Goal: Task Accomplishment & Management: Complete application form

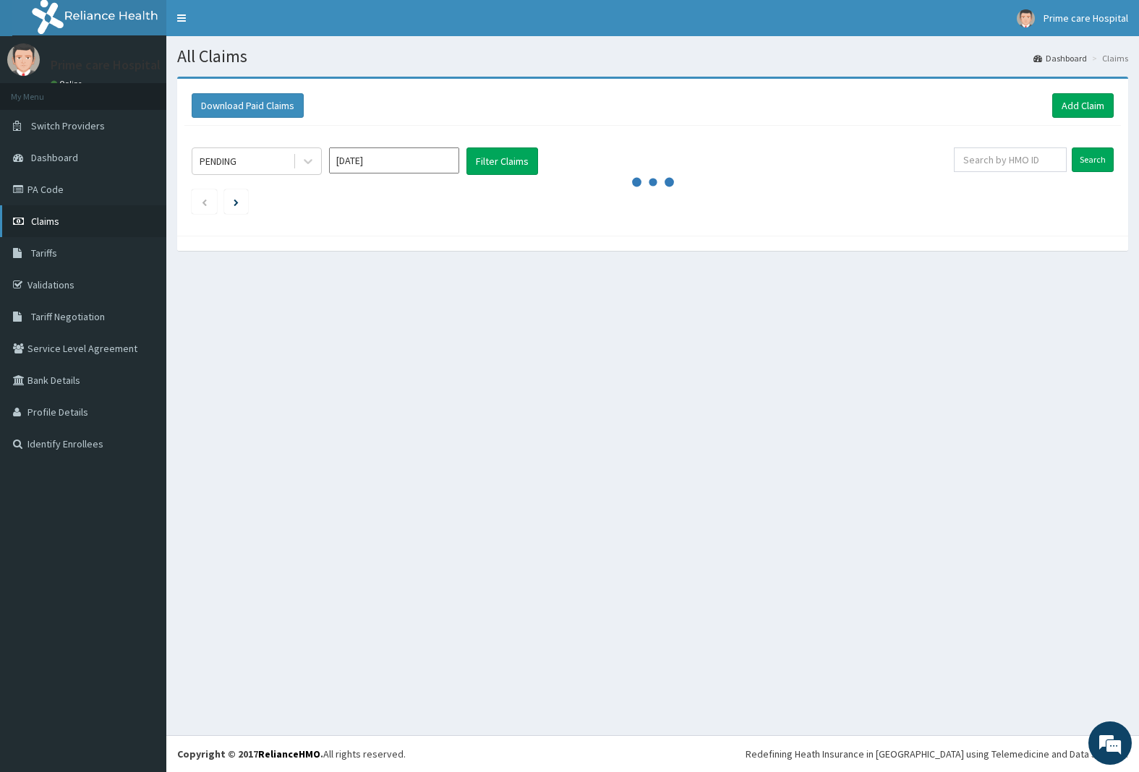
click at [36, 222] on span "Claims" at bounding box center [45, 221] width 28 height 13
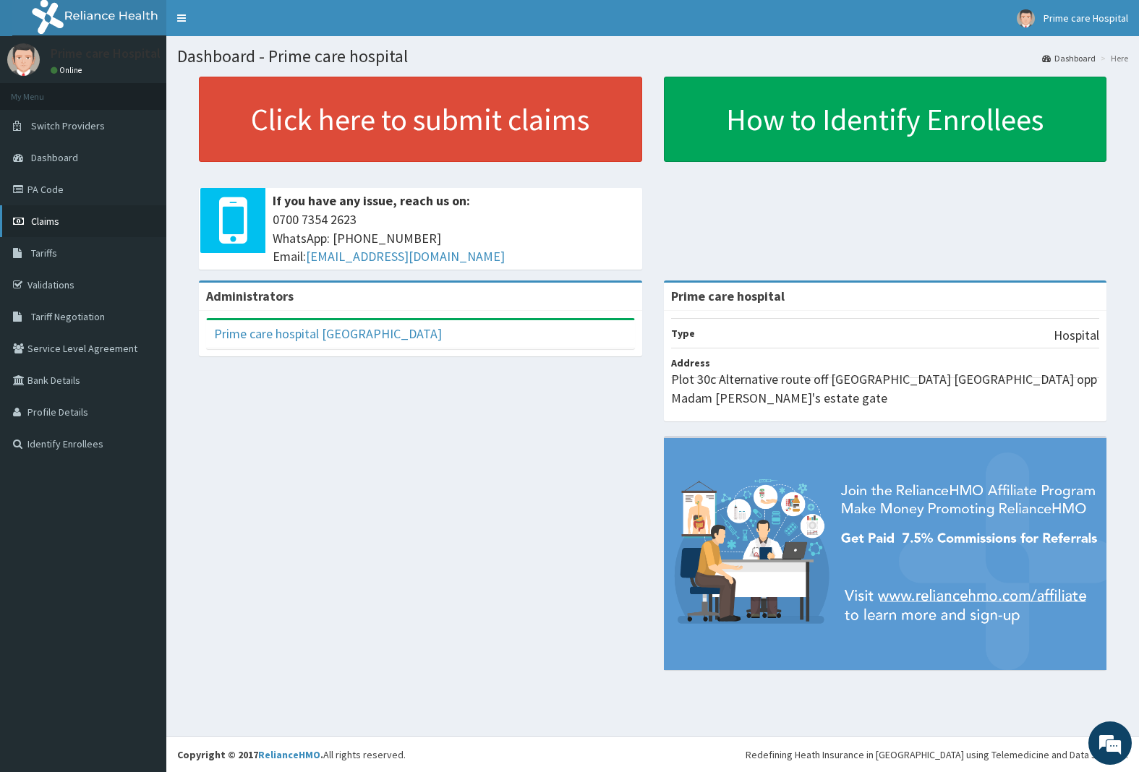
click at [41, 212] on link "Claims" at bounding box center [83, 221] width 166 height 32
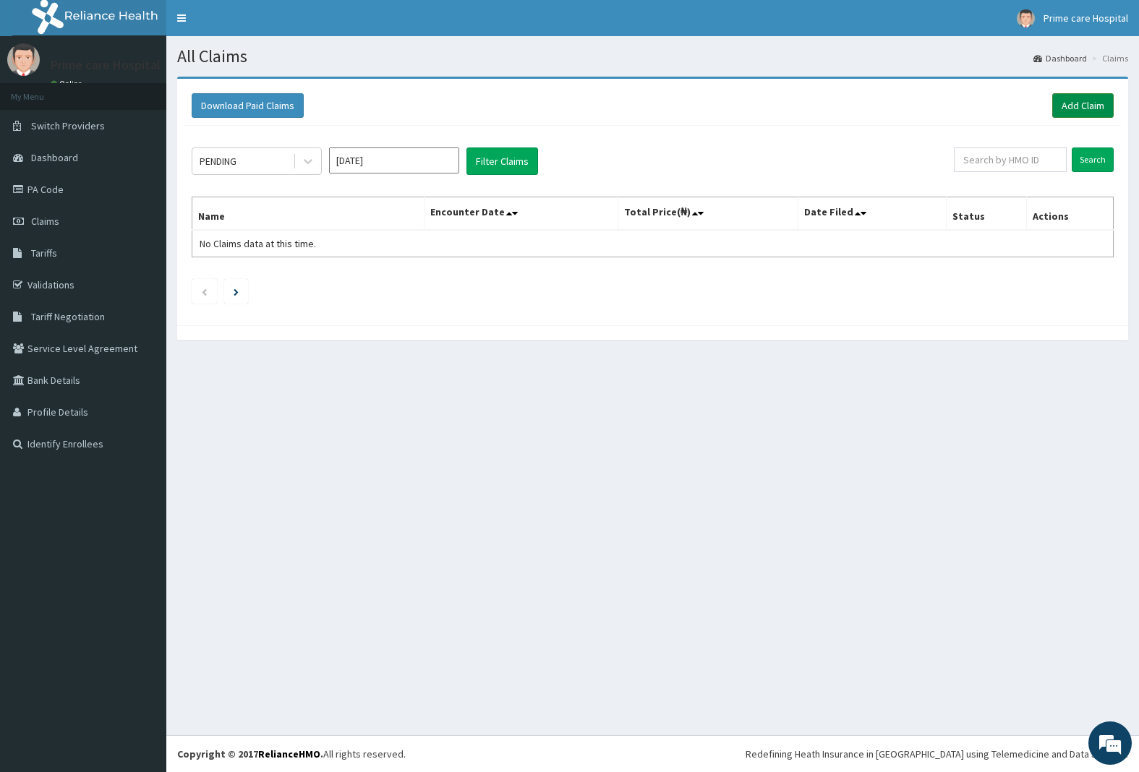
click at [1065, 106] on link "Add Claim" at bounding box center [1082, 105] width 61 height 25
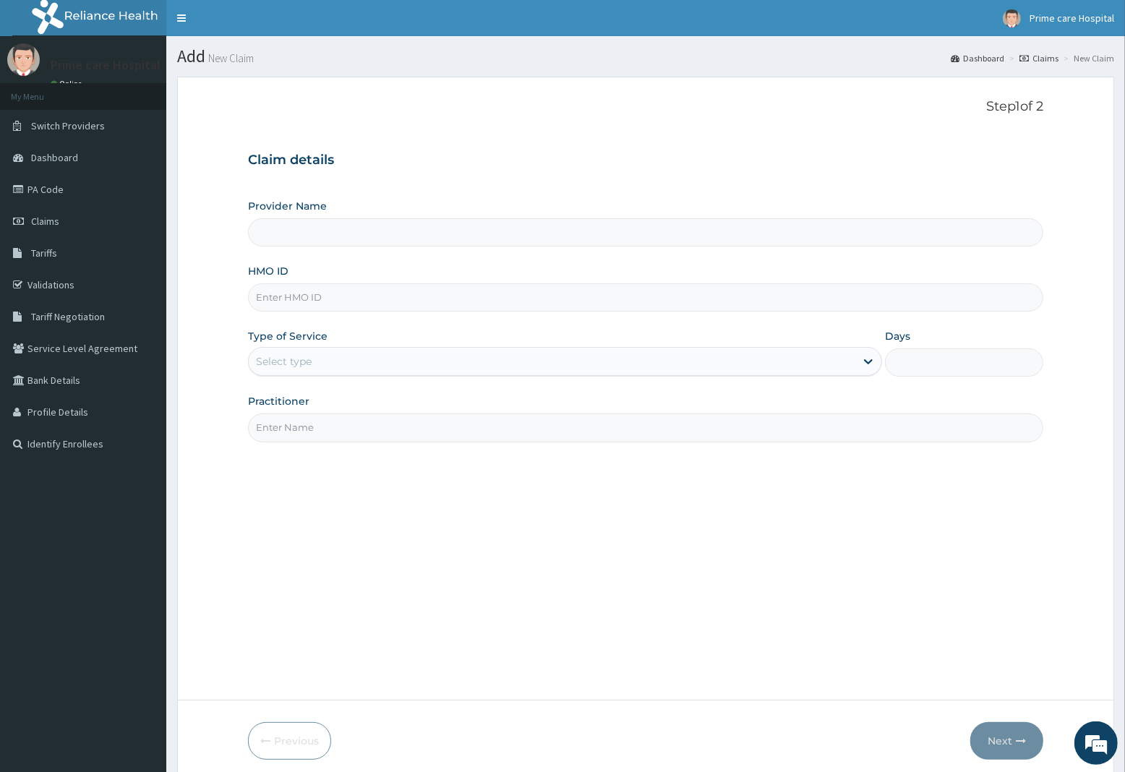
type input "Prime care hospital"
click at [270, 294] on input "HMO ID" at bounding box center [645, 297] width 795 height 28
type input "ANL/10084/B"
click at [342, 359] on div "Select type" at bounding box center [552, 361] width 607 height 23
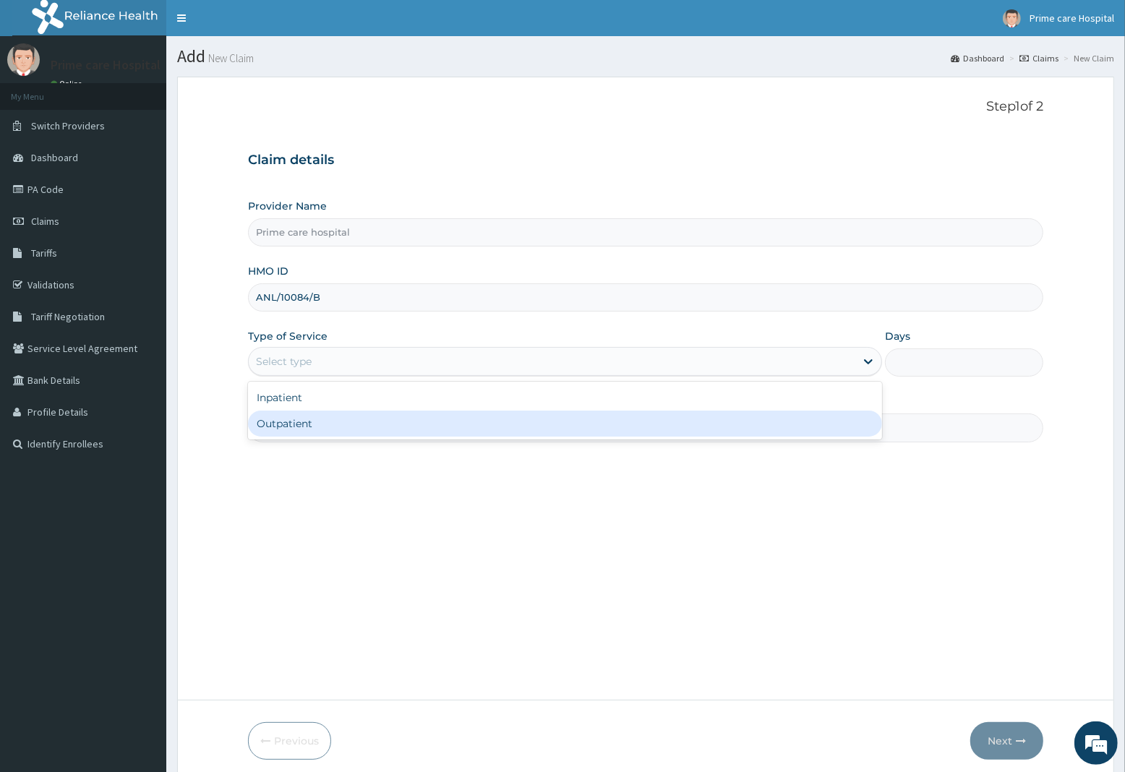
click at [293, 418] on div "Outpatient" at bounding box center [565, 424] width 634 height 26
type input "1"
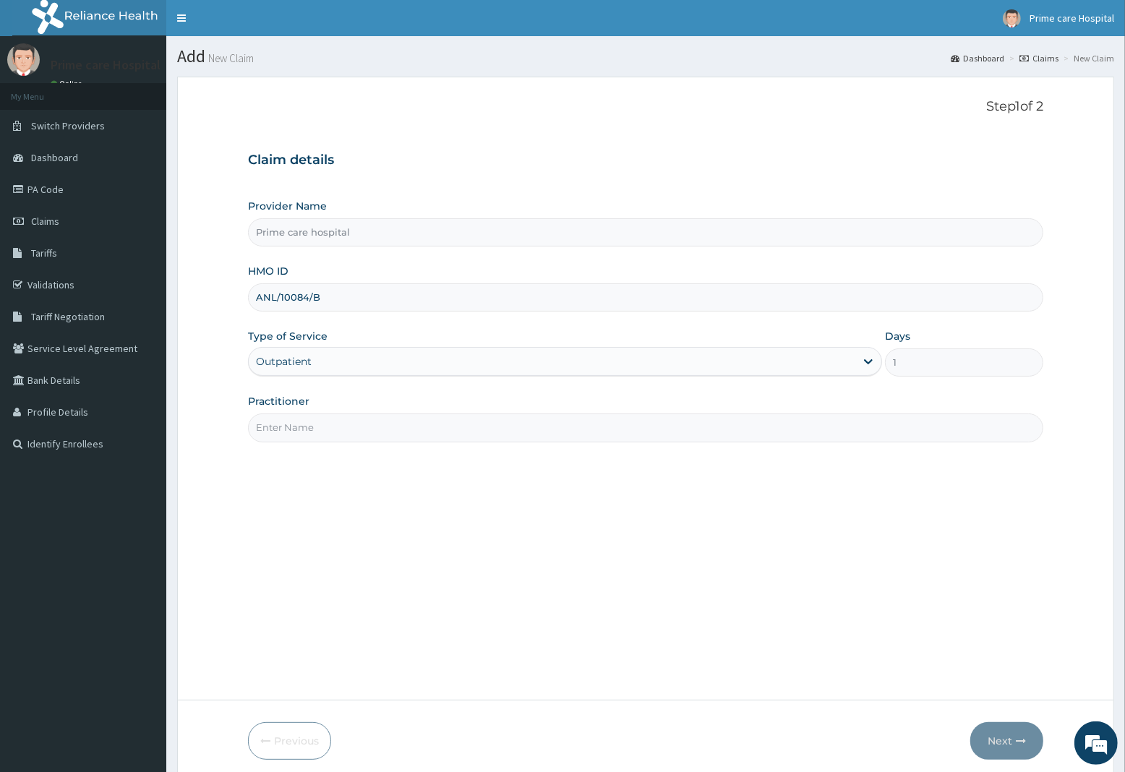
click at [293, 418] on input "Practitioner" at bounding box center [645, 428] width 795 height 28
type input "DR [PERSON_NAME]"
click at [1004, 743] on button "Next" at bounding box center [1006, 741] width 73 height 38
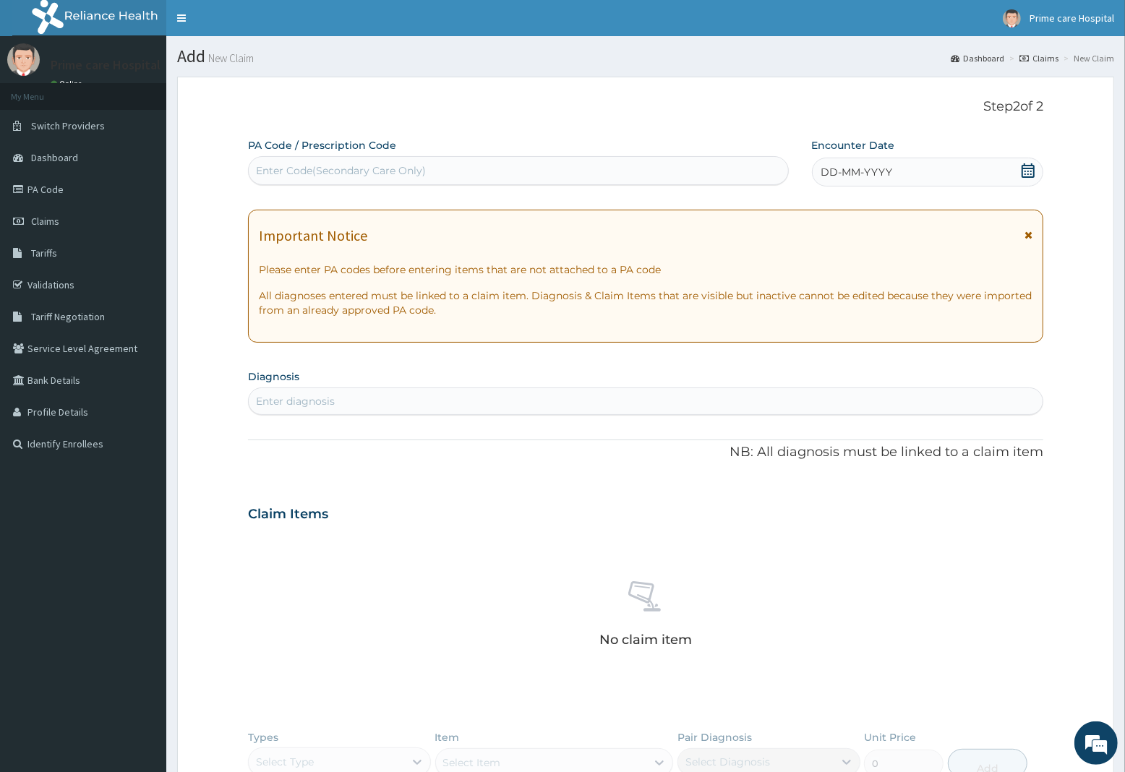
click at [889, 171] on span "DD-MM-YYYY" at bounding box center [857, 172] width 72 height 14
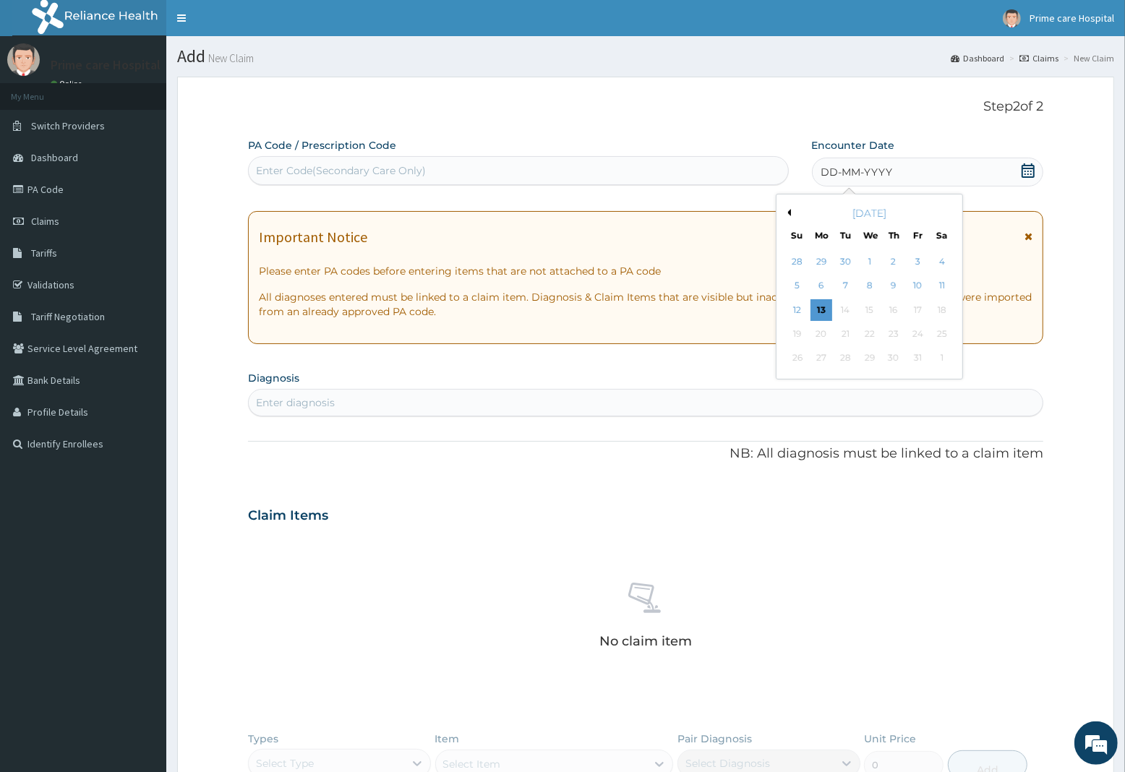
click at [793, 212] on div "October 2025" at bounding box center [869, 213] width 174 height 14
click at [786, 212] on button "Previous Month" at bounding box center [787, 212] width 7 height 7
click at [863, 330] on div "24" at bounding box center [869, 334] width 22 height 22
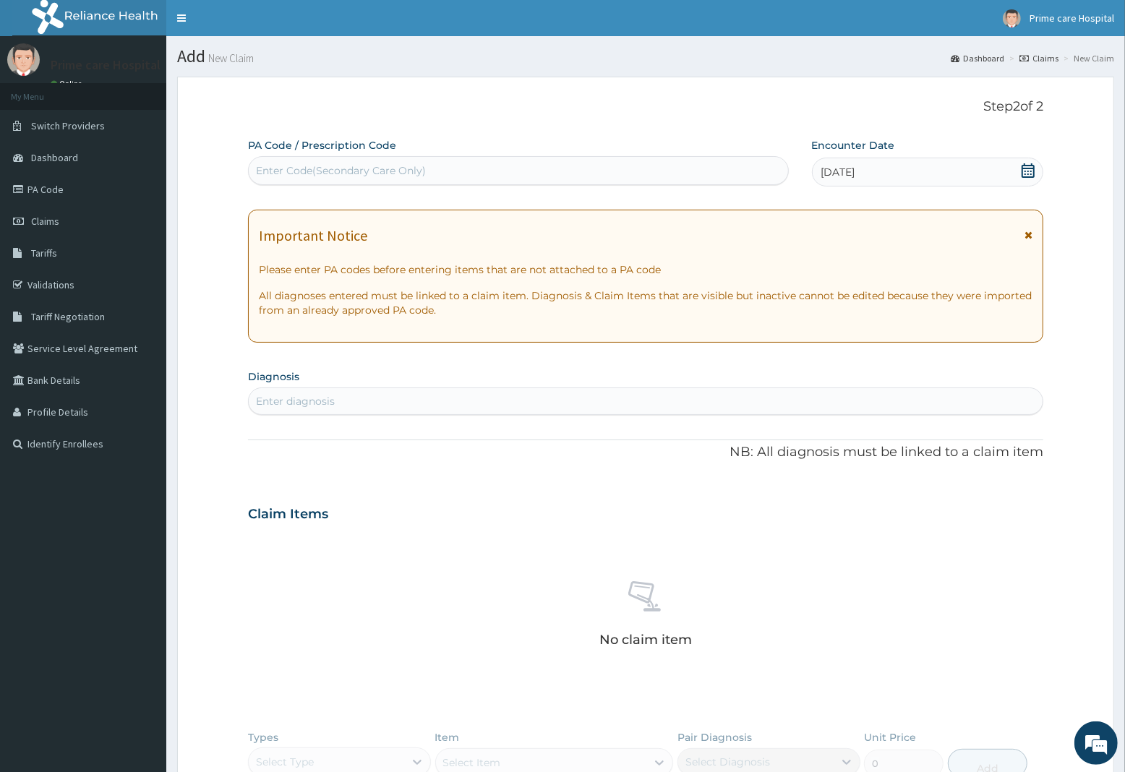
click at [323, 404] on div "Enter diagnosis" at bounding box center [295, 401] width 79 height 14
type input "[MEDICAL_DATA]"
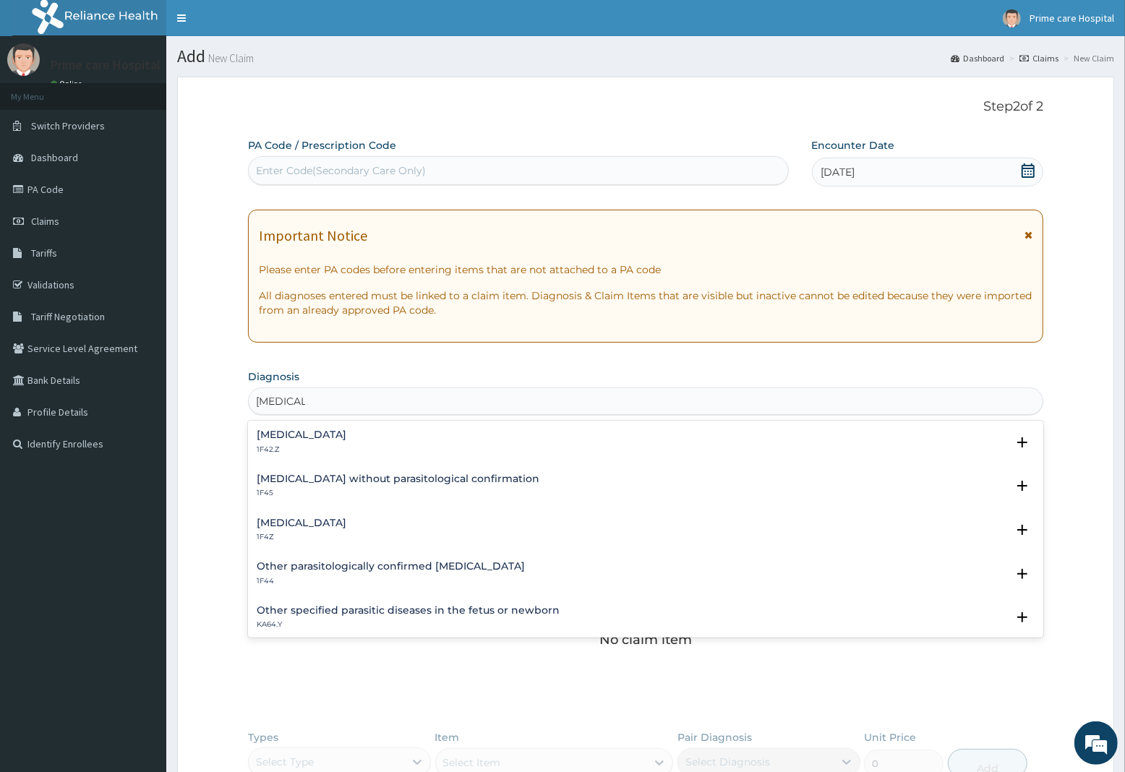
click at [312, 516] on div "Malaria, unspecified 1F4Z Select Status Query Query covers suspected (?), Keep …" at bounding box center [645, 534] width 795 height 44
click at [309, 521] on h4 "Malaria, unspecified" at bounding box center [302, 523] width 90 height 11
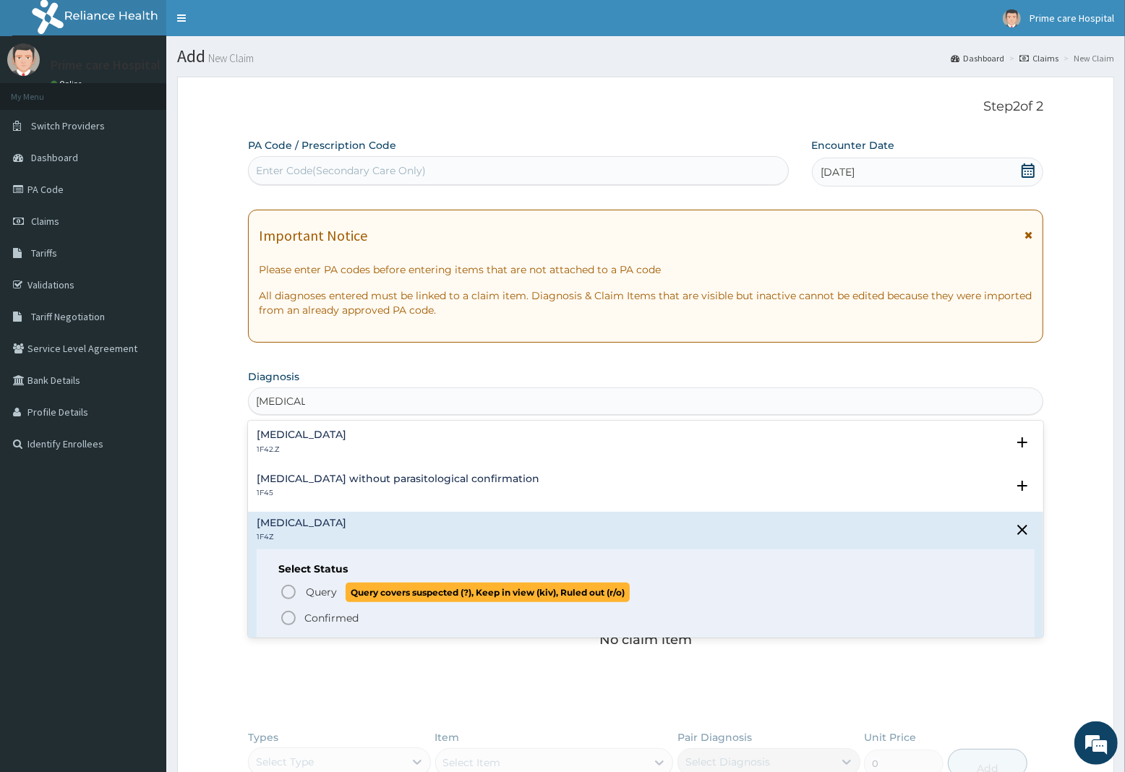
click at [308, 591] on span "Query" at bounding box center [321, 592] width 31 height 14
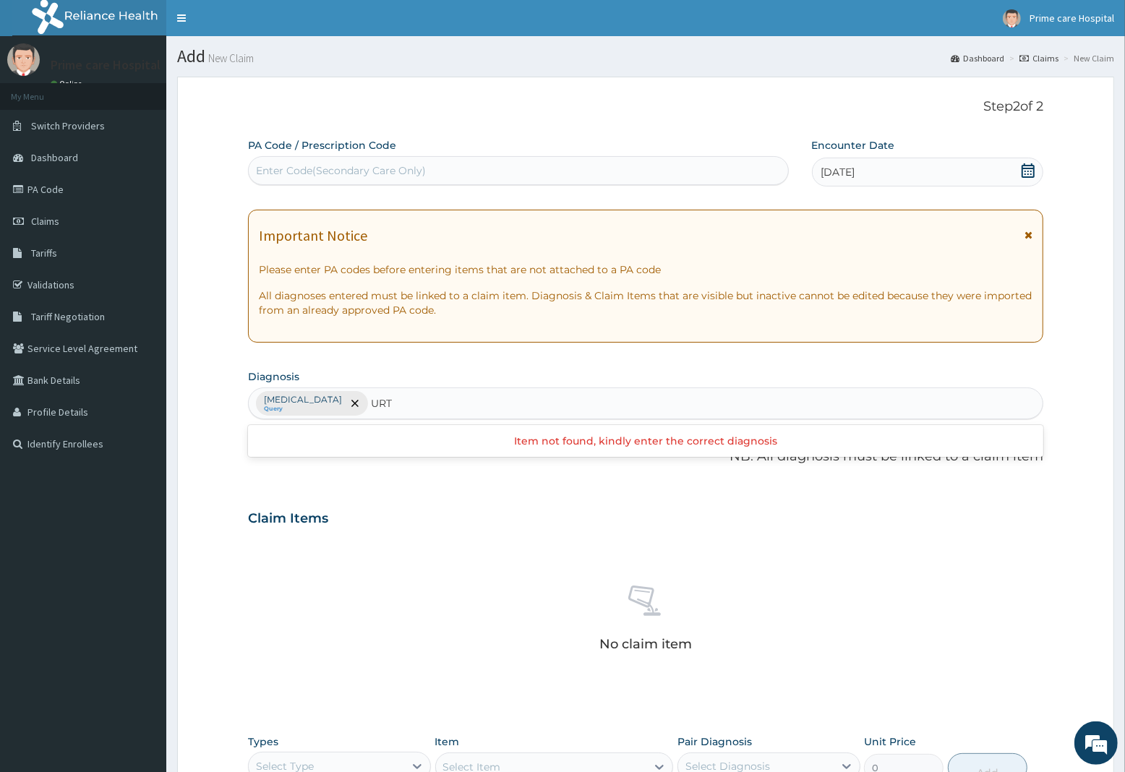
type input "URTI"
click at [357, 438] on h4 "Acute upper respiratory infection, site unspecified" at bounding box center [362, 439] width 211 height 11
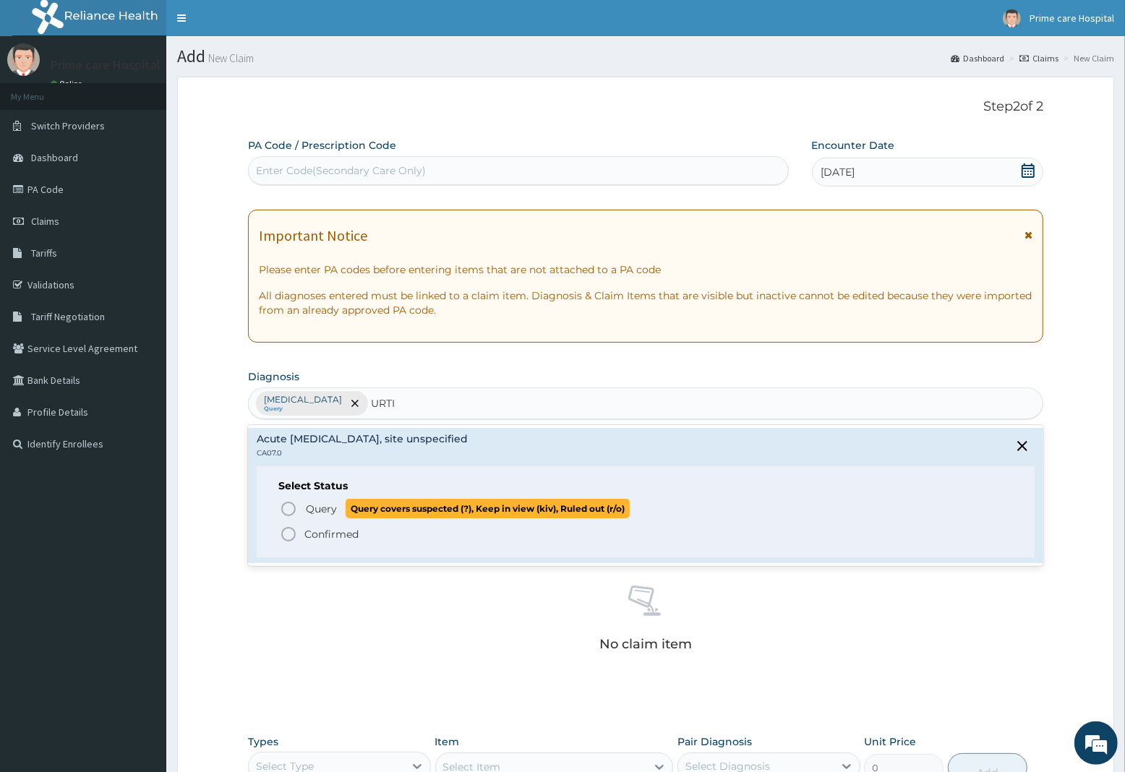
click at [318, 508] on span "Query" at bounding box center [321, 509] width 31 height 14
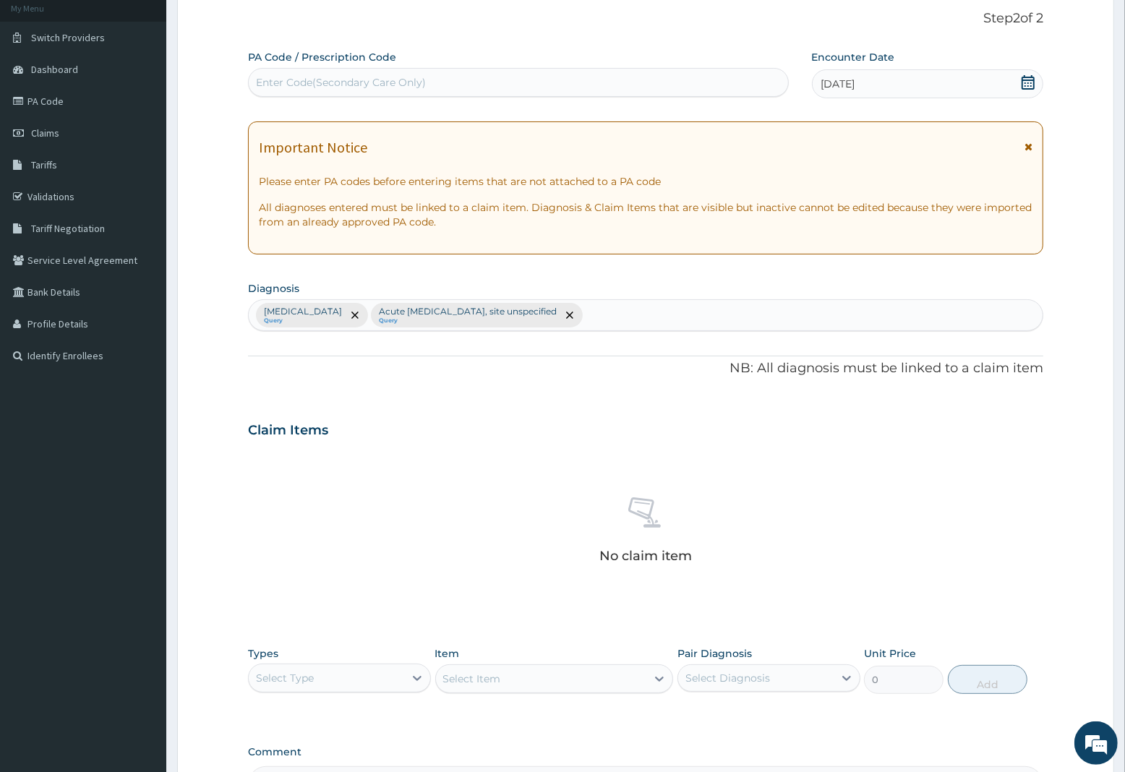
scroll to position [271, 0]
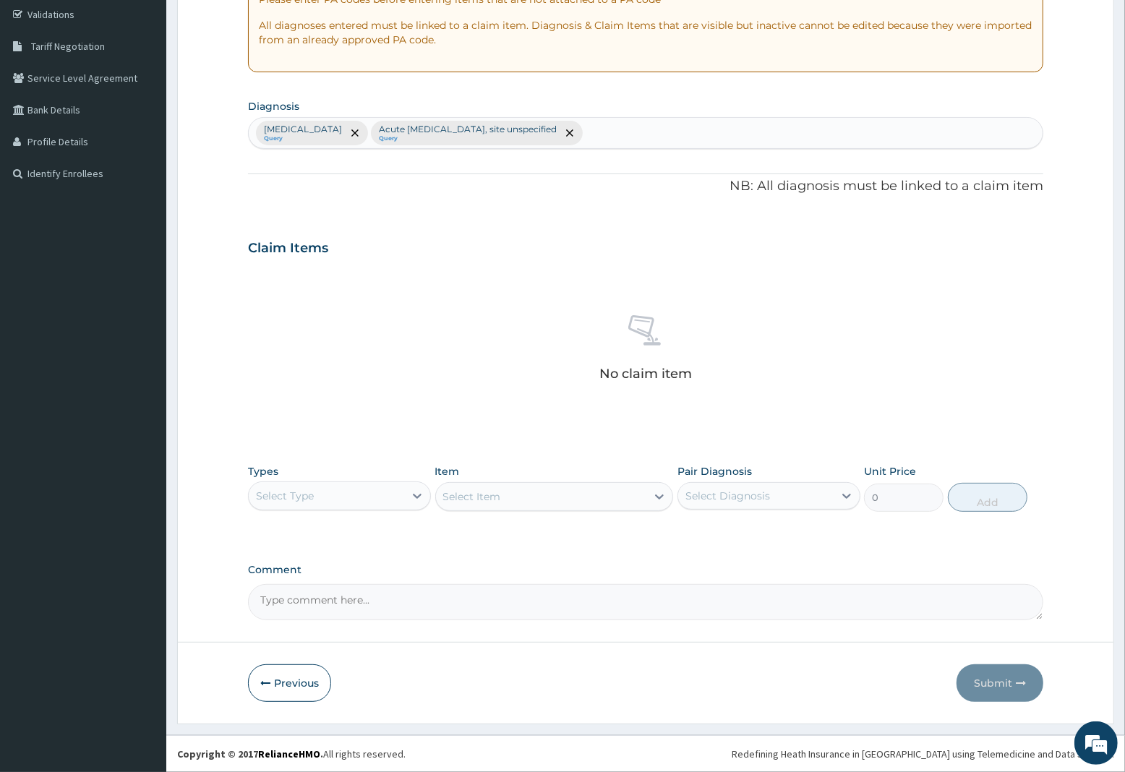
click at [306, 492] on div "Select Type" at bounding box center [285, 496] width 58 height 14
click at [286, 584] on div "Procedures" at bounding box center [339, 584] width 183 height 26
click at [511, 497] on div "Select Item" at bounding box center [554, 496] width 239 height 29
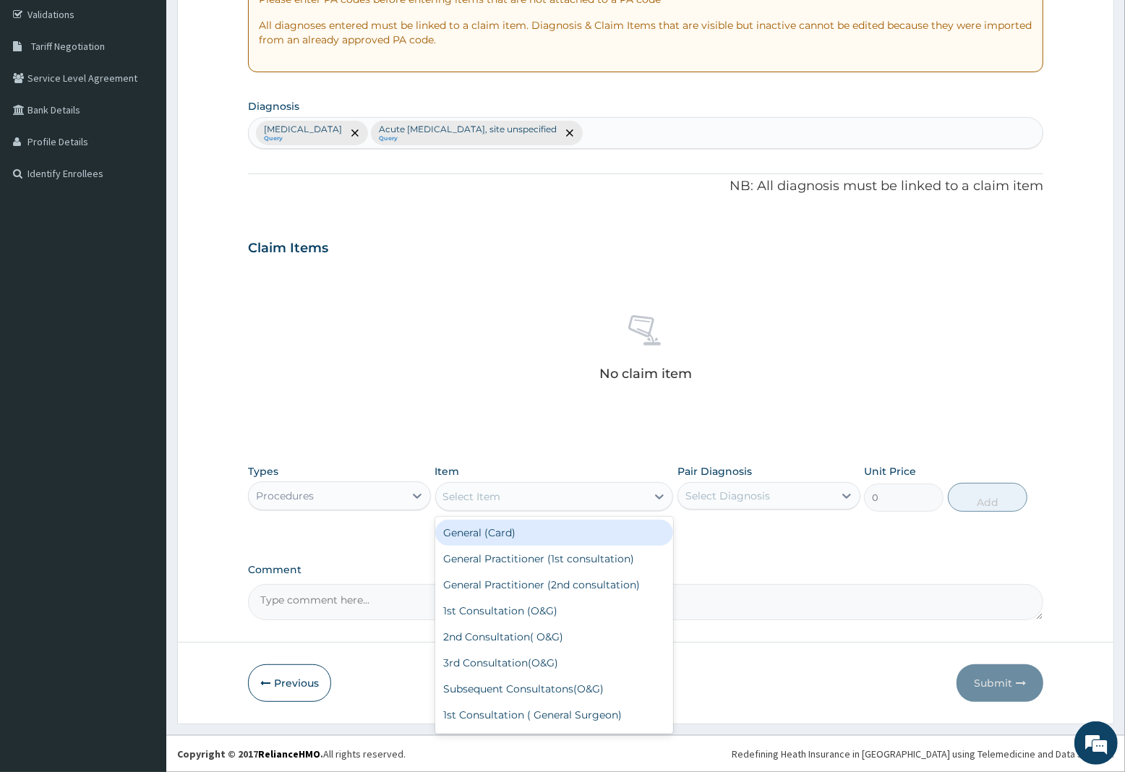
click at [521, 490] on div "Select Item" at bounding box center [541, 496] width 211 height 23
drag, startPoint x: 529, startPoint y: 554, endPoint x: 539, endPoint y: 550, distance: 11.0
click at [532, 554] on div "General Practitioner (1st consultation)" at bounding box center [554, 559] width 239 height 26
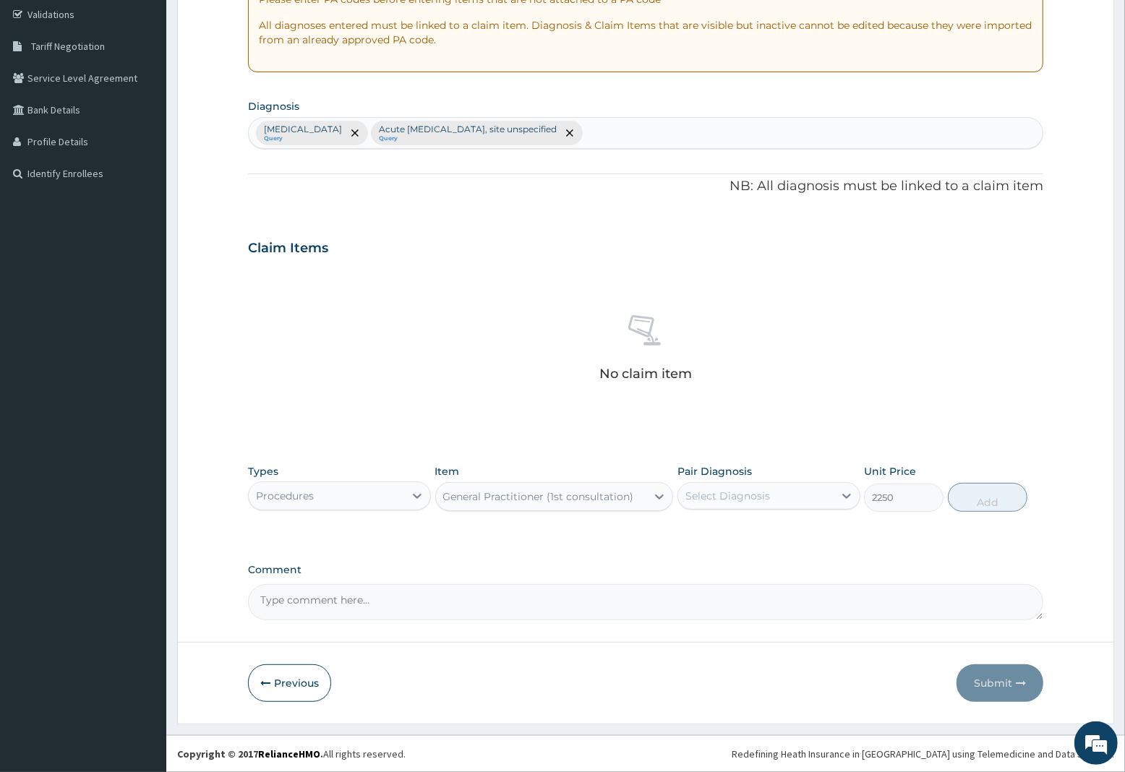
type input "2250"
click at [753, 490] on div "Select Diagnosis" at bounding box center [728, 496] width 85 height 14
click at [746, 532] on label "Malaria, unspecified" at bounding box center [746, 531] width 90 height 14
checkbox input "true"
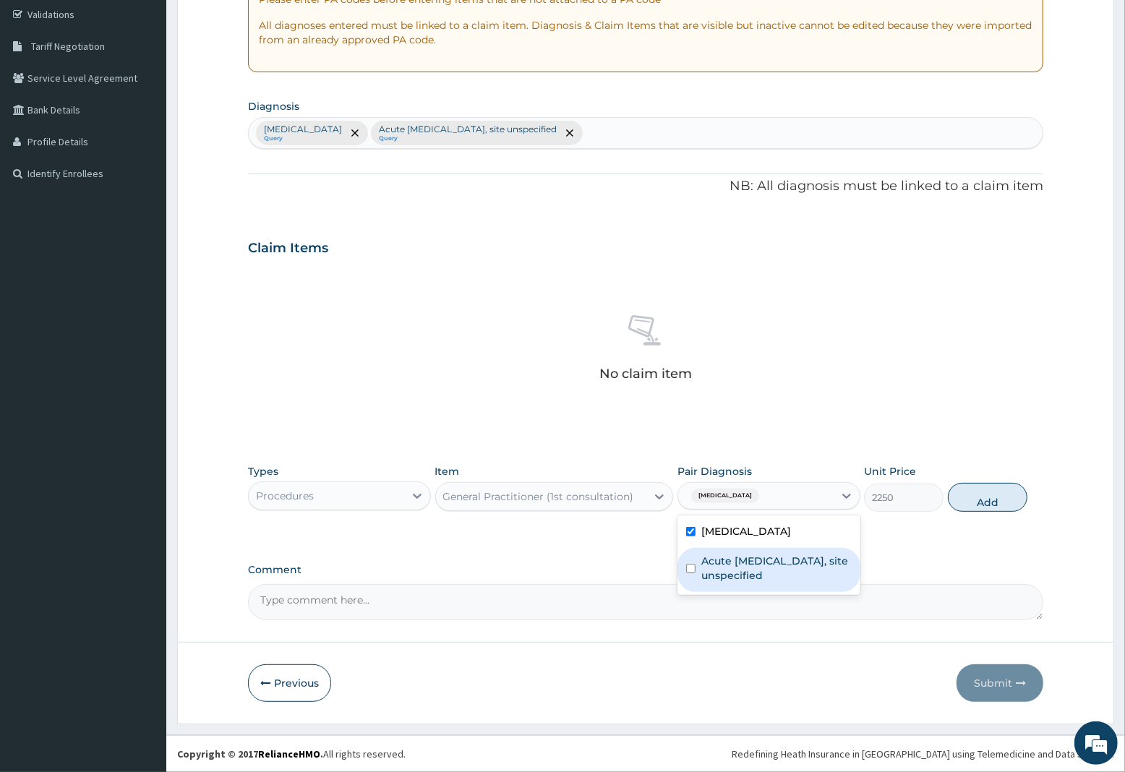
click at [738, 564] on label "Acute upper respiratory infection, site unspecified" at bounding box center [776, 568] width 150 height 29
checkbox input "true"
click at [996, 498] on button "Add" at bounding box center [988, 497] width 80 height 29
type input "0"
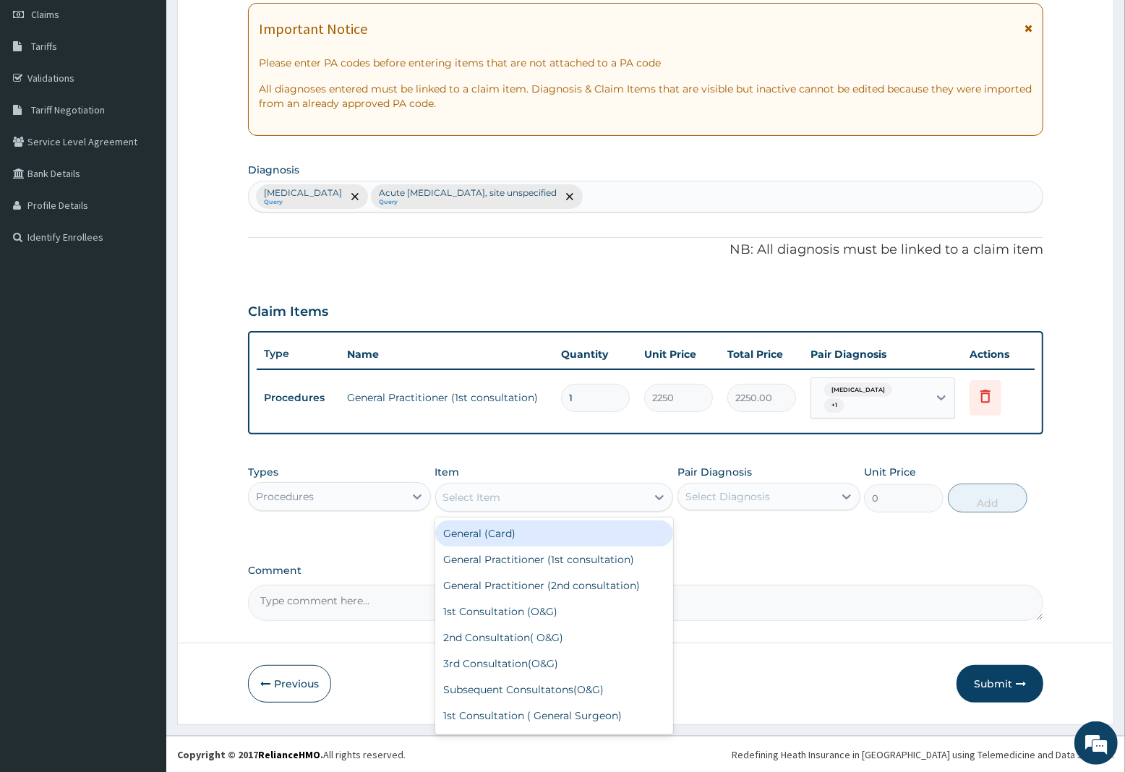
click at [505, 495] on div "Select Item" at bounding box center [541, 497] width 211 height 23
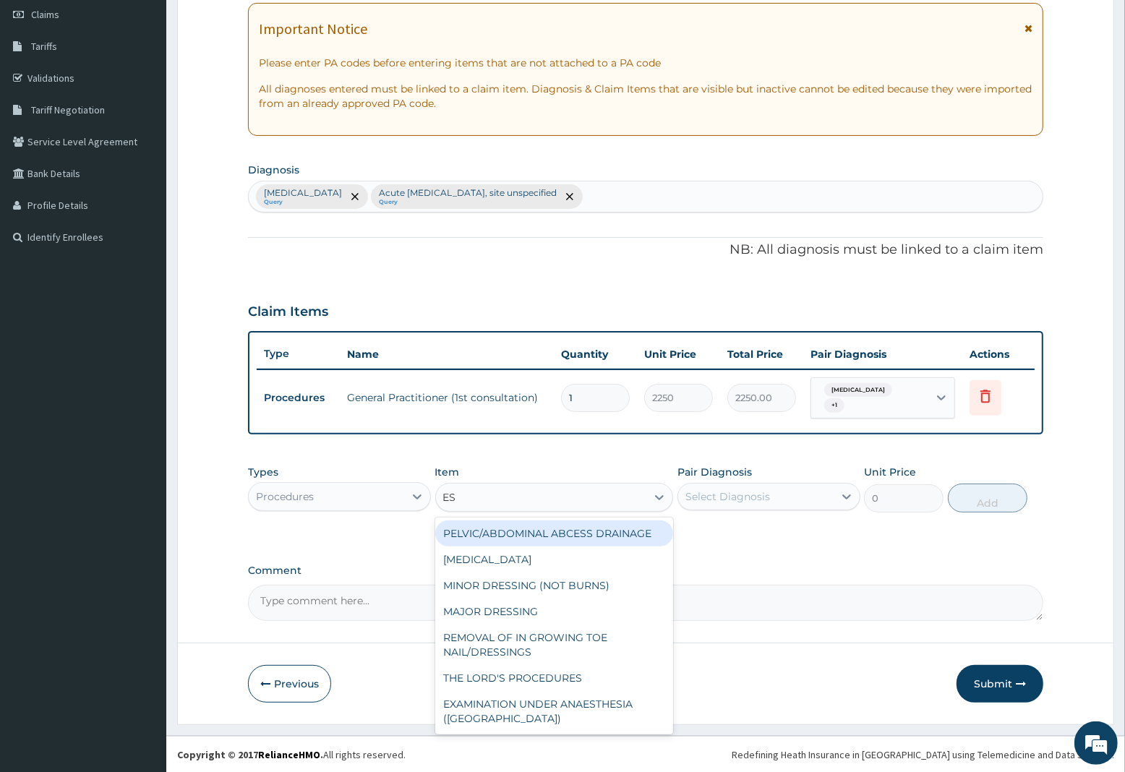
type input "ESR"
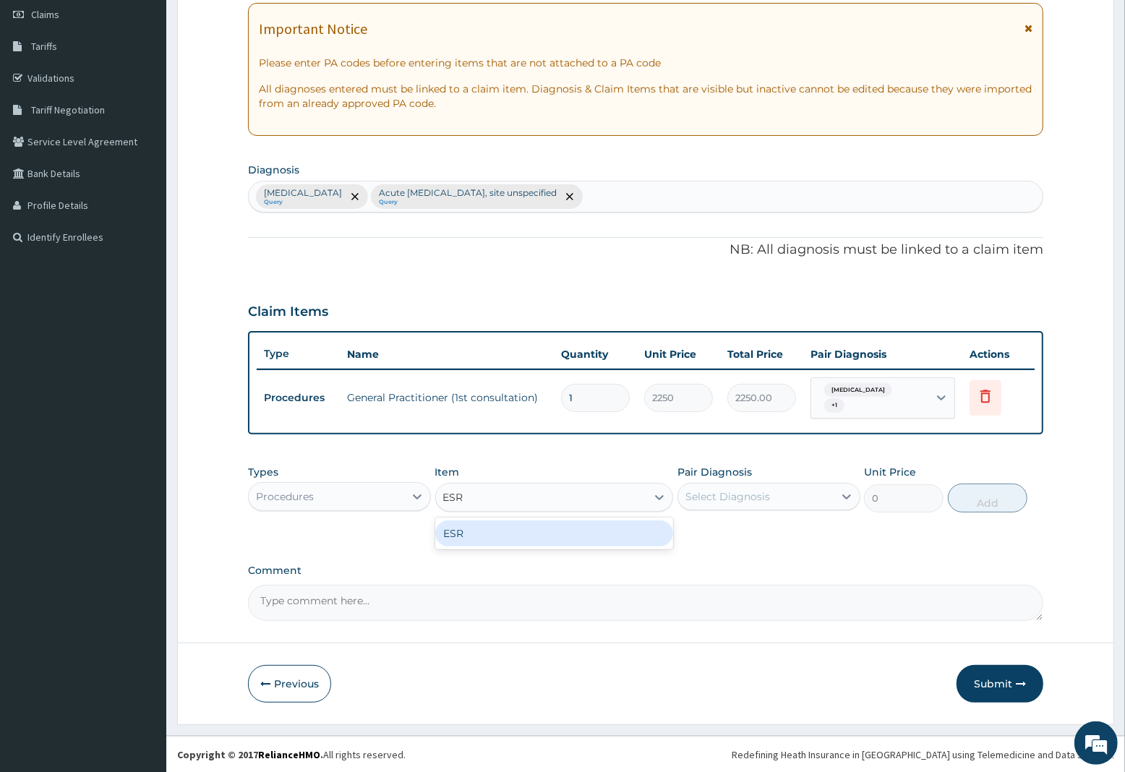
drag, startPoint x: 453, startPoint y: 533, endPoint x: 692, endPoint y: 508, distance: 240.7
click at [457, 533] on div "ESR" at bounding box center [554, 534] width 239 height 26
type input "4000"
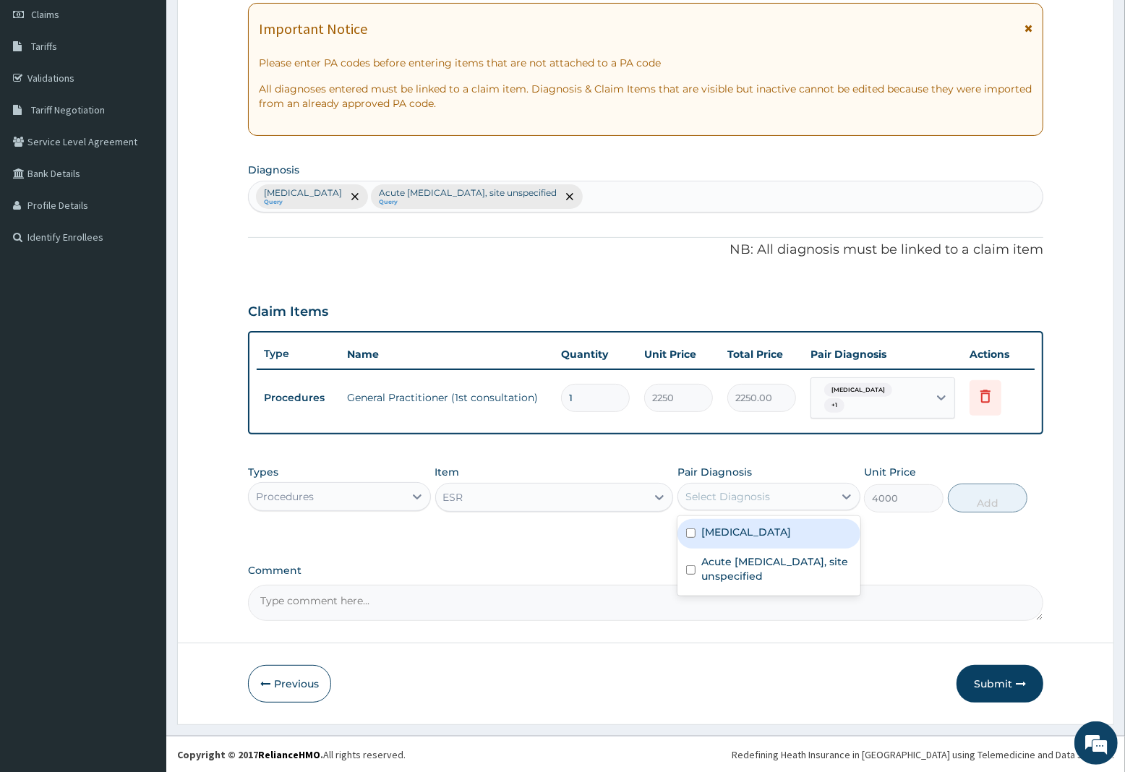
click at [740, 494] on div "Select Diagnosis" at bounding box center [728, 497] width 85 height 14
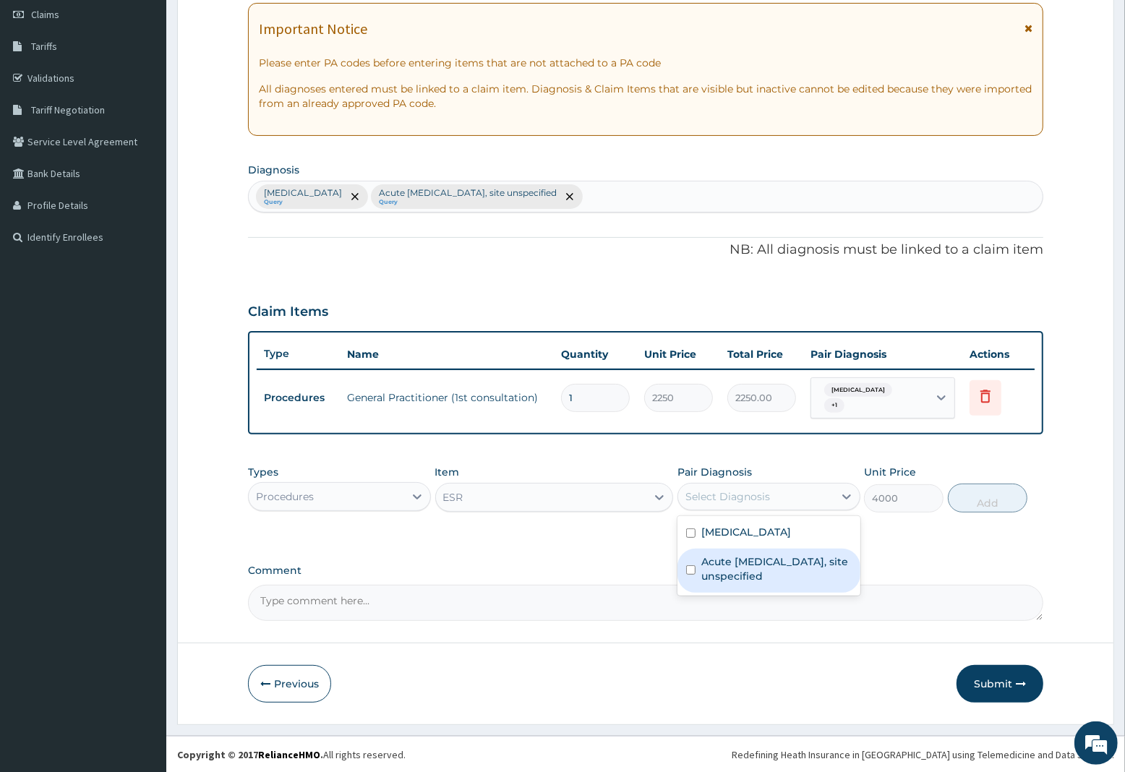
drag, startPoint x: 740, startPoint y: 568, endPoint x: 796, endPoint y: 550, distance: 59.5
click at [758, 560] on label "Acute upper respiratory infection, site unspecified" at bounding box center [776, 569] width 150 height 29
checkbox input "true"
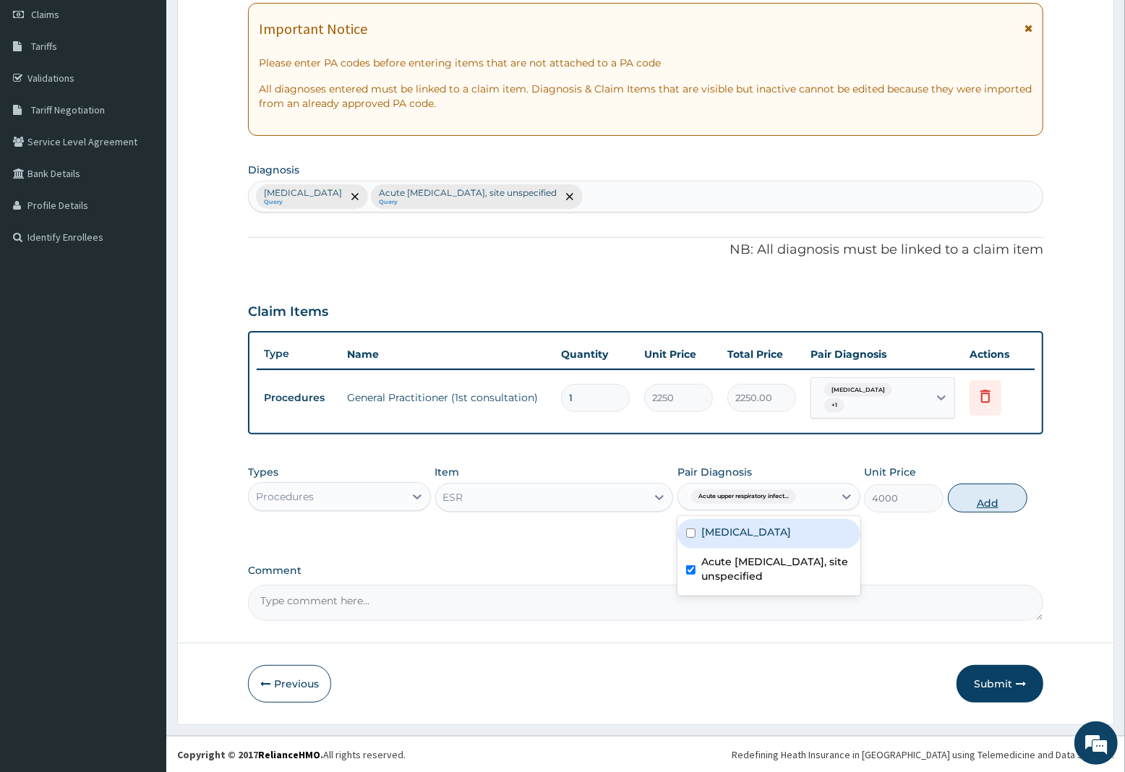
click at [1004, 504] on button "Add" at bounding box center [988, 498] width 80 height 29
type input "0"
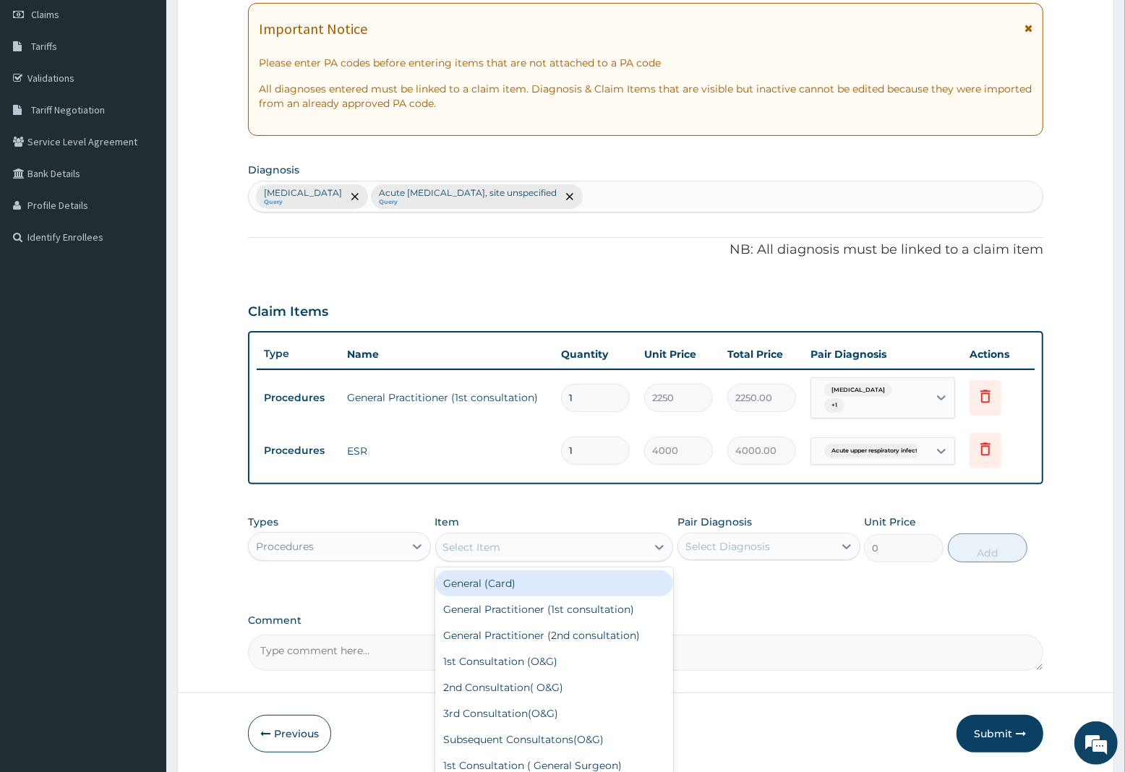
click at [508, 547] on div "Select Item" at bounding box center [541, 547] width 211 height 23
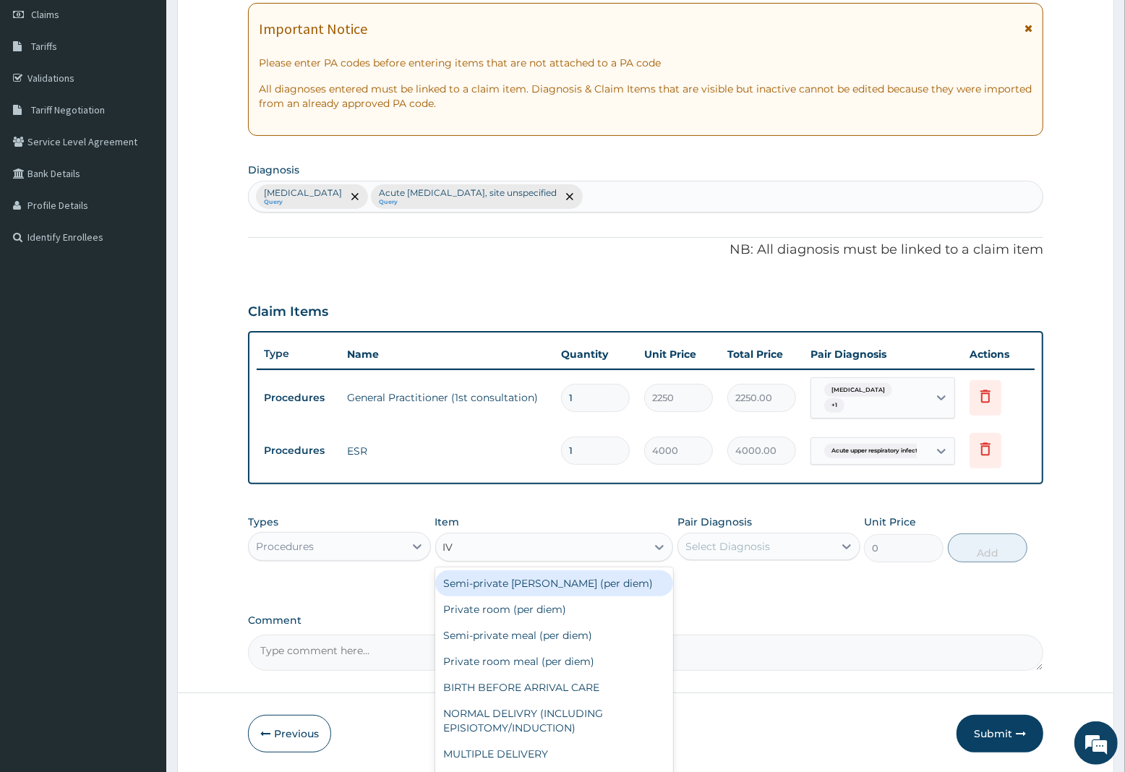
type input "IV P"
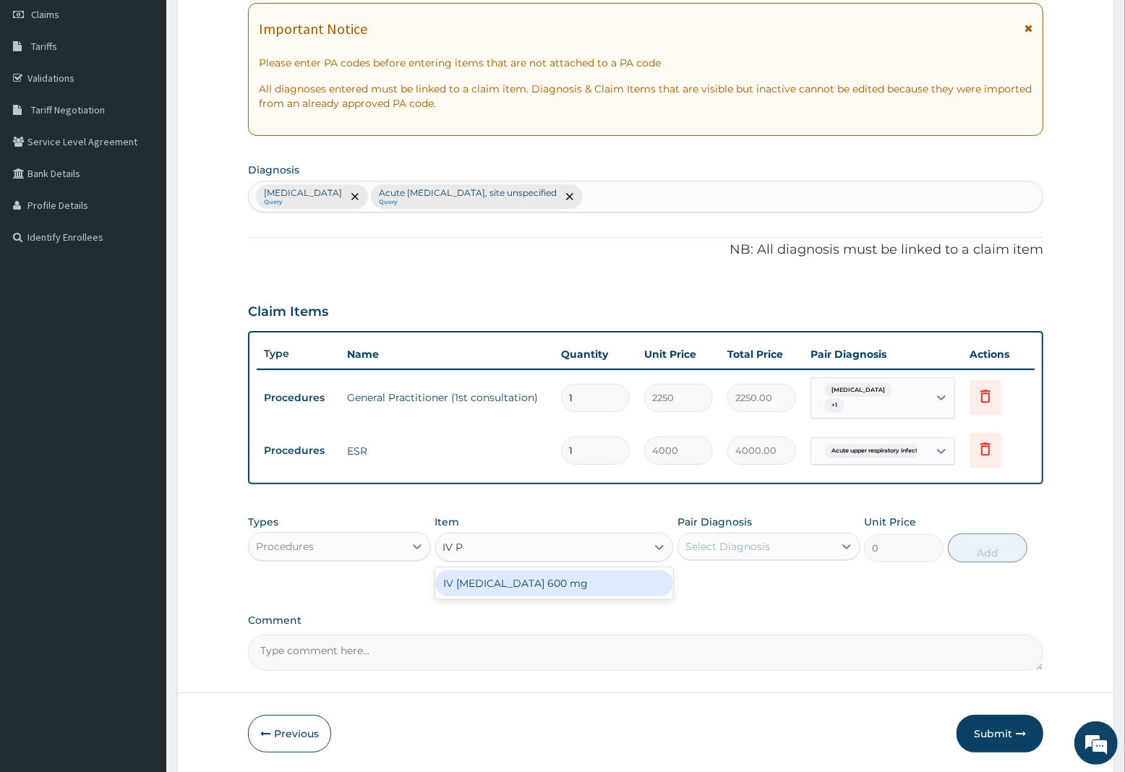
click at [500, 591] on div "IV PARACETAMOL 600 mg" at bounding box center [554, 584] width 239 height 26
type input "800"
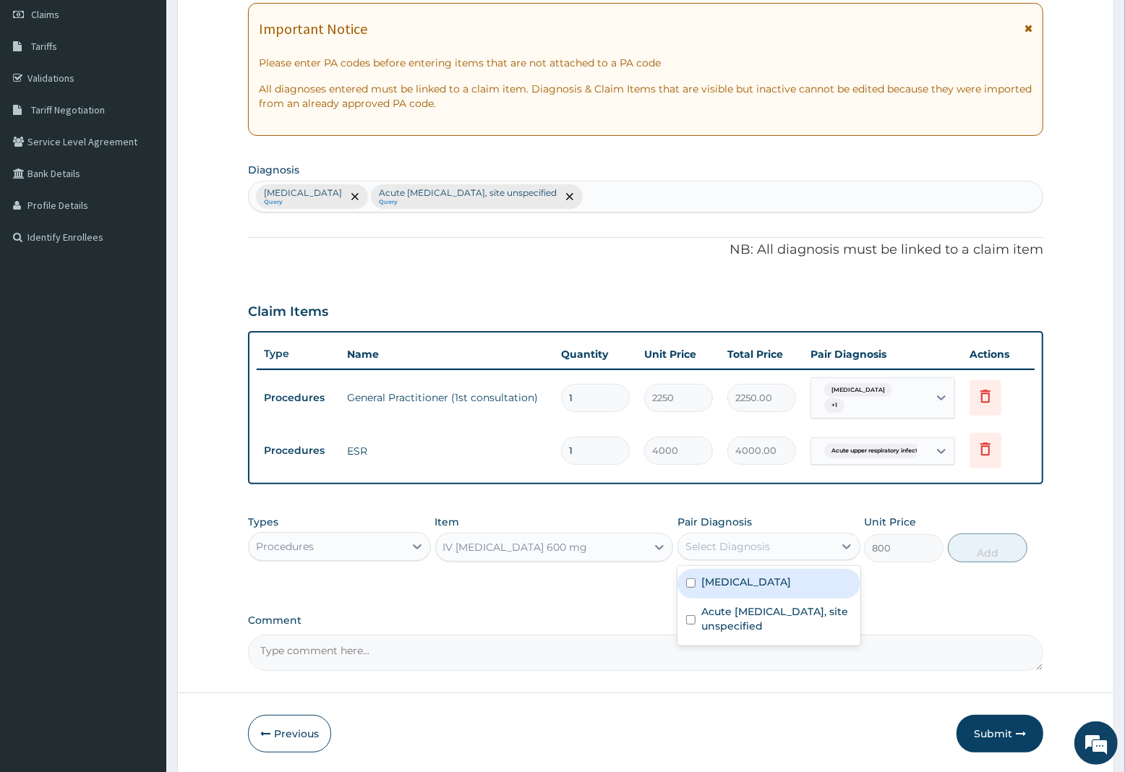
click at [746, 541] on div "Select Diagnosis" at bounding box center [728, 546] width 85 height 14
click at [739, 581] on label "Malaria, unspecified" at bounding box center [746, 582] width 90 height 14
checkbox input "true"
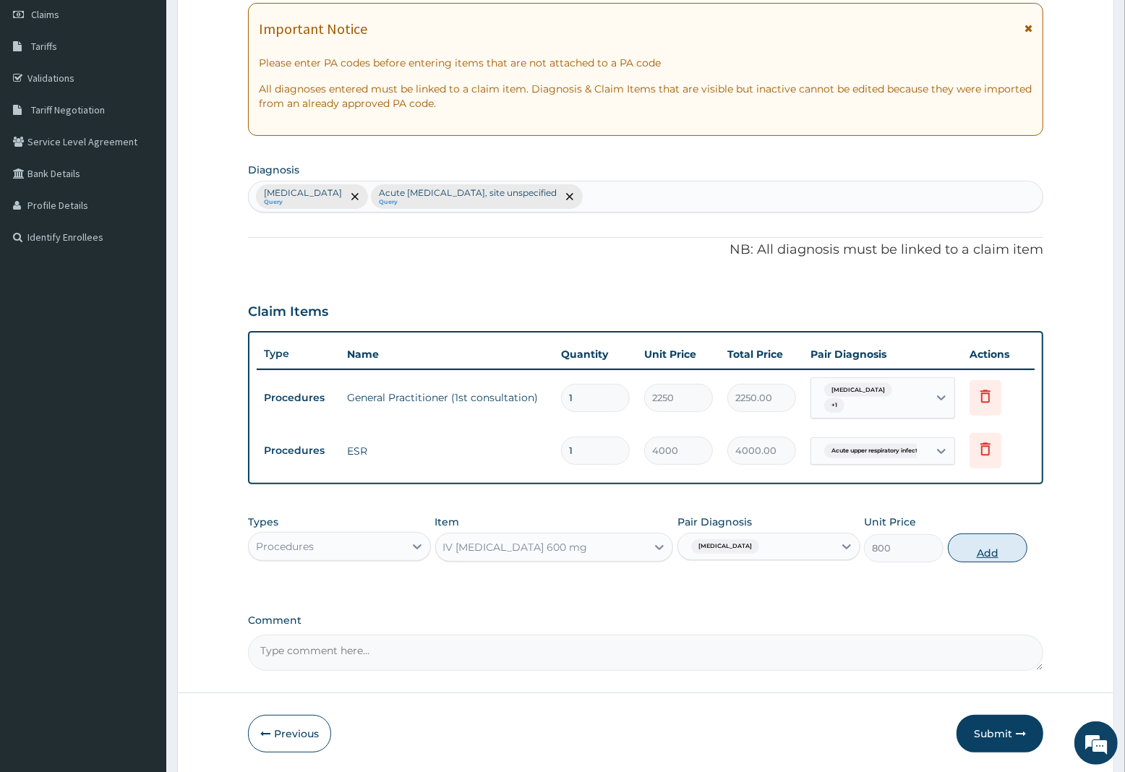
click at [980, 550] on button "Add" at bounding box center [988, 548] width 80 height 29
type input "0"
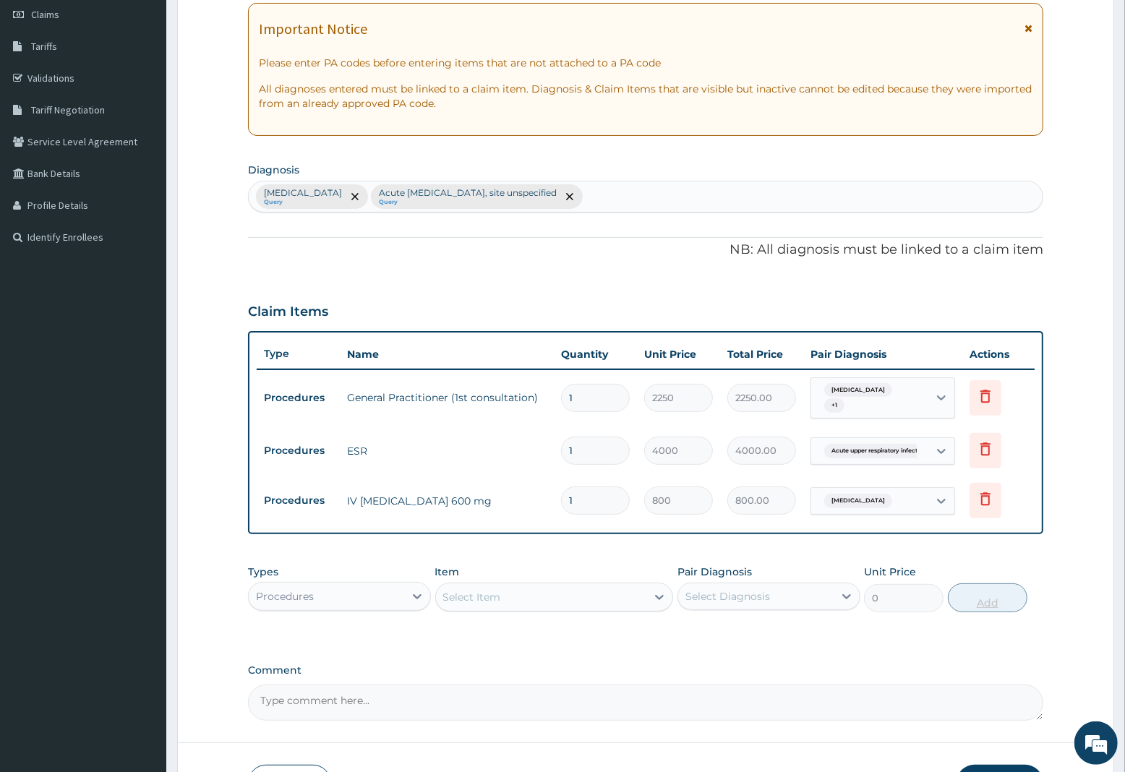
type input "0.00"
type input "2"
type input "1600.00"
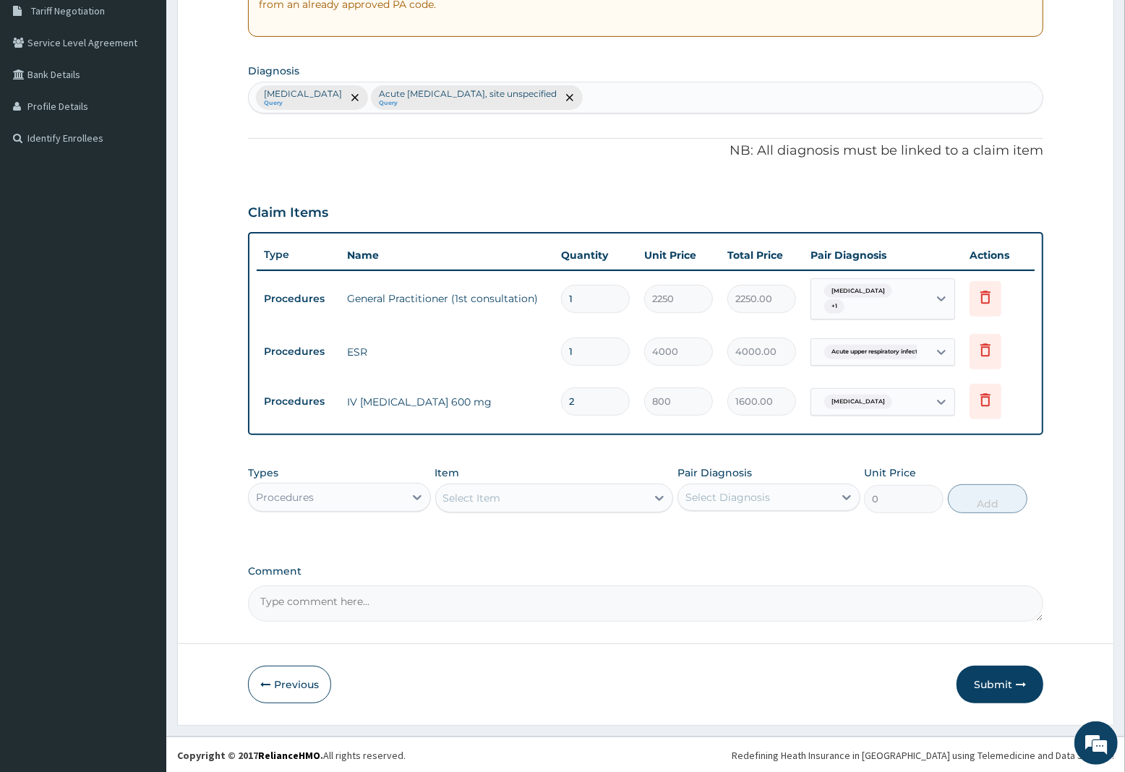
scroll to position [307, 0]
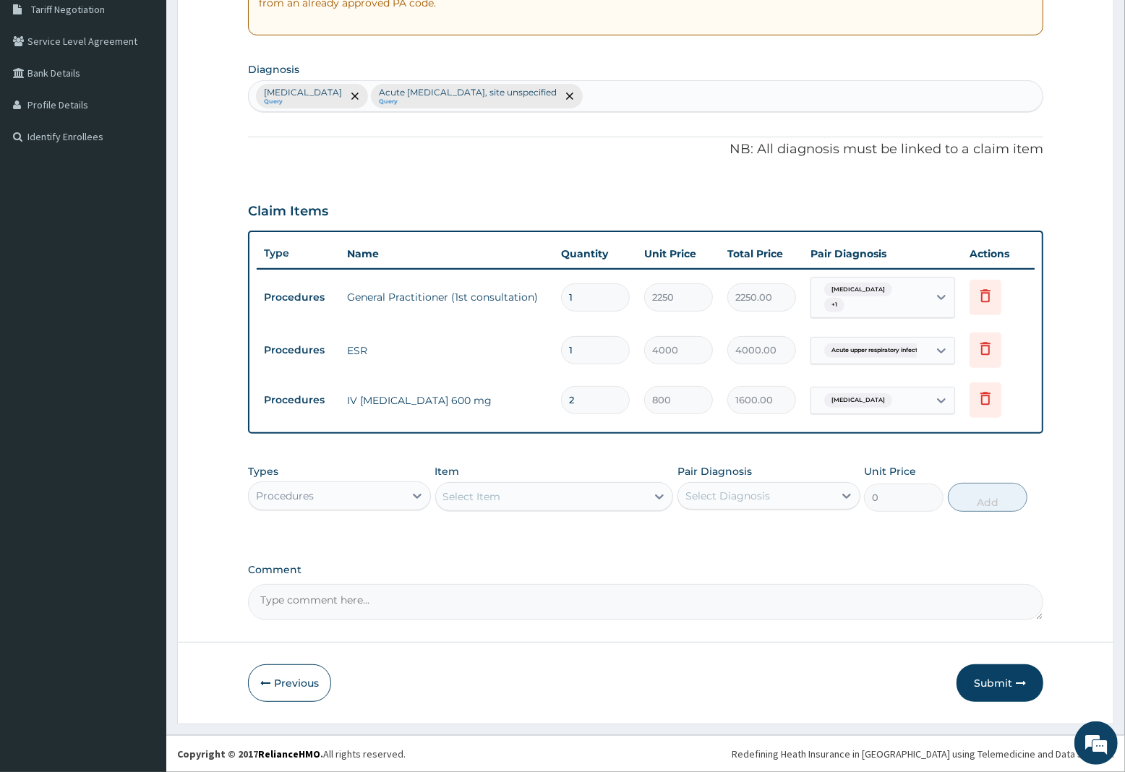
type input "2"
click at [330, 493] on div "Procedures" at bounding box center [326, 496] width 155 height 23
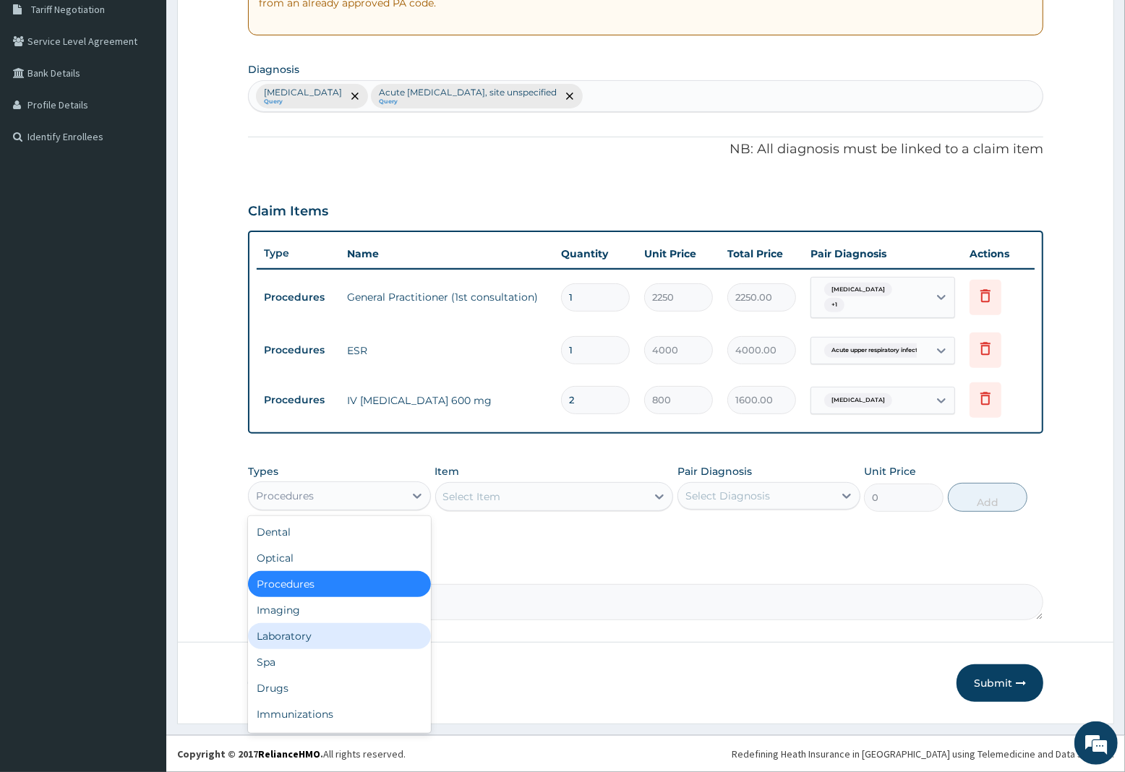
click at [291, 634] on div "Laboratory" at bounding box center [339, 636] width 183 height 26
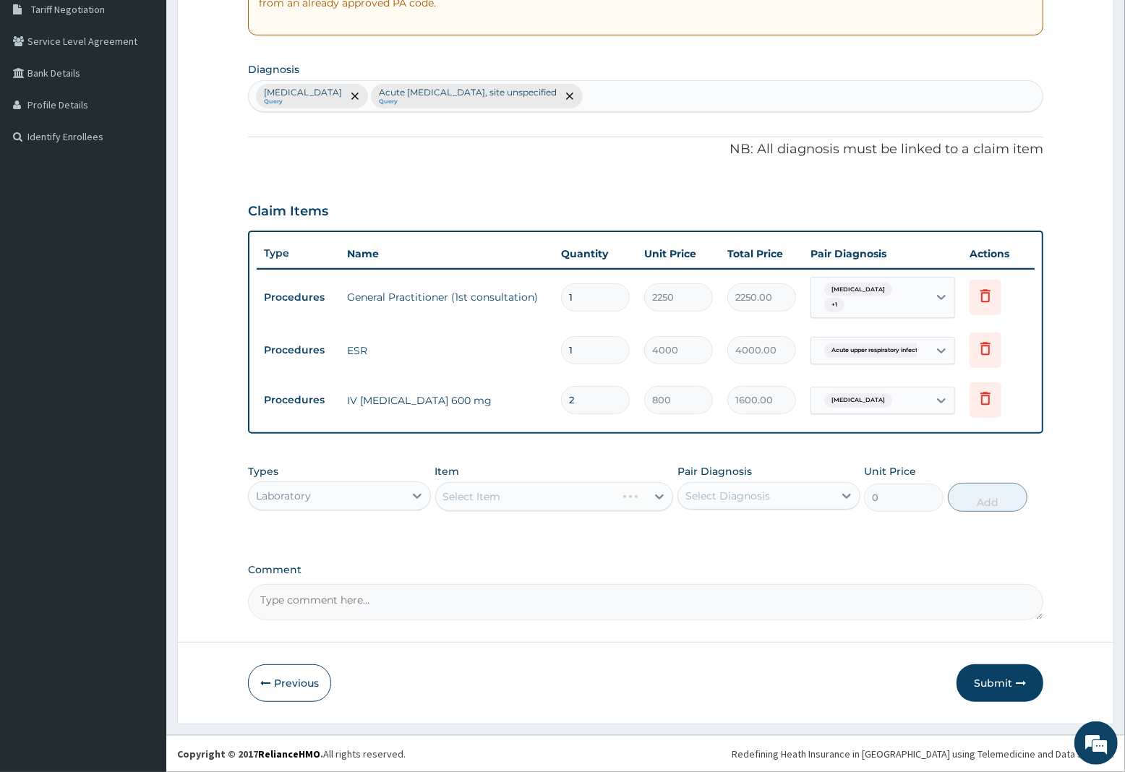
click at [487, 493] on div "Select Item" at bounding box center [554, 496] width 239 height 29
click at [510, 492] on div "Select Item" at bounding box center [541, 496] width 211 height 23
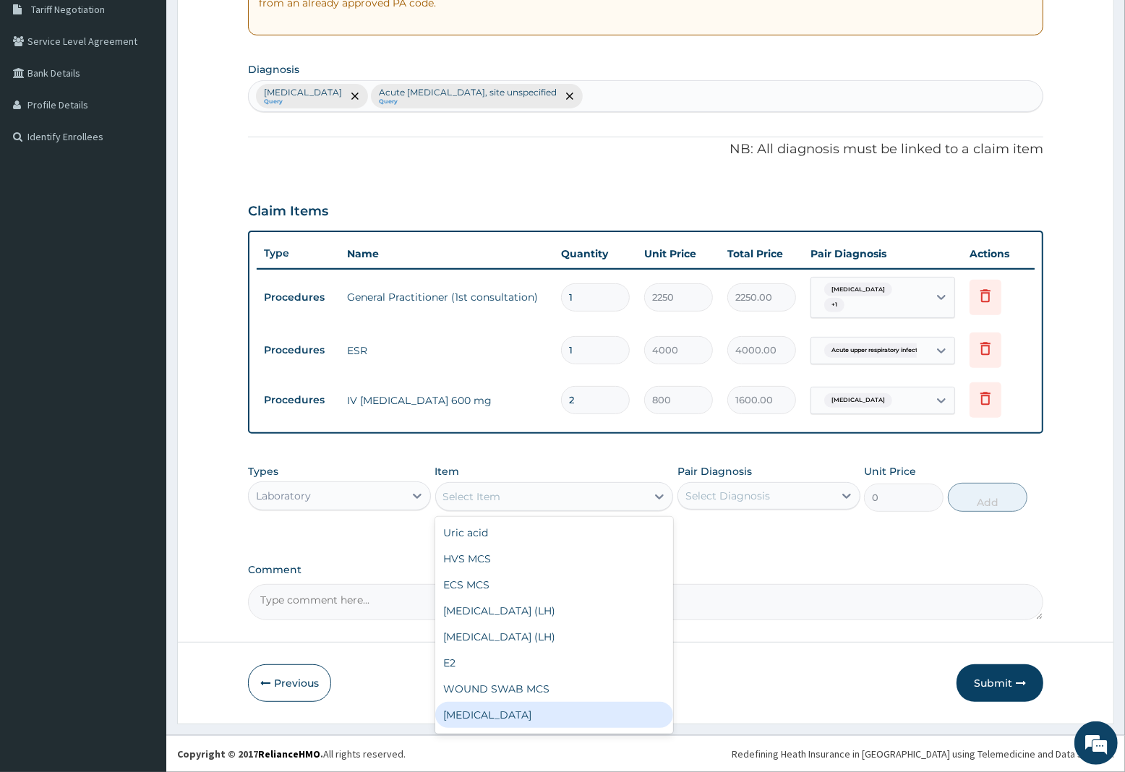
click at [476, 714] on div "Full blood count" at bounding box center [554, 715] width 239 height 26
type input "3000"
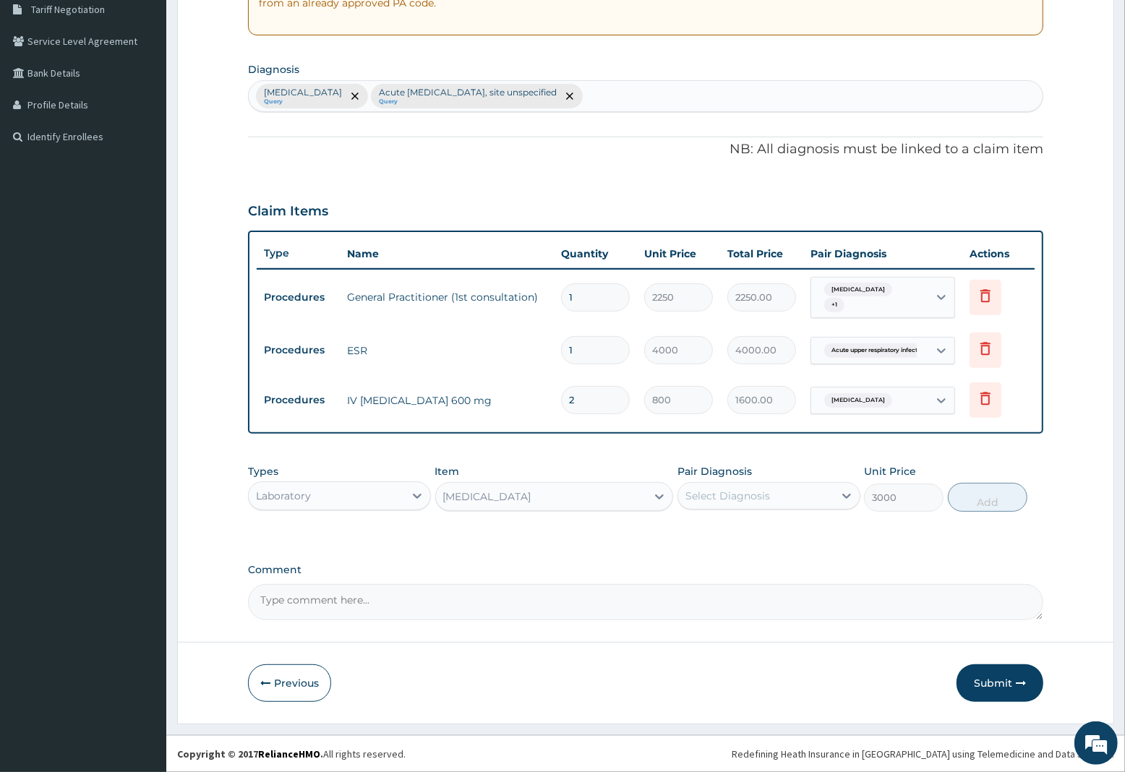
click at [776, 494] on div "Select Diagnosis" at bounding box center [755, 496] width 155 height 23
click at [746, 540] on div "Malaria, unspecified" at bounding box center [769, 533] width 183 height 30
checkbox input "true"
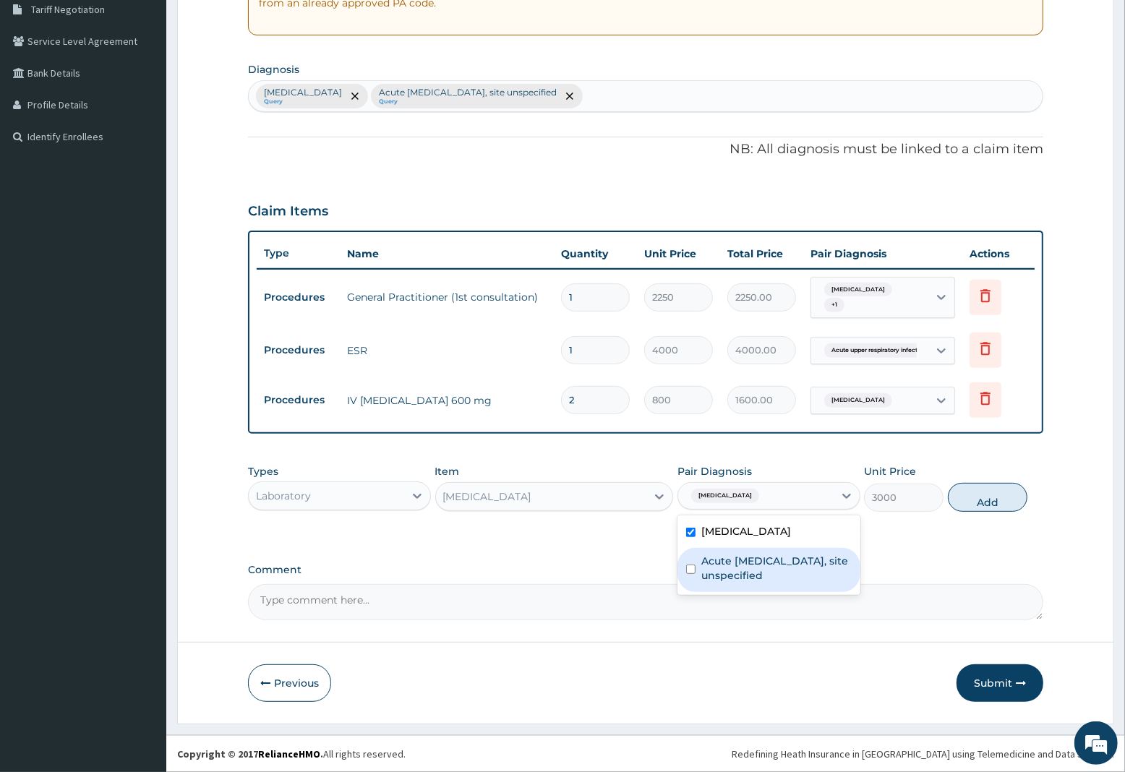
drag, startPoint x: 745, startPoint y: 576, endPoint x: 818, endPoint y: 547, distance: 78.3
click at [743, 575] on label "Acute upper respiratory infection, site unspecified" at bounding box center [776, 568] width 150 height 29
checkbox input "true"
click at [964, 497] on button "Add" at bounding box center [988, 497] width 80 height 29
type input "0"
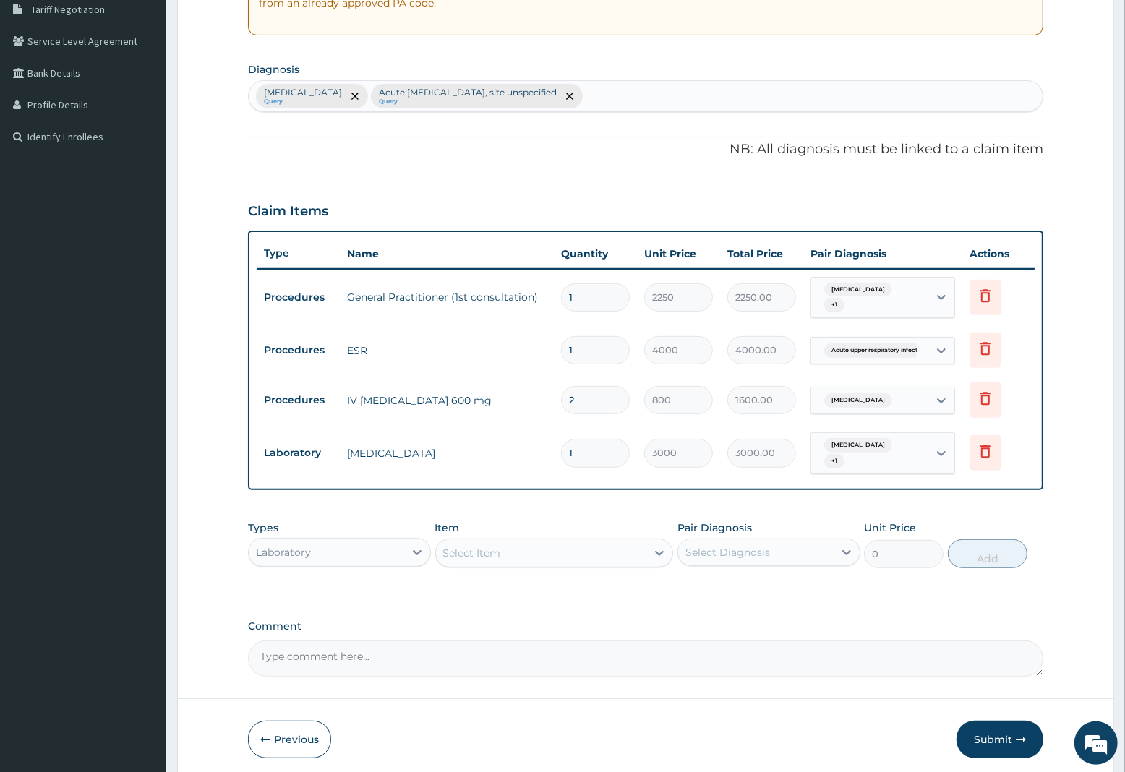
click at [475, 550] on div "Select Item" at bounding box center [472, 553] width 58 height 14
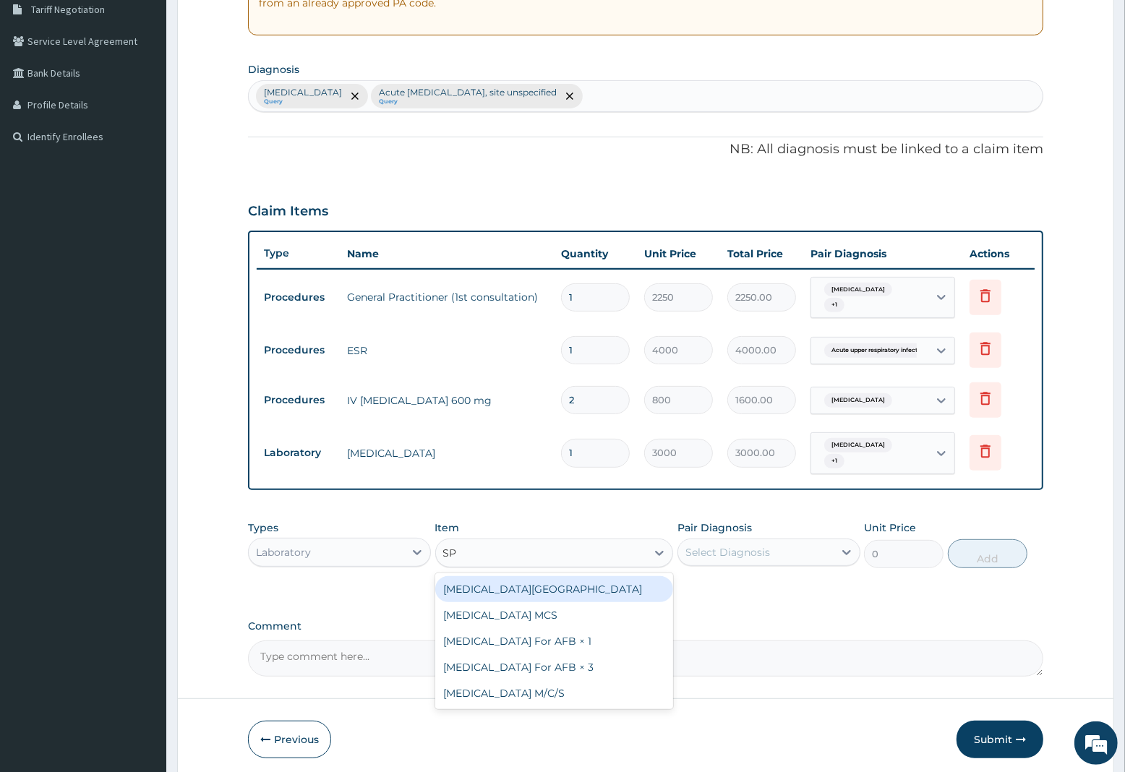
type input "SPU"
drag, startPoint x: 497, startPoint y: 613, endPoint x: 700, endPoint y: 573, distance: 207.1
click at [508, 610] on div "Sputum MCS" at bounding box center [554, 615] width 239 height 26
type input "3000"
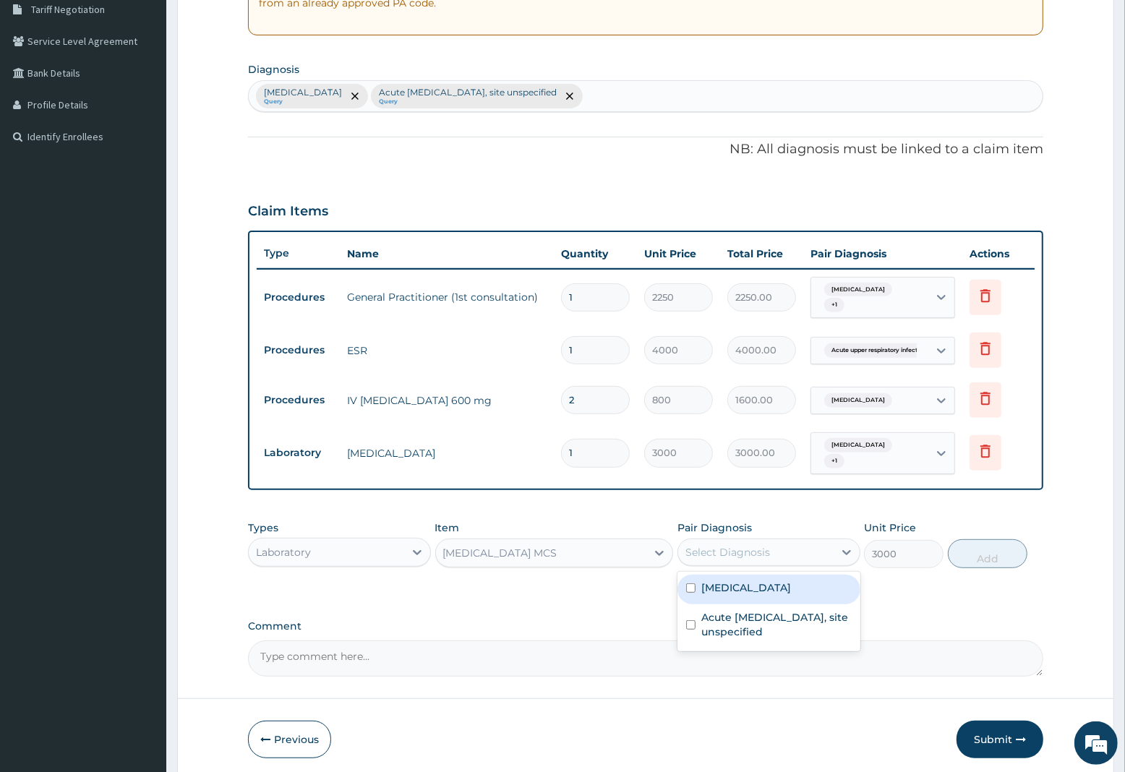
drag, startPoint x: 761, startPoint y: 540, endPoint x: 754, endPoint y: 561, distance: 22.4
click at [761, 543] on div "Select Diagnosis" at bounding box center [755, 552] width 155 height 23
drag, startPoint x: 738, startPoint y: 612, endPoint x: 830, endPoint y: 589, distance: 95.4
click at [740, 611] on label "Acute upper respiratory infection, site unspecified" at bounding box center [776, 624] width 150 height 29
checkbox input "true"
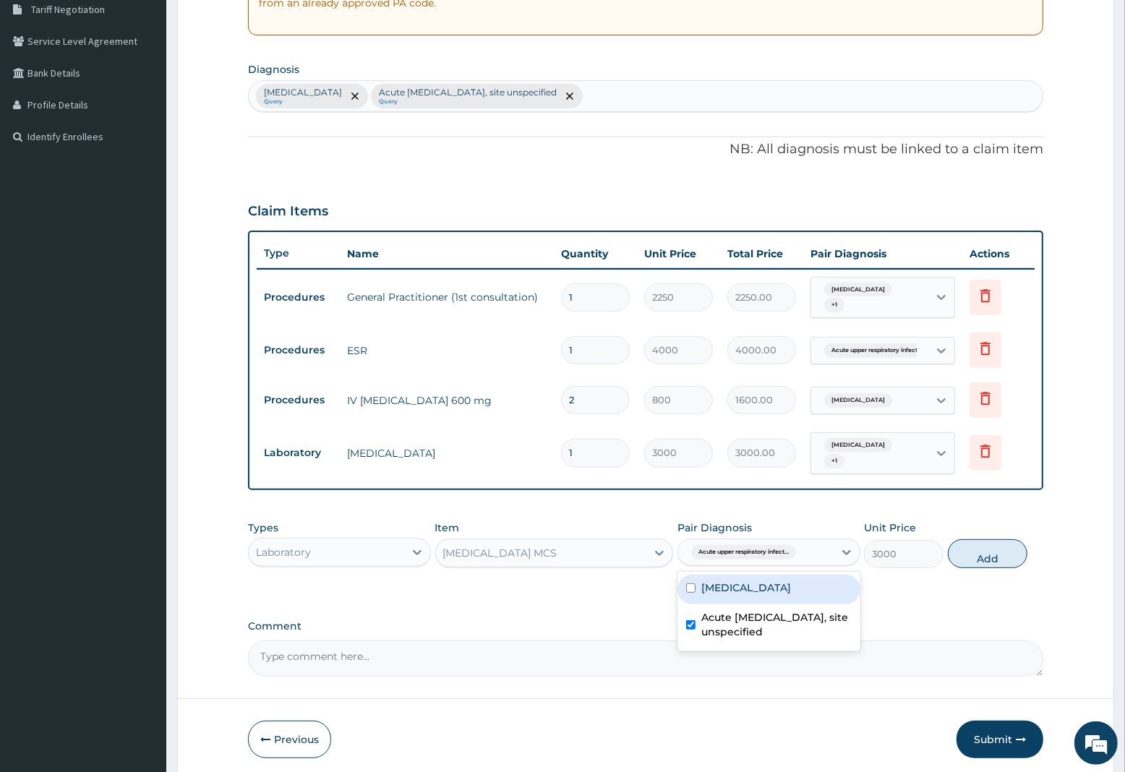
click at [994, 555] on button "Add" at bounding box center [988, 553] width 80 height 29
type input "0"
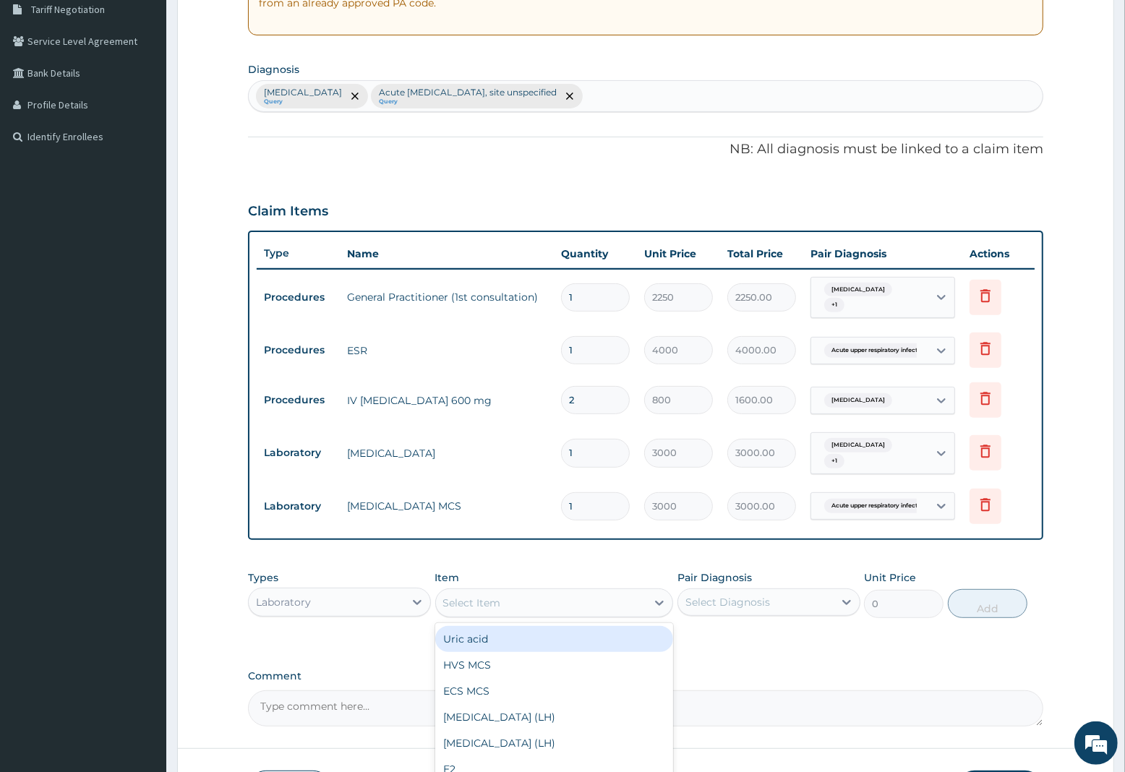
click at [474, 597] on div "Select Item" at bounding box center [472, 603] width 58 height 14
type input "MAL"
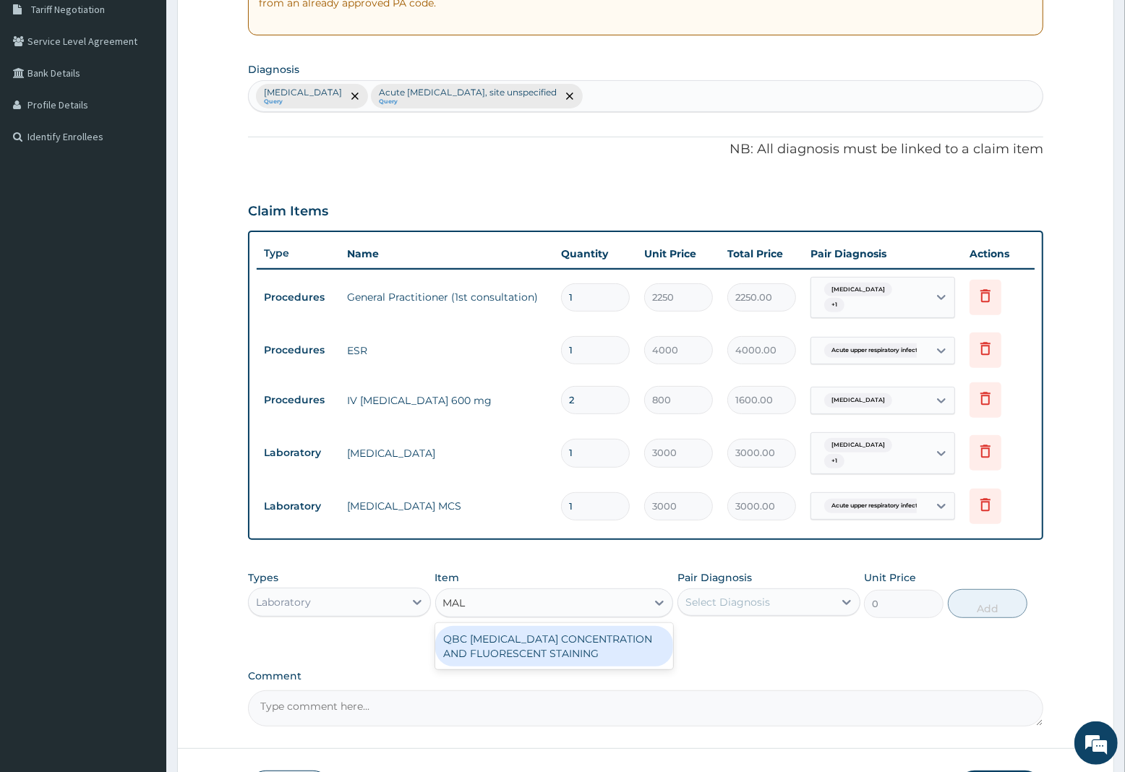
drag, startPoint x: 485, startPoint y: 638, endPoint x: 499, endPoint y: 639, distance: 13.8
click at [485, 639] on div "QBC MALARIA CONCENTRATION AND FLUORESCENT STAINING" at bounding box center [554, 646] width 239 height 40
type input "1800"
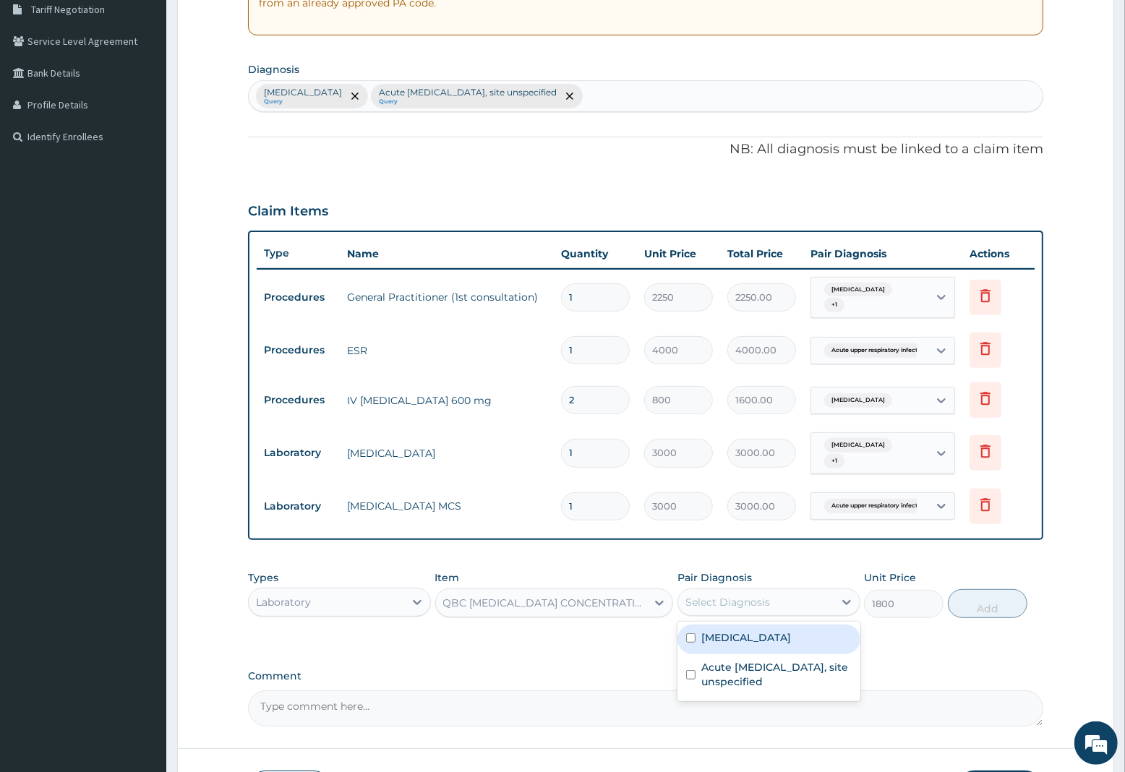
click at [738, 608] on div "Select Diagnosis" at bounding box center [728, 602] width 85 height 14
click at [741, 640] on label "Malaria, unspecified" at bounding box center [746, 638] width 90 height 14
checkbox input "true"
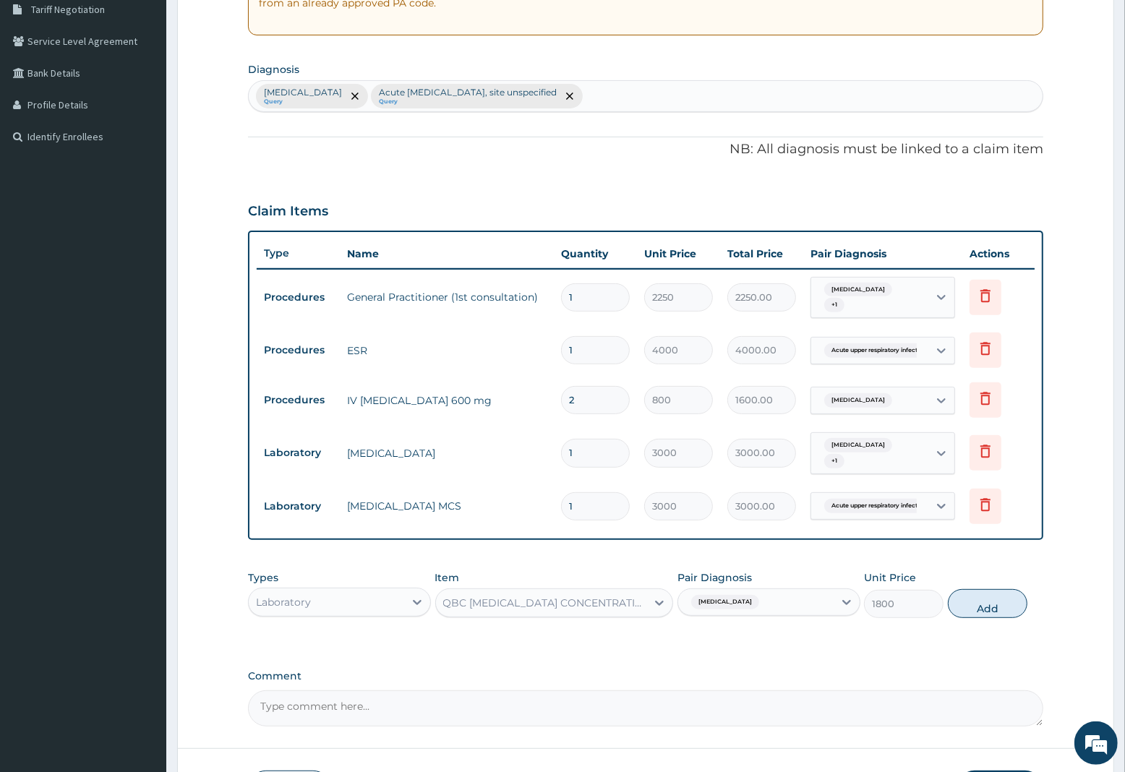
drag, startPoint x: 987, startPoint y: 607, endPoint x: 897, endPoint y: 619, distance: 91.1
click at [989, 607] on button "Add" at bounding box center [988, 603] width 80 height 29
type input "0"
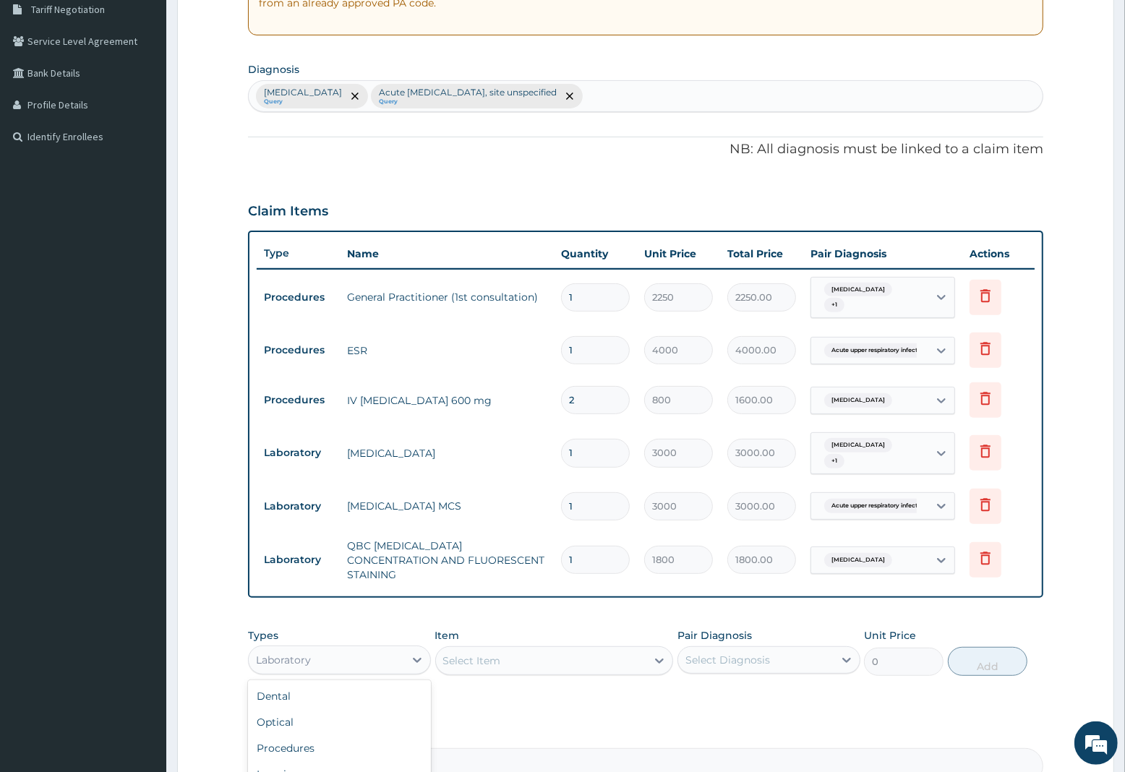
drag, startPoint x: 290, startPoint y: 653, endPoint x: 283, endPoint y: 698, distance: 45.3
click at [288, 659] on div "Laboratory" at bounding box center [283, 660] width 55 height 14
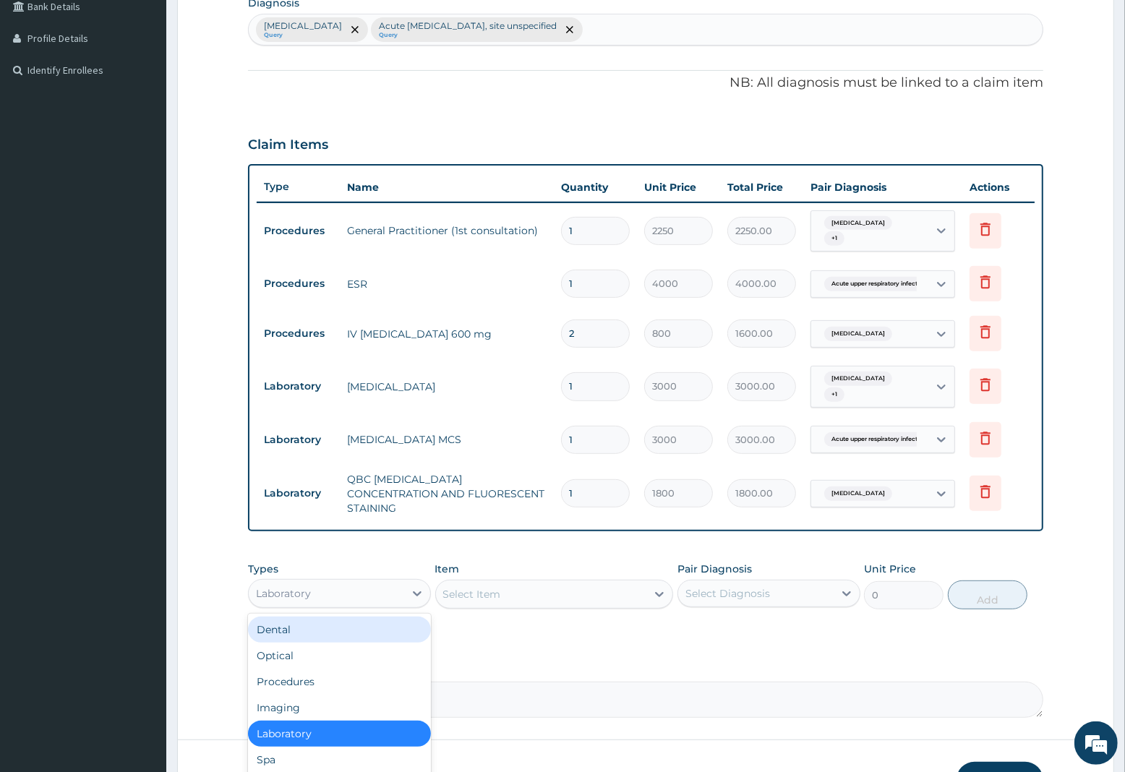
scroll to position [464, 0]
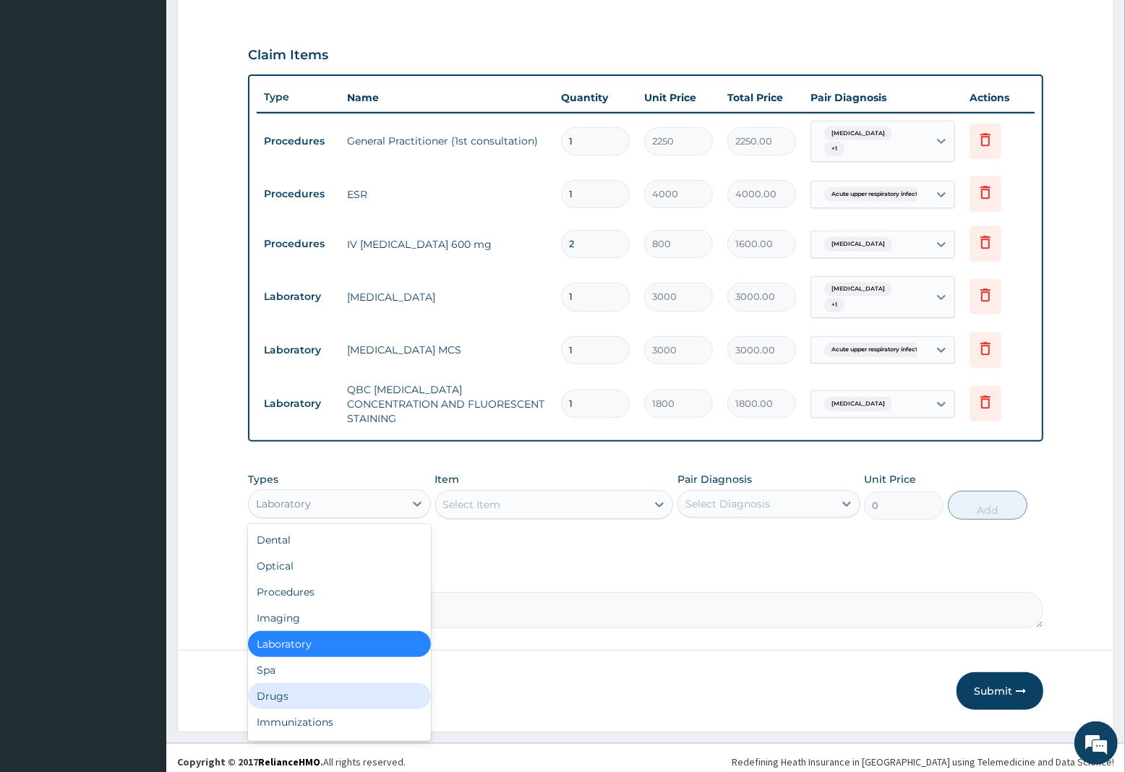
click at [271, 683] on div "Drugs" at bounding box center [339, 696] width 183 height 26
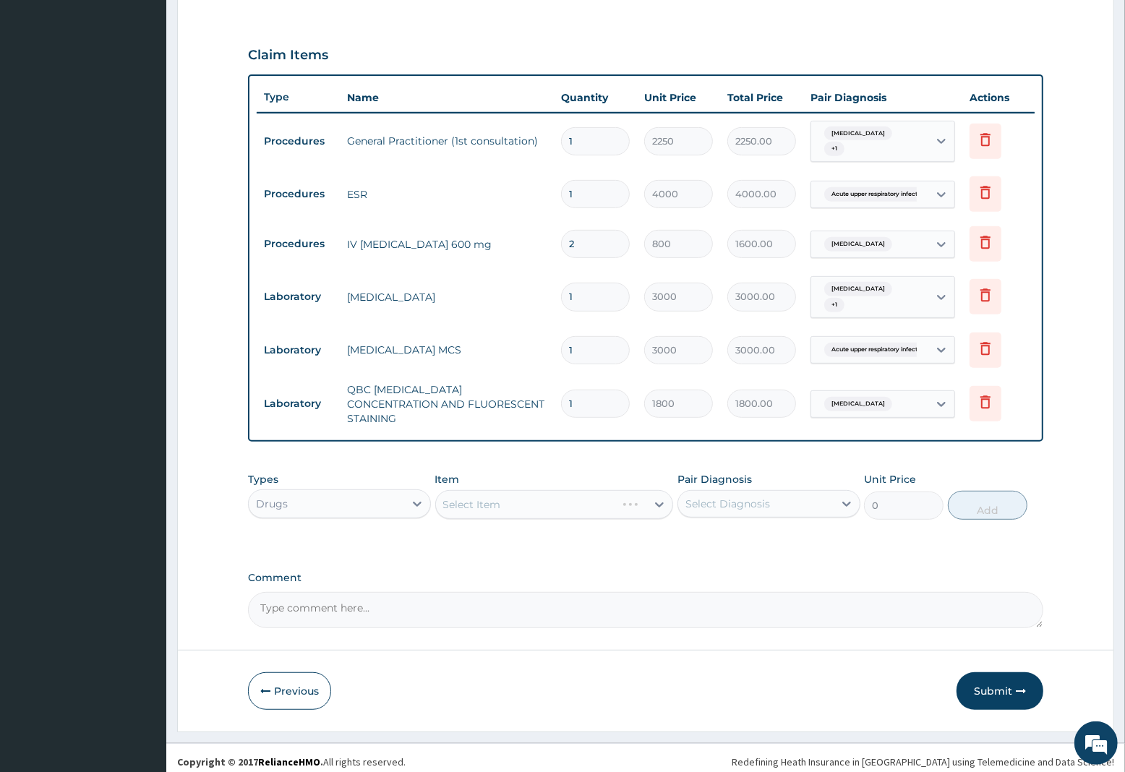
click at [505, 492] on div "Select Item" at bounding box center [554, 504] width 239 height 29
click at [519, 493] on div "Select Item" at bounding box center [541, 504] width 211 height 23
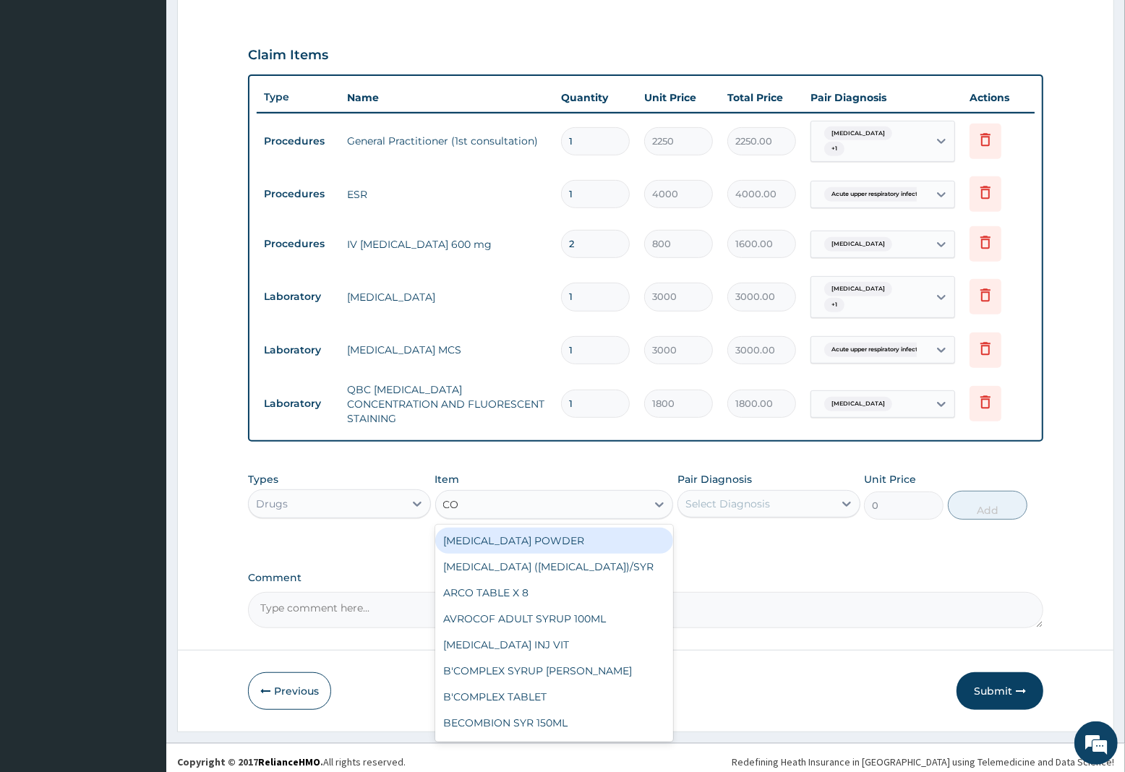
type input "COA"
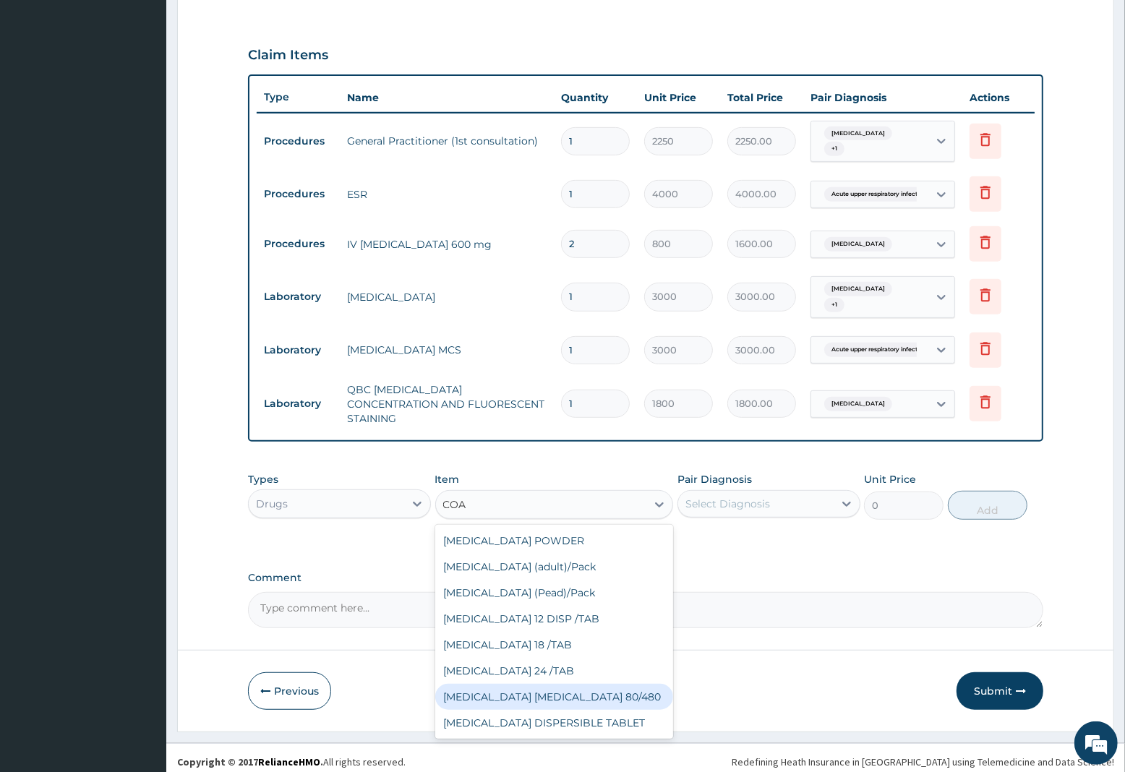
drag, startPoint x: 526, startPoint y: 685, endPoint x: 718, endPoint y: 573, distance: 222.6
click at [537, 670] on div "ACTIVATED CHARCOAL POWDER Coartem (adult)/Pack Coartem (Pead)/Pack COARTEM 12 D…" at bounding box center [554, 632] width 239 height 214
click at [508, 687] on div "COARTEM D TAB 80/480" at bounding box center [554, 697] width 239 height 26
type input "1299.38"
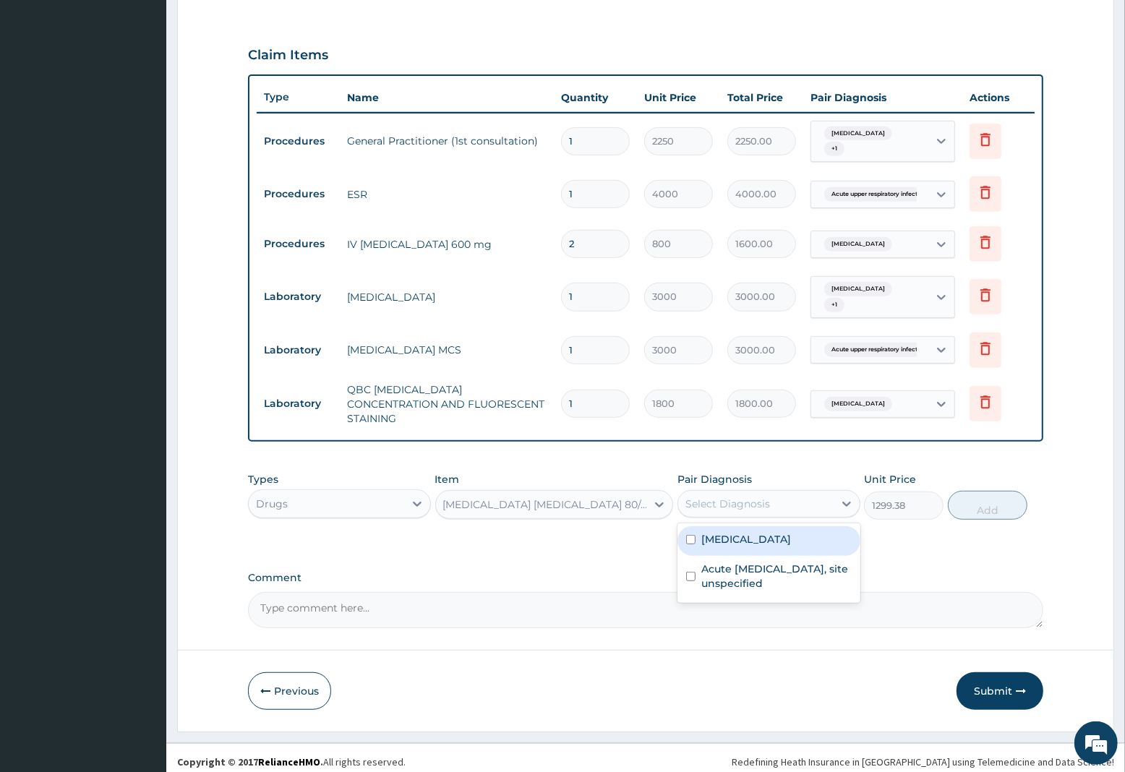
click at [729, 497] on div "Select Diagnosis" at bounding box center [728, 504] width 85 height 14
click at [729, 537] on label "Malaria, unspecified" at bounding box center [746, 539] width 90 height 14
checkbox input "true"
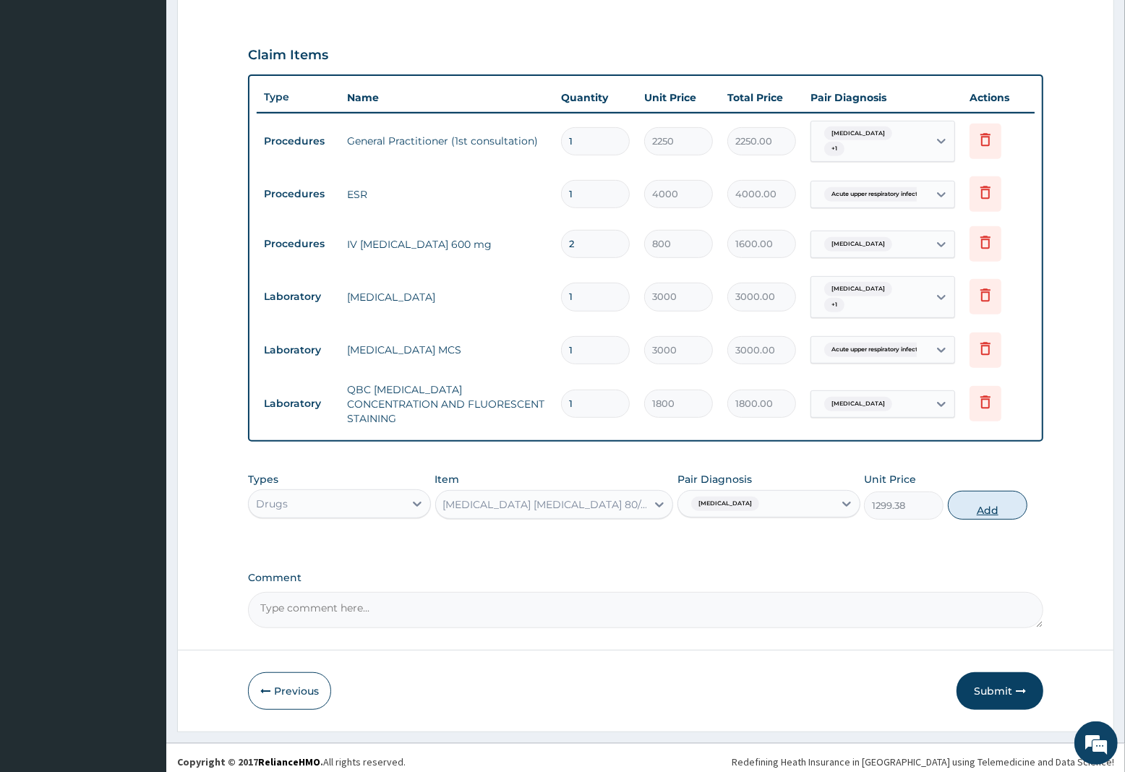
click at [988, 495] on button "Add" at bounding box center [988, 505] width 80 height 29
type input "0"
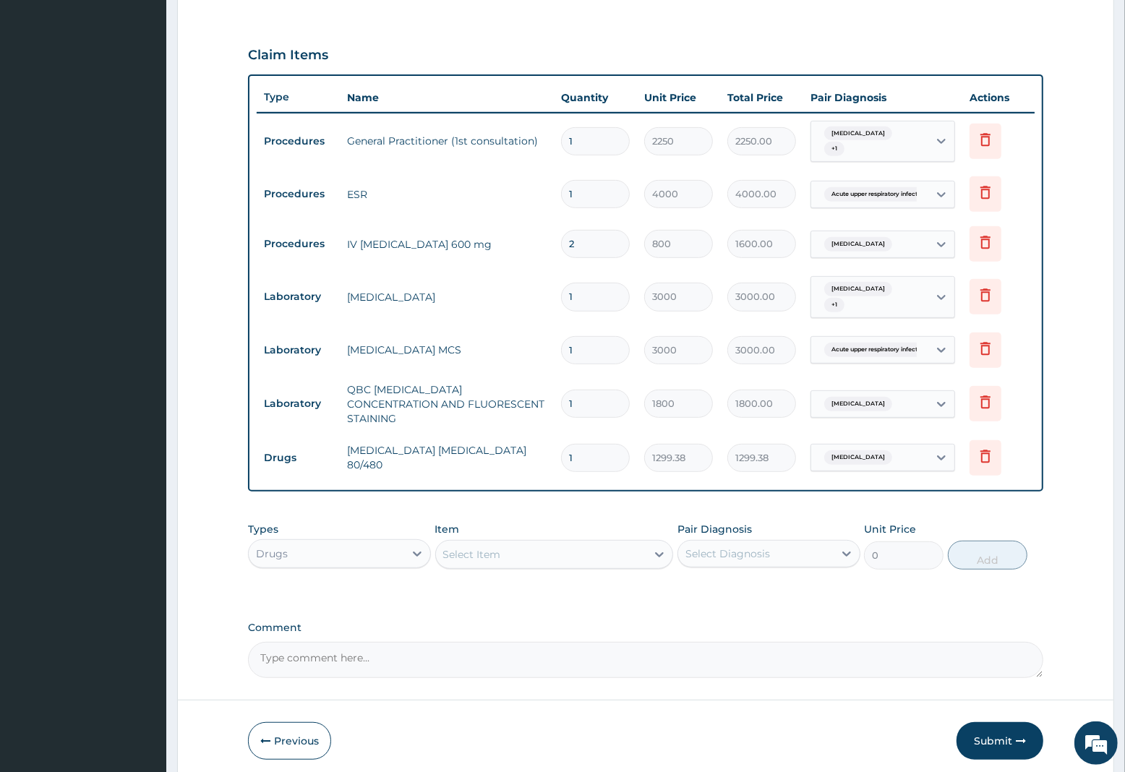
type input "0.00"
type input "6"
type input "7796.28"
type input "6"
click at [474, 547] on div "Select Item" at bounding box center [472, 554] width 58 height 14
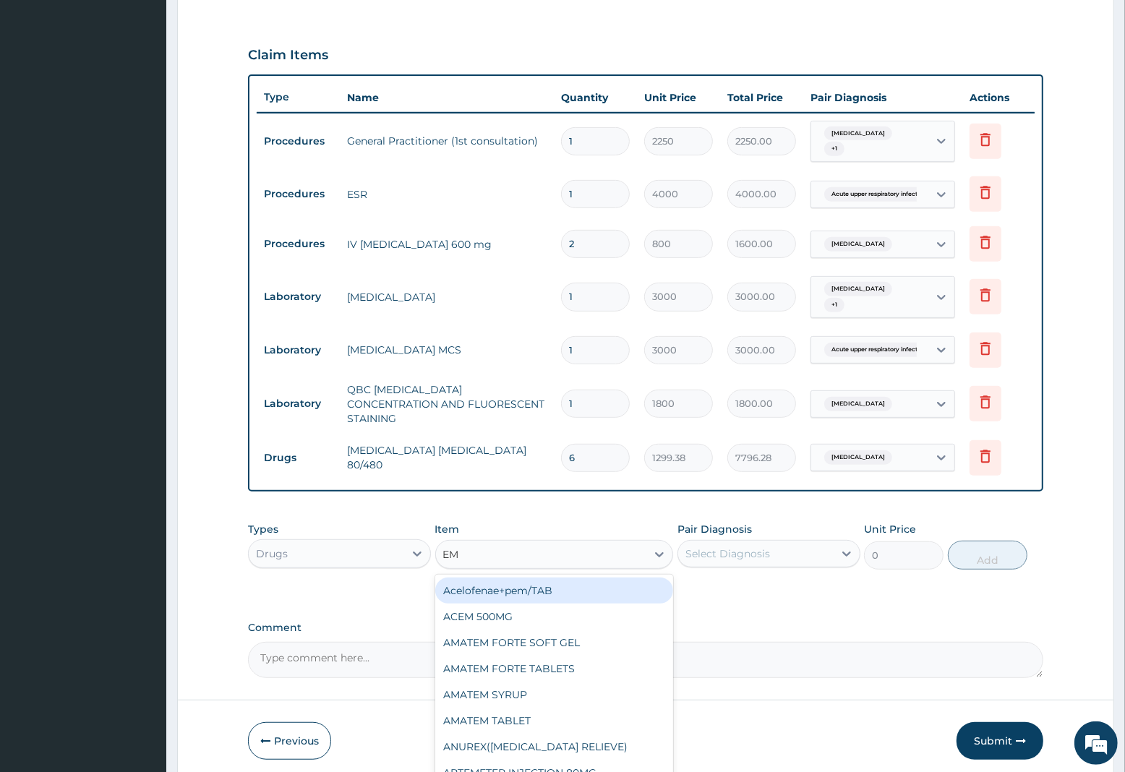
type input "EMA"
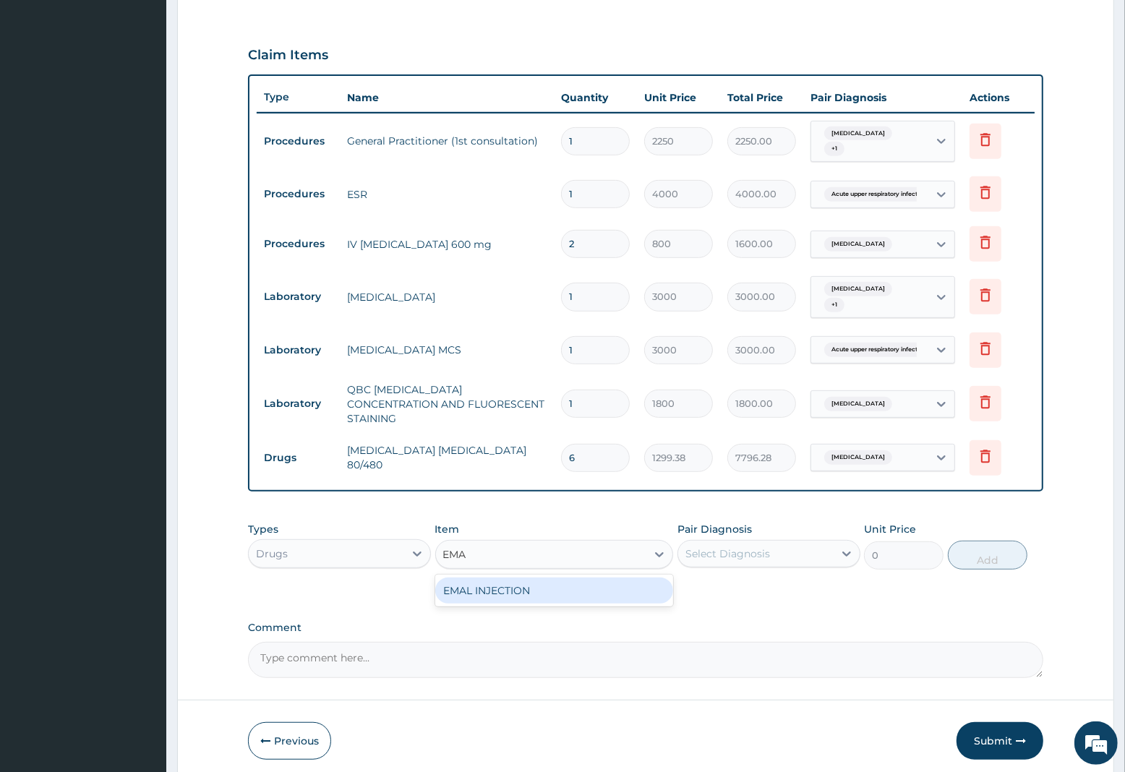
click at [514, 578] on div "EMAL INJECTION" at bounding box center [554, 591] width 239 height 26
type input "1063.12"
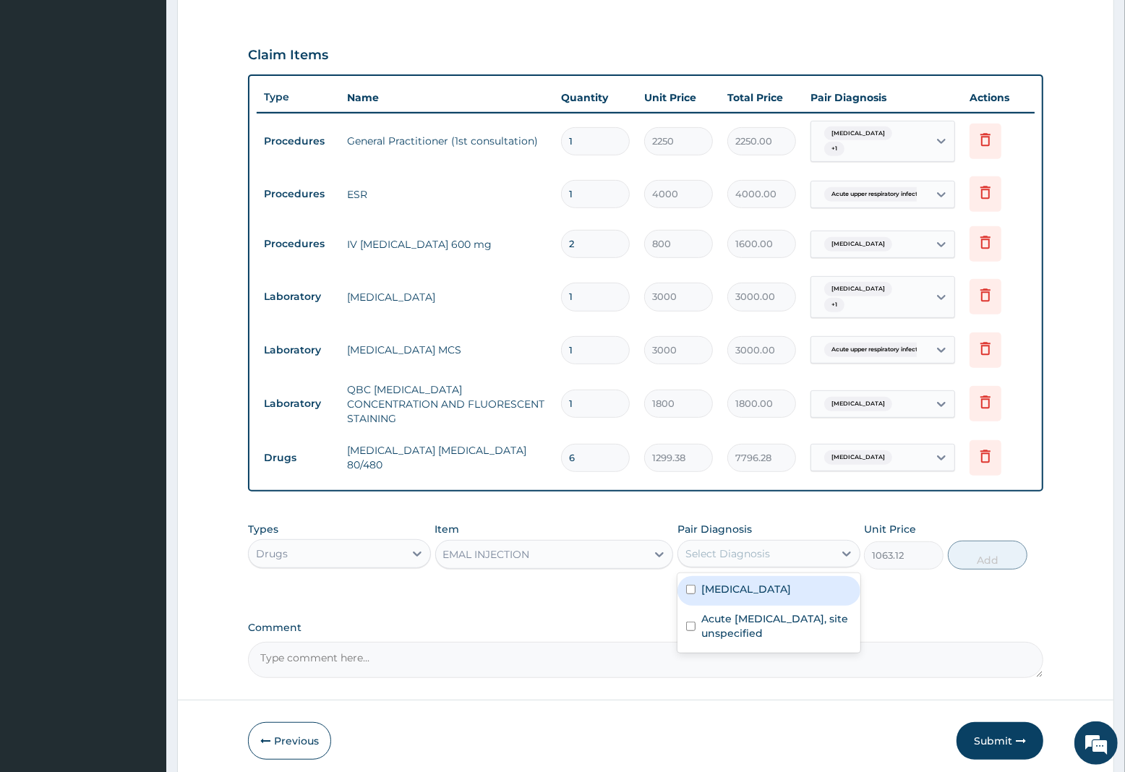
click at [761, 548] on div "Select Diagnosis" at bounding box center [728, 554] width 85 height 14
click at [731, 584] on label "[MEDICAL_DATA]" at bounding box center [746, 589] width 90 height 14
checkbox input "true"
click at [964, 547] on button "Add" at bounding box center [988, 555] width 80 height 29
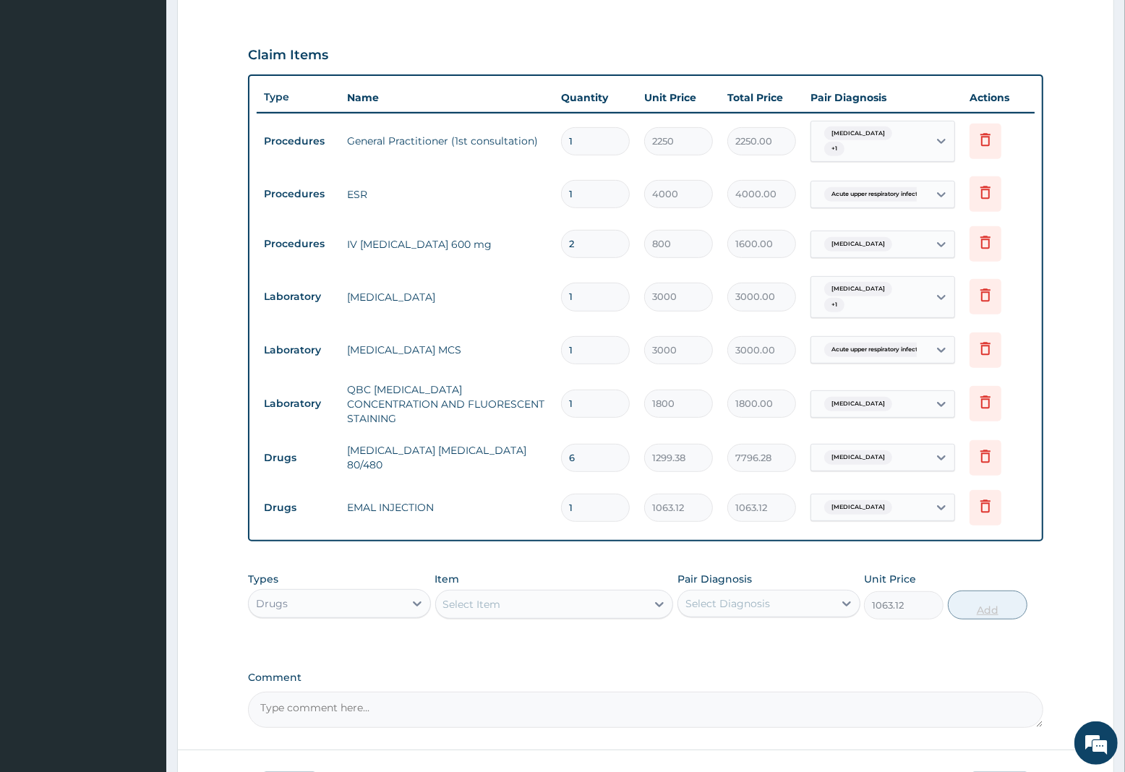
type input "0"
type input "0.00"
type input "3"
type input "3189.36"
type input "3"
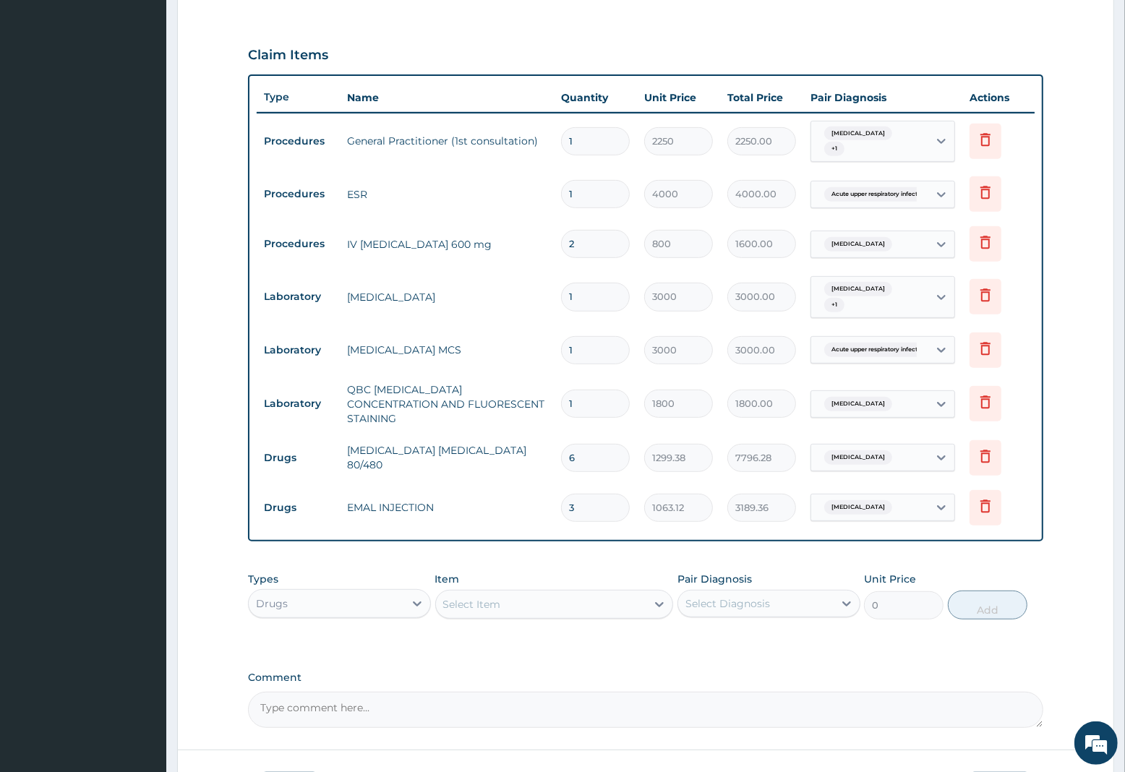
click at [467, 597] on div "Select Item" at bounding box center [472, 604] width 58 height 14
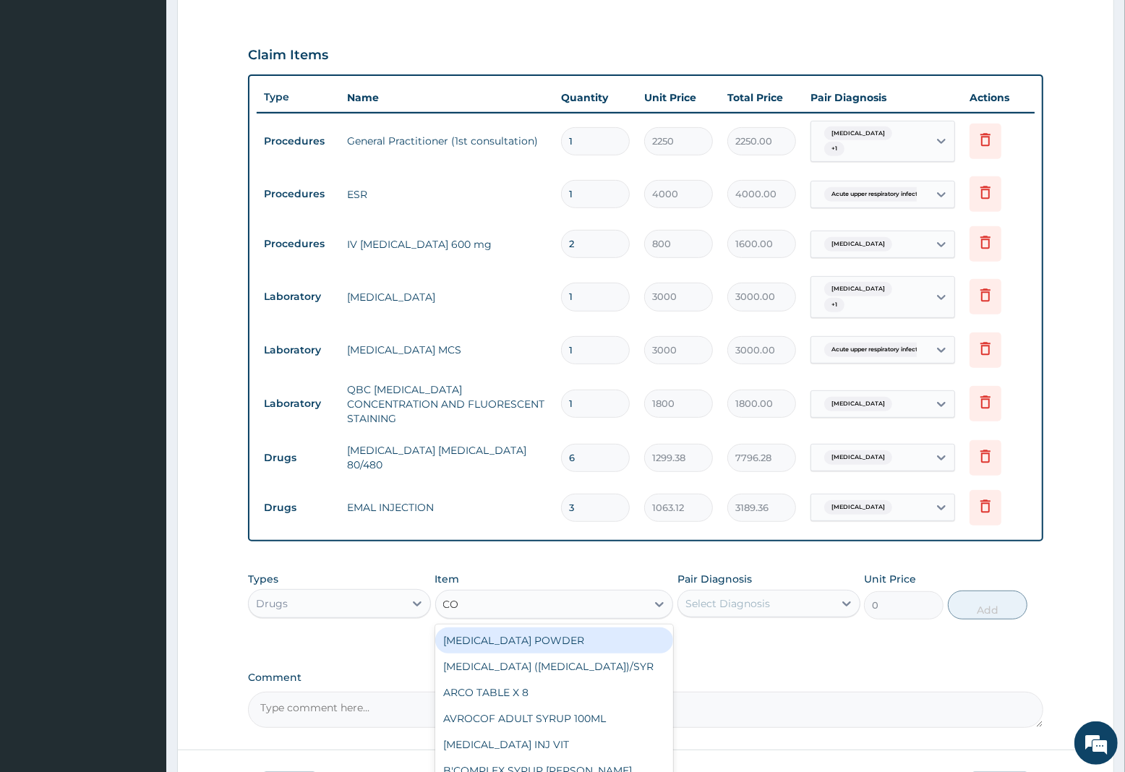
type input "COU"
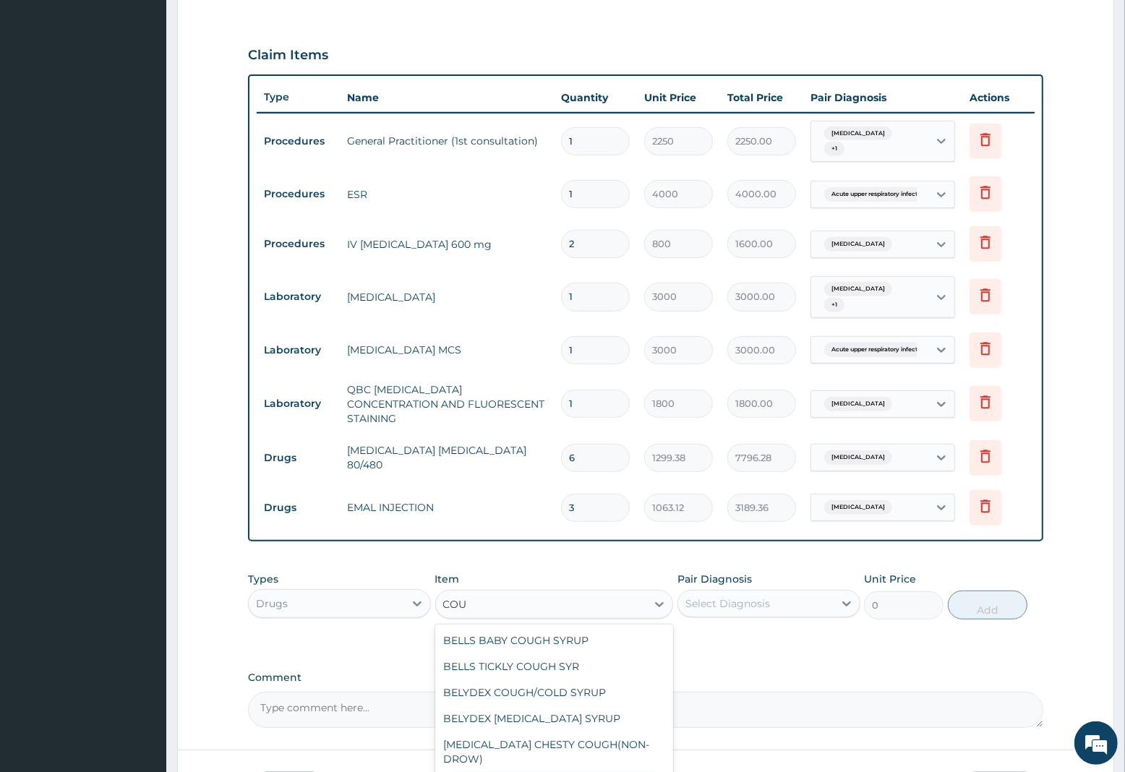
type input "1063.12"
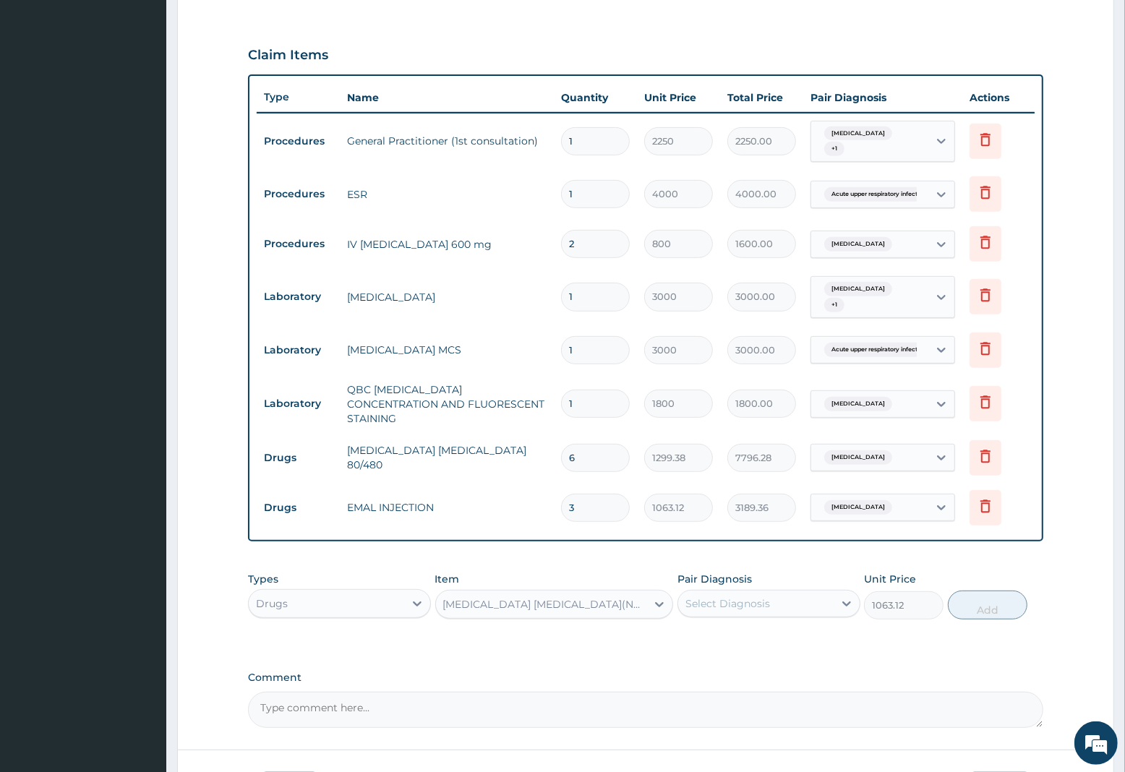
drag, startPoint x: 748, startPoint y: 598, endPoint x: 742, endPoint y: 612, distance: 15.2
click at [742, 612] on div "Types Drugs Item option BENYLIN DRY COUGH(NON-DROWSY), selected. Select is focu…" at bounding box center [645, 596] width 795 height 62
drag, startPoint x: 720, startPoint y: 673, endPoint x: 951, endPoint y: 626, distance: 236.1
click at [731, 667] on label "Acute upper respiratory infection, site unspecified" at bounding box center [776, 676] width 150 height 29
checkbox input "true"
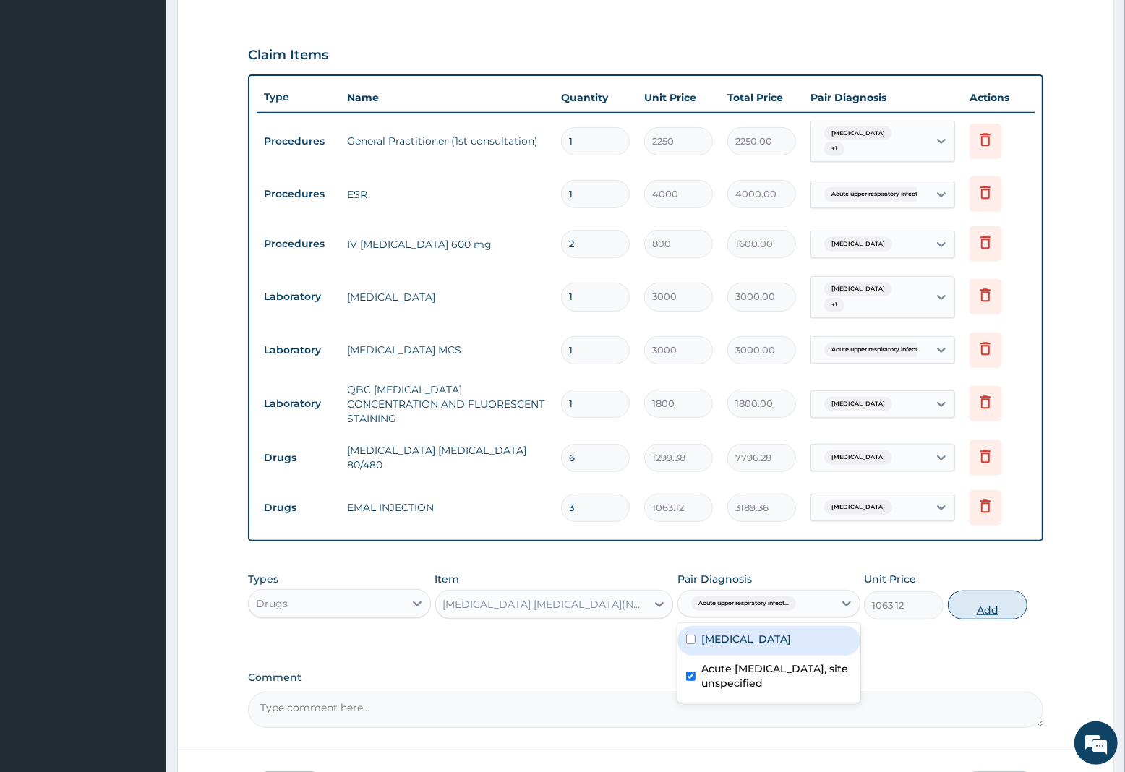
click at [981, 594] on button "Add" at bounding box center [988, 605] width 80 height 29
type input "0"
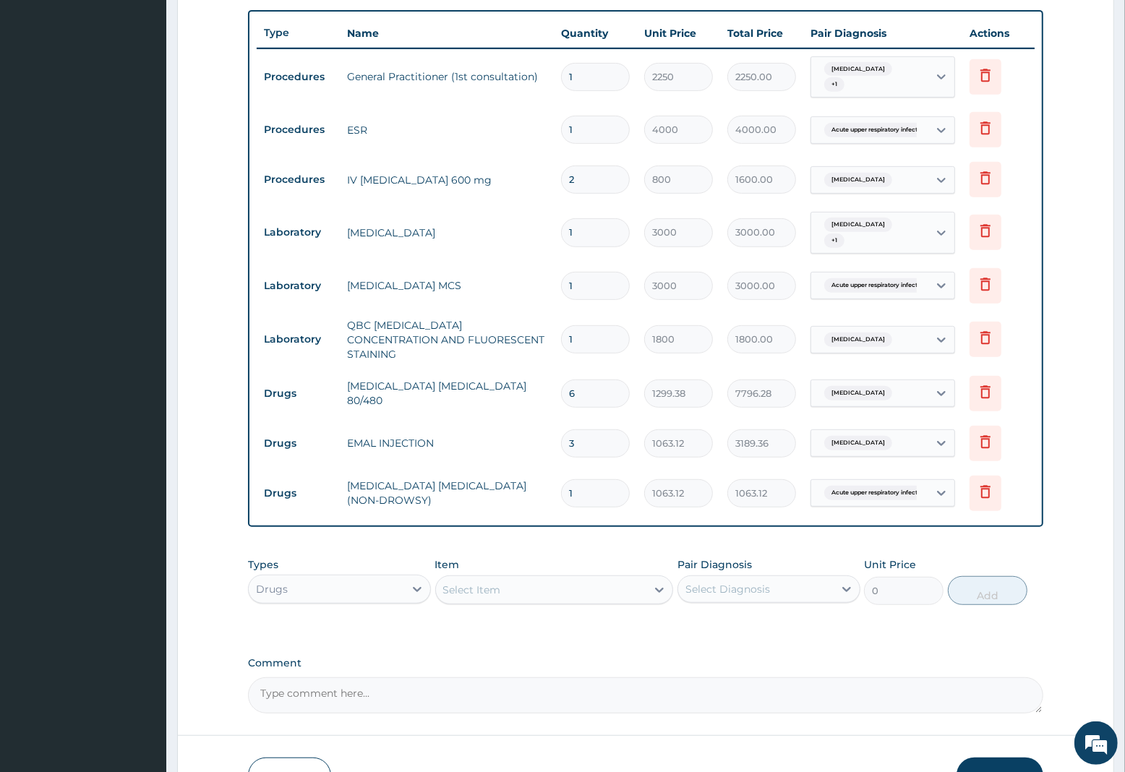
scroll to position [612, 0]
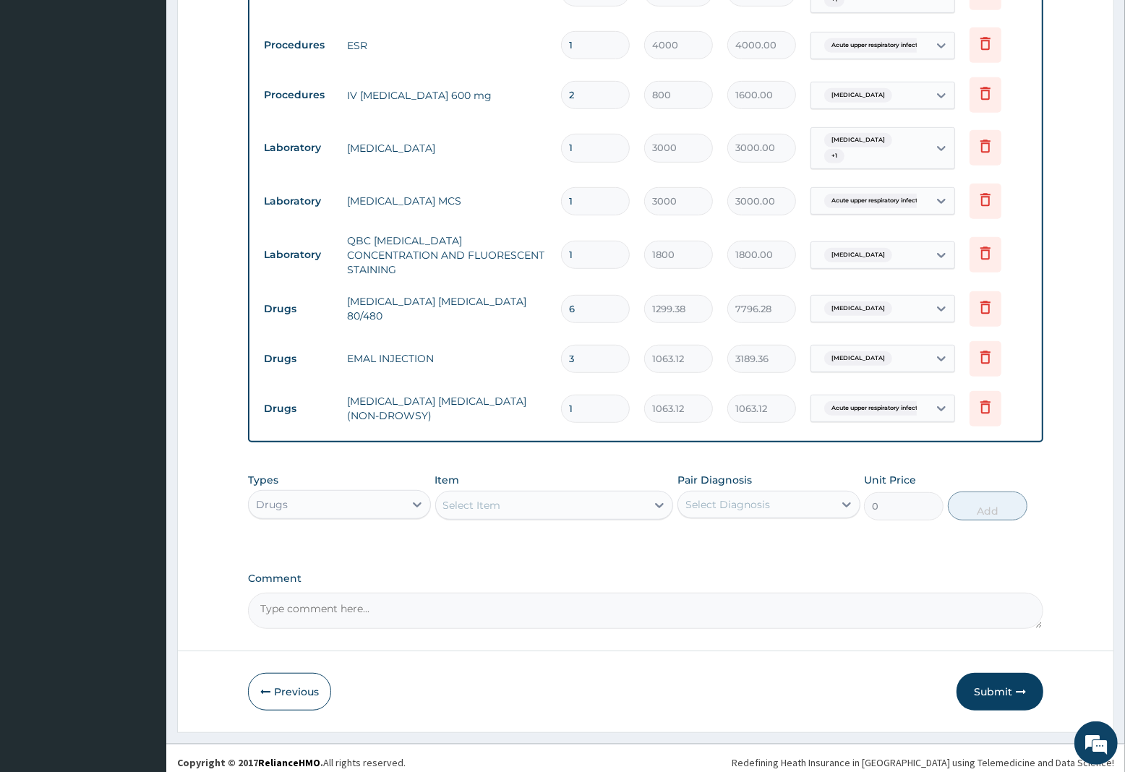
click at [486, 498] on div "Select Item" at bounding box center [472, 505] width 58 height 14
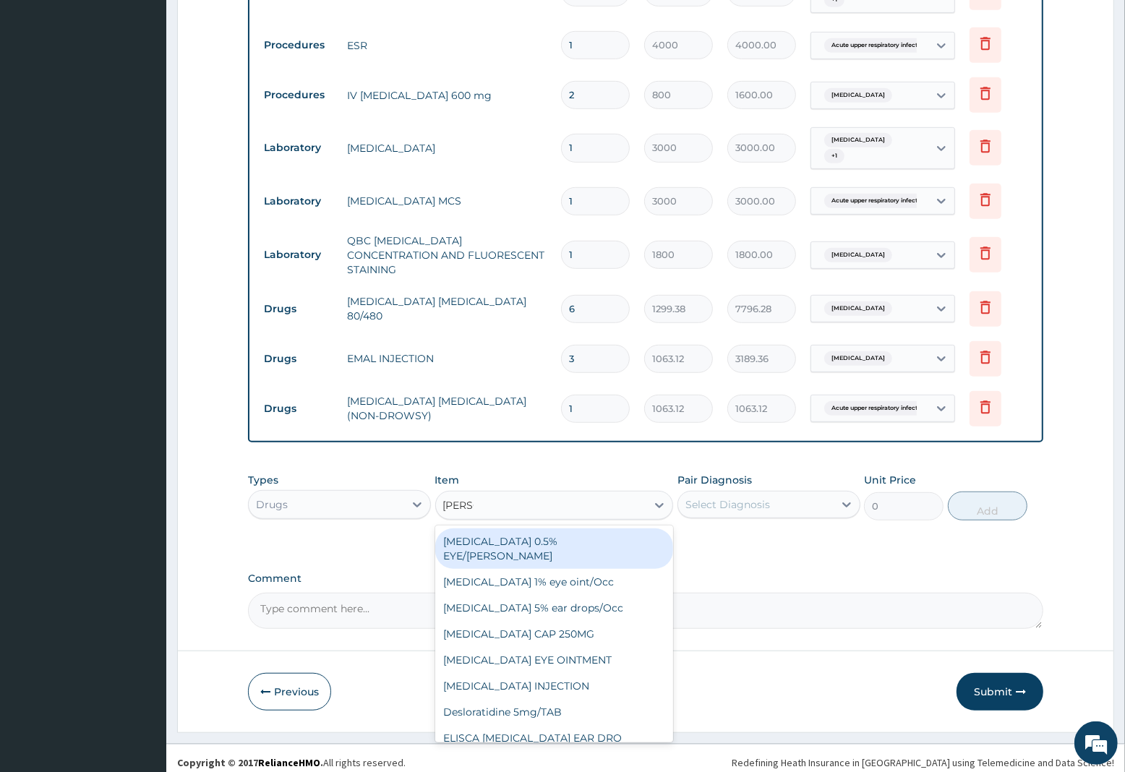
type input "LORAT"
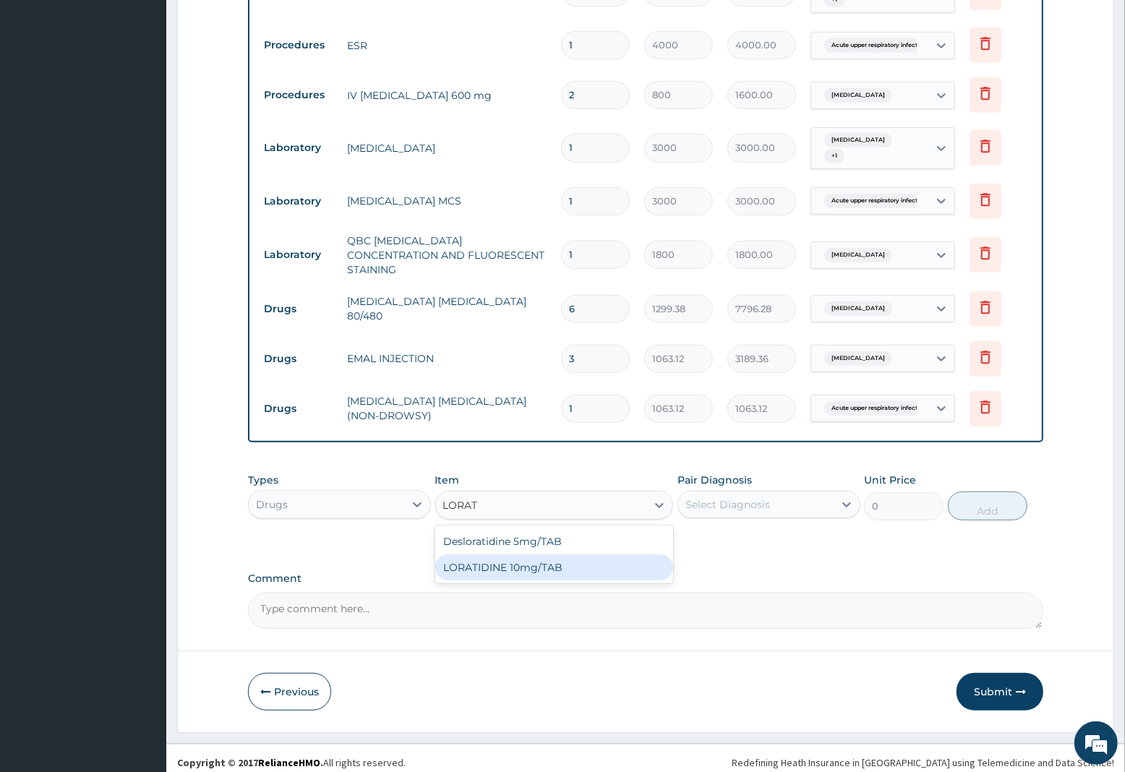
drag, startPoint x: 511, startPoint y: 560, endPoint x: 572, endPoint y: 537, distance: 65.7
click at [511, 560] on div "LORATIDINE 10mg/TAB" at bounding box center [554, 568] width 239 height 26
type input "17.33"
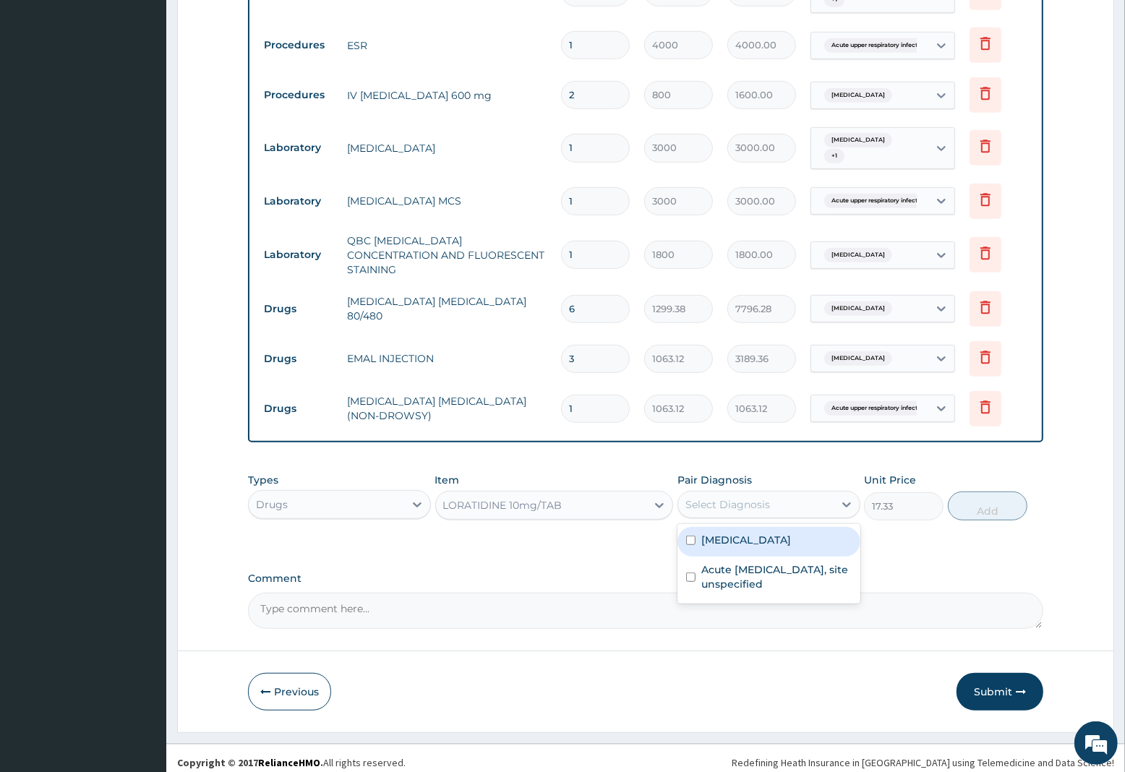
click at [713, 498] on div "Select Diagnosis" at bounding box center [728, 505] width 85 height 14
drag, startPoint x: 759, startPoint y: 560, endPoint x: 795, endPoint y: 557, distance: 36.3
click at [771, 563] on label "Acute upper respiratory infection, site unspecified" at bounding box center [776, 577] width 150 height 29
checkbox input "true"
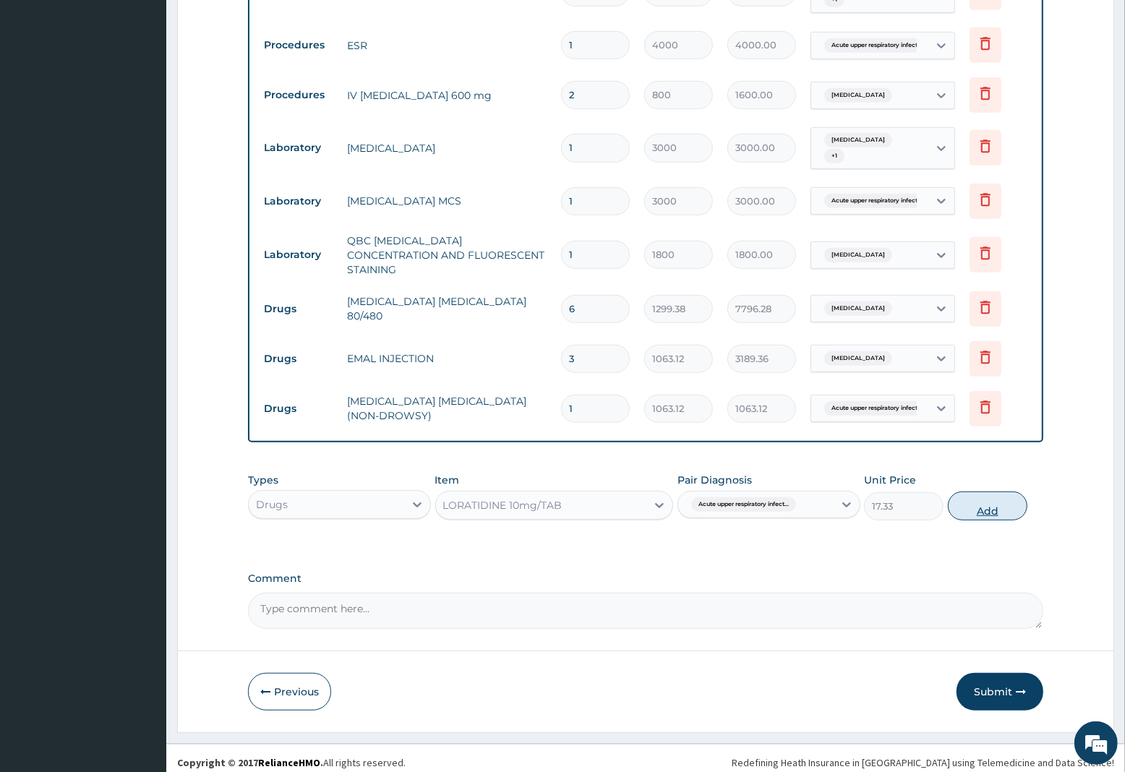
click at [989, 500] on button "Add" at bounding box center [988, 506] width 80 height 29
type input "0"
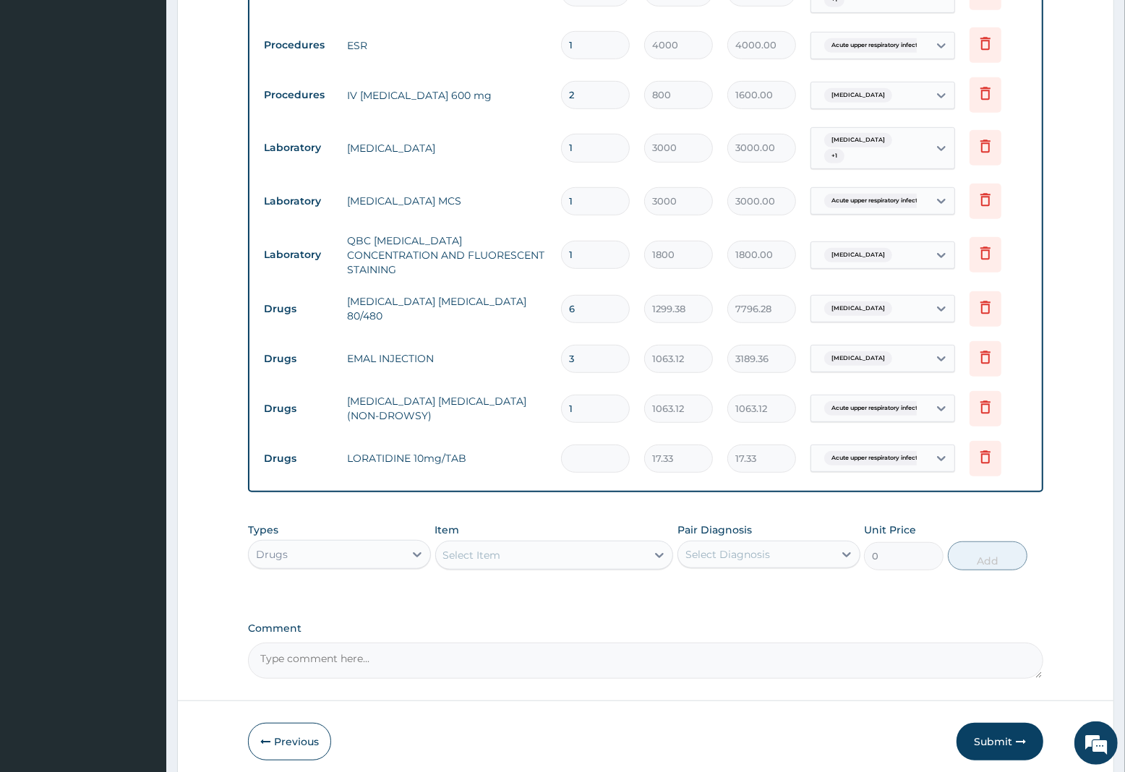
type input "0.00"
type input "5"
type input "86.65"
type input "5"
click at [470, 553] on div "Select Item" at bounding box center [472, 555] width 58 height 14
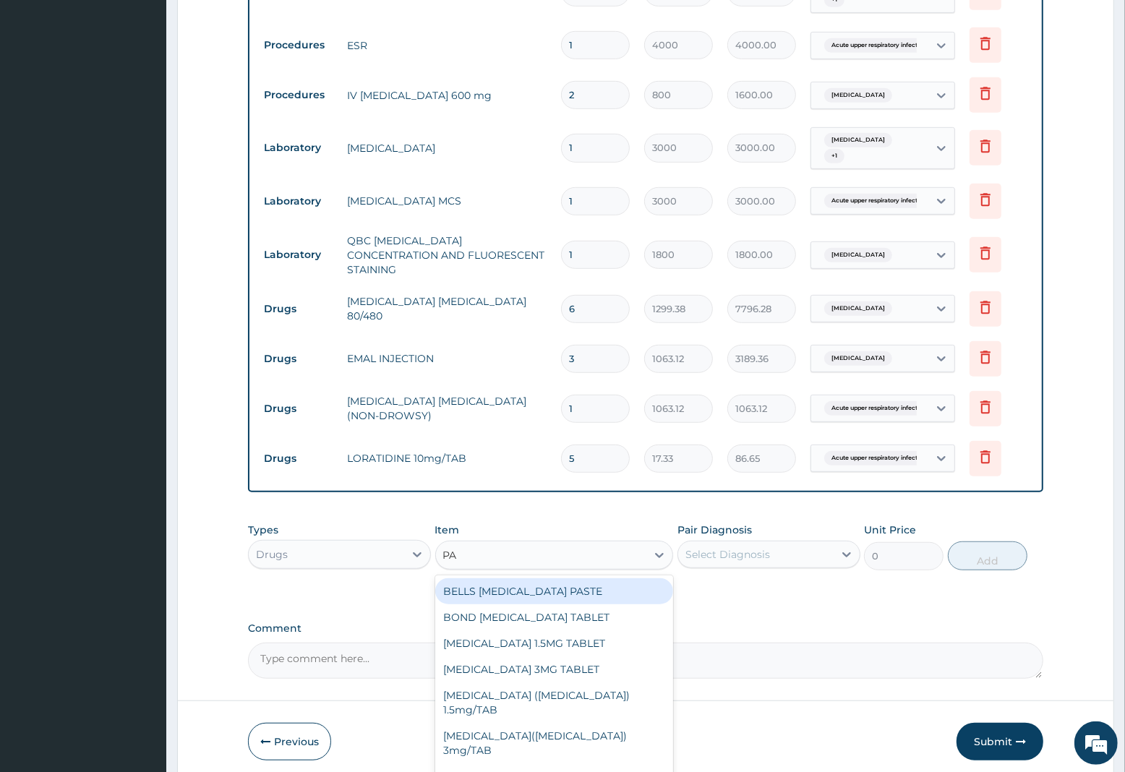
type input "PAR"
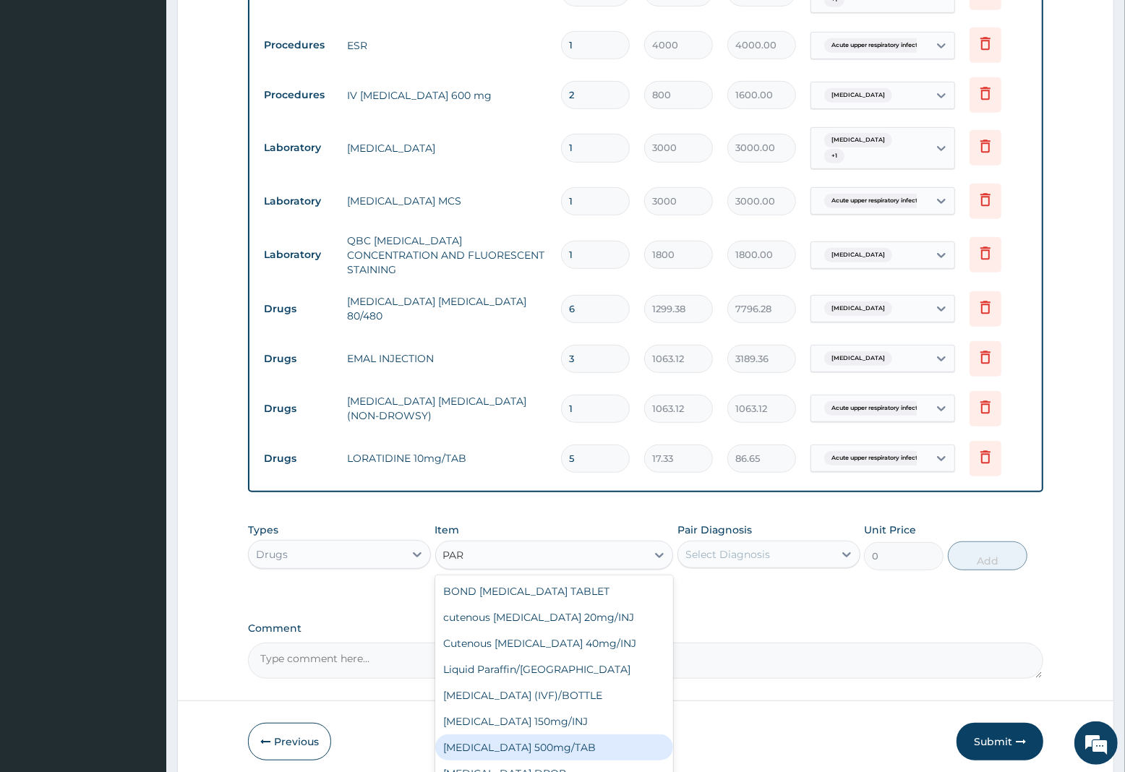
click at [565, 738] on div "PARACETAMOL 500mg/TAB" at bounding box center [554, 748] width 239 height 26
type input "7.88"
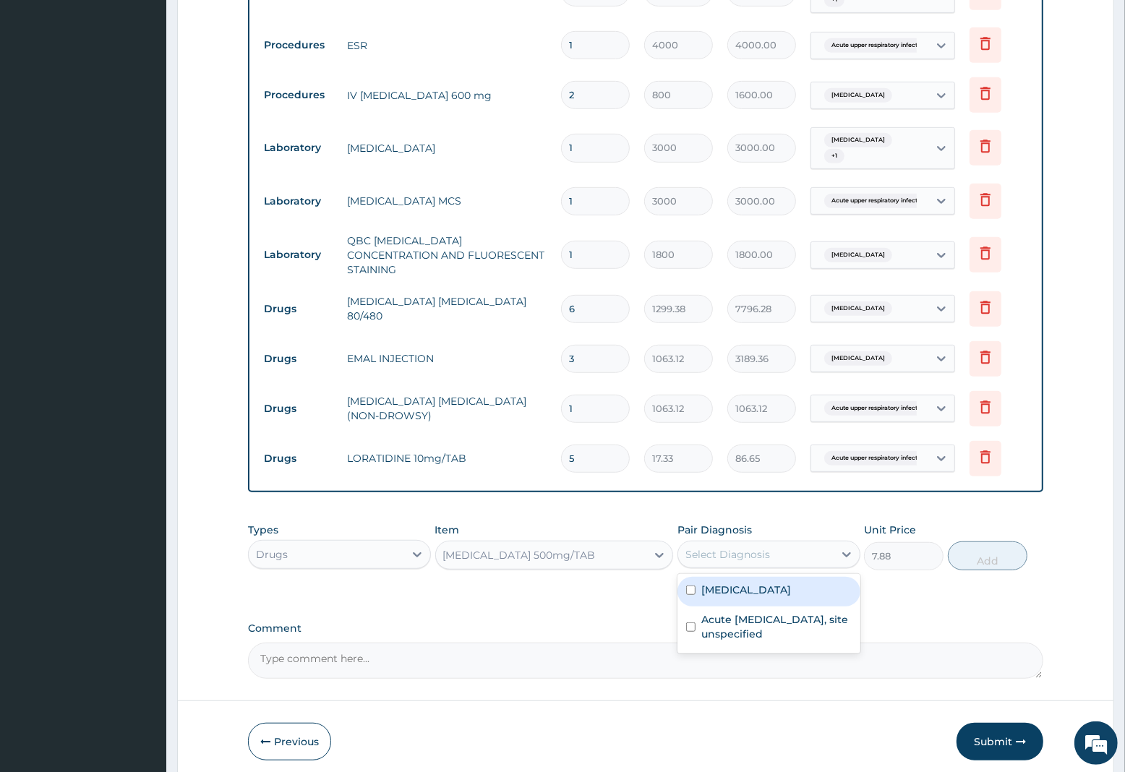
click at [745, 547] on div "Select Diagnosis" at bounding box center [728, 554] width 85 height 14
click at [753, 584] on label "Malaria, unspecified" at bounding box center [746, 590] width 90 height 14
checkbox input "true"
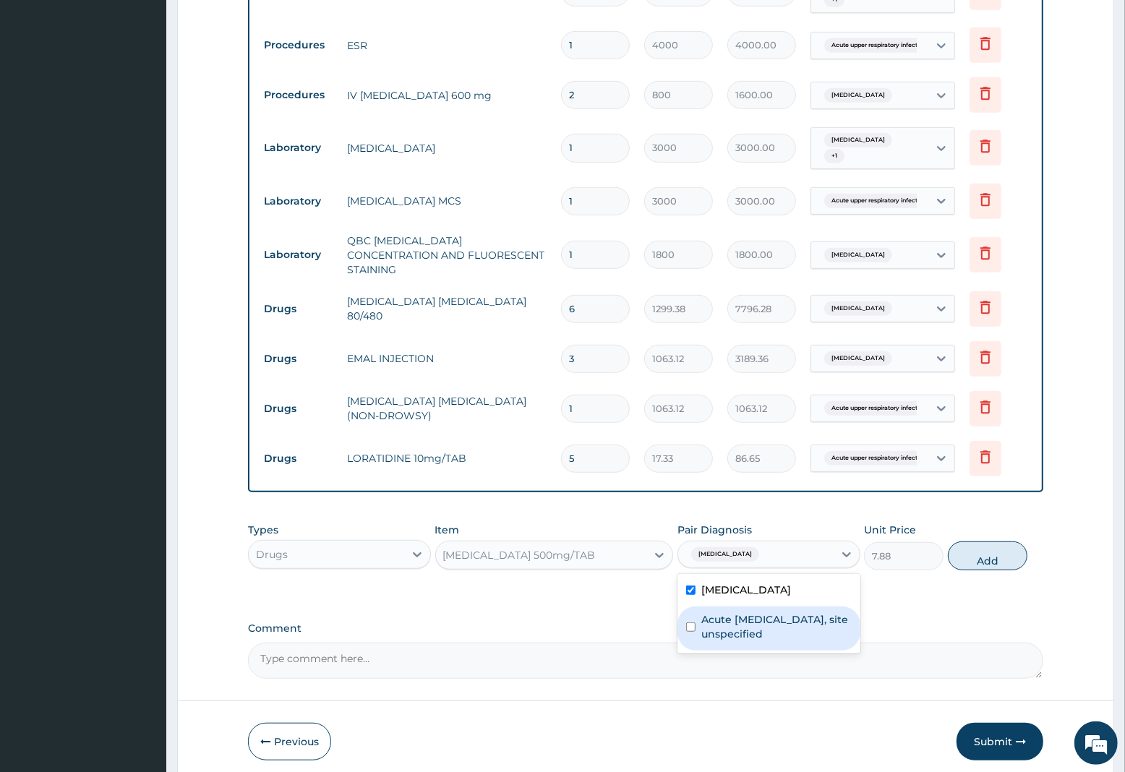
click at [754, 622] on label "Acute upper respiratory infection, site unspecified" at bounding box center [776, 626] width 150 height 29
checkbox input "true"
click at [980, 550] on button "Add" at bounding box center [988, 556] width 80 height 29
type input "0"
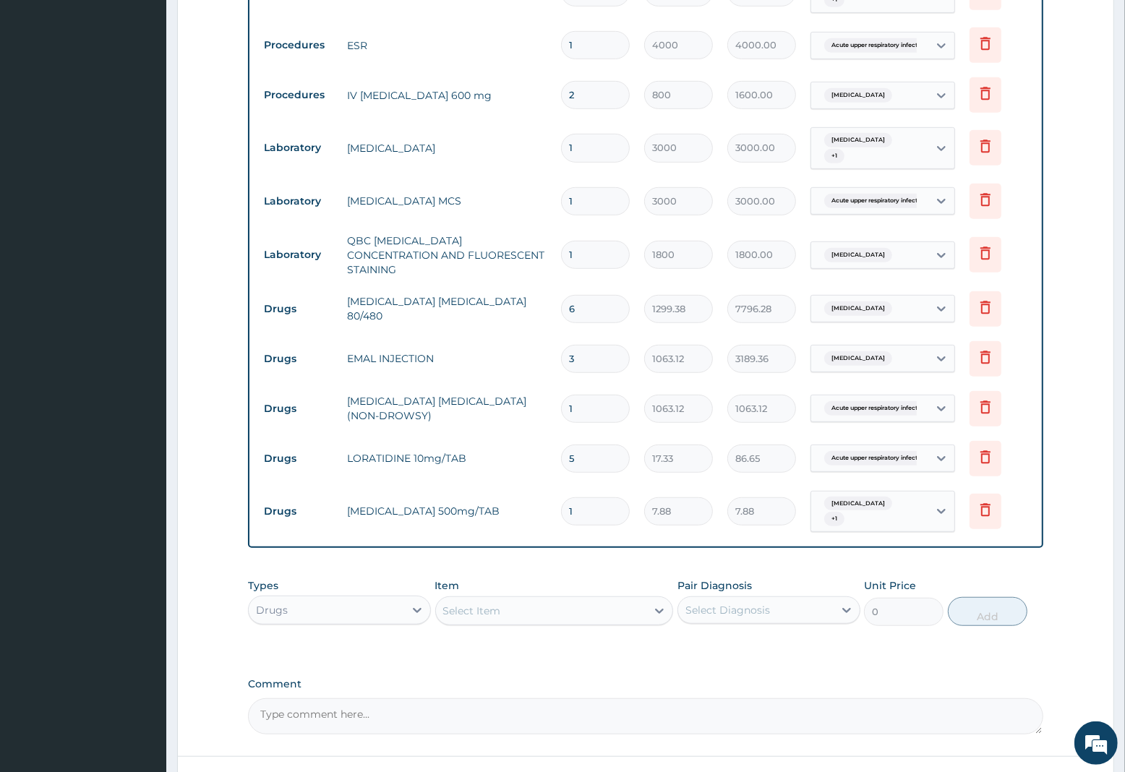
type input "12"
type input "94.56"
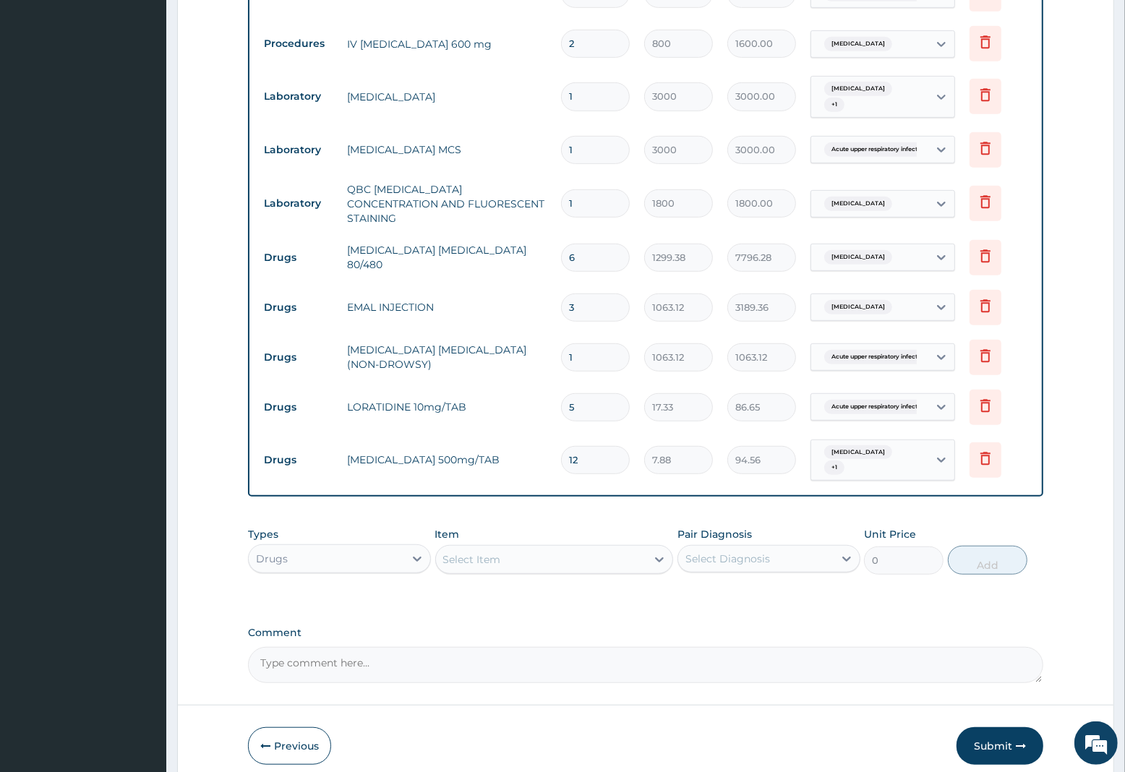
scroll to position [720, 0]
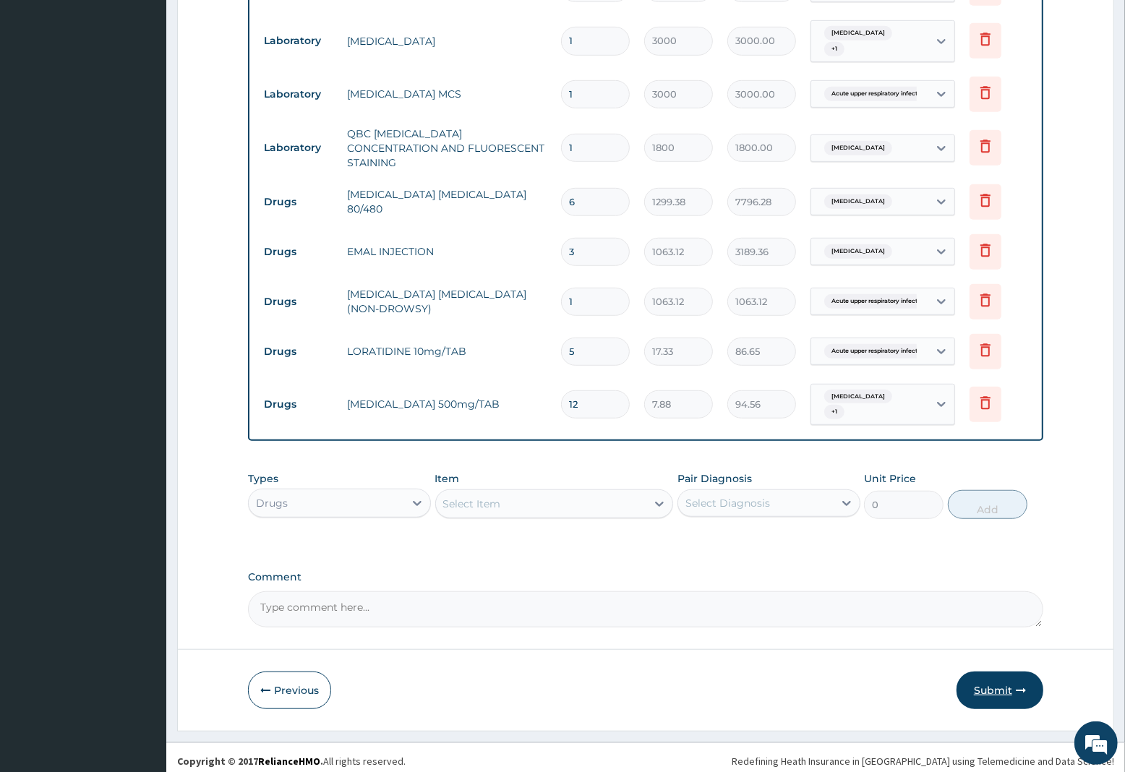
type input "12"
click at [996, 683] on button "Submit" at bounding box center [1000, 691] width 87 height 38
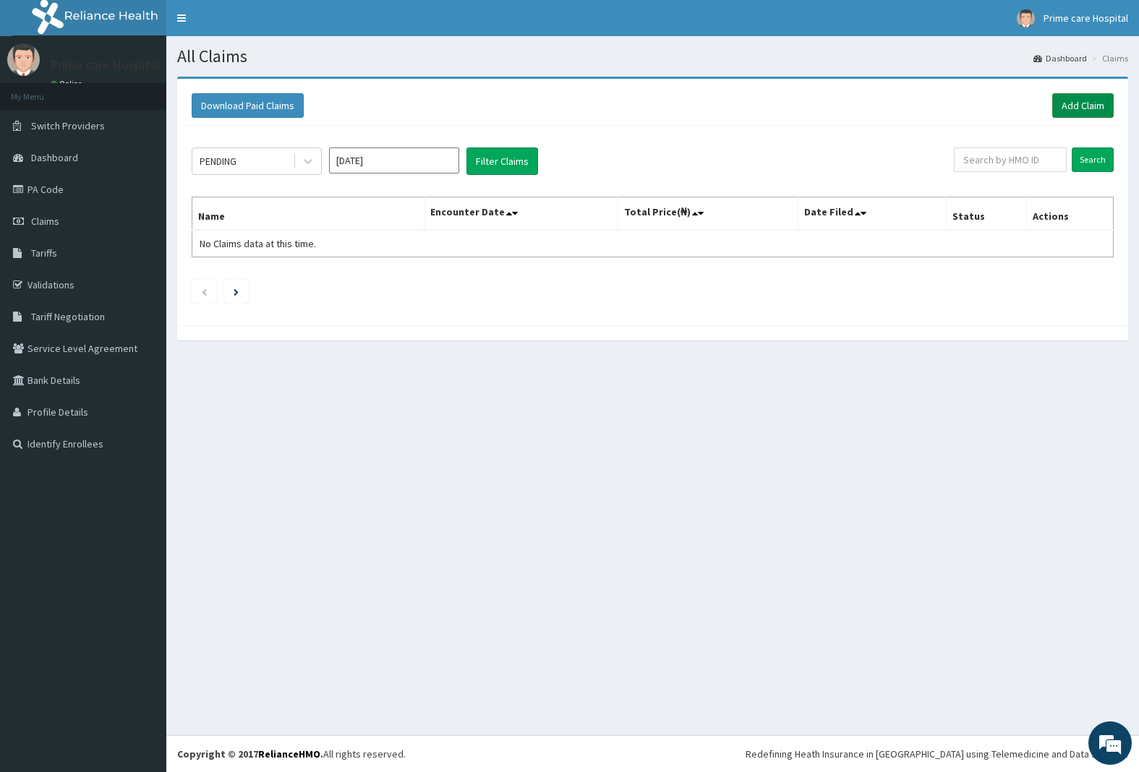
click at [1074, 103] on link "Add Claim" at bounding box center [1082, 105] width 61 height 25
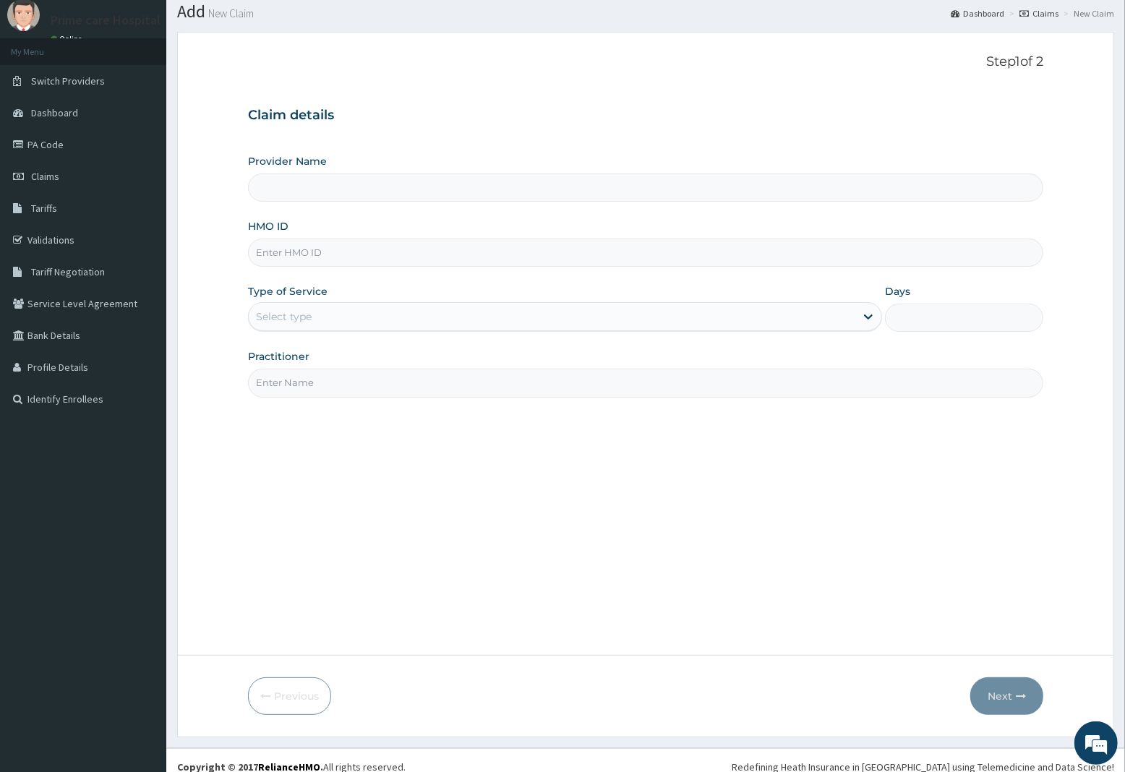
scroll to position [59, 0]
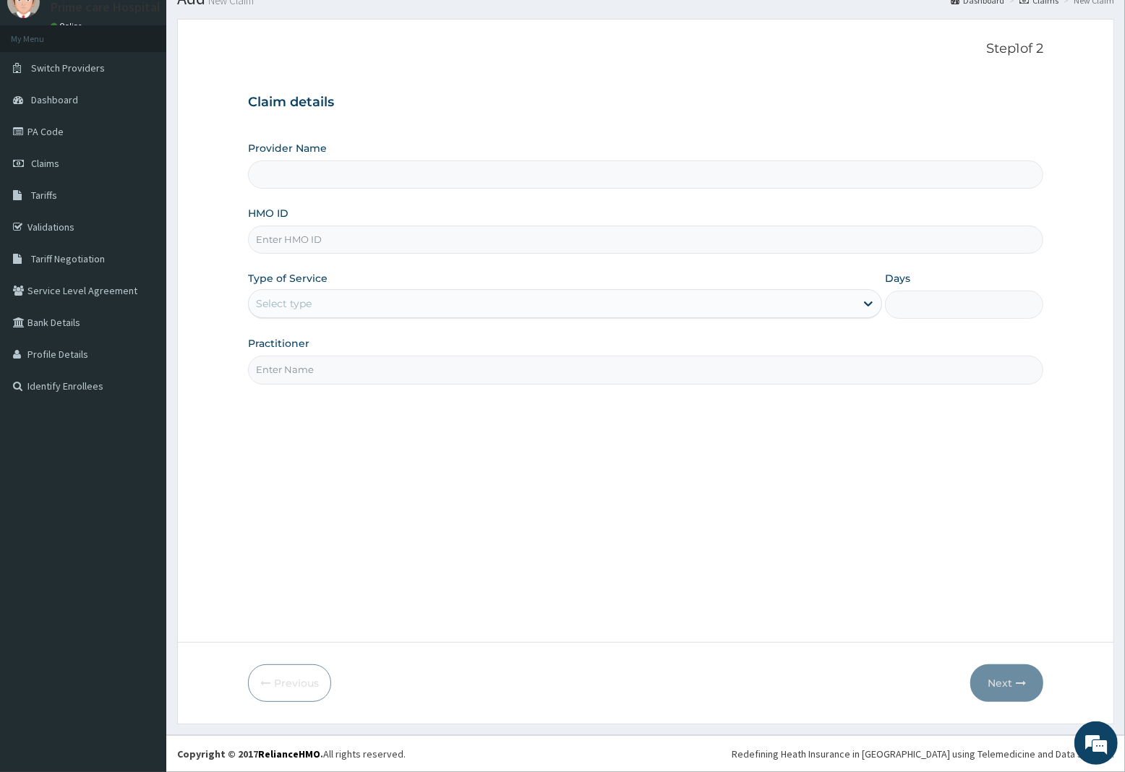
type input "Prime care hospital"
click at [305, 240] on input "HMO ID" at bounding box center [645, 240] width 795 height 28
type input "KOA/10003/A"
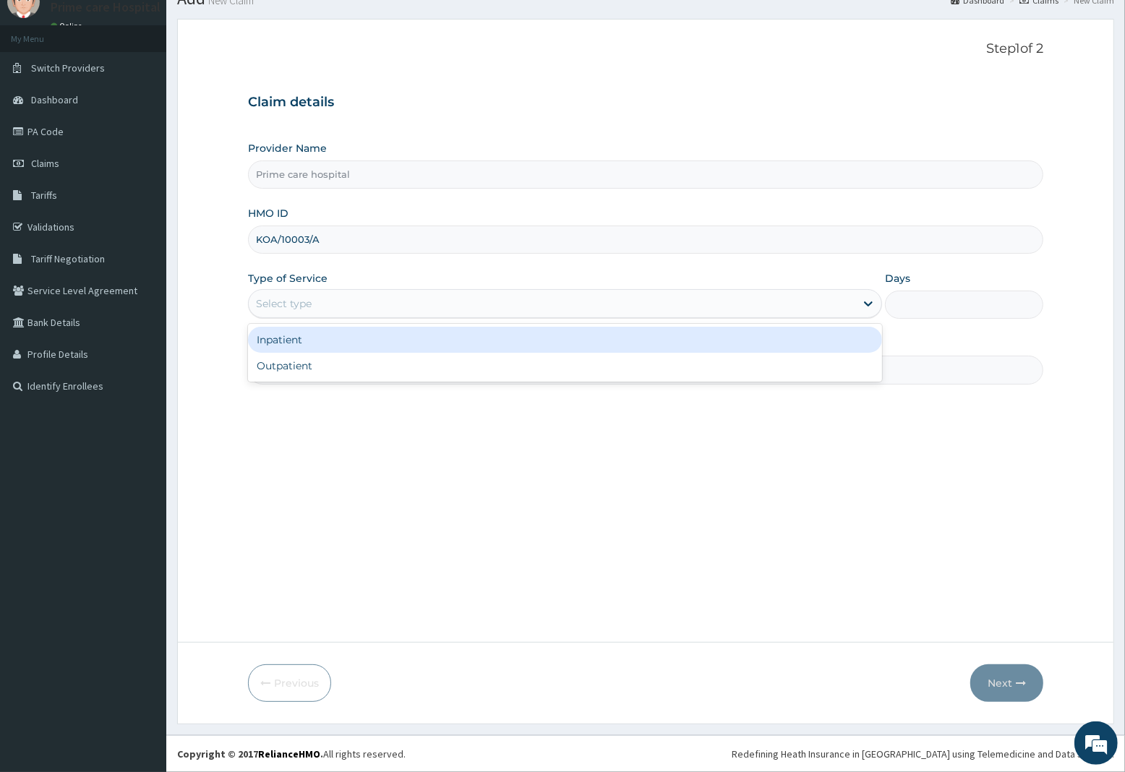
click at [334, 301] on div "Select type" at bounding box center [552, 303] width 607 height 23
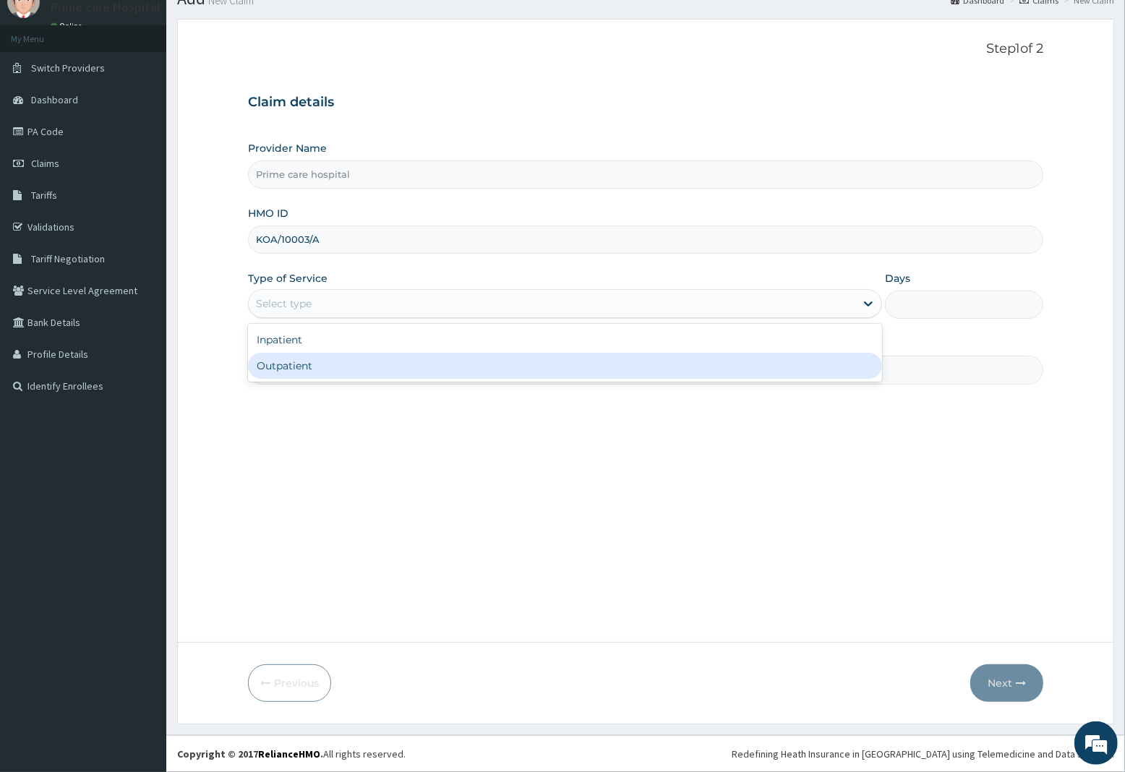
click at [301, 366] on div "Outpatient" at bounding box center [565, 366] width 634 height 26
type input "1"
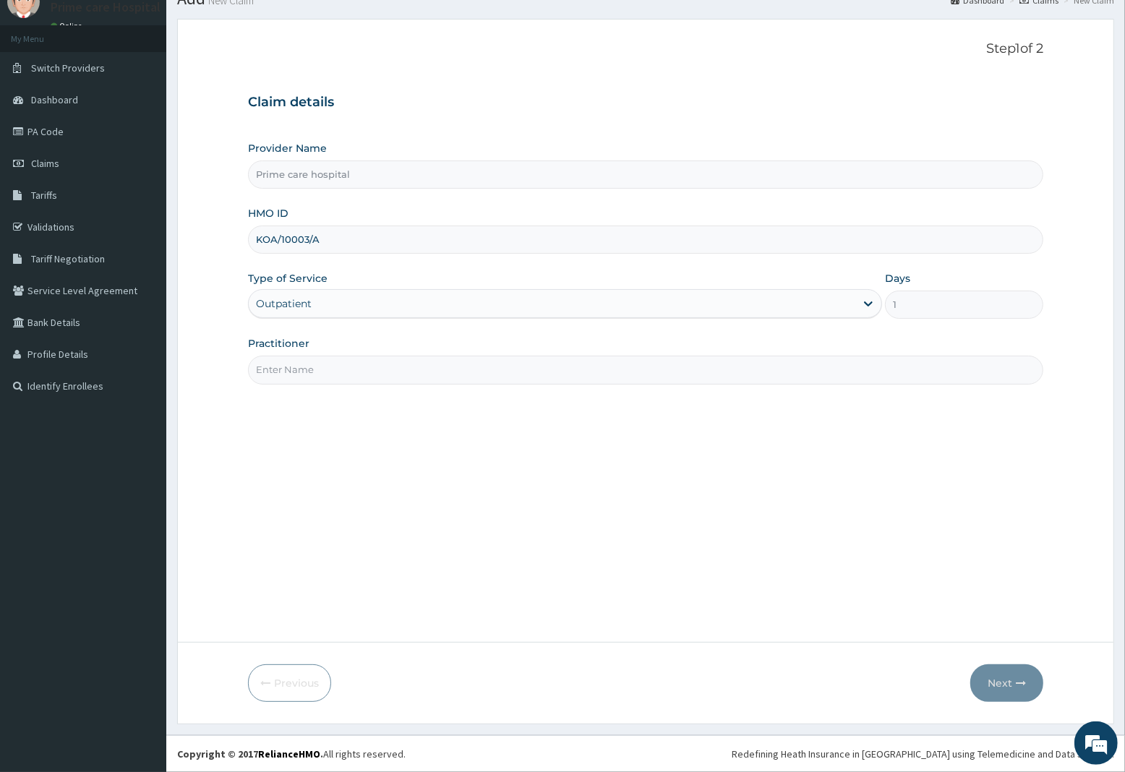
click at [298, 377] on input "Practitioner" at bounding box center [645, 370] width 795 height 28
type input "DR MIKE"
click at [1017, 681] on icon "button" at bounding box center [1021, 683] width 10 height 10
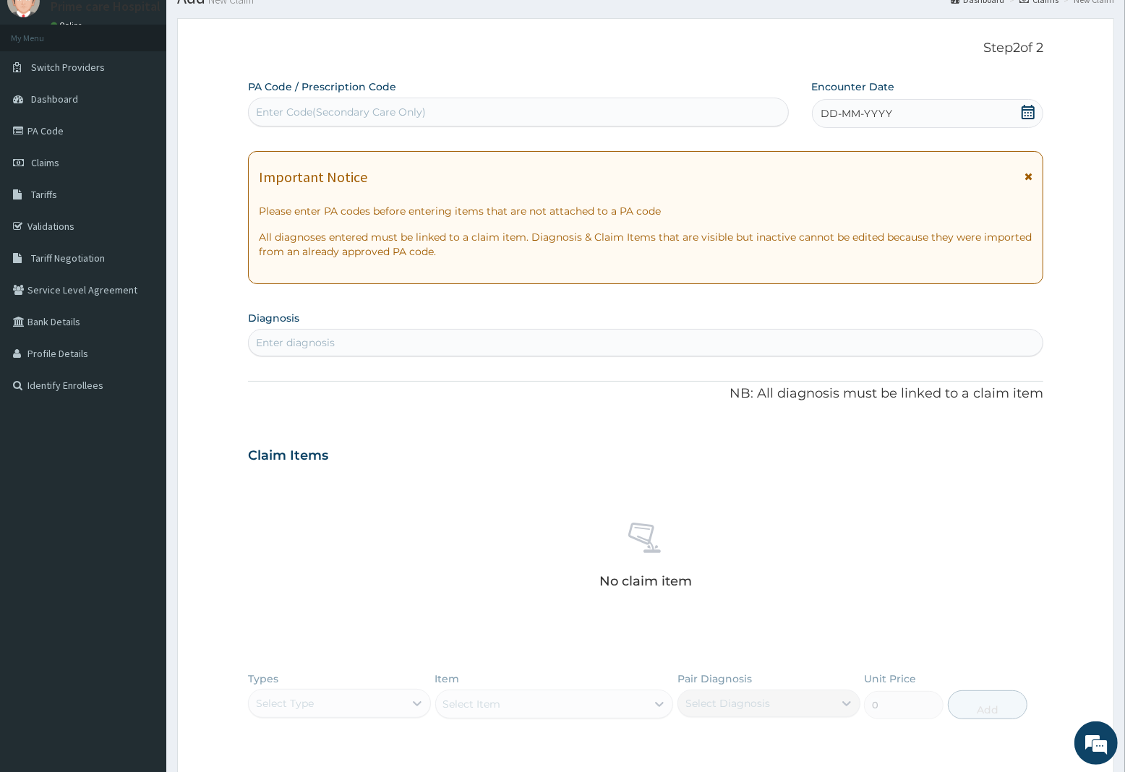
click at [1049, 689] on form "Step 2 of 2 PA Code / Prescription Code Enter Code(Secondary Care Only) Encount…" at bounding box center [645, 475] width 937 height 914
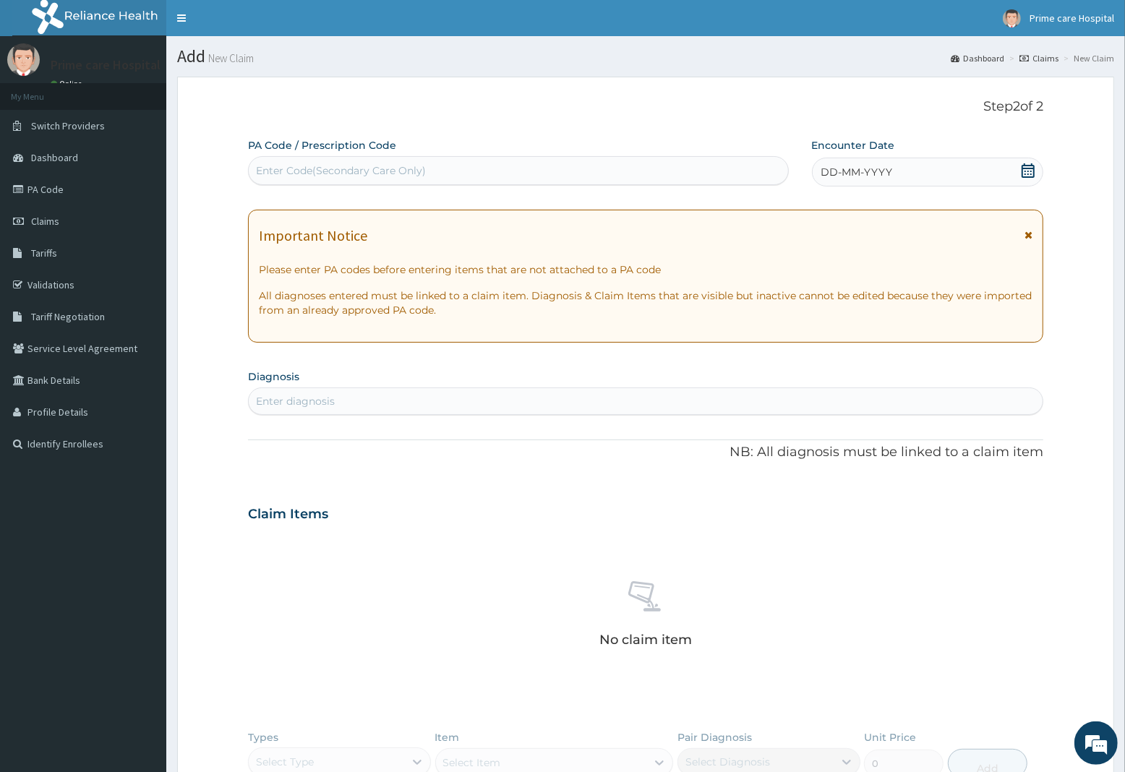
click at [879, 174] on span "DD-MM-YYYY" at bounding box center [857, 172] width 72 height 14
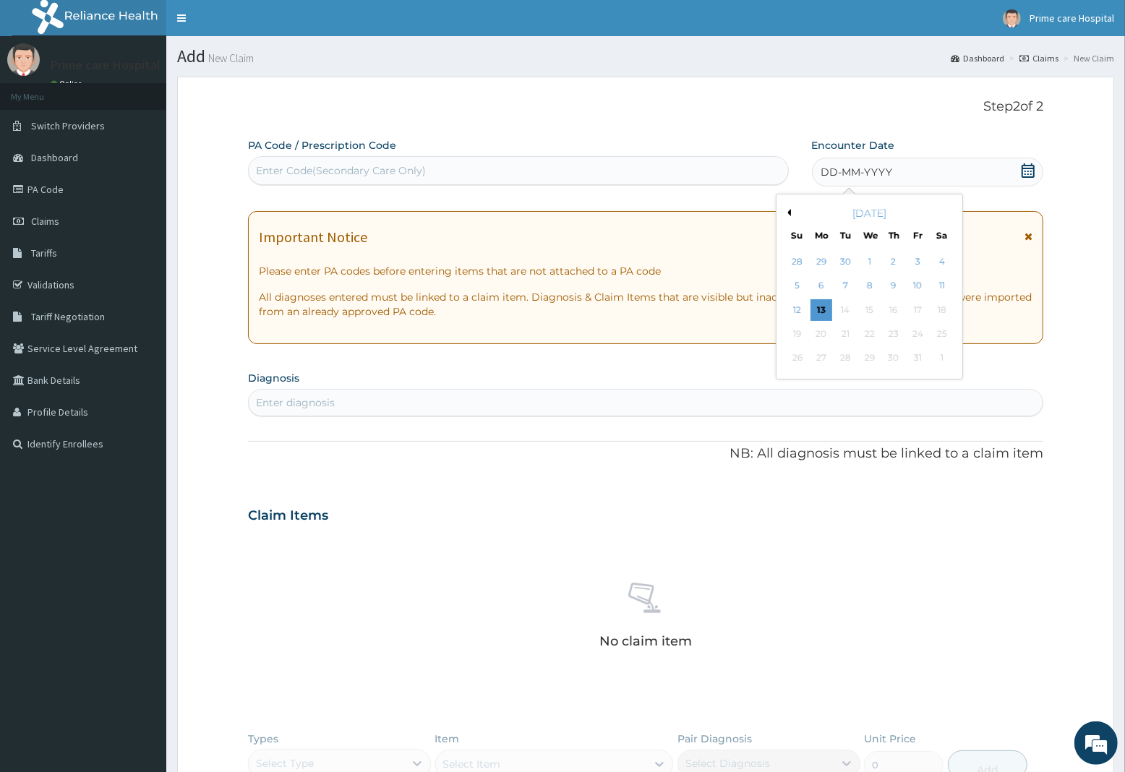
click at [787, 209] on button "Previous Month" at bounding box center [787, 212] width 7 height 7
click at [892, 330] on div "25" at bounding box center [893, 334] width 22 height 22
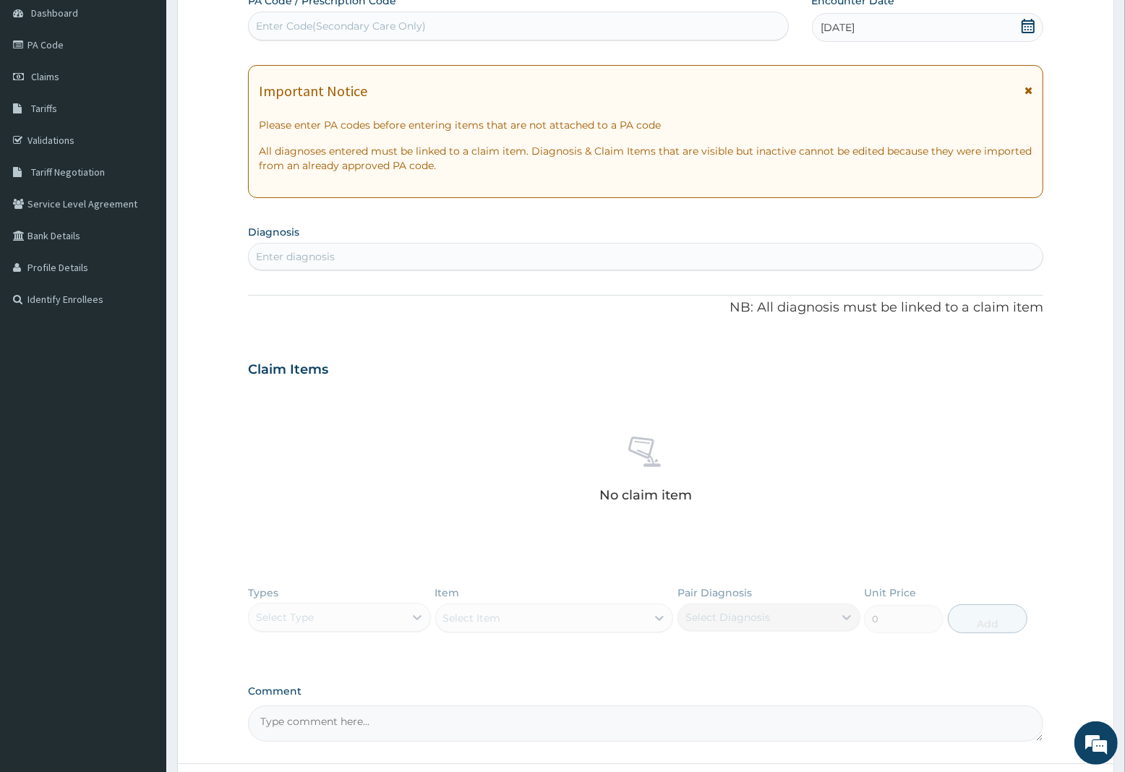
scroll to position [181, 0]
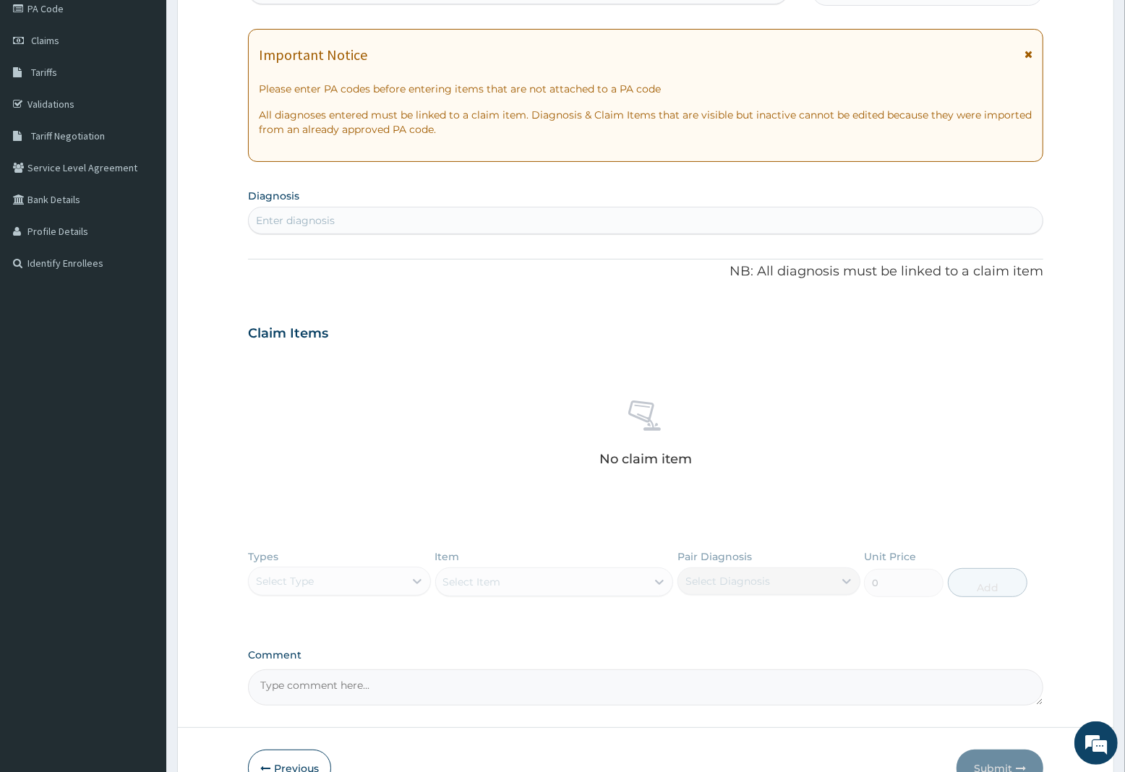
click at [340, 221] on div "Enter diagnosis" at bounding box center [646, 220] width 794 height 23
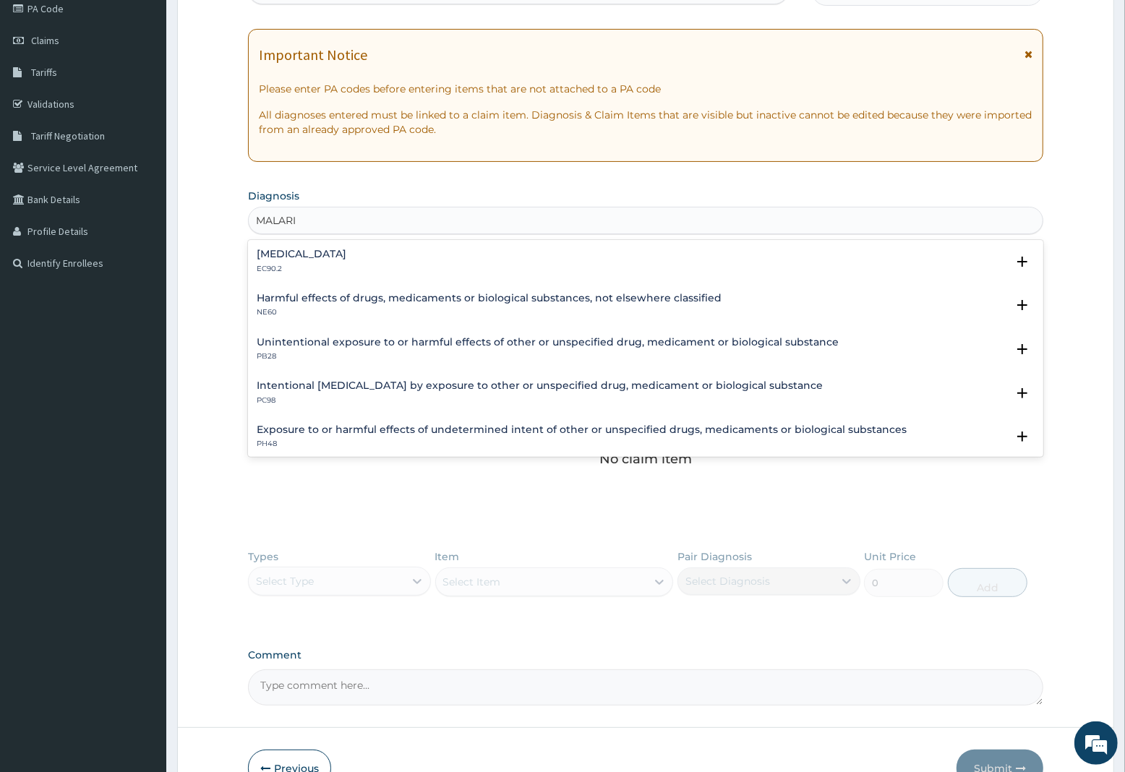
type input "MALARIA"
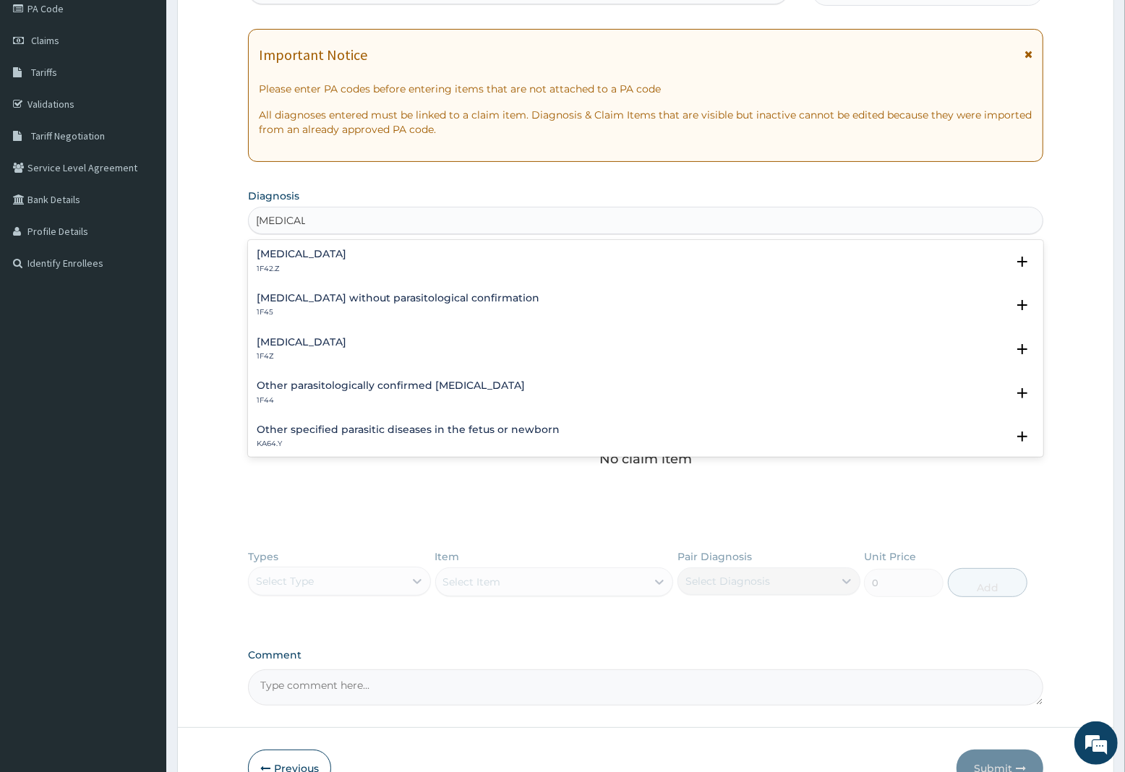
click at [317, 341] on h4 "Malaria, unspecified" at bounding box center [302, 342] width 90 height 11
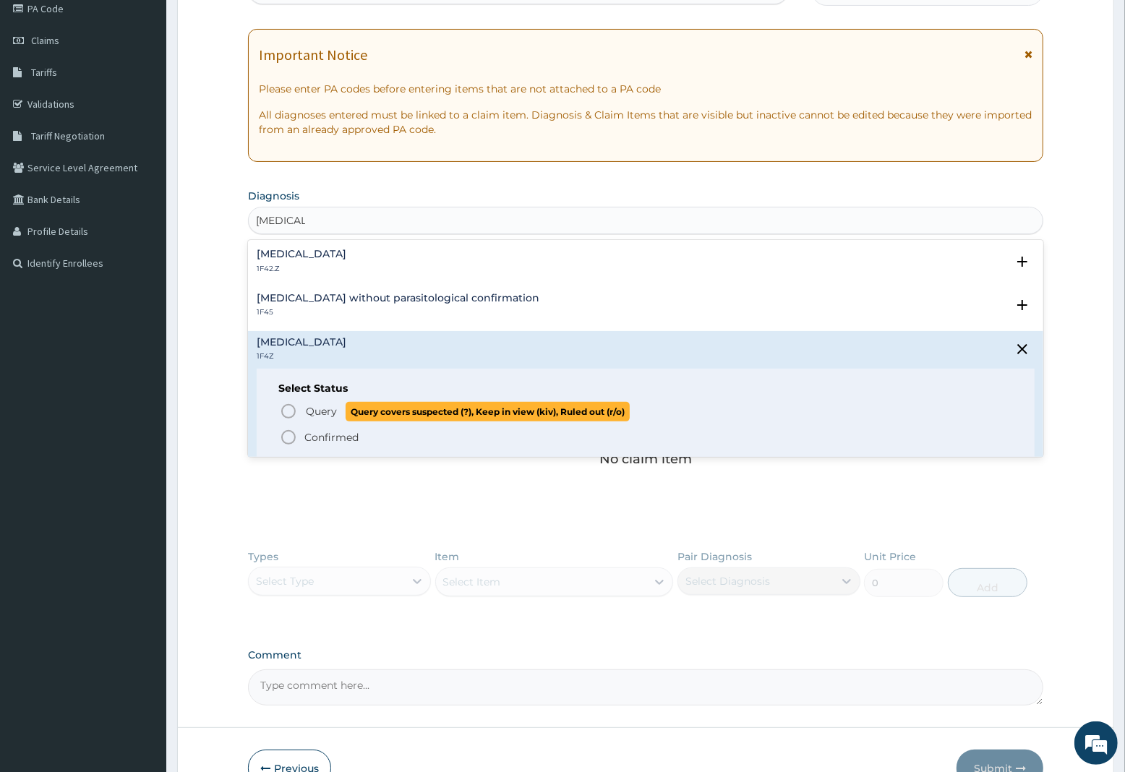
click at [310, 410] on span "Query" at bounding box center [321, 411] width 31 height 14
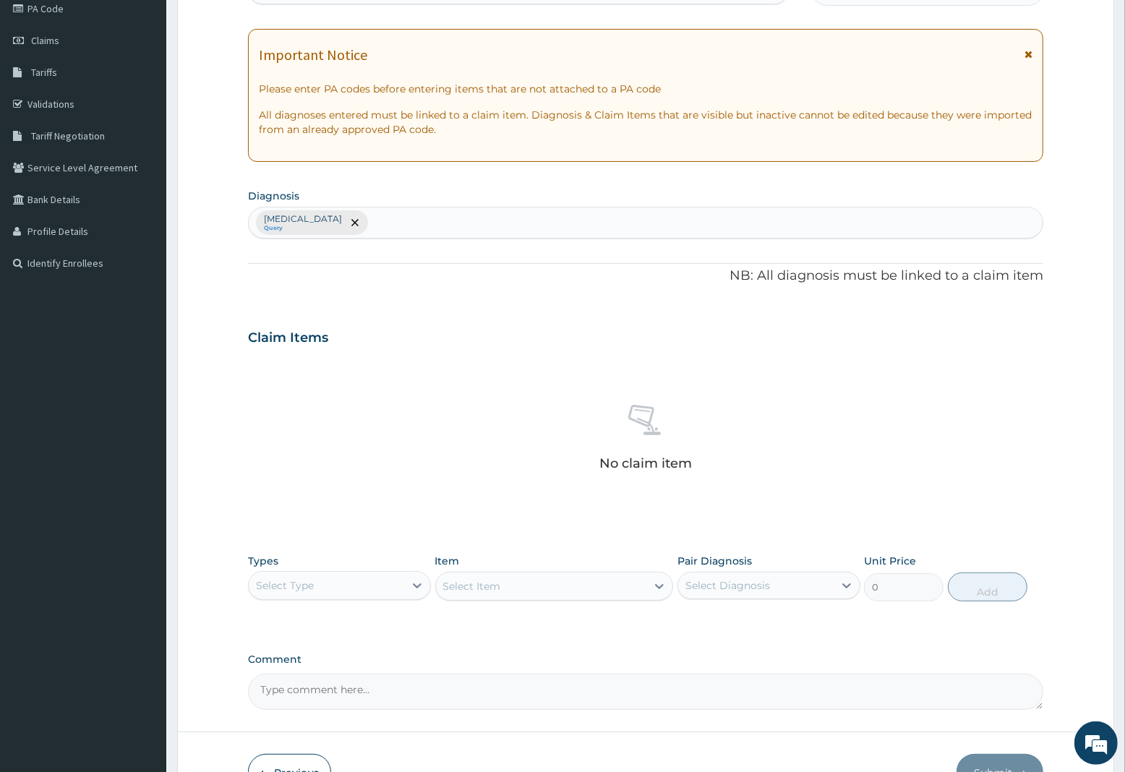
scroll to position [271, 0]
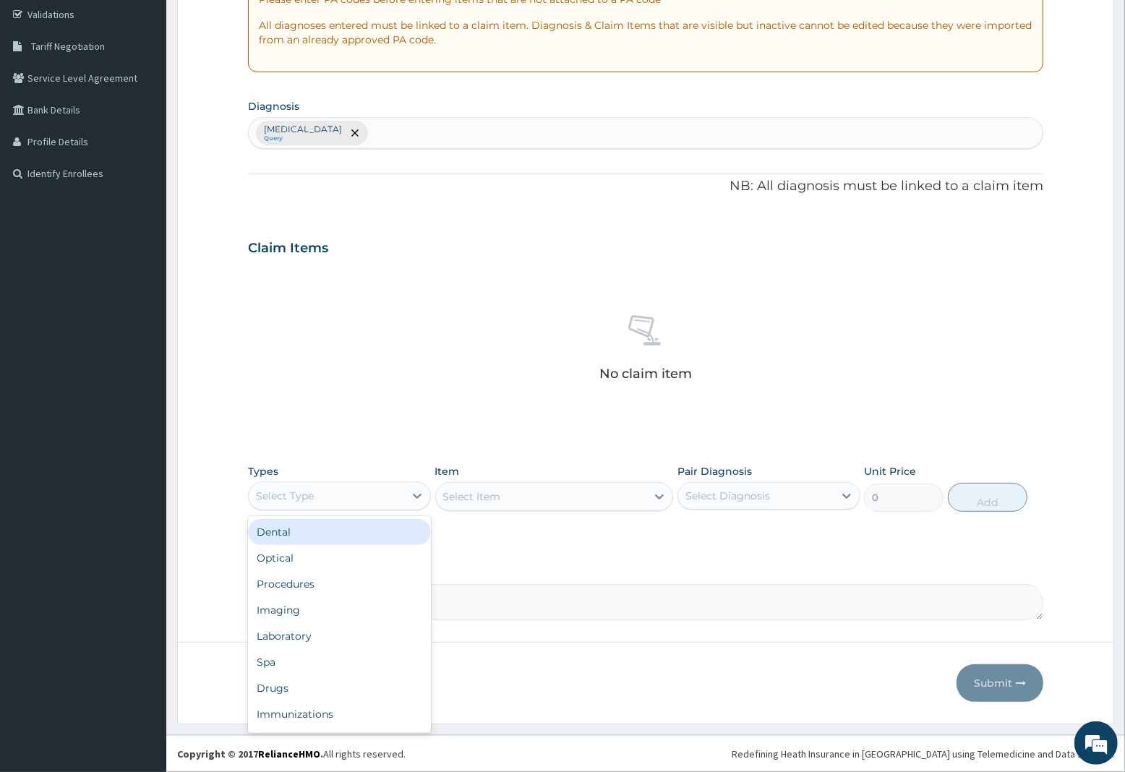
click at [315, 497] on div "Select Type" at bounding box center [326, 496] width 155 height 23
click at [316, 584] on div "Procedures" at bounding box center [339, 584] width 183 height 26
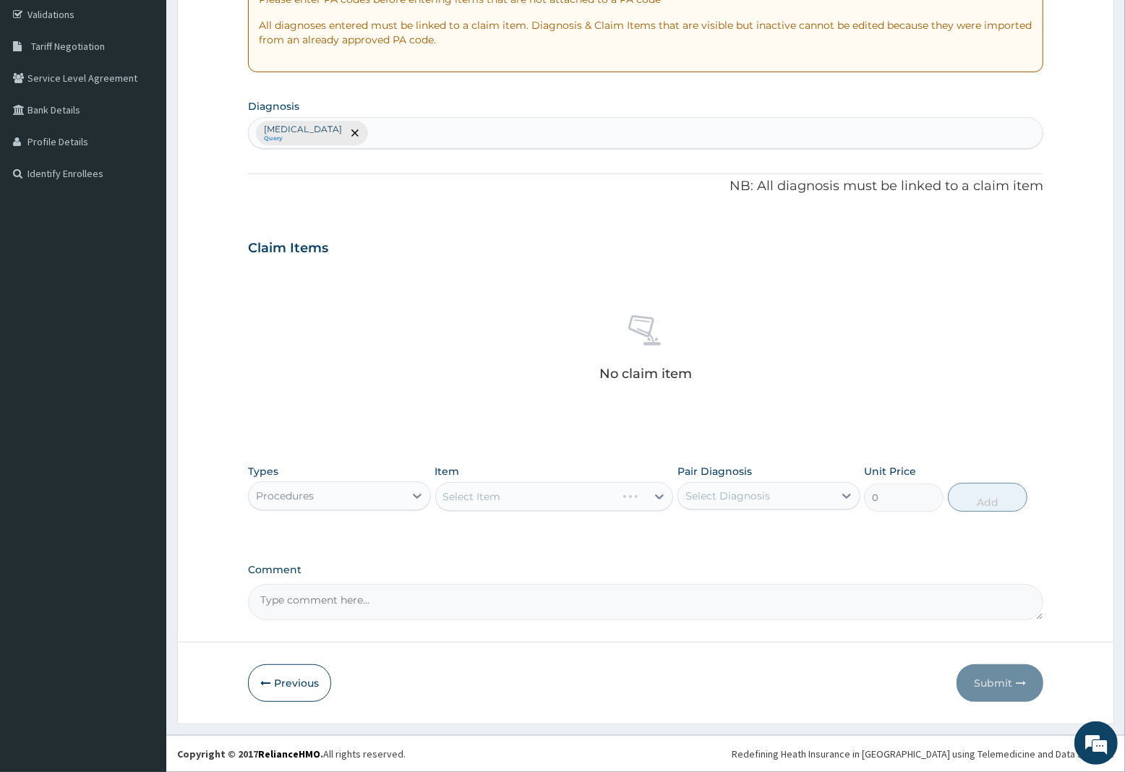
click at [541, 495] on div "Select Item" at bounding box center [554, 496] width 239 height 29
click at [475, 494] on div "Select Item" at bounding box center [554, 496] width 239 height 29
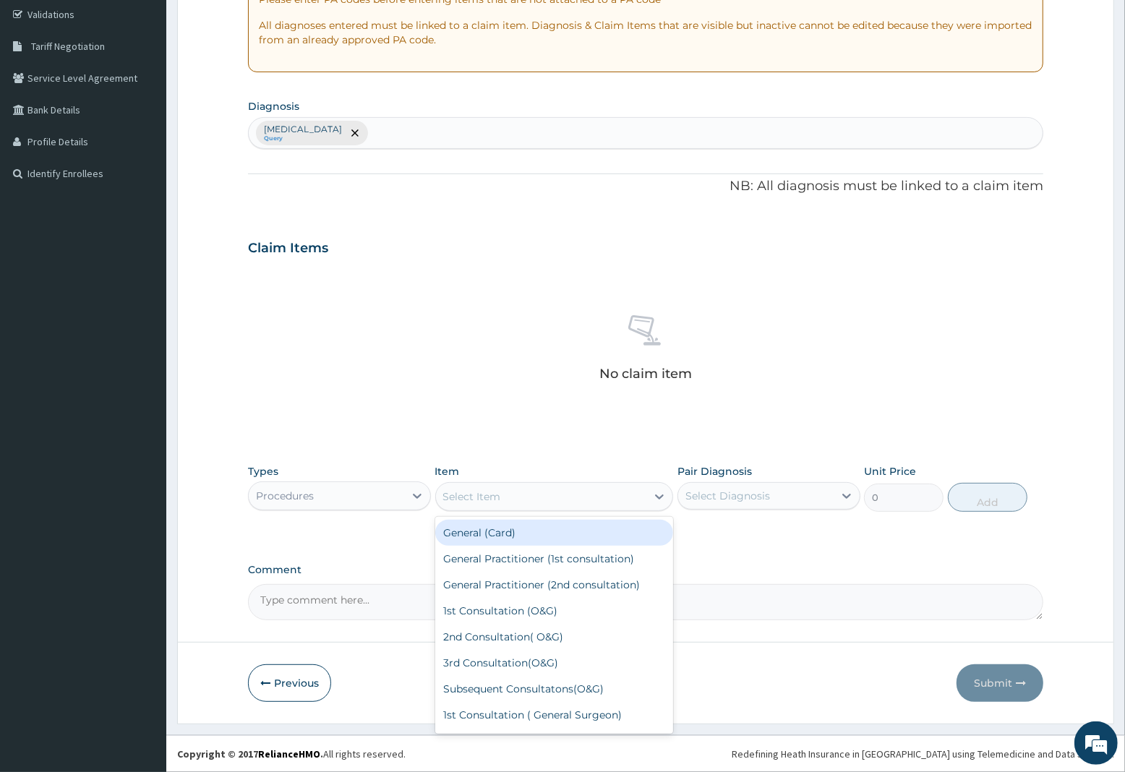
click at [529, 490] on div "Select Item" at bounding box center [541, 496] width 211 height 23
click at [528, 561] on div "General Practitioner (1st consultation)" at bounding box center [554, 559] width 239 height 26
type input "2250"
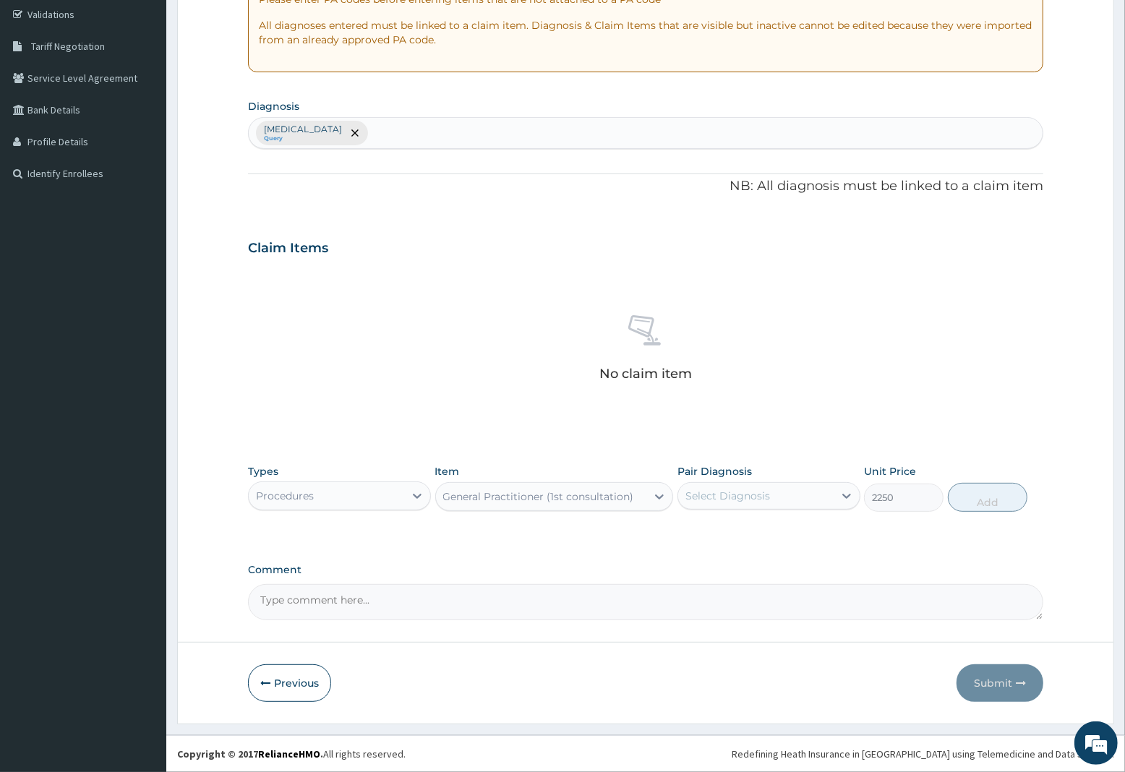
click at [747, 496] on div "Select Diagnosis" at bounding box center [728, 496] width 85 height 14
click at [743, 532] on label "Malaria, unspecified" at bounding box center [746, 531] width 90 height 14
checkbox input "true"
click at [983, 503] on button "Add" at bounding box center [988, 497] width 80 height 29
type input "0"
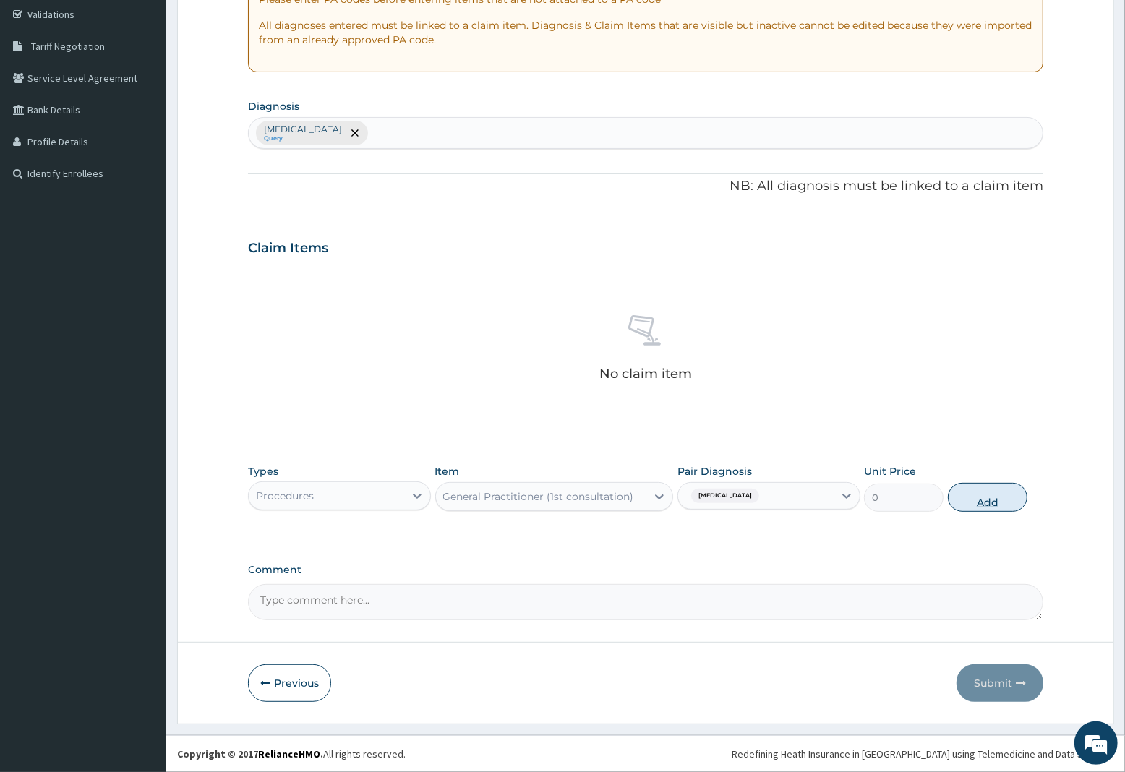
scroll to position [200, 0]
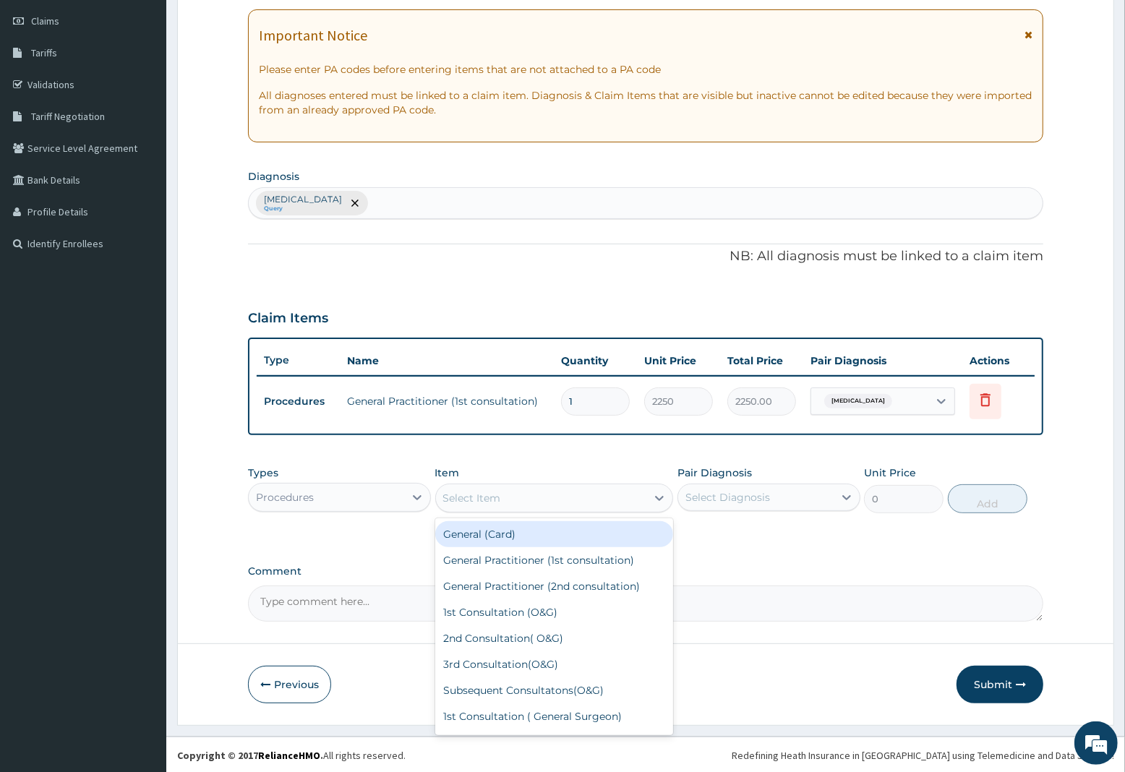
click at [465, 496] on div "Select Item" at bounding box center [472, 498] width 58 height 14
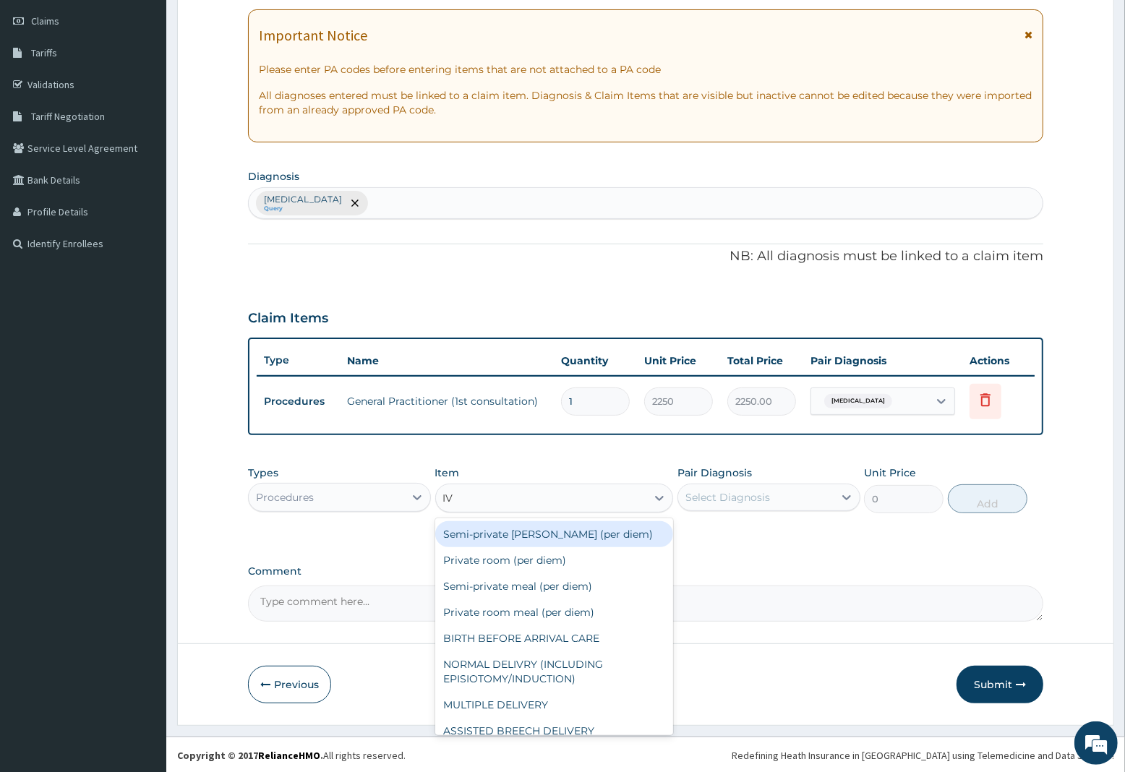
type input "IV P"
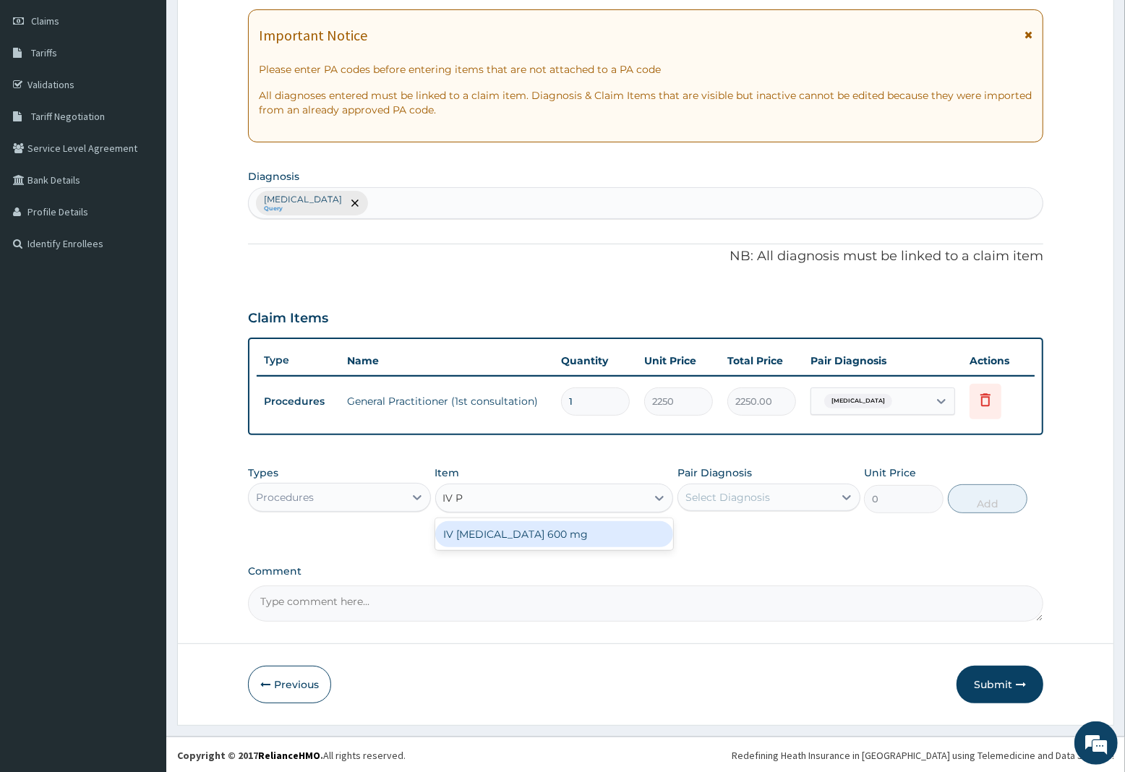
drag, startPoint x: 512, startPoint y: 532, endPoint x: 656, endPoint y: 529, distance: 143.9
click at [518, 532] on div "IV PARACETAMOL 600 mg" at bounding box center [554, 534] width 239 height 26
type input "800"
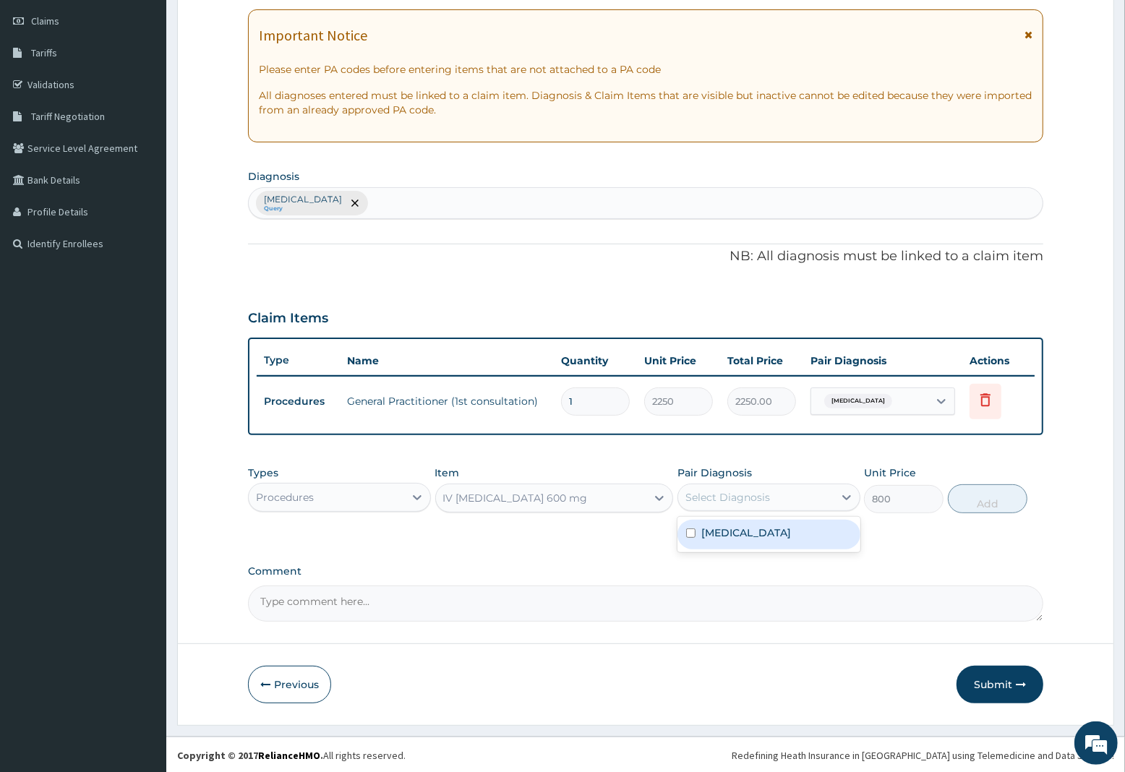
click at [754, 494] on div "Select Diagnosis" at bounding box center [728, 497] width 85 height 14
click at [738, 535] on label "Malaria, unspecified" at bounding box center [746, 533] width 90 height 14
checkbox input "true"
click at [995, 500] on button "Add" at bounding box center [988, 499] width 80 height 29
type input "0"
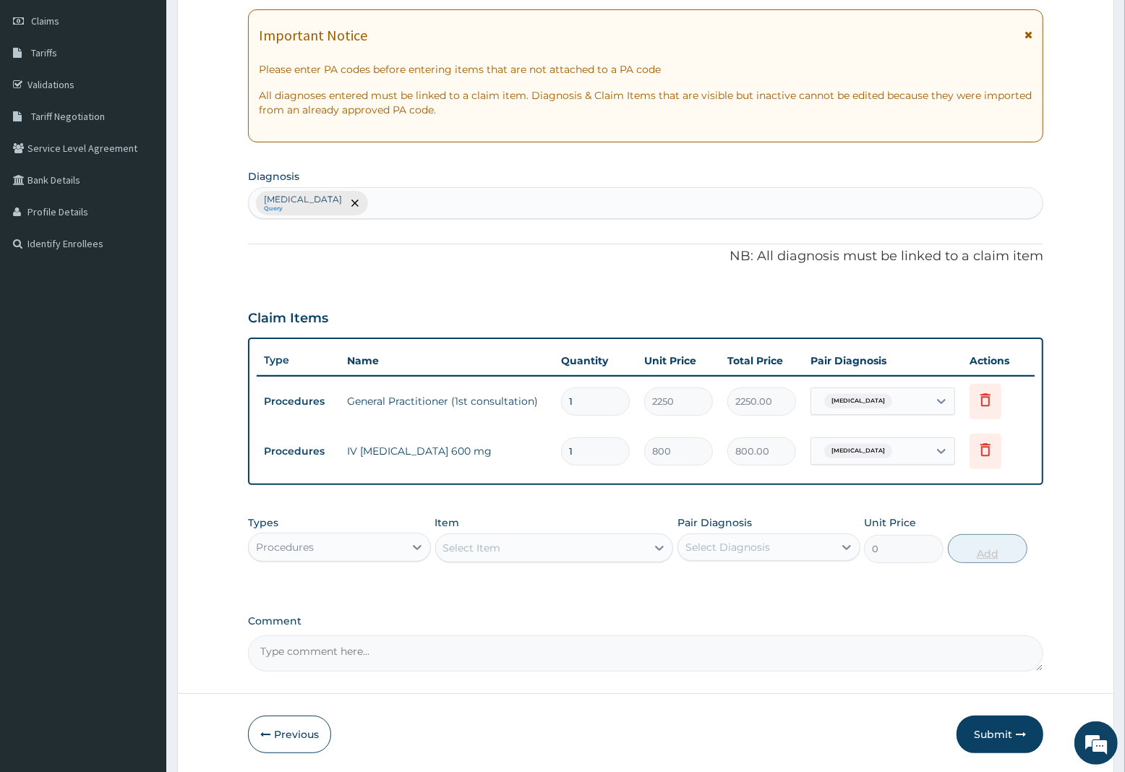
type input "0.00"
type input "2"
type input "1600.00"
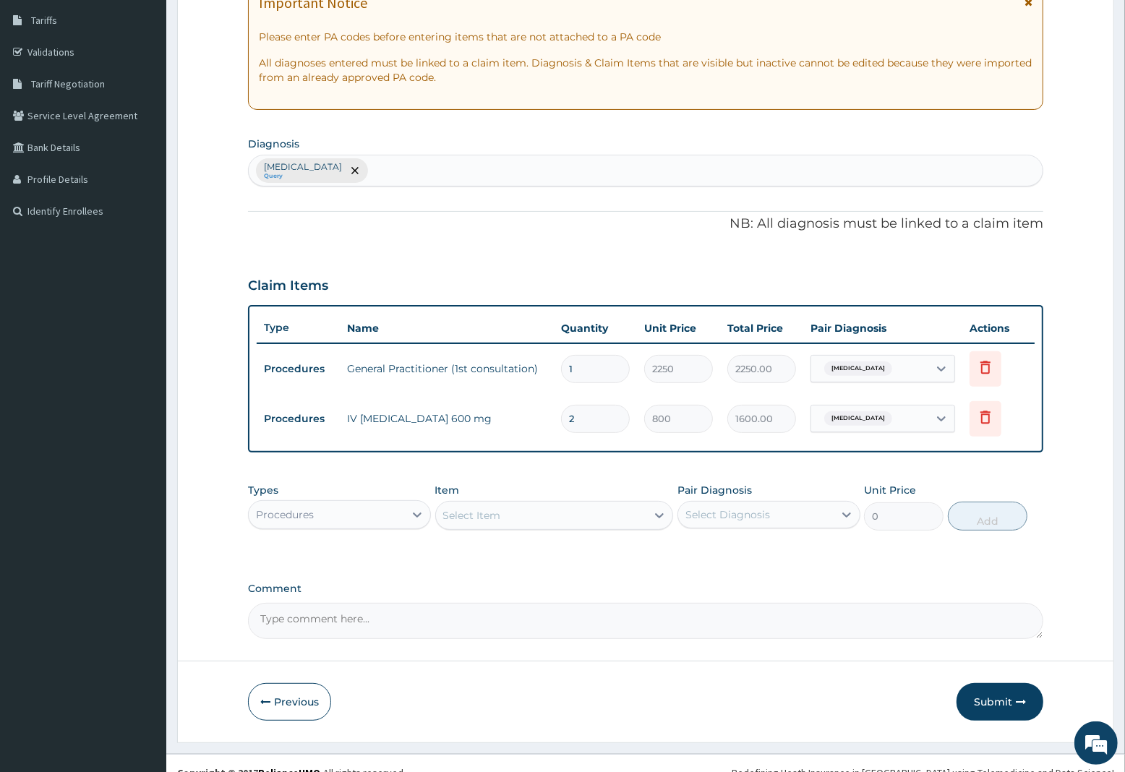
scroll to position [250, 0]
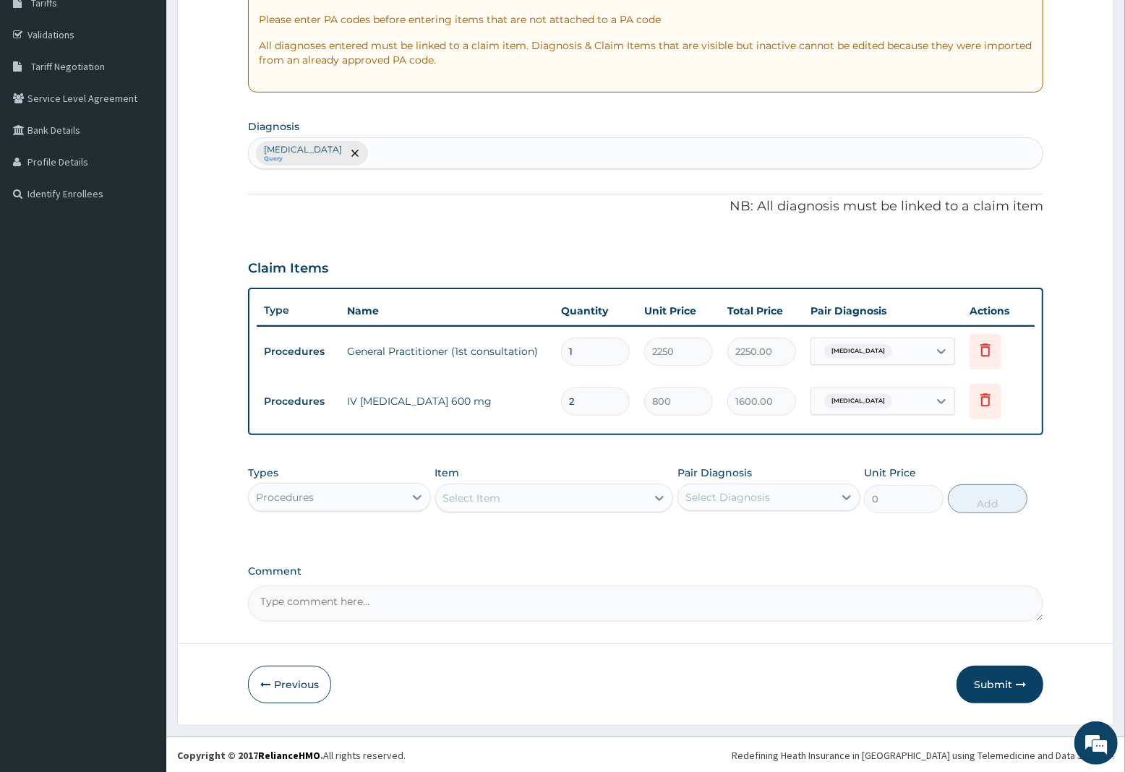
type input "2"
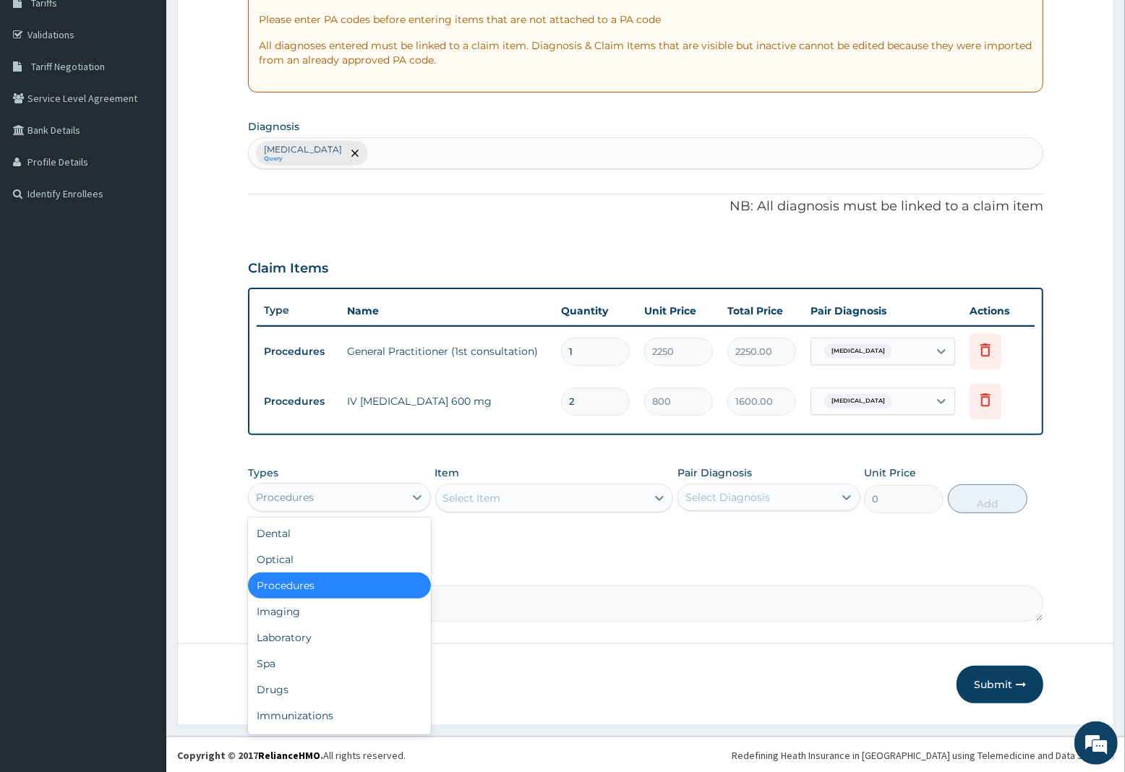
drag, startPoint x: 307, startPoint y: 492, endPoint x: 311, endPoint y: 551, distance: 58.7
click at [307, 494] on div "Procedures" at bounding box center [285, 497] width 58 height 14
click at [278, 638] on div "Laboratory" at bounding box center [339, 638] width 183 height 26
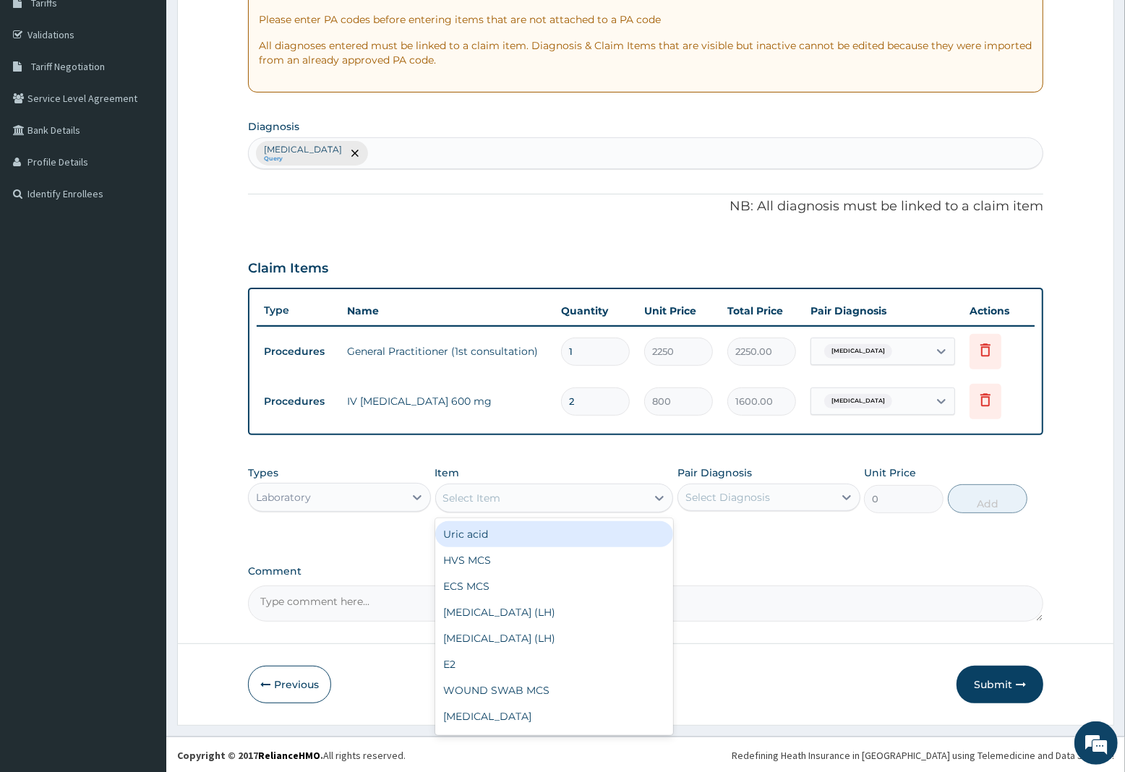
click at [505, 499] on div "Select Item" at bounding box center [541, 498] width 211 height 23
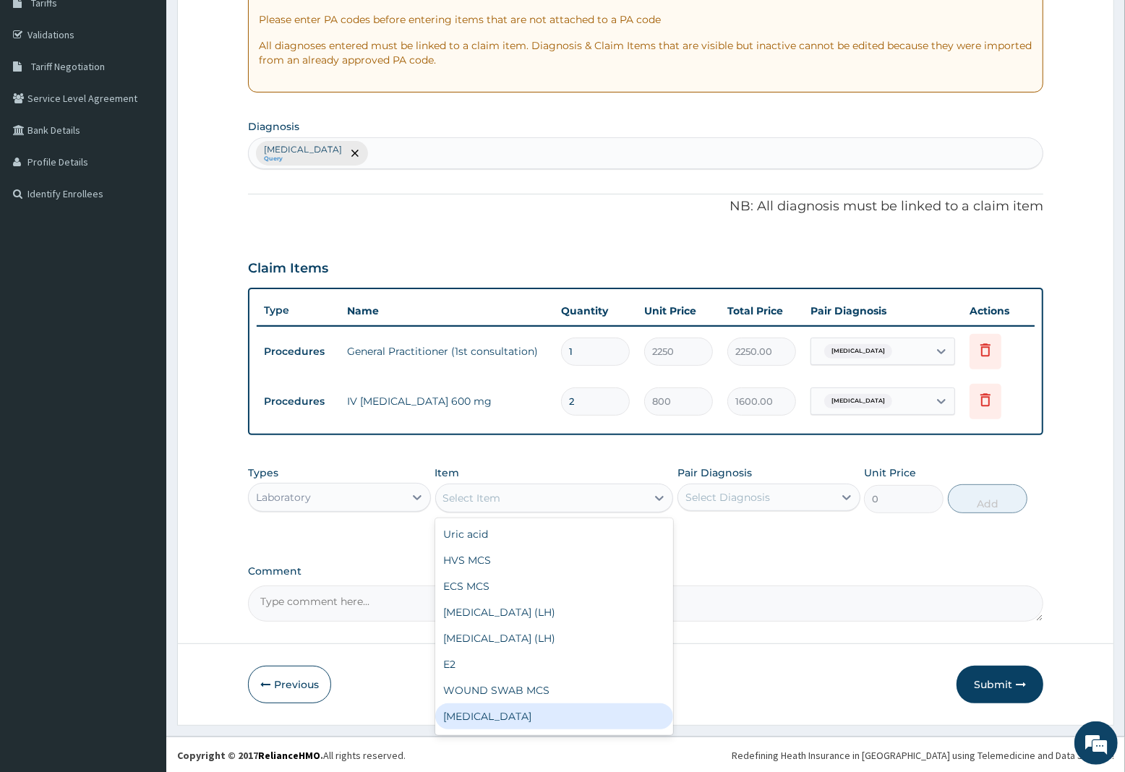
click at [514, 716] on div "Full blood count" at bounding box center [554, 717] width 239 height 26
type input "3000"
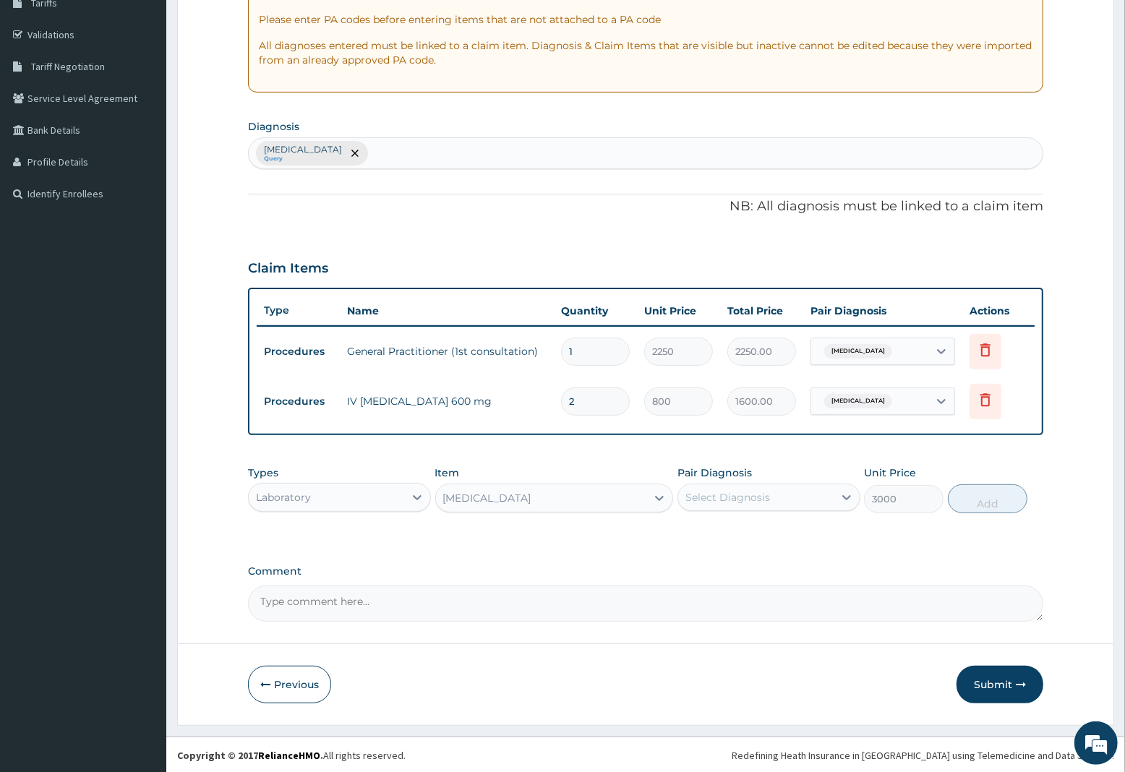
click at [756, 493] on div "Select Diagnosis" at bounding box center [728, 497] width 85 height 14
click at [760, 533] on label "Malaria, unspecified" at bounding box center [746, 533] width 90 height 14
checkbox input "true"
click at [996, 500] on button "Add" at bounding box center [988, 499] width 80 height 29
type input "0"
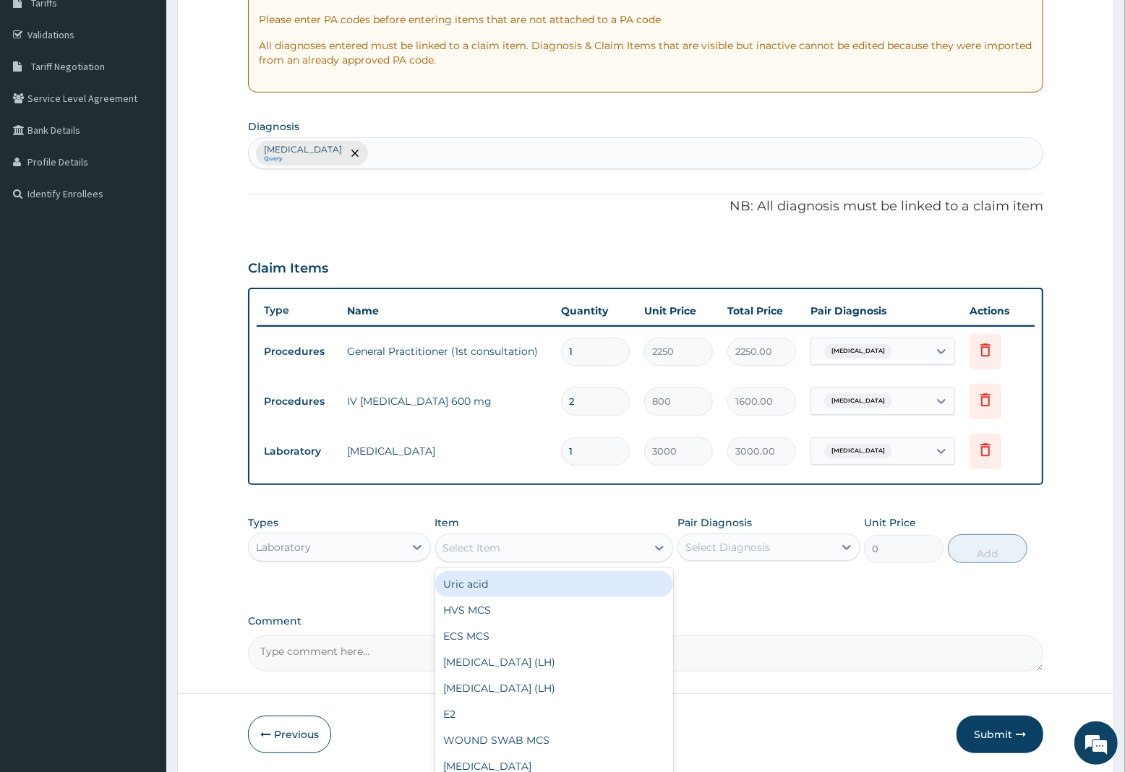
click at [479, 545] on div "Select Item" at bounding box center [472, 548] width 58 height 14
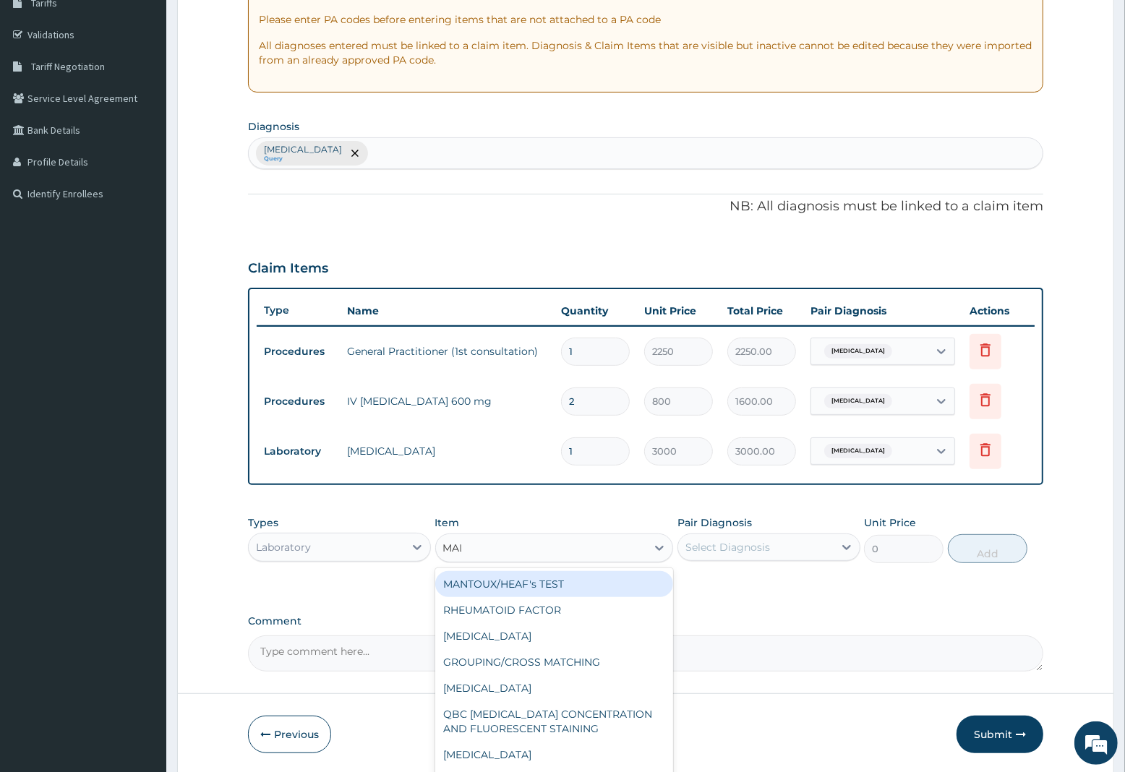
type input "MALA"
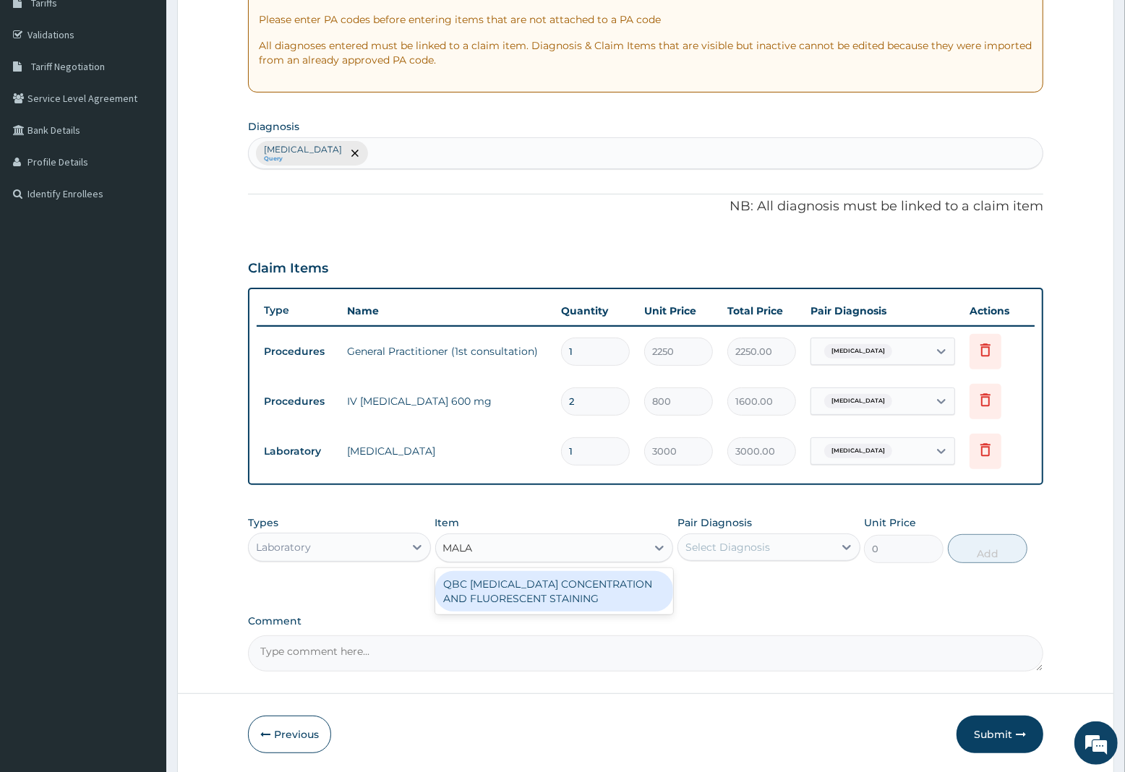
click at [518, 584] on div "QBC MALARIA CONCENTRATION AND FLUORESCENT STAINING" at bounding box center [554, 591] width 239 height 40
type input "1800"
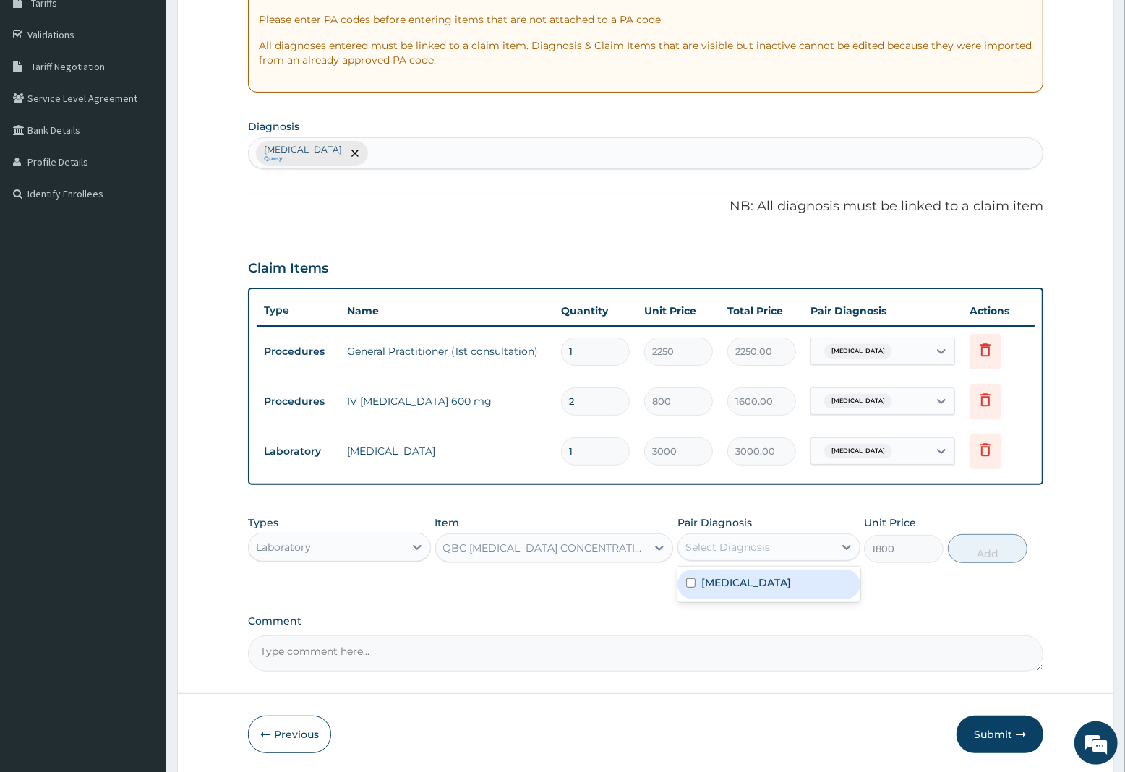
click at [754, 546] on div "Select Diagnosis" at bounding box center [728, 547] width 85 height 14
click at [732, 584] on label "Malaria, unspecified" at bounding box center [746, 583] width 90 height 14
checkbox input "true"
click at [992, 550] on button "Add" at bounding box center [988, 548] width 80 height 29
type input "0"
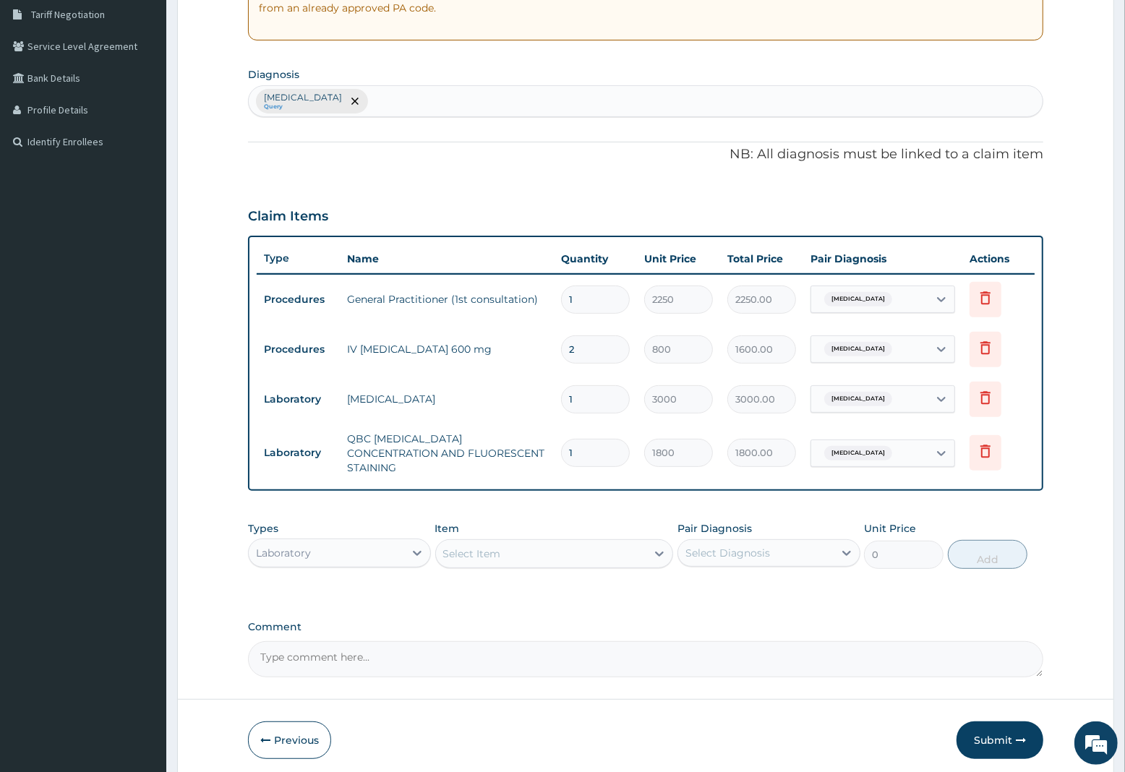
scroll to position [351, 0]
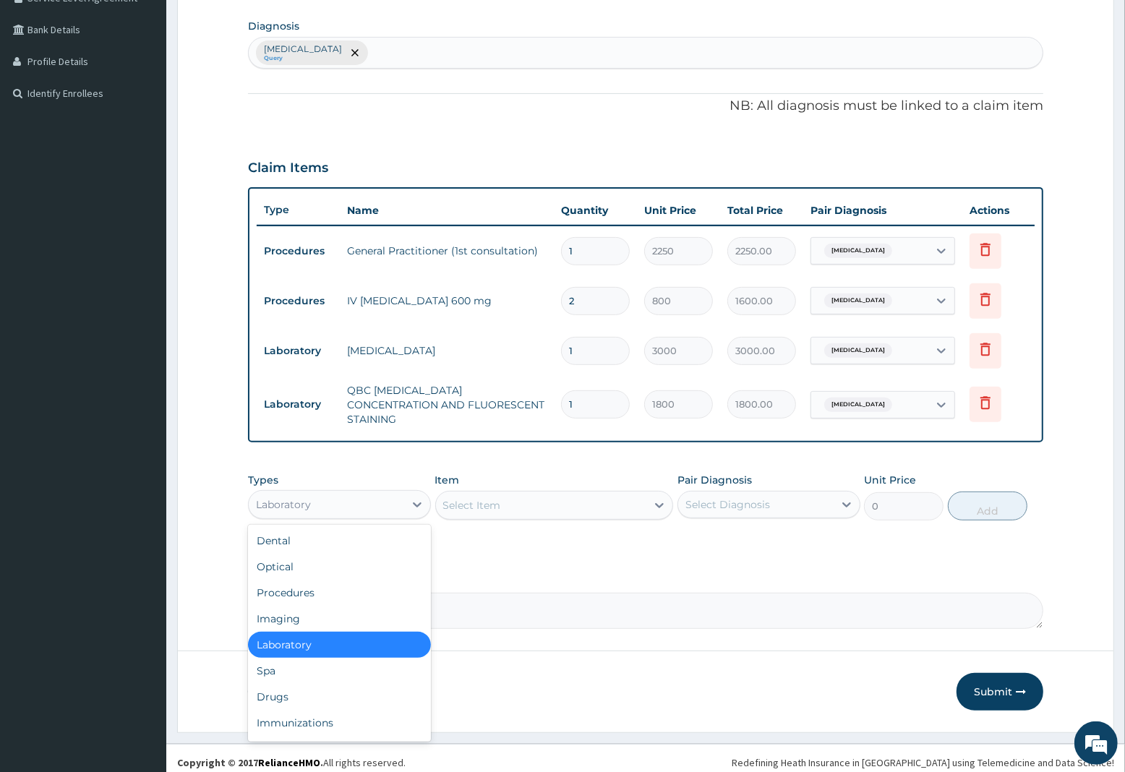
click at [302, 499] on div "Laboratory" at bounding box center [283, 505] width 55 height 14
drag, startPoint x: 281, startPoint y: 688, endPoint x: 307, endPoint y: 674, distance: 30.4
click at [283, 689] on div "Drugs" at bounding box center [339, 697] width 183 height 26
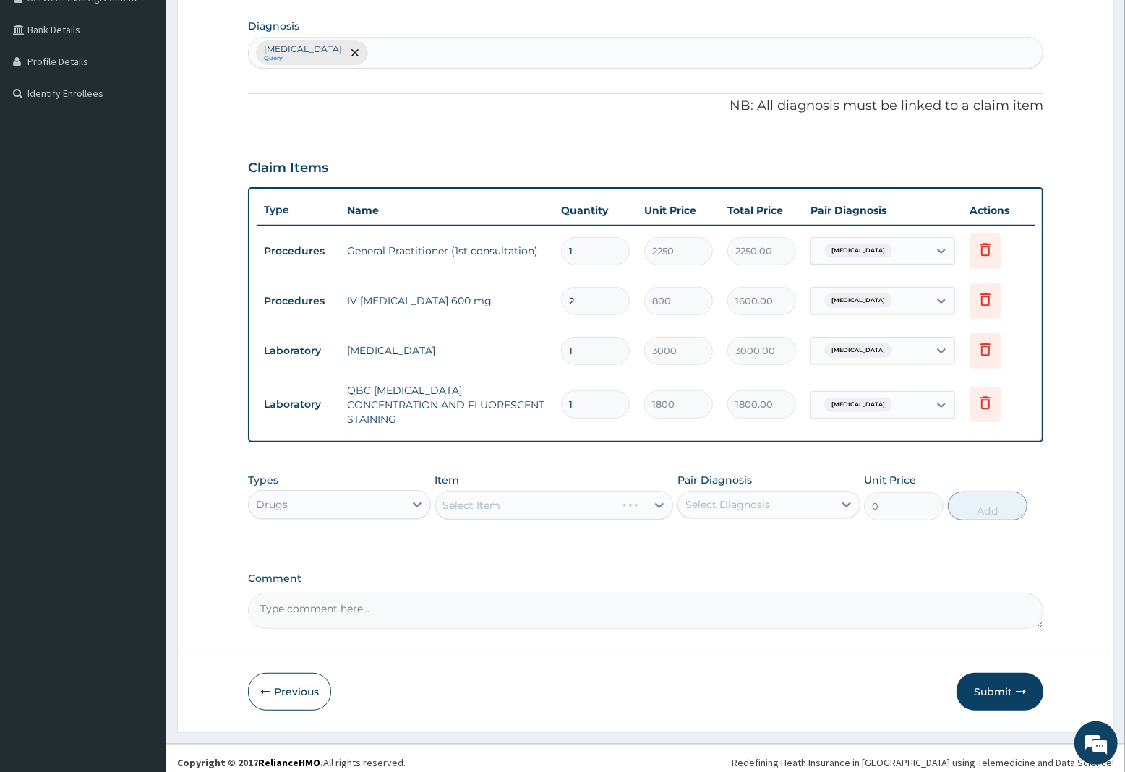
click at [521, 492] on div "Select Item" at bounding box center [554, 505] width 239 height 29
click at [494, 497] on div "Select Item" at bounding box center [554, 505] width 239 height 29
click at [465, 498] on div "Select Item" at bounding box center [472, 505] width 58 height 14
type input "EMAL"
click at [498, 529] on div "EMAL INJECTION" at bounding box center [554, 542] width 239 height 26
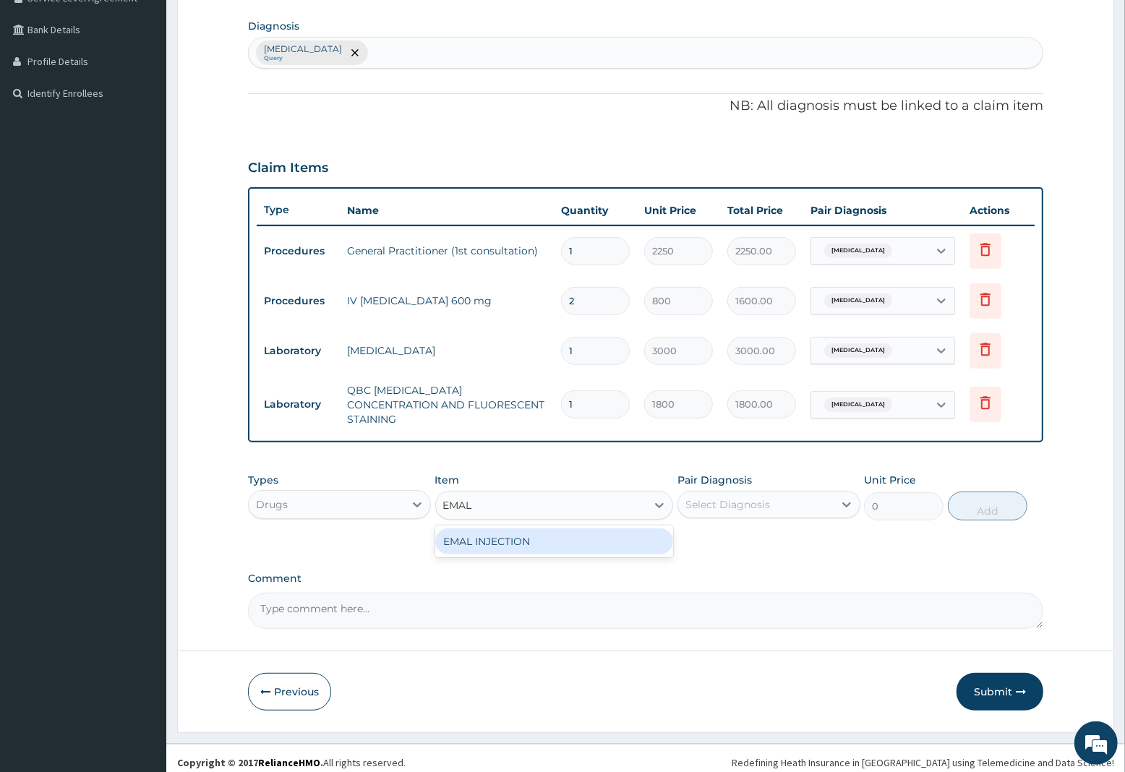
type input "1063.12"
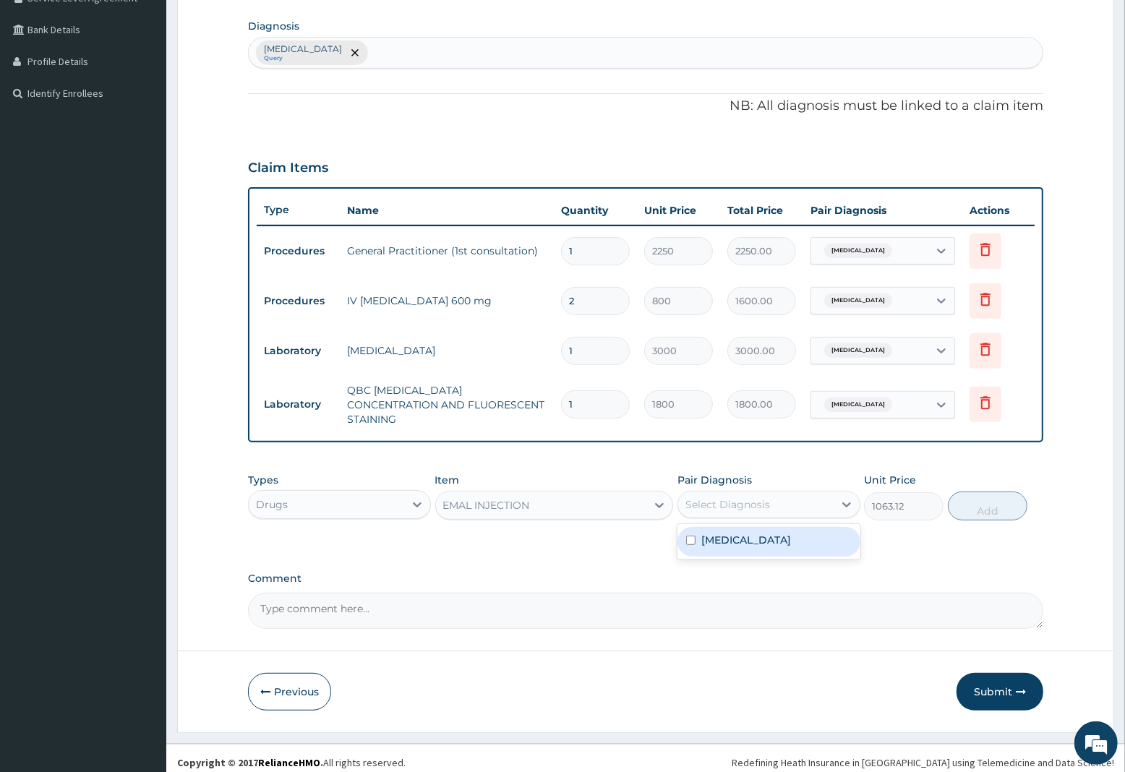
drag, startPoint x: 752, startPoint y: 497, endPoint x: 750, endPoint y: 510, distance: 13.2
click at [752, 499] on div "Select Diagnosis" at bounding box center [728, 505] width 85 height 14
click at [746, 533] on label "[MEDICAL_DATA]" at bounding box center [746, 540] width 90 height 14
checkbox input "true"
click at [999, 496] on button "Add" at bounding box center [988, 506] width 80 height 29
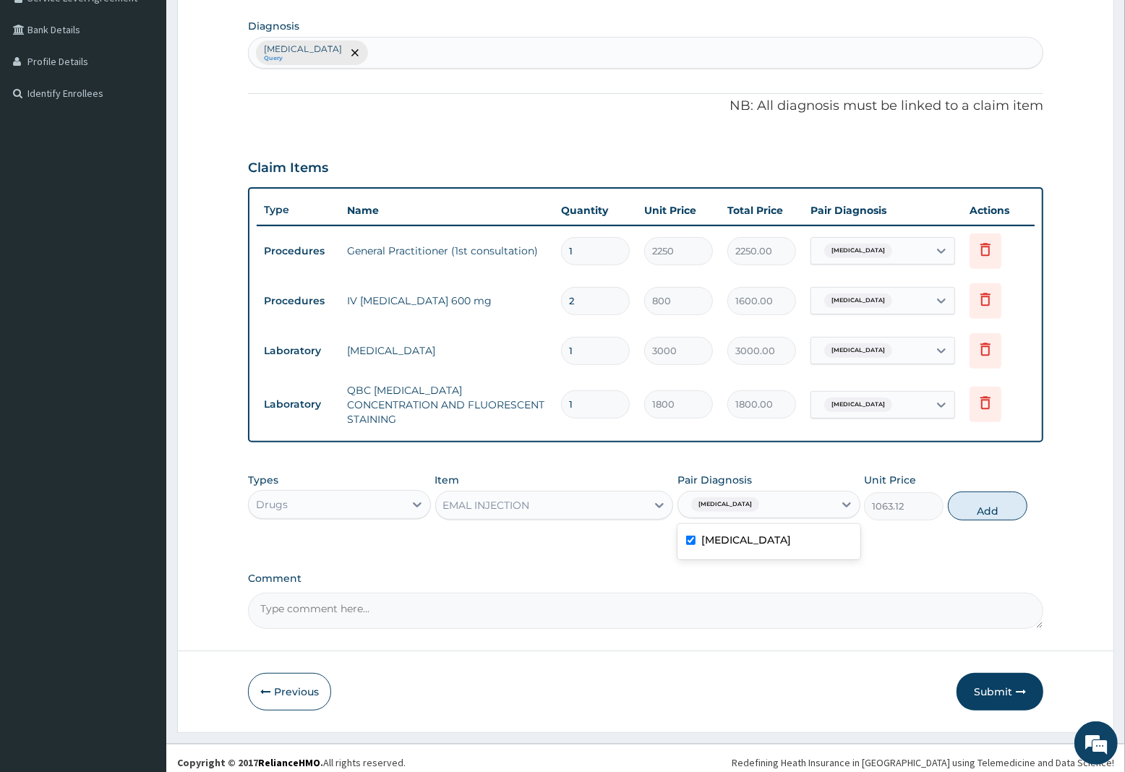
type input "0"
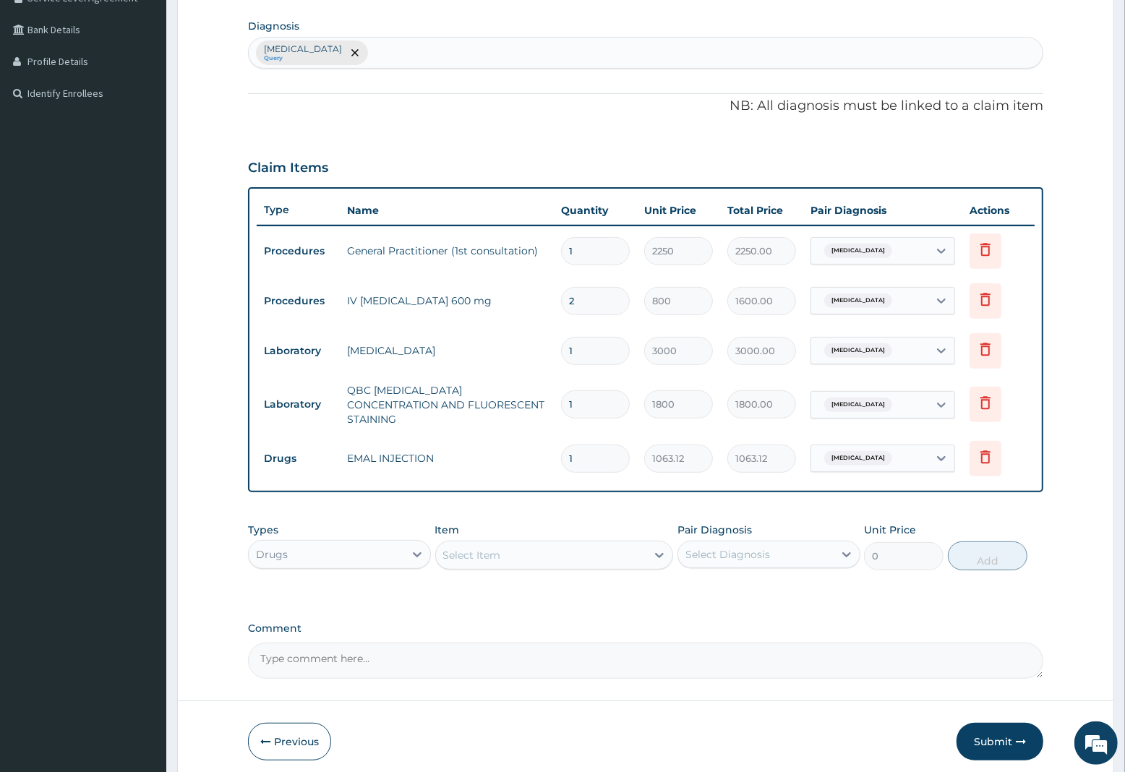
click at [494, 548] on div "Select Item" at bounding box center [472, 555] width 58 height 14
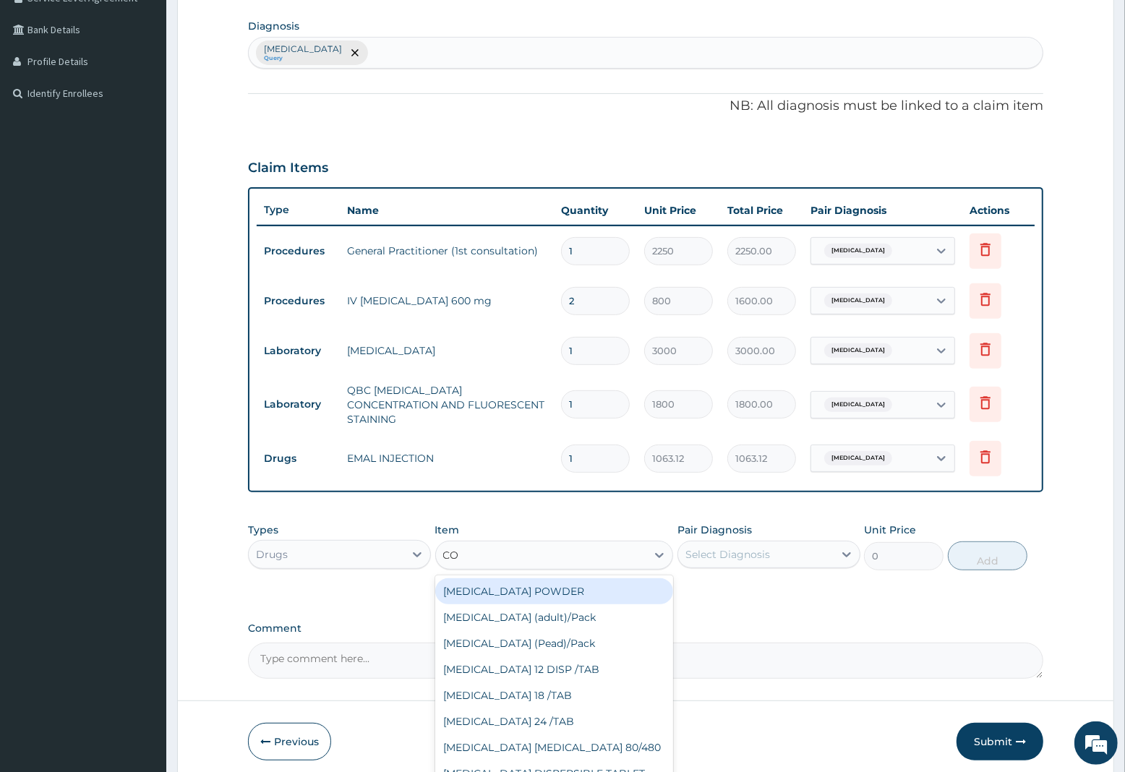
type input "COA"
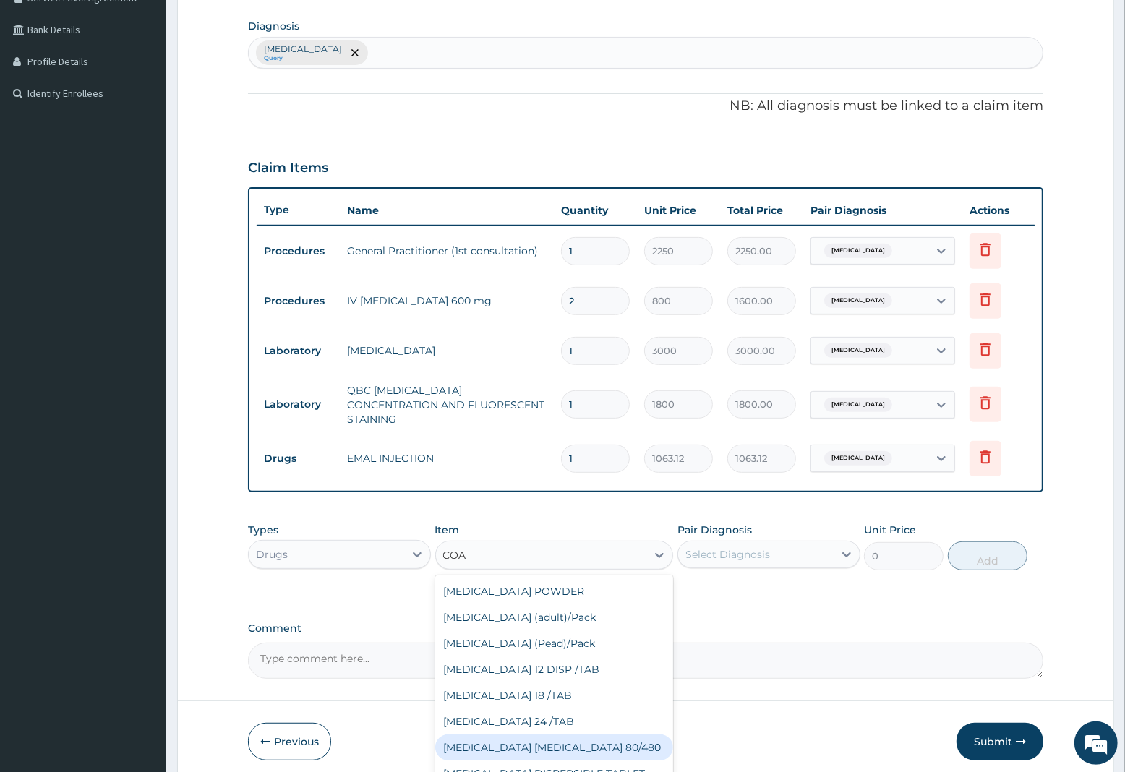
click at [540, 735] on div "[MEDICAL_DATA] [MEDICAL_DATA] 80/480" at bounding box center [554, 748] width 239 height 26
type input "1299.38"
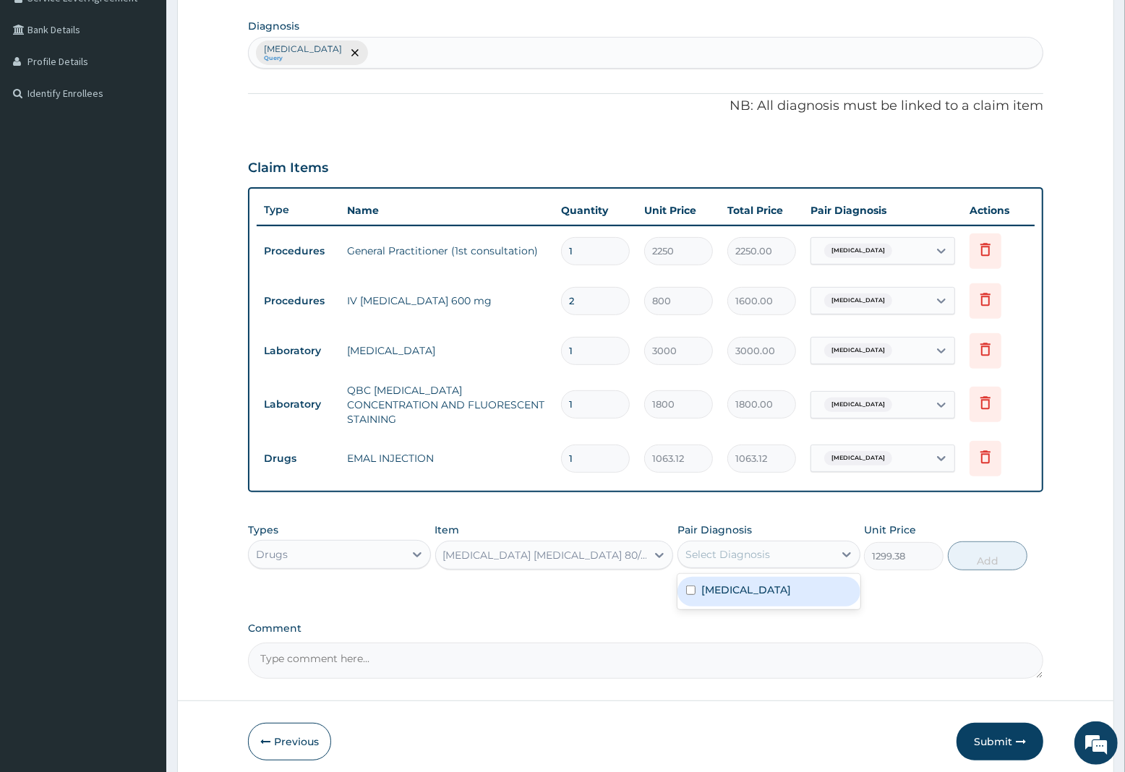
click at [735, 547] on div "Select Diagnosis" at bounding box center [728, 554] width 85 height 14
click at [723, 583] on label "[MEDICAL_DATA]" at bounding box center [746, 590] width 90 height 14
checkbox input "true"
click at [991, 547] on button "Add" at bounding box center [988, 556] width 80 height 29
type input "0"
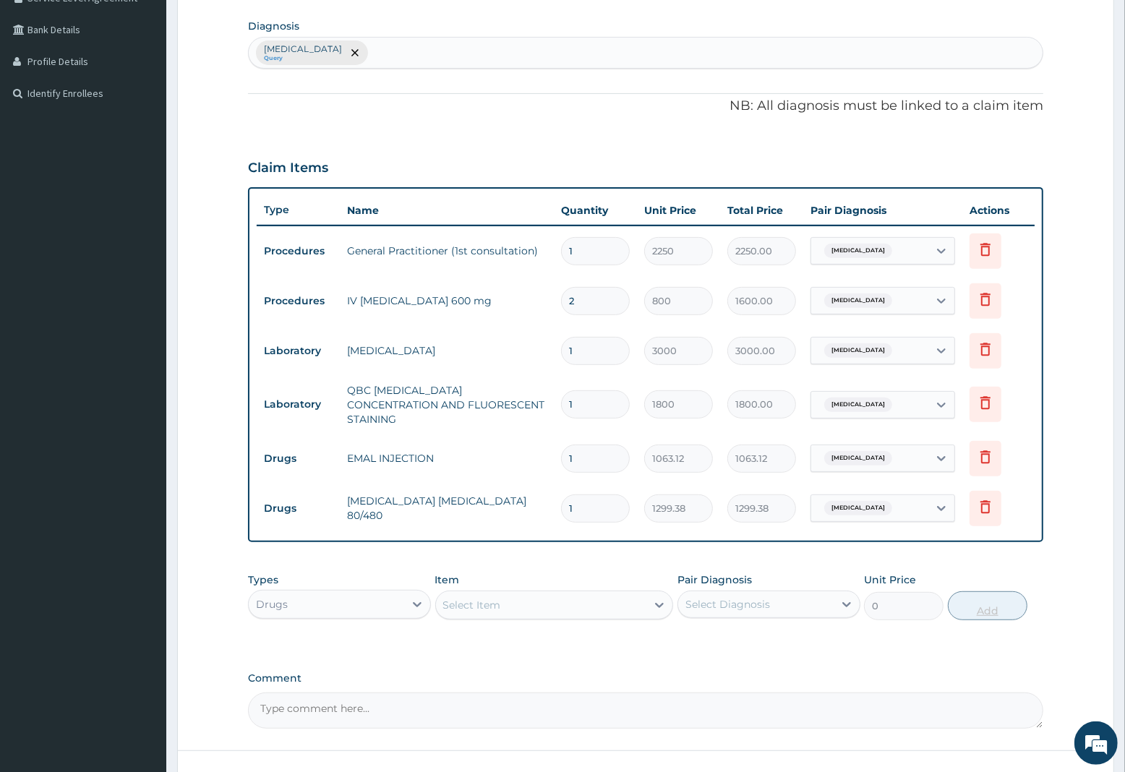
type input "0.00"
type input "6"
type input "7796.28"
type input "6"
click at [590, 460] on input "1" at bounding box center [595, 459] width 69 height 28
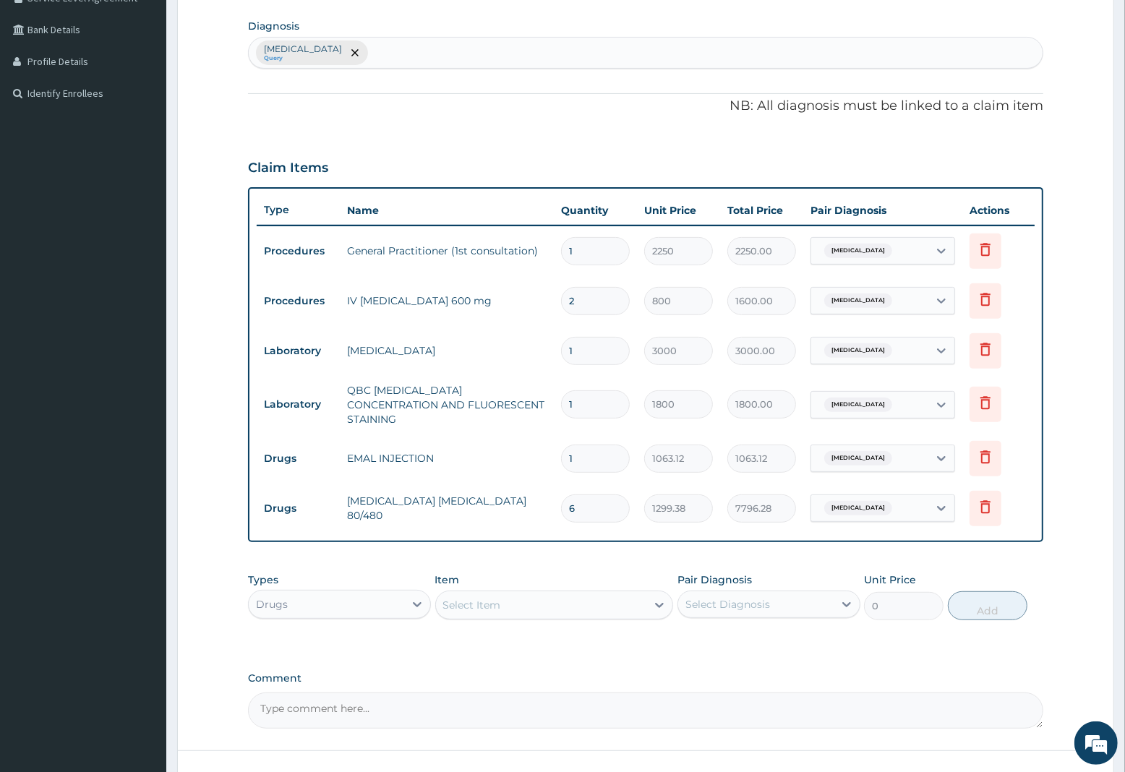
type input "0.00"
type input "3"
type input "3189.36"
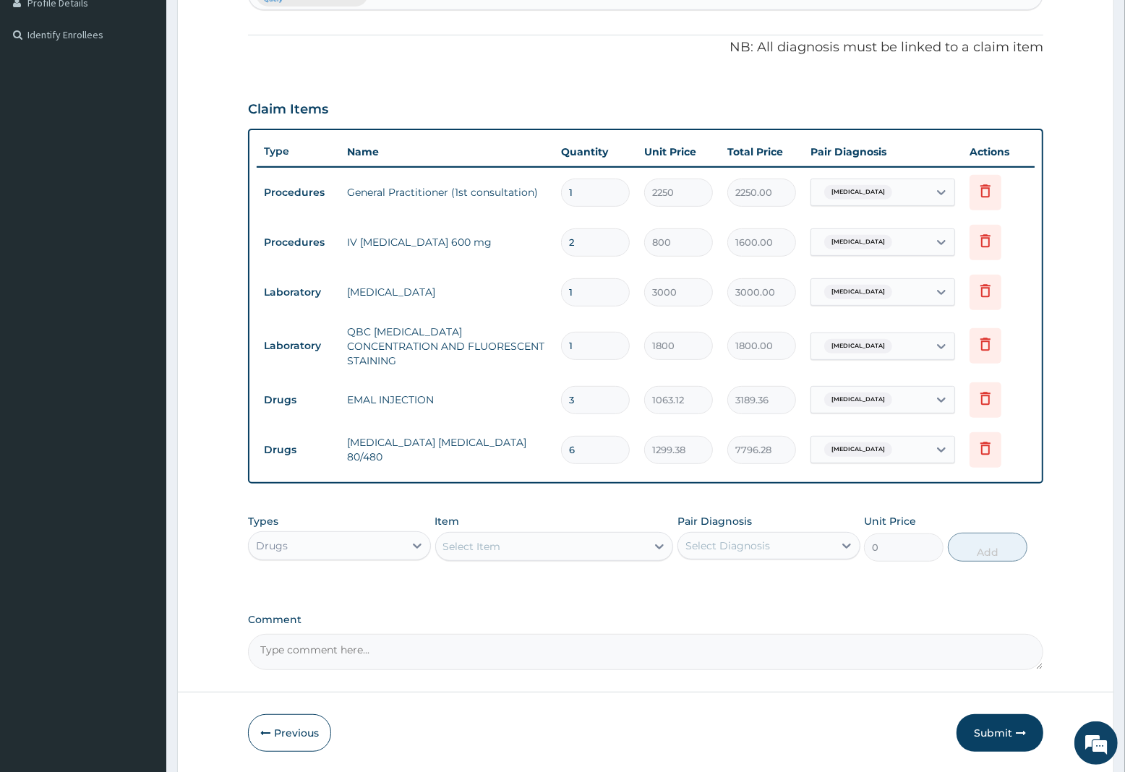
scroll to position [450, 0]
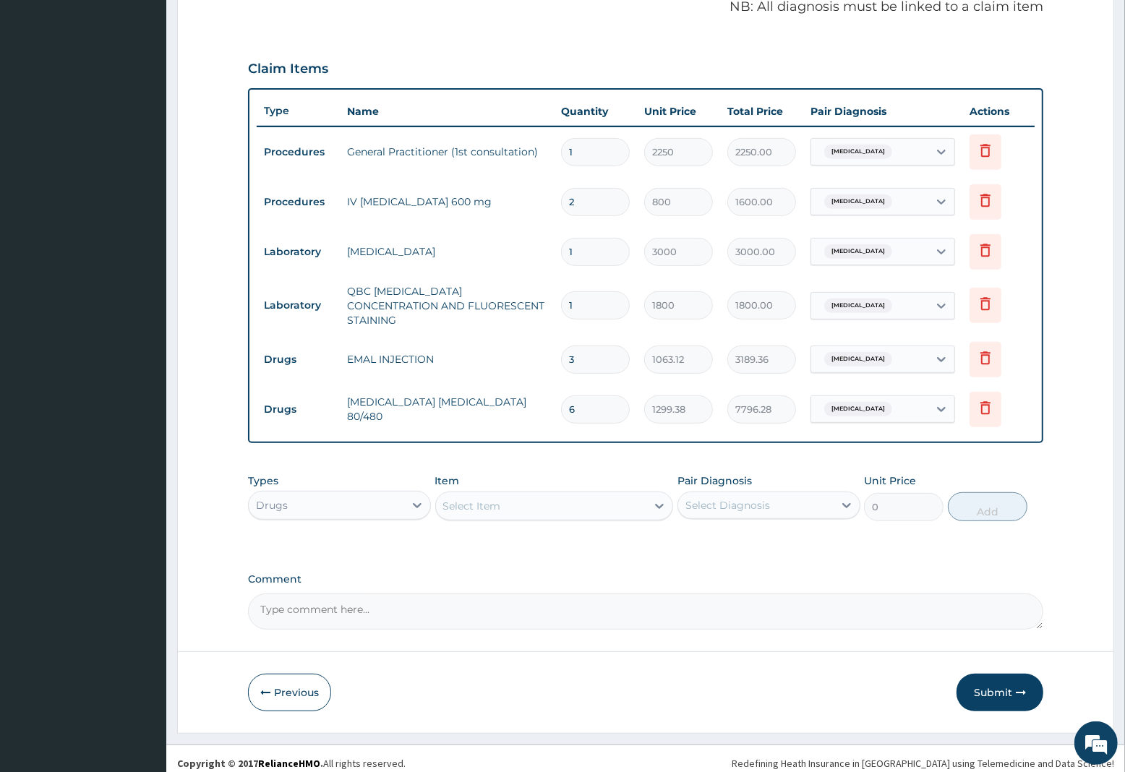
type input "3"
click at [511, 499] on div "Select Item" at bounding box center [541, 506] width 211 height 23
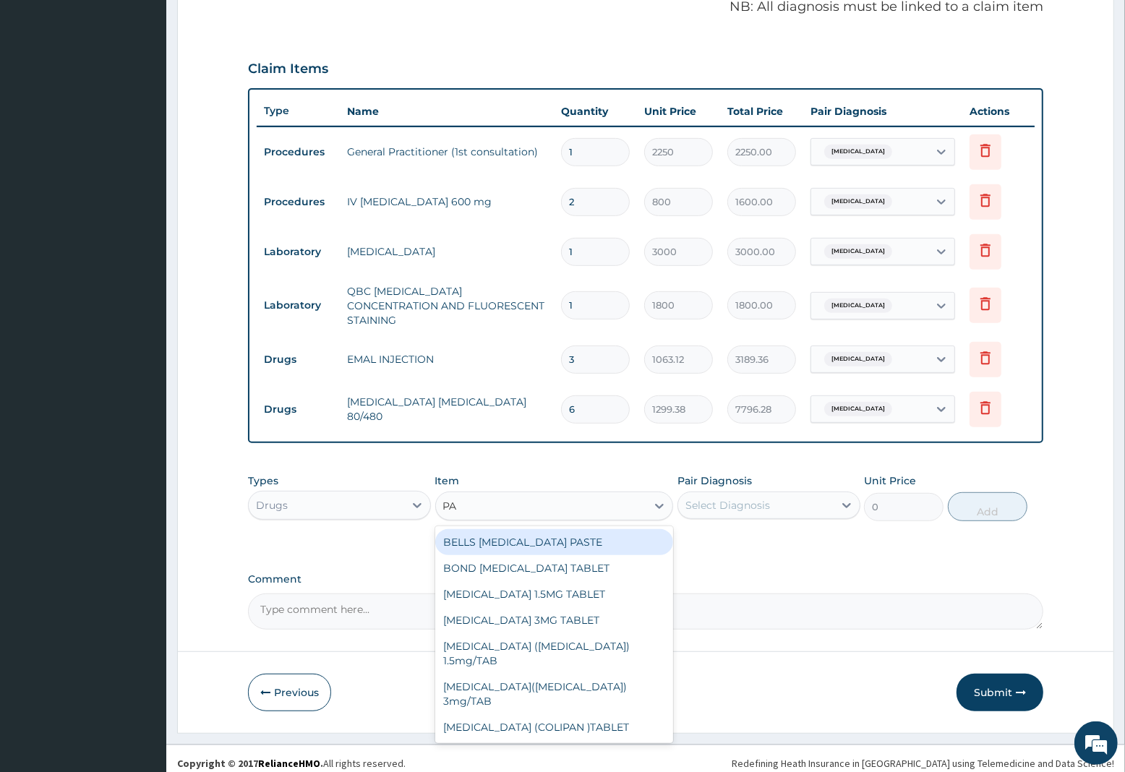
type input "PAR"
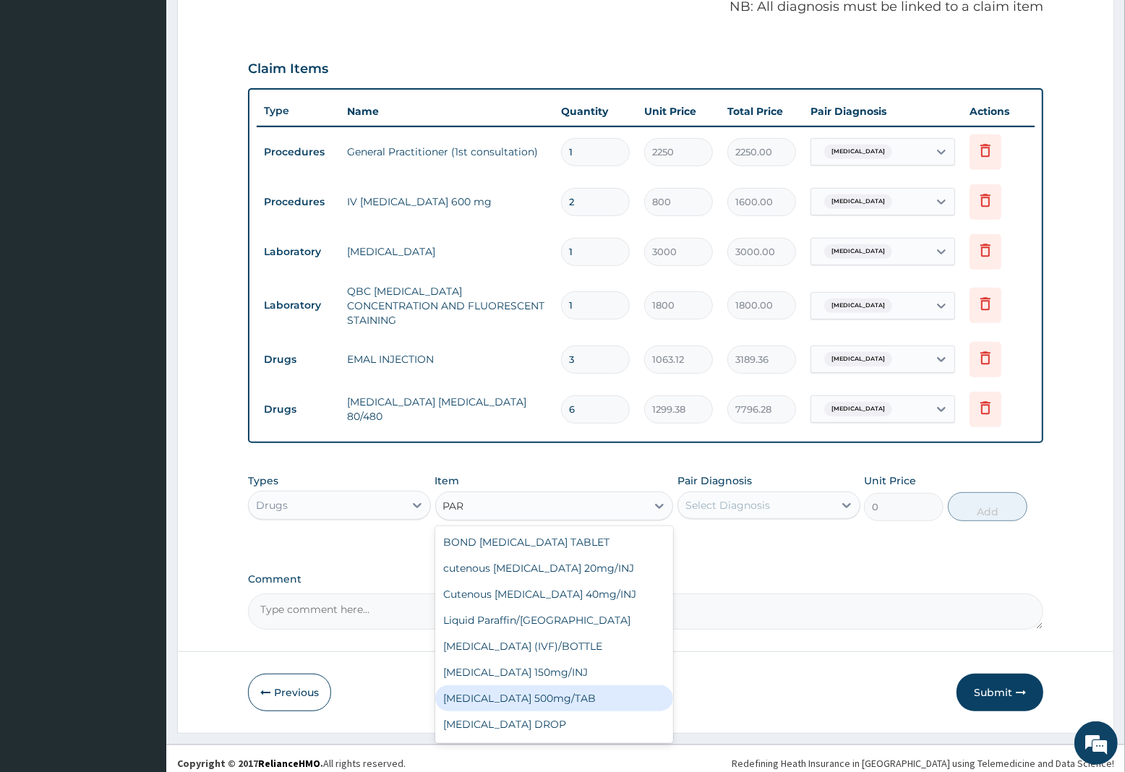
click at [550, 687] on div "PARACETAMOL 500mg/TAB" at bounding box center [554, 699] width 239 height 26
type input "7.88"
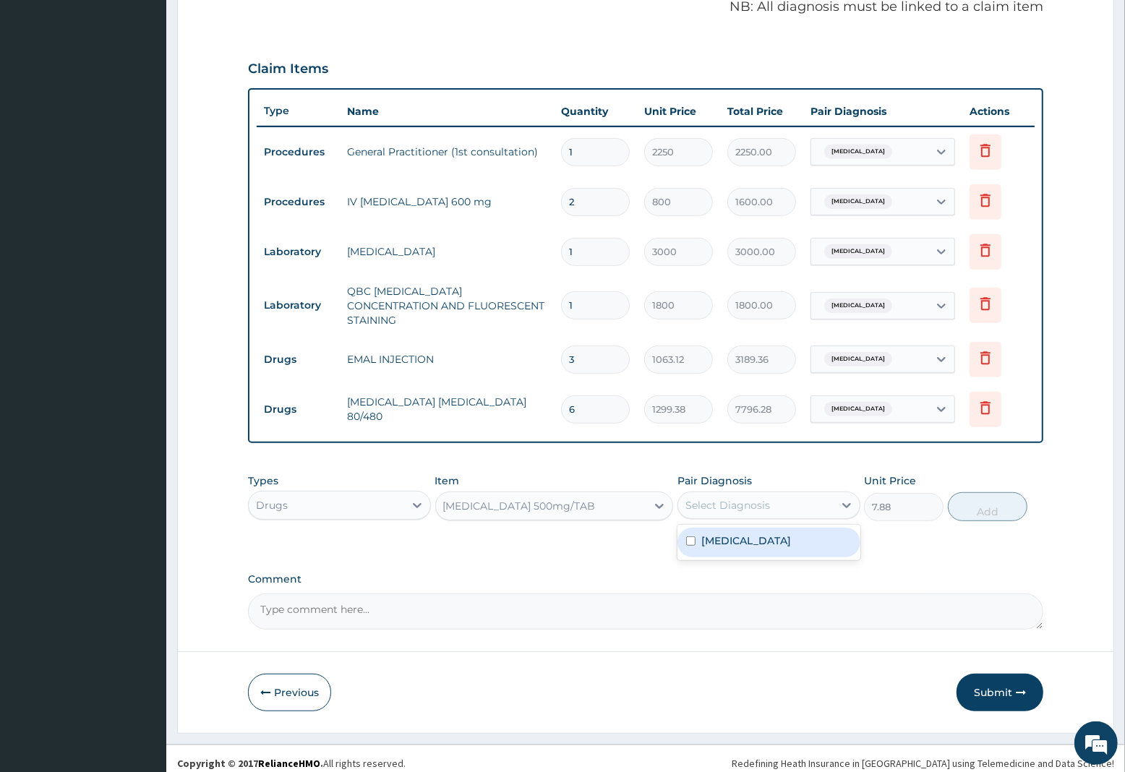
click at [736, 498] on div "Select Diagnosis" at bounding box center [728, 505] width 85 height 14
click at [742, 534] on label "Malaria, unspecified" at bounding box center [746, 541] width 90 height 14
checkbox input "true"
click at [989, 499] on button "Add" at bounding box center [988, 506] width 80 height 29
type input "0"
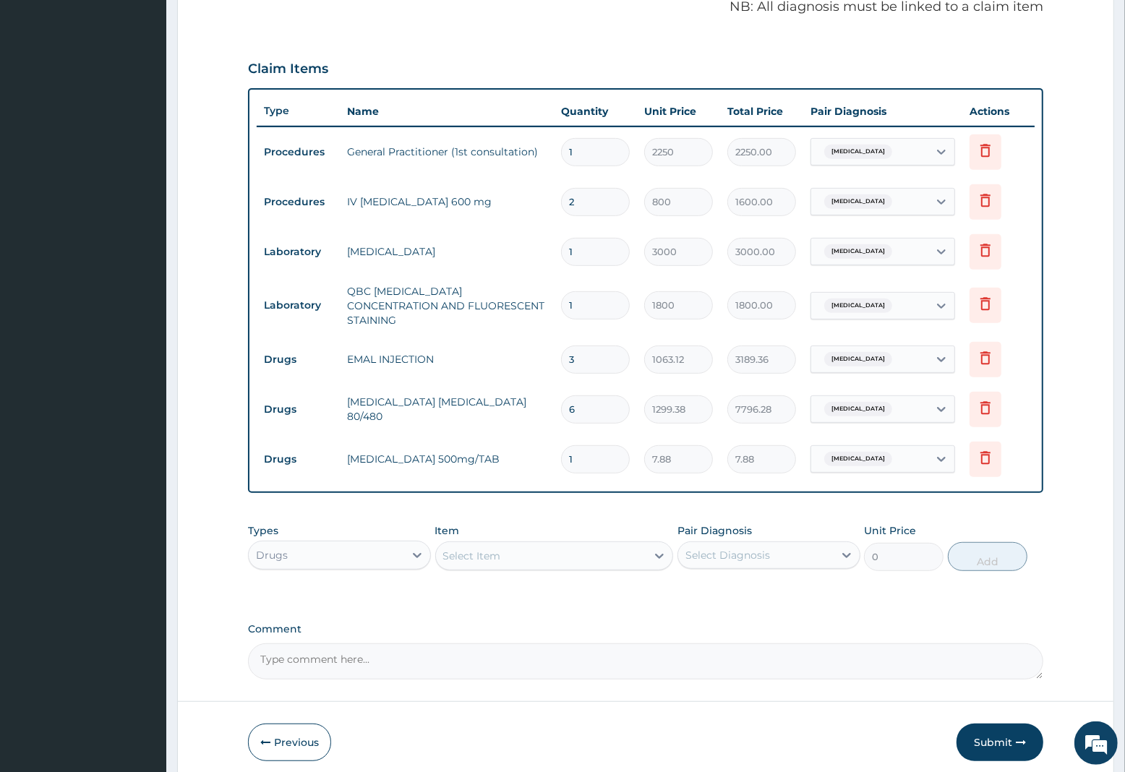
type input "12"
type input "94.56"
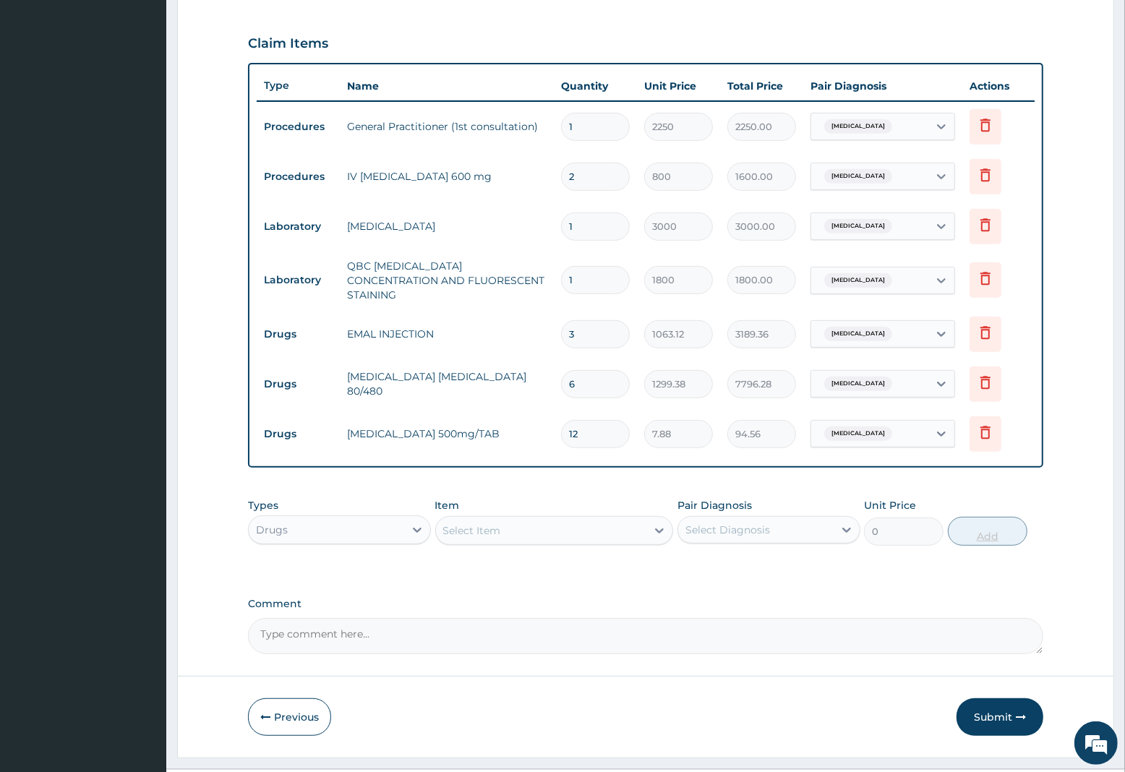
scroll to position [500, 0]
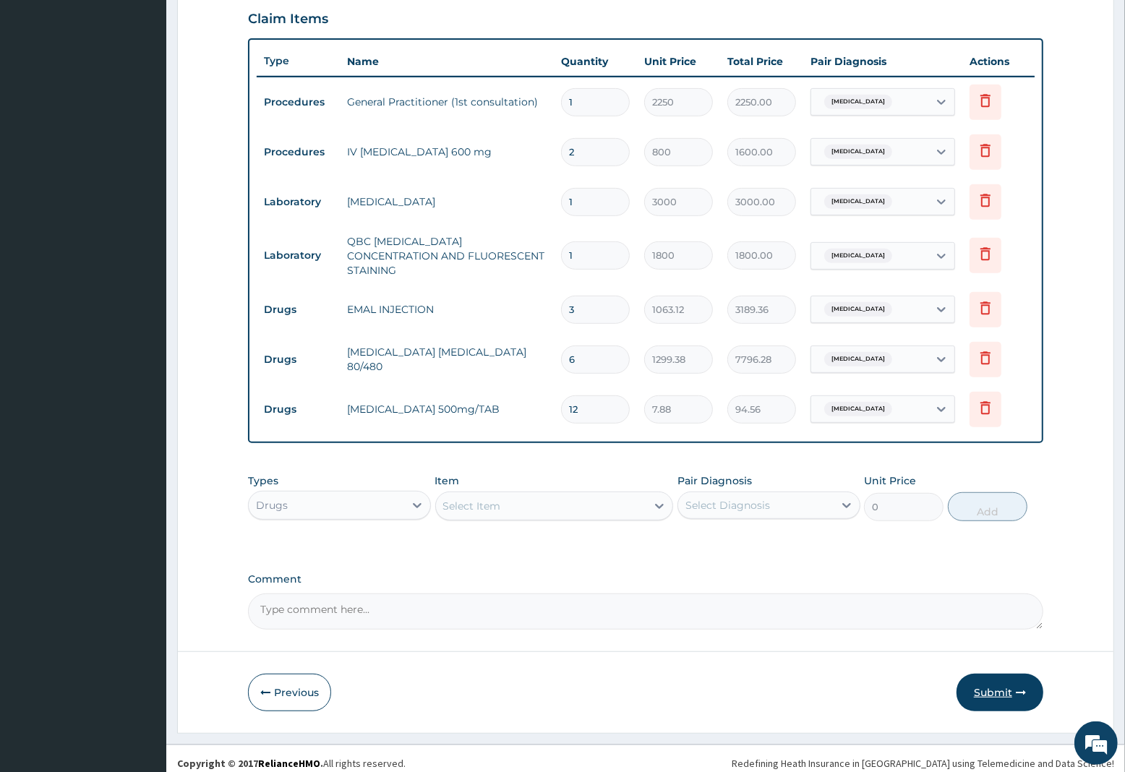
type input "12"
click at [1016, 688] on icon "button" at bounding box center [1021, 693] width 10 height 10
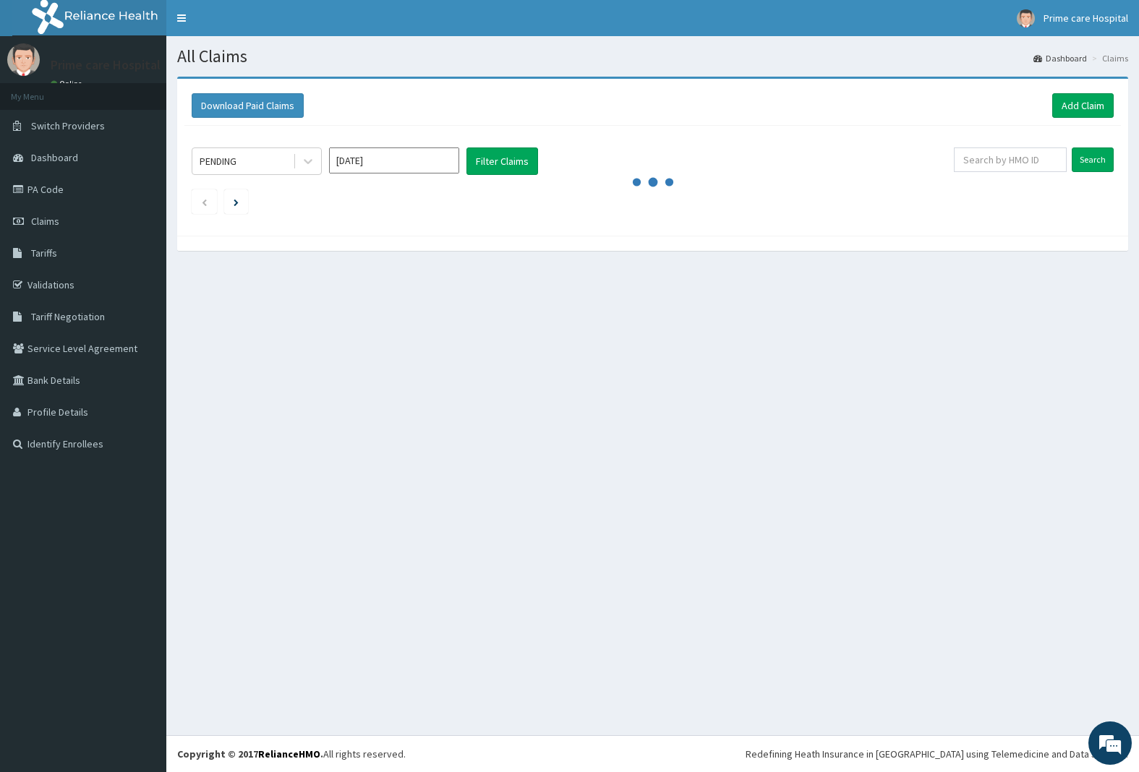
click at [778, 388] on div "All Claims Dashboard Claims Download Paid Claims Add Claim × Note you can only …" at bounding box center [652, 385] width 973 height 699
click at [30, 219] on link "Claims" at bounding box center [83, 221] width 166 height 32
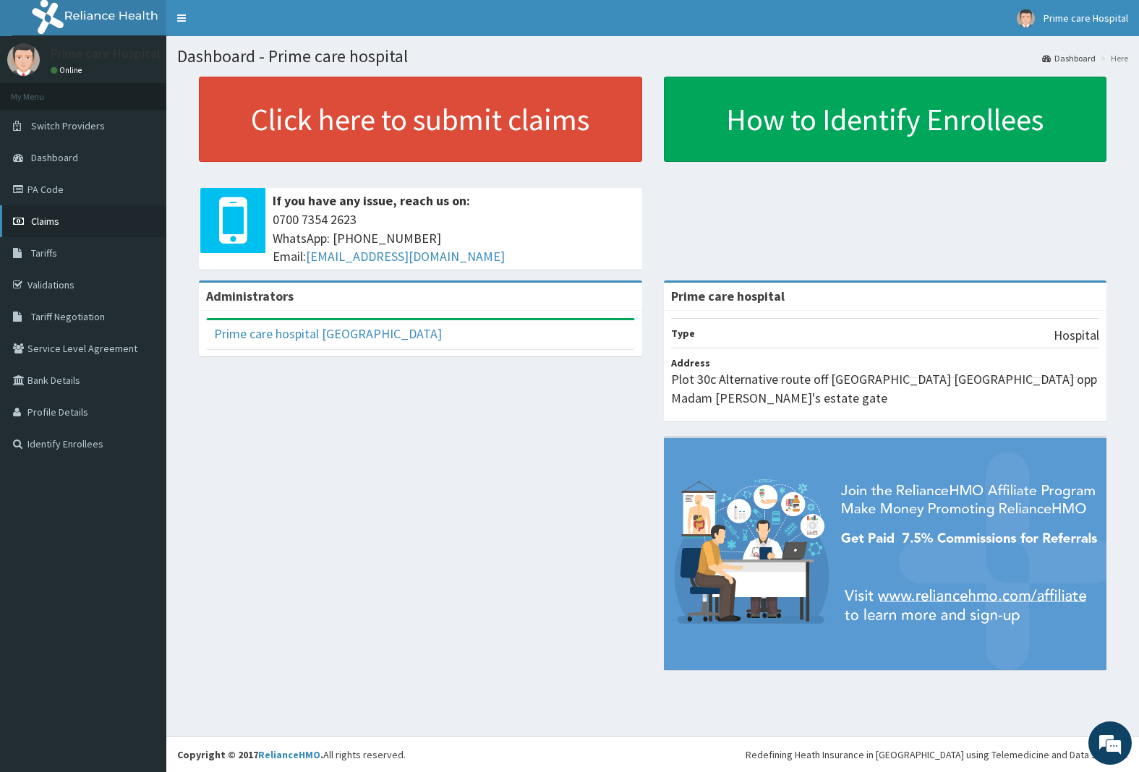
click at [20, 221] on icon at bounding box center [20, 221] width 14 height 10
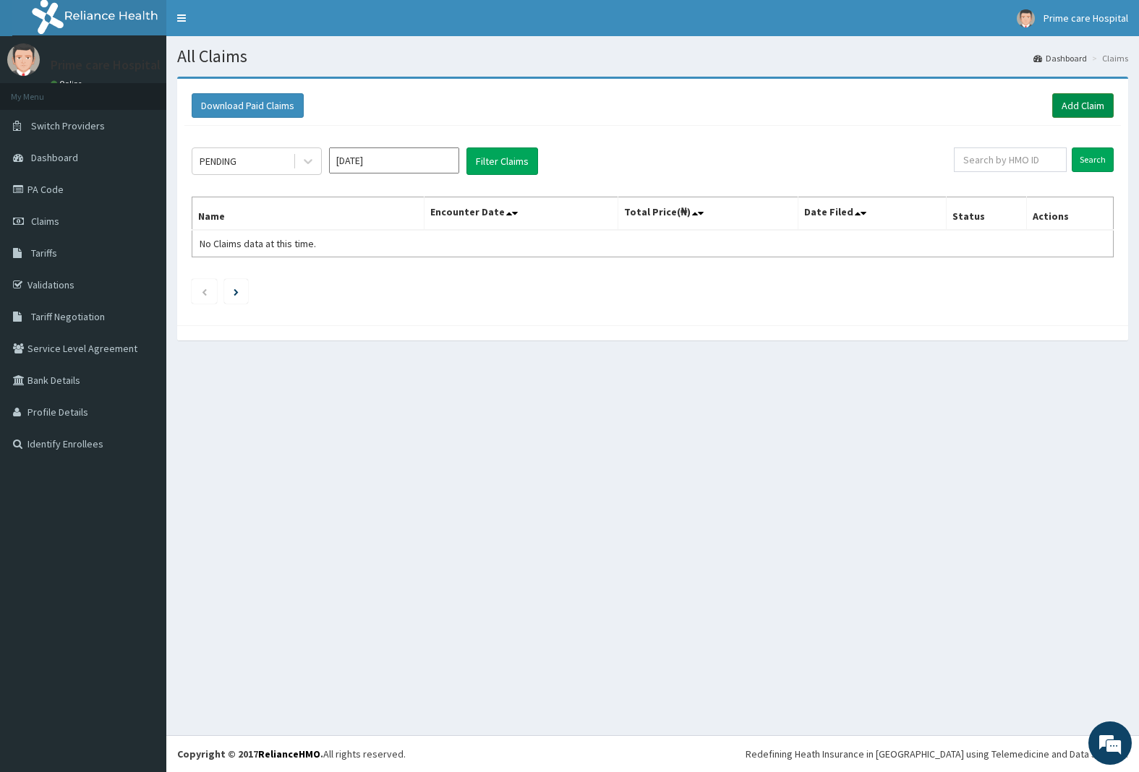
click at [1083, 105] on link "Add Claim" at bounding box center [1082, 105] width 61 height 25
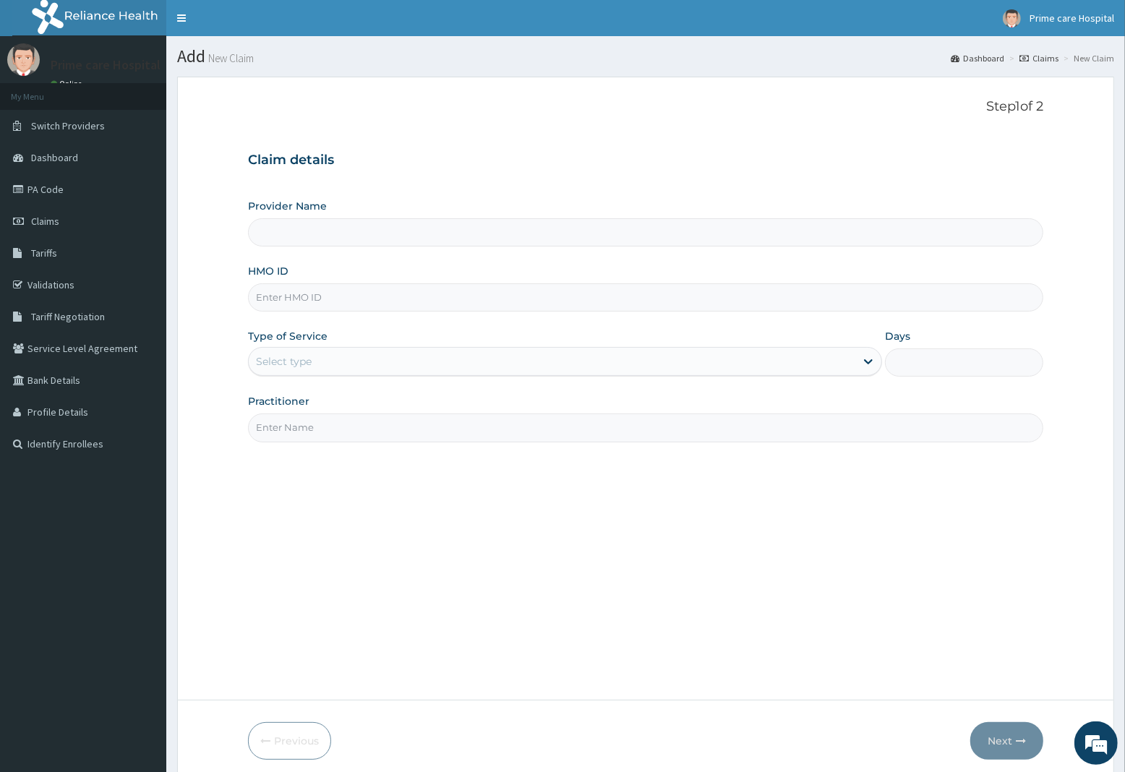
click at [282, 294] on input "HMO ID" at bounding box center [645, 297] width 795 height 28
type input "Prime care hospital"
type input "XDL/10007/A"
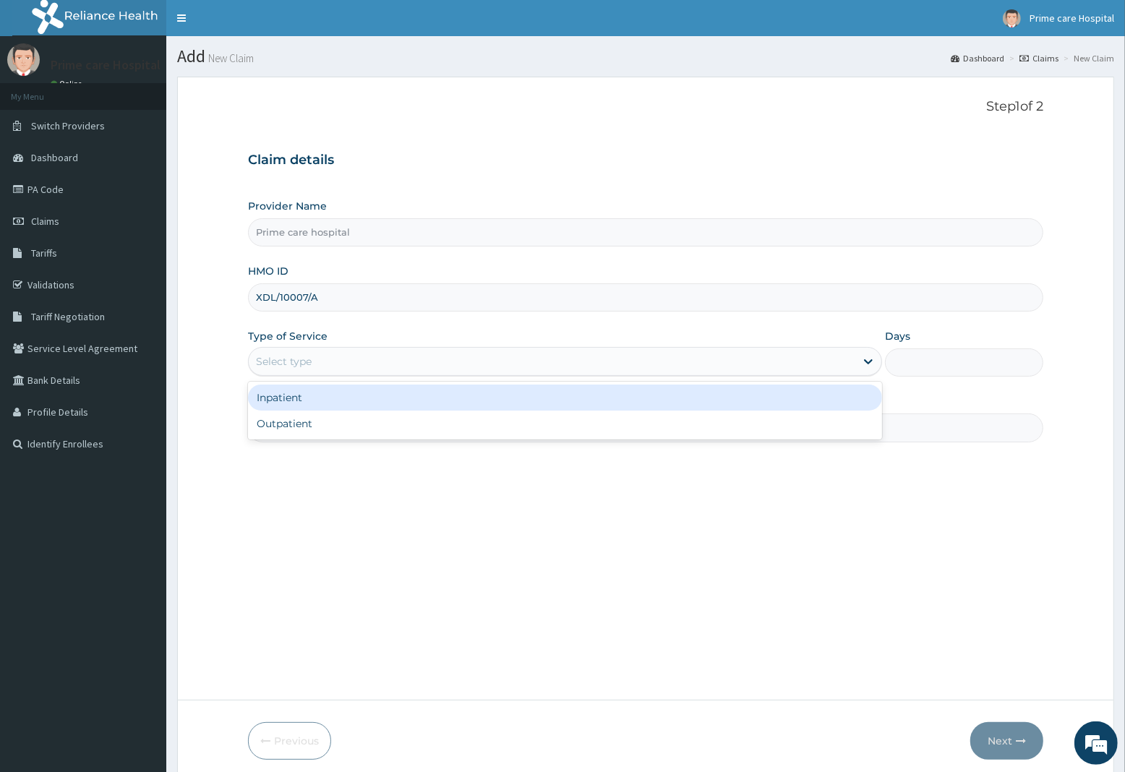
click at [340, 351] on div "Select type" at bounding box center [552, 361] width 607 height 23
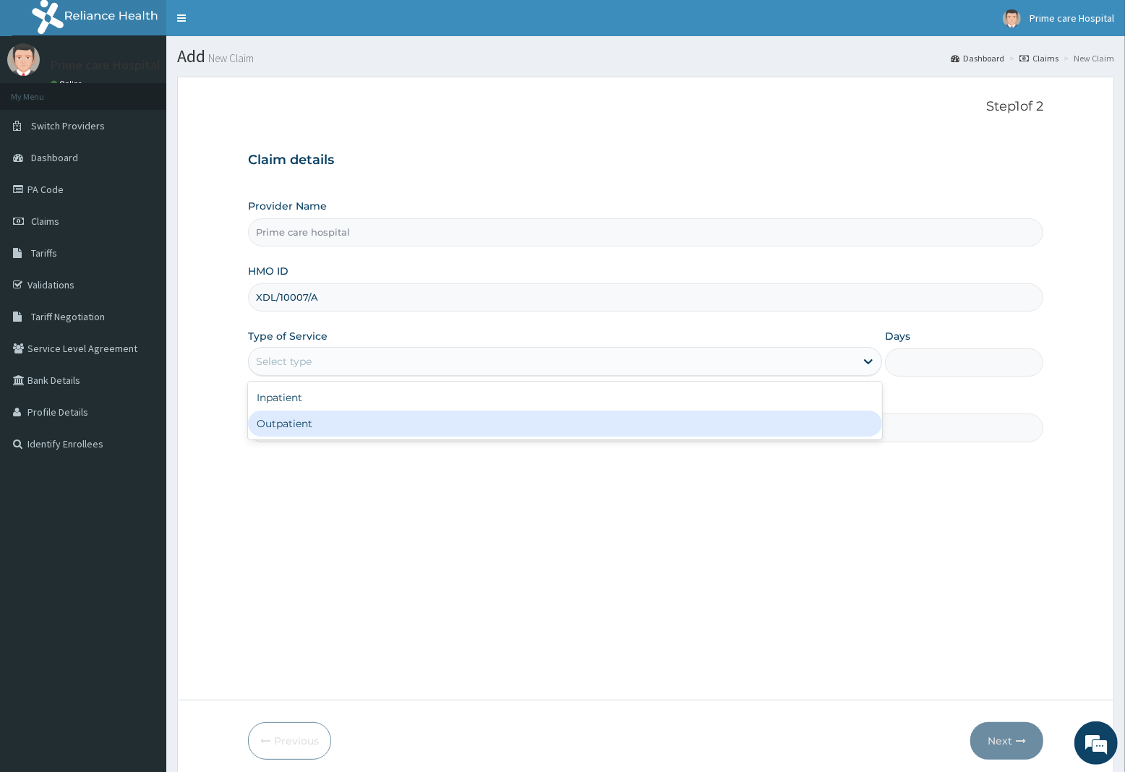
click at [313, 427] on div "Outpatient" at bounding box center [565, 424] width 634 height 26
type input "1"
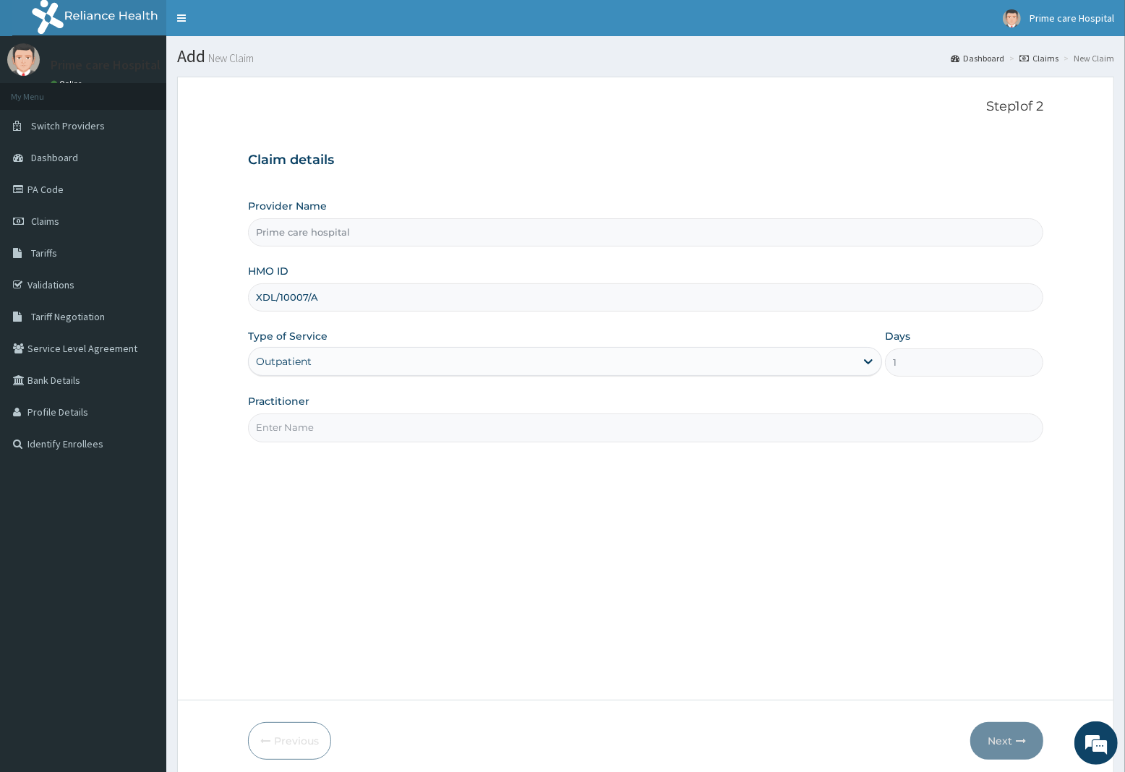
click at [313, 427] on input "Practitioner" at bounding box center [645, 428] width 795 height 28
type input "DR MIKE"
click at [1016, 734] on button "Next" at bounding box center [1006, 741] width 73 height 38
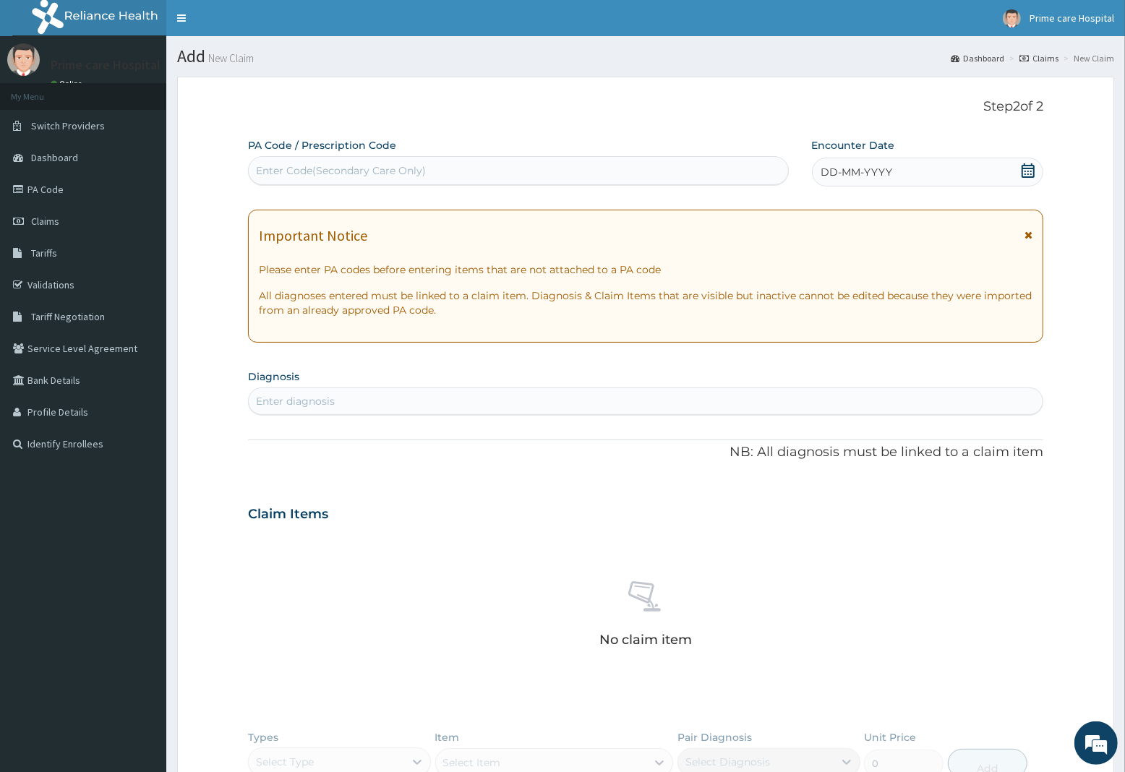
click at [432, 172] on div "Enter Code(Secondary Care Only)" at bounding box center [518, 170] width 539 height 23
type input "PA/F2CF17"
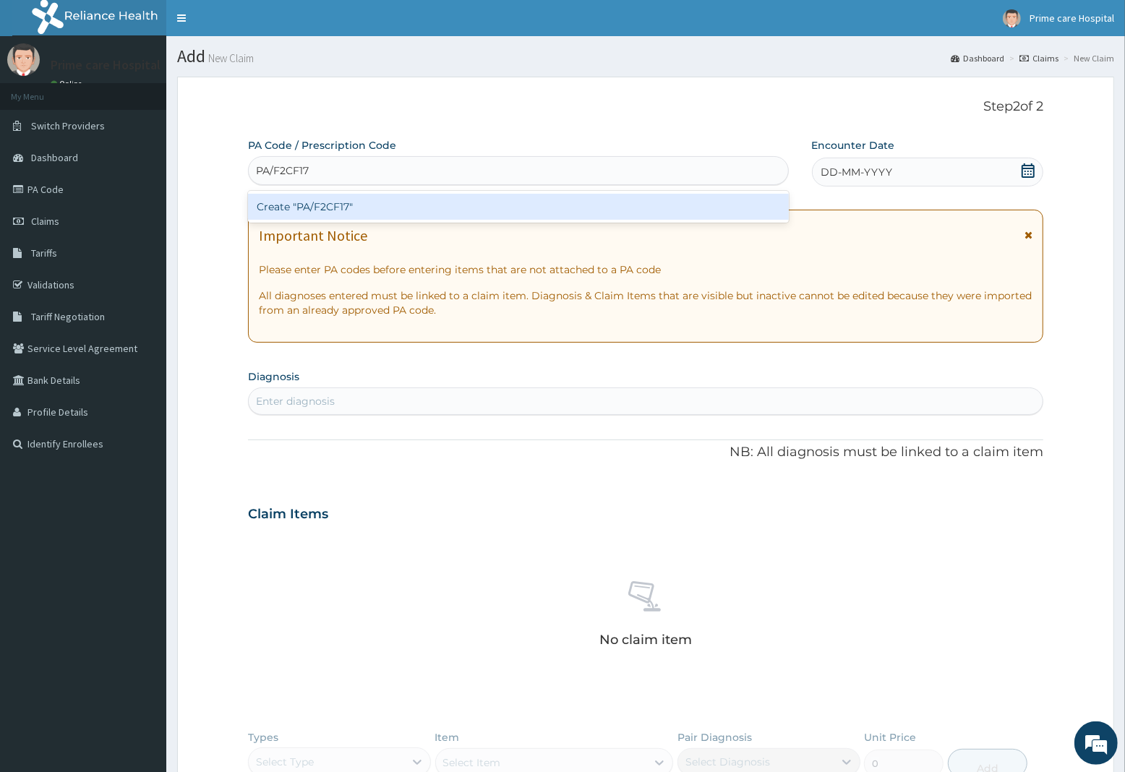
click at [432, 210] on div "Create "PA/F2CF17"" at bounding box center [518, 207] width 541 height 26
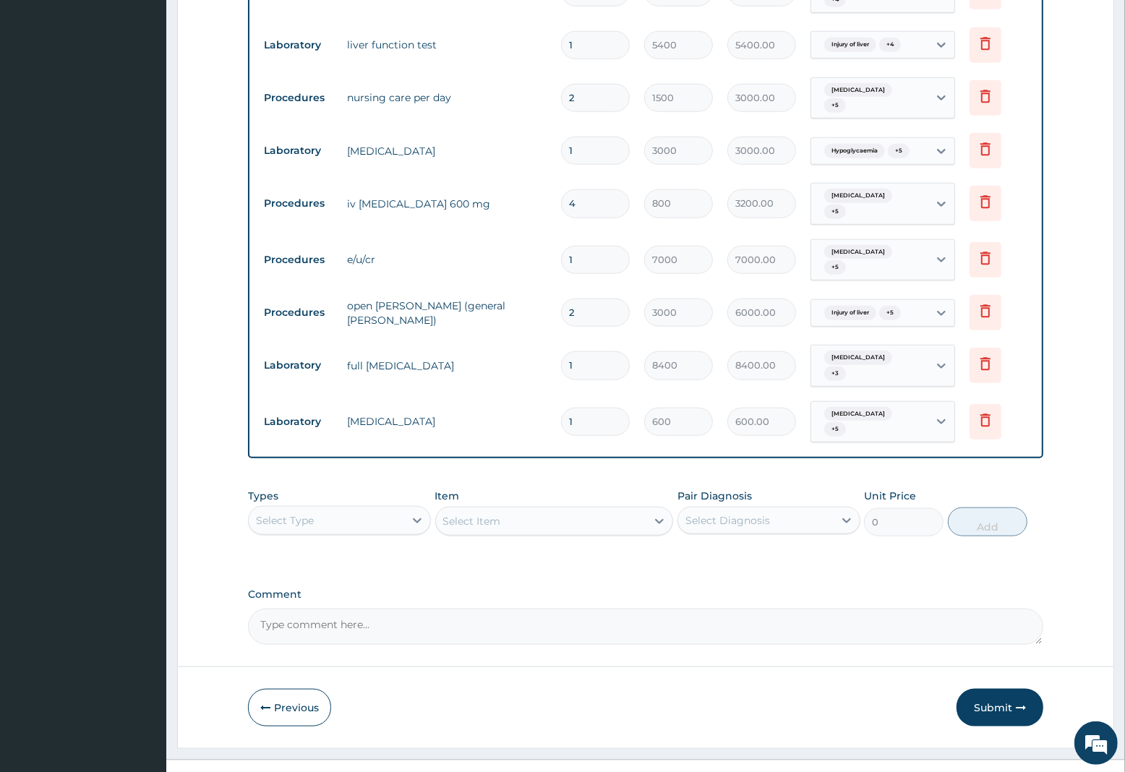
scroll to position [1094, 0]
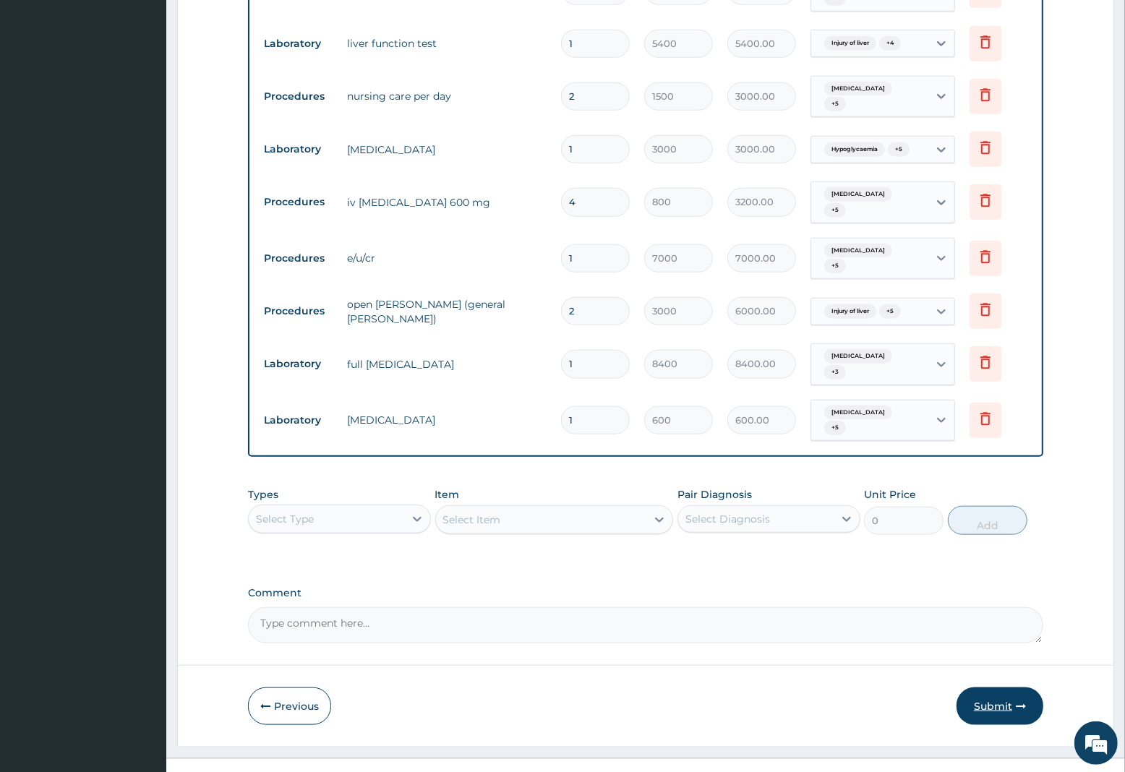
click at [989, 688] on button "Submit" at bounding box center [1000, 707] width 87 height 38
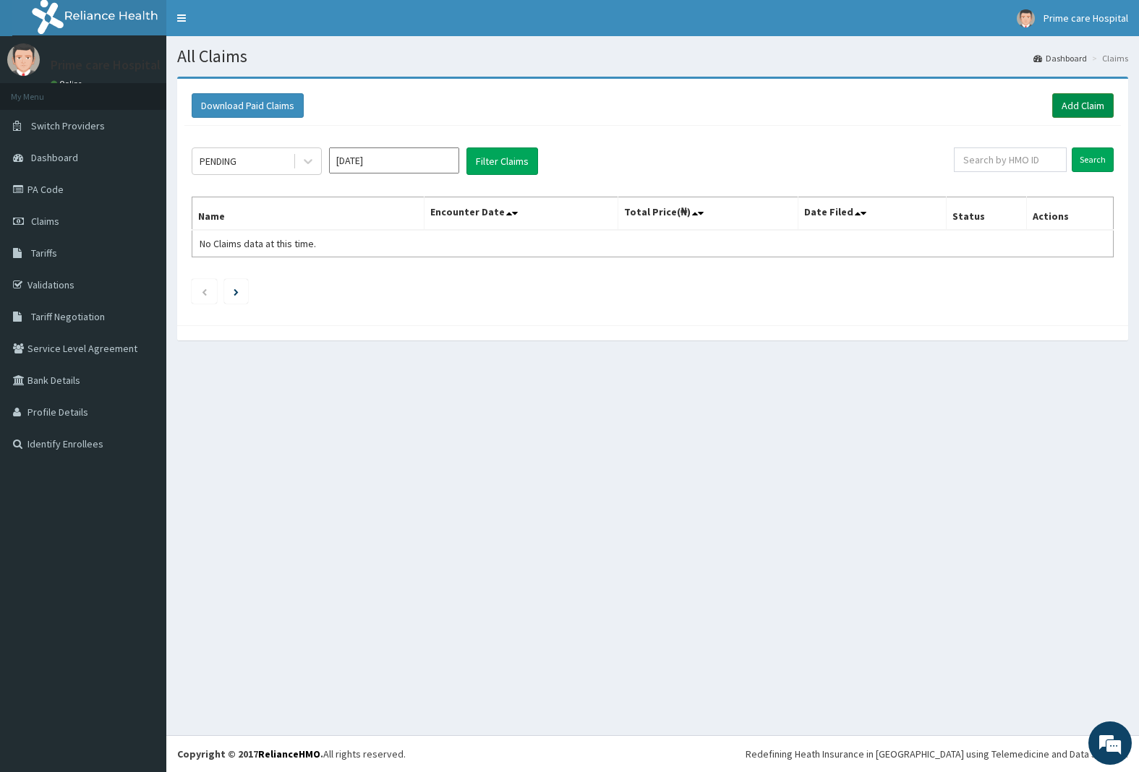
click at [1089, 100] on link "Add Claim" at bounding box center [1082, 105] width 61 height 25
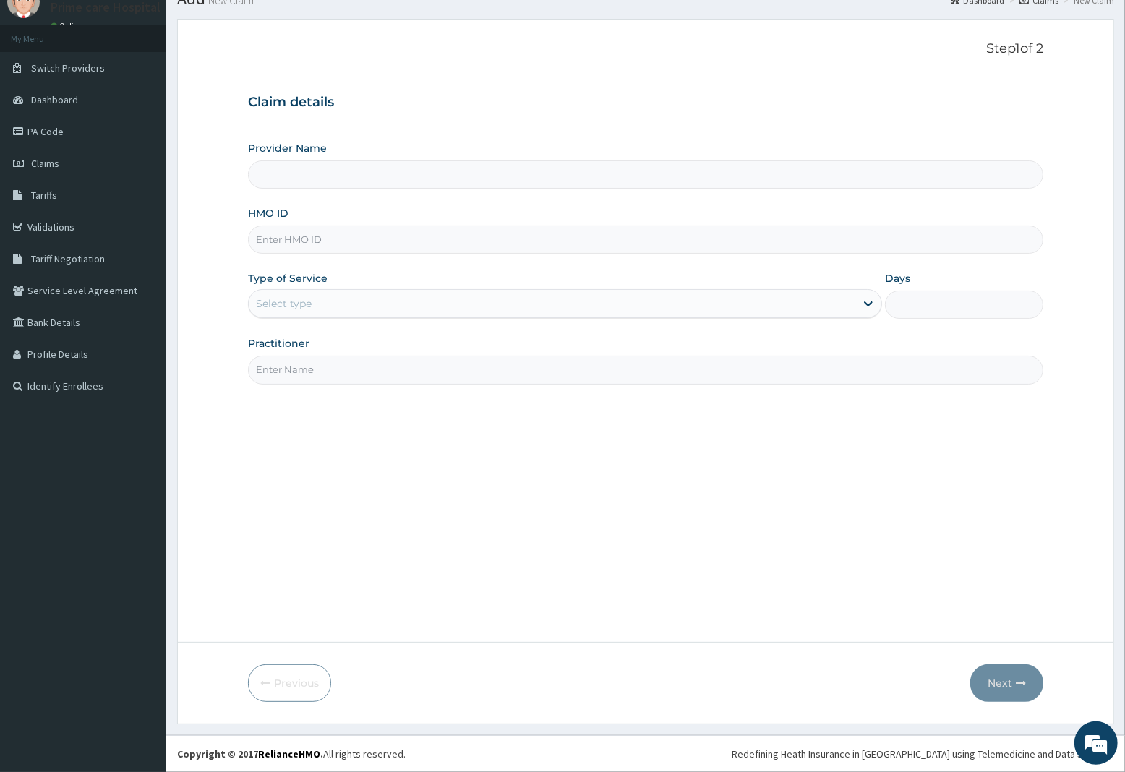
type input "Prime care hospital"
type input "TZA/10008/B"
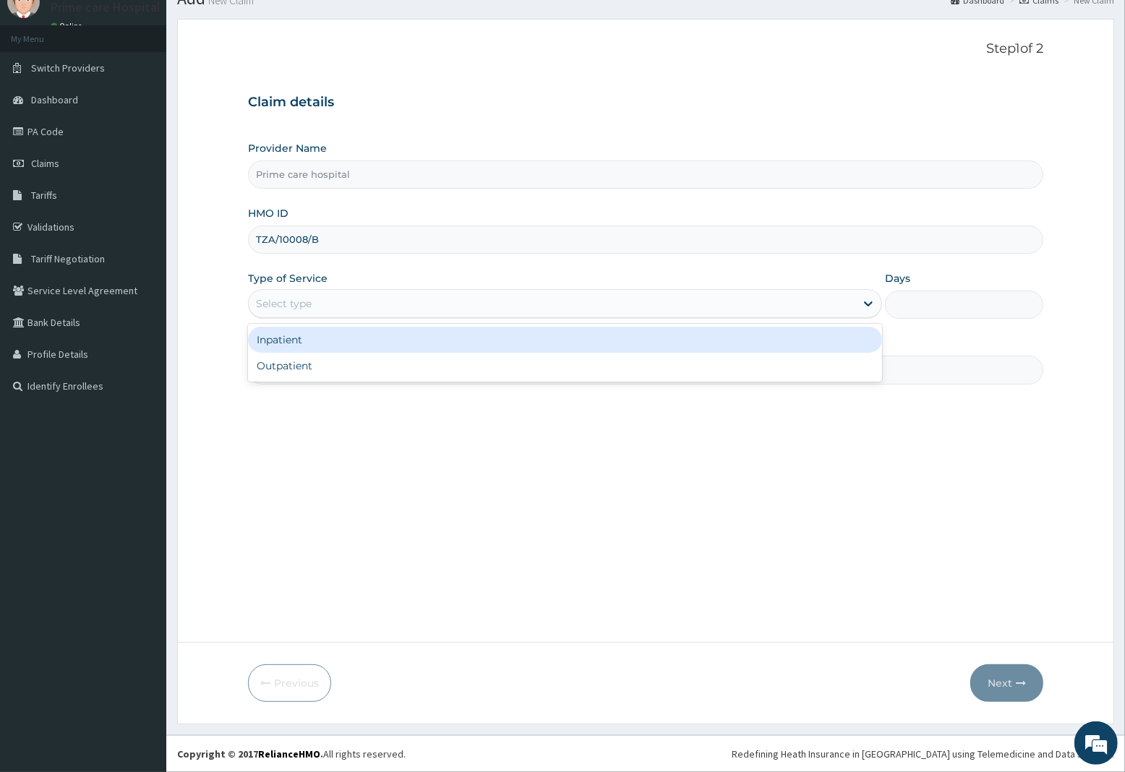
click at [341, 305] on div "Select type" at bounding box center [552, 303] width 607 height 23
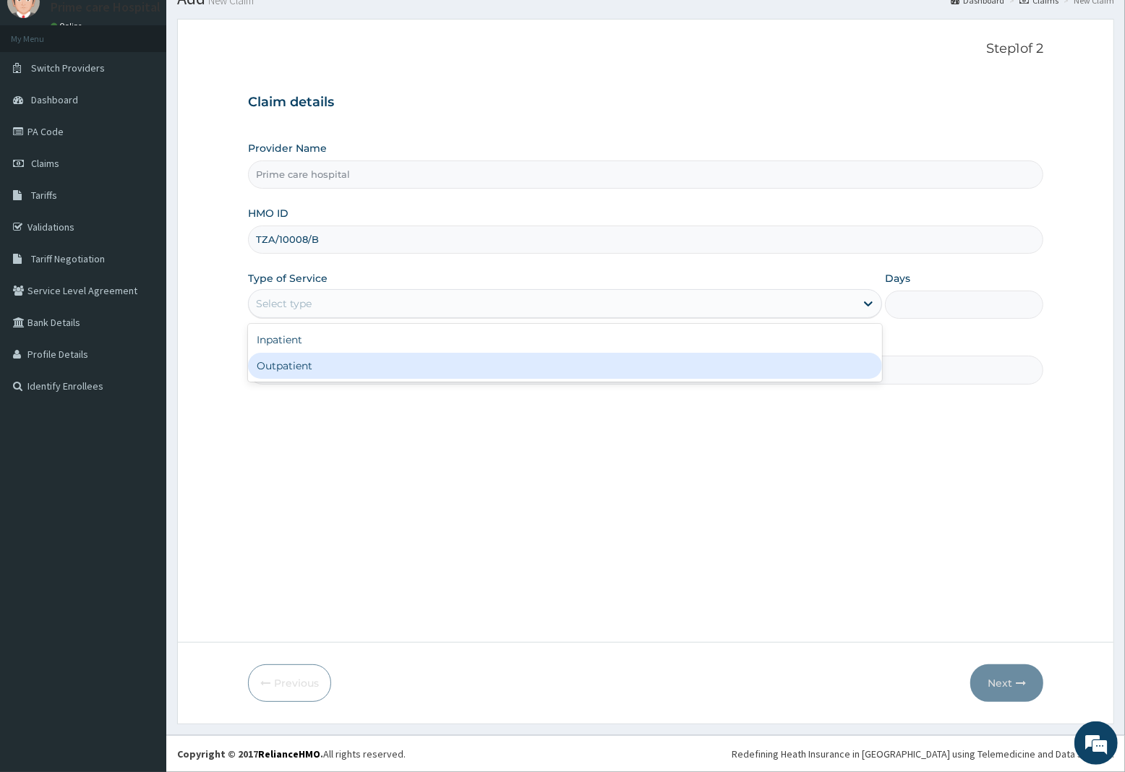
click at [331, 367] on div "Outpatient" at bounding box center [565, 366] width 634 height 26
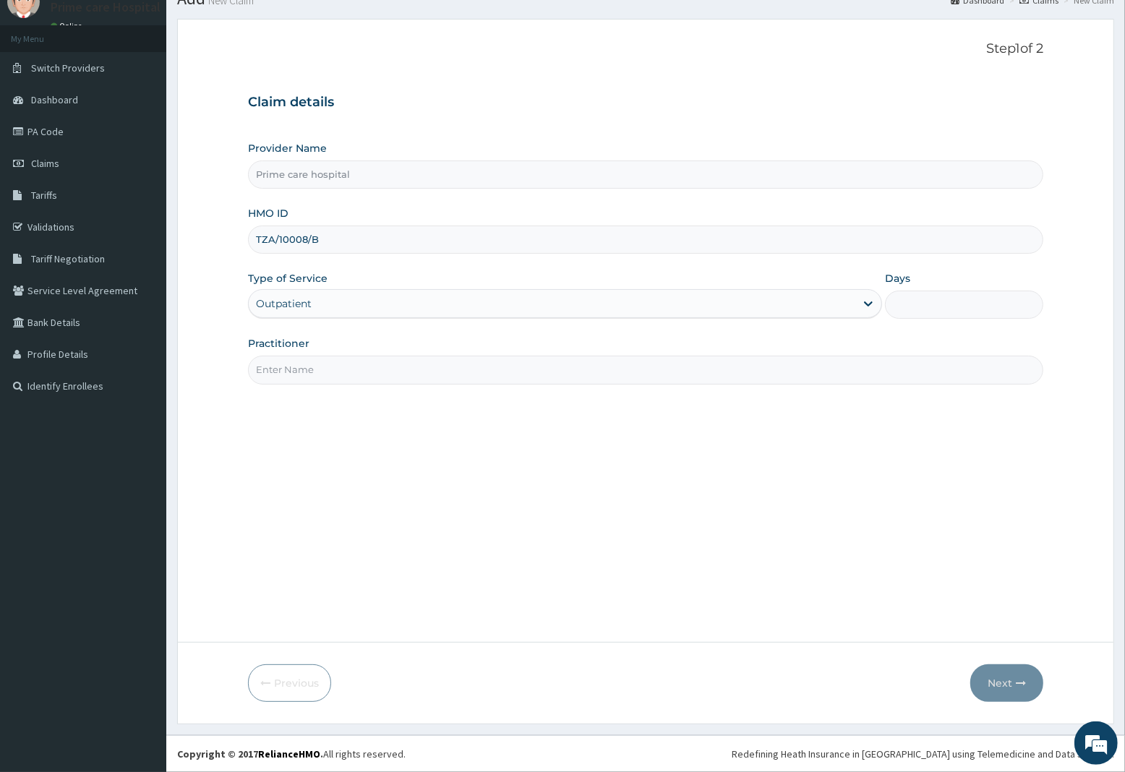
type input "1"
click at [331, 370] on input "Practitioner" at bounding box center [645, 370] width 795 height 28
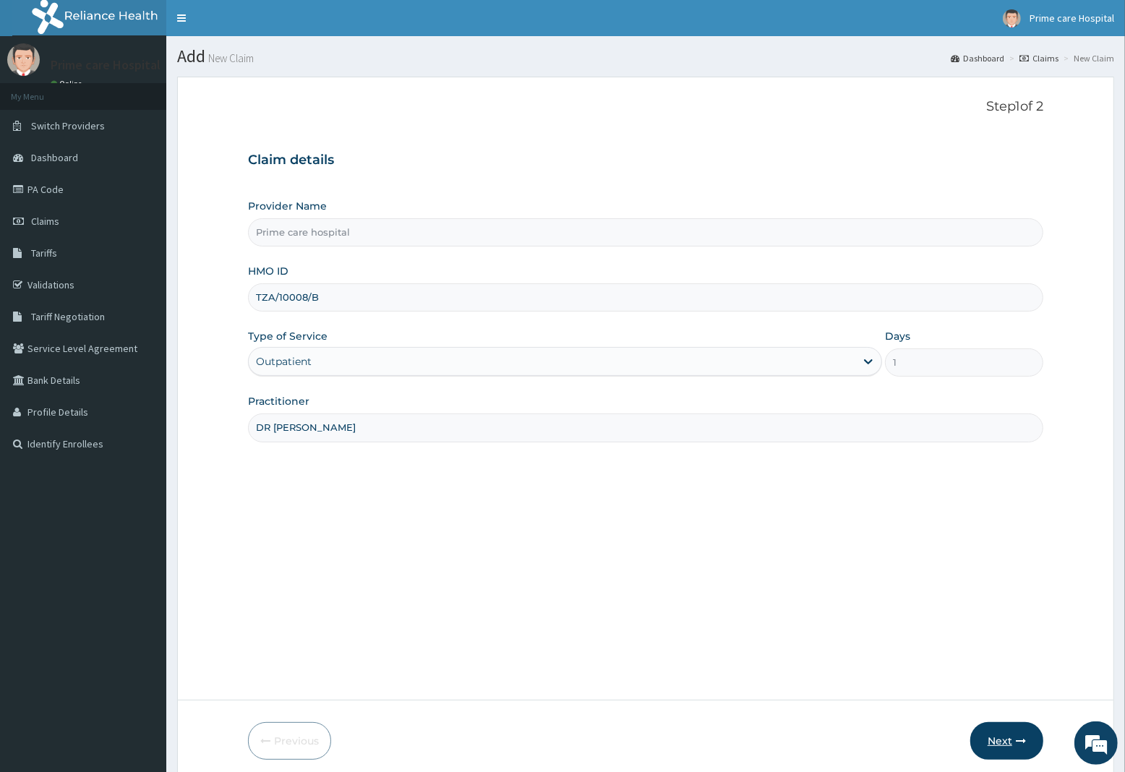
type input "DR MIKE"
click at [1016, 740] on icon "button" at bounding box center [1021, 741] width 10 height 10
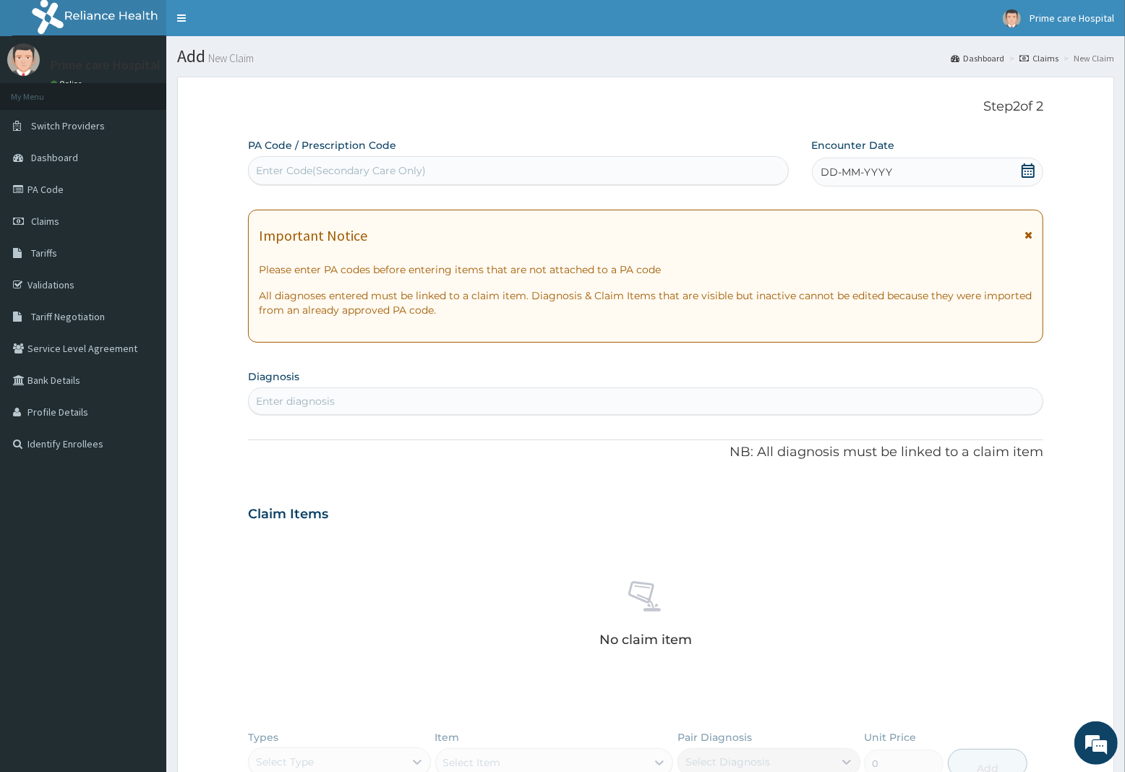
click at [399, 163] on div "Enter Code(Secondary Care Only)" at bounding box center [518, 170] width 539 height 23
type input "PA/2B3CDA"
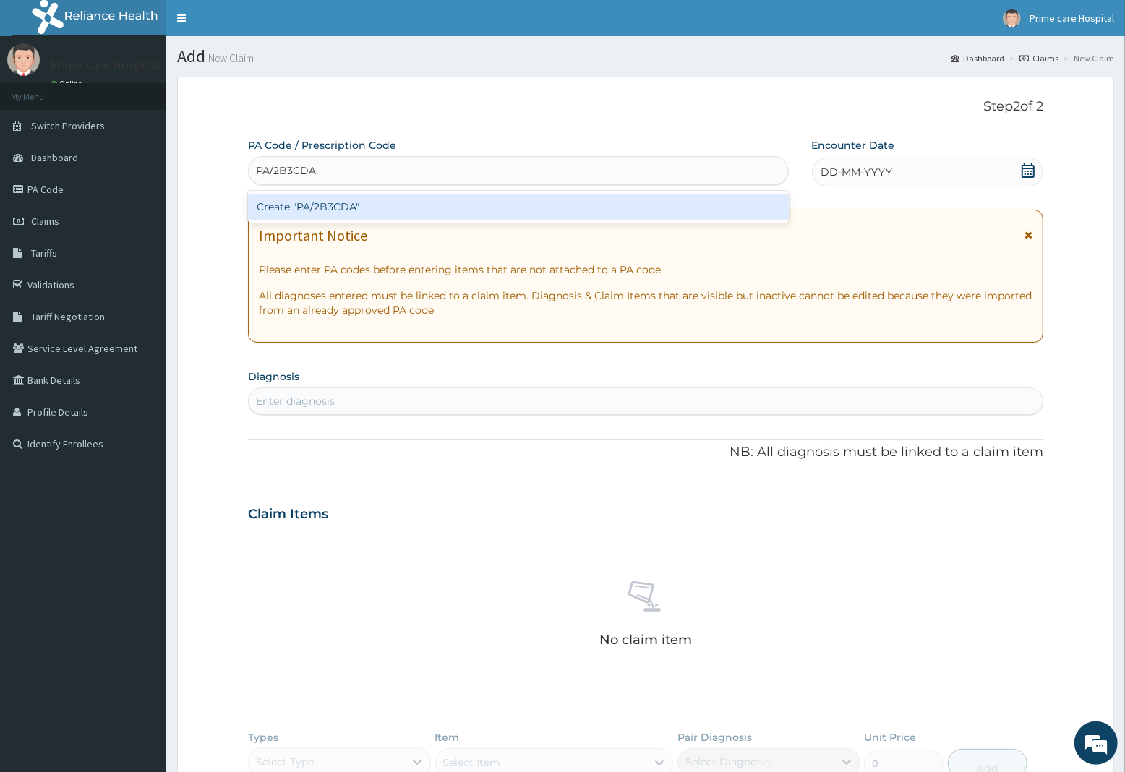
click at [416, 214] on div "Create "PA/2B3CDA"" at bounding box center [518, 207] width 541 height 26
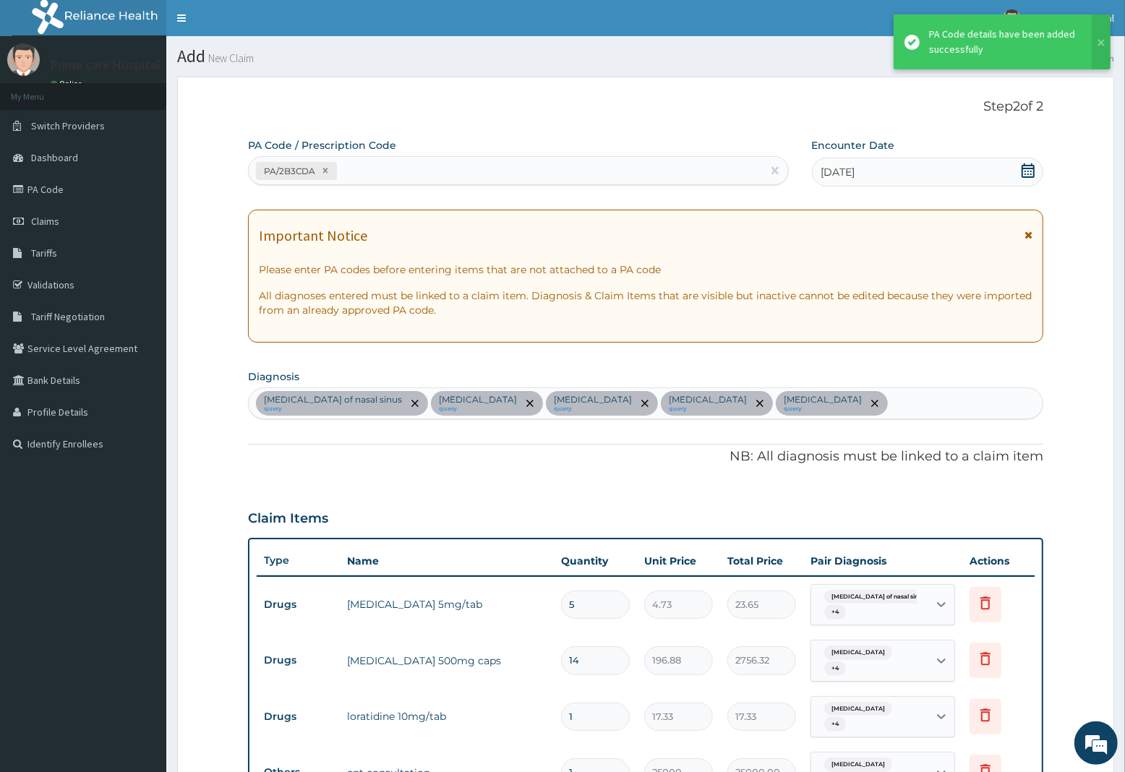
scroll to position [456, 0]
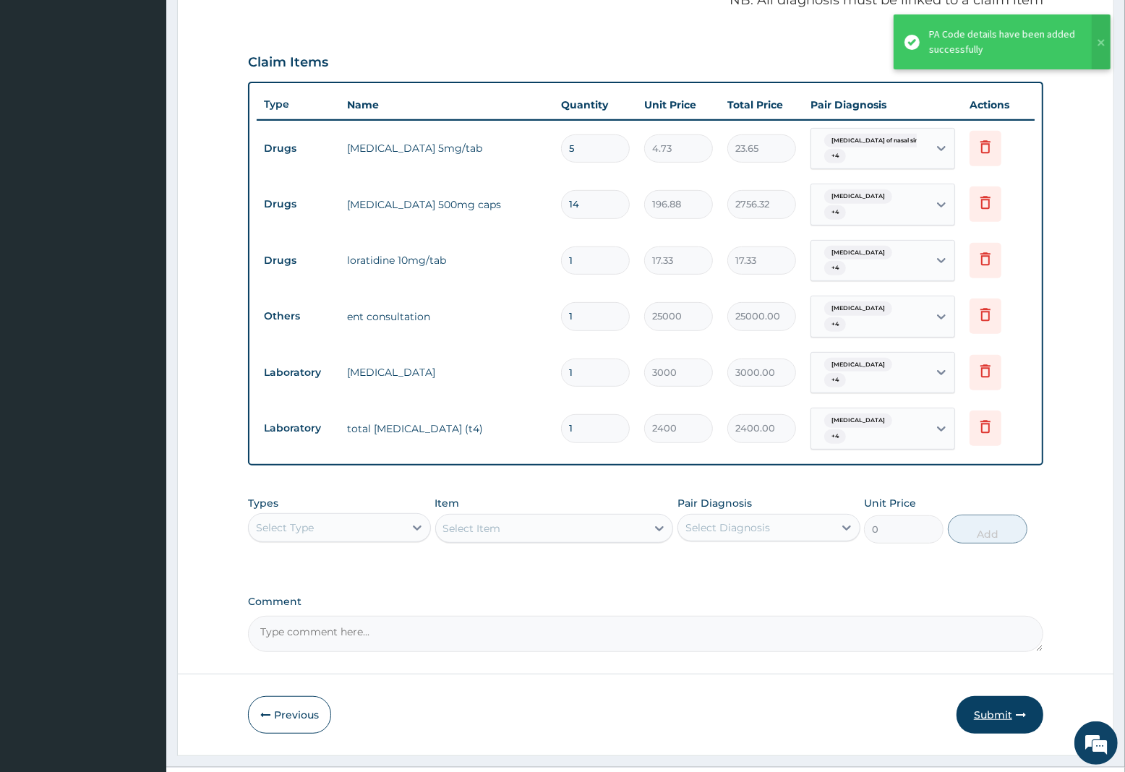
click at [1002, 696] on button "Submit" at bounding box center [1000, 715] width 87 height 38
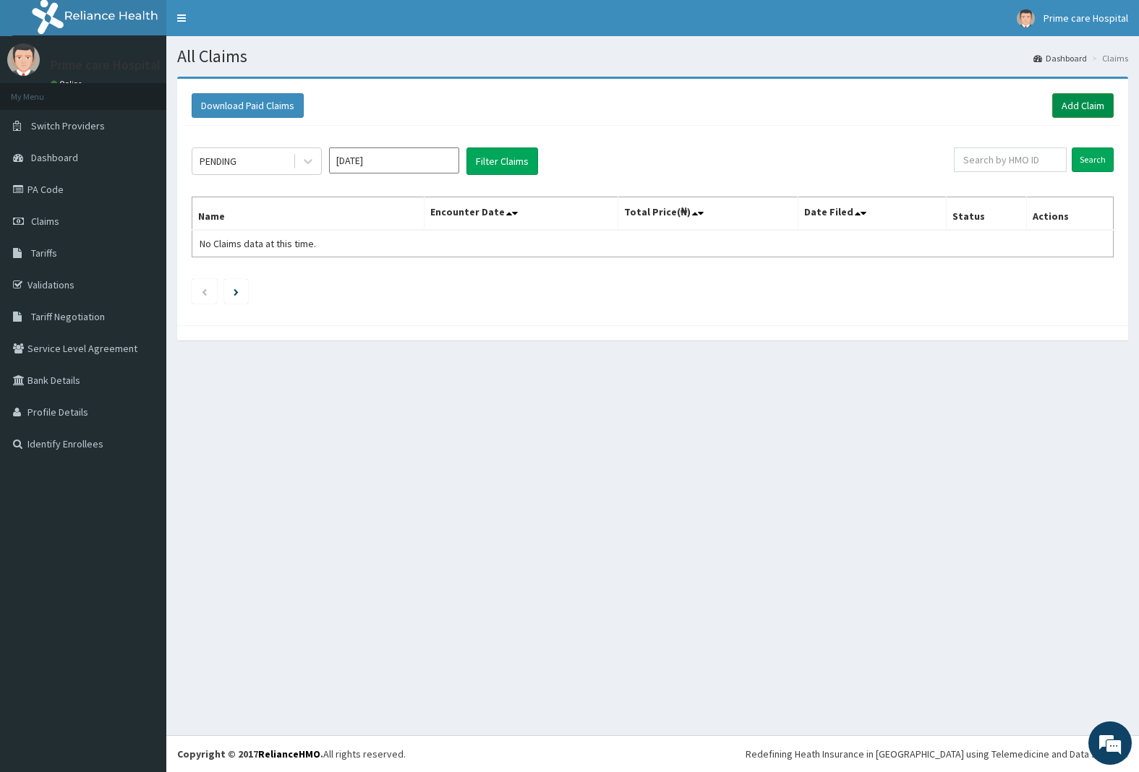
click at [1075, 102] on link "Add Claim" at bounding box center [1082, 105] width 61 height 25
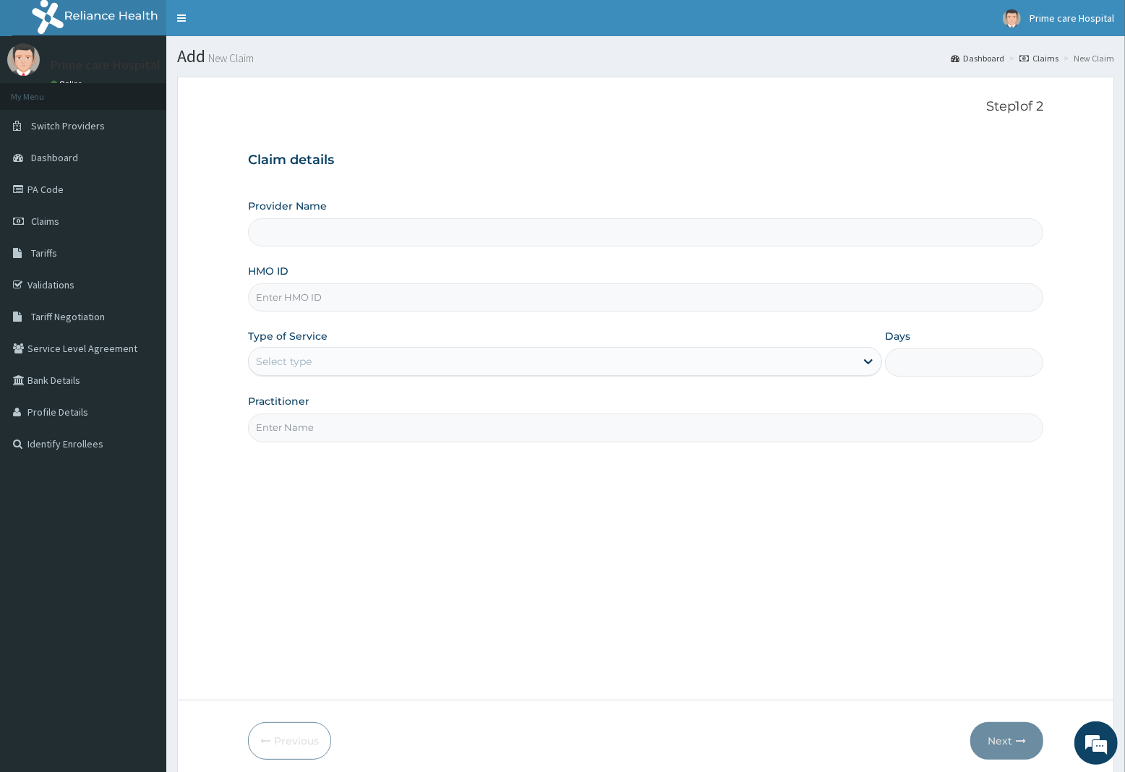
type input "Prime care hospital"
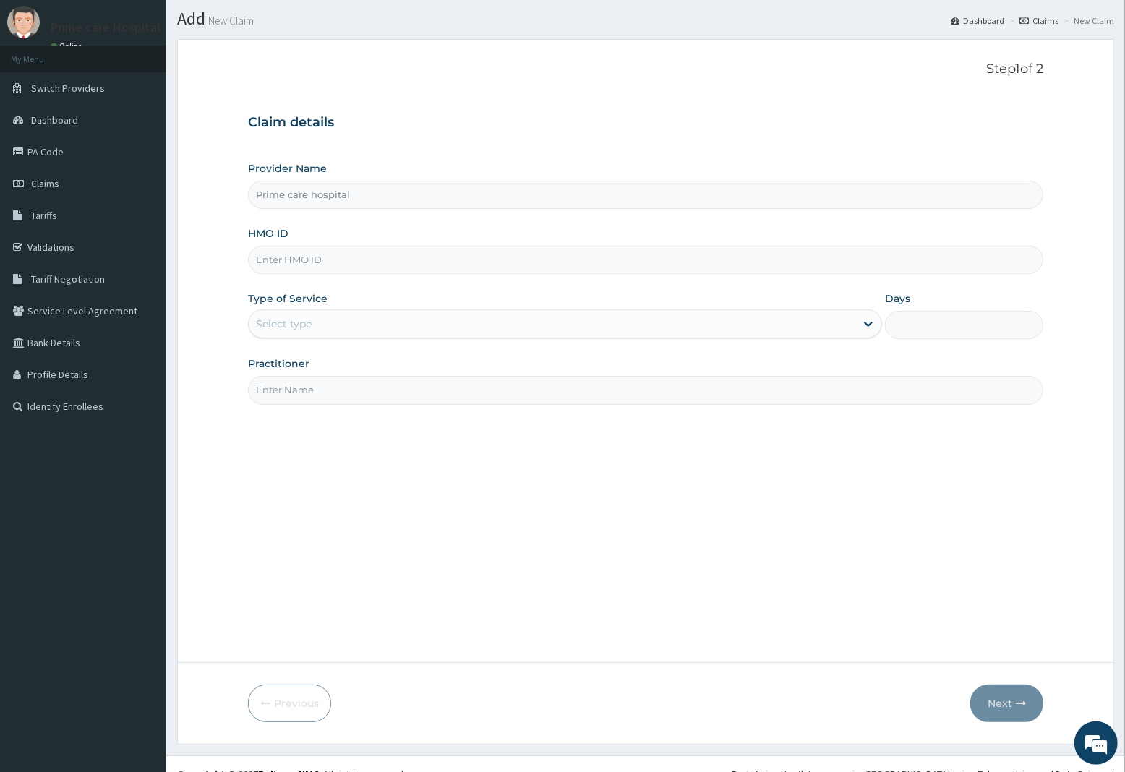
scroll to position [59, 0]
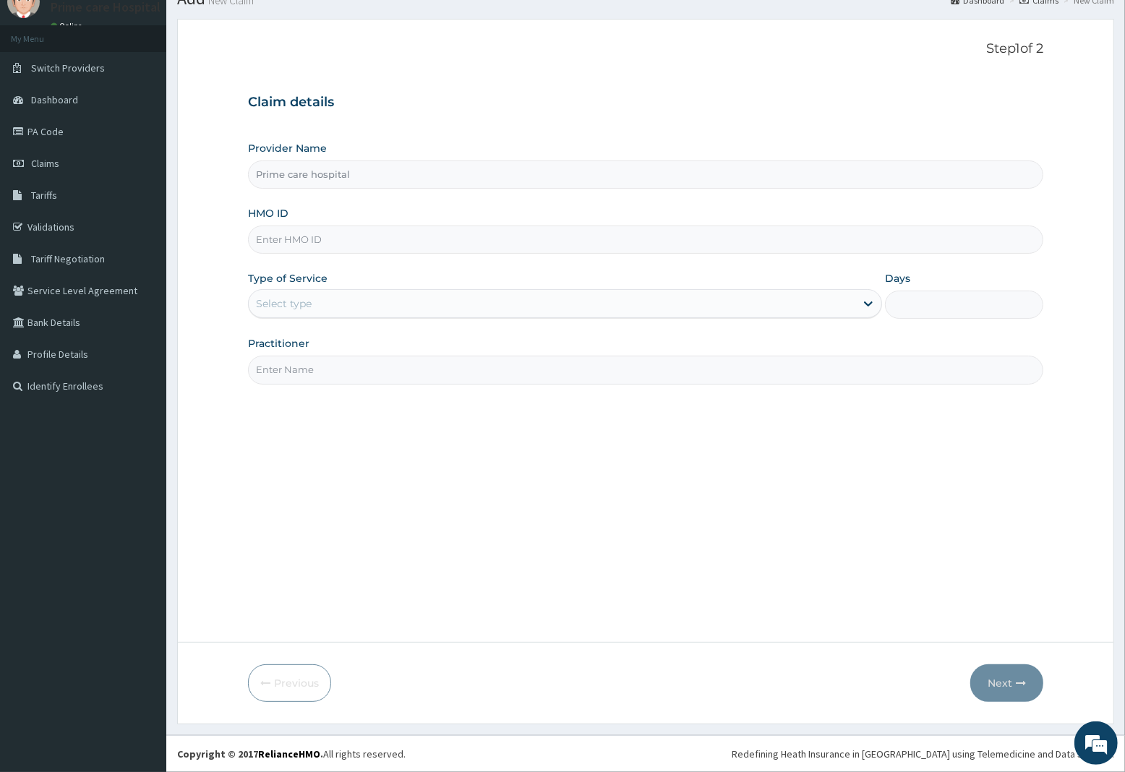
click at [290, 244] on input "HMO ID" at bounding box center [645, 240] width 795 height 28
type input "HOF/10028/A"
click at [323, 300] on div "Select type" at bounding box center [552, 303] width 607 height 23
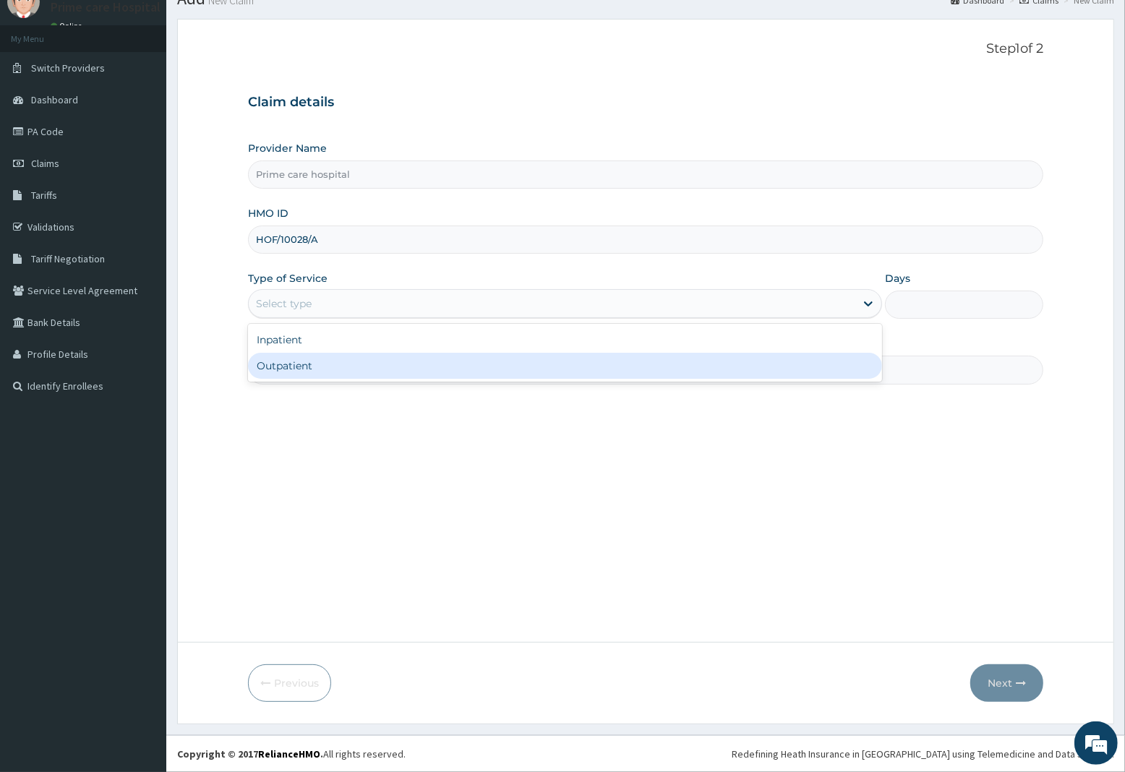
click at [297, 364] on div "Outpatient" at bounding box center [565, 366] width 634 height 26
type input "1"
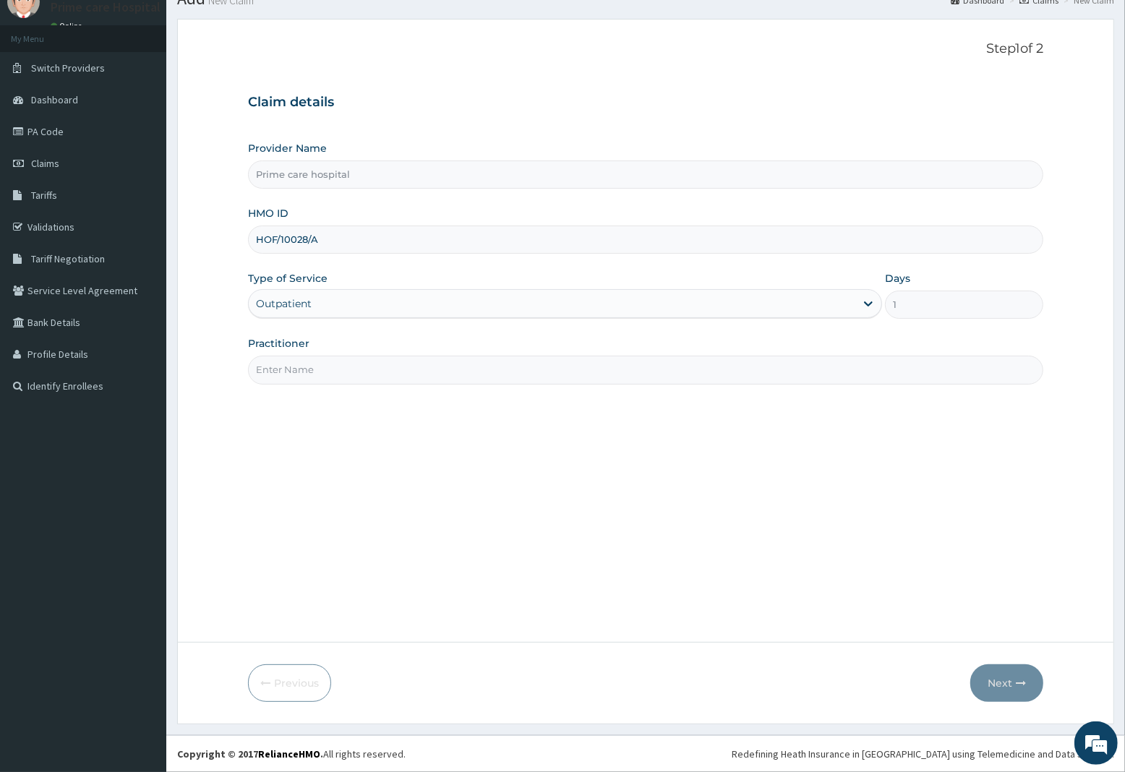
click at [298, 365] on input "Practitioner" at bounding box center [645, 370] width 795 height 28
type input "DR MIKE"
click at [995, 681] on button "Next" at bounding box center [1006, 684] width 73 height 38
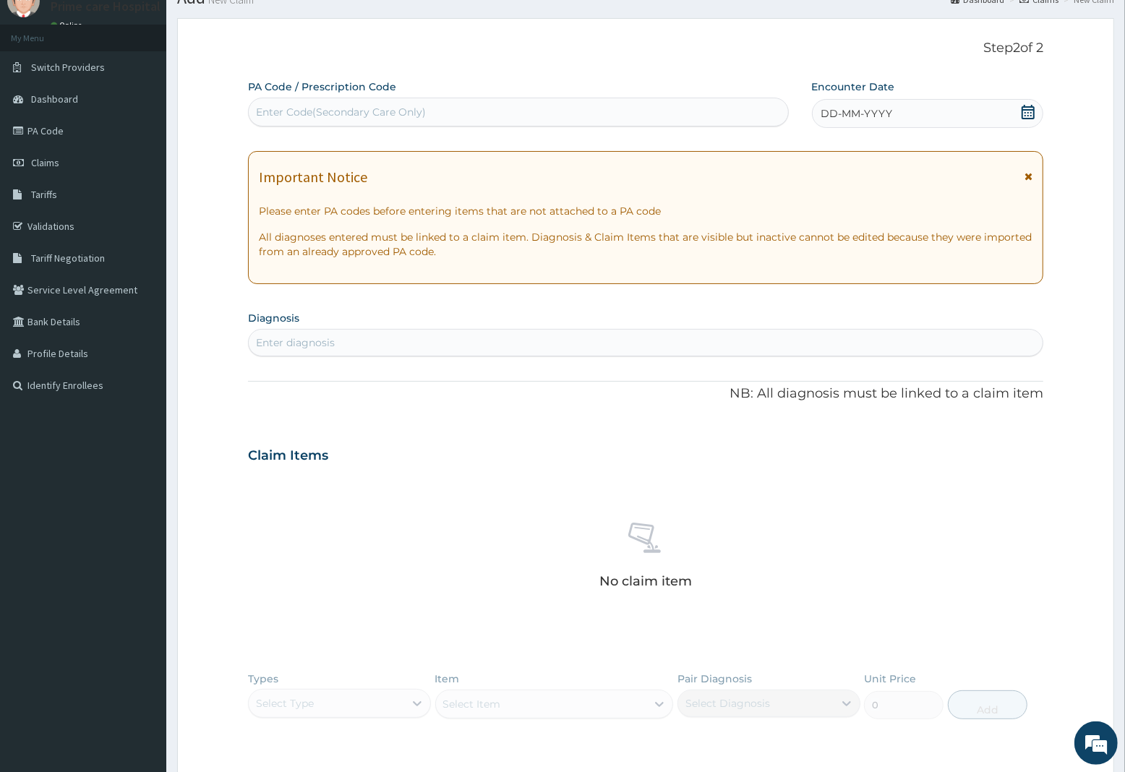
click at [1004, 113] on div "DD-MM-YYYY" at bounding box center [927, 113] width 231 height 29
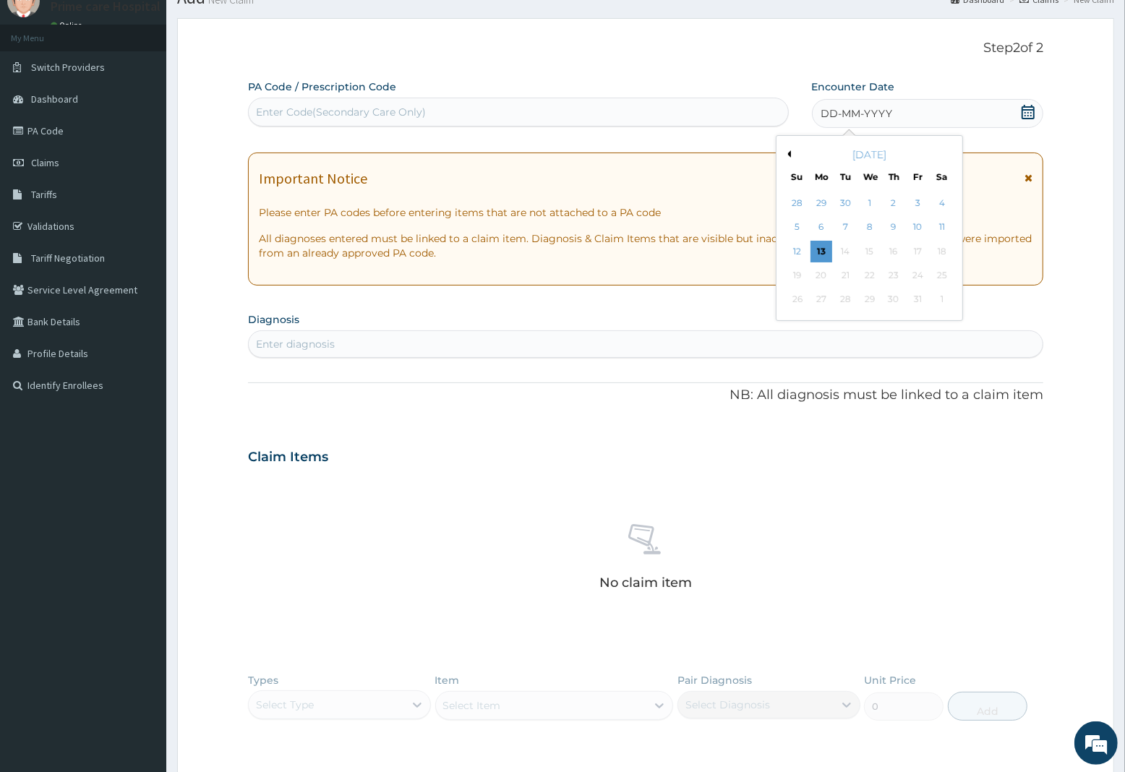
click at [788, 153] on button "Previous Month" at bounding box center [787, 153] width 7 height 7
click at [915, 276] on div "26" at bounding box center [918, 276] width 22 height 22
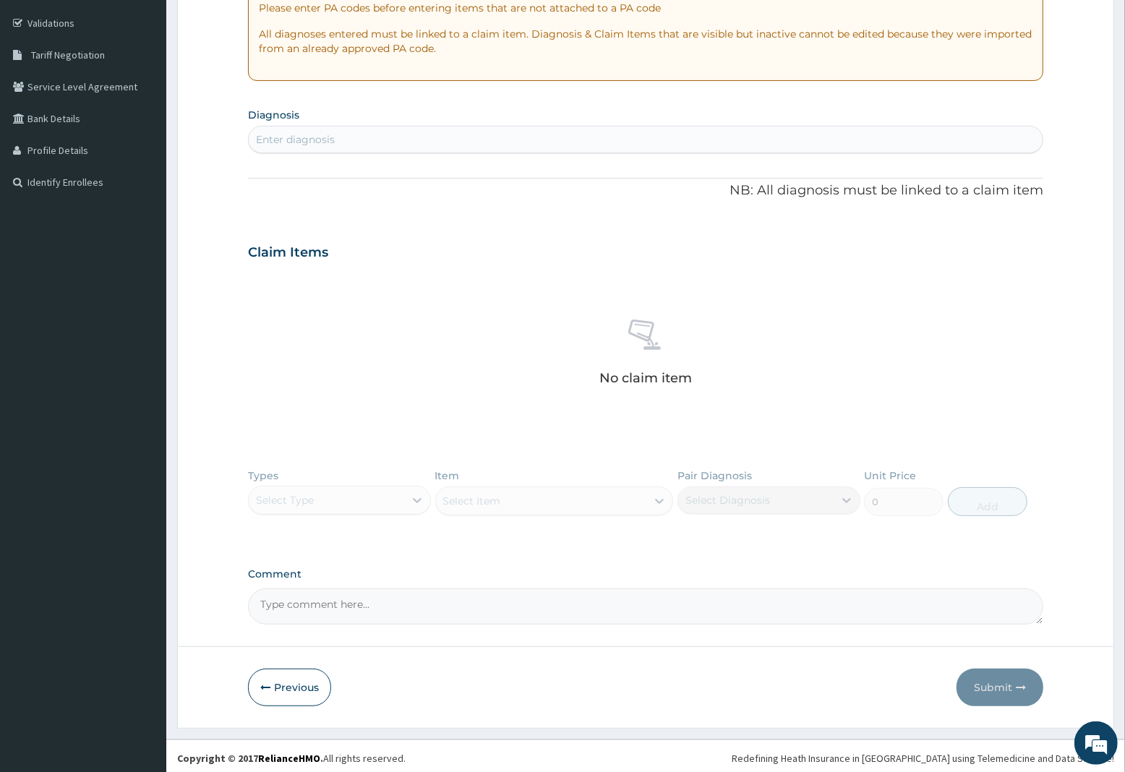
scroll to position [266, 0]
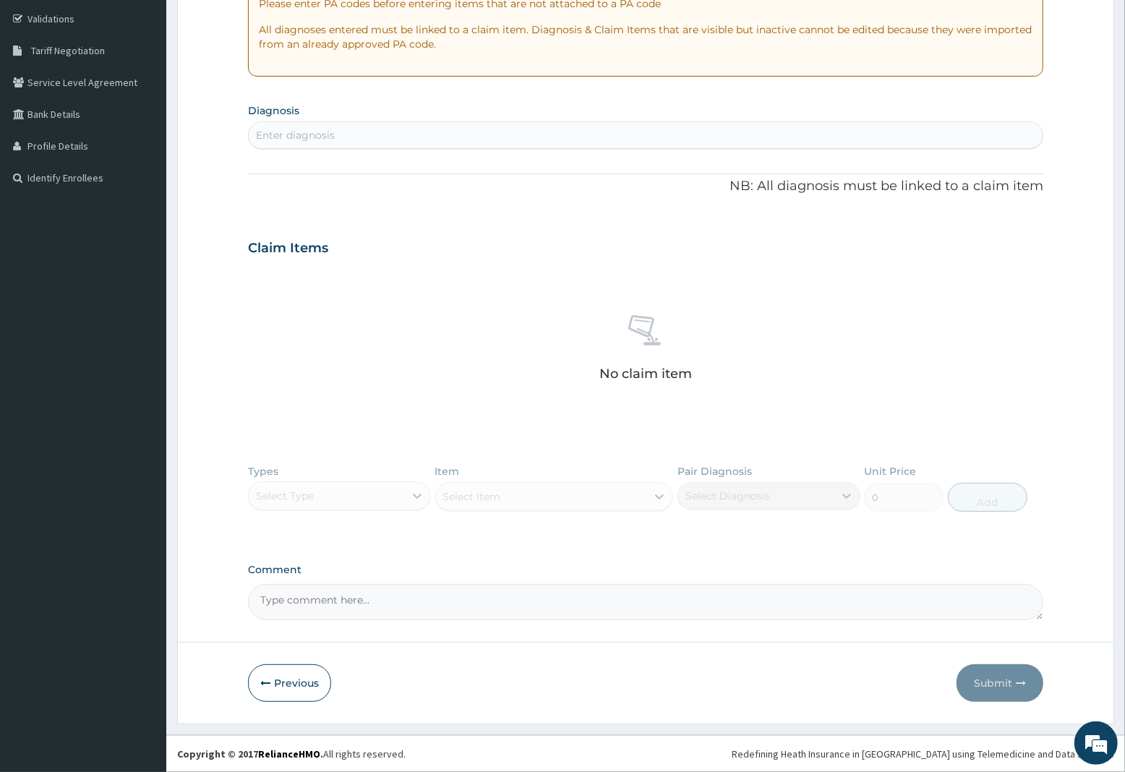
click at [304, 128] on div "Enter diagnosis" at bounding box center [295, 135] width 79 height 14
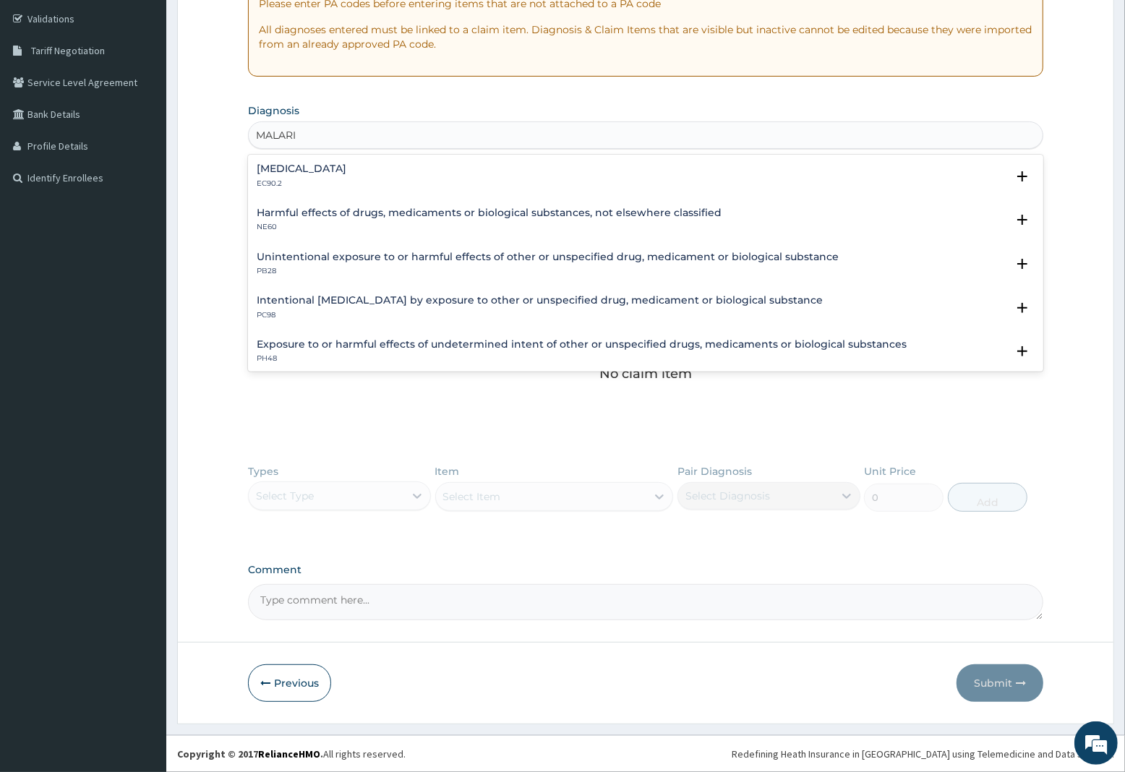
type input "MALARIA"
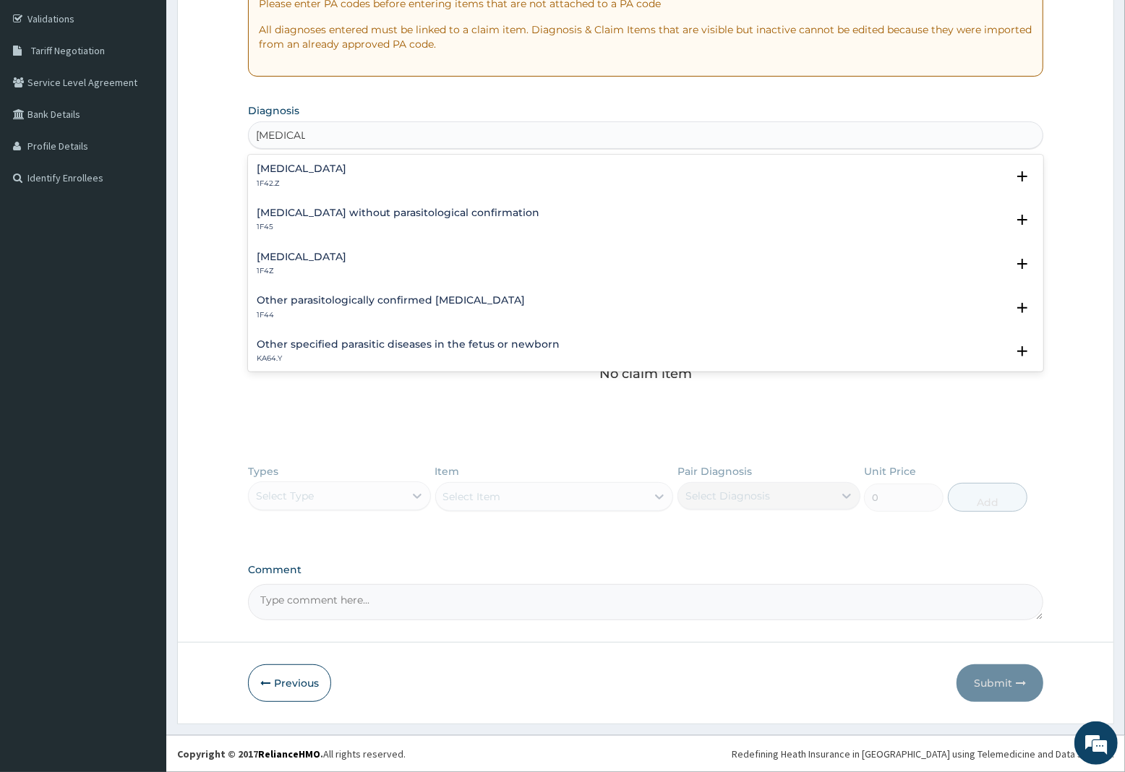
click at [328, 258] on h4 "Malaria, unspecified" at bounding box center [302, 257] width 90 height 11
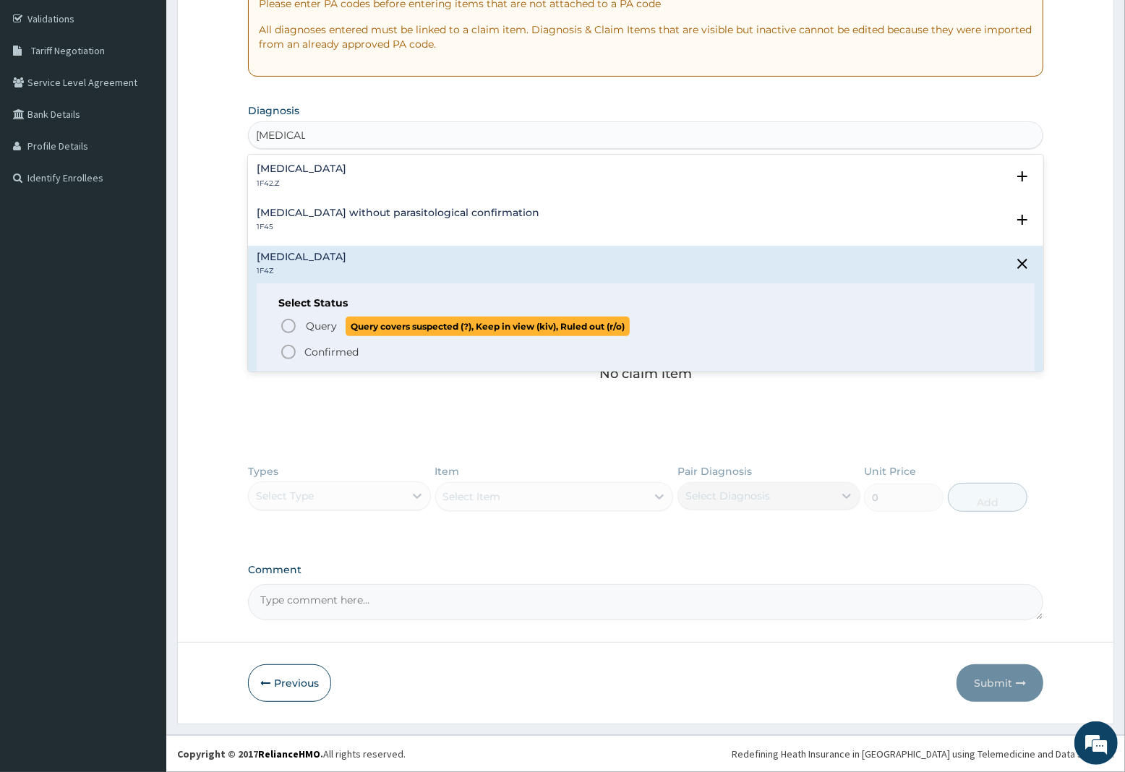
click at [316, 325] on span "Query" at bounding box center [321, 326] width 31 height 14
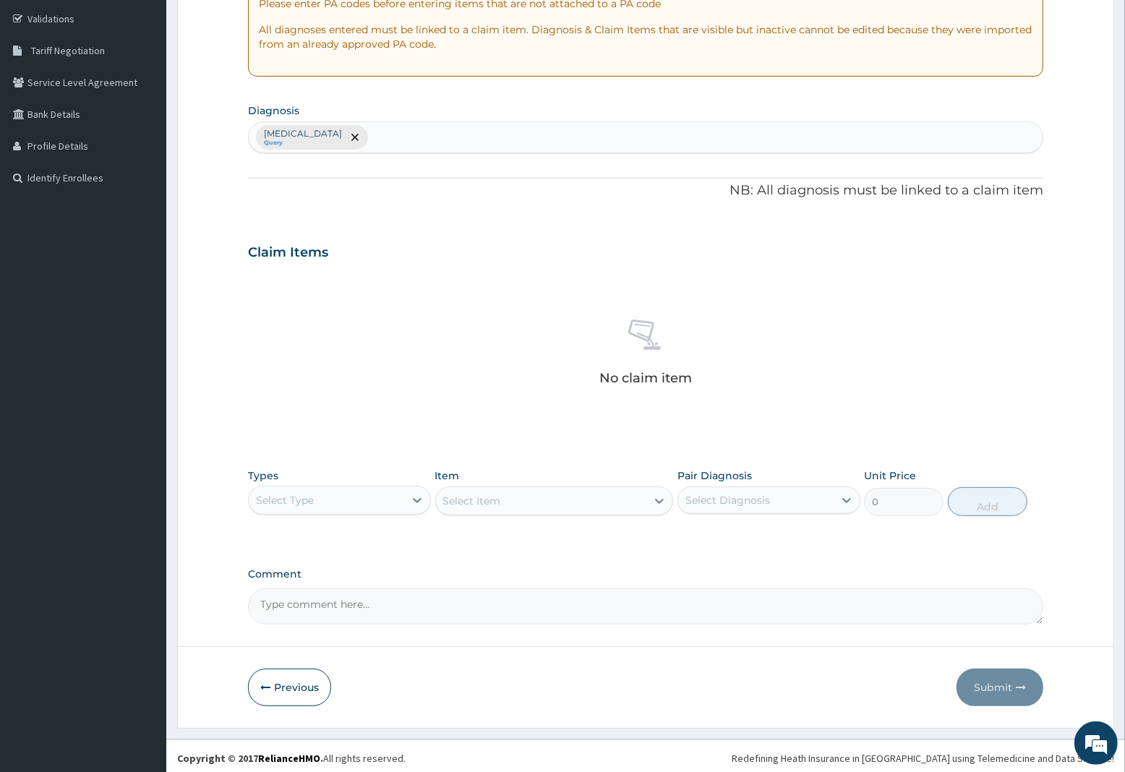
scroll to position [271, 0]
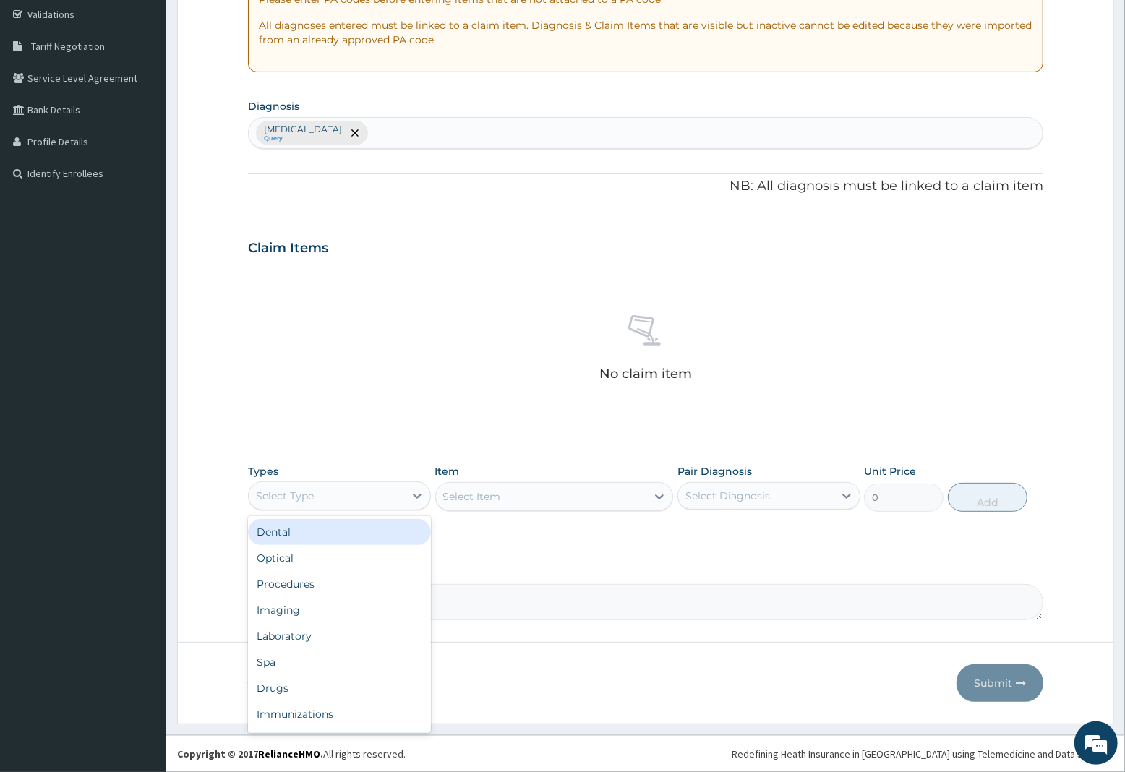
click at [295, 492] on div "Select Type" at bounding box center [285, 496] width 58 height 14
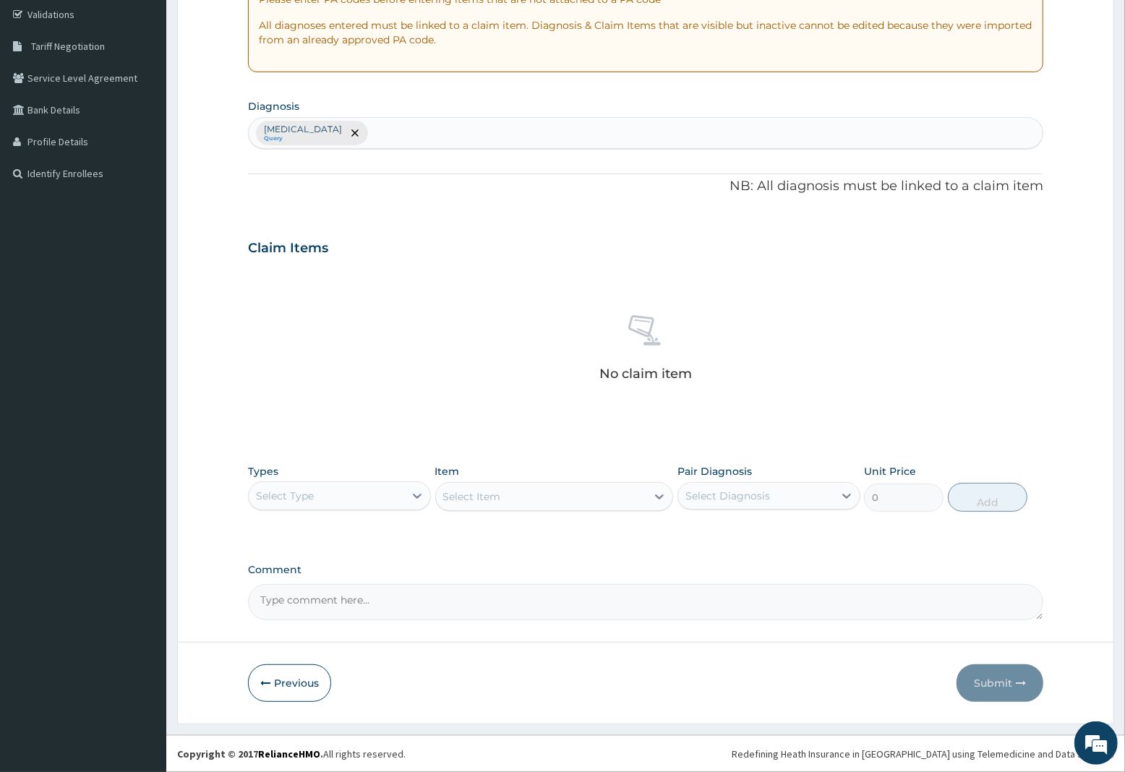
click at [396, 121] on div "Malaria, unspecified Query" at bounding box center [646, 133] width 794 height 30
type input "TYPHOID"
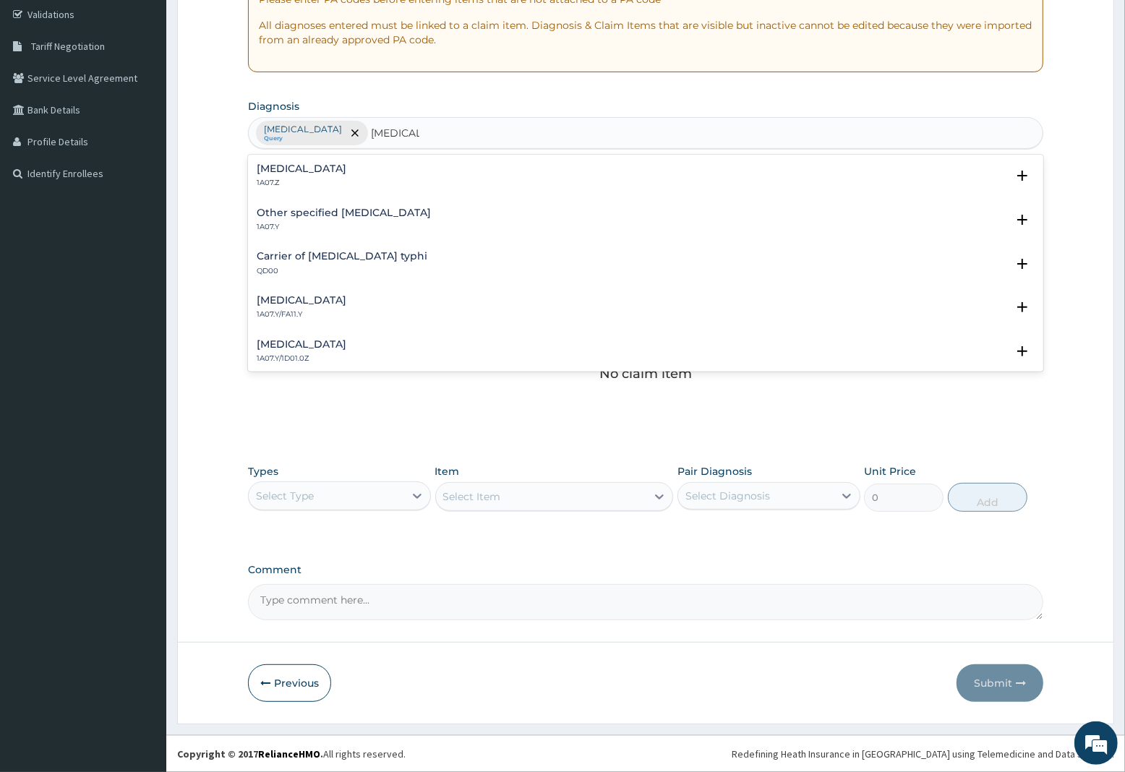
click at [338, 167] on h4 "Typhoid fever, unspecified" at bounding box center [302, 168] width 90 height 11
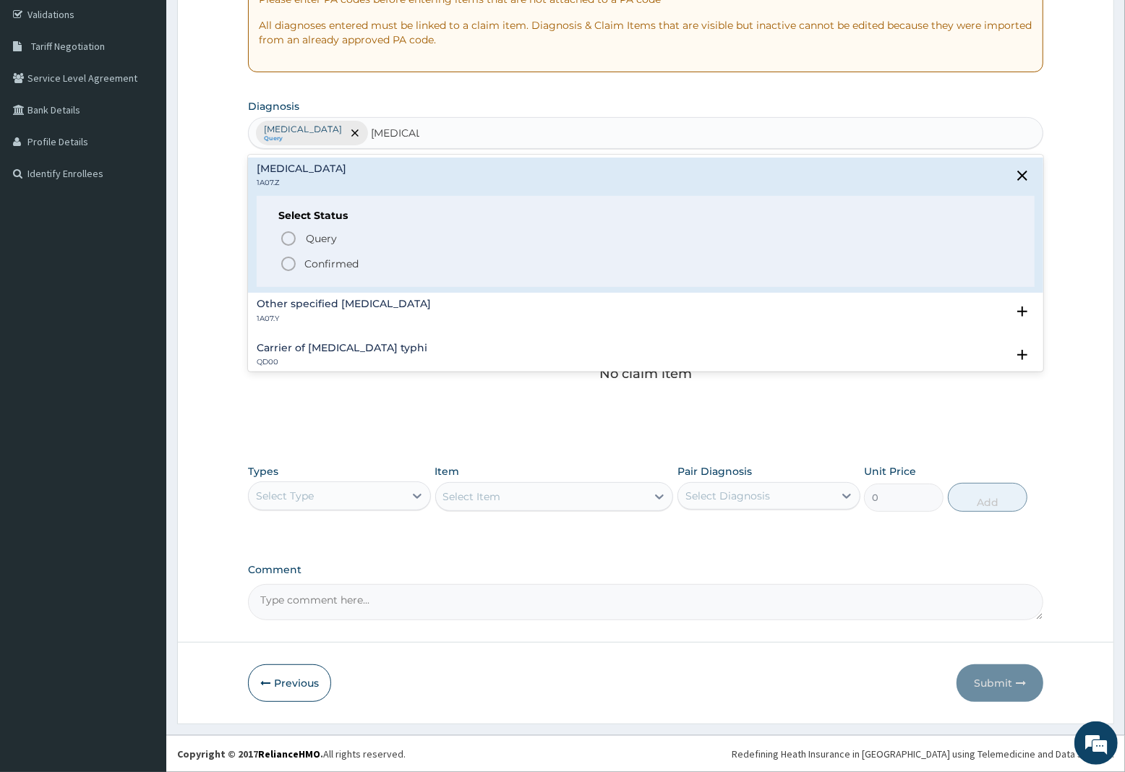
click at [294, 260] on circle "status option filled" at bounding box center [288, 263] width 13 height 13
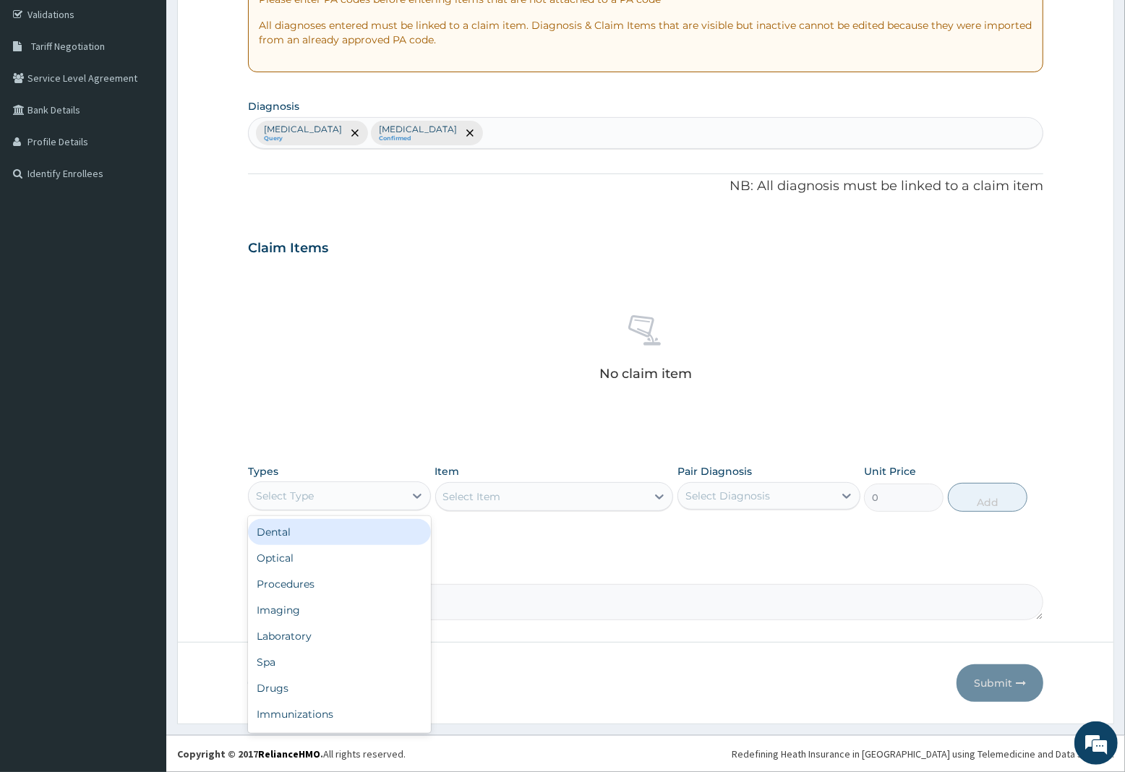
click at [304, 499] on div "Select Type" at bounding box center [285, 496] width 58 height 14
click at [312, 586] on div "Procedures" at bounding box center [339, 584] width 183 height 26
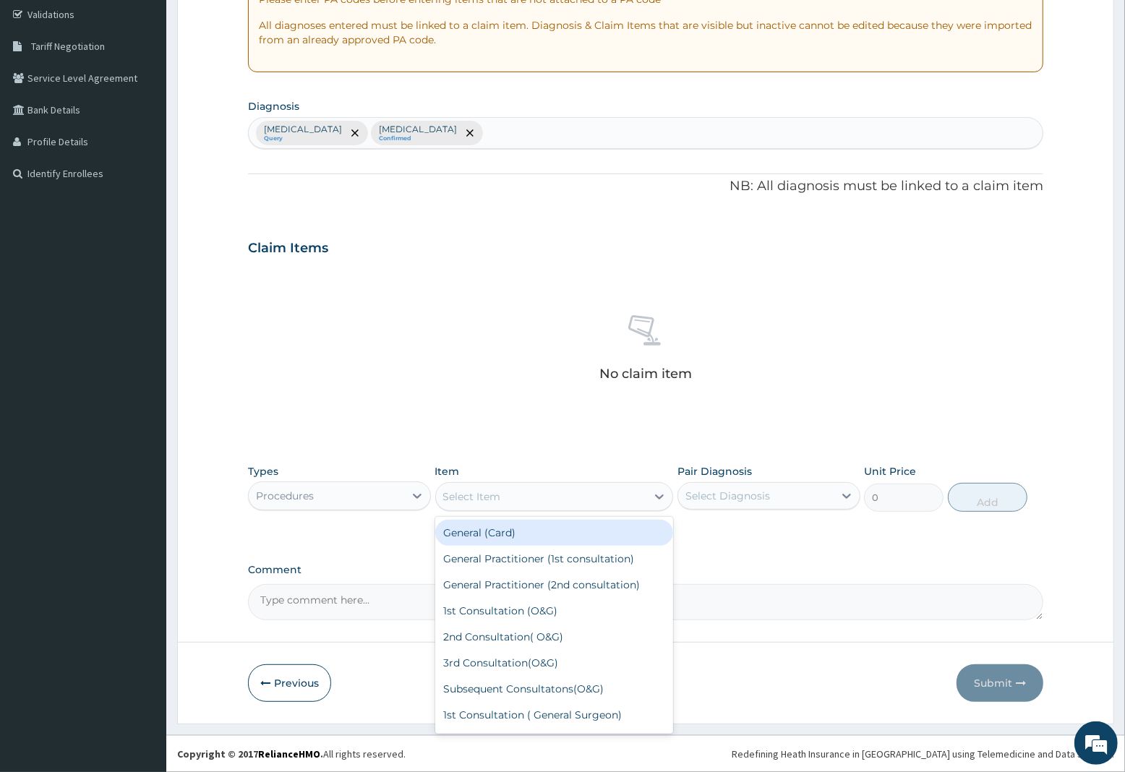
click at [500, 492] on div "Select Item" at bounding box center [472, 497] width 58 height 14
drag, startPoint x: 493, startPoint y: 557, endPoint x: 628, endPoint y: 543, distance: 135.2
click at [504, 554] on div "General Practitioner (1st consultation)" at bounding box center [554, 559] width 239 height 26
type input "2250"
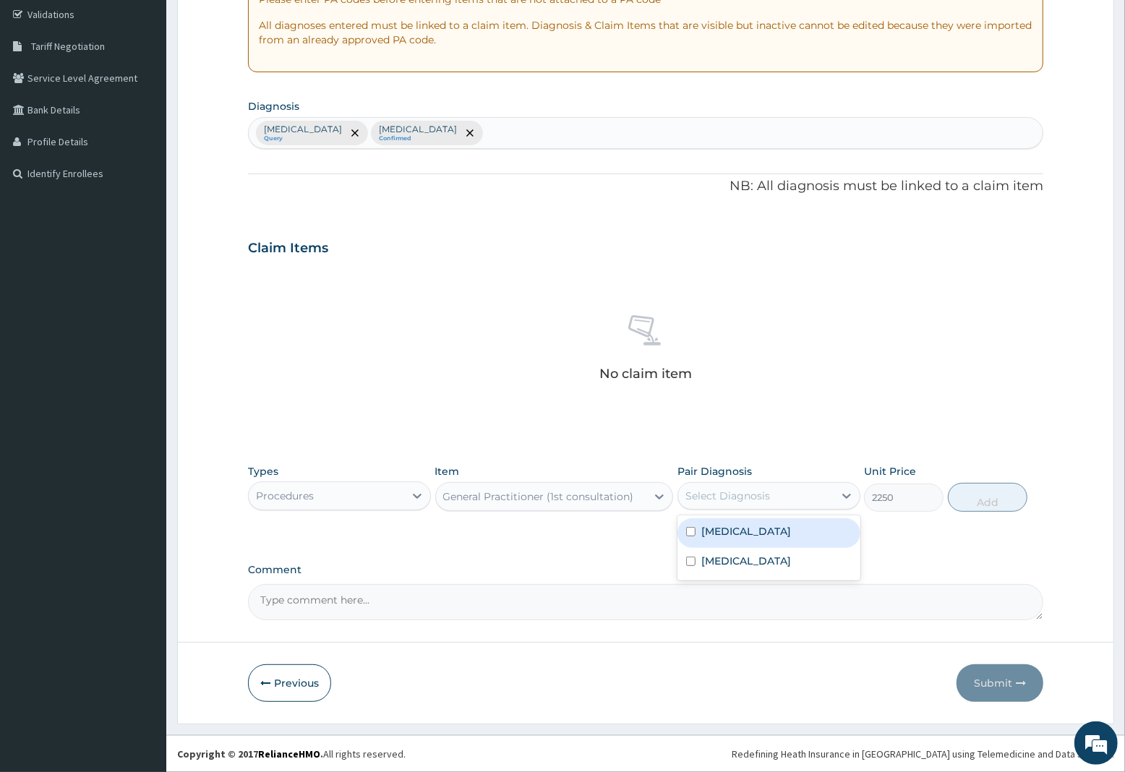
drag, startPoint x: 738, startPoint y: 493, endPoint x: 730, endPoint y: 525, distance: 32.6
click at [738, 494] on div "Select Diagnosis" at bounding box center [728, 496] width 85 height 14
drag, startPoint x: 730, startPoint y: 525, endPoint x: 730, endPoint y: 539, distance: 14.5
click at [730, 532] on label "Malaria, unspecified" at bounding box center [746, 531] width 90 height 14
checkbox input "true"
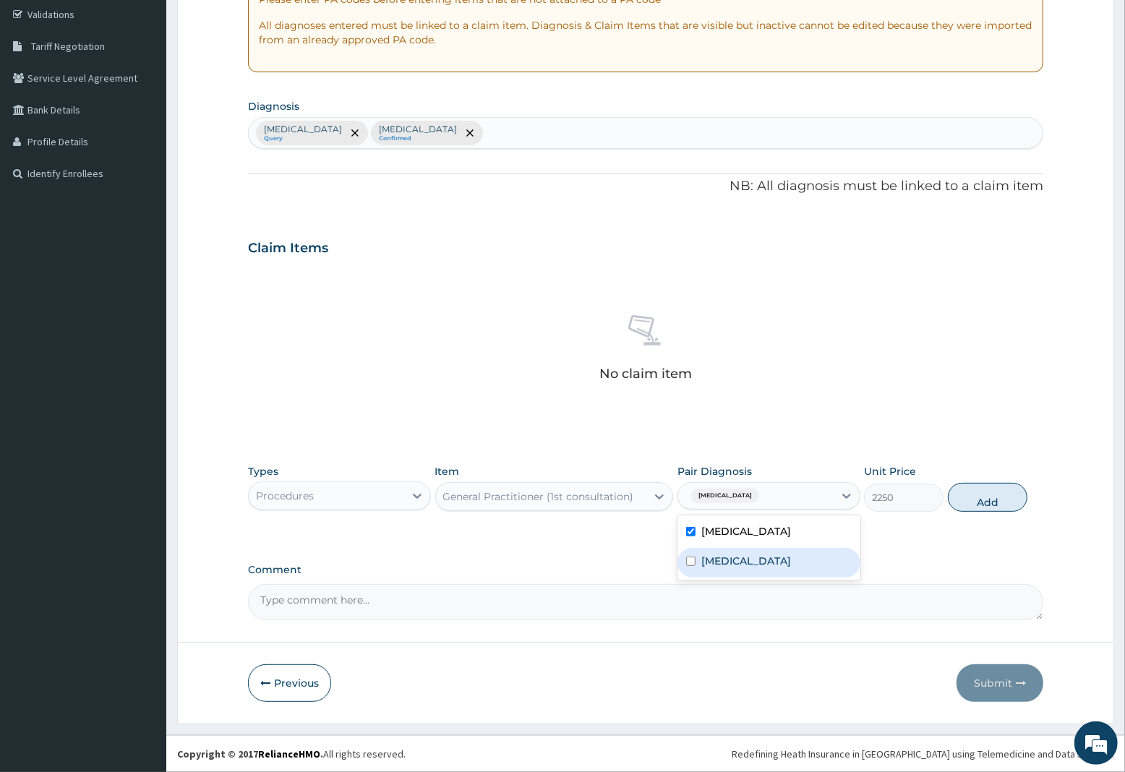
click at [731, 557] on label "Typhoid fever, unspecified" at bounding box center [746, 561] width 90 height 14
checkbox input "true"
click at [981, 494] on button "Add" at bounding box center [988, 497] width 80 height 29
type input "0"
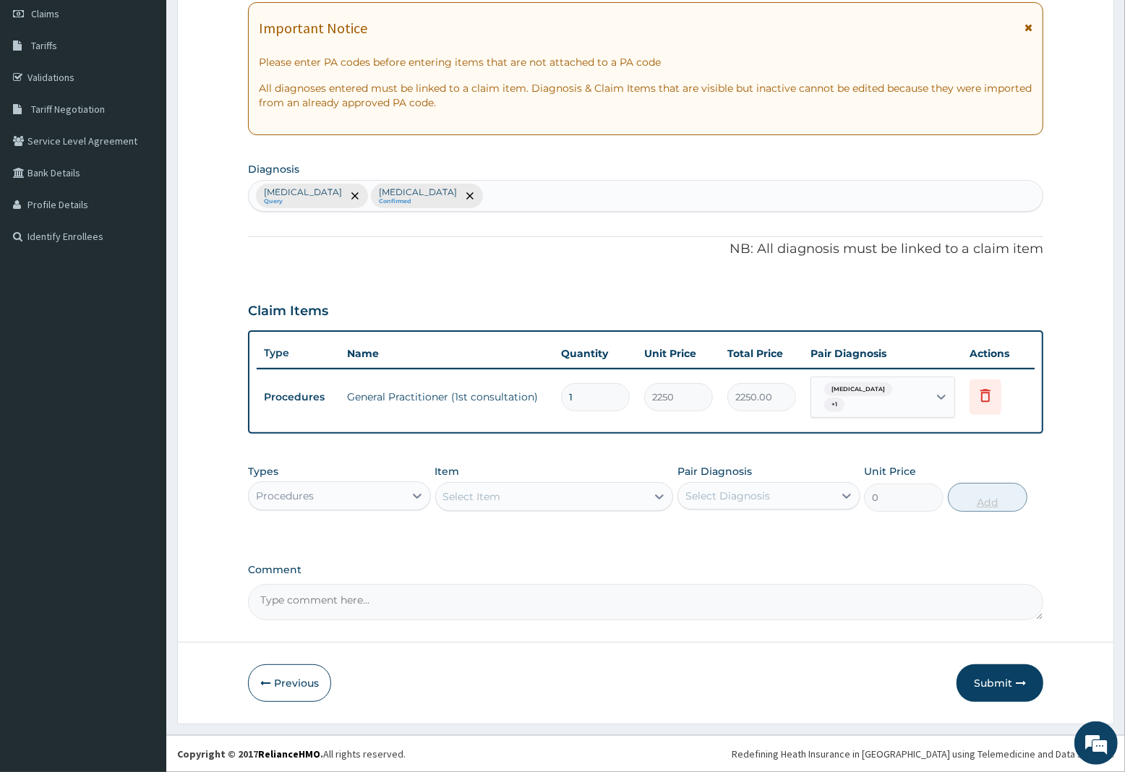
scroll to position [207, 0]
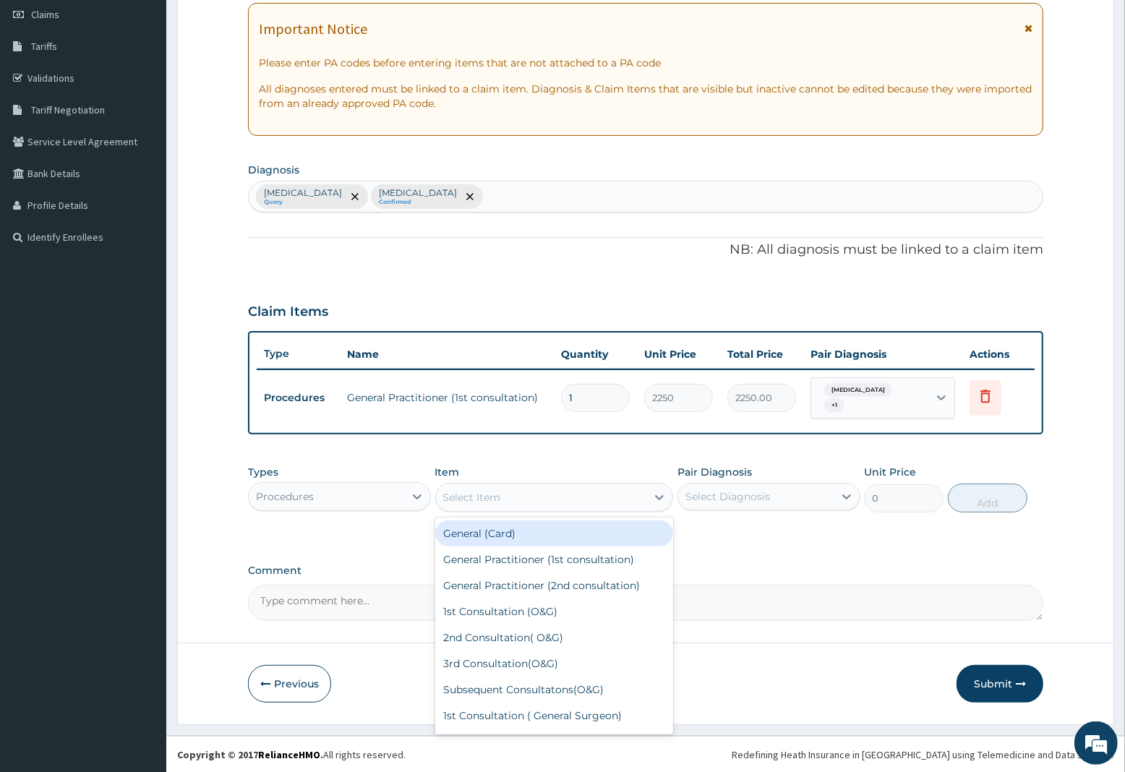
click at [485, 497] on div "Select Item" at bounding box center [472, 497] width 58 height 14
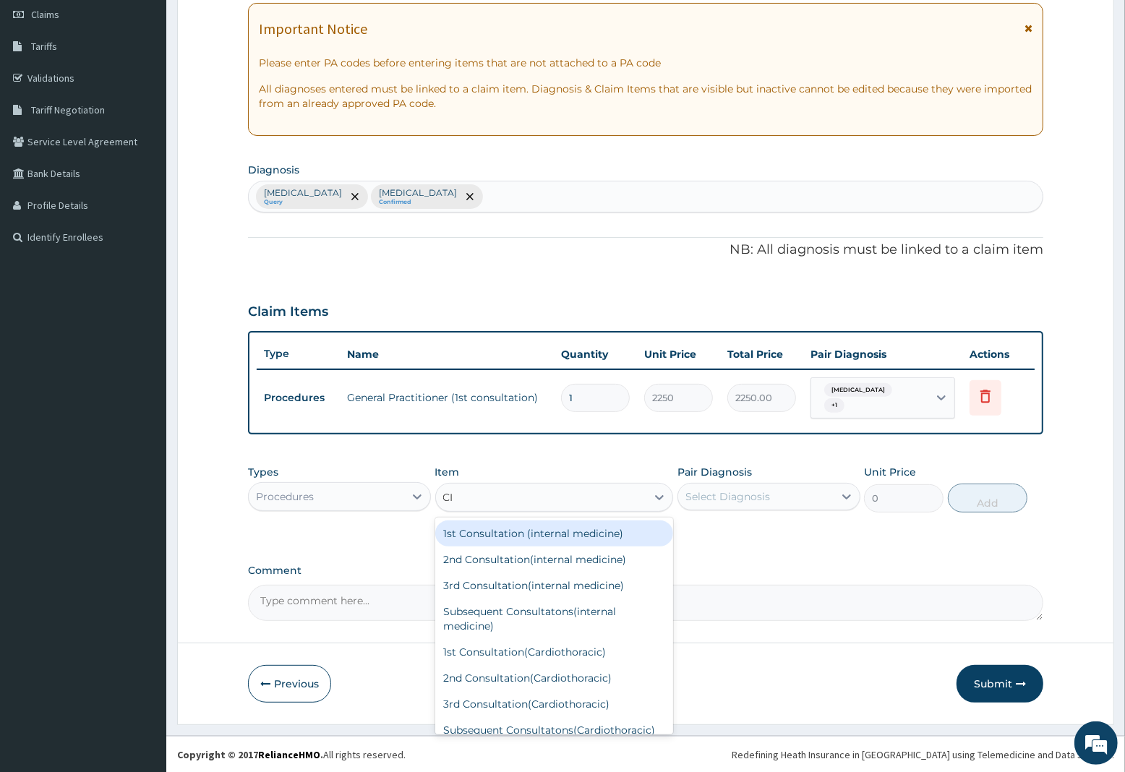
type input "CIP"
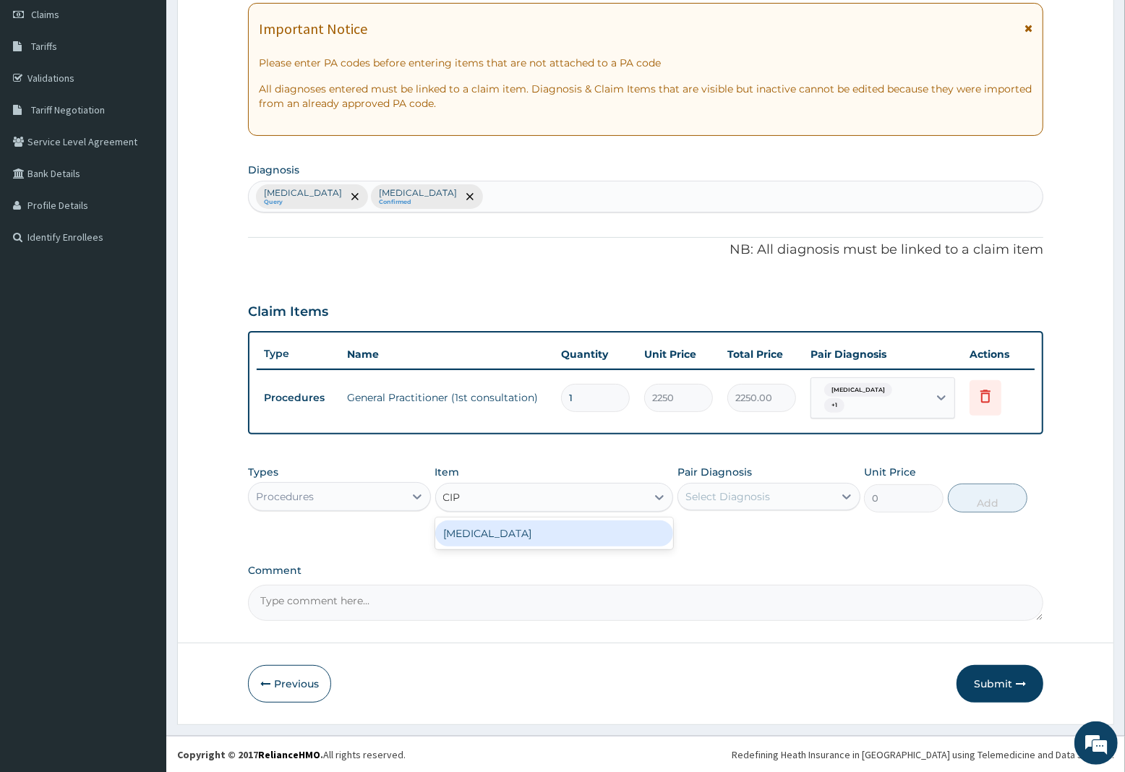
drag, startPoint x: 504, startPoint y: 529, endPoint x: 576, endPoint y: 529, distance: 71.6
click at [518, 529] on div "CIPROFLOXACIN" at bounding box center [554, 534] width 239 height 26
type input "150"
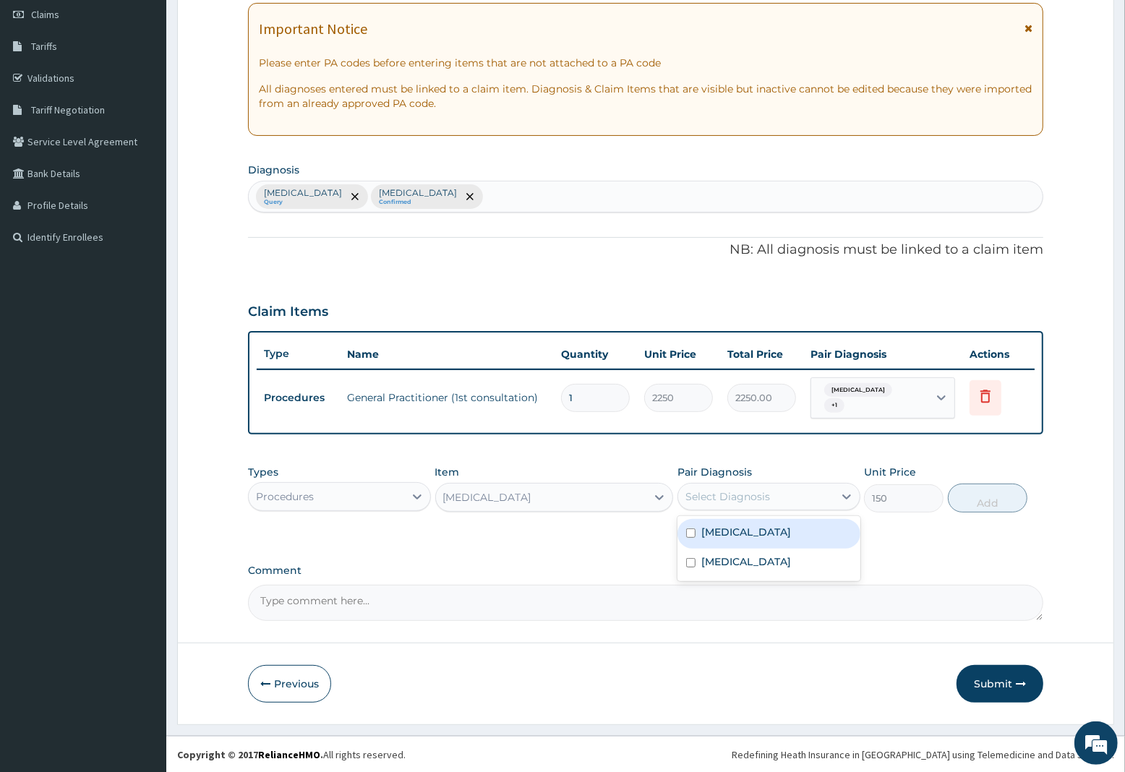
click at [734, 498] on div "Select Diagnosis" at bounding box center [728, 497] width 85 height 14
click at [746, 569] on div "Typhoid fever, unspecified" at bounding box center [769, 564] width 183 height 30
checkbox input "true"
click at [993, 501] on button "Add" at bounding box center [988, 498] width 80 height 29
type input "0"
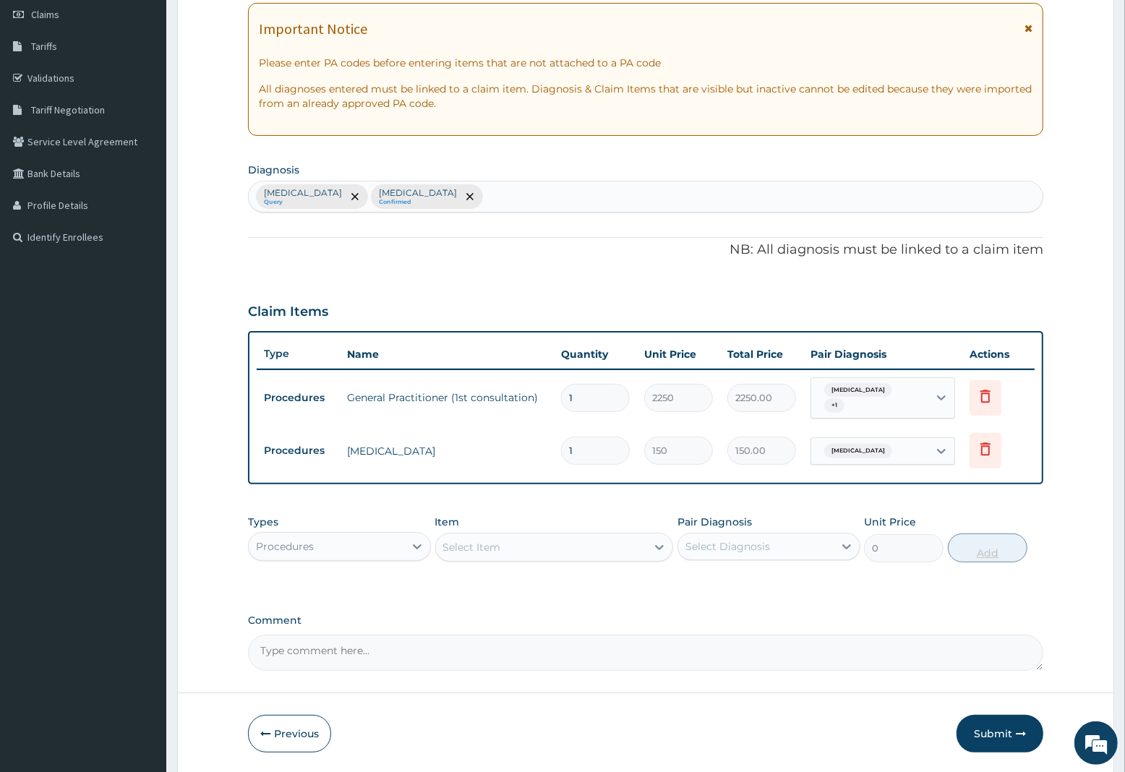
type input "10"
type input "1500.00"
type input "10"
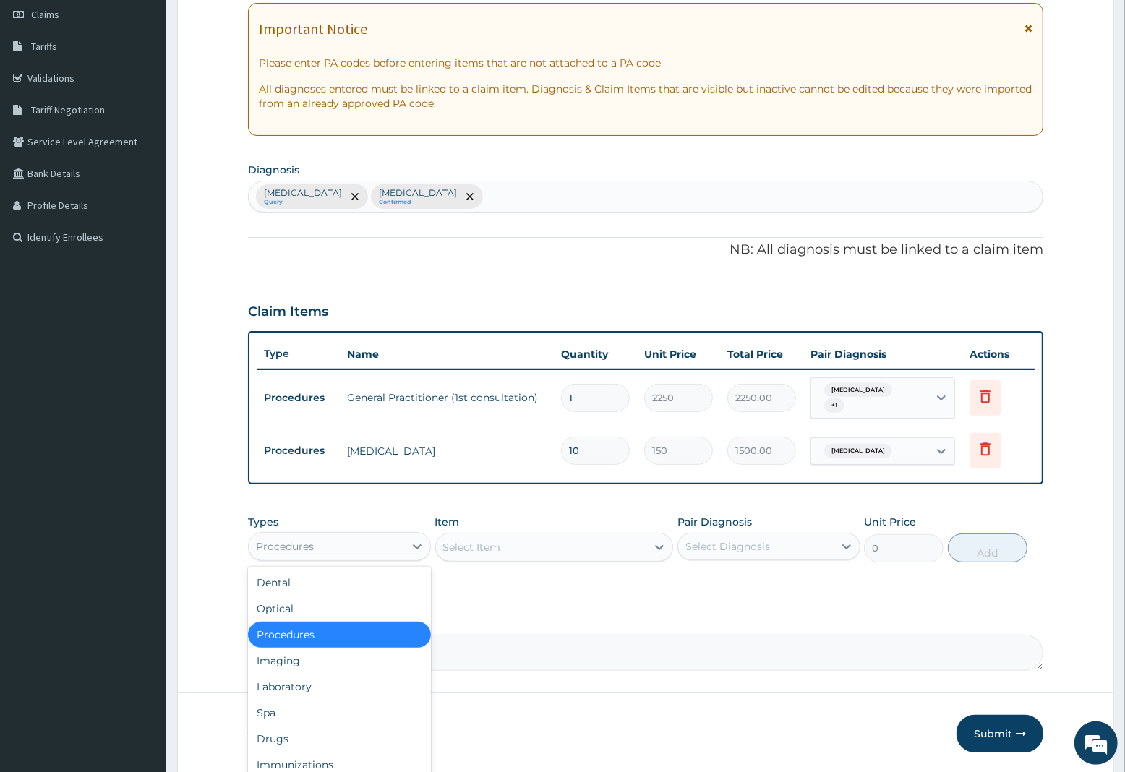
click at [304, 547] on div "Procedures" at bounding box center [285, 546] width 58 height 14
click at [490, 540] on div "Select Item" at bounding box center [472, 547] width 58 height 14
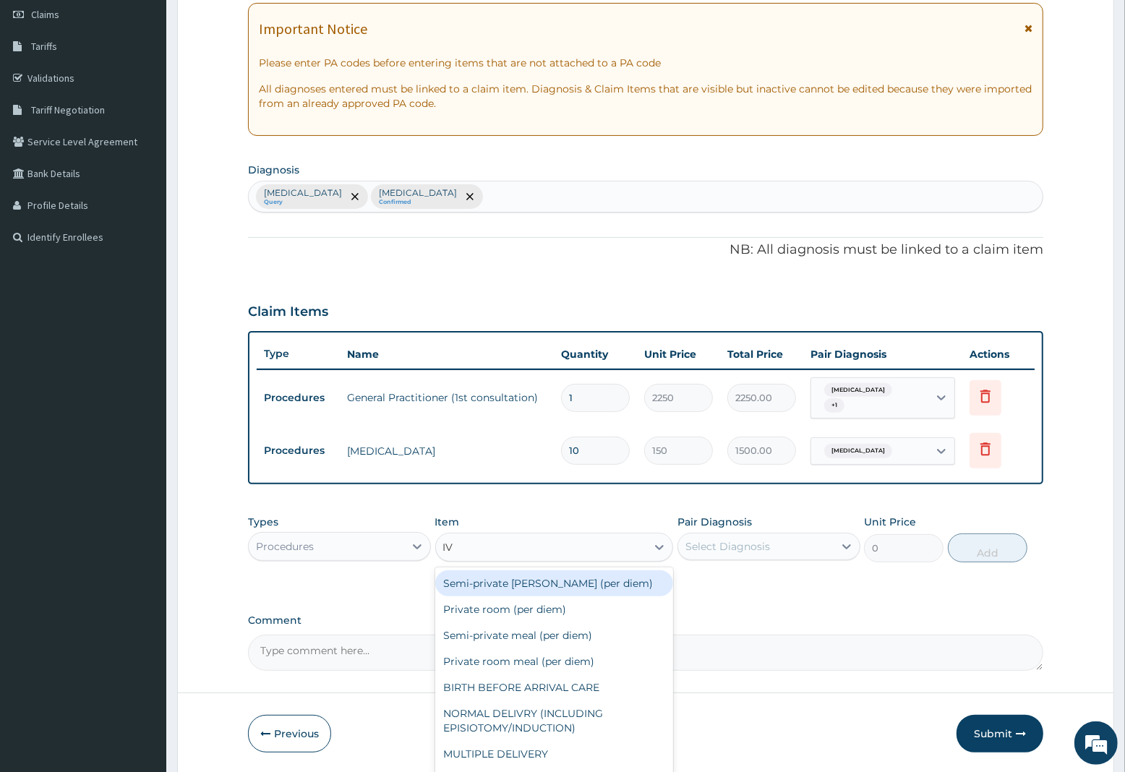
type input "IV P"
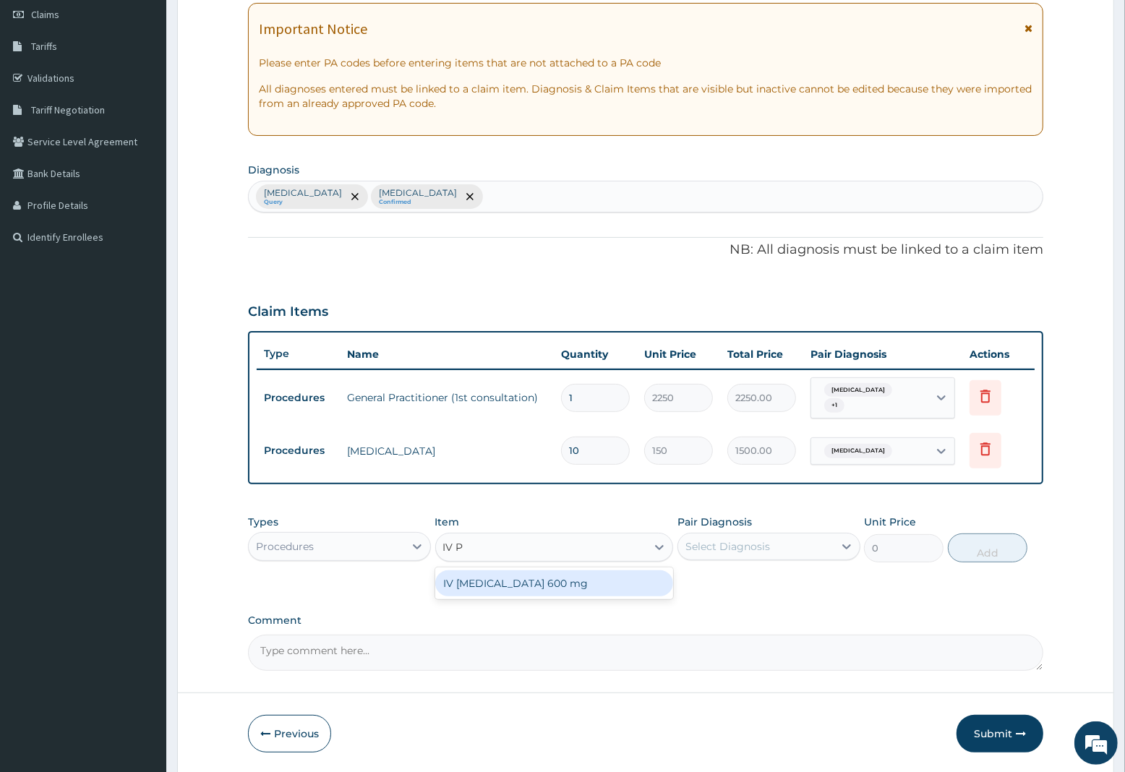
click at [494, 586] on div "IV PARACETAMOL 600 mg" at bounding box center [554, 584] width 239 height 26
type input "800"
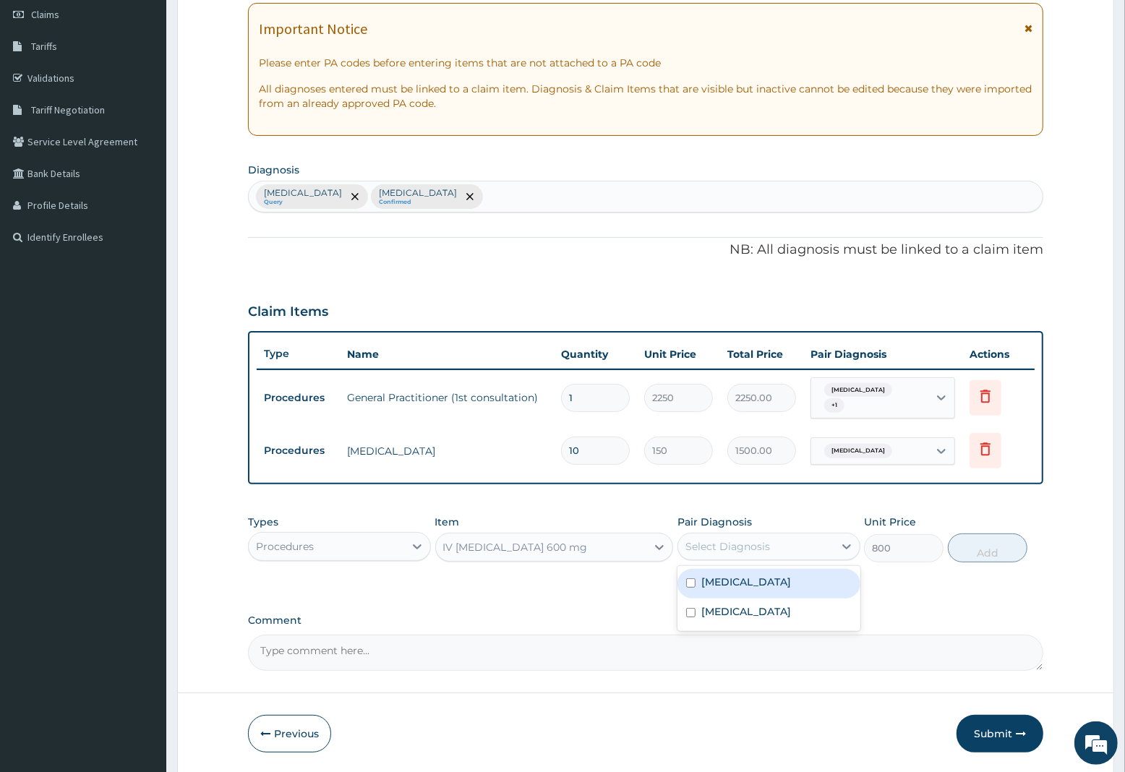
click at [752, 540] on div "Select Diagnosis" at bounding box center [728, 546] width 85 height 14
click at [729, 581] on label "Malaria, unspecified" at bounding box center [746, 582] width 90 height 14
checkbox input "true"
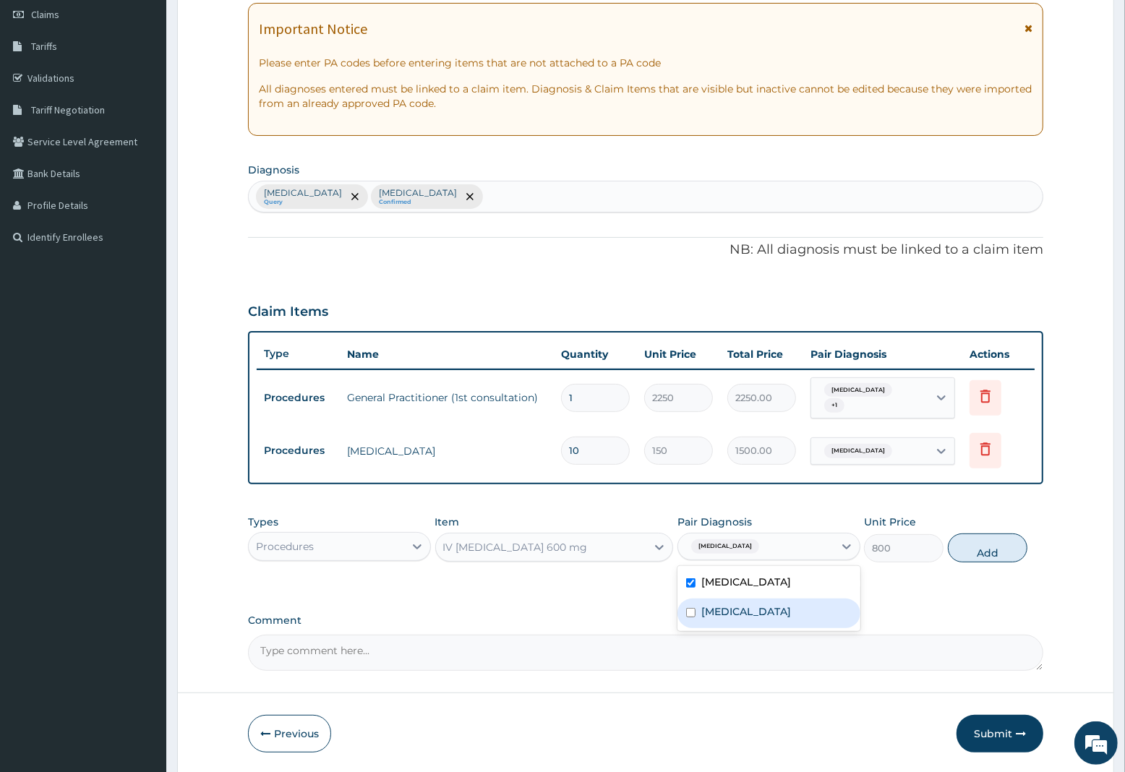
click at [728, 600] on div "Typhoid fever, unspecified" at bounding box center [769, 614] width 183 height 30
checkbox input "true"
click at [977, 548] on button "Add" at bounding box center [988, 548] width 80 height 29
type input "0"
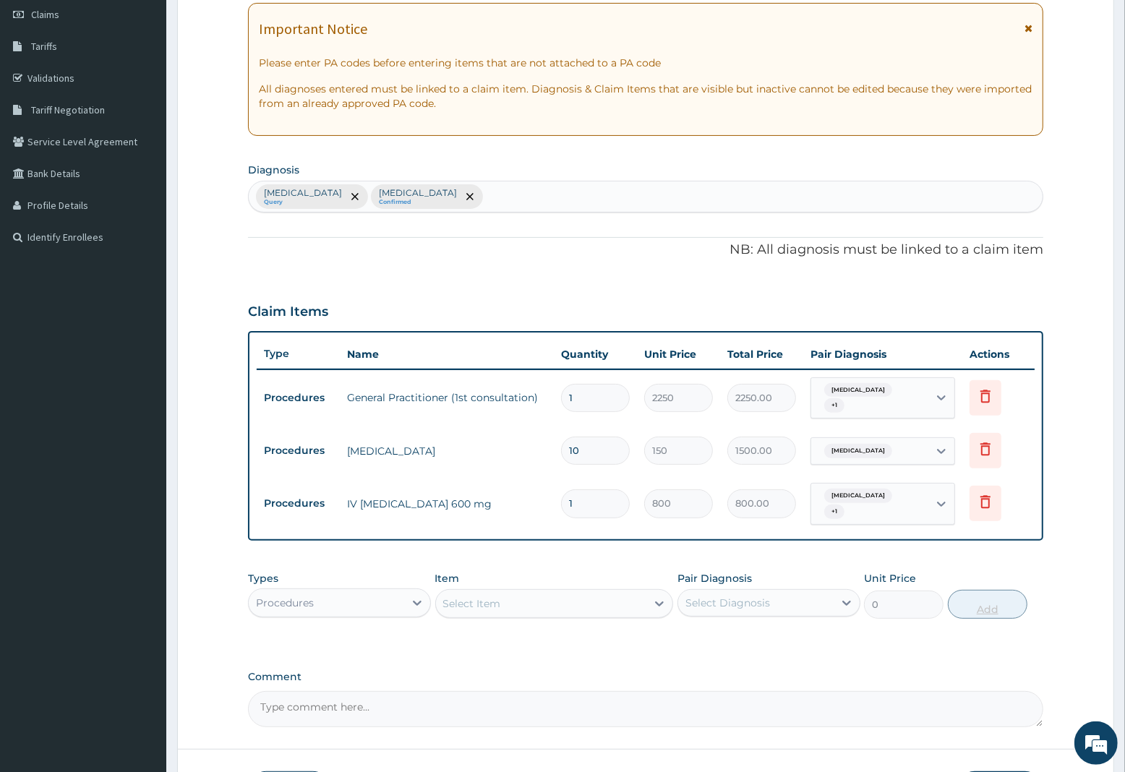
type input "0.00"
type input "2"
type input "1600.00"
type input "2"
click at [309, 605] on div "Procedures" at bounding box center [285, 603] width 58 height 14
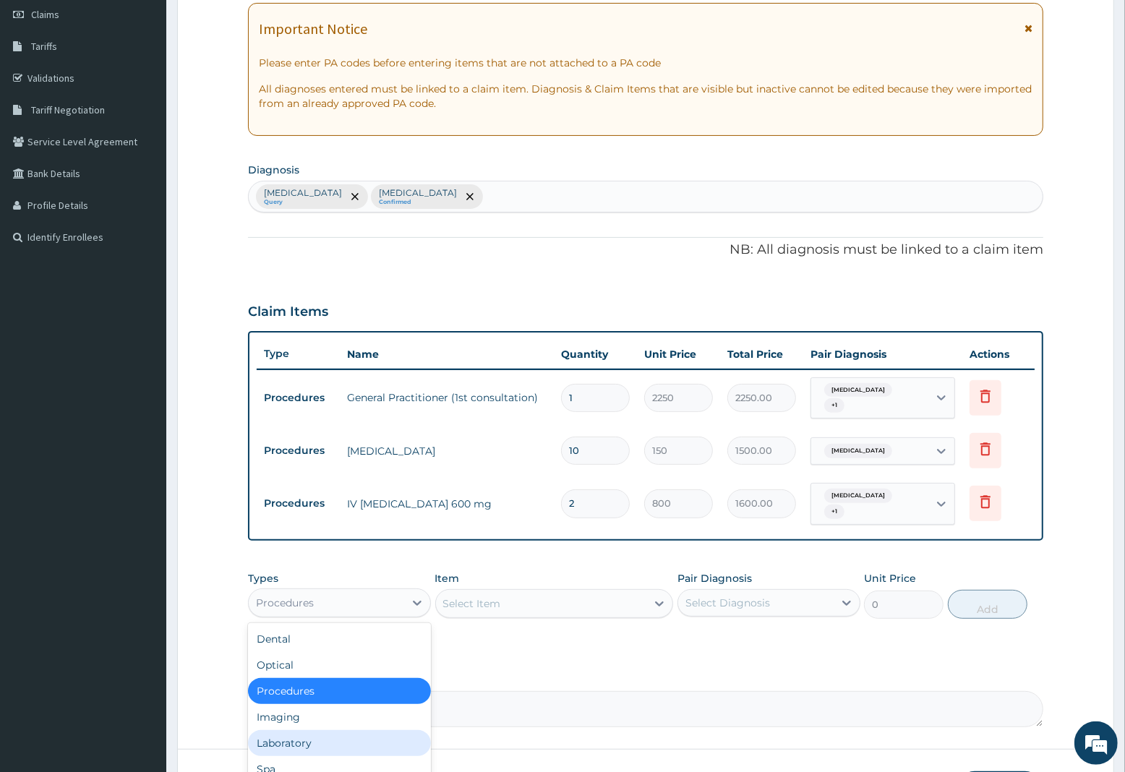
click at [286, 739] on div "Laboratory" at bounding box center [339, 743] width 183 height 26
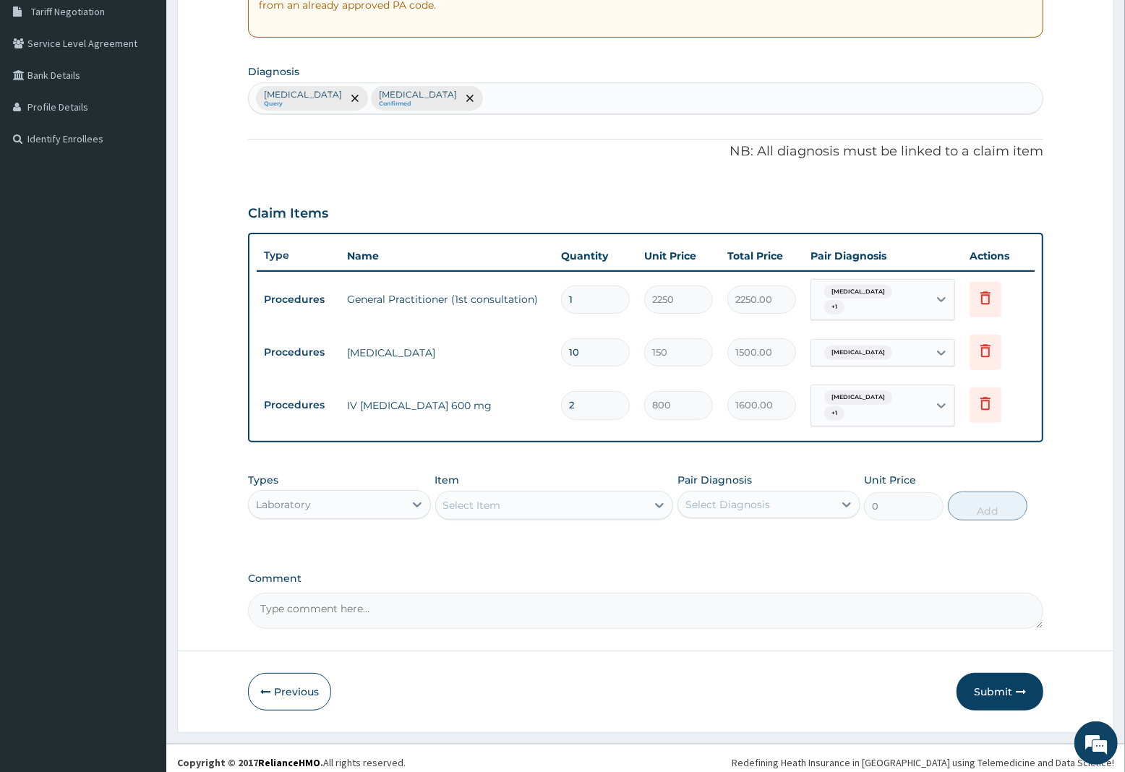
scroll to position [313, 0]
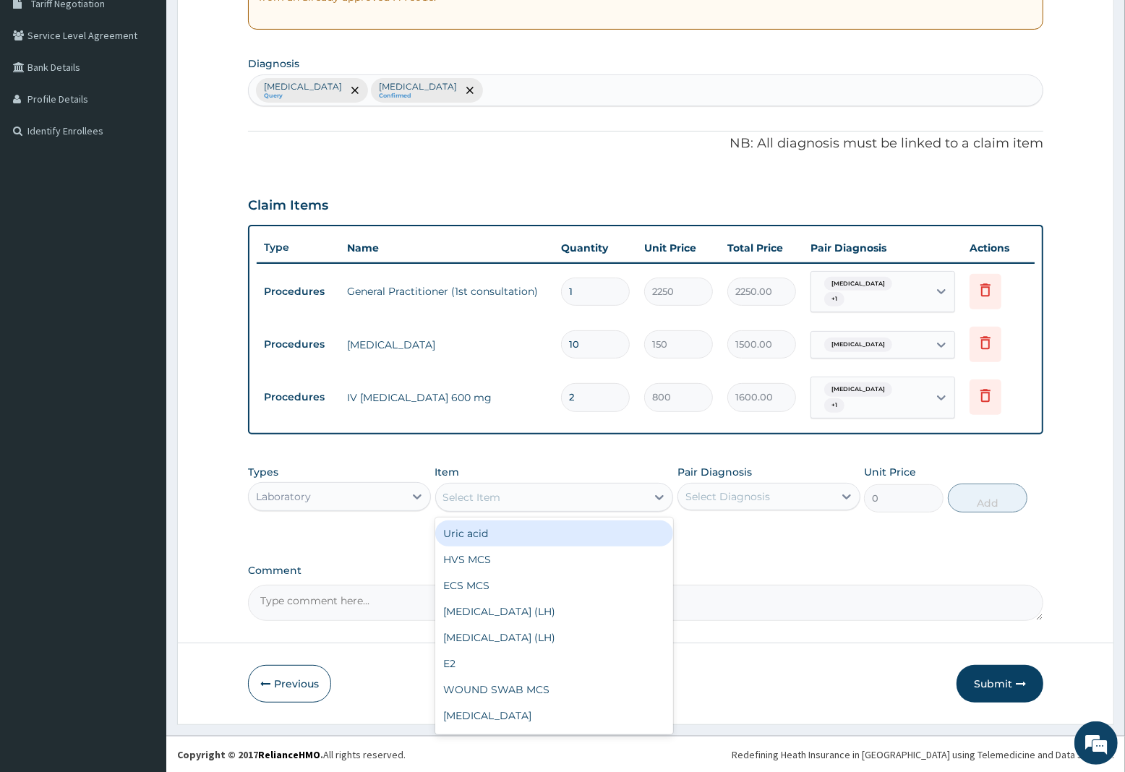
click at [488, 497] on div "Select Item" at bounding box center [472, 497] width 58 height 14
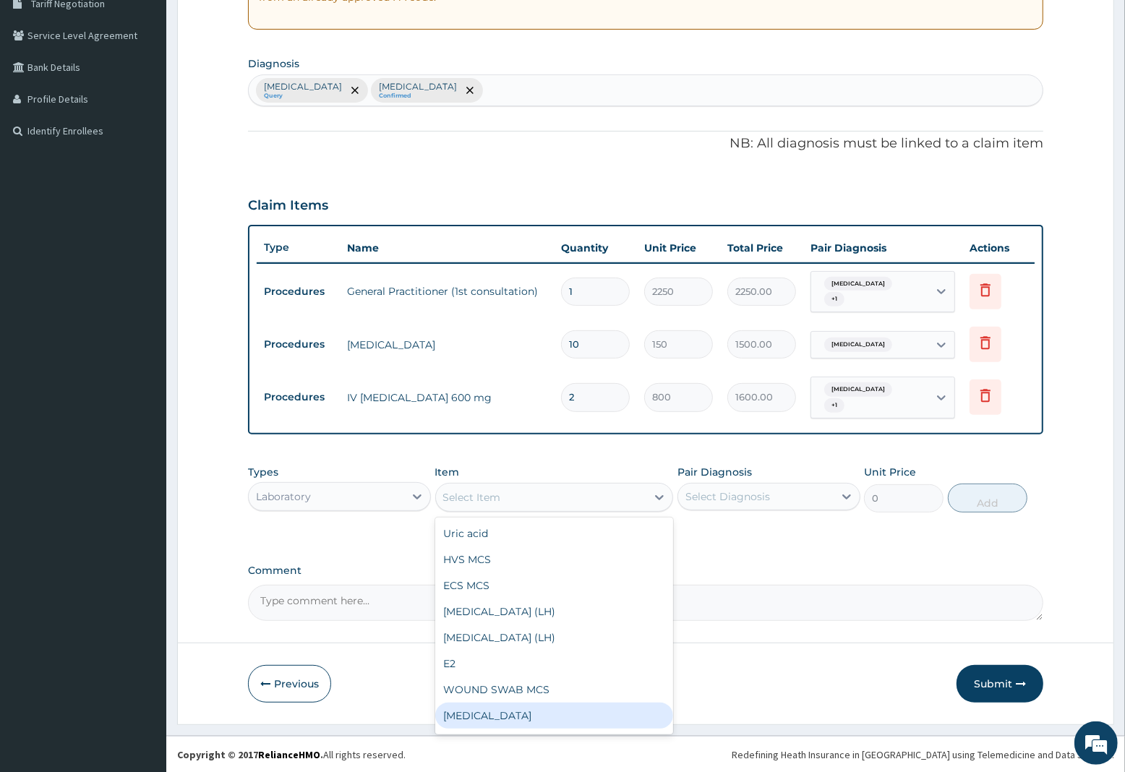
drag, startPoint x: 494, startPoint y: 713, endPoint x: 558, endPoint y: 658, distance: 84.6
click at [495, 712] on div "[MEDICAL_DATA]" at bounding box center [554, 716] width 239 height 26
type input "3000"
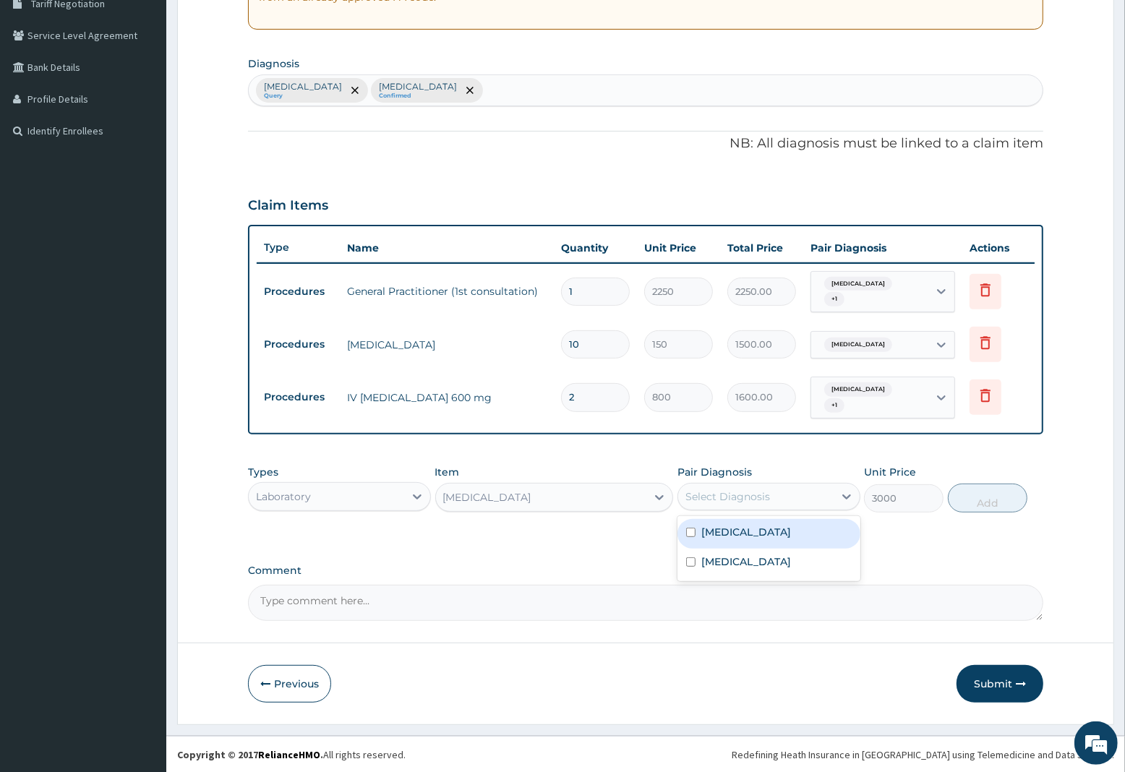
drag, startPoint x: 792, startPoint y: 485, endPoint x: 778, endPoint y: 522, distance: 39.4
click at [789, 496] on div "Select Diagnosis" at bounding box center [755, 496] width 155 height 23
click at [772, 537] on label "[MEDICAL_DATA]" at bounding box center [746, 532] width 90 height 14
checkbox input "true"
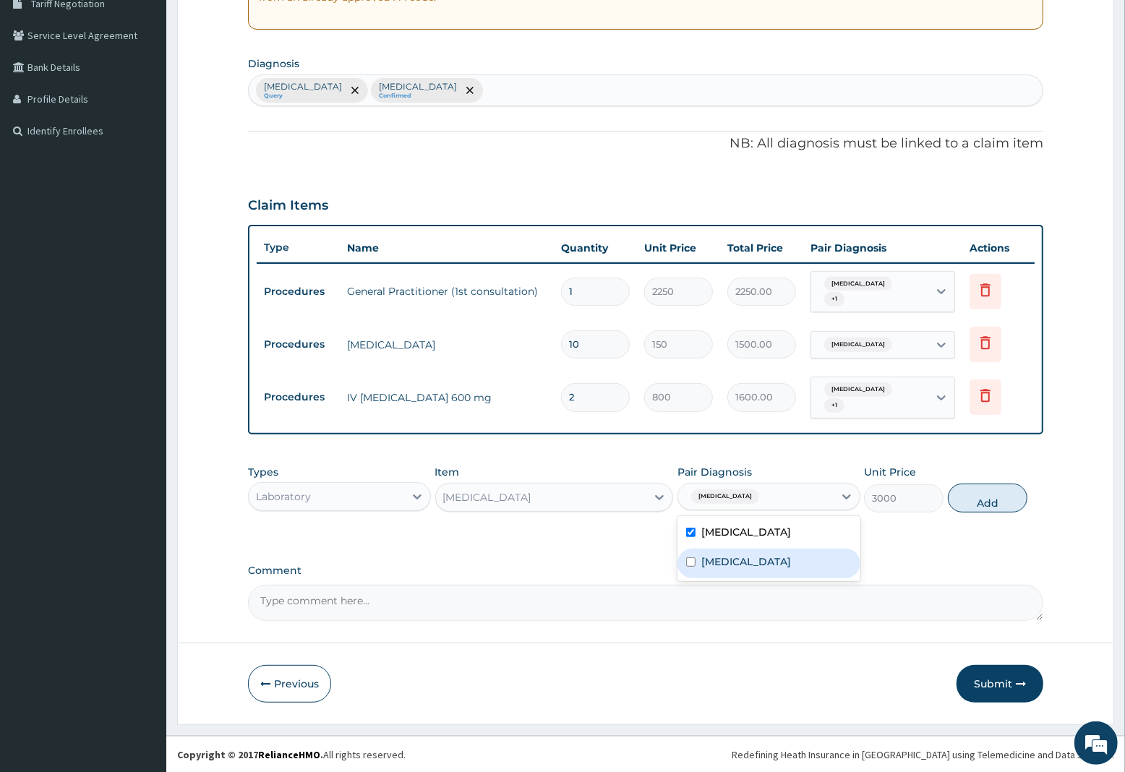
click at [768, 555] on label "[MEDICAL_DATA]" at bounding box center [746, 562] width 90 height 14
checkbox input "true"
click at [973, 505] on button "Add" at bounding box center [988, 498] width 80 height 29
type input "0"
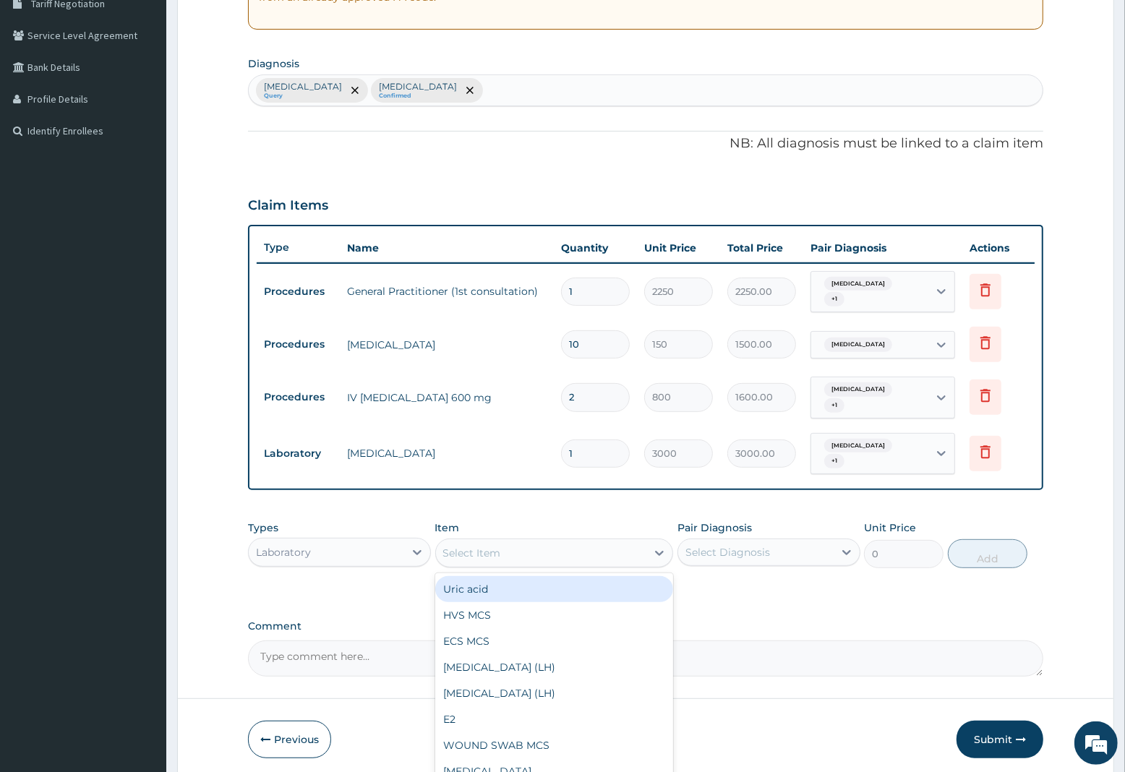
click at [481, 550] on div "Select Item" at bounding box center [472, 553] width 58 height 14
type input "MAL"
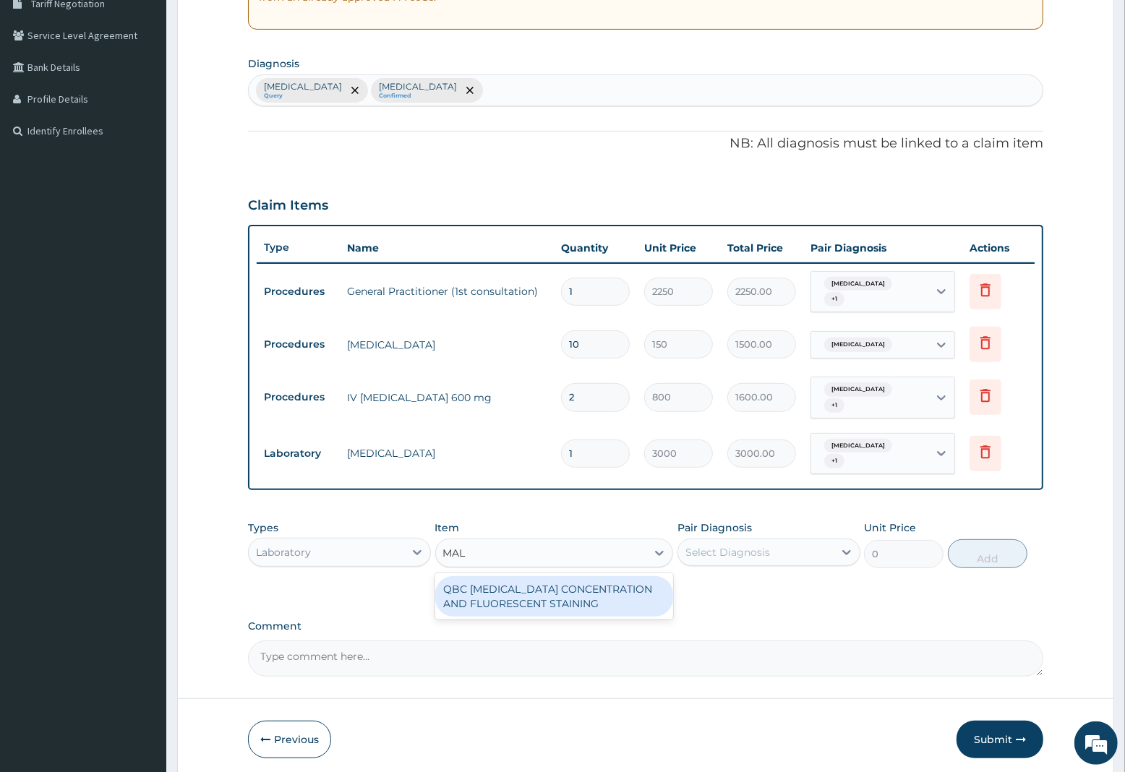
drag, startPoint x: 524, startPoint y: 604, endPoint x: 532, endPoint y: 599, distance: 9.4
click at [526, 602] on div "QBC [MEDICAL_DATA] CONCENTRATION AND FLUORESCENT STAINING" at bounding box center [554, 596] width 239 height 40
type input "1800"
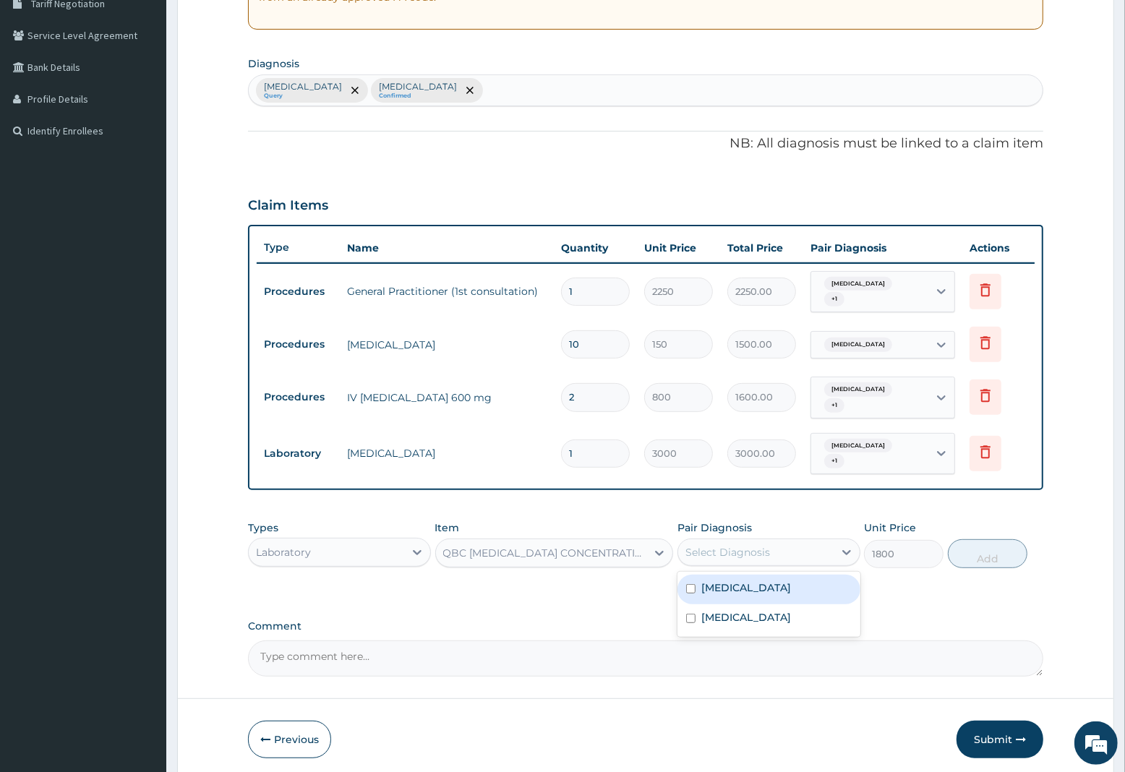
click at [743, 551] on div "Select Diagnosis" at bounding box center [728, 552] width 85 height 14
click at [740, 592] on label "[MEDICAL_DATA]" at bounding box center [746, 588] width 90 height 14
checkbox input "true"
click at [991, 554] on button "Add" at bounding box center [988, 553] width 80 height 29
type input "0"
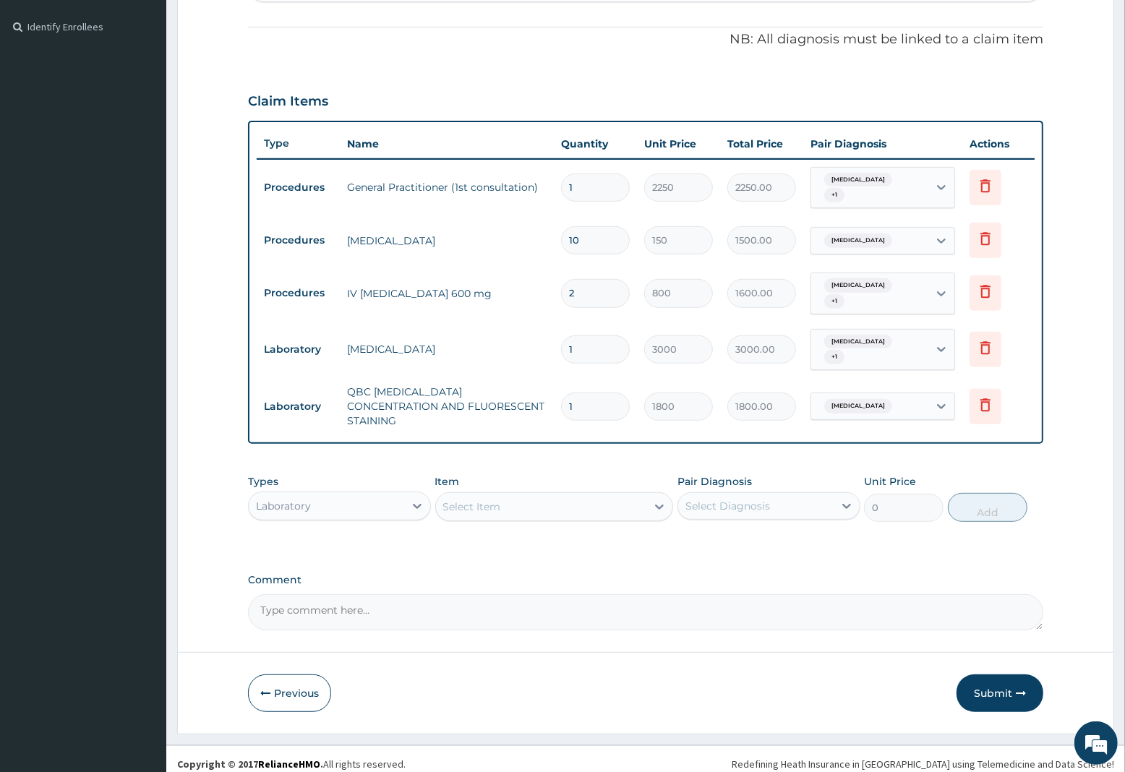
scroll to position [420, 0]
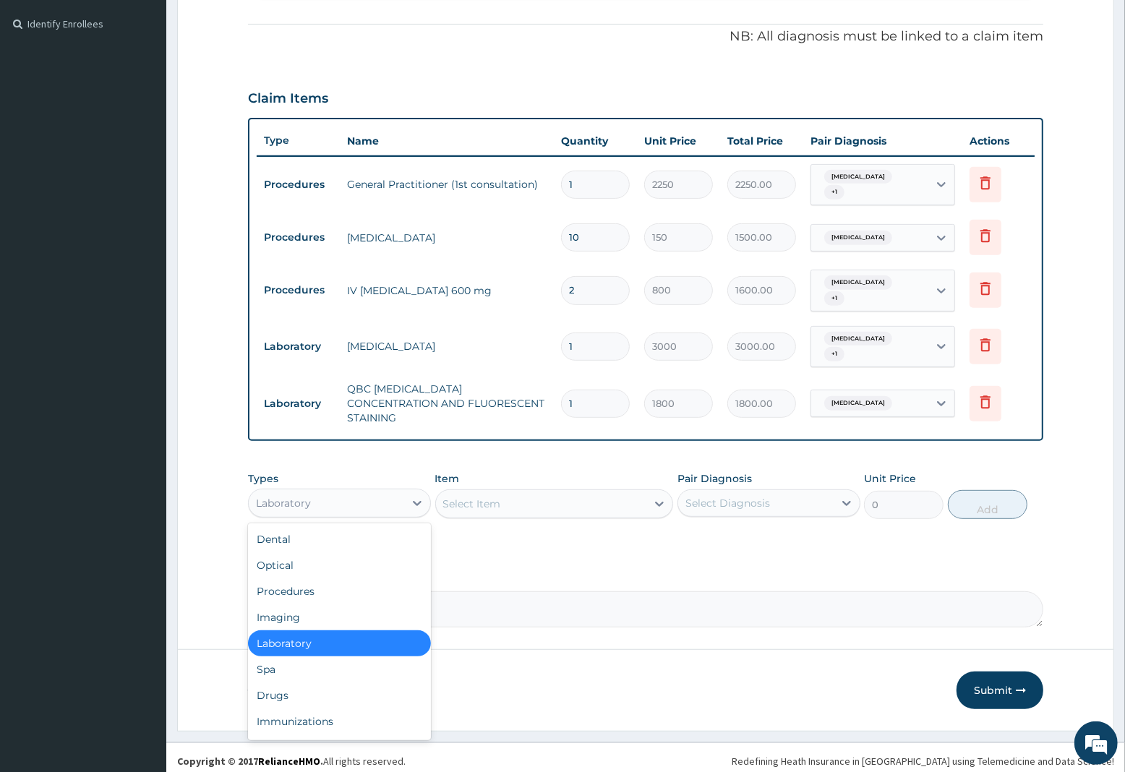
click at [306, 499] on div "Laboratory" at bounding box center [283, 503] width 55 height 14
click at [277, 685] on div "Drugs" at bounding box center [339, 696] width 183 height 26
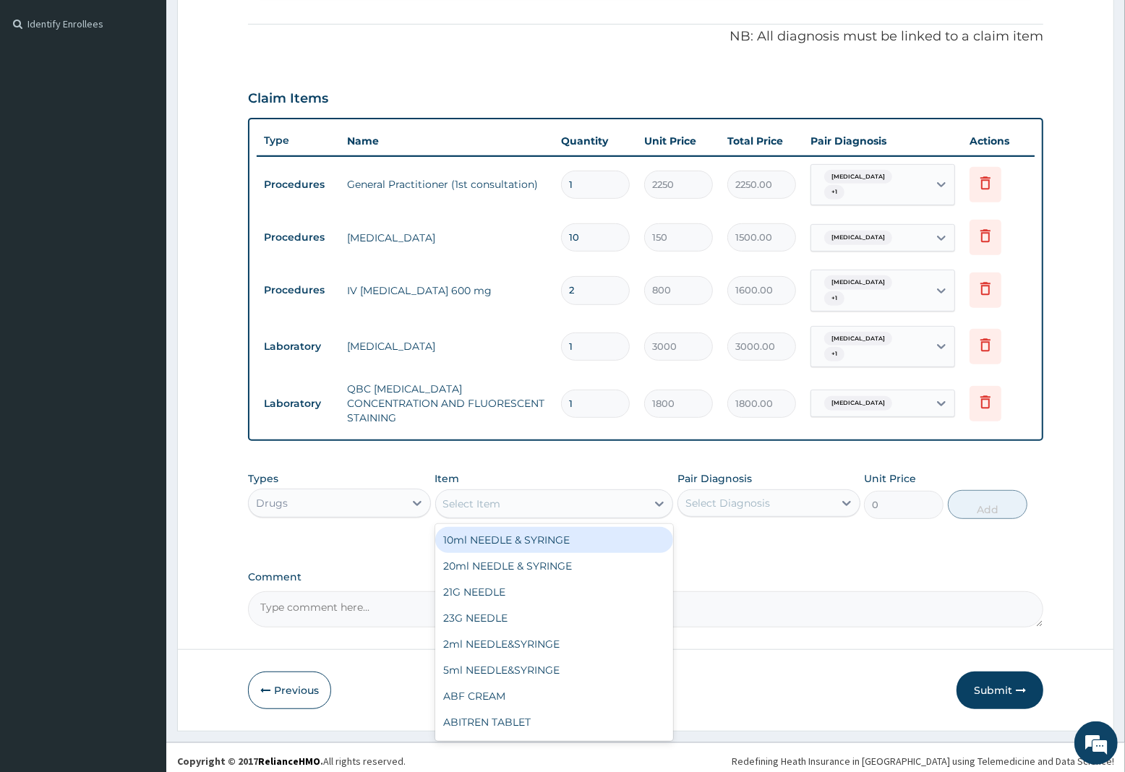
click at [486, 497] on div "Select Item" at bounding box center [472, 504] width 58 height 14
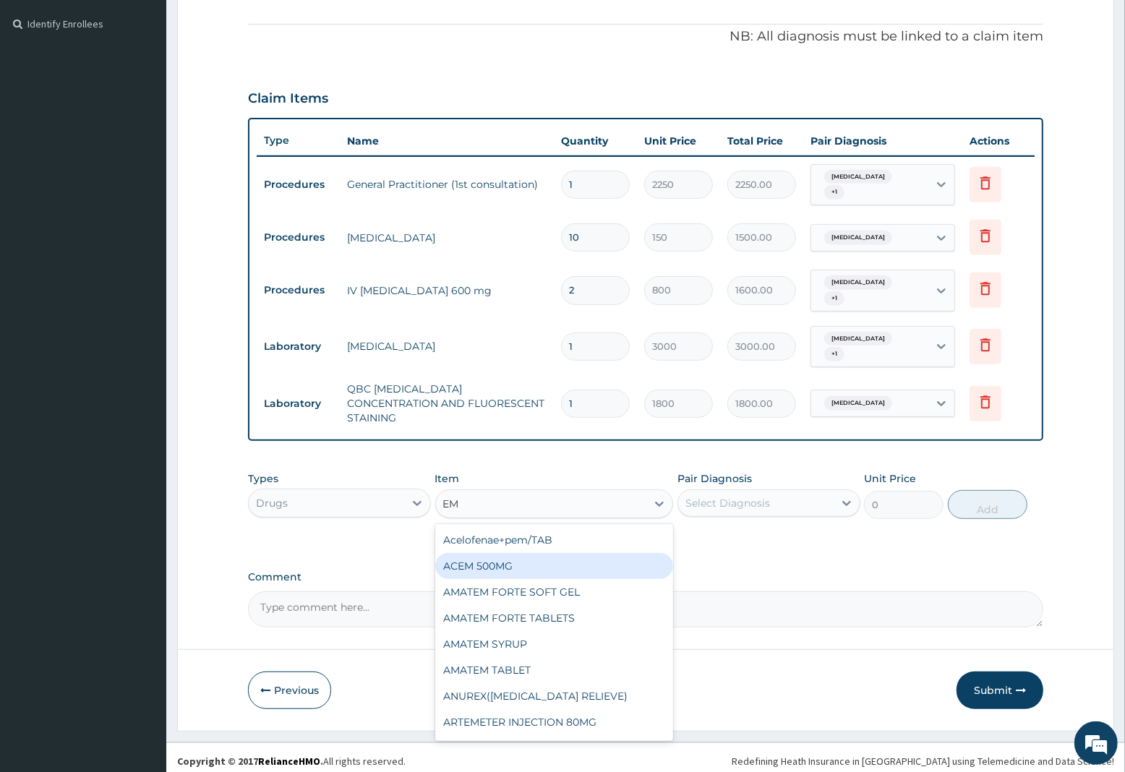
type input "EMA"
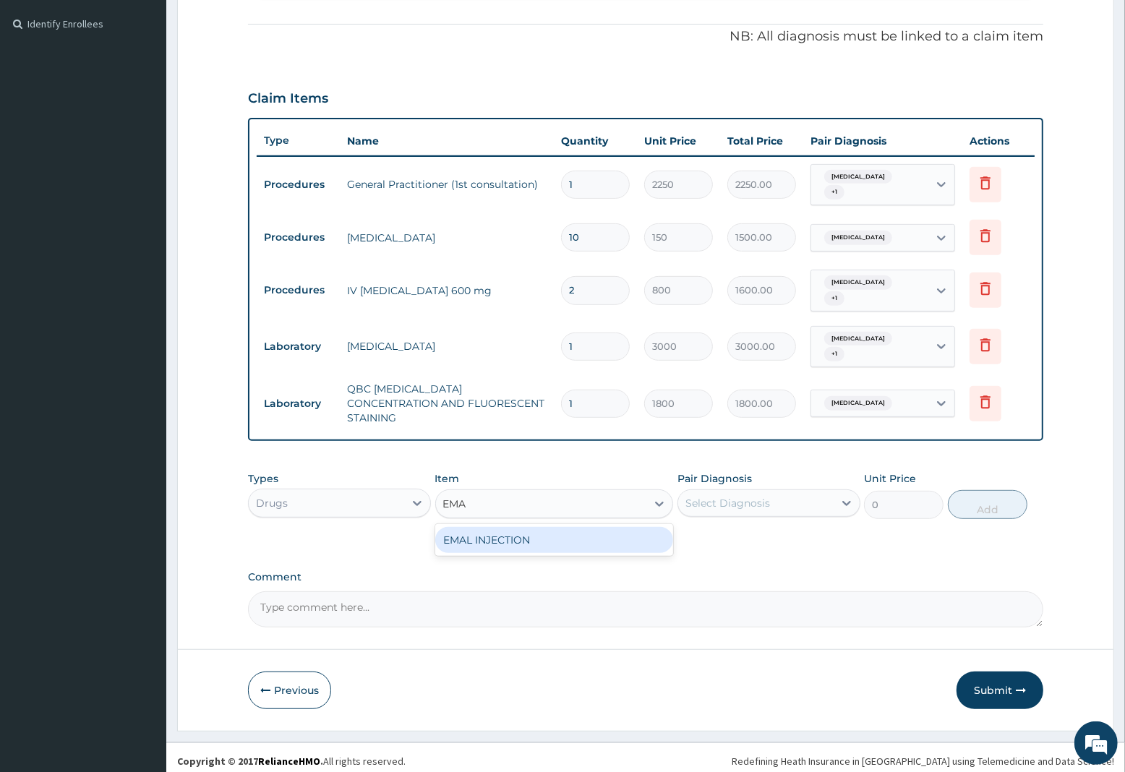
click at [518, 534] on div "EMAL INJECTION" at bounding box center [554, 540] width 239 height 26
type input "1063.12"
click at [758, 496] on div "Select Diagnosis" at bounding box center [728, 503] width 85 height 14
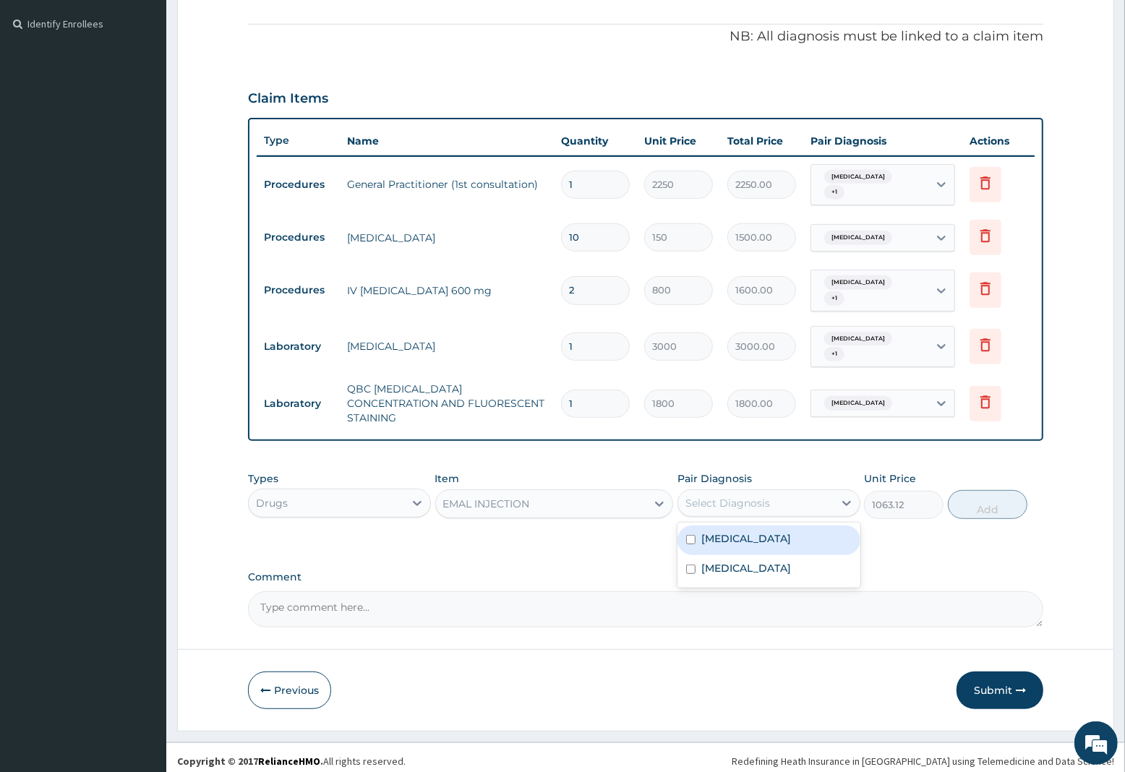
click at [735, 532] on label "[MEDICAL_DATA]" at bounding box center [746, 539] width 90 height 14
checkbox input "true"
click at [974, 499] on button "Add" at bounding box center [988, 504] width 80 height 29
type input "0"
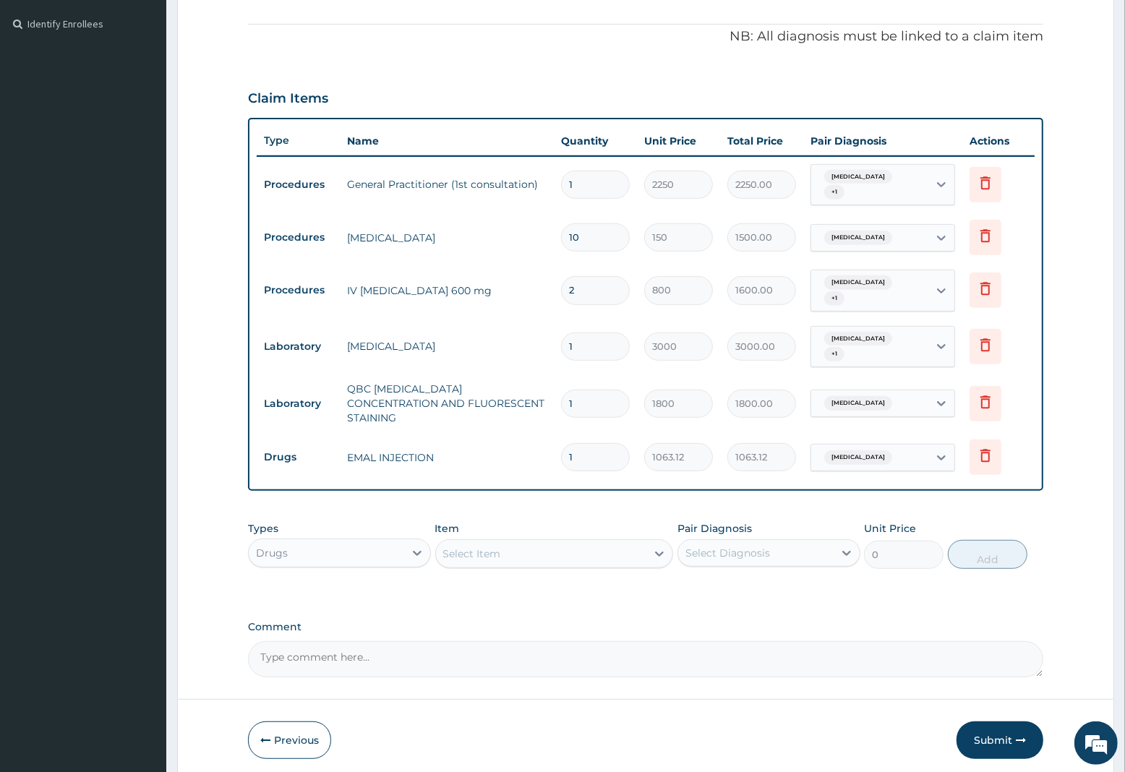
type input "0.00"
type input "3"
type input "3189.36"
type input "3"
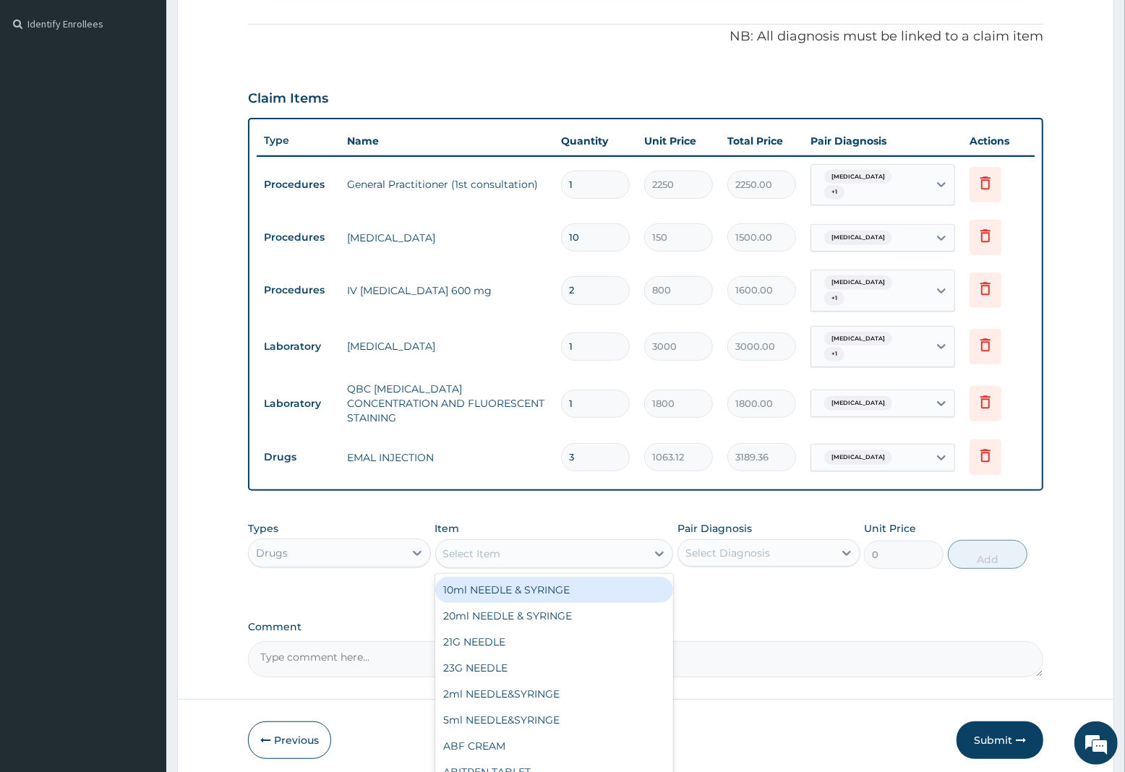
click at [474, 547] on div "Select Item" at bounding box center [472, 554] width 58 height 14
type input "COA"
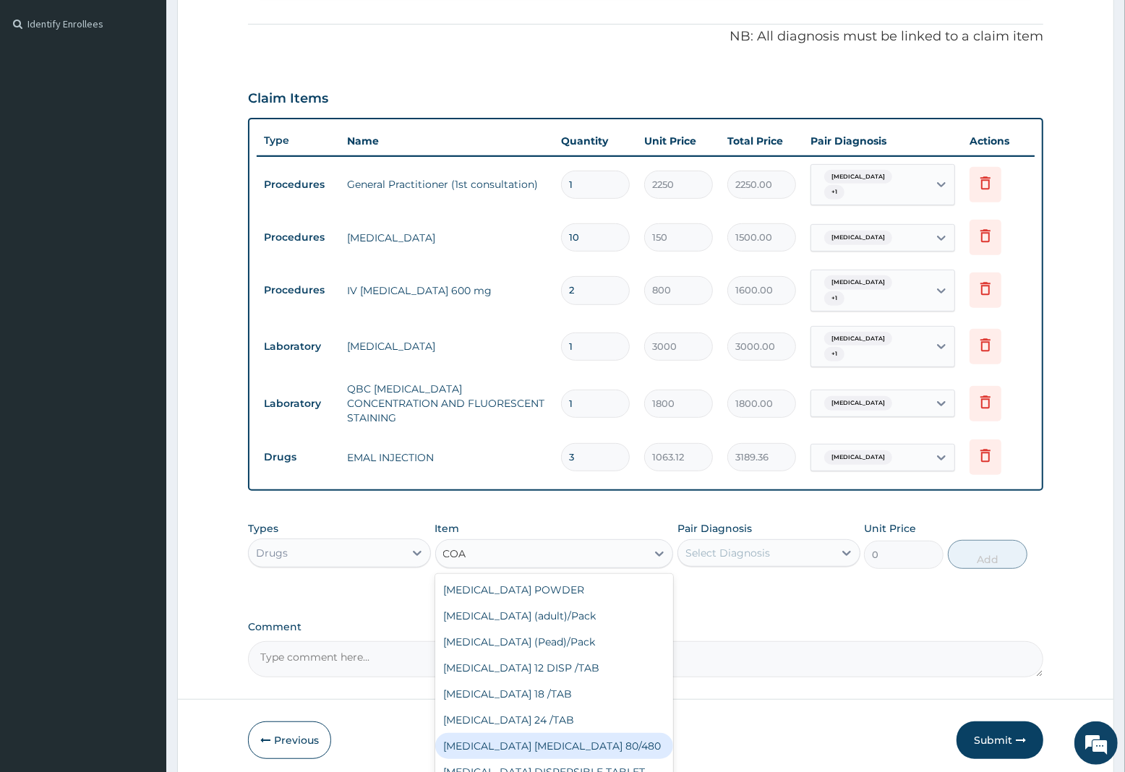
click at [555, 734] on div "[MEDICAL_DATA] [MEDICAL_DATA] 80/480" at bounding box center [554, 746] width 239 height 26
type input "1299.38"
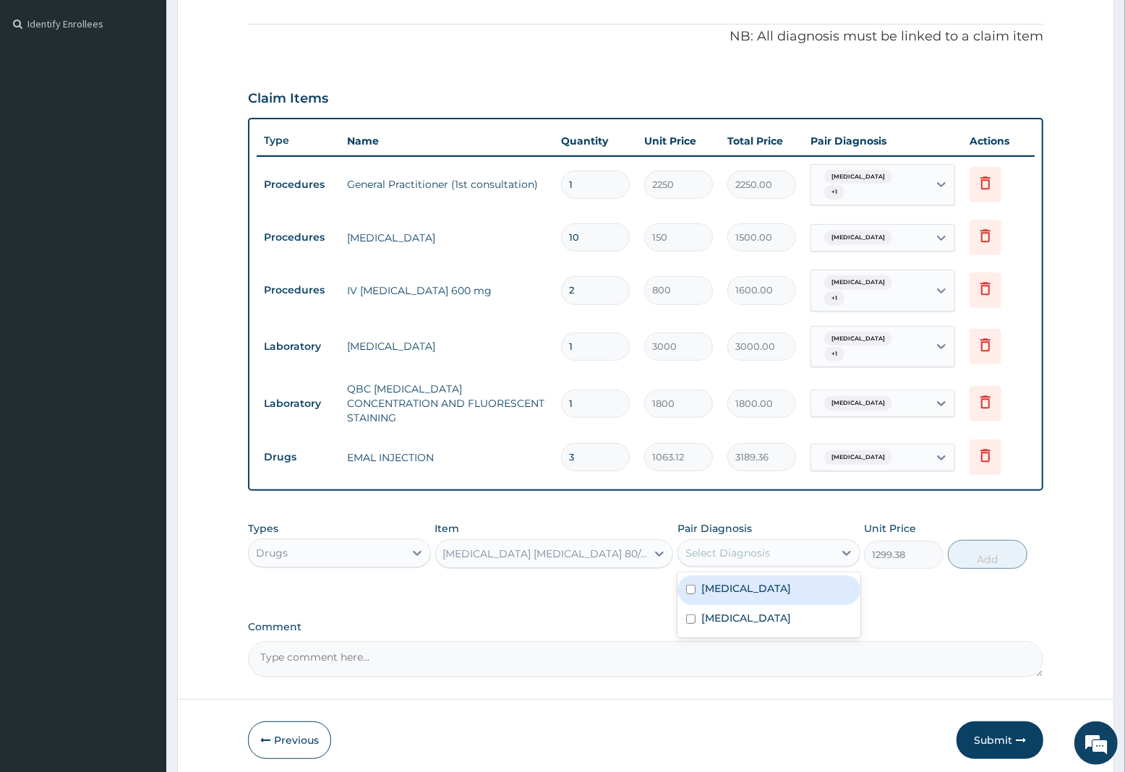
click at [731, 546] on div "Select Diagnosis" at bounding box center [728, 553] width 85 height 14
click at [752, 581] on label "[MEDICAL_DATA]" at bounding box center [746, 588] width 90 height 14
checkbox input "true"
click at [998, 544] on button "Add" at bounding box center [988, 554] width 80 height 29
type input "0"
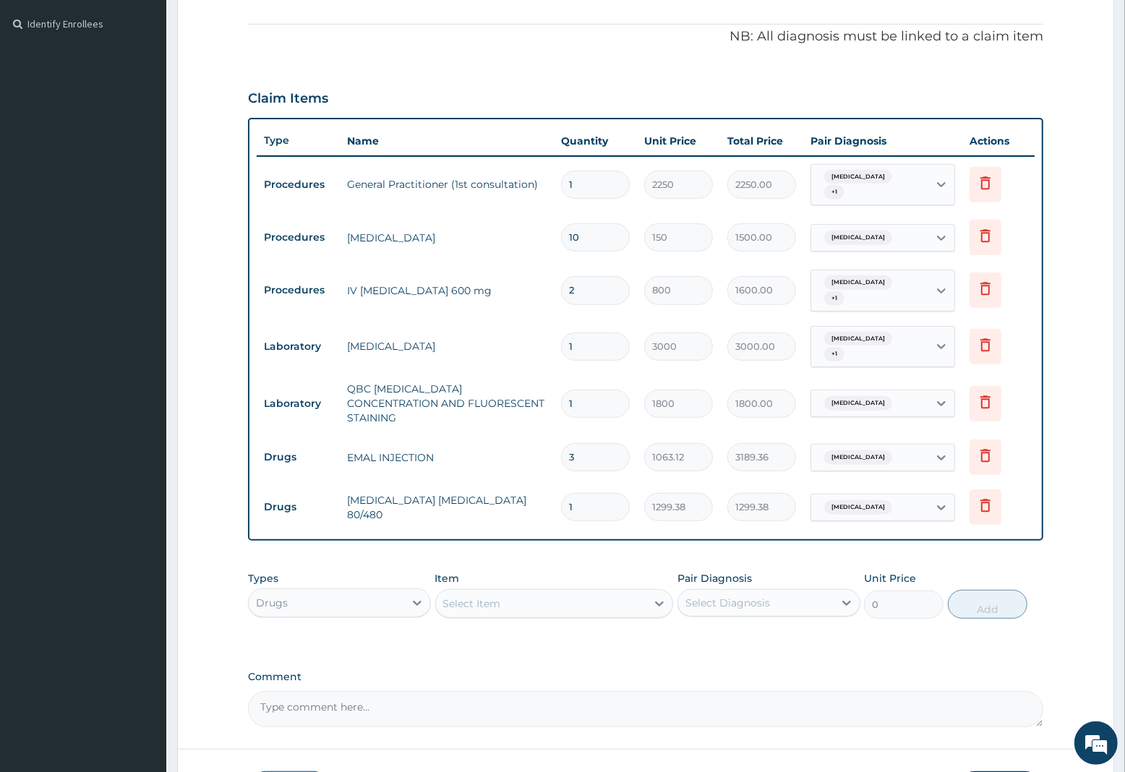
type input "0.00"
type input "6"
type input "7796.28"
type input "6"
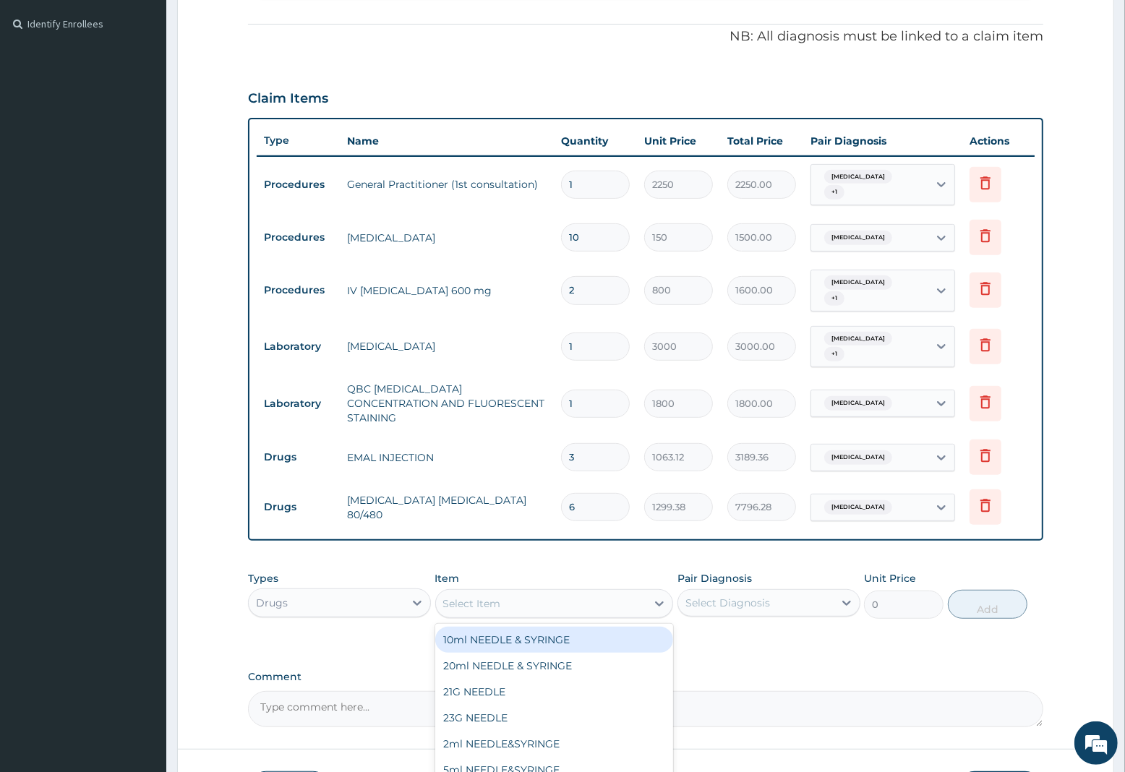
click at [466, 599] on div "Select Item" at bounding box center [472, 604] width 58 height 14
type input "PARA"
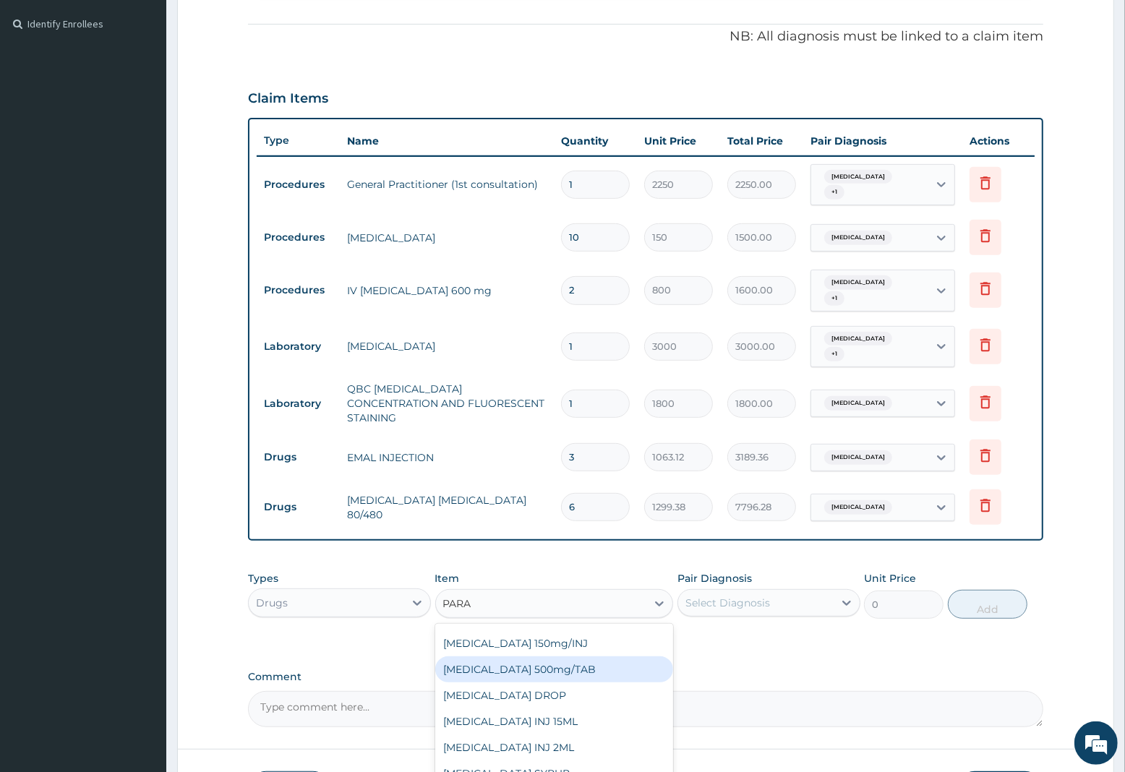
drag, startPoint x: 526, startPoint y: 664, endPoint x: 543, endPoint y: 644, distance: 26.1
click at [526, 665] on div "PARACETAMOL 500mg/TAB" at bounding box center [554, 670] width 239 height 26
type input "7.88"
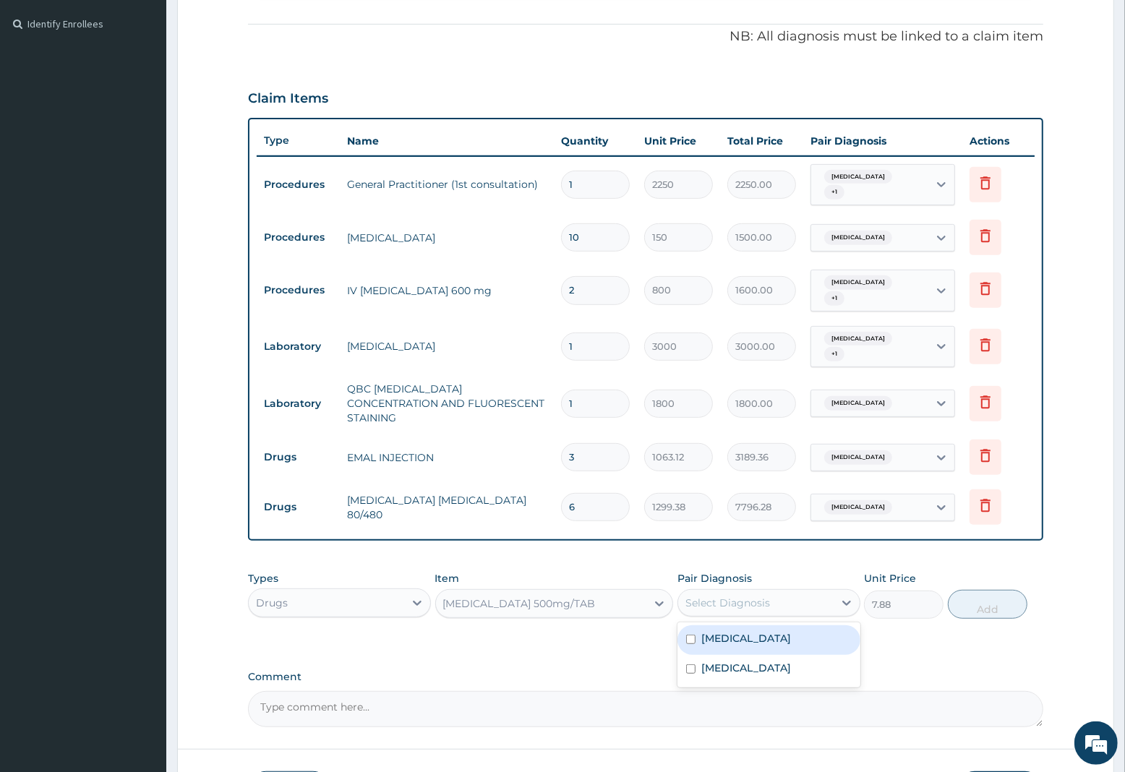
click at [707, 596] on div "Select Diagnosis" at bounding box center [728, 603] width 85 height 14
click at [716, 631] on label "Malaria, unspecified" at bounding box center [746, 638] width 90 height 14
checkbox input "true"
click at [999, 602] on button "Add" at bounding box center [988, 604] width 80 height 29
type input "0"
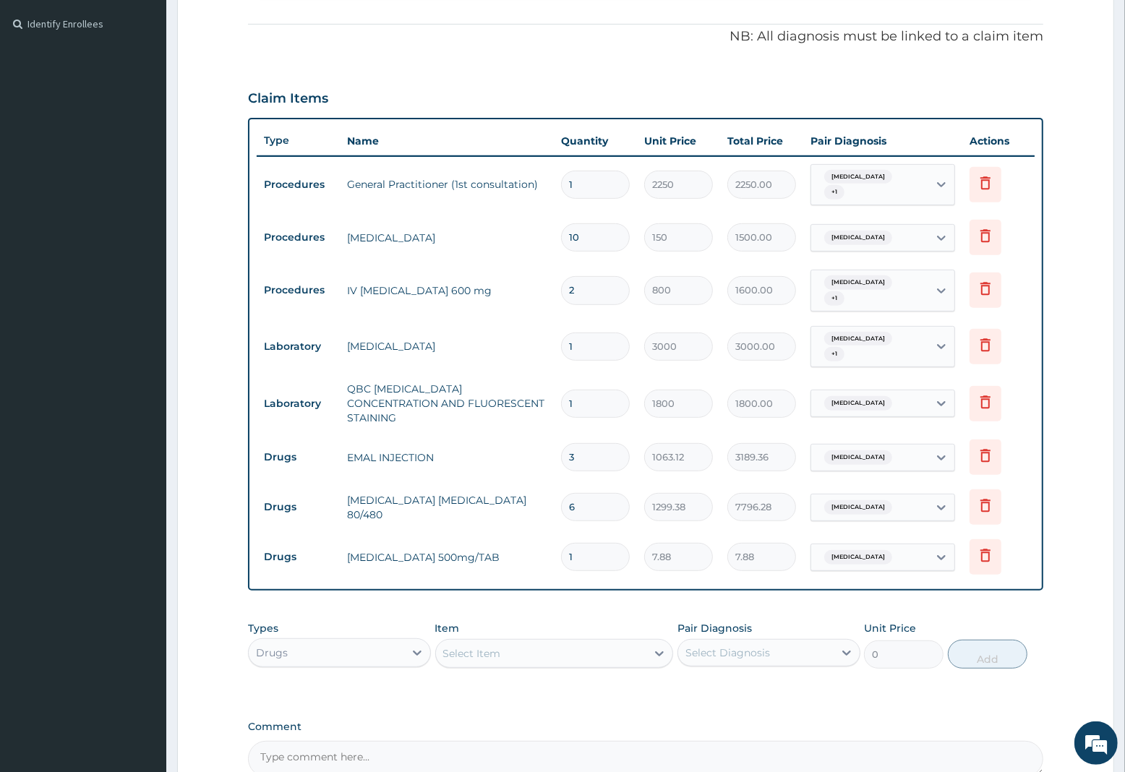
type input "12"
type input "94.56"
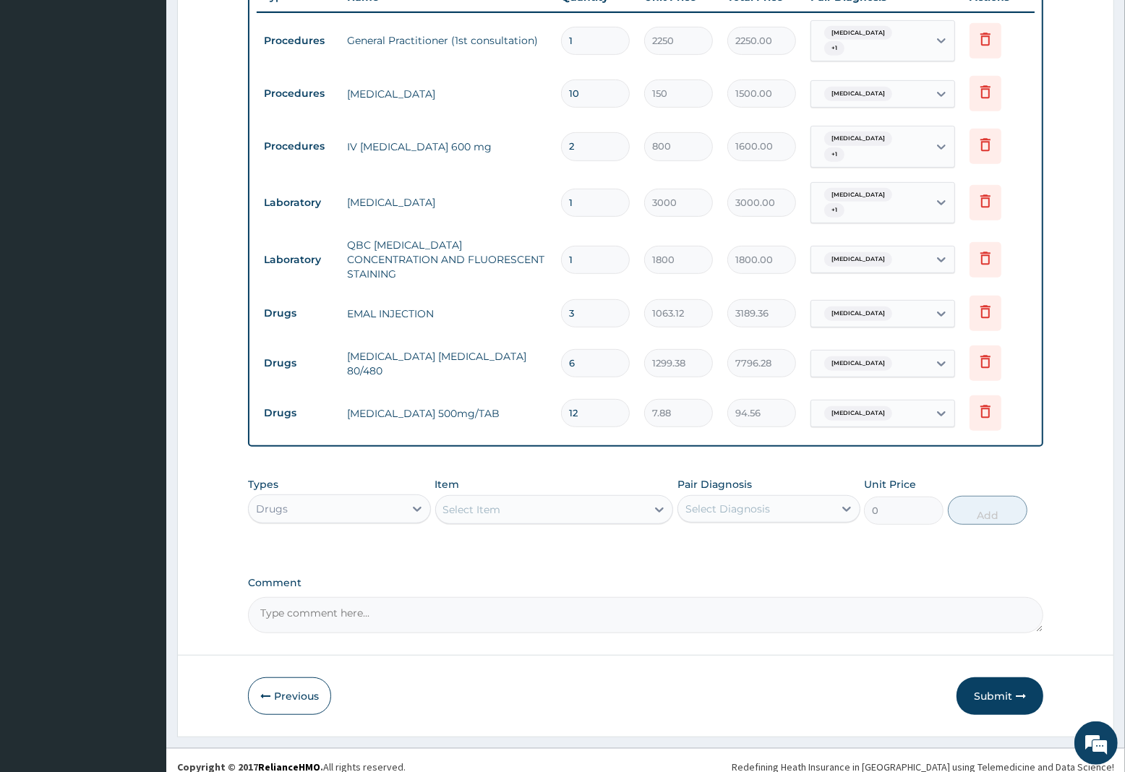
scroll to position [569, 0]
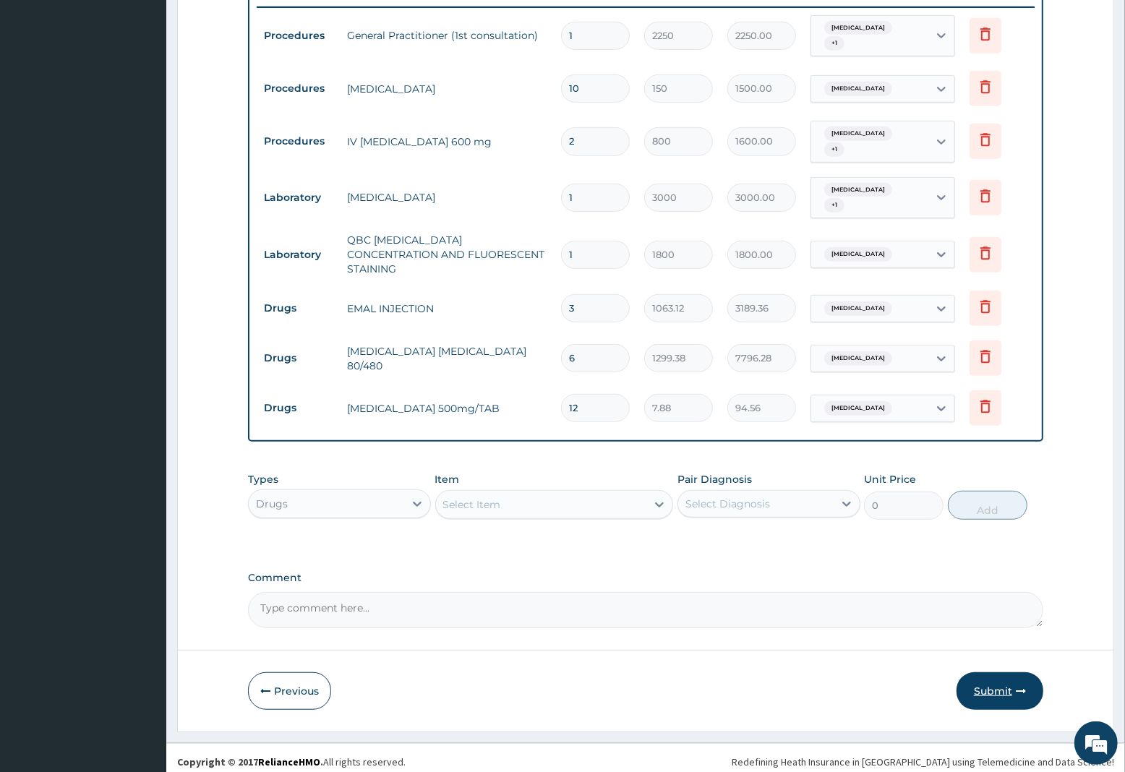
type input "12"
click at [978, 676] on button "Submit" at bounding box center [1000, 692] width 87 height 38
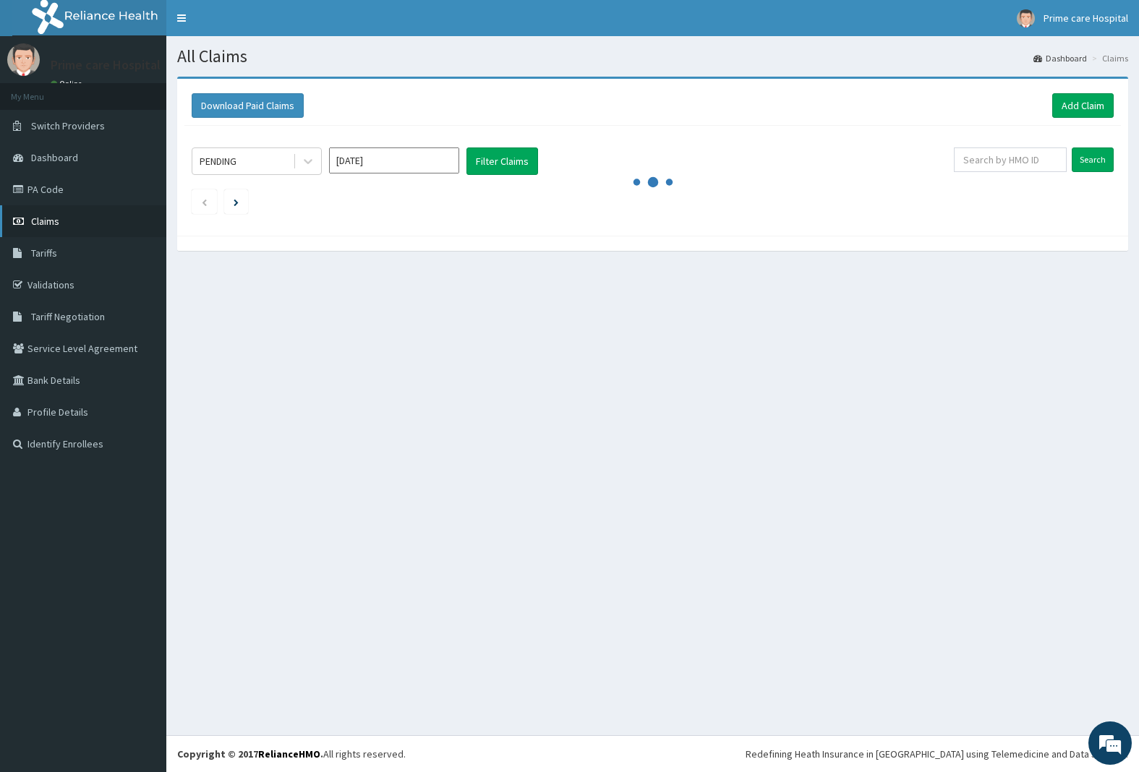
click at [58, 212] on link "Claims" at bounding box center [83, 221] width 166 height 32
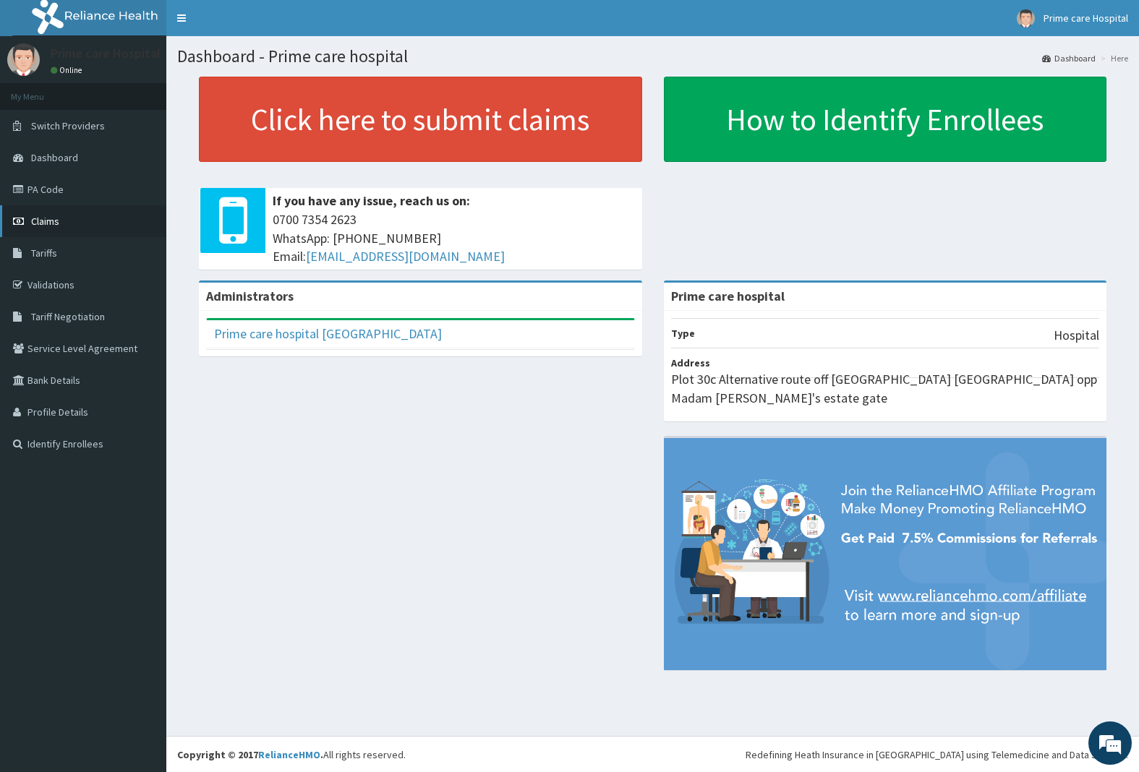
click at [60, 218] on link "Claims" at bounding box center [83, 221] width 166 height 32
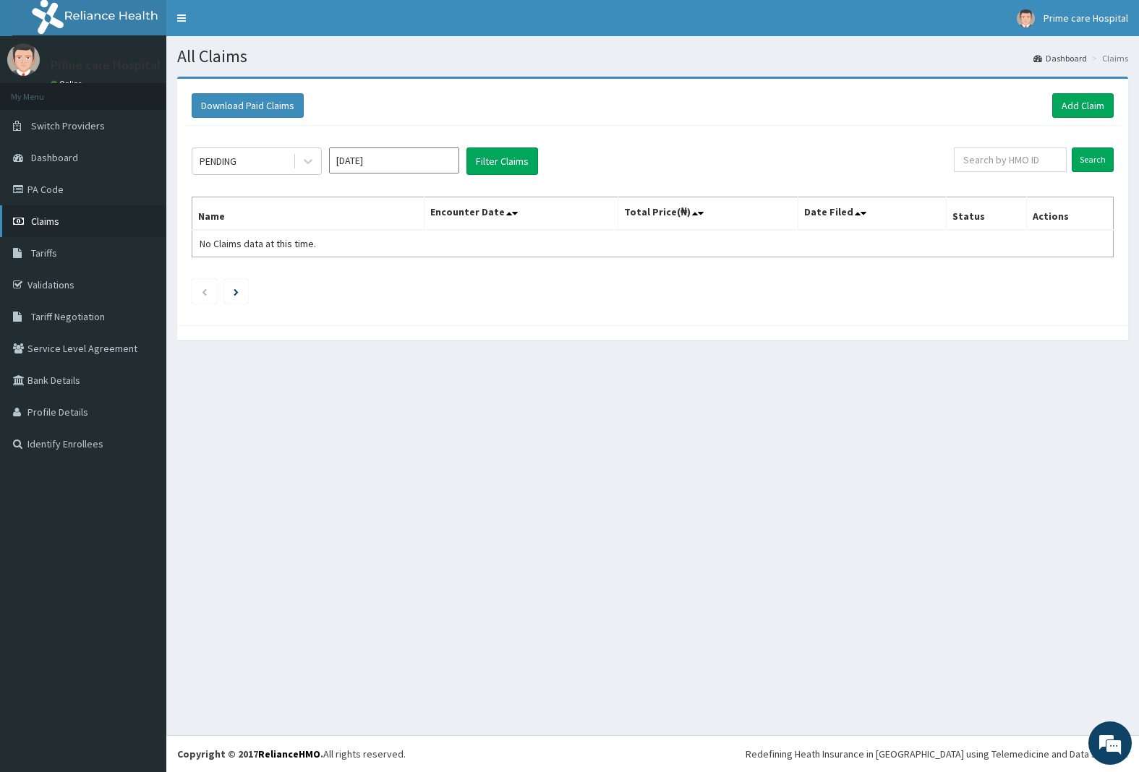
click at [48, 223] on span "Claims" at bounding box center [45, 221] width 28 height 13
click at [1083, 103] on link "Add Claim" at bounding box center [1082, 105] width 61 height 25
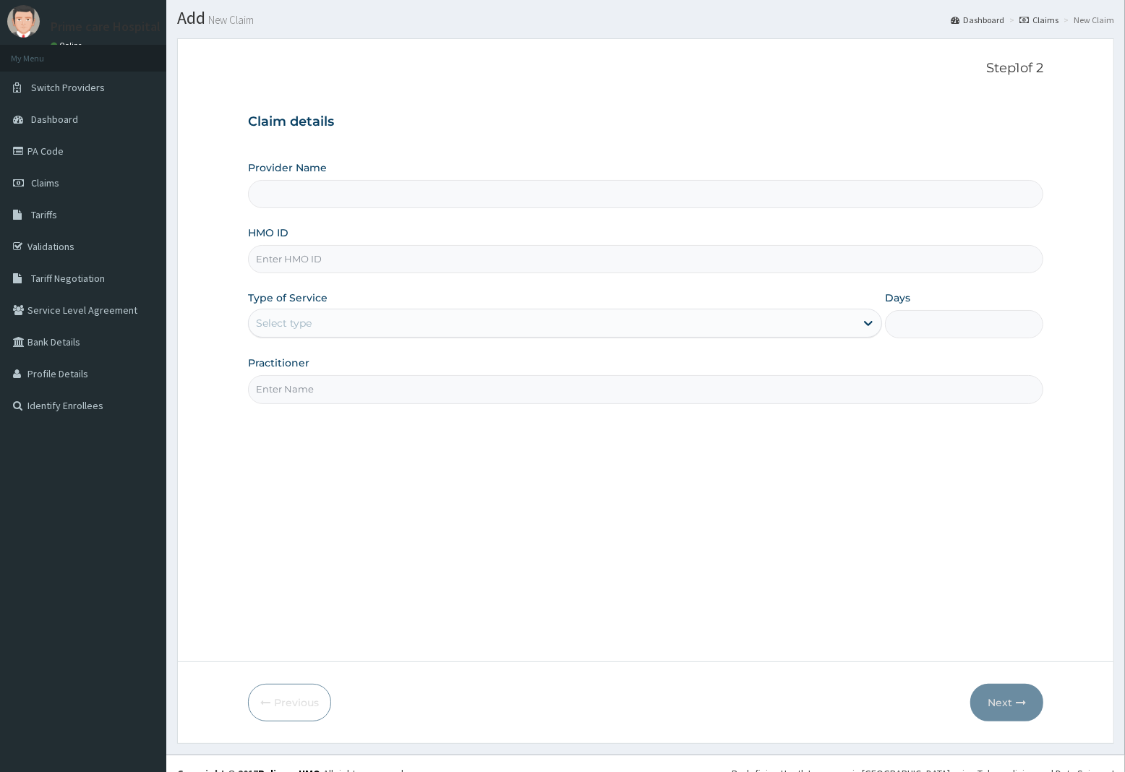
scroll to position [59, 0]
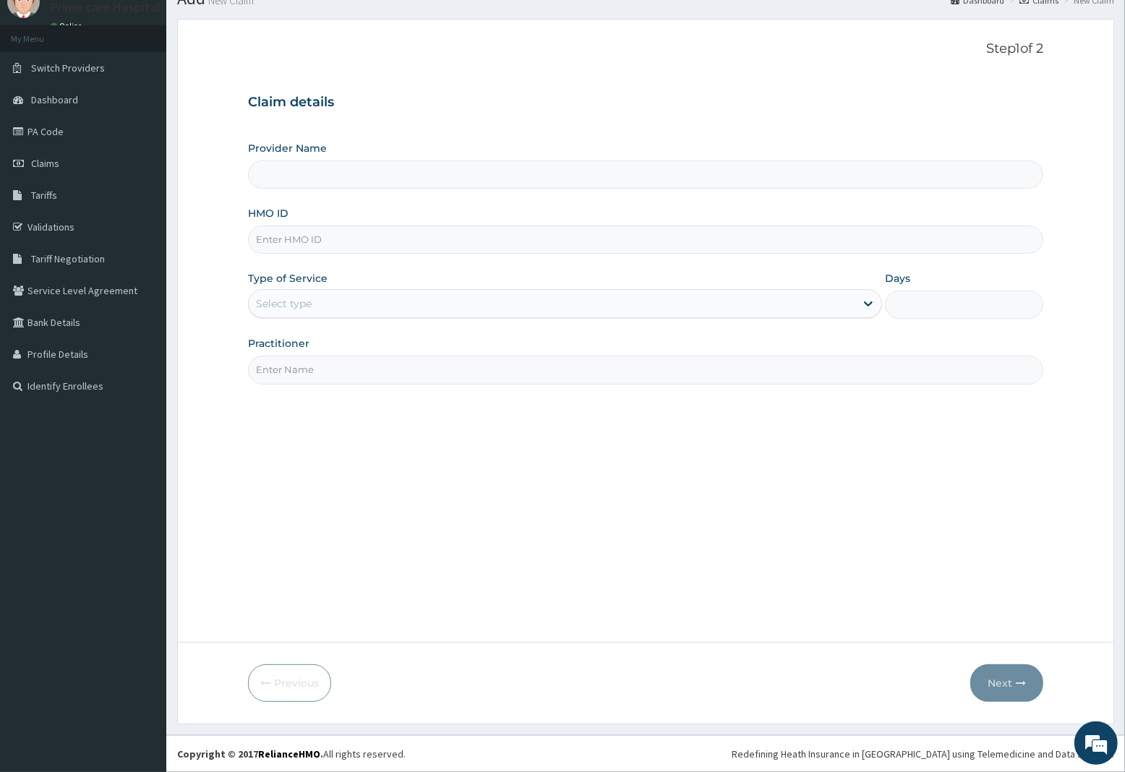
click at [312, 243] on input "HMO ID" at bounding box center [645, 240] width 795 height 28
type input "Prime care hospital"
type input "TIE/10062/A"
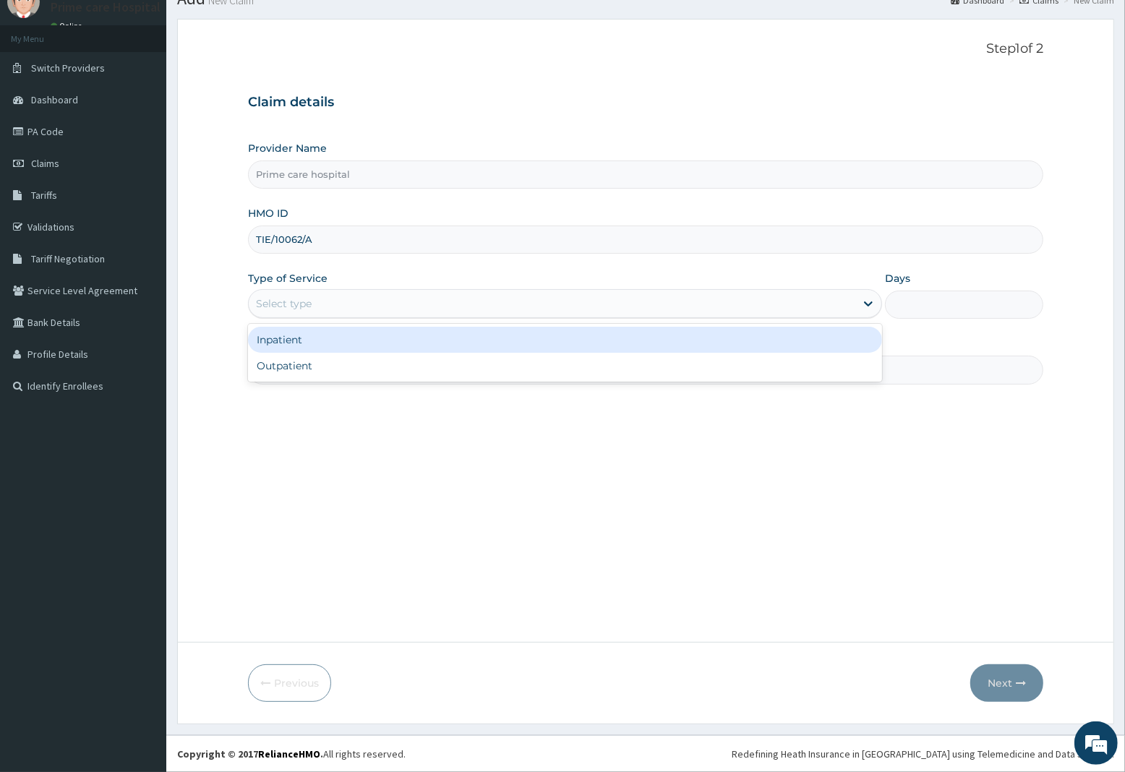
click at [326, 306] on div "Select type" at bounding box center [552, 303] width 607 height 23
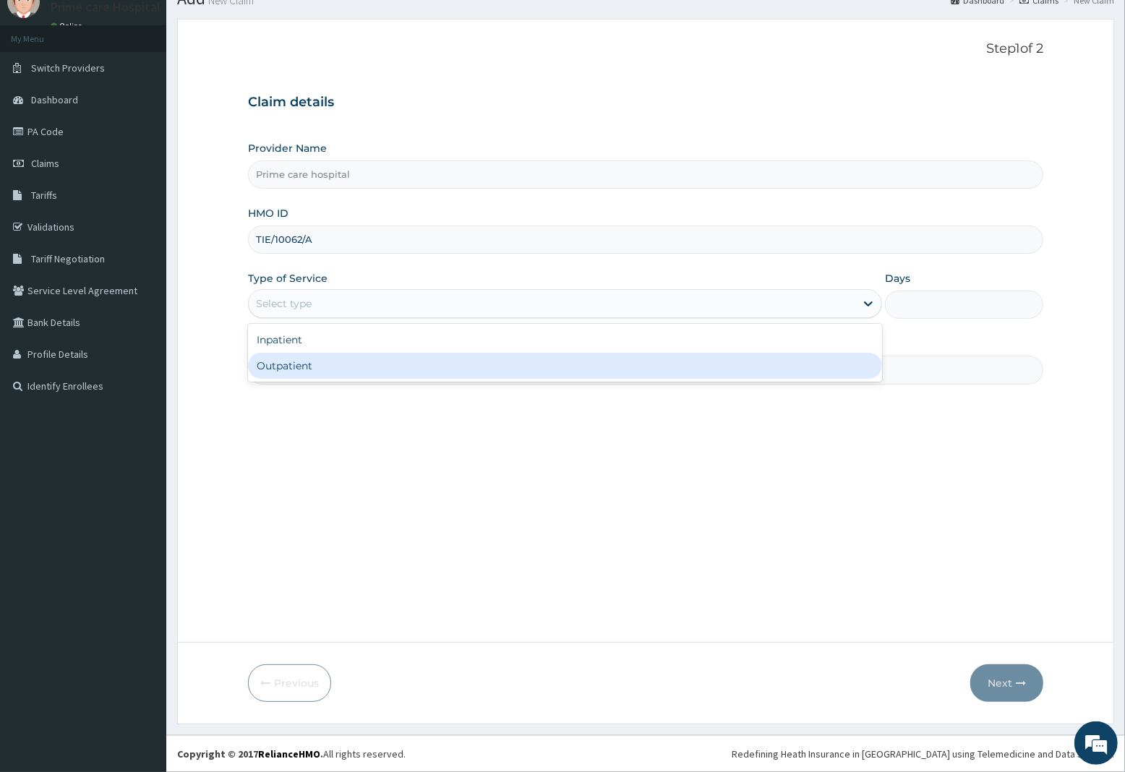
click at [286, 367] on div "Outpatient" at bounding box center [565, 366] width 634 height 26
type input "1"
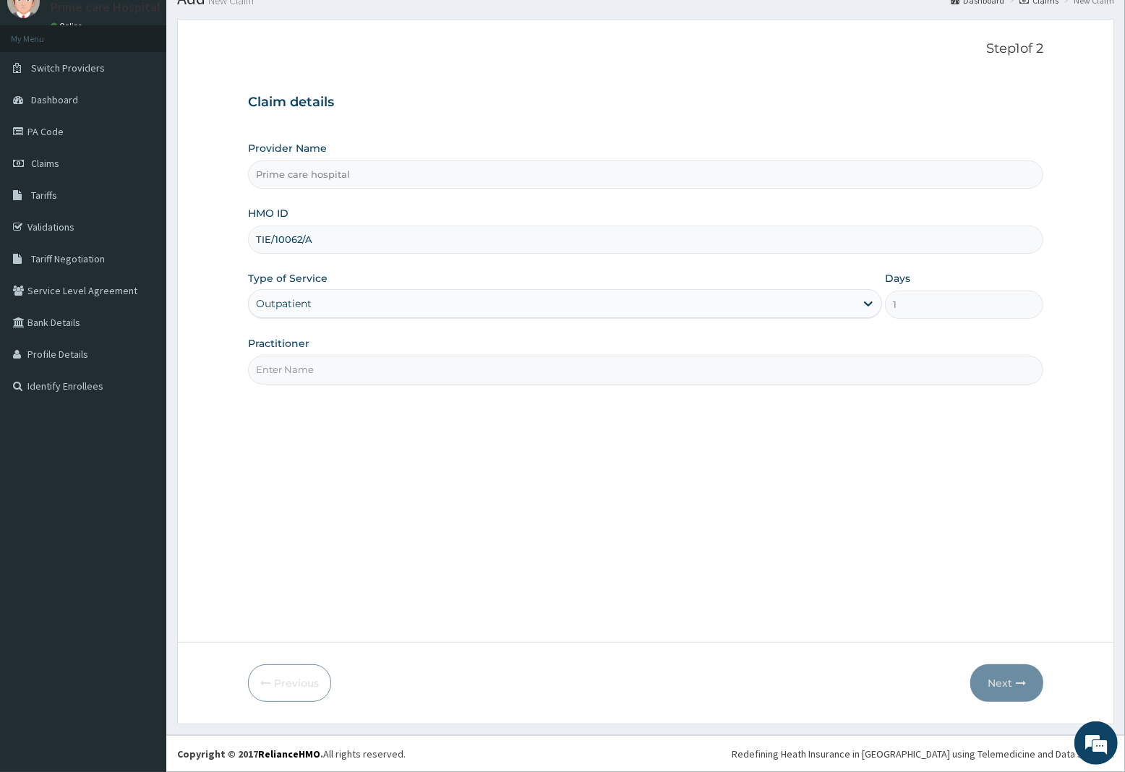
click at [284, 371] on input "Practitioner" at bounding box center [645, 370] width 795 height 28
type input "DR ALEX"
click at [1002, 684] on button "Next" at bounding box center [1006, 684] width 73 height 38
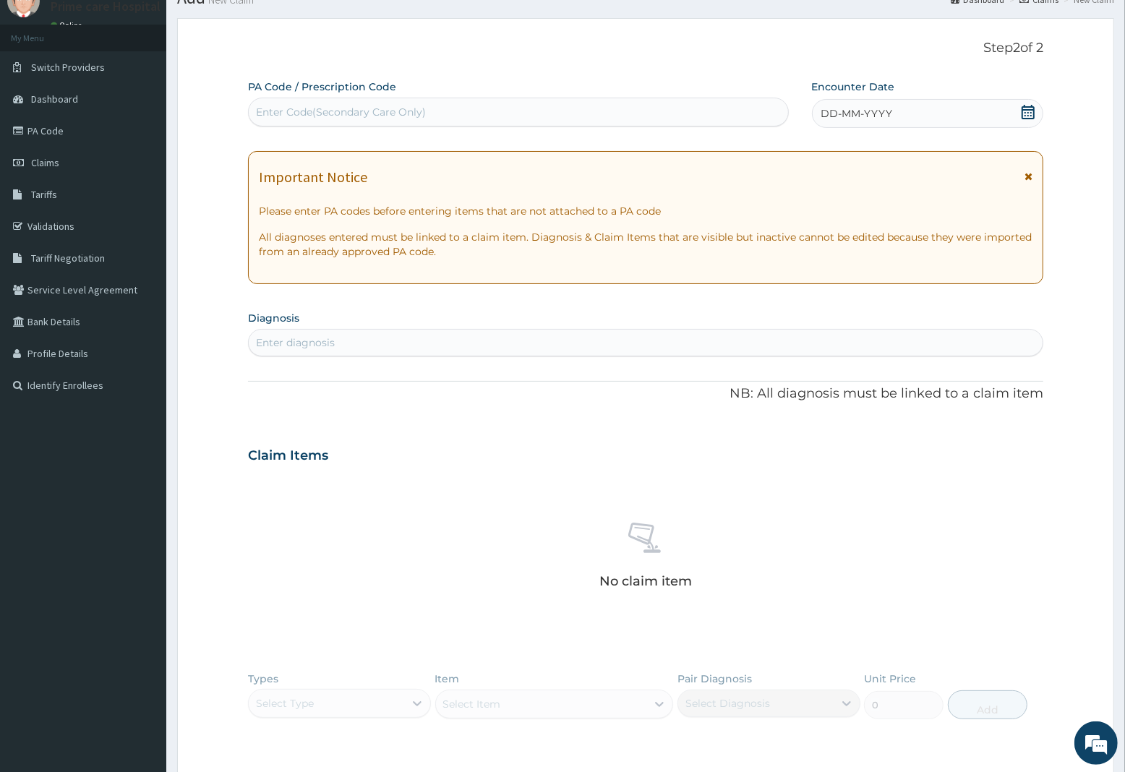
click at [434, 113] on div "Enter Code(Secondary Care Only)" at bounding box center [518, 112] width 539 height 23
type input "PA/942BFF"
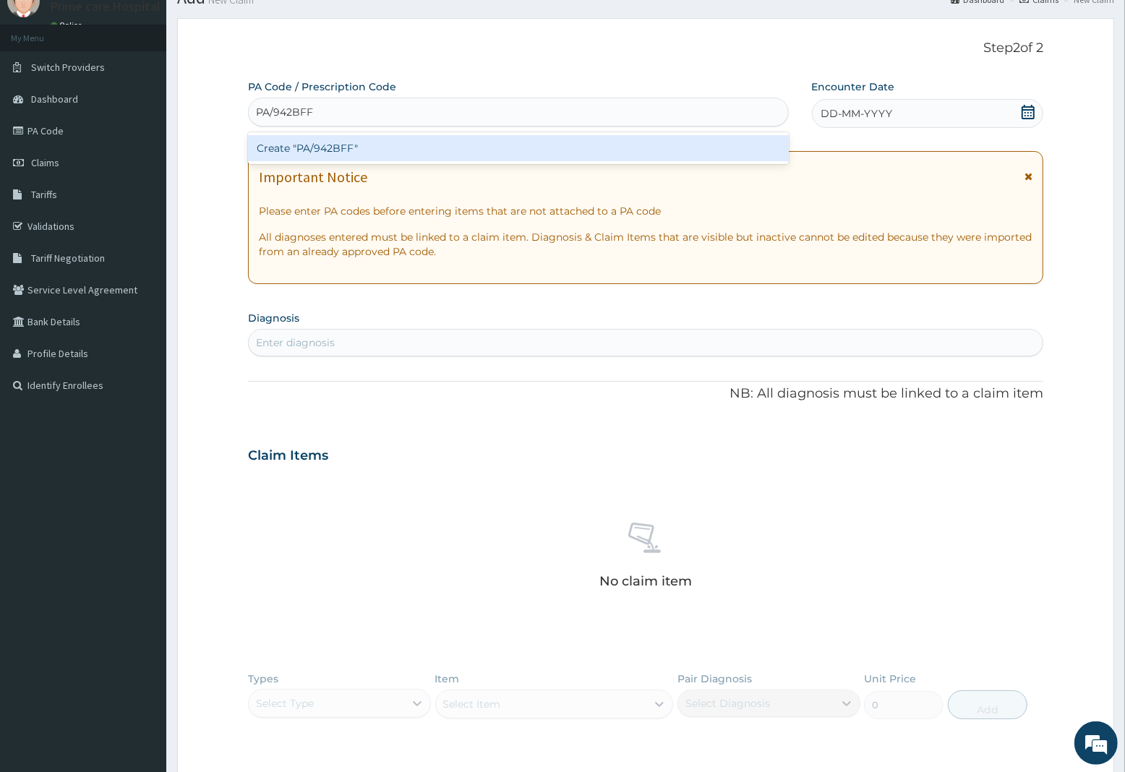
click at [400, 150] on div "Create "PA/942BFF"" at bounding box center [518, 148] width 541 height 26
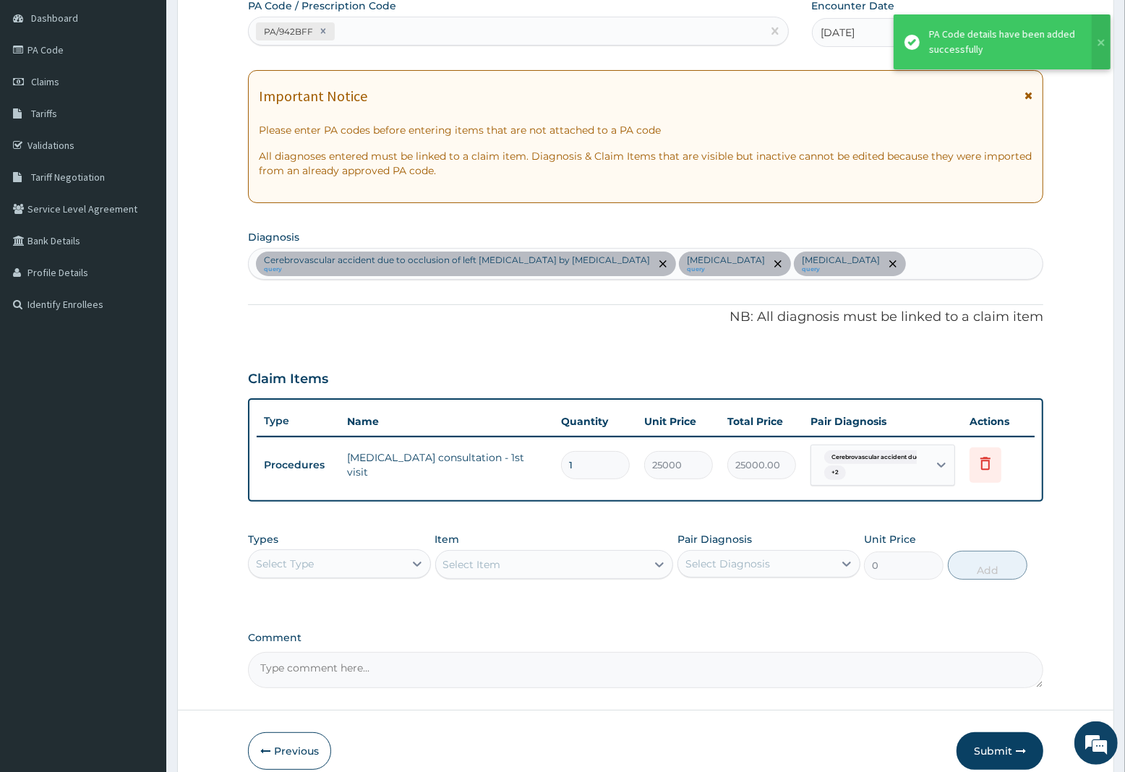
scroll to position [207, 0]
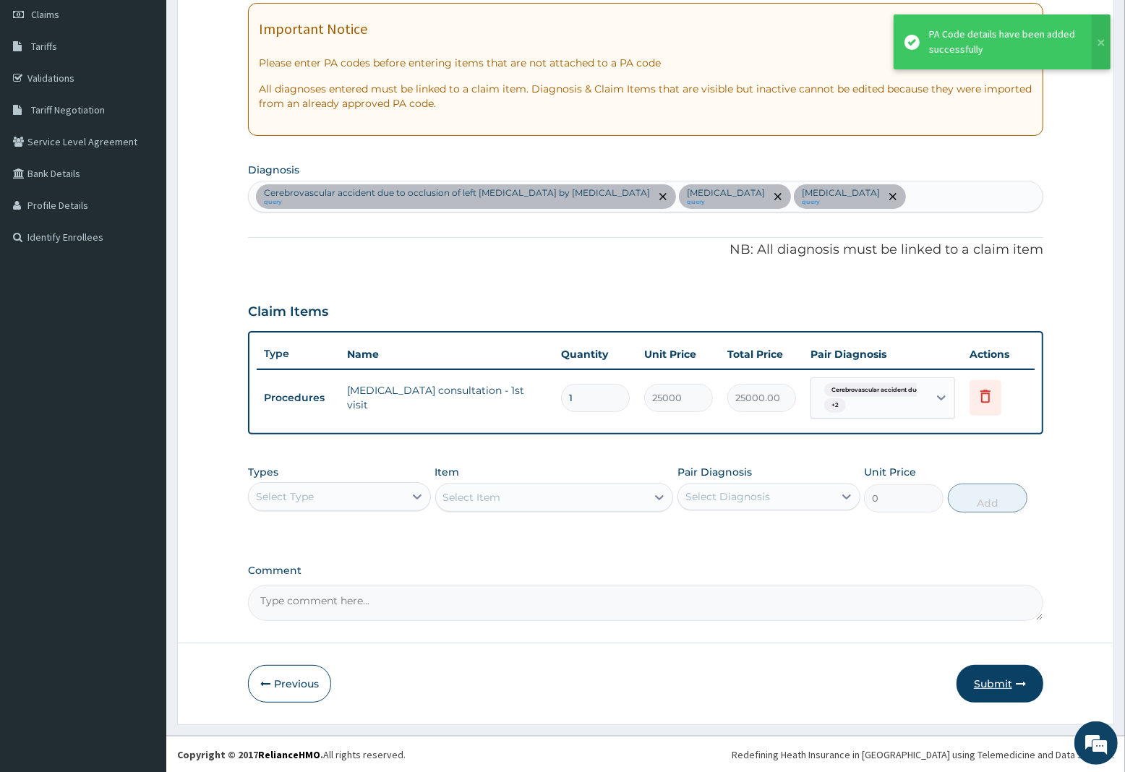
click at [989, 678] on button "Submit" at bounding box center [1000, 684] width 87 height 38
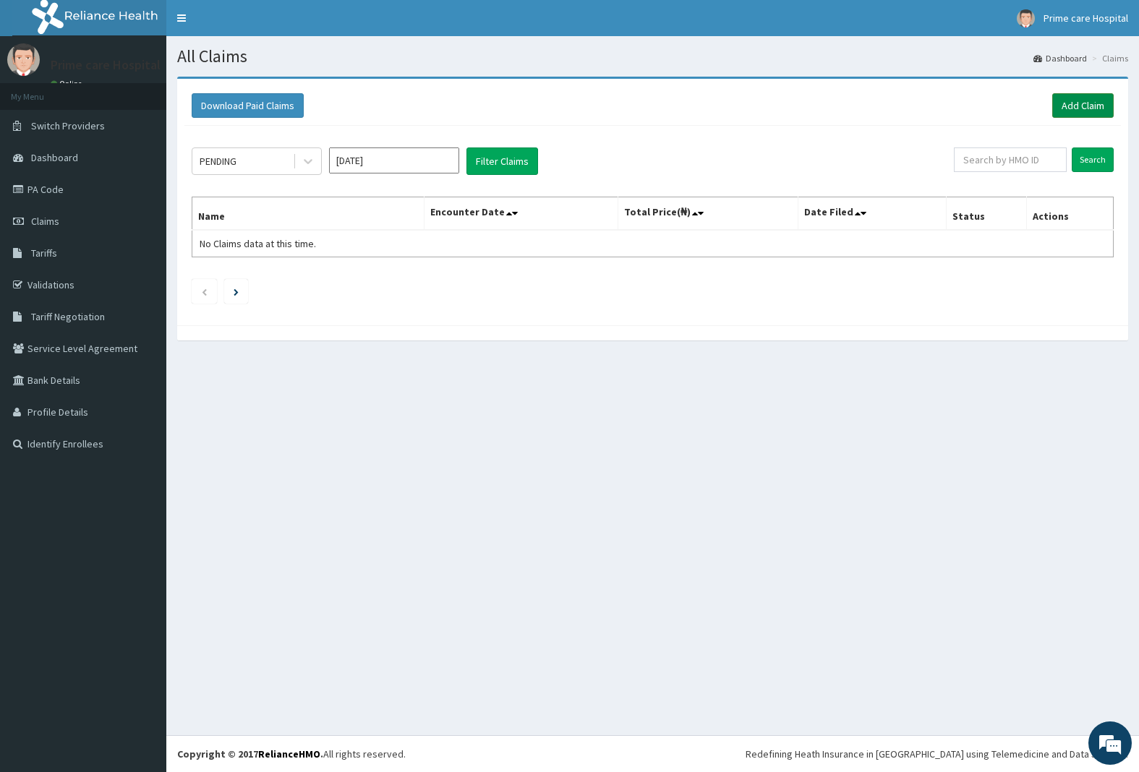
click at [1078, 102] on link "Add Claim" at bounding box center [1082, 105] width 61 height 25
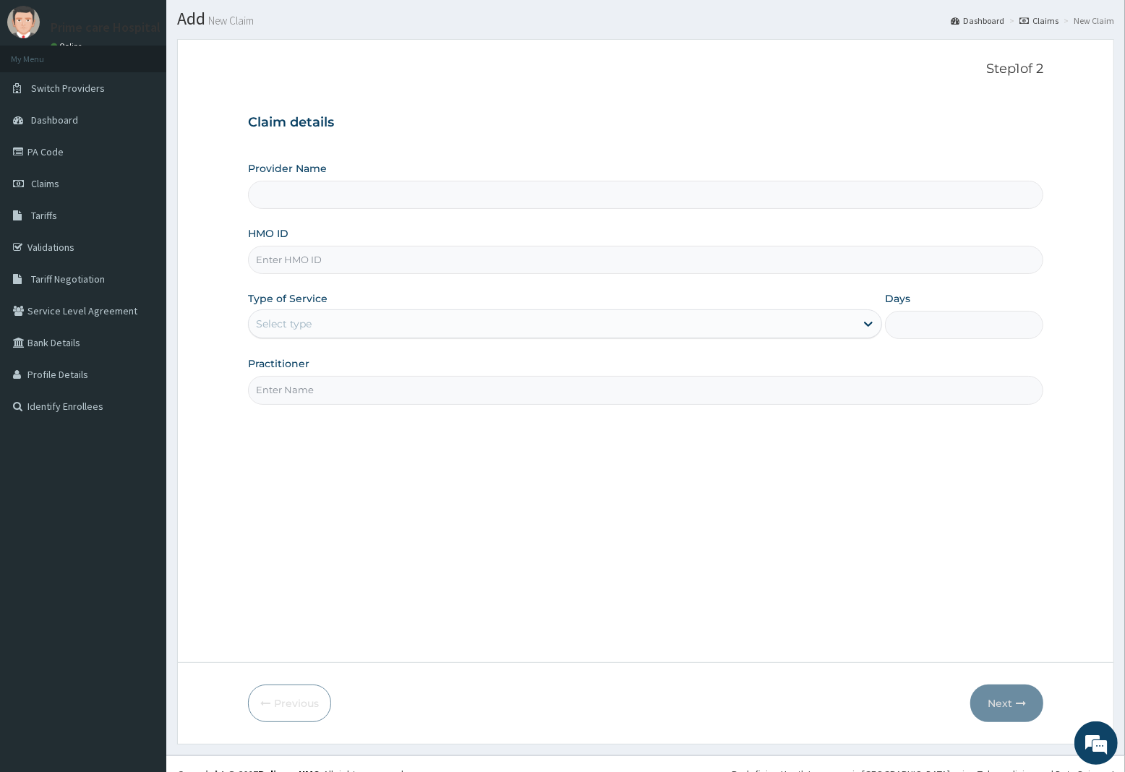
scroll to position [59, 0]
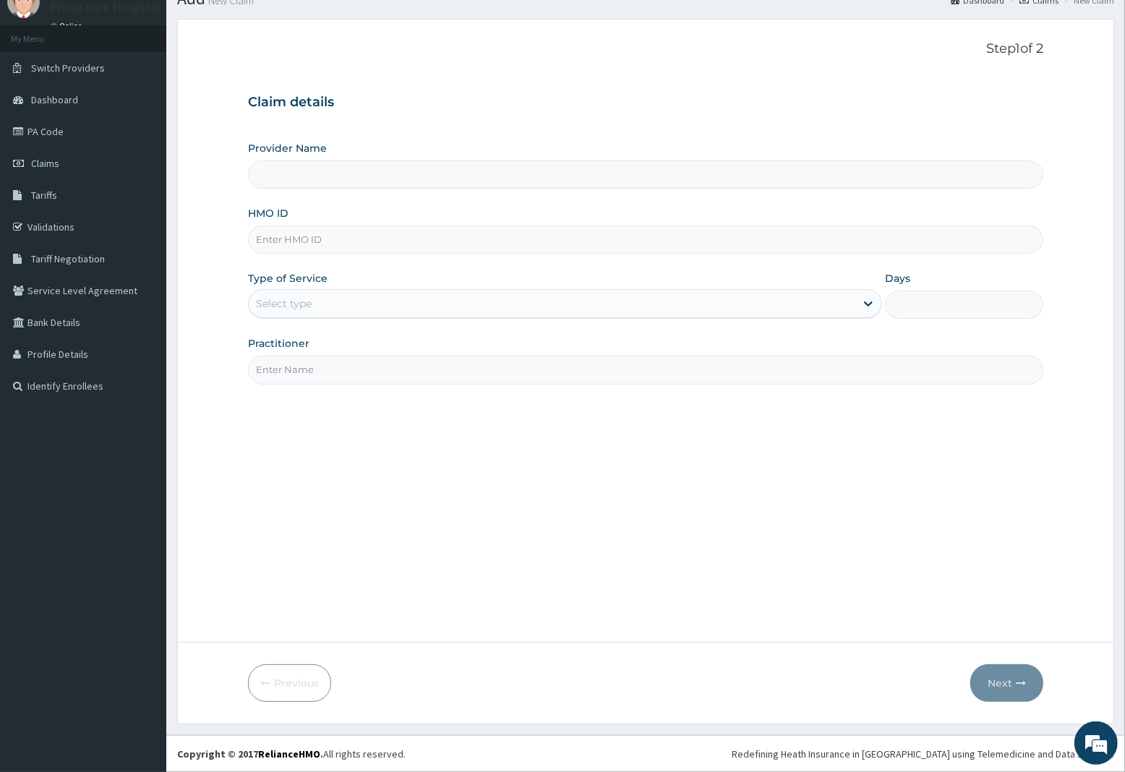
click at [330, 248] on input "HMO ID" at bounding box center [645, 240] width 795 height 28
type input "Prime care hospital"
type input "NES/10087/A"
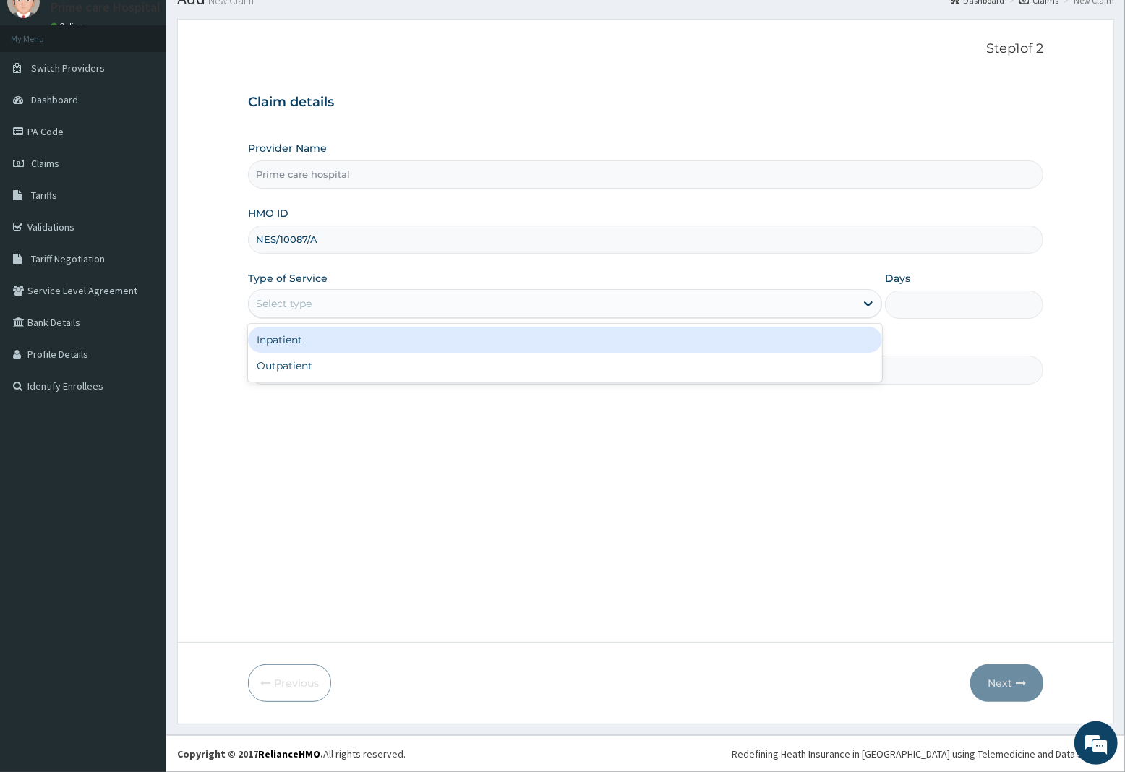
click at [392, 300] on div "Select type" at bounding box center [552, 303] width 607 height 23
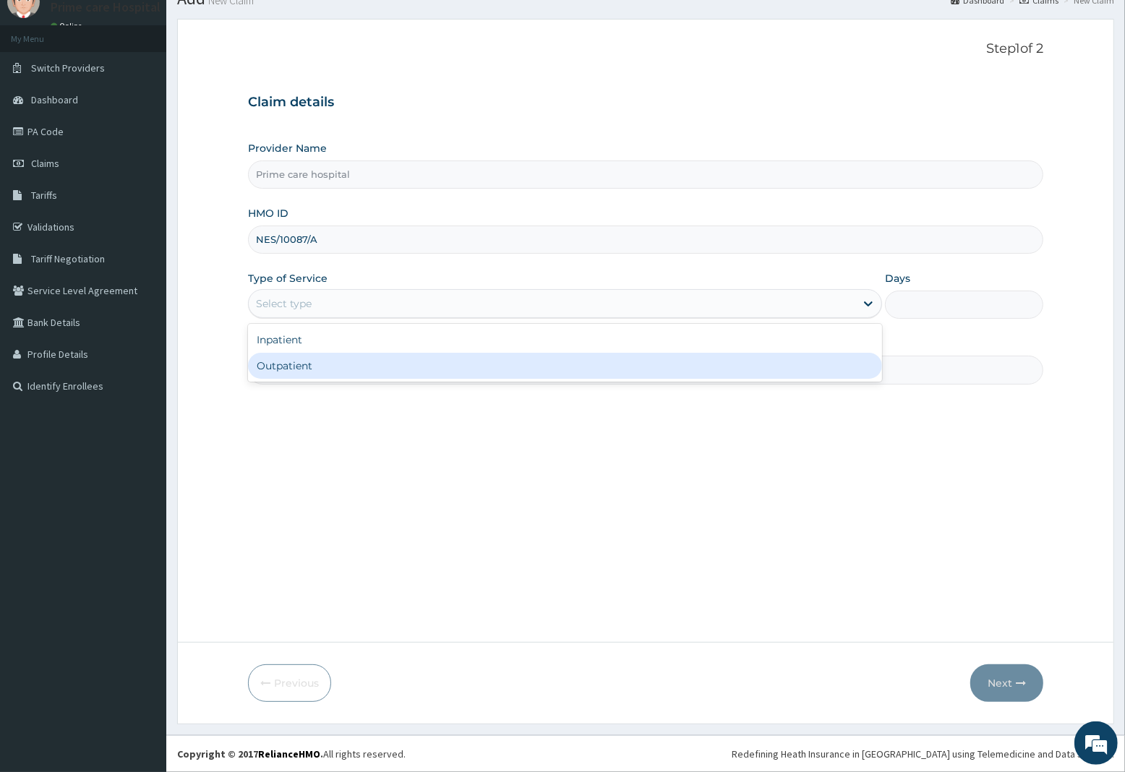
click at [355, 357] on div "Outpatient" at bounding box center [565, 366] width 634 height 26
type input "1"
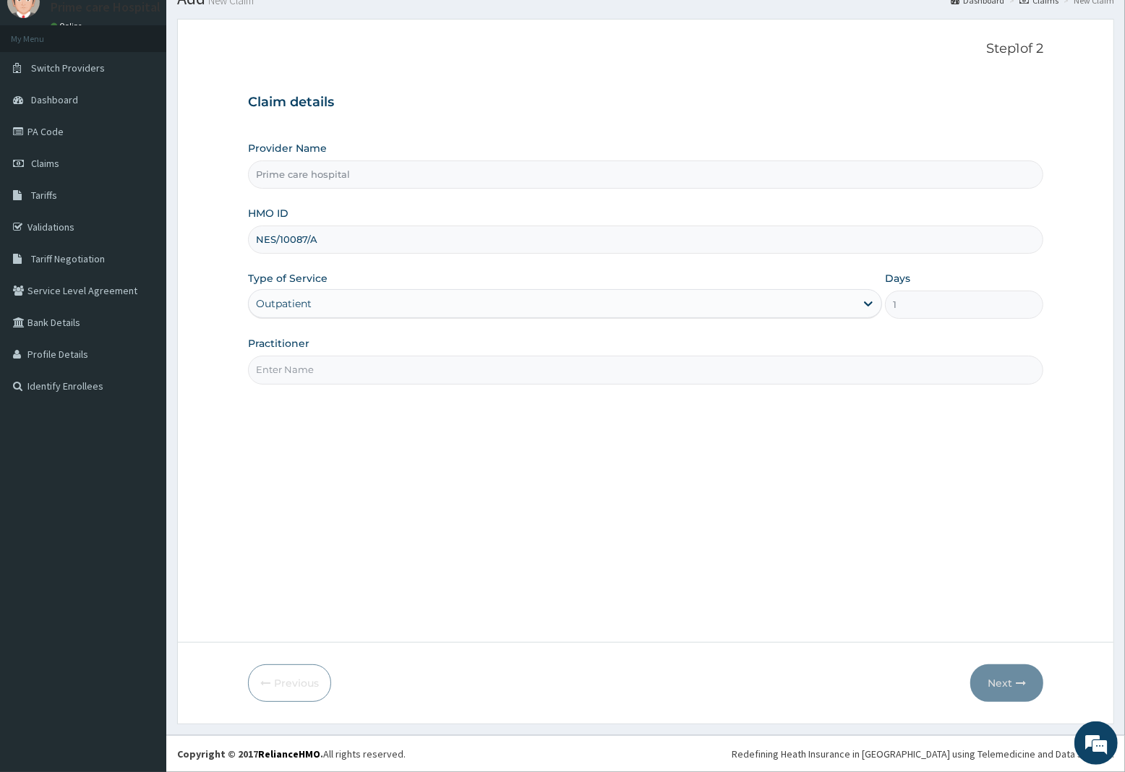
click at [347, 369] on input "Practitioner" at bounding box center [645, 370] width 795 height 28
type input "DR SOLO"
click at [1003, 684] on button "Next" at bounding box center [1006, 684] width 73 height 38
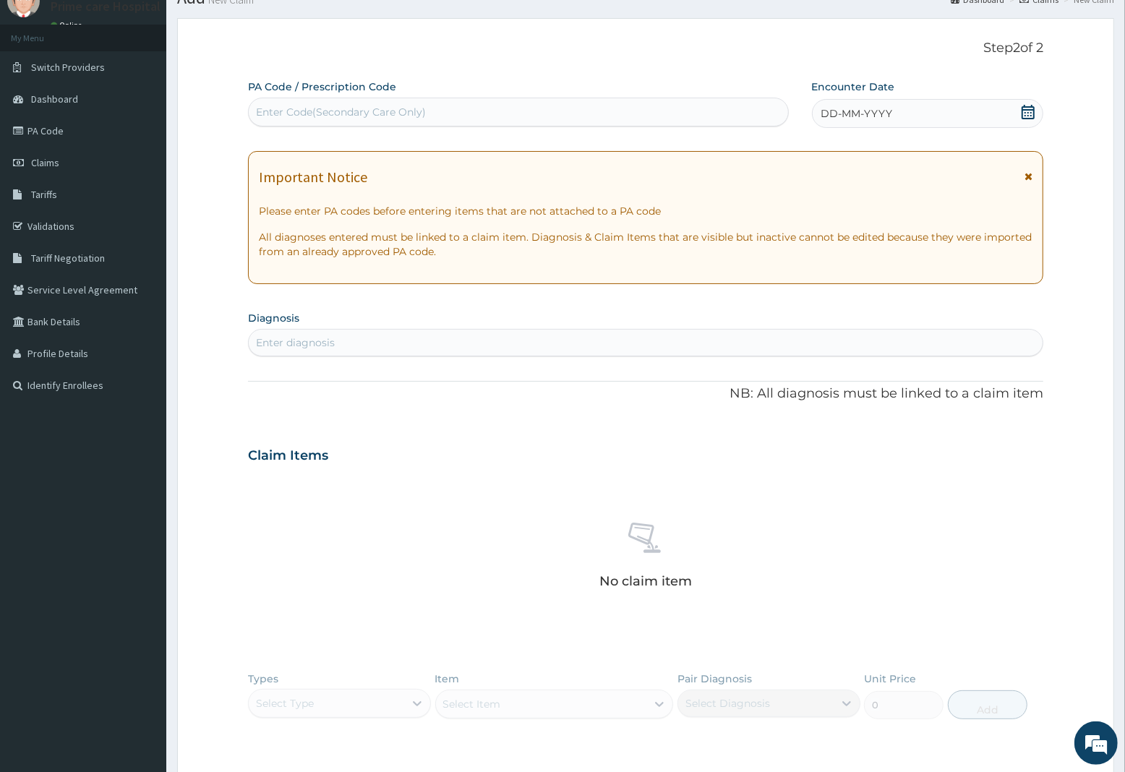
click at [425, 121] on div "Enter Code(Secondary Care Only)" at bounding box center [518, 112] width 539 height 23
type input "PA/4454C4"
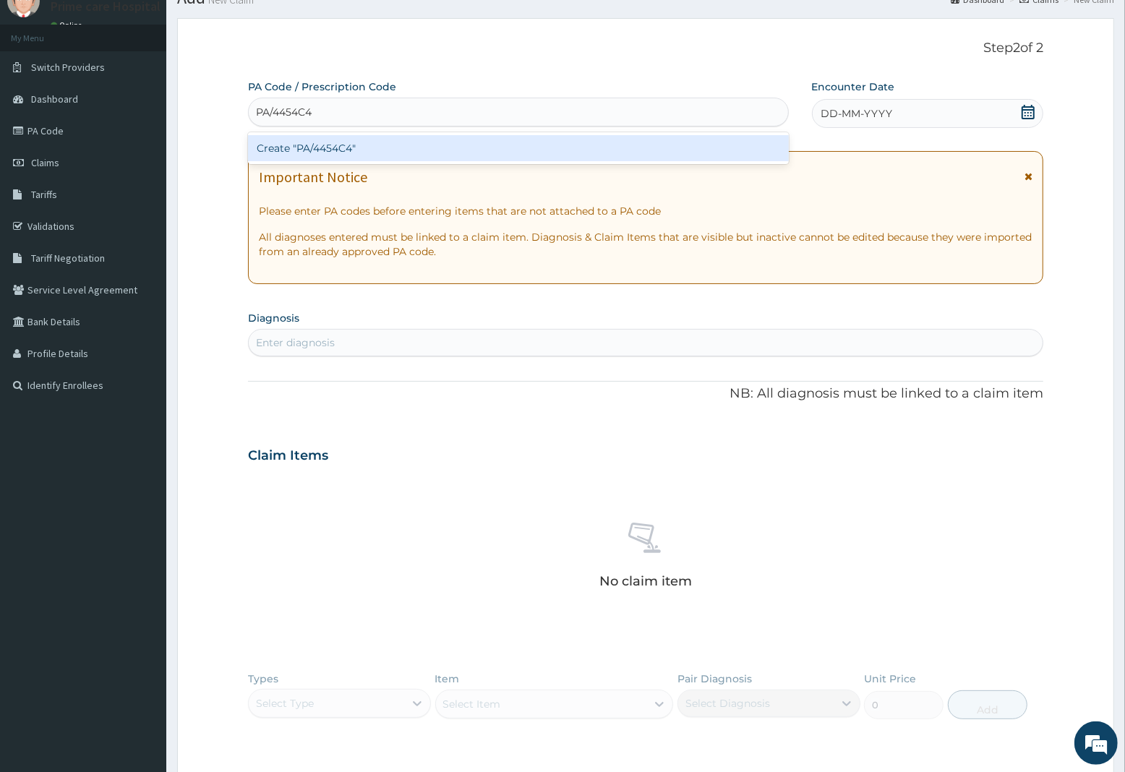
click at [425, 142] on div "Create "PA/4454C4"" at bounding box center [518, 148] width 541 height 26
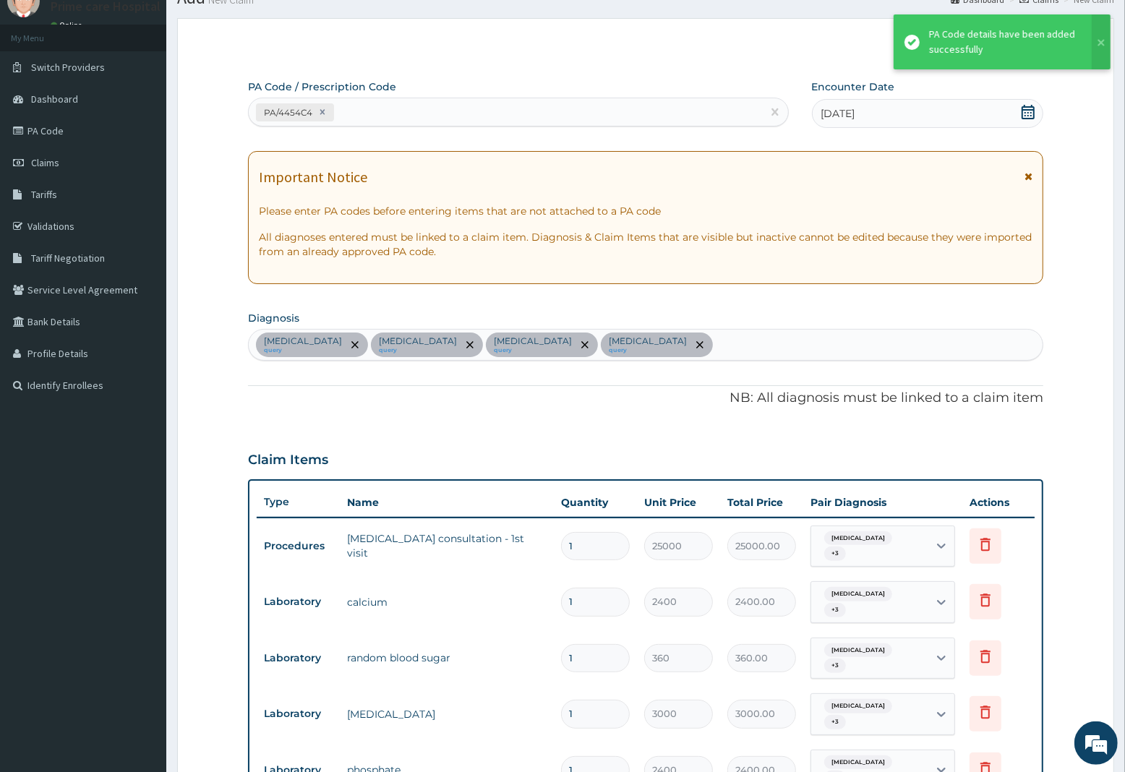
scroll to position [500, 0]
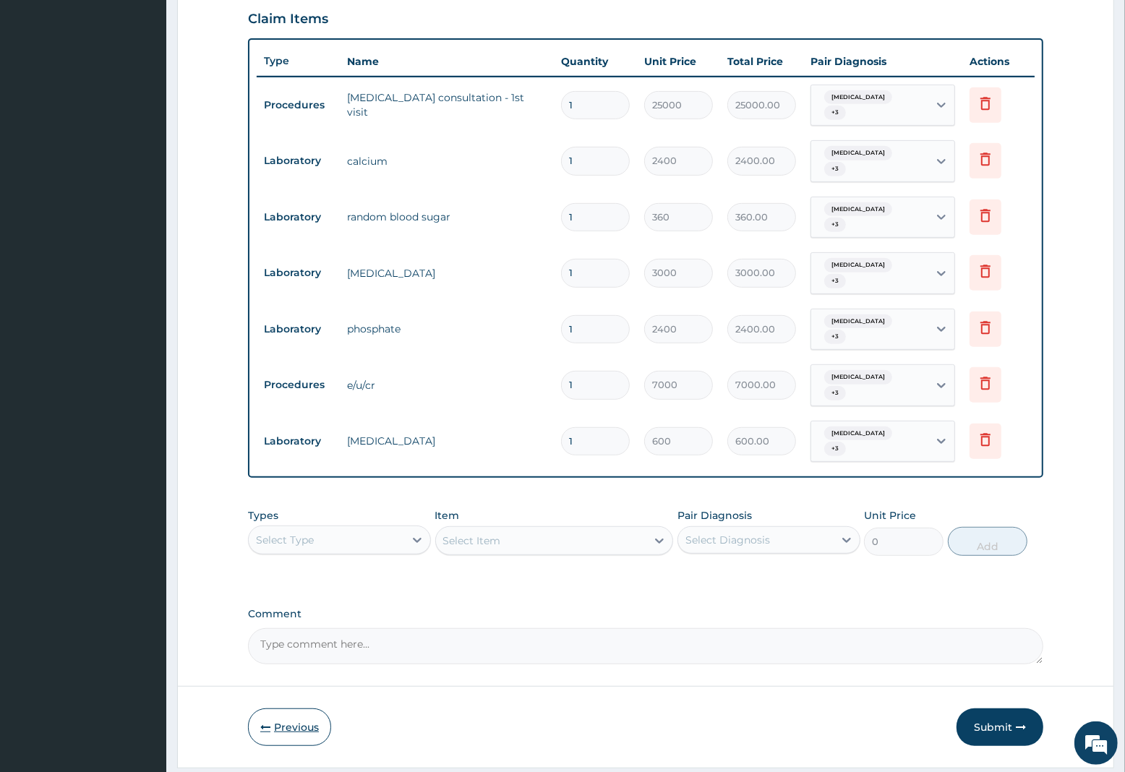
click at [290, 709] on button "Previous" at bounding box center [289, 728] width 83 height 38
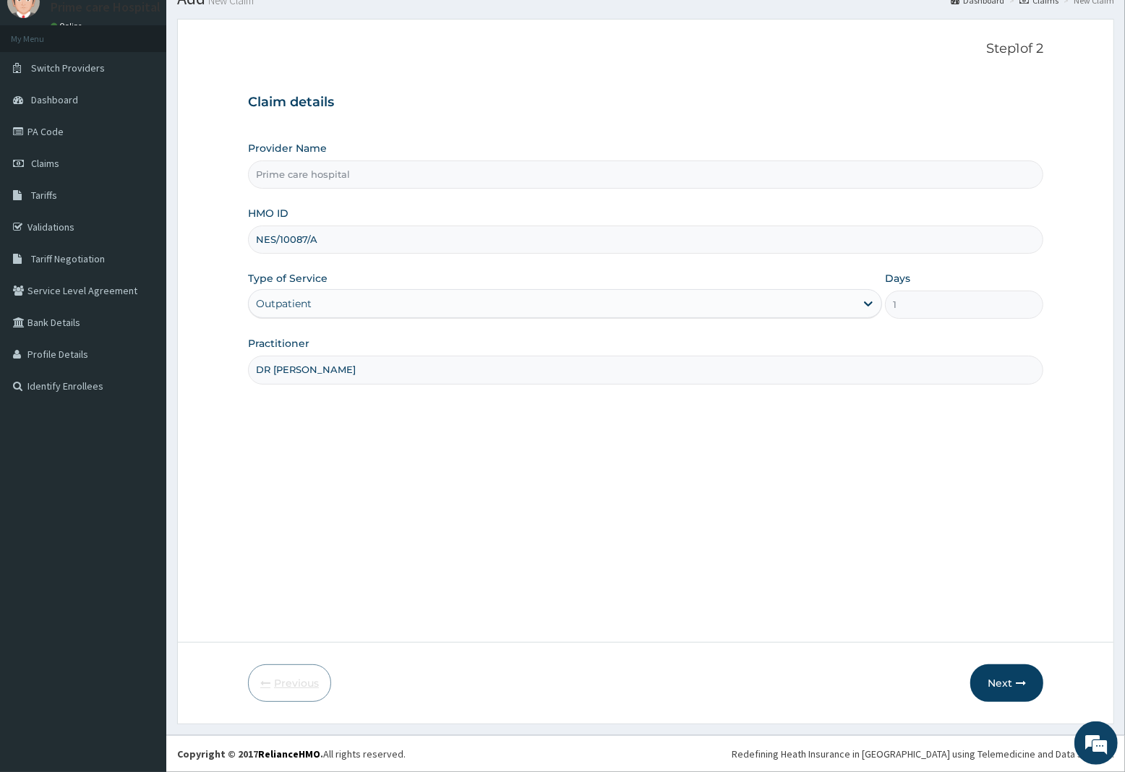
scroll to position [59, 0]
click at [316, 381] on input "DR SOLO" at bounding box center [645, 370] width 795 height 28
type input "DR [PERSON_NAME]"
click at [1002, 682] on button "Next" at bounding box center [1006, 684] width 73 height 38
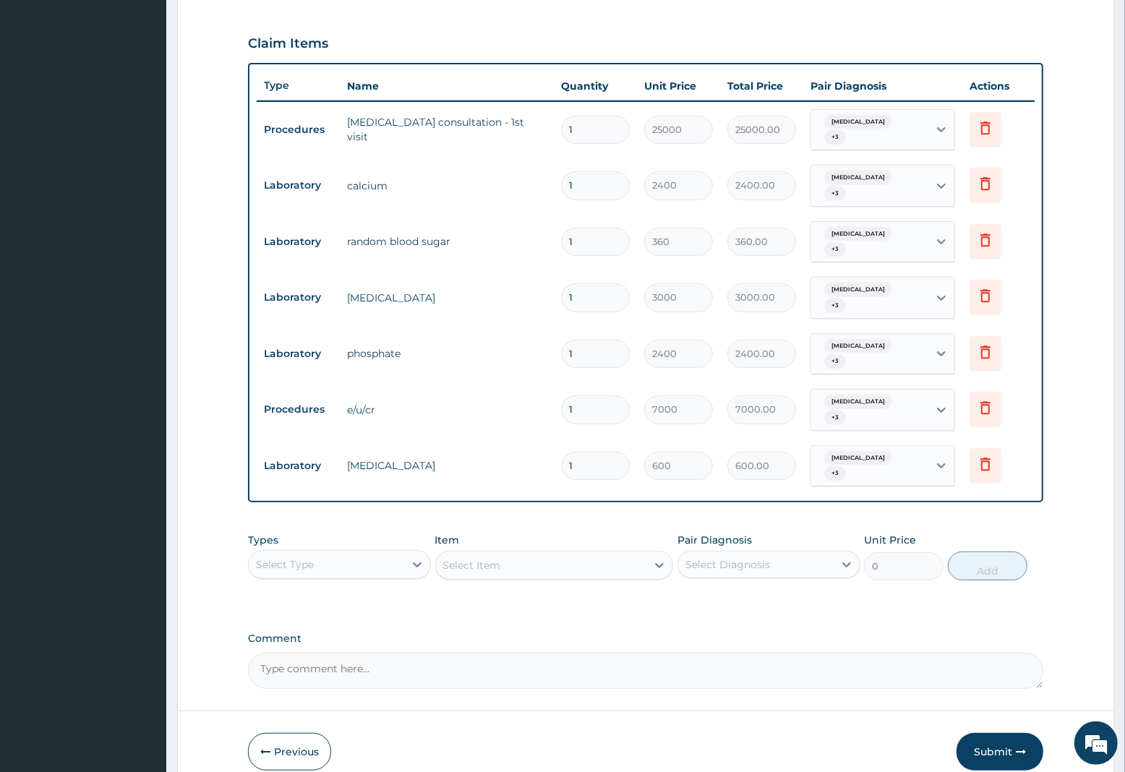
scroll to position [500, 0]
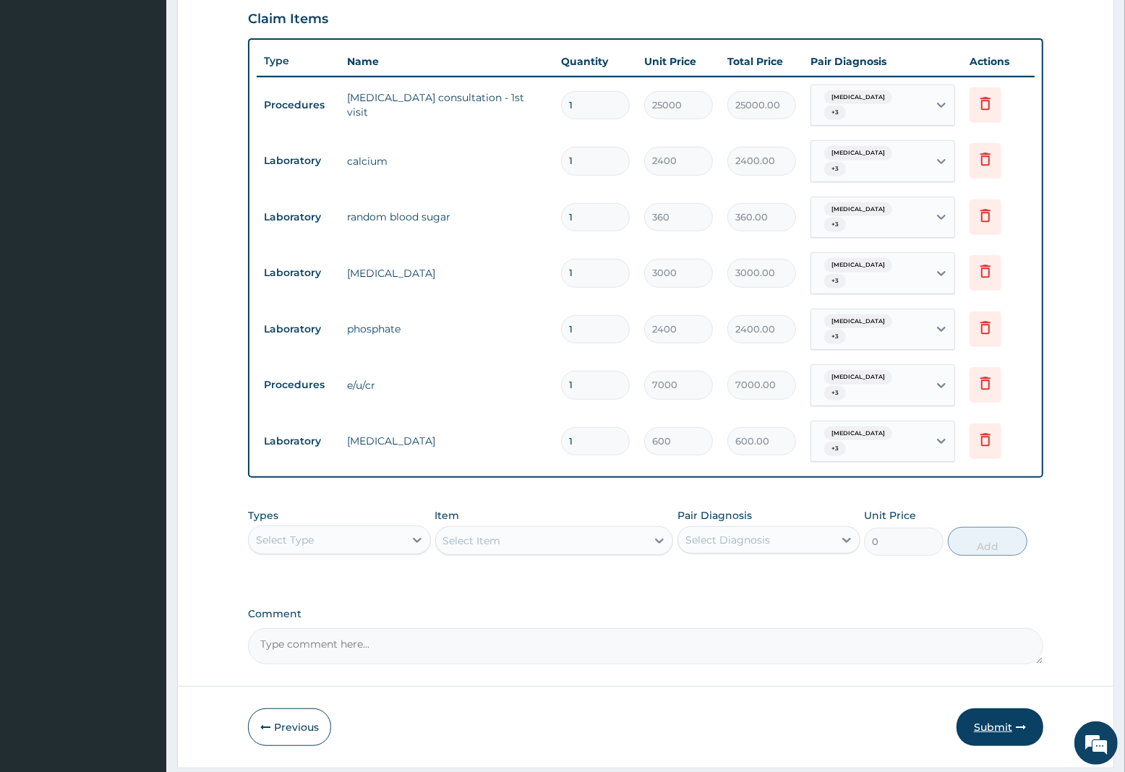
click at [1004, 709] on button "Submit" at bounding box center [1000, 728] width 87 height 38
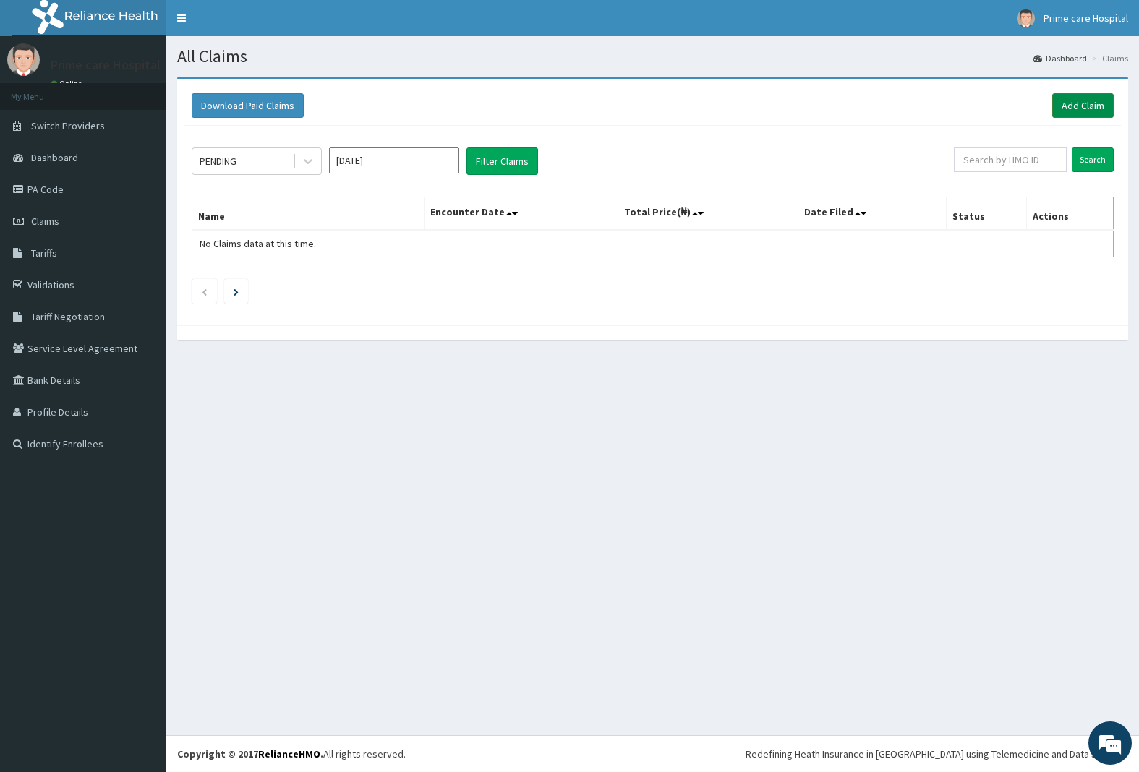
click at [1076, 101] on link "Add Claim" at bounding box center [1082, 105] width 61 height 25
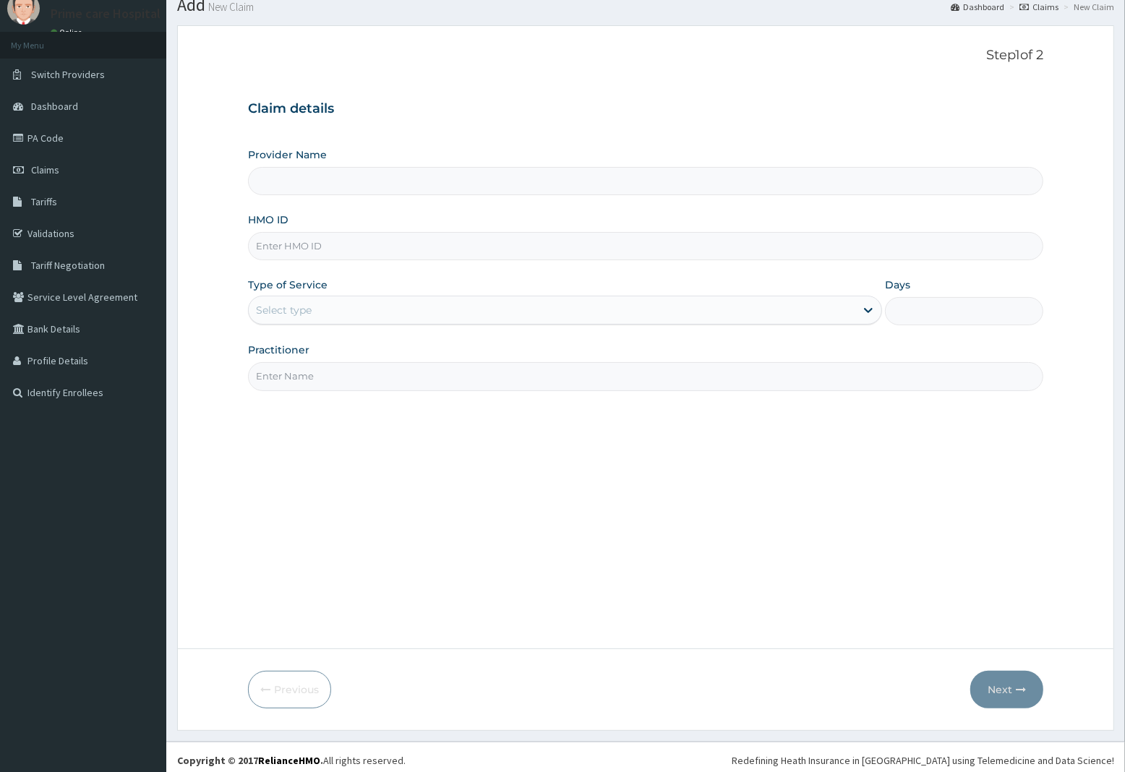
scroll to position [59, 0]
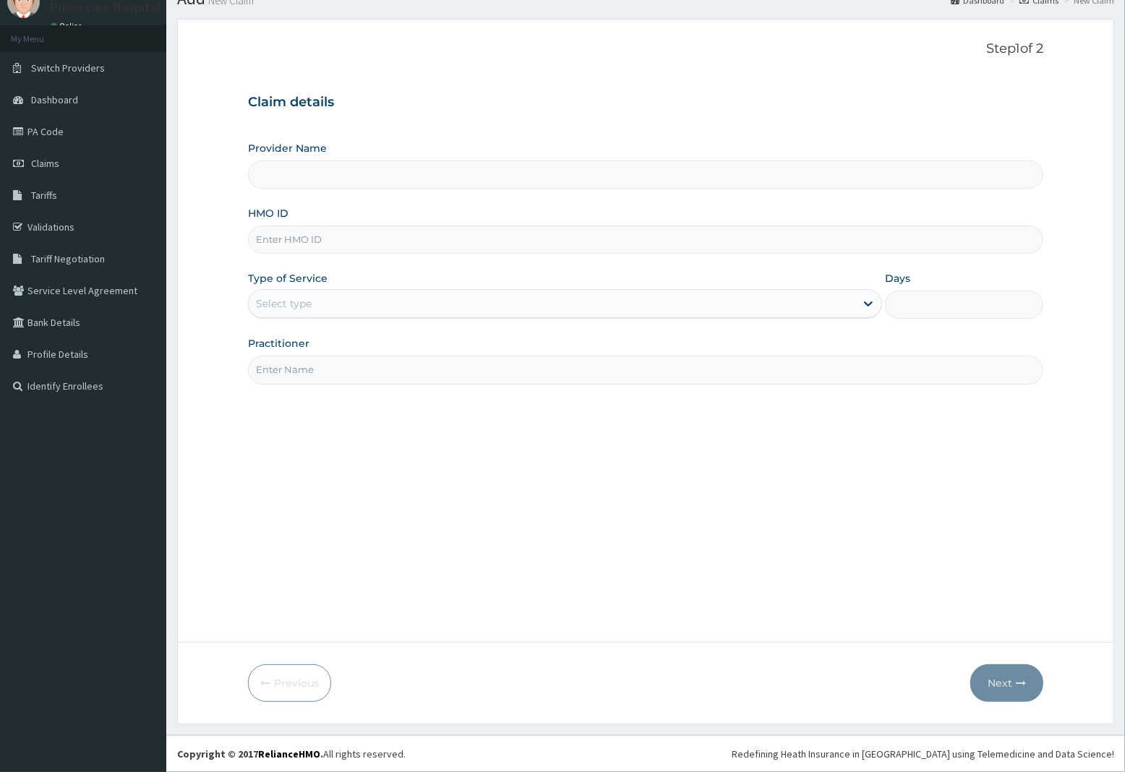
click at [315, 242] on input "HMO ID" at bounding box center [645, 240] width 795 height 28
type input "Prime care hospital"
type input "NES/10087/A"
click at [367, 307] on div "Select type" at bounding box center [552, 303] width 607 height 23
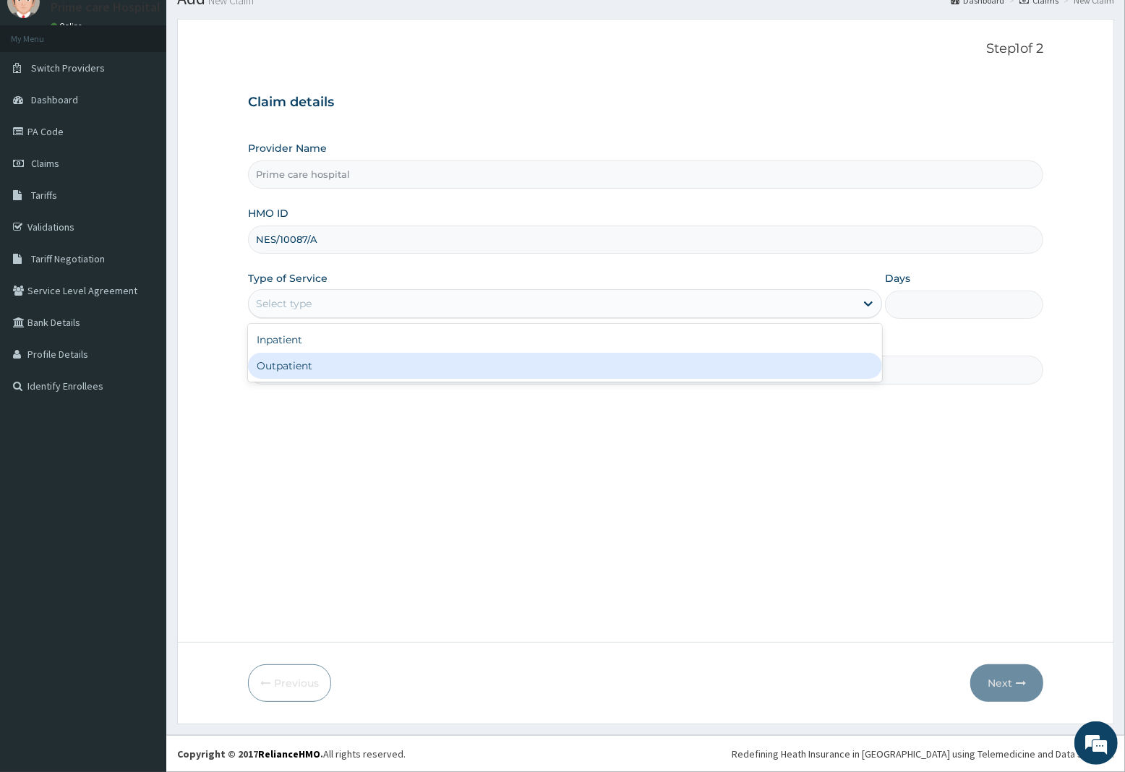
click at [311, 366] on div "Outpatient" at bounding box center [565, 366] width 634 height 26
type input "1"
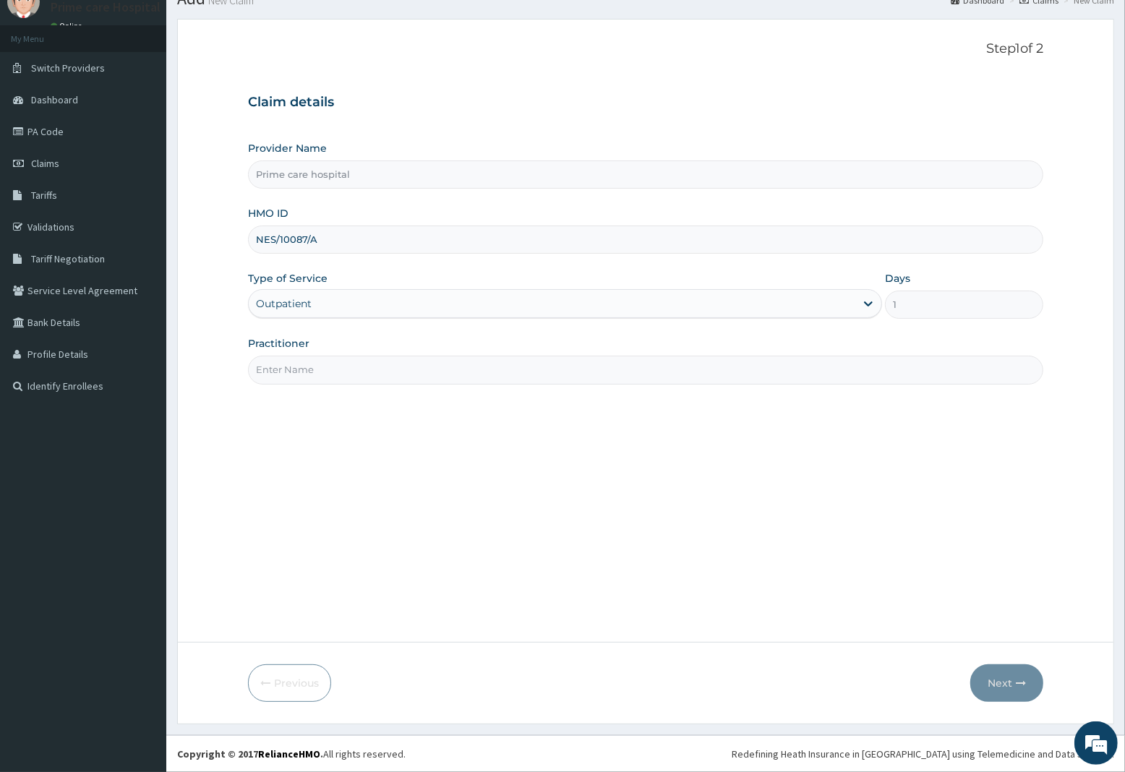
click at [311, 366] on input "Practitioner" at bounding box center [645, 370] width 795 height 28
type input "DR ALEX"
click at [1011, 684] on button "Next" at bounding box center [1006, 684] width 73 height 38
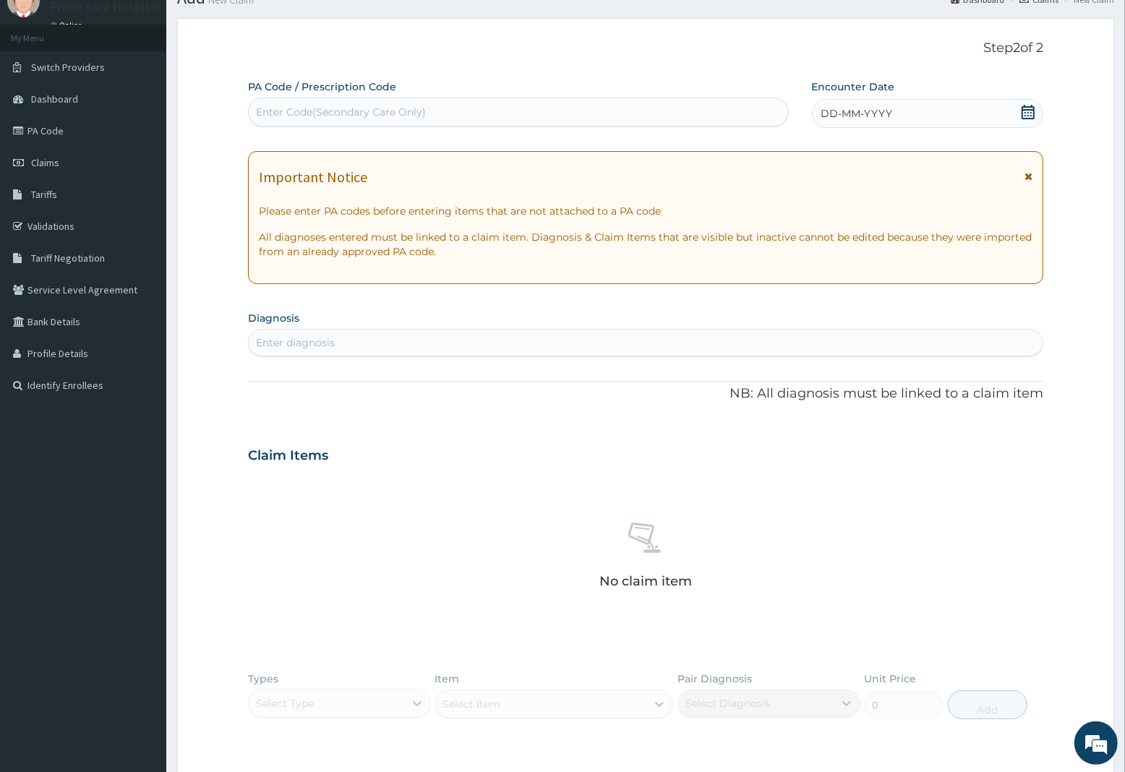
click at [414, 116] on div "Enter Code(Secondary Care Only)" at bounding box center [341, 112] width 170 height 14
type input "PA/FB2C4D"
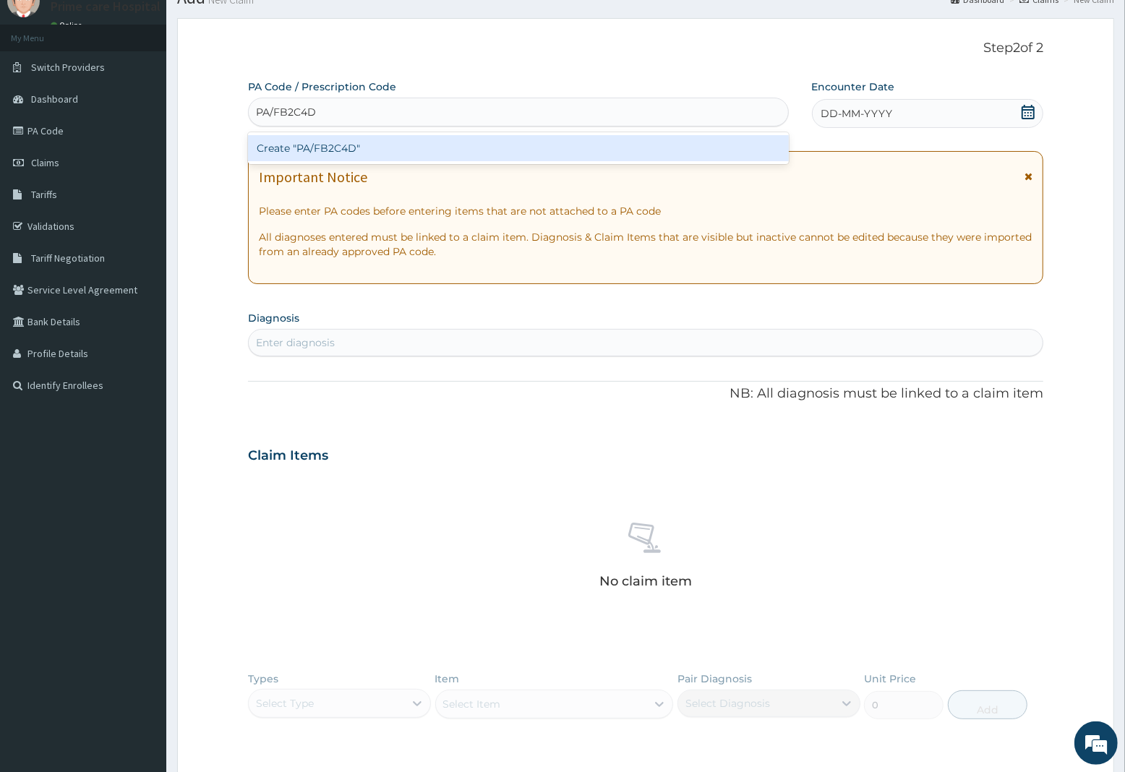
click at [407, 150] on div "Create "PA/FB2C4D"" at bounding box center [518, 148] width 541 height 26
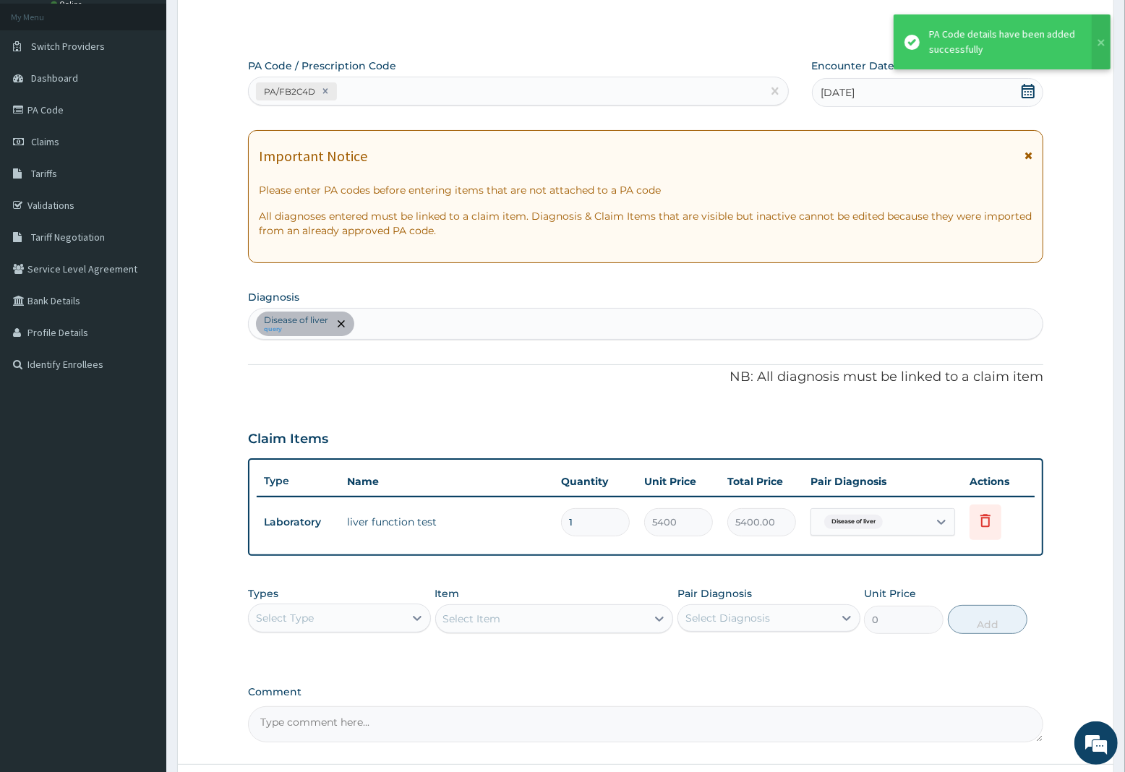
scroll to position [200, 0]
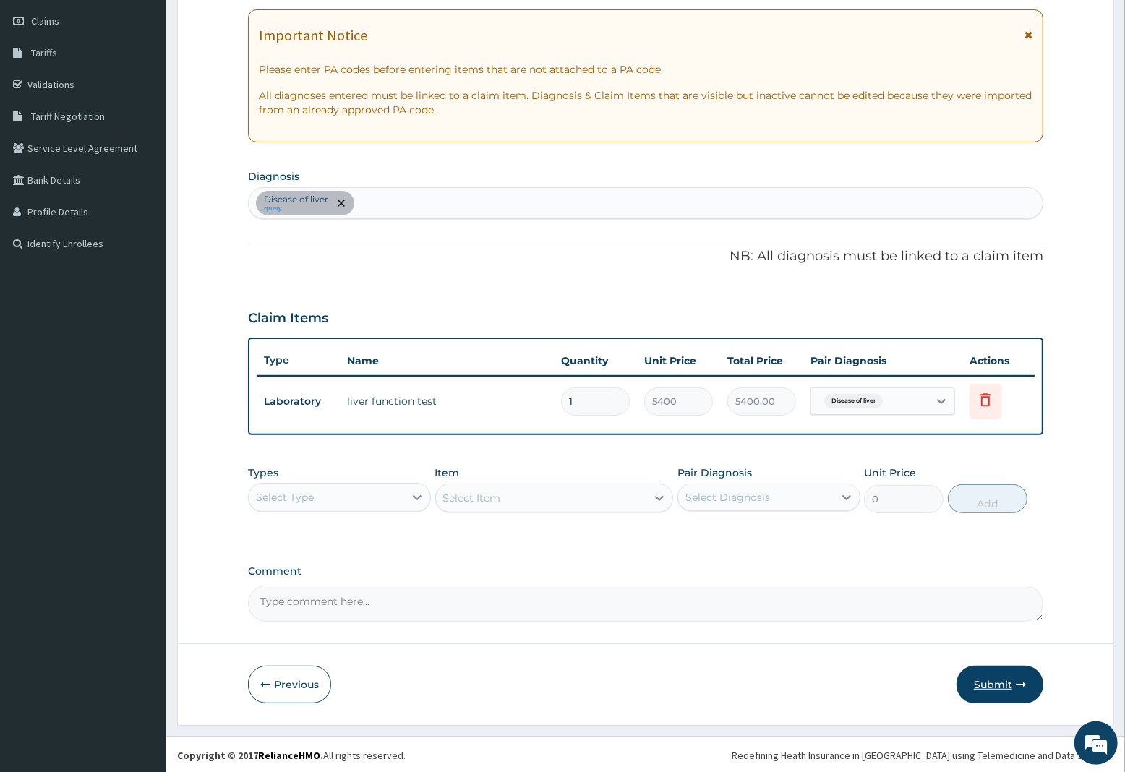
click at [1013, 681] on button "Submit" at bounding box center [1000, 685] width 87 height 38
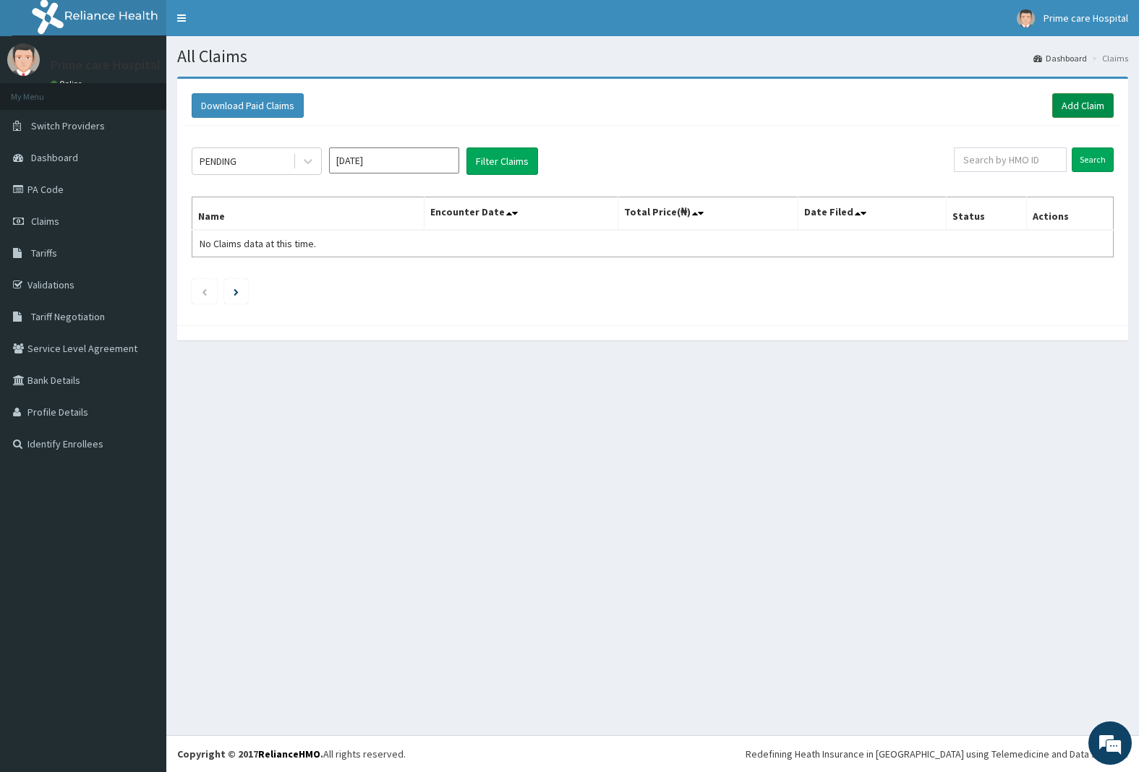
click at [1085, 103] on link "Add Claim" at bounding box center [1082, 105] width 61 height 25
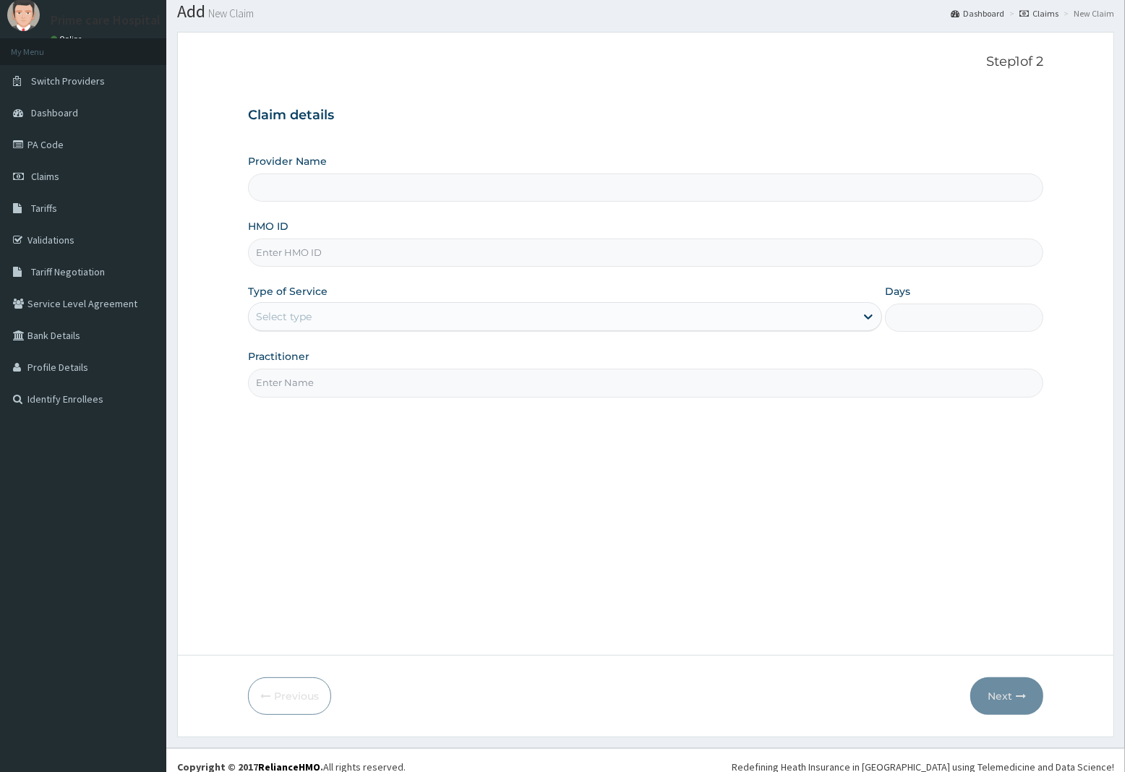
scroll to position [59, 0]
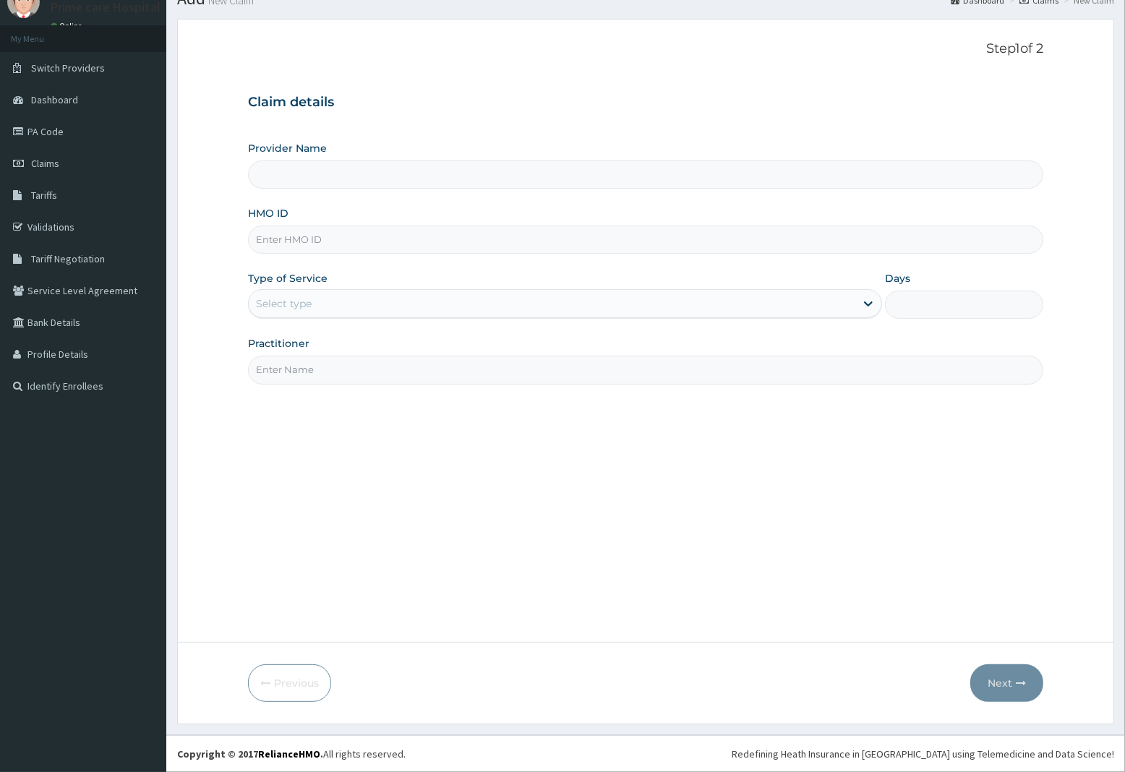
click at [315, 241] on input "HMO ID" at bounding box center [645, 240] width 795 height 28
type input "Prime care hospital"
type input "HOF/10033/A"
click at [318, 300] on div "Select type" at bounding box center [552, 303] width 607 height 23
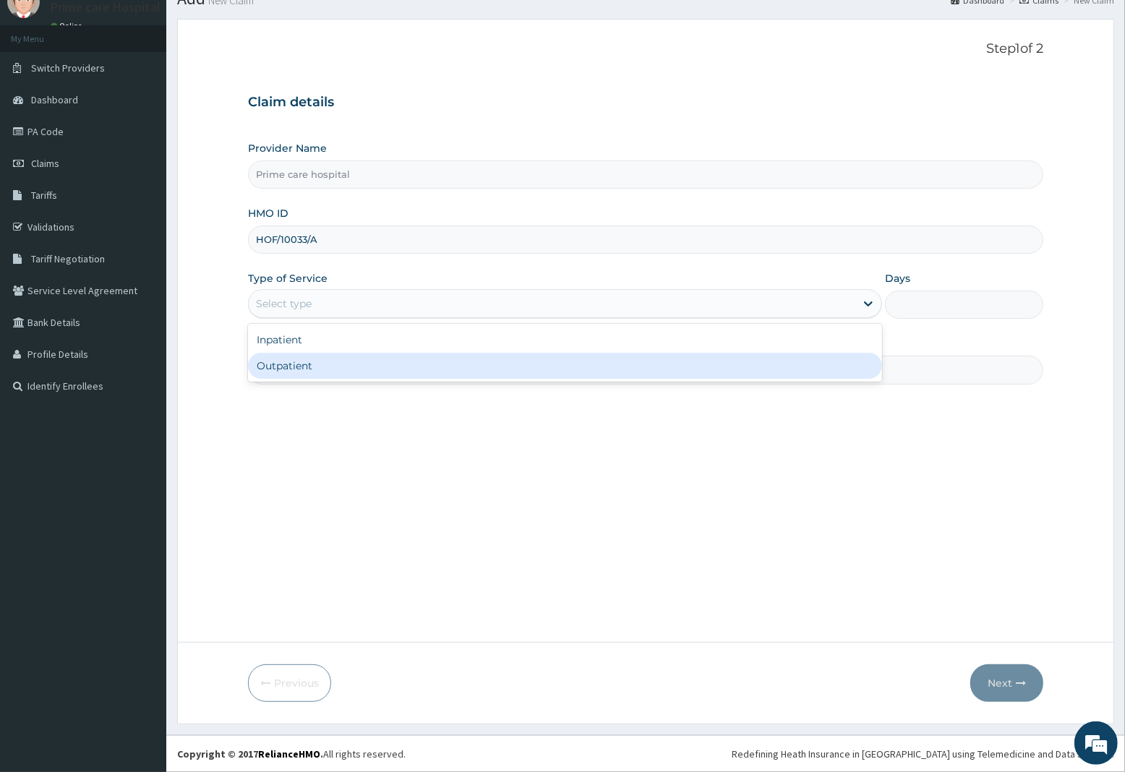
click at [330, 369] on div "Outpatient" at bounding box center [565, 366] width 634 height 26
type input "1"
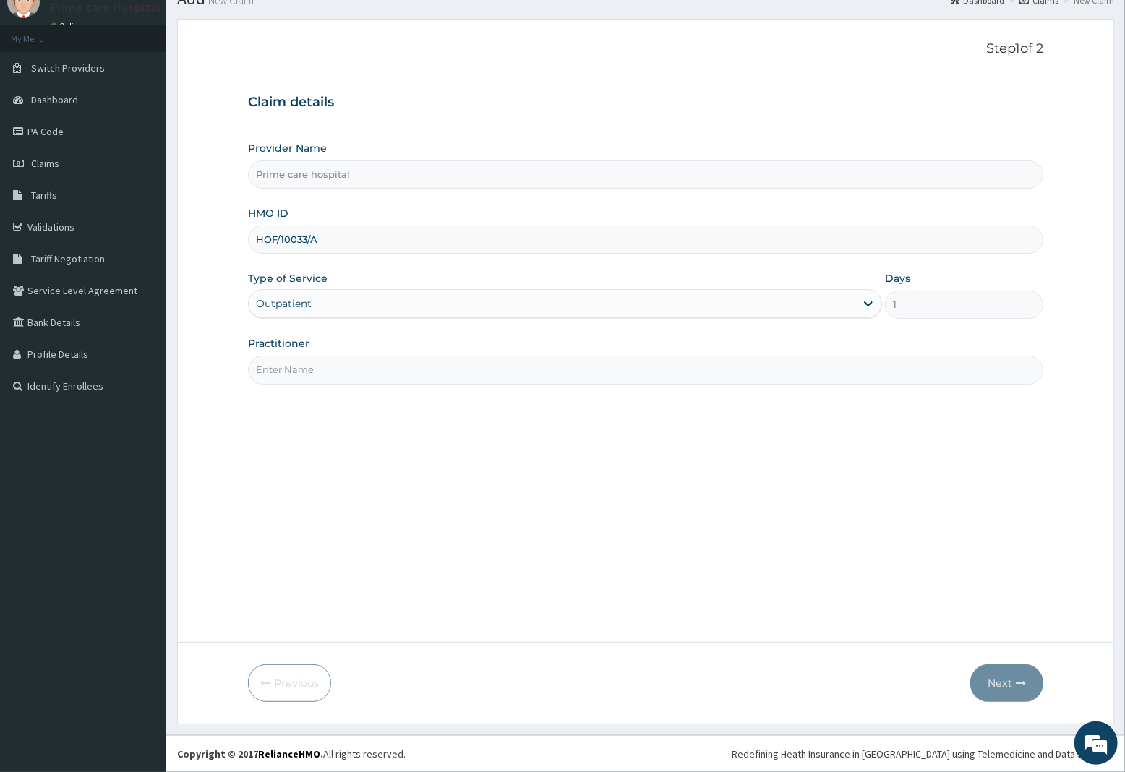
click at [330, 369] on input "Practitioner" at bounding box center [645, 370] width 795 height 28
type input "DR [PERSON_NAME]"
click at [1009, 683] on button "Next" at bounding box center [1006, 684] width 73 height 38
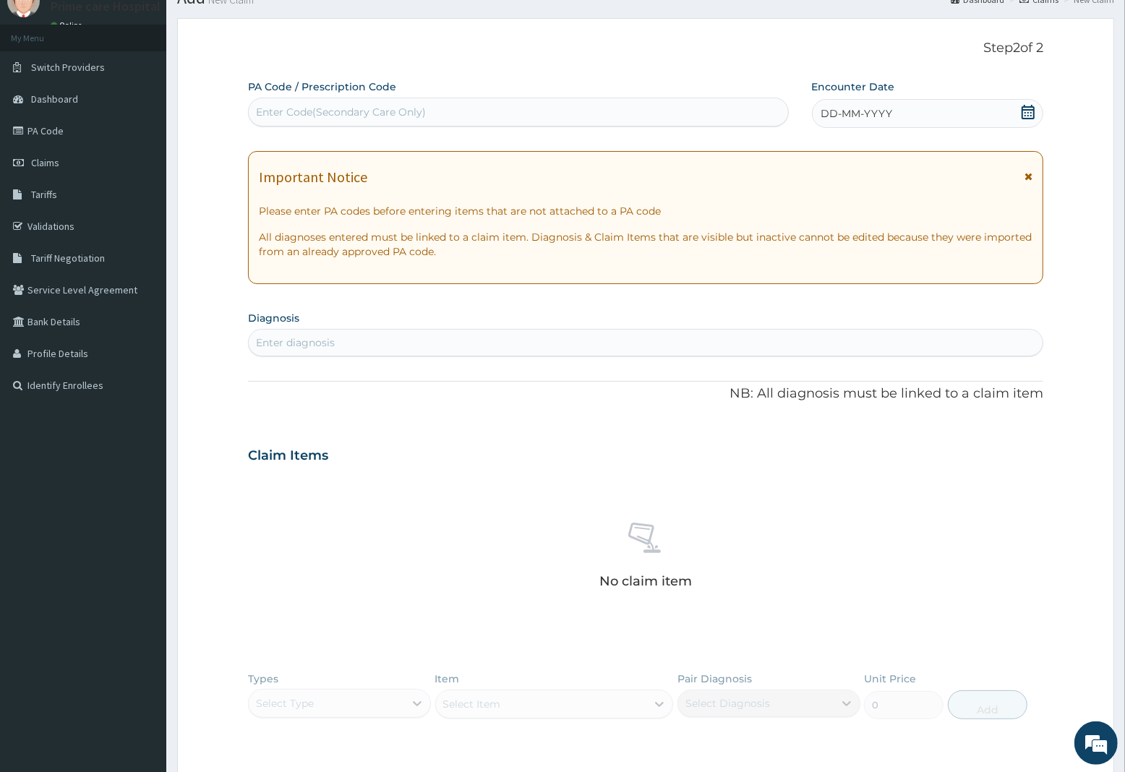
click at [499, 114] on div "Enter Code(Secondary Care Only)" at bounding box center [518, 112] width 539 height 23
type input "PA/6DEFA1"
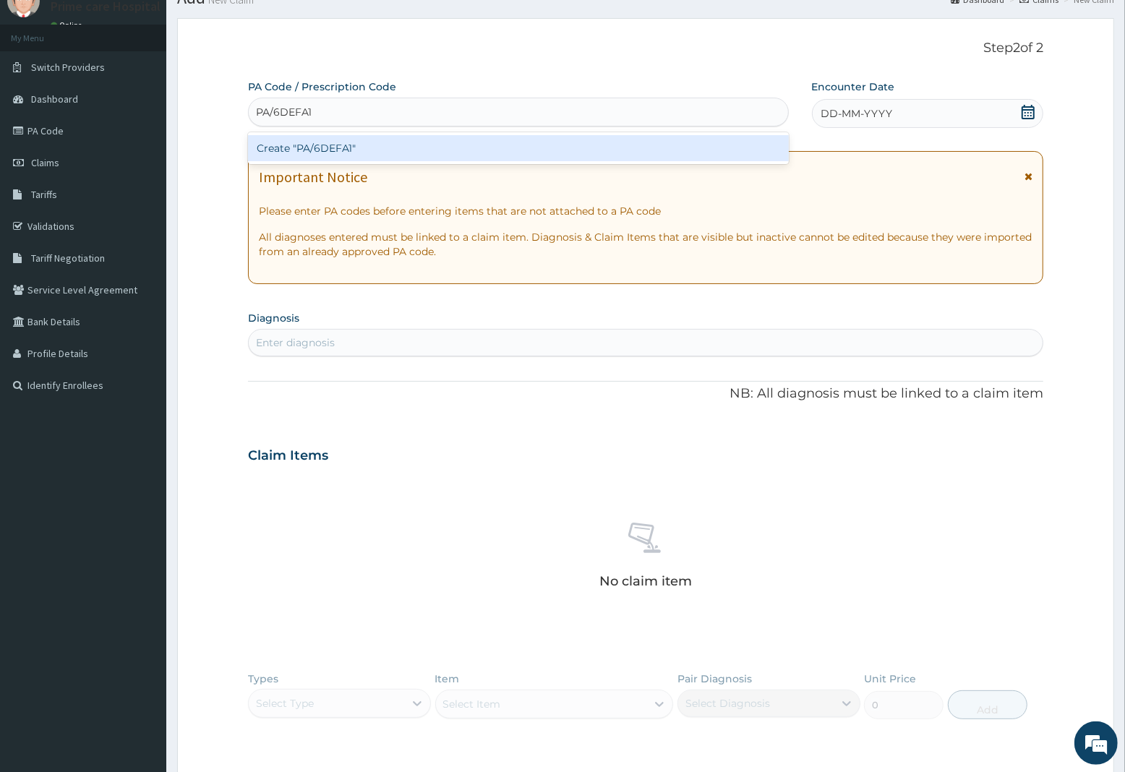
click at [500, 140] on div "Create "PA/6DEFA1"" at bounding box center [518, 148] width 541 height 26
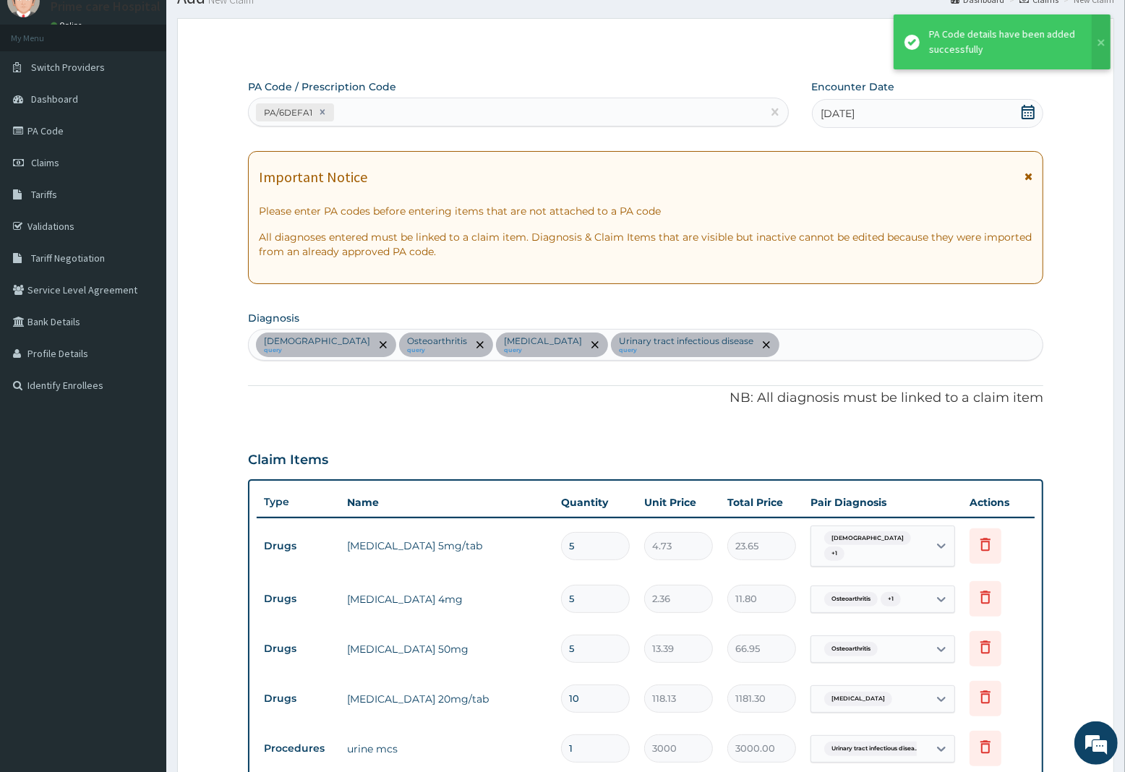
scroll to position [656, 0]
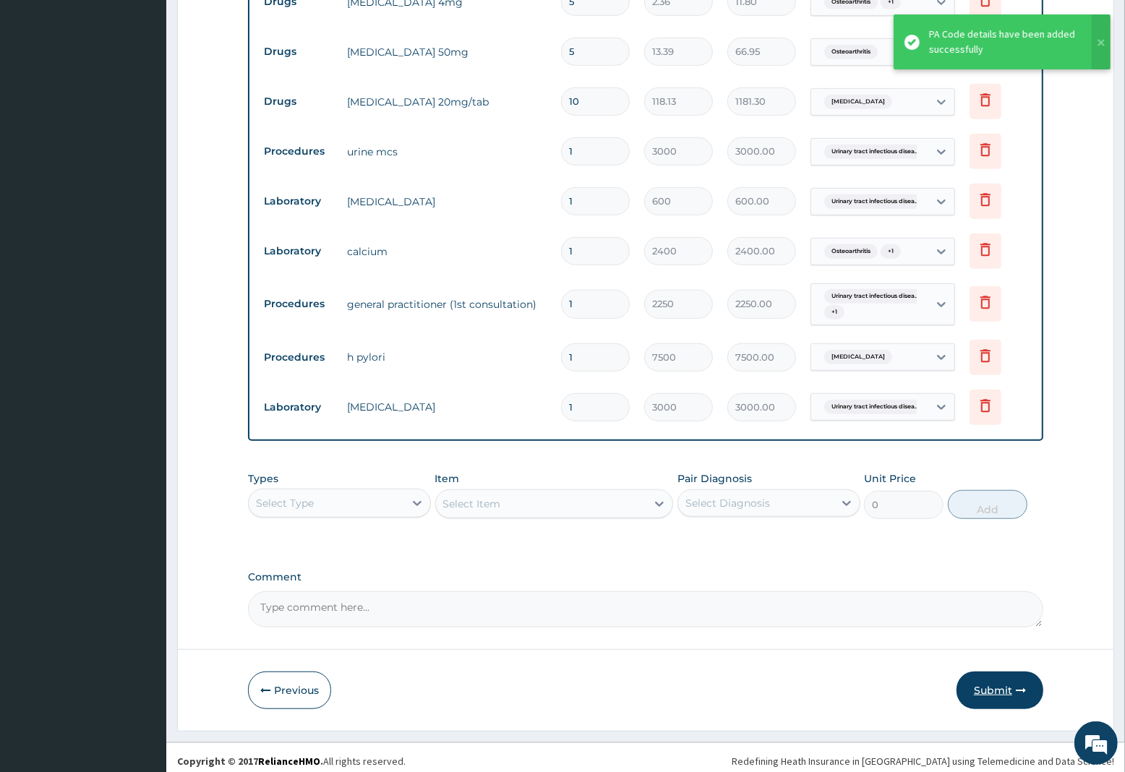
click at [1002, 688] on button "Submit" at bounding box center [1000, 691] width 87 height 38
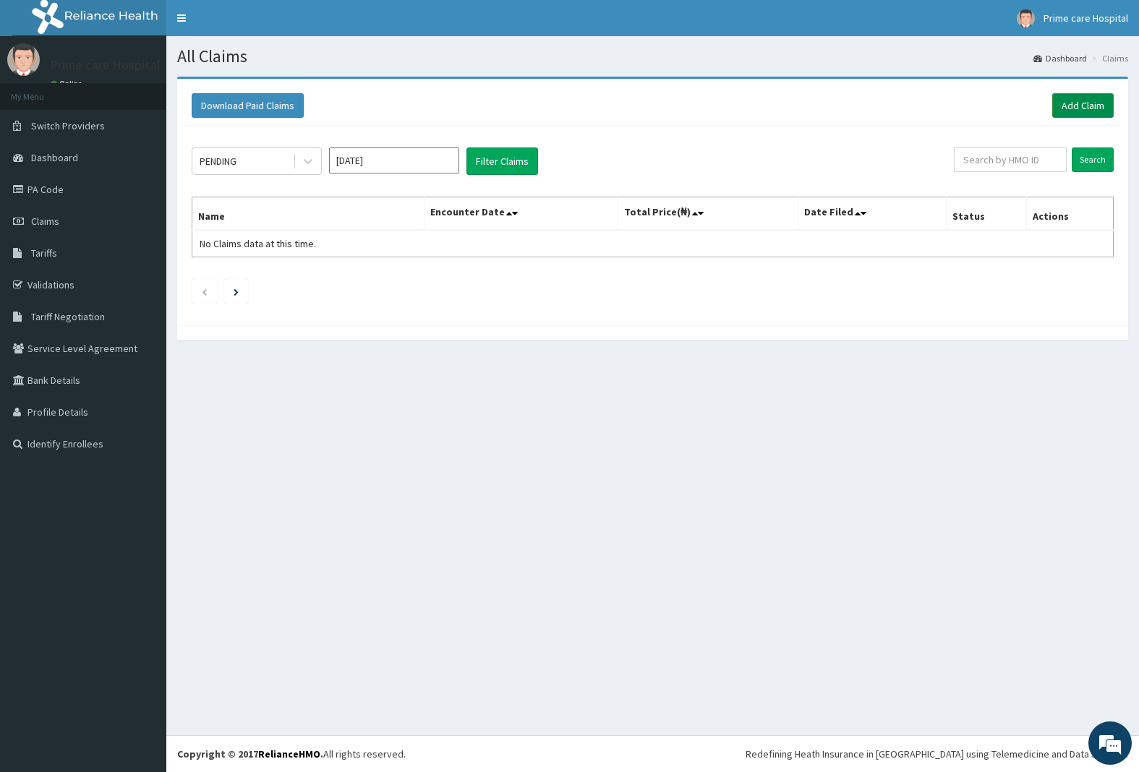
click at [1074, 106] on link "Add Claim" at bounding box center [1082, 105] width 61 height 25
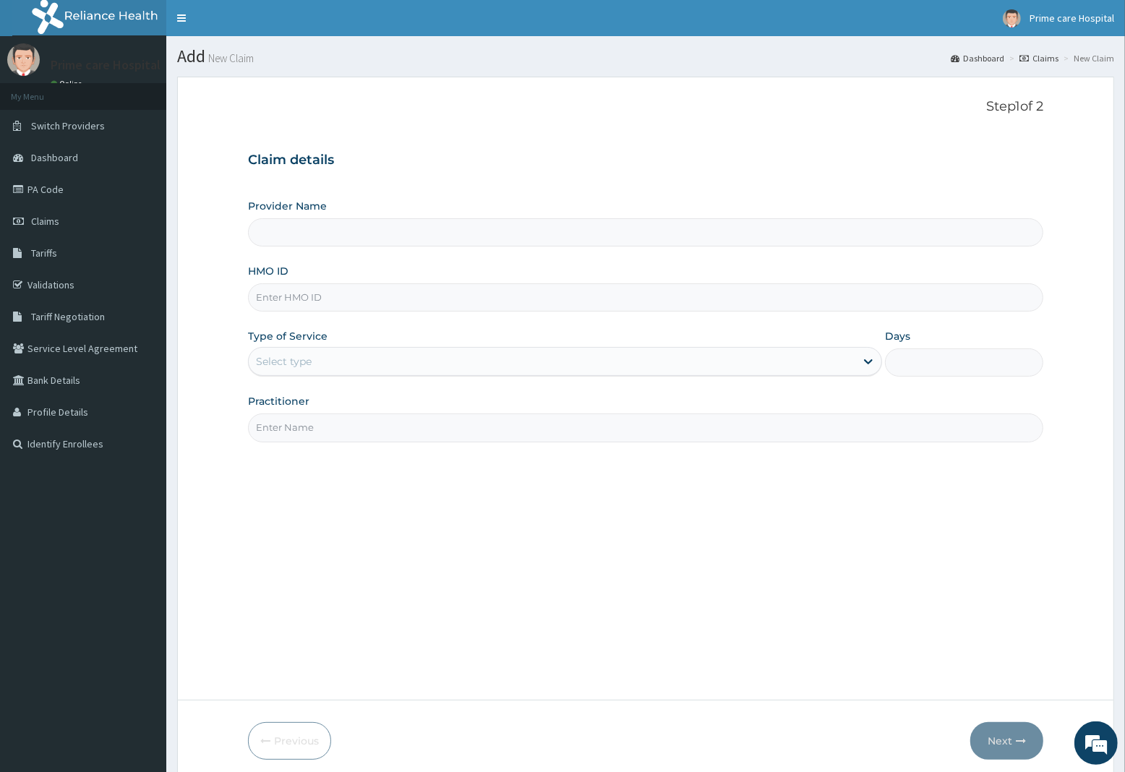
scroll to position [59, 0]
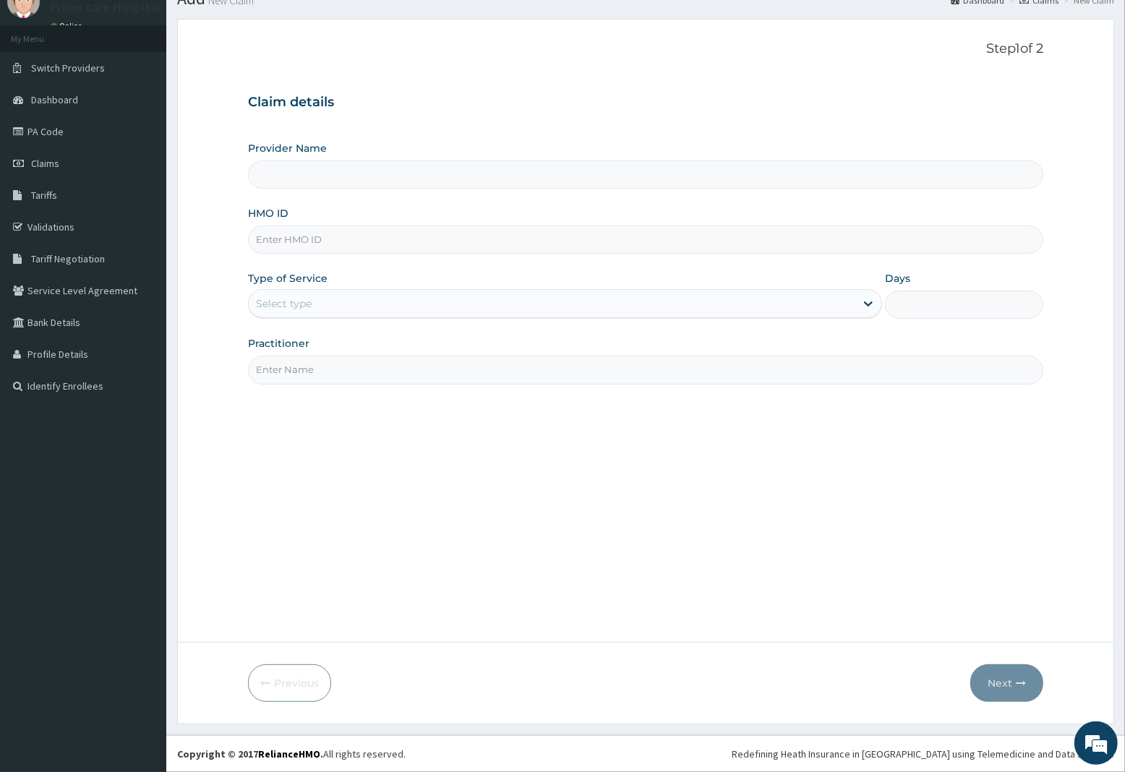
type input "Prime care hospital"
click at [317, 235] on input "HMO ID" at bounding box center [645, 240] width 795 height 28
type input "DWD/10002/A"
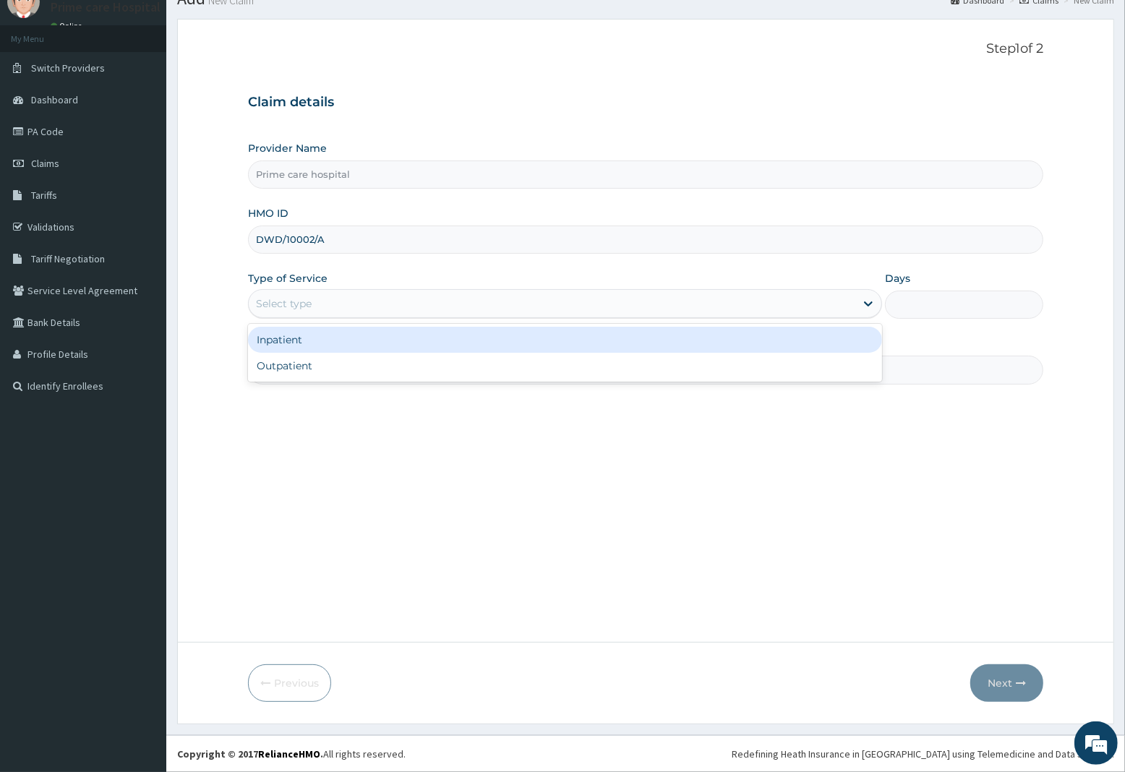
drag, startPoint x: 319, startPoint y: 295, endPoint x: 315, endPoint y: 346, distance: 50.7
click at [319, 301] on div "Select type" at bounding box center [552, 303] width 607 height 23
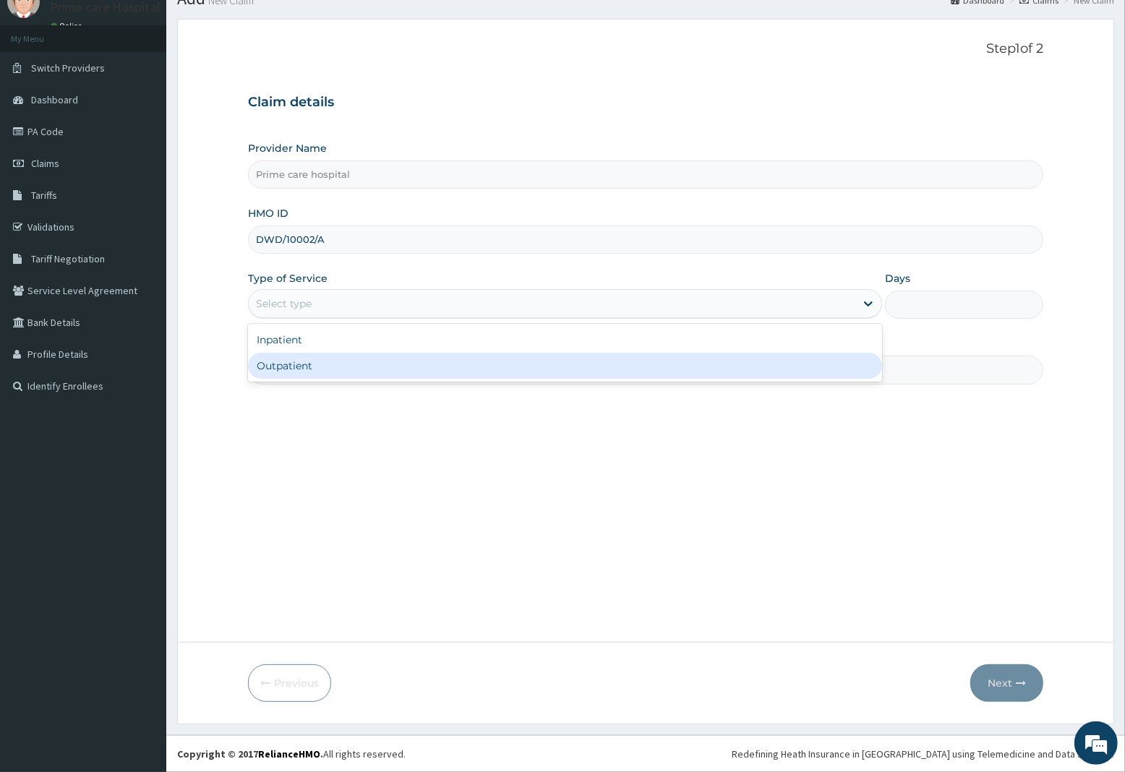
click at [310, 366] on div "Outpatient" at bounding box center [565, 366] width 634 height 26
type input "1"
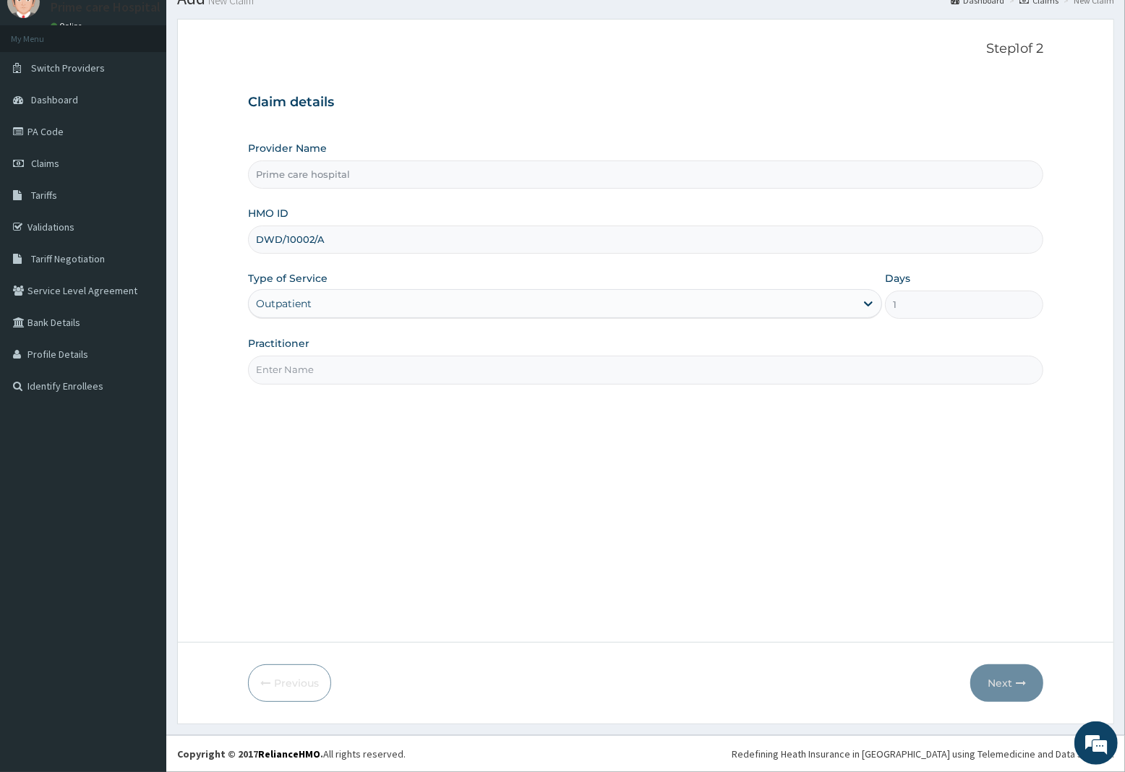
click at [310, 366] on input "Practitioner" at bounding box center [645, 370] width 795 height 28
type input "DR [PERSON_NAME]"
click at [1002, 682] on button "Next" at bounding box center [1006, 684] width 73 height 38
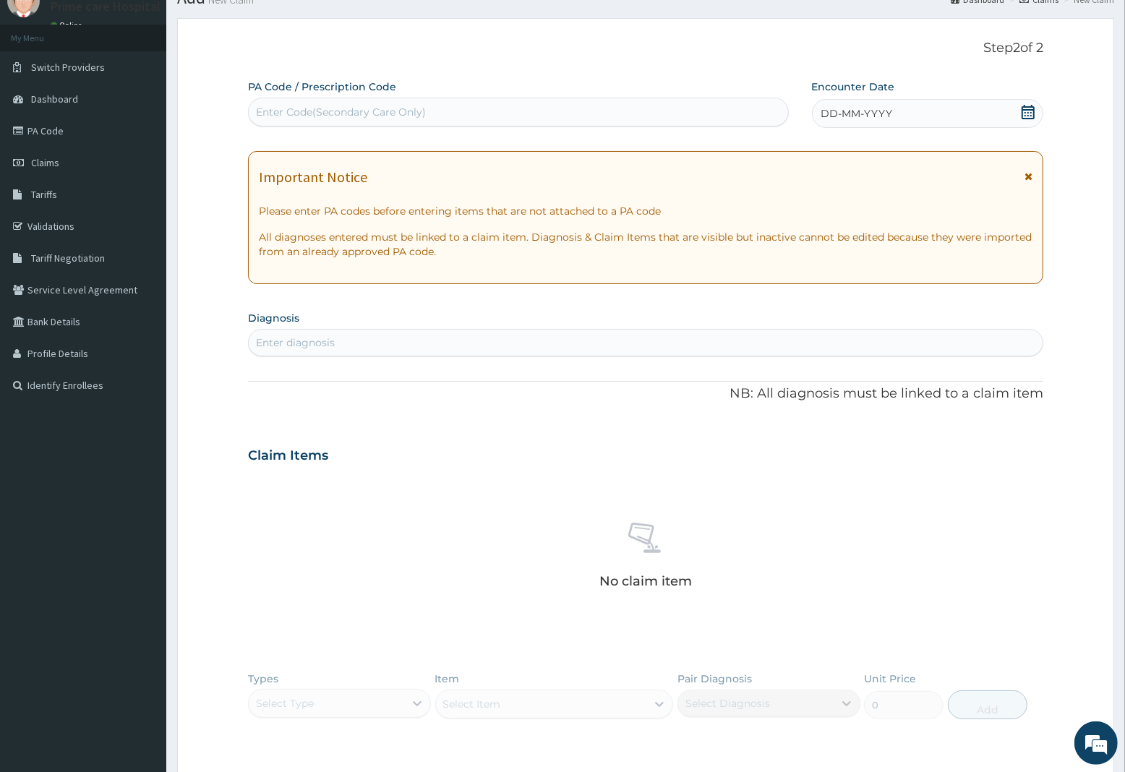
click at [425, 119] on div "Enter Code(Secondary Care Only)" at bounding box center [518, 112] width 539 height 23
type input "PA/D4D420"
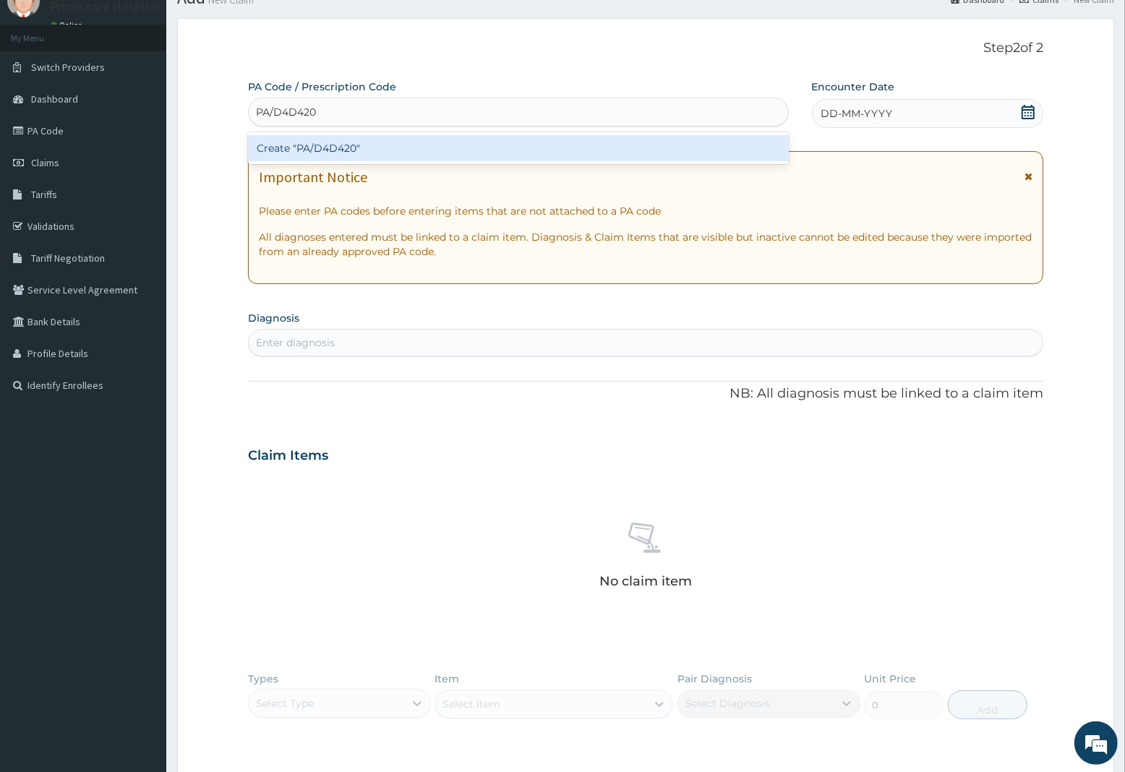
click at [435, 143] on div "Create "PA/D4D420"" at bounding box center [518, 148] width 541 height 26
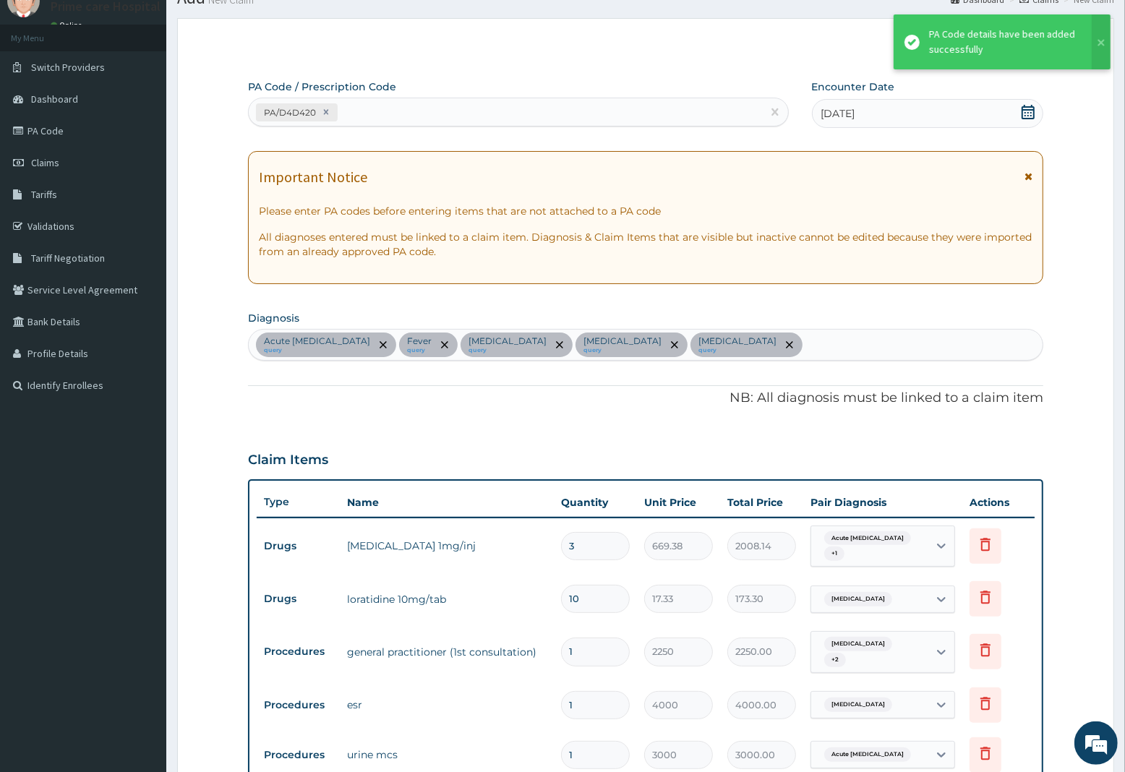
scroll to position [563, 0]
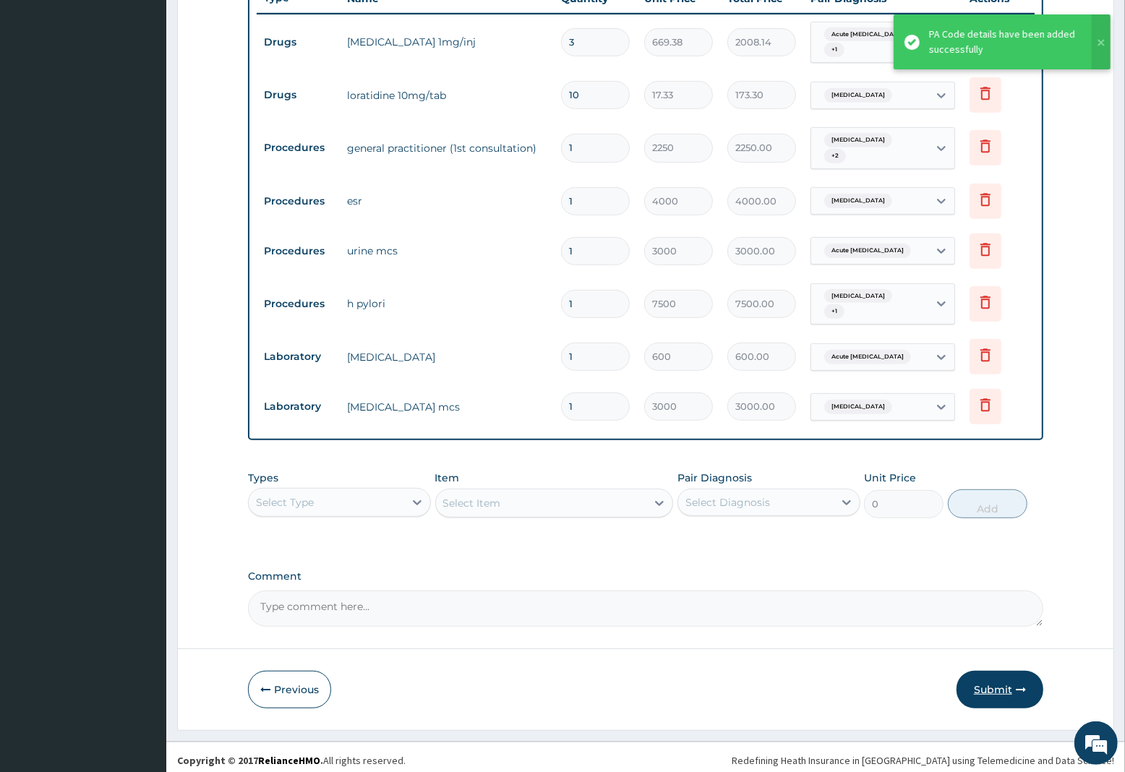
click at [985, 681] on button "Submit" at bounding box center [1000, 690] width 87 height 38
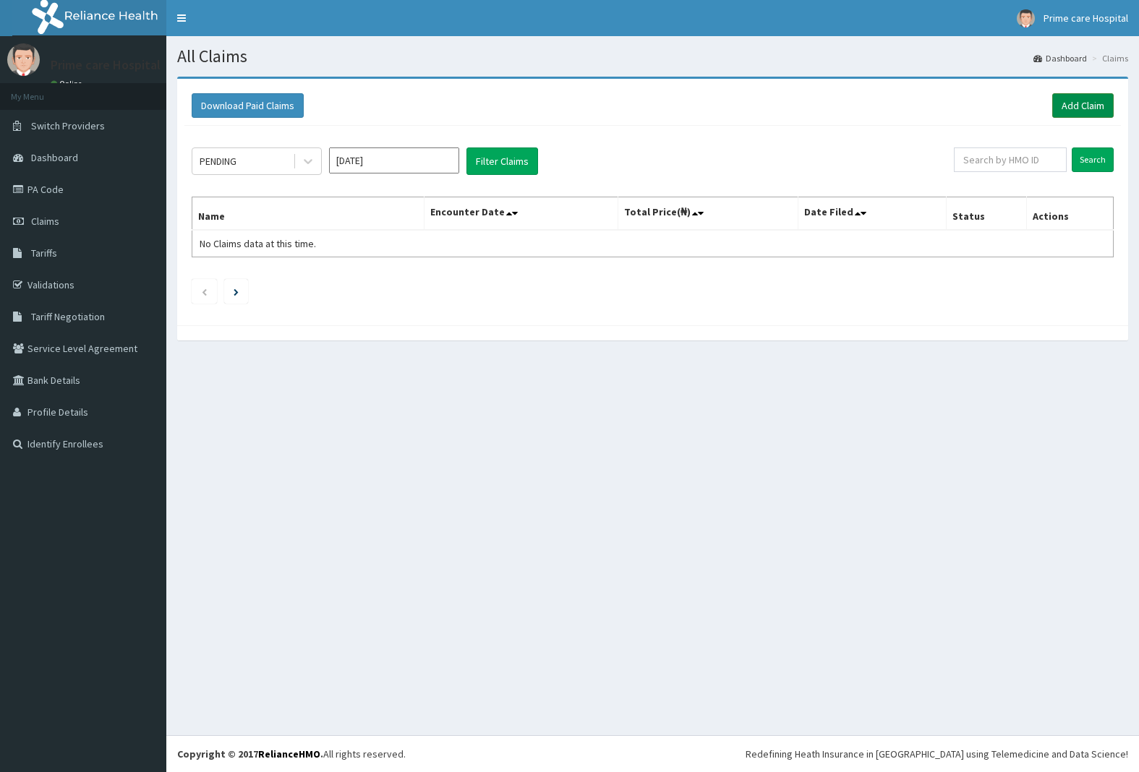
click at [1080, 105] on link "Add Claim" at bounding box center [1082, 105] width 61 height 25
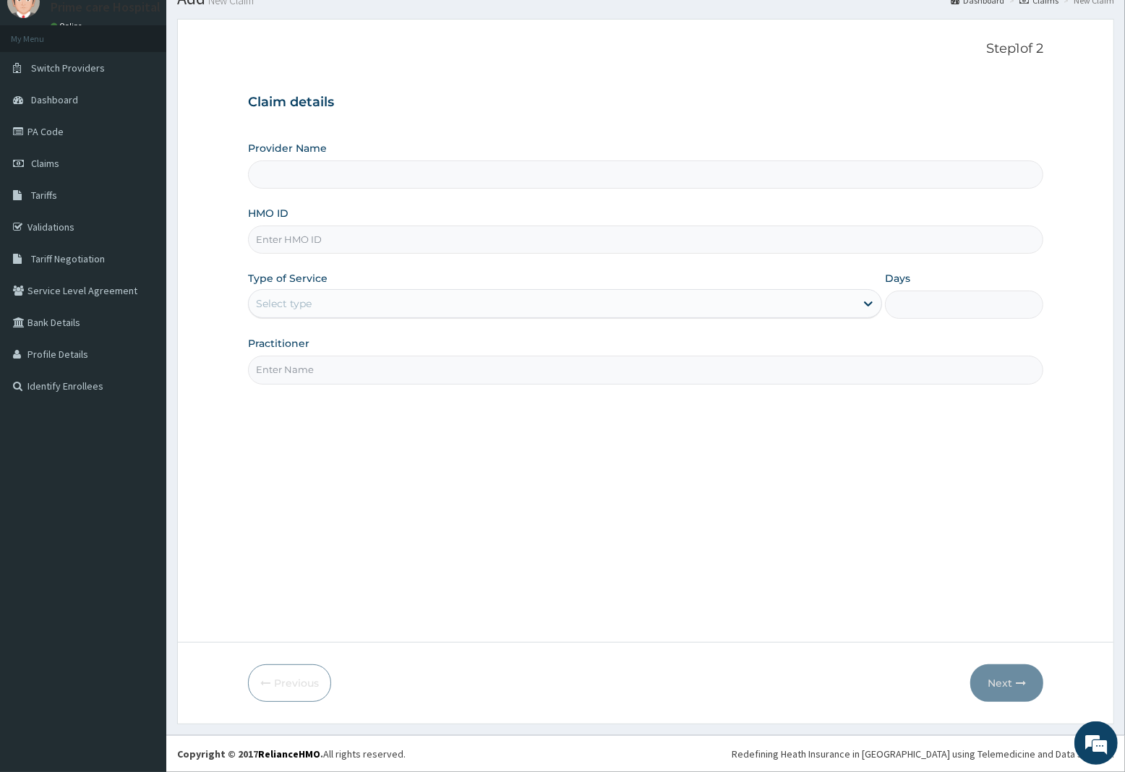
scroll to position [59, 0]
click at [311, 232] on input "HMO ID" at bounding box center [645, 240] width 795 height 28
type input "Prime care hospital"
type input "ORI/10115/A"
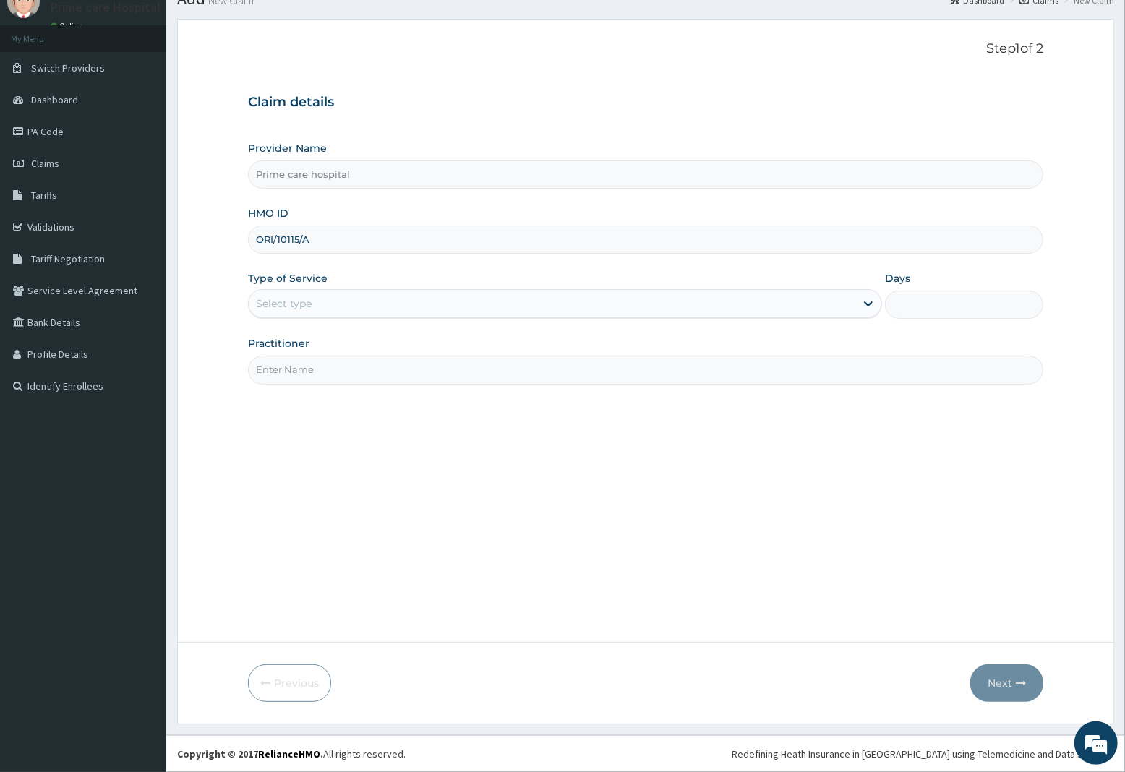
click at [309, 292] on div "Select type" at bounding box center [552, 303] width 607 height 23
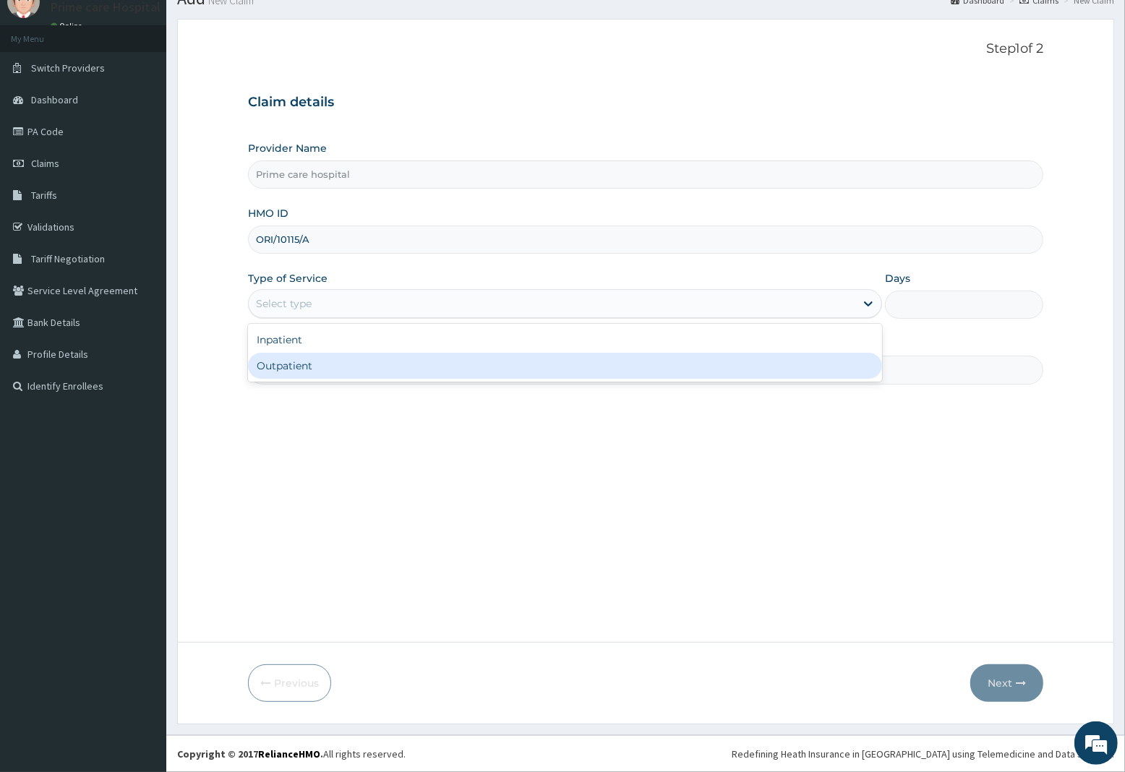
click at [315, 362] on div "Outpatient" at bounding box center [565, 366] width 634 height 26
type input "1"
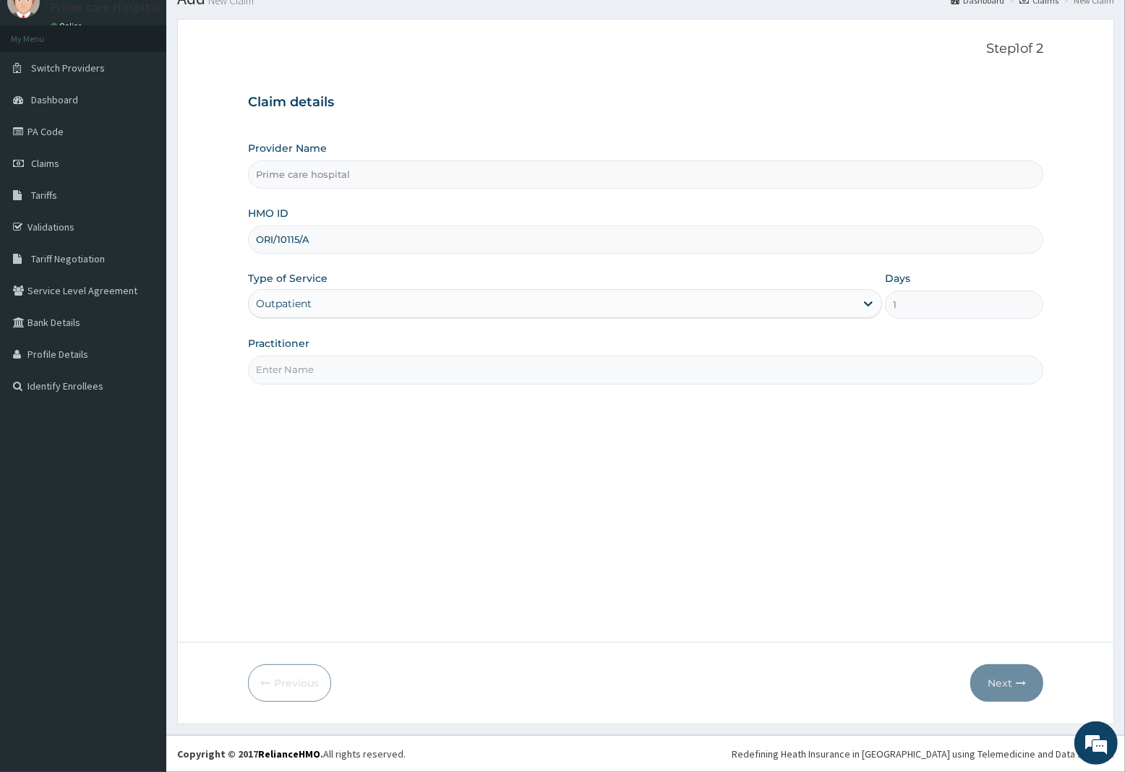
click at [315, 373] on input "Practitioner" at bounding box center [645, 370] width 795 height 28
type input "DR [PERSON_NAME]"
click at [1006, 680] on button "Next" at bounding box center [1006, 684] width 73 height 38
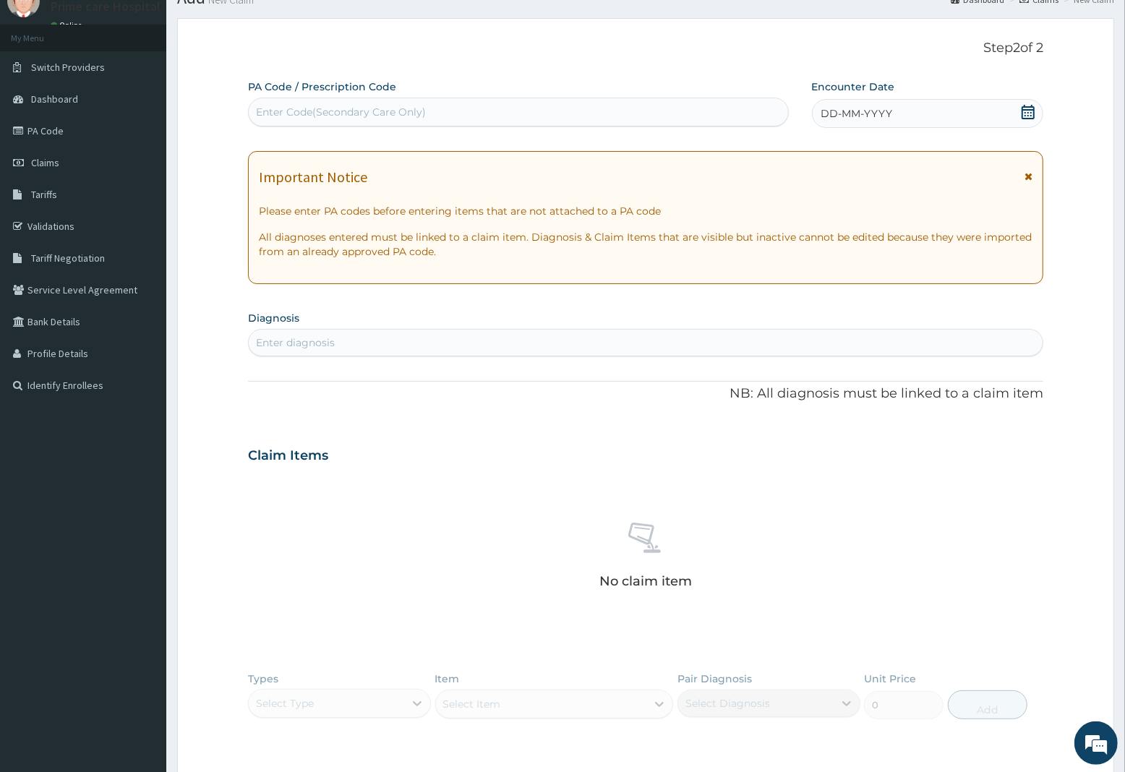
click at [424, 106] on div "Enter Code(Secondary Care Only)" at bounding box center [341, 112] width 170 height 14
type input "PA/62FE2F"
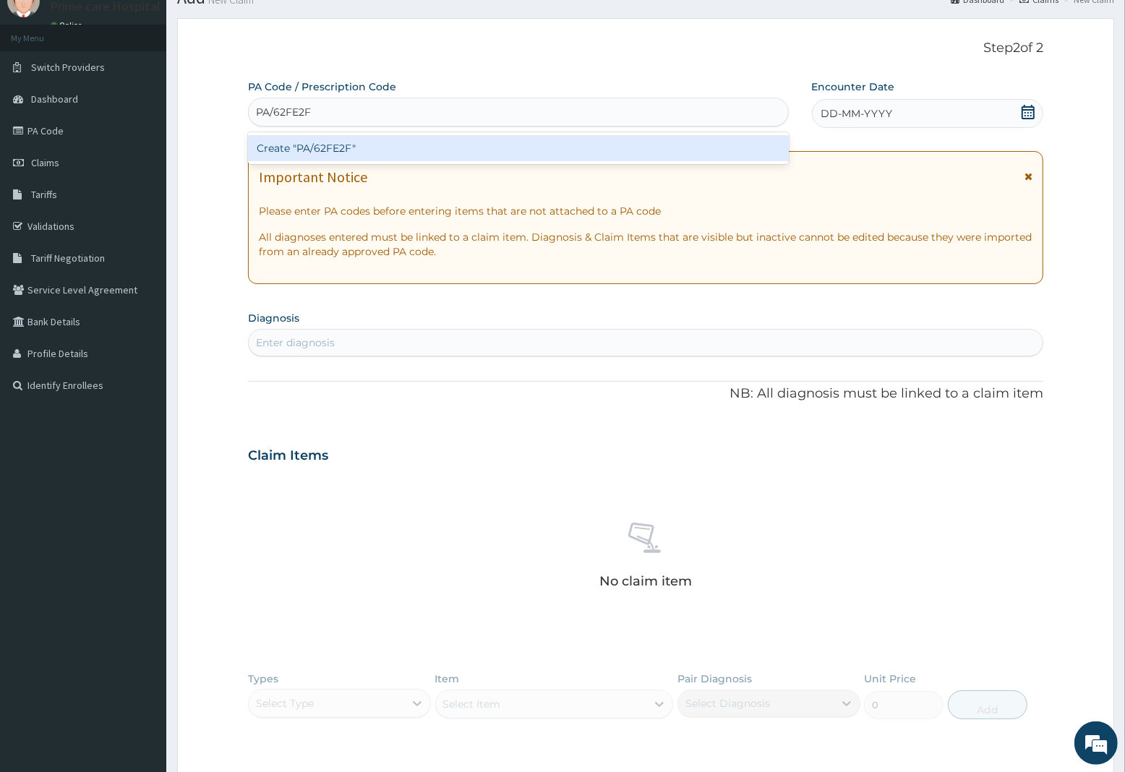
click at [436, 150] on div "Create "PA/62FE2F"" at bounding box center [518, 148] width 541 height 26
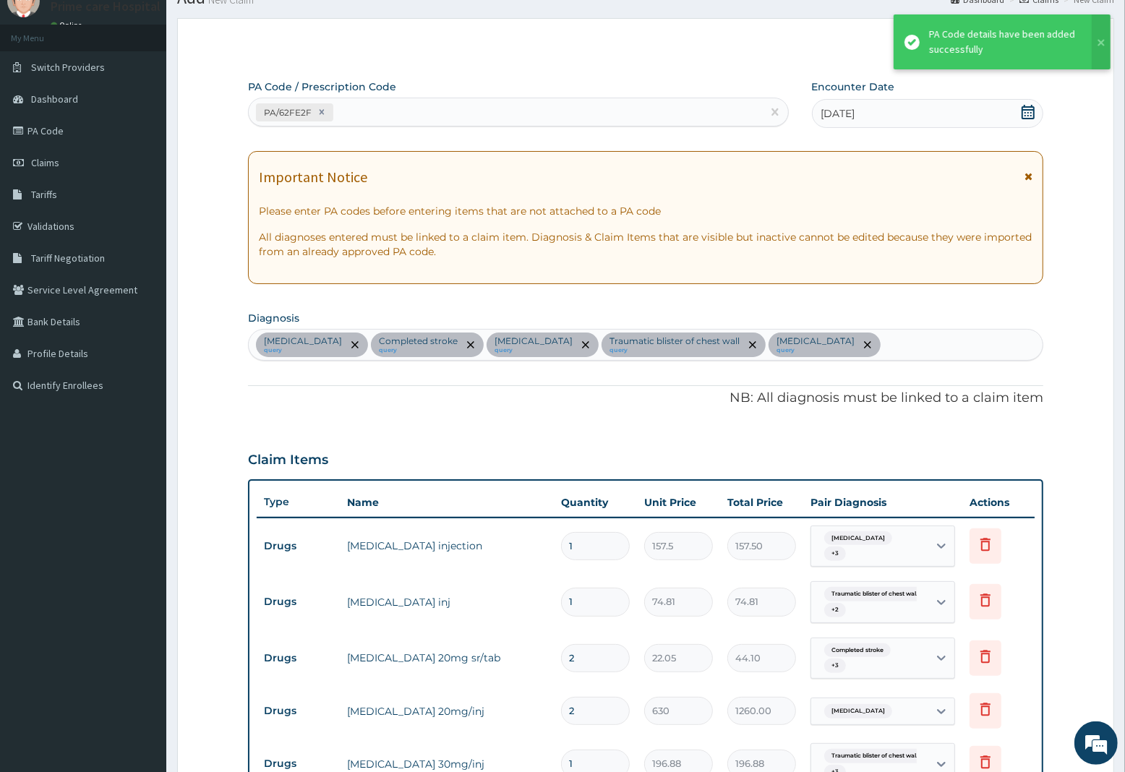
scroll to position [576, 0]
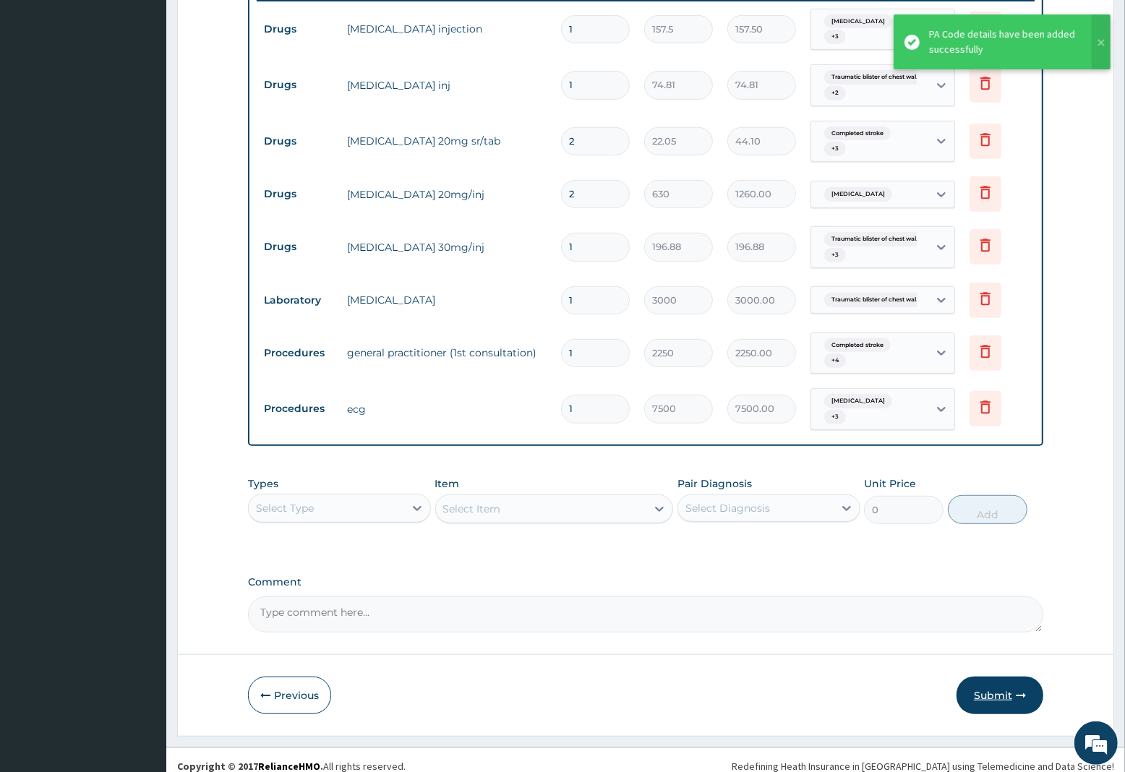
click at [1009, 678] on button "Submit" at bounding box center [1000, 696] width 87 height 38
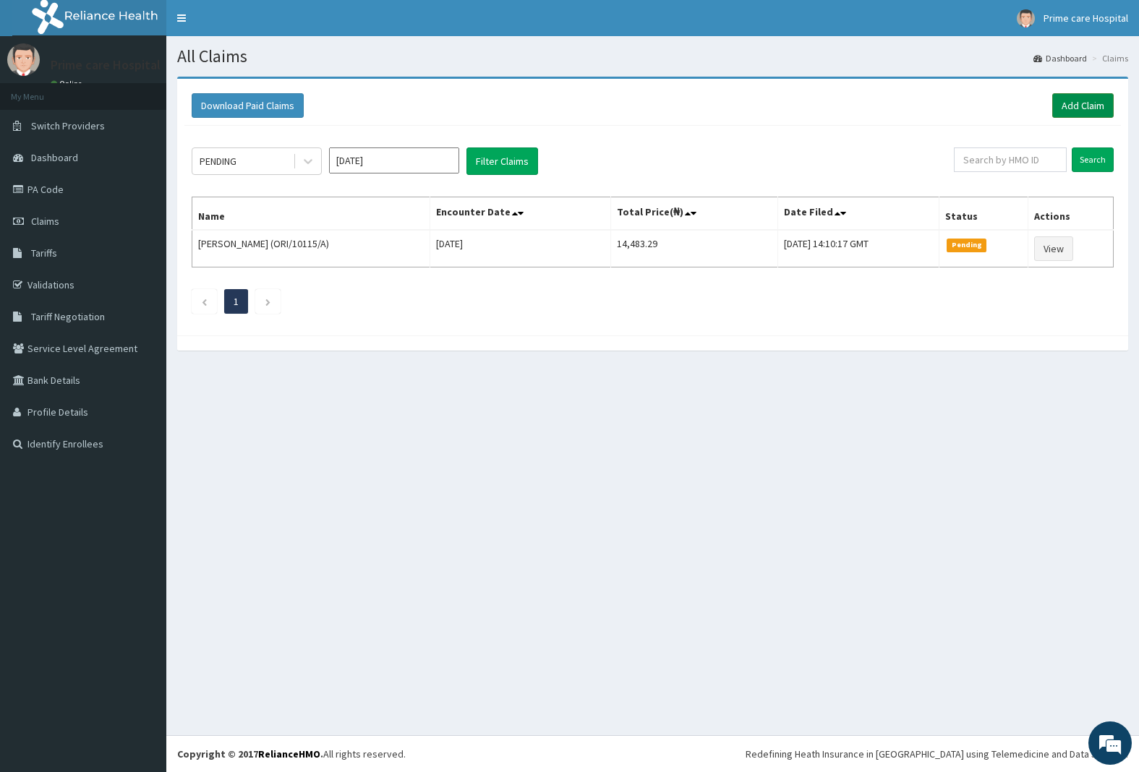
click at [1078, 106] on link "Add Claim" at bounding box center [1082, 105] width 61 height 25
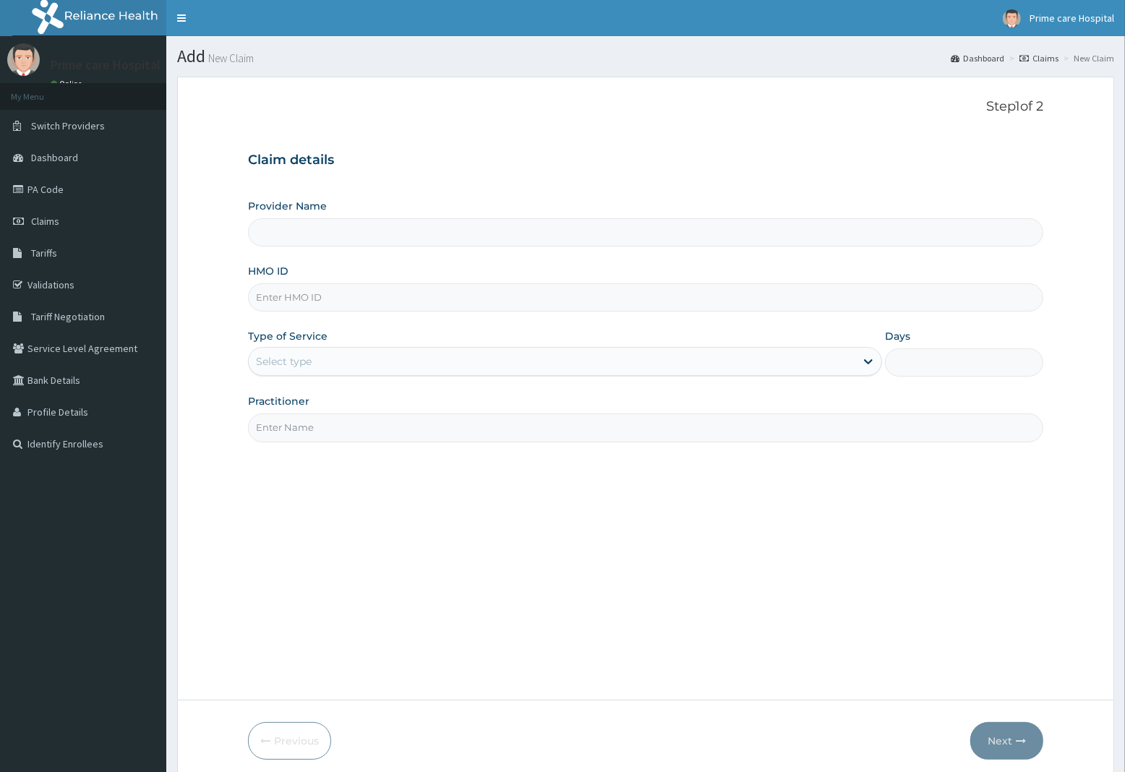
scroll to position [59, 0]
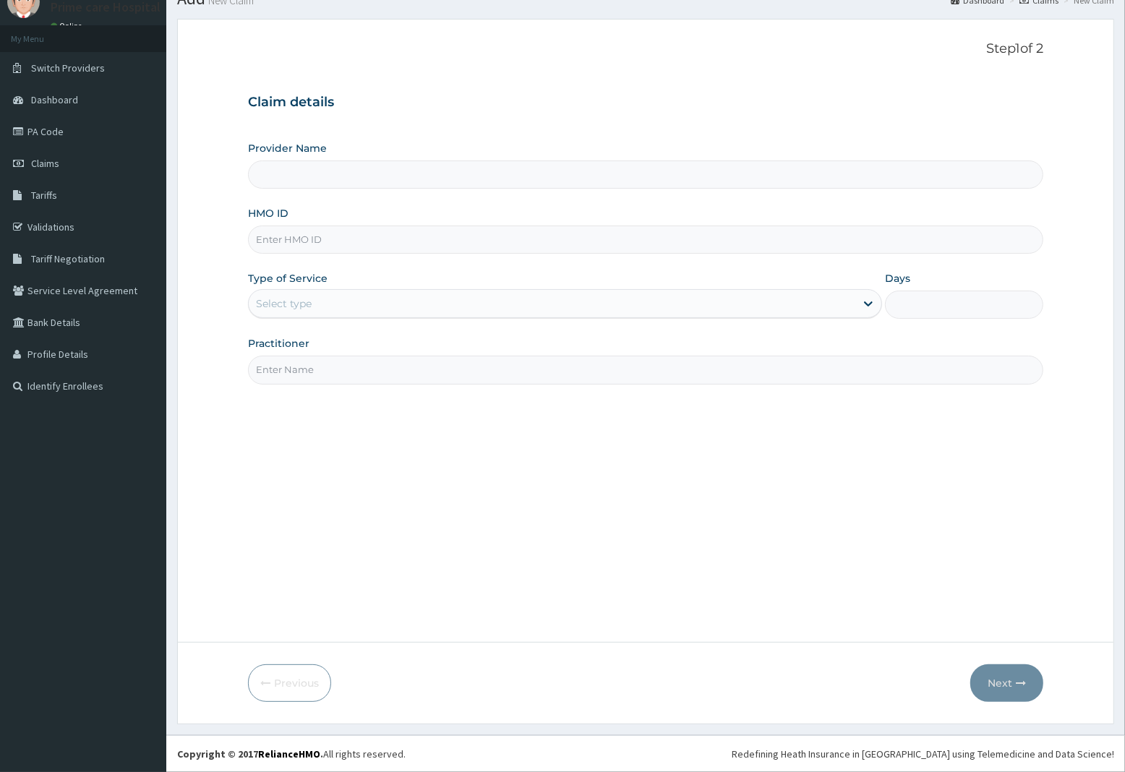
drag, startPoint x: 293, startPoint y: 232, endPoint x: 296, endPoint y: 244, distance: 12.1
click at [294, 240] on input "HMO ID" at bounding box center [645, 240] width 795 height 28
type input "Prime care hospital"
type input "HOF/10033/A"
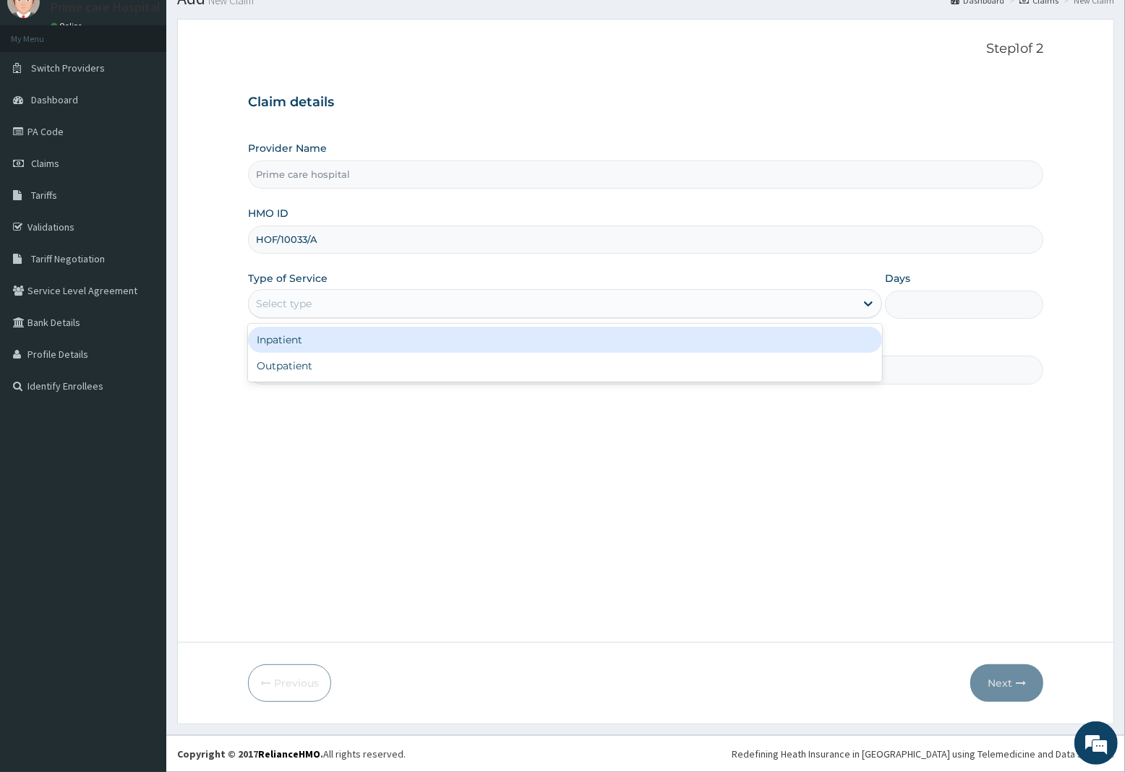
drag, startPoint x: 349, startPoint y: 310, endPoint x: 338, endPoint y: 349, distance: 40.3
click at [349, 312] on div "Select type" at bounding box center [552, 303] width 607 height 23
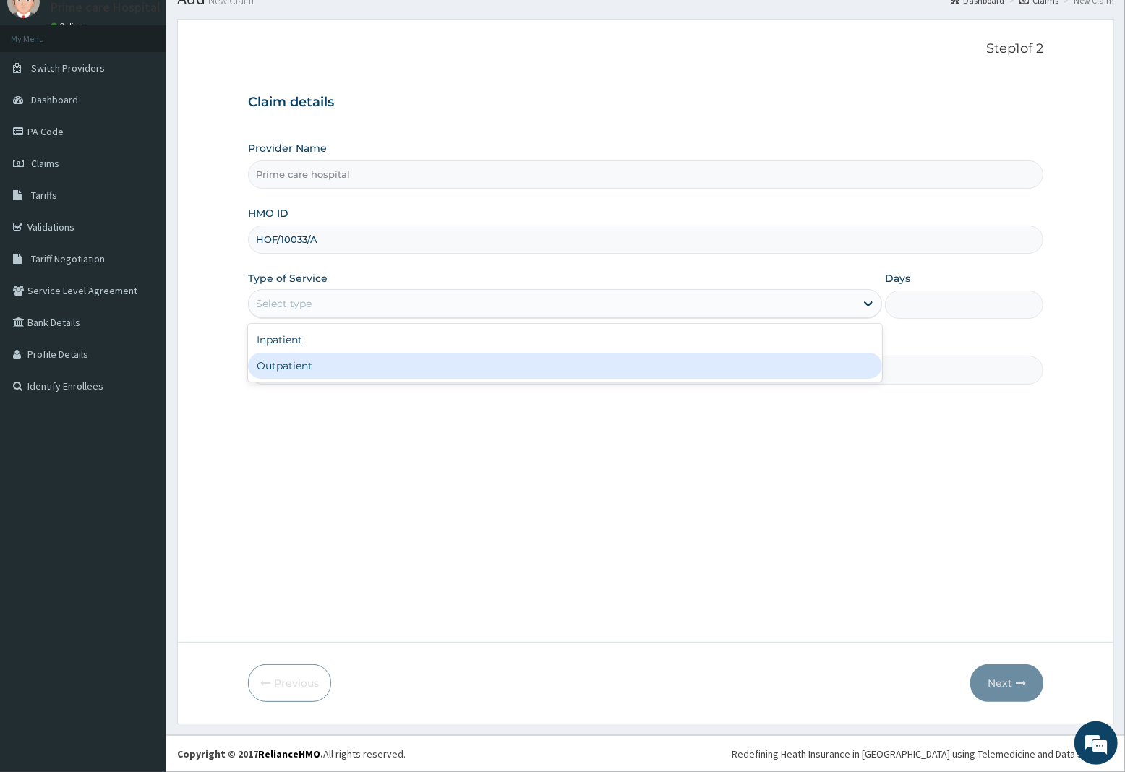
click at [333, 363] on div "Outpatient" at bounding box center [565, 366] width 634 height 26
type input "1"
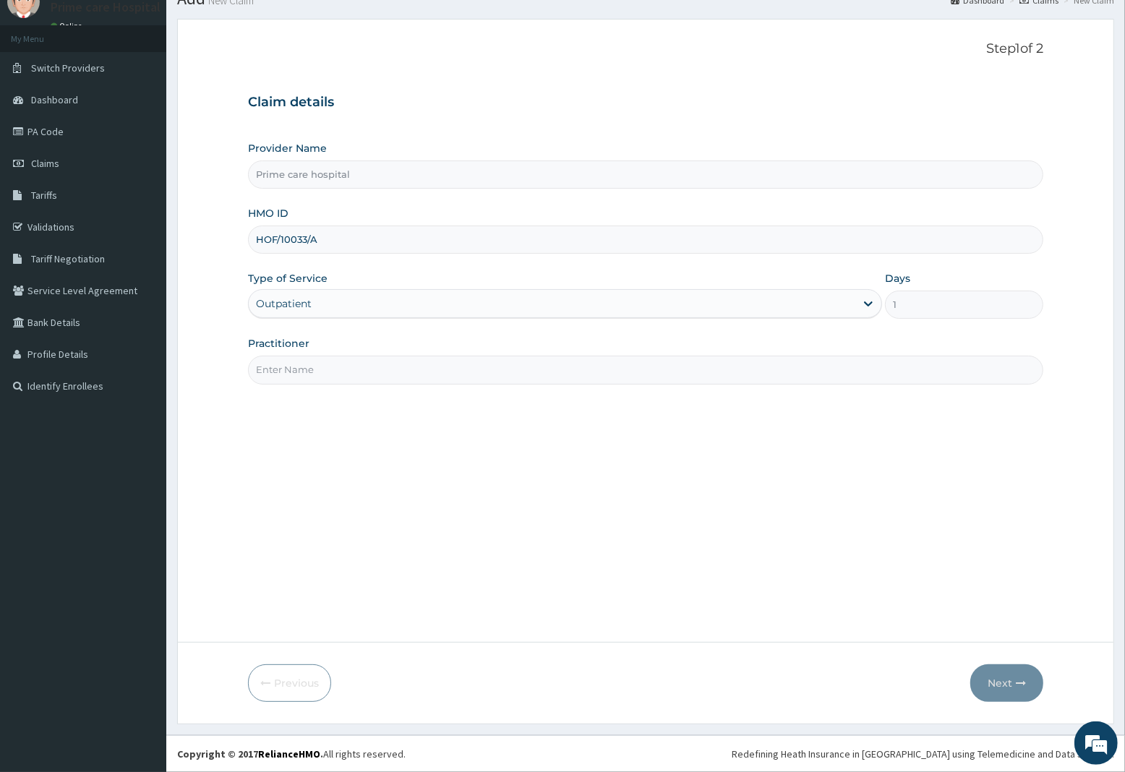
click at [328, 372] on input "Practitioner" at bounding box center [645, 370] width 795 height 28
type input "DR [PERSON_NAME]"
click at [999, 688] on button "Next" at bounding box center [1006, 684] width 73 height 38
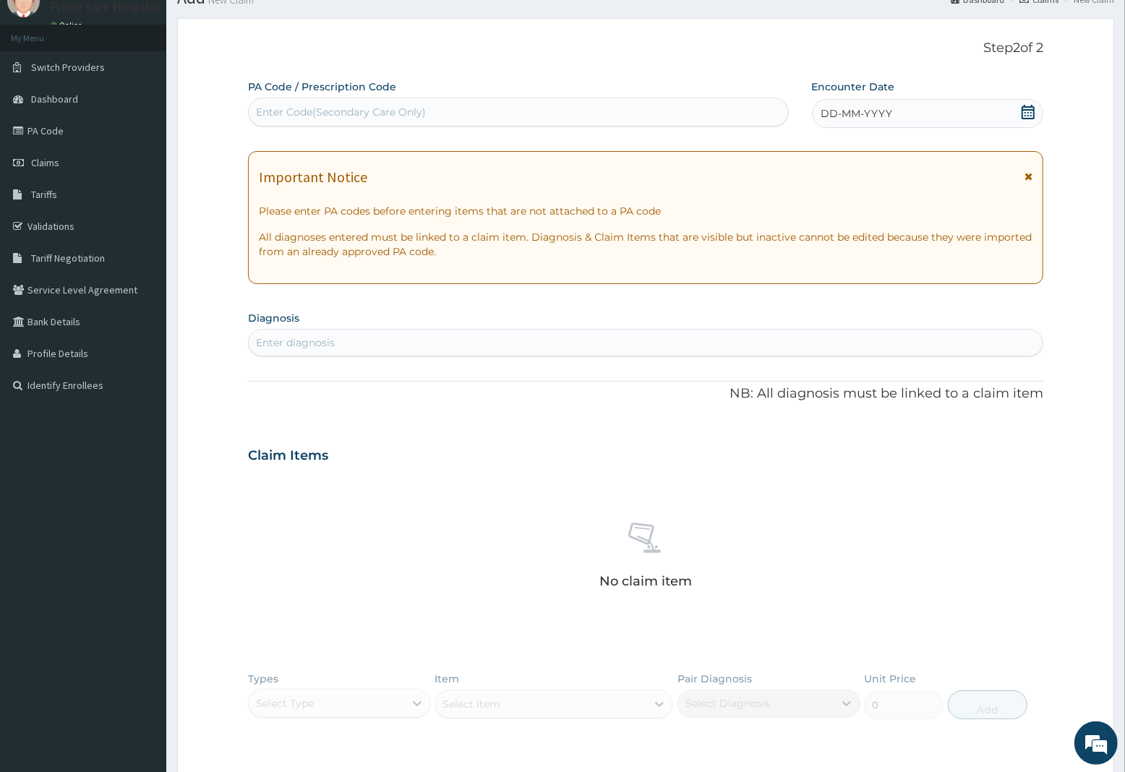
click at [370, 106] on div "Enter Code(Secondary Care Only)" at bounding box center [341, 112] width 170 height 14
click at [895, 108] on div "DD-MM-YYYY" at bounding box center [927, 113] width 231 height 29
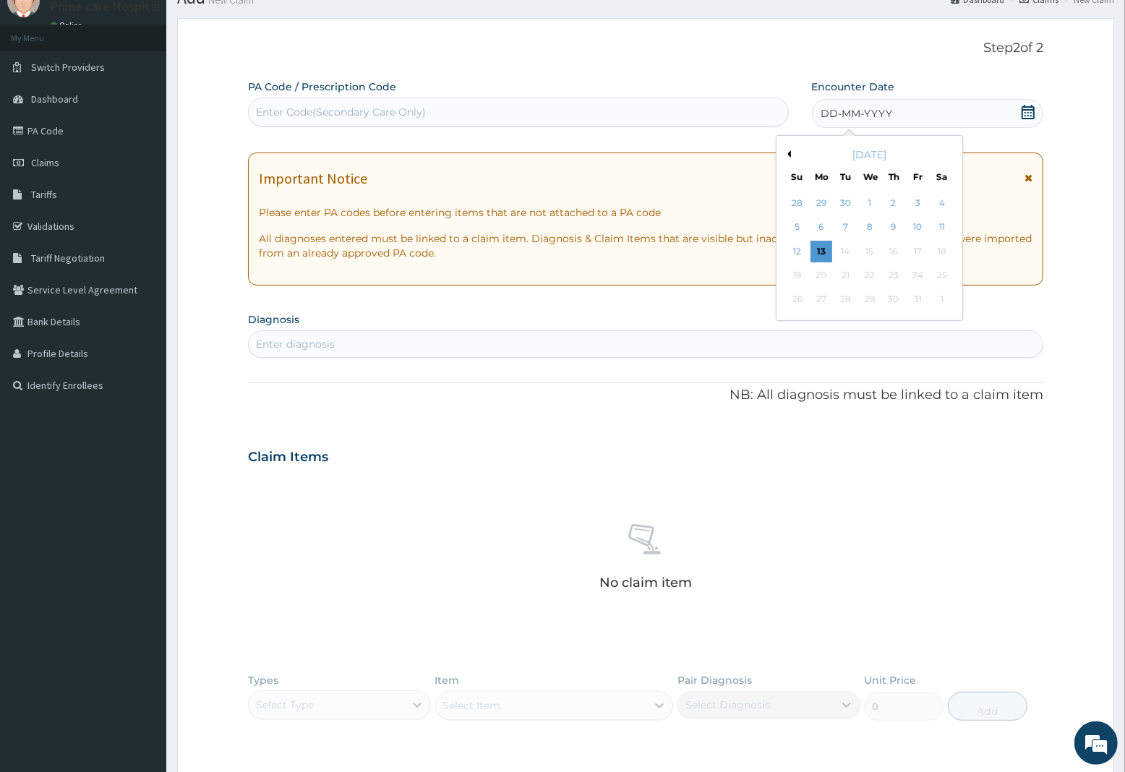
click at [790, 150] on button "Previous Month" at bounding box center [787, 153] width 7 height 7
click at [793, 299] on div "28" at bounding box center [797, 300] width 22 height 22
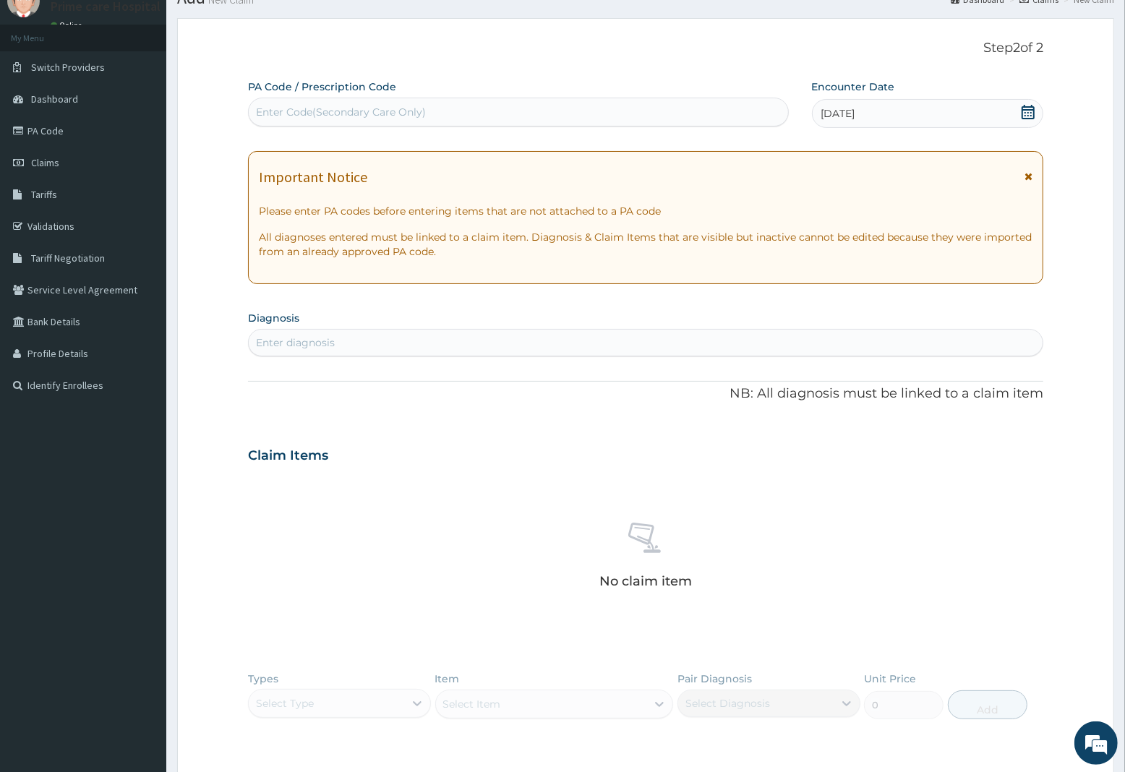
click at [389, 348] on div "Enter diagnosis" at bounding box center [646, 342] width 794 height 23
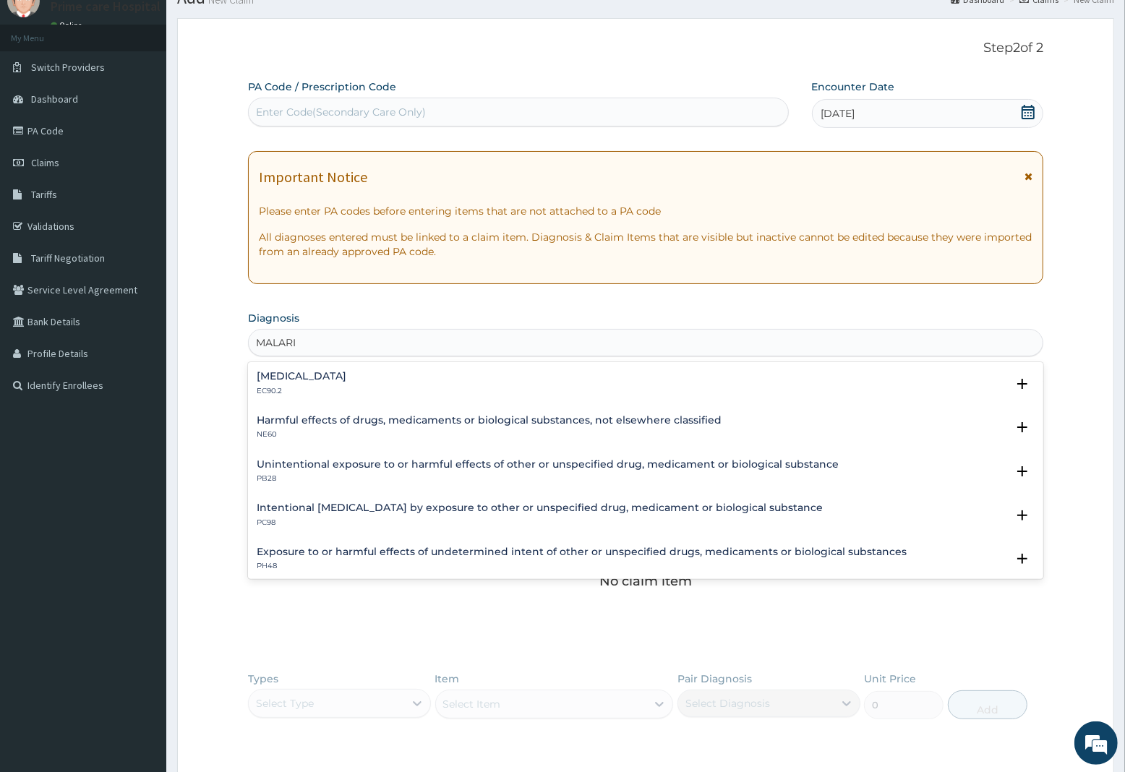
type input "[MEDICAL_DATA]"
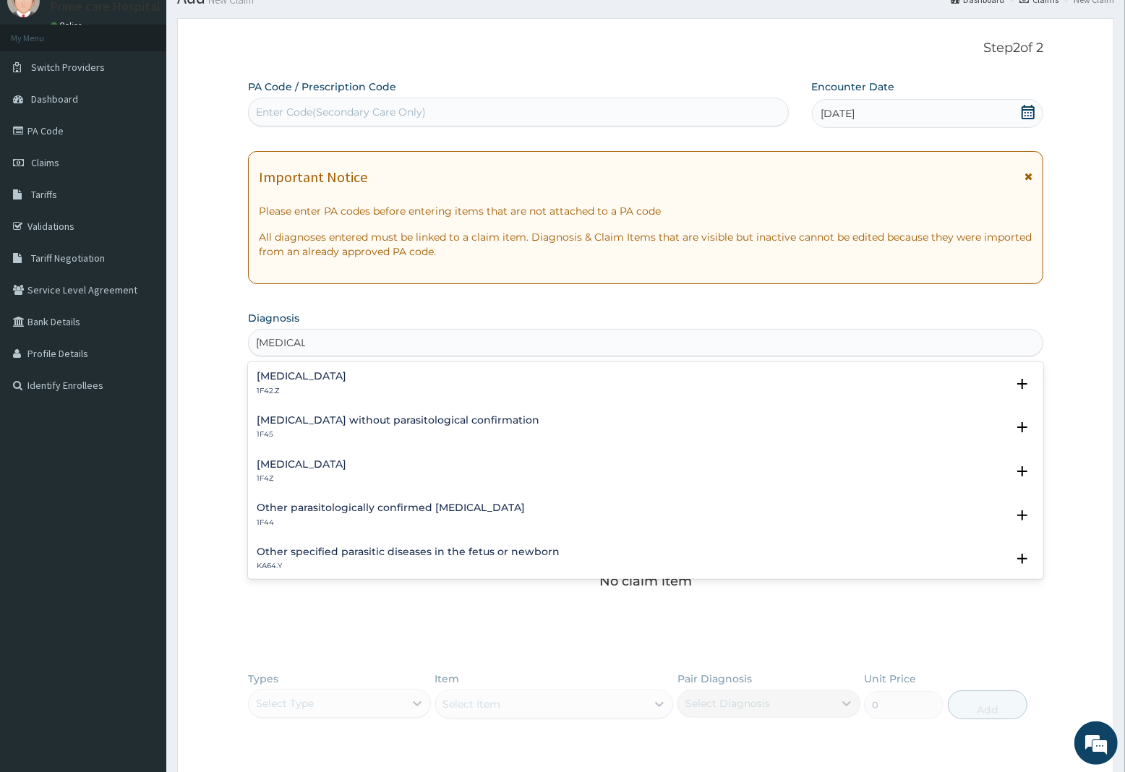
click at [329, 469] on h4 "[MEDICAL_DATA]" at bounding box center [302, 464] width 90 height 11
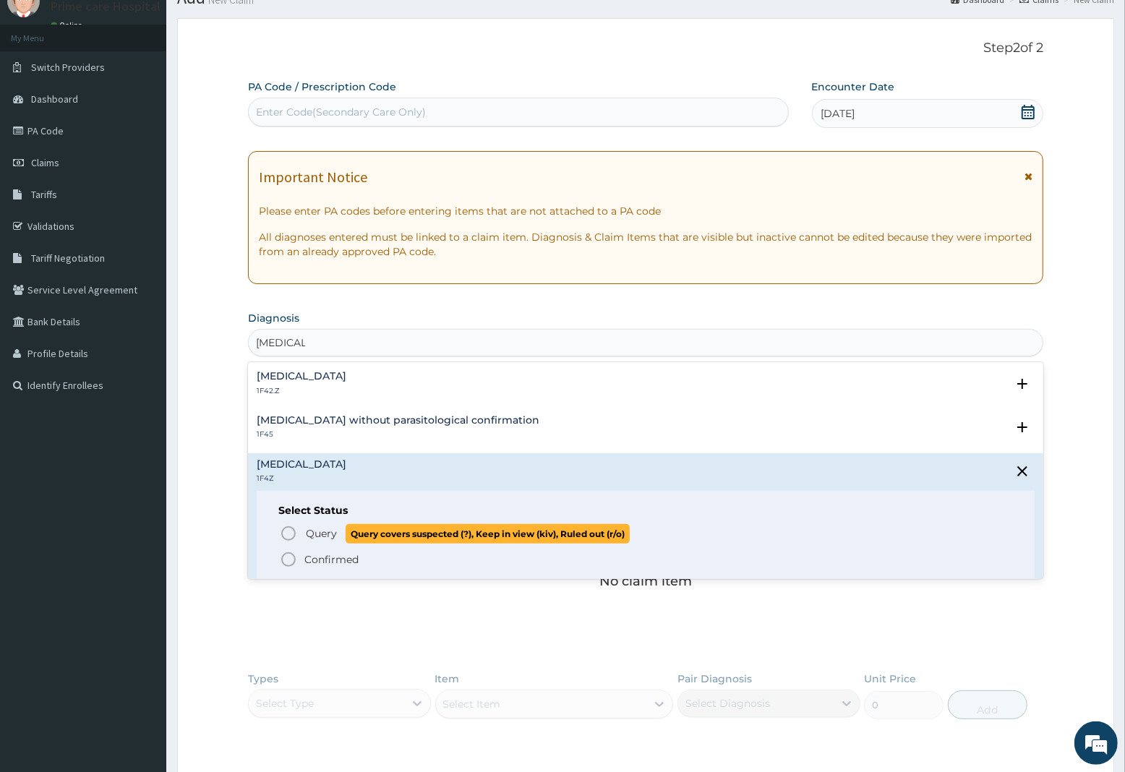
click at [322, 534] on span "Query" at bounding box center [321, 533] width 31 height 14
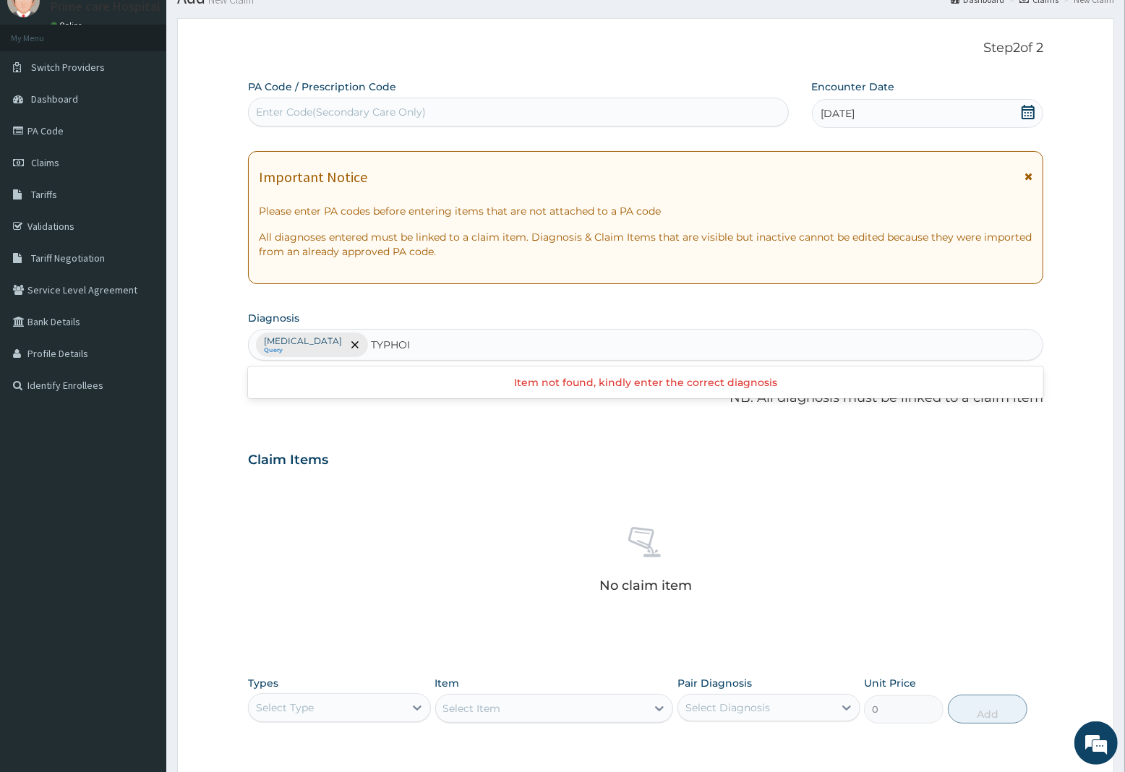
type input "[MEDICAL_DATA]"
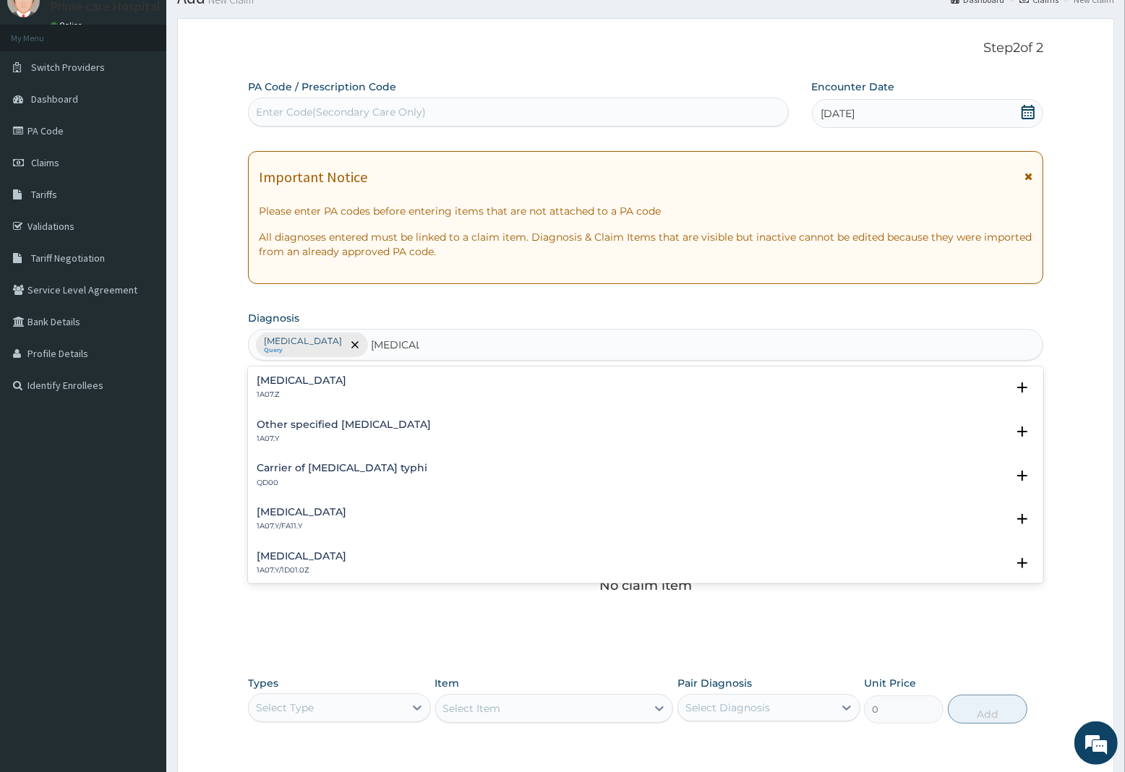
click at [301, 381] on h4 "[MEDICAL_DATA]" at bounding box center [302, 380] width 90 height 11
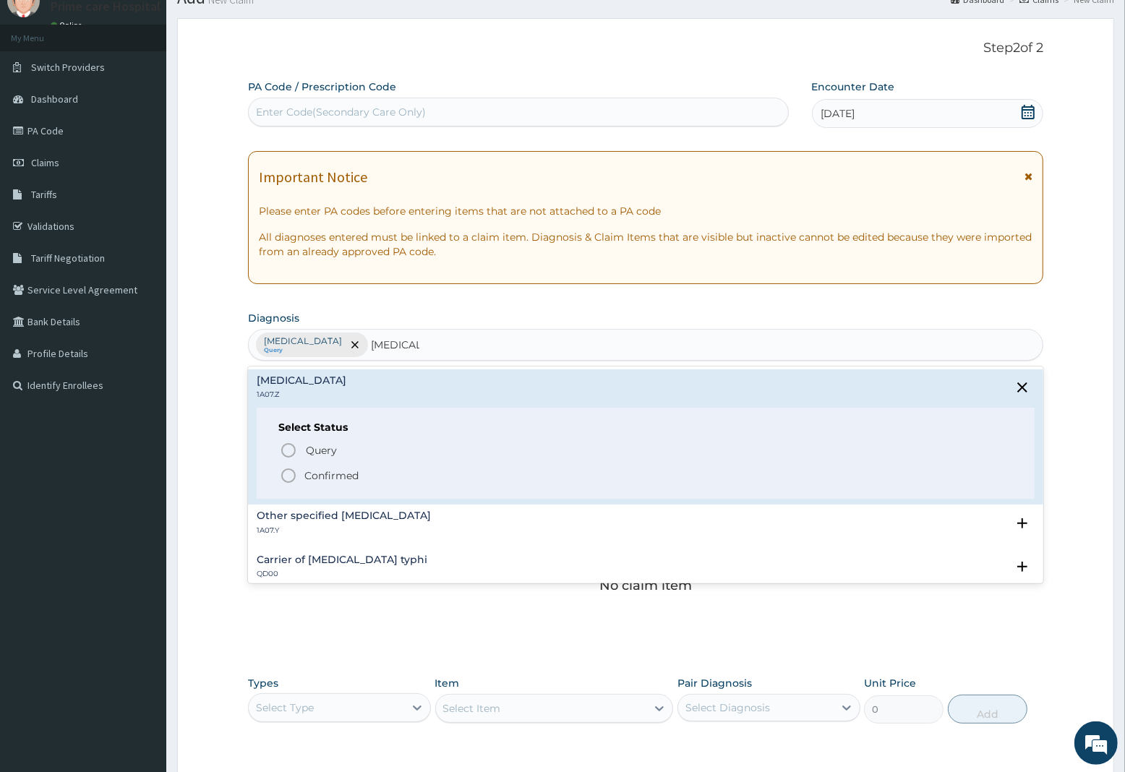
click at [302, 474] on span "Confirmed" at bounding box center [646, 475] width 733 height 17
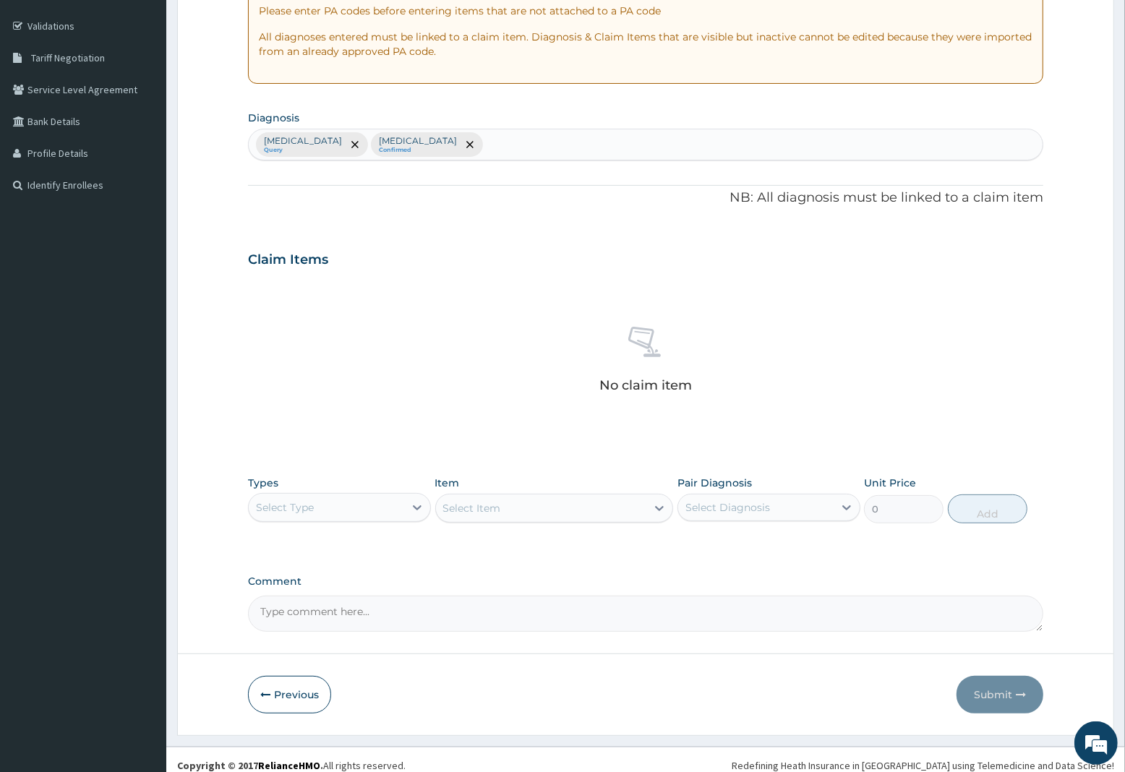
scroll to position [271, 0]
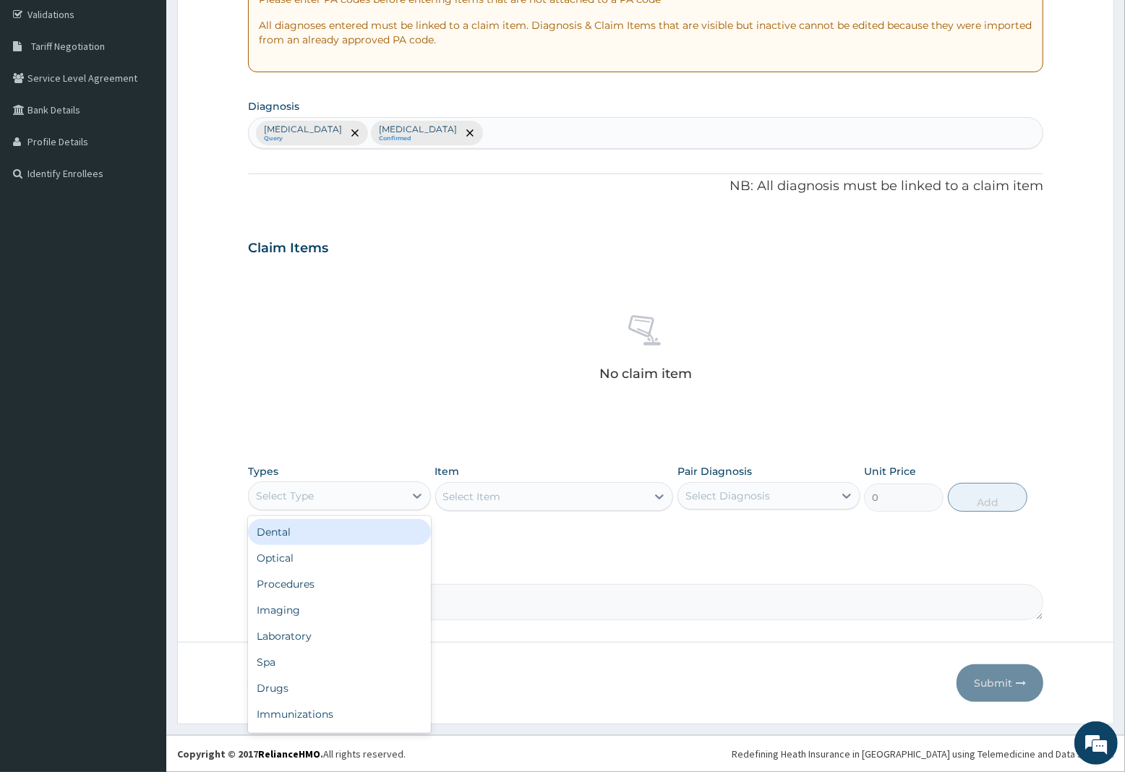
click at [311, 497] on div "Select Type" at bounding box center [285, 496] width 58 height 14
click at [301, 584] on div "Procedures" at bounding box center [339, 584] width 183 height 26
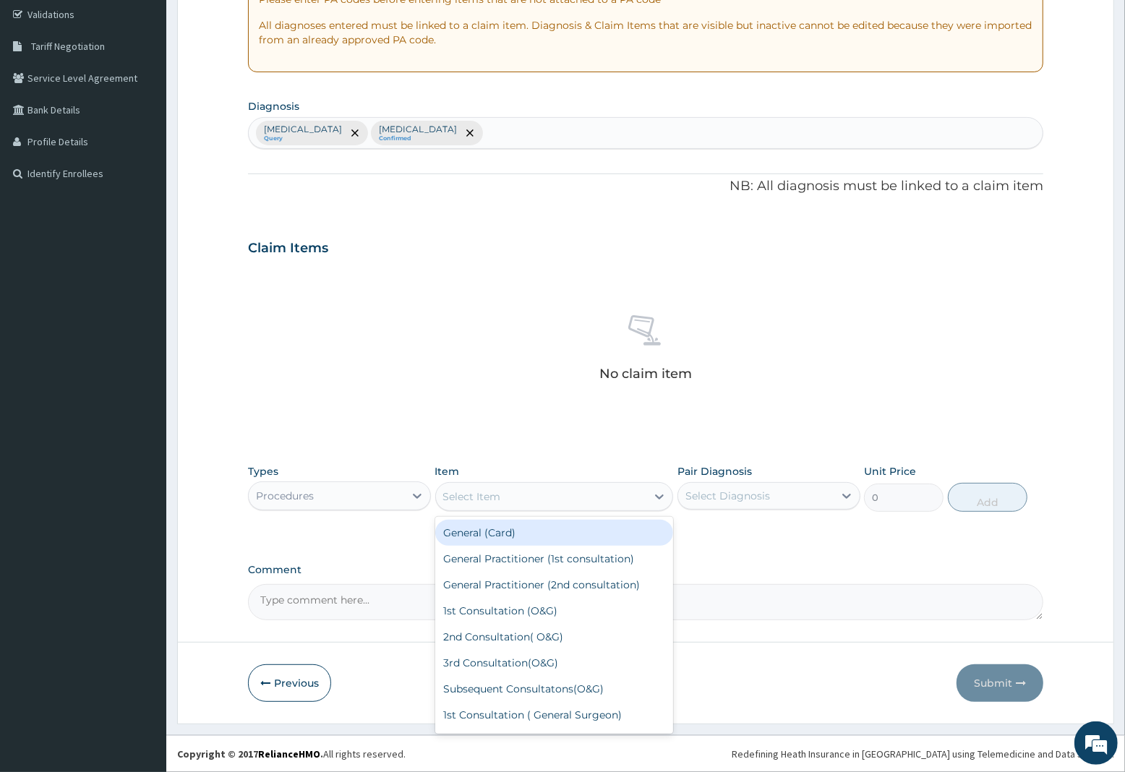
click at [524, 490] on div "Select Item" at bounding box center [541, 496] width 211 height 23
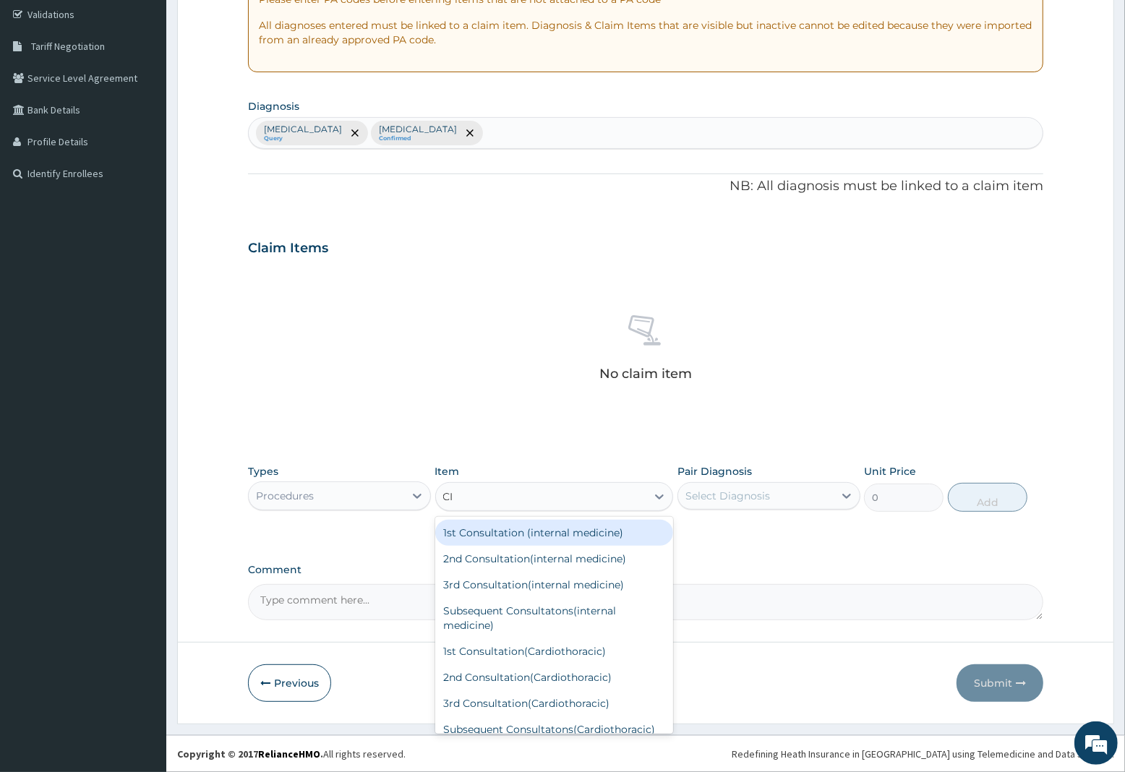
type input "CIP"
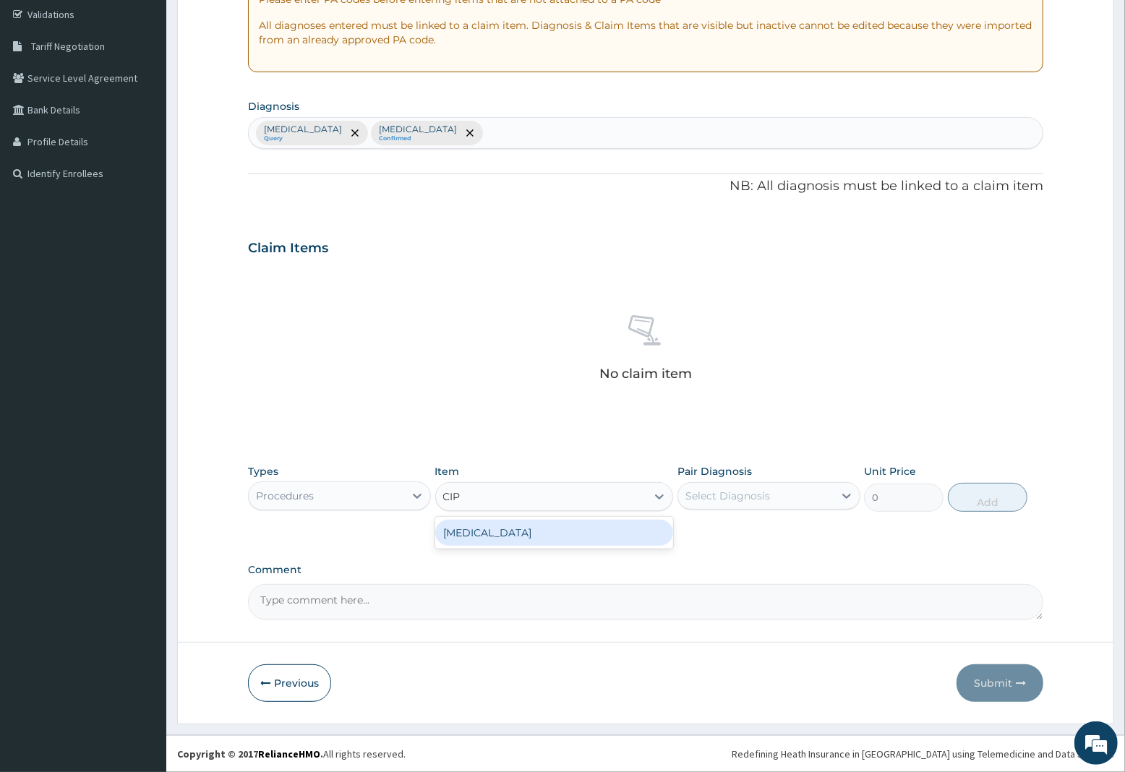
click at [529, 530] on div "[MEDICAL_DATA]" at bounding box center [554, 533] width 239 height 26
type input "150"
drag, startPoint x: 706, startPoint y: 485, endPoint x: 709, endPoint y: 498, distance: 12.8
click at [709, 494] on div "Select Diagnosis" at bounding box center [755, 496] width 155 height 23
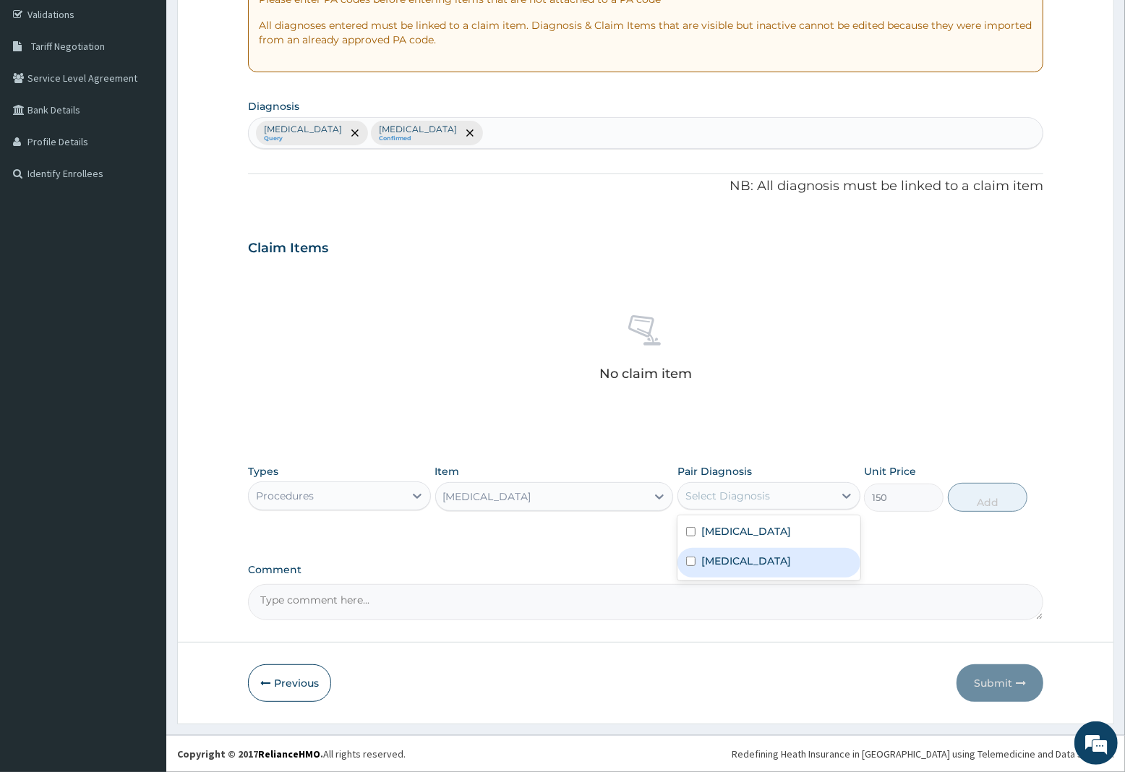
click at [727, 561] on label "[MEDICAL_DATA]" at bounding box center [746, 561] width 90 height 14
checkbox input "true"
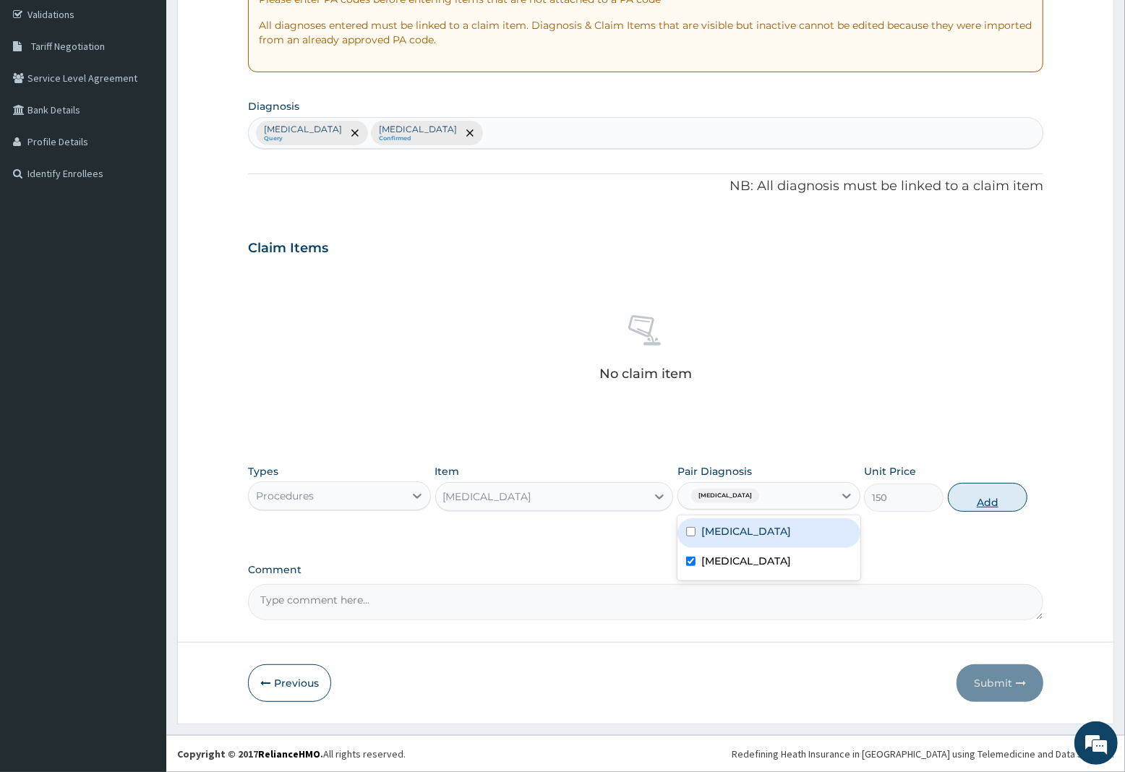
click at [987, 500] on button "Add" at bounding box center [988, 497] width 80 height 29
type input "0"
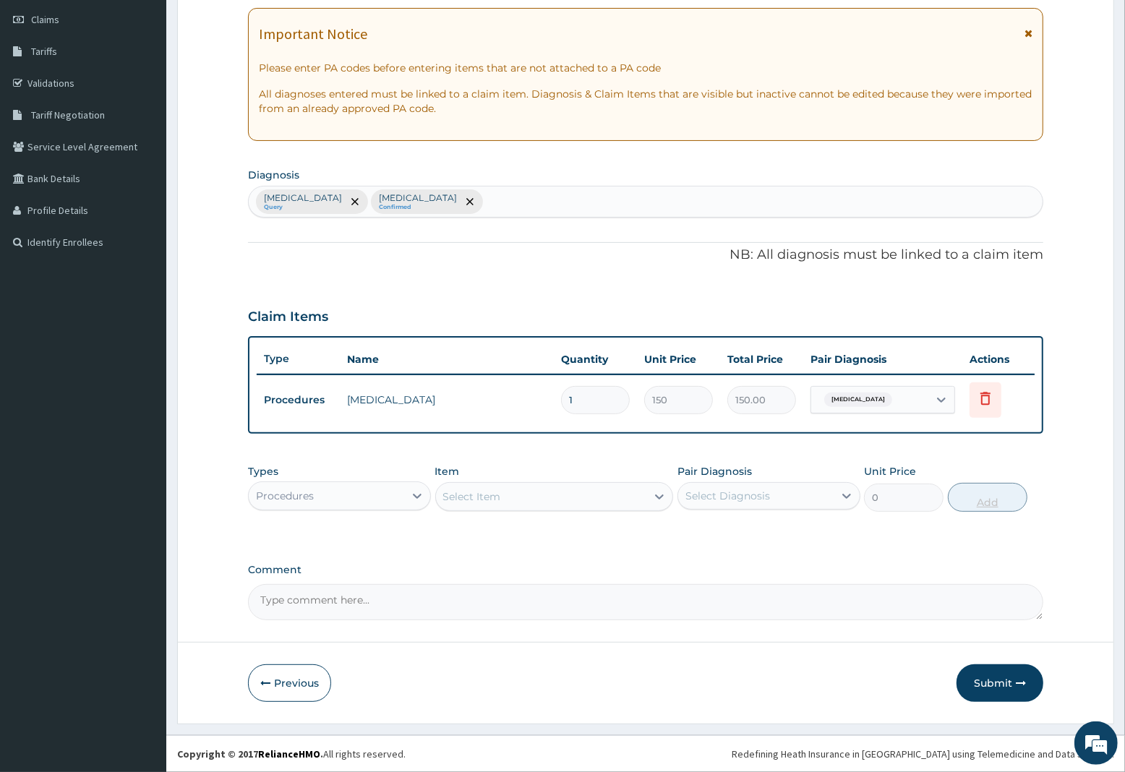
scroll to position [200, 0]
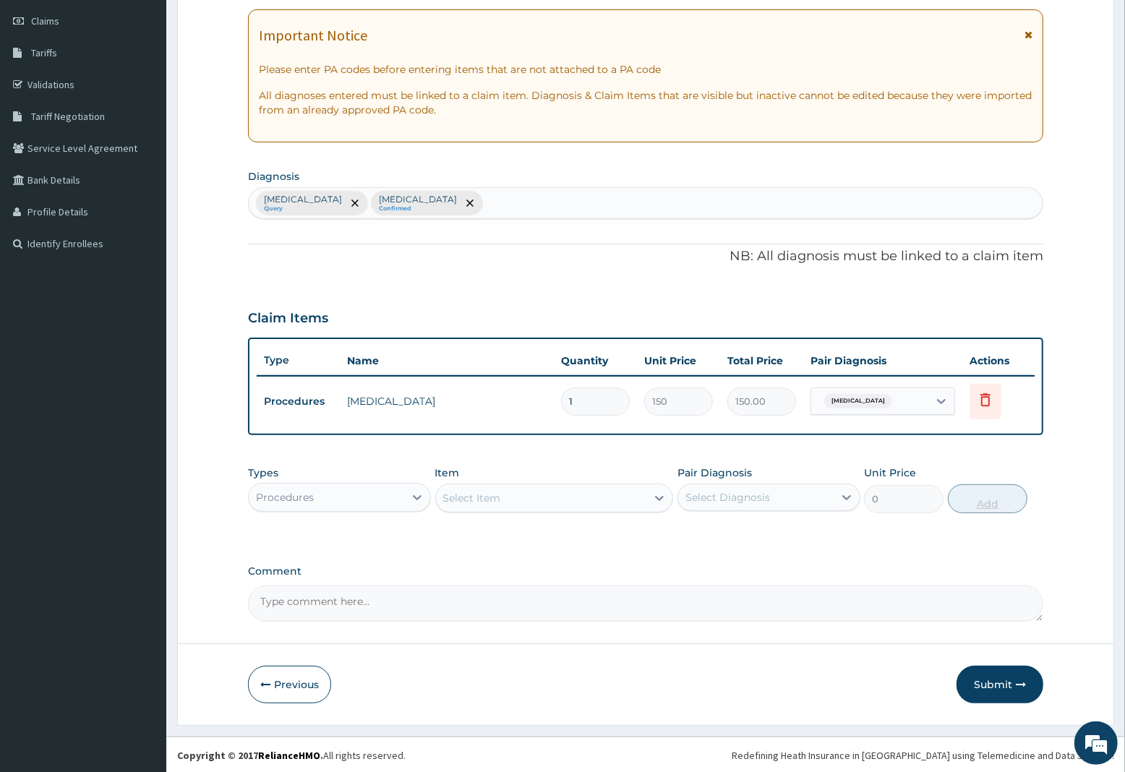
type input "10"
type input "1500.00"
type input "10"
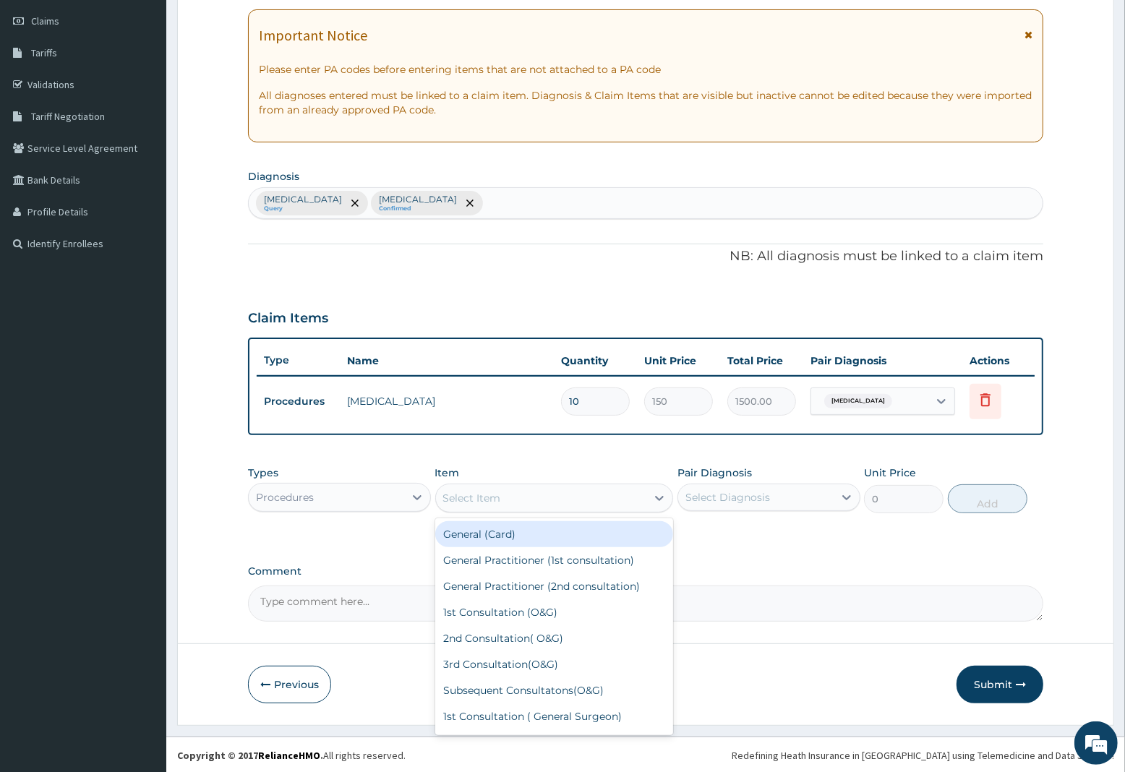
click at [503, 496] on div "Select Item" at bounding box center [541, 498] width 211 height 23
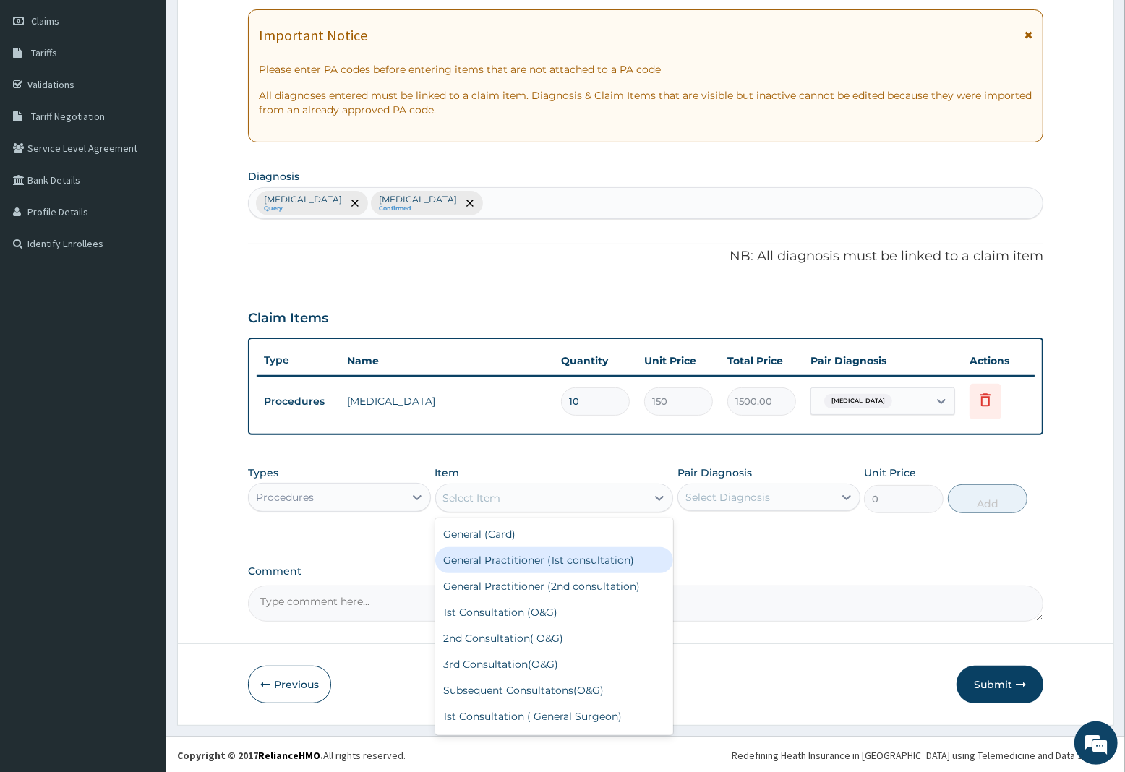
drag, startPoint x: 507, startPoint y: 558, endPoint x: 651, endPoint y: 535, distance: 145.8
click at [518, 560] on div "General Practitioner (1st consultation)" at bounding box center [554, 560] width 239 height 26
type input "2250"
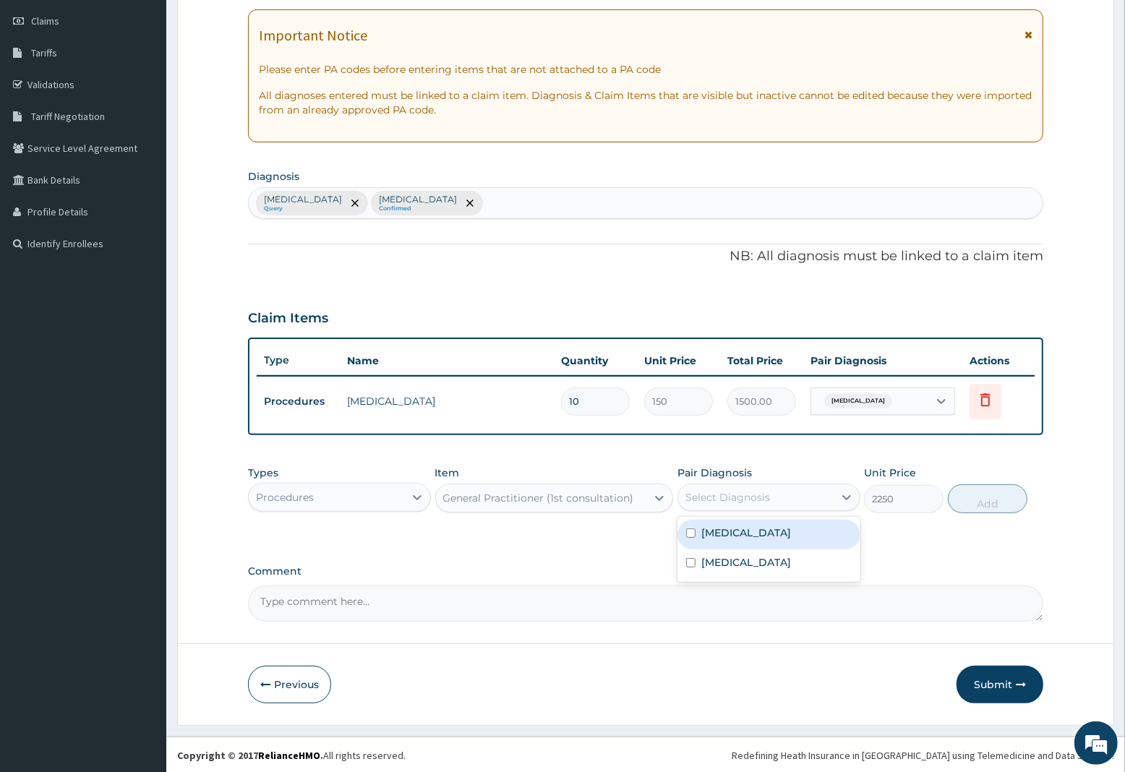
click at [738, 494] on div "Select Diagnosis" at bounding box center [728, 497] width 85 height 14
click at [735, 529] on label "[MEDICAL_DATA]" at bounding box center [746, 533] width 90 height 14
checkbox input "true"
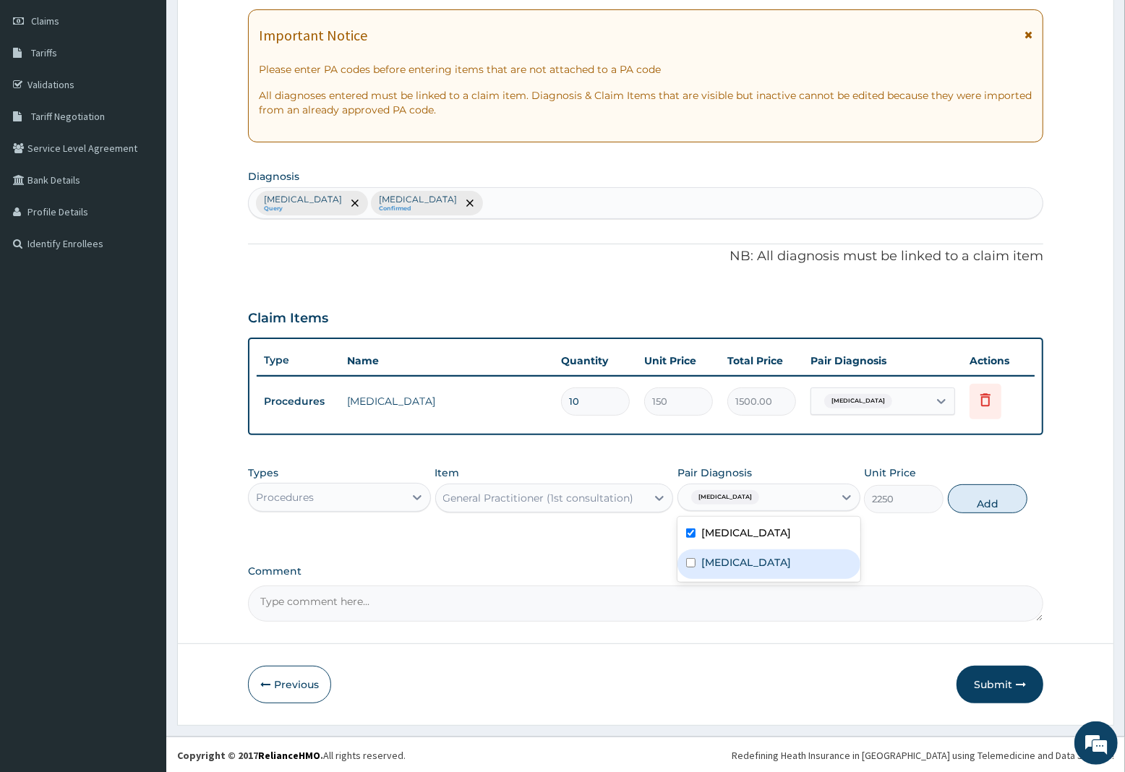
drag, startPoint x: 735, startPoint y: 565, endPoint x: 743, endPoint y: 564, distance: 8.0
click at [738, 565] on label "[MEDICAL_DATA]" at bounding box center [746, 562] width 90 height 14
checkbox input "true"
click at [966, 498] on button "Add" at bounding box center [988, 499] width 80 height 29
type input "0"
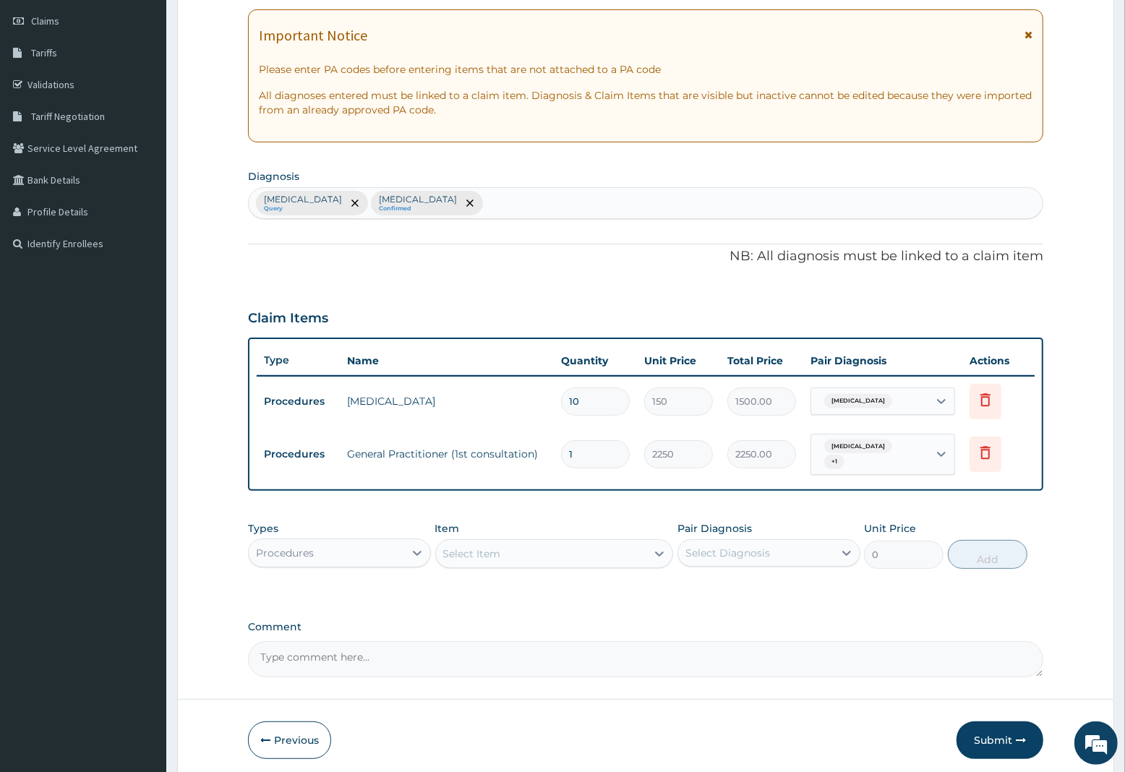
click at [457, 555] on div "Select Item" at bounding box center [472, 554] width 58 height 14
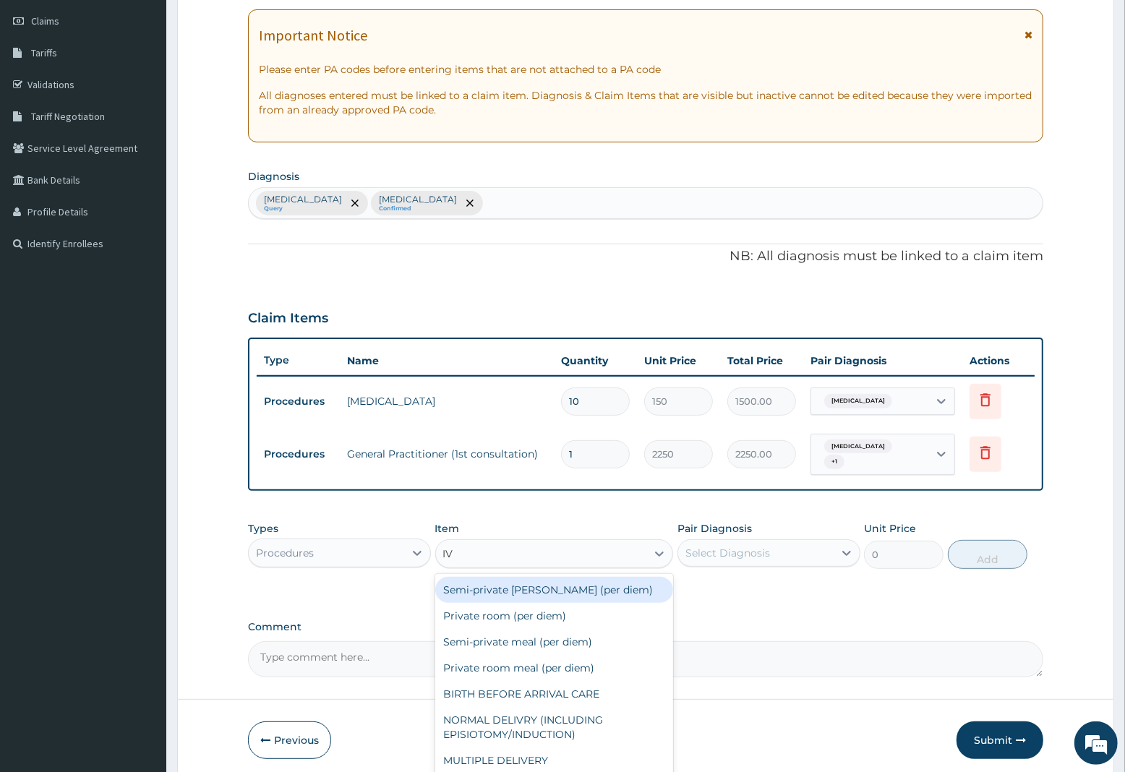
type input "IV P"
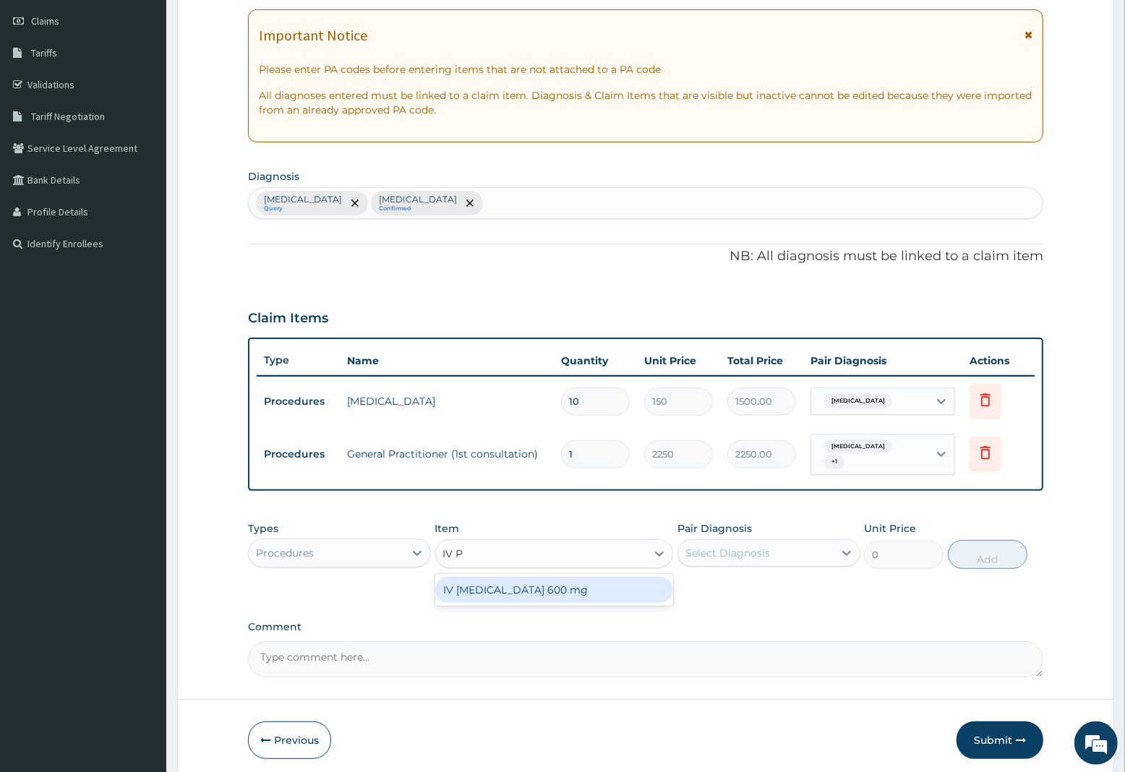
drag, startPoint x: 518, startPoint y: 589, endPoint x: 720, endPoint y: 561, distance: 203.7
click at [529, 589] on div "IV [MEDICAL_DATA] 600 mg" at bounding box center [554, 590] width 239 height 26
type input "800"
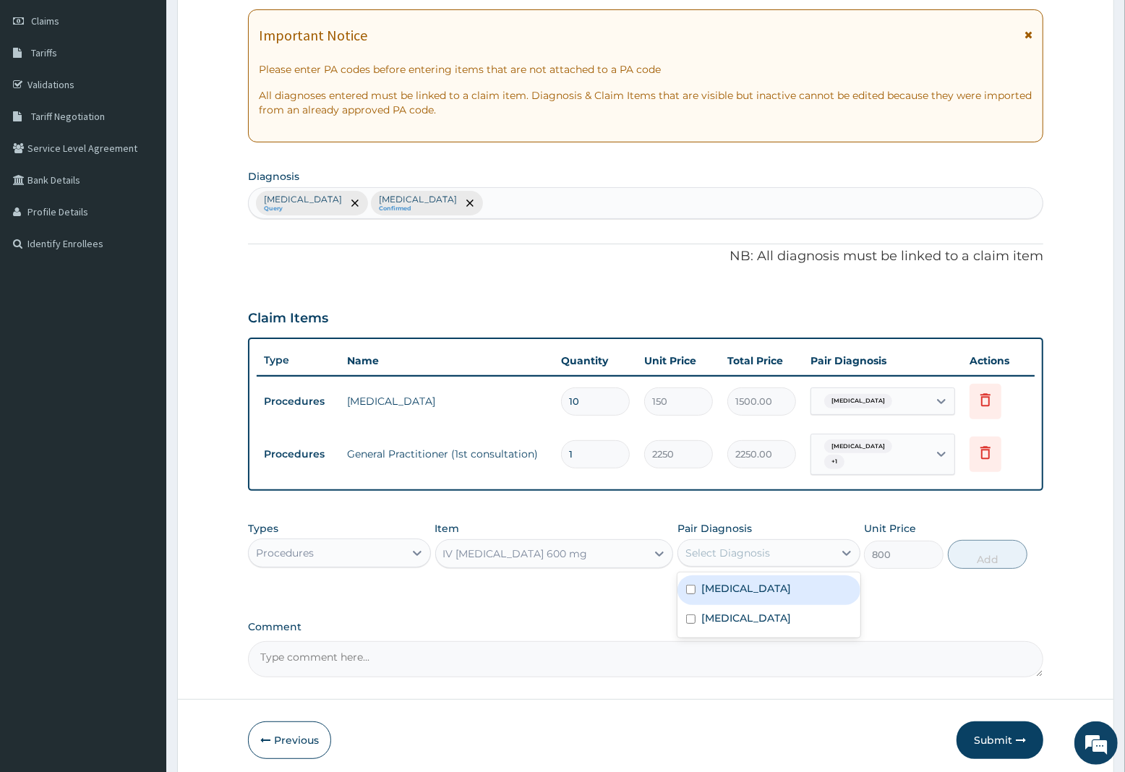
drag, startPoint x: 769, startPoint y: 561, endPoint x: 732, endPoint y: 580, distance: 41.4
click at [764, 568] on div "Pair Diagnosis option Typhoid fever, unspecified, selected. option Malaria, uns…" at bounding box center [769, 545] width 183 height 48
click at [710, 597] on div "[MEDICAL_DATA]" at bounding box center [769, 591] width 183 height 30
checkbox input "true"
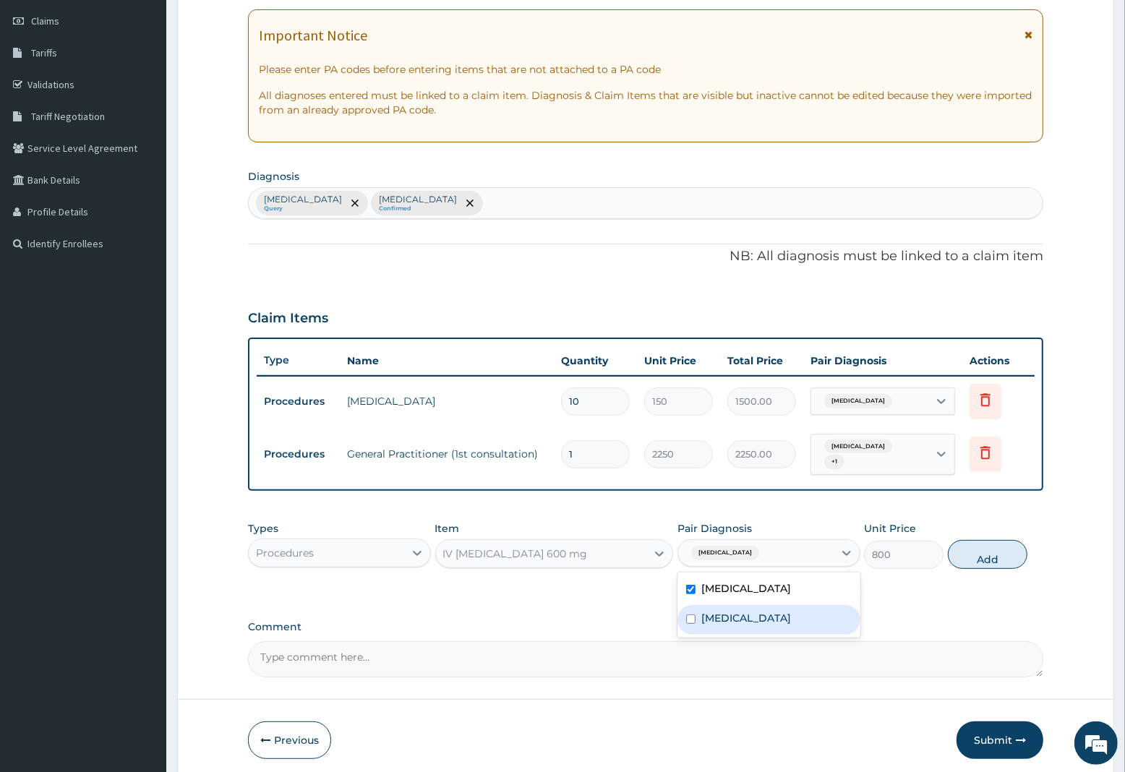
drag, startPoint x: 723, startPoint y: 618, endPoint x: 827, endPoint y: 594, distance: 106.3
click at [727, 618] on label "[MEDICAL_DATA]" at bounding box center [746, 618] width 90 height 14
checkbox input "true"
click at [978, 559] on button "Add" at bounding box center [988, 554] width 80 height 29
type input "0"
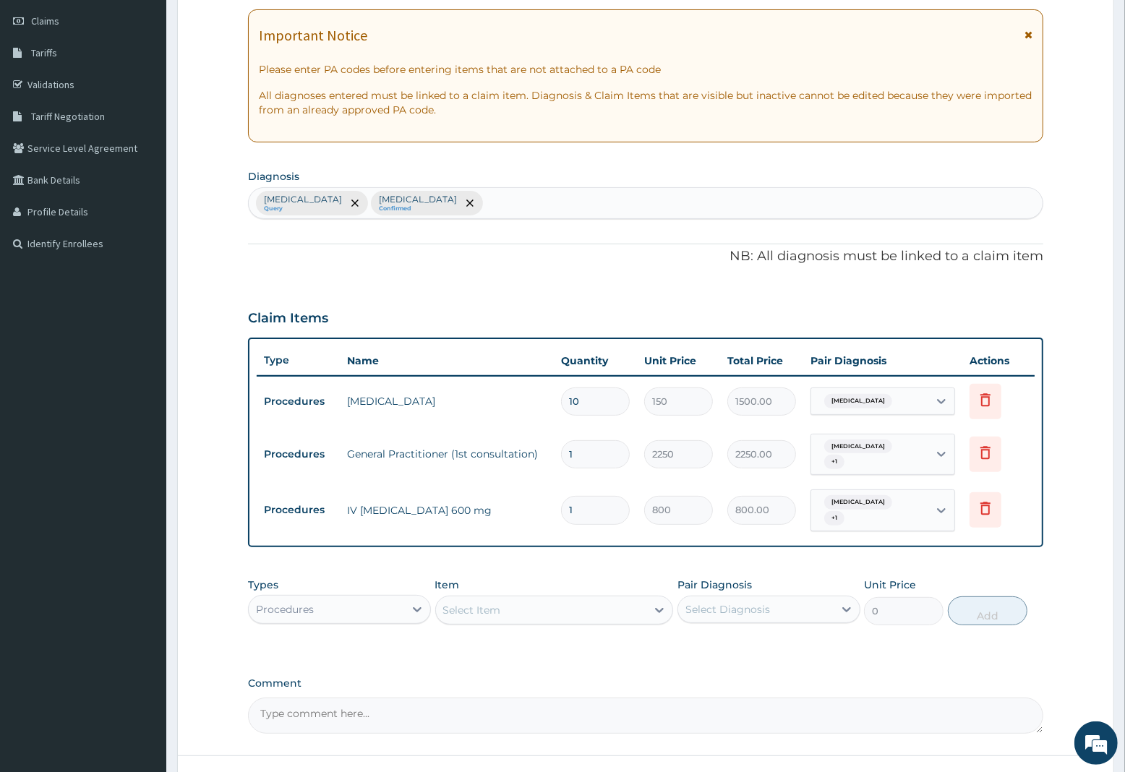
type input "0.00"
type input "2"
type input "1600.00"
type input "2"
drag, startPoint x: 326, startPoint y: 611, endPoint x: 320, endPoint y: 714, distance: 102.9
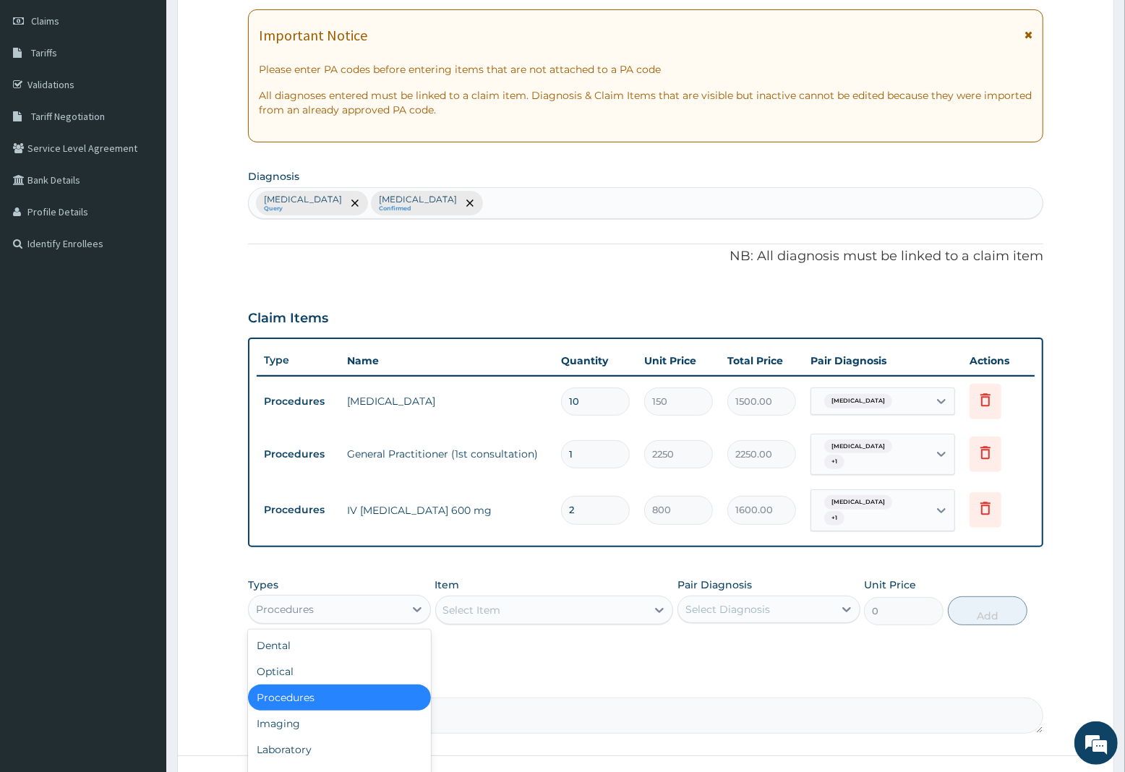
click at [328, 622] on div "Procedures" at bounding box center [339, 609] width 183 height 29
click at [312, 746] on div "Laboratory" at bounding box center [339, 750] width 183 height 26
click at [519, 607] on div "Select Item" at bounding box center [554, 610] width 239 height 29
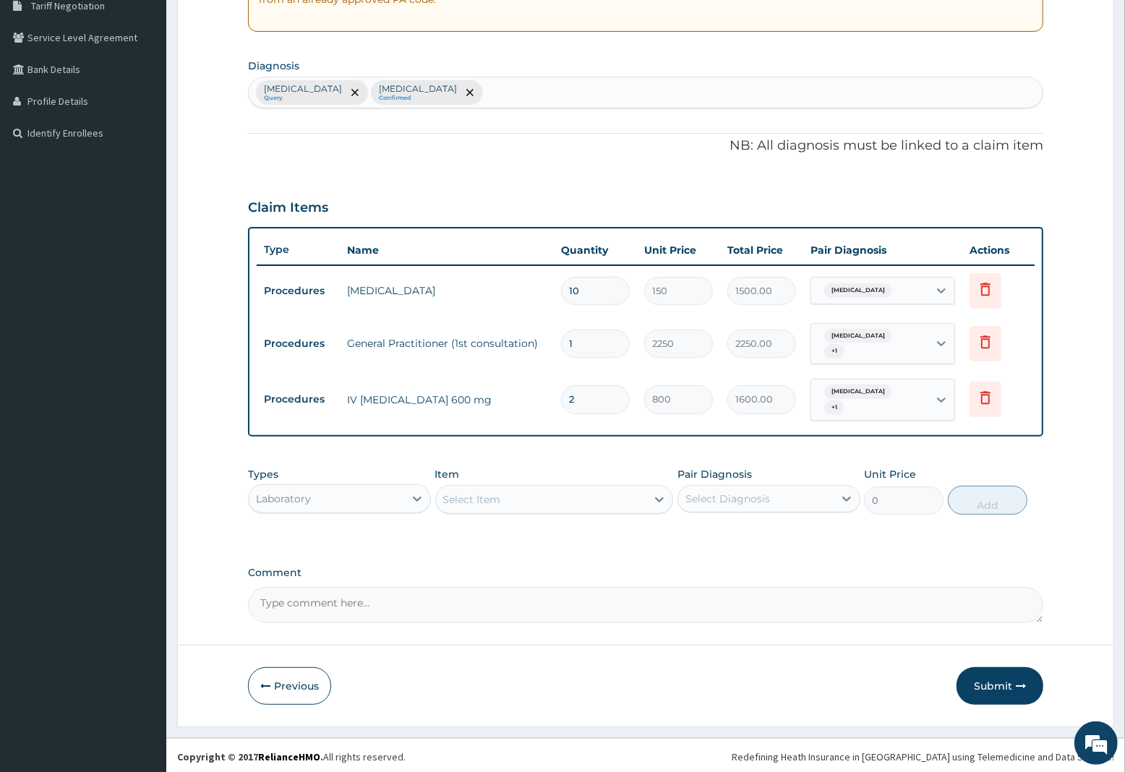
scroll to position [313, 0]
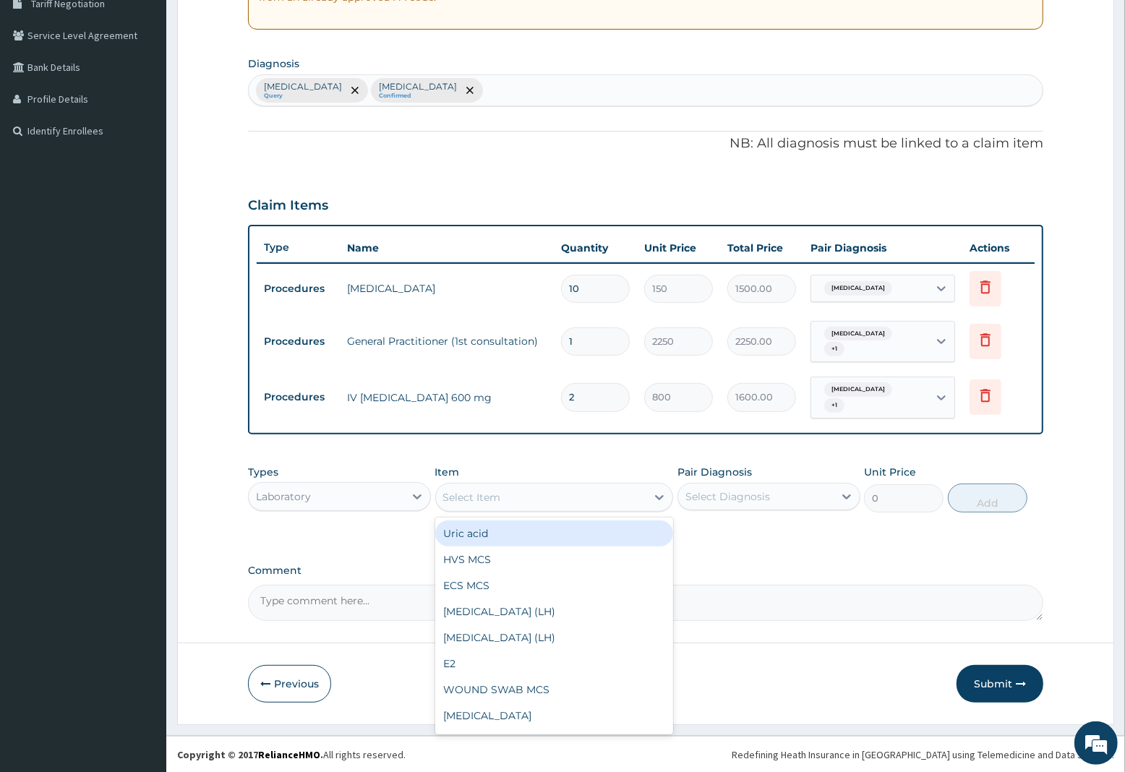
click at [492, 494] on div "Select Item" at bounding box center [472, 497] width 58 height 14
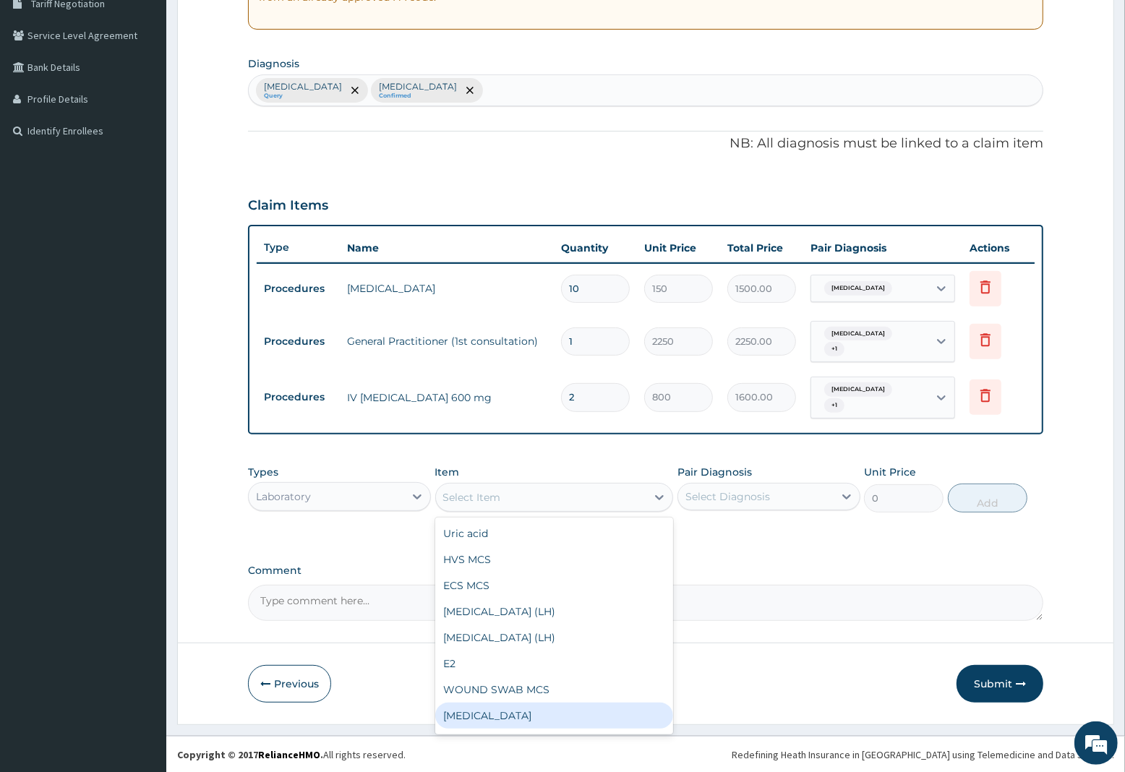
click at [501, 714] on div "[MEDICAL_DATA]" at bounding box center [554, 716] width 239 height 26
type input "3000"
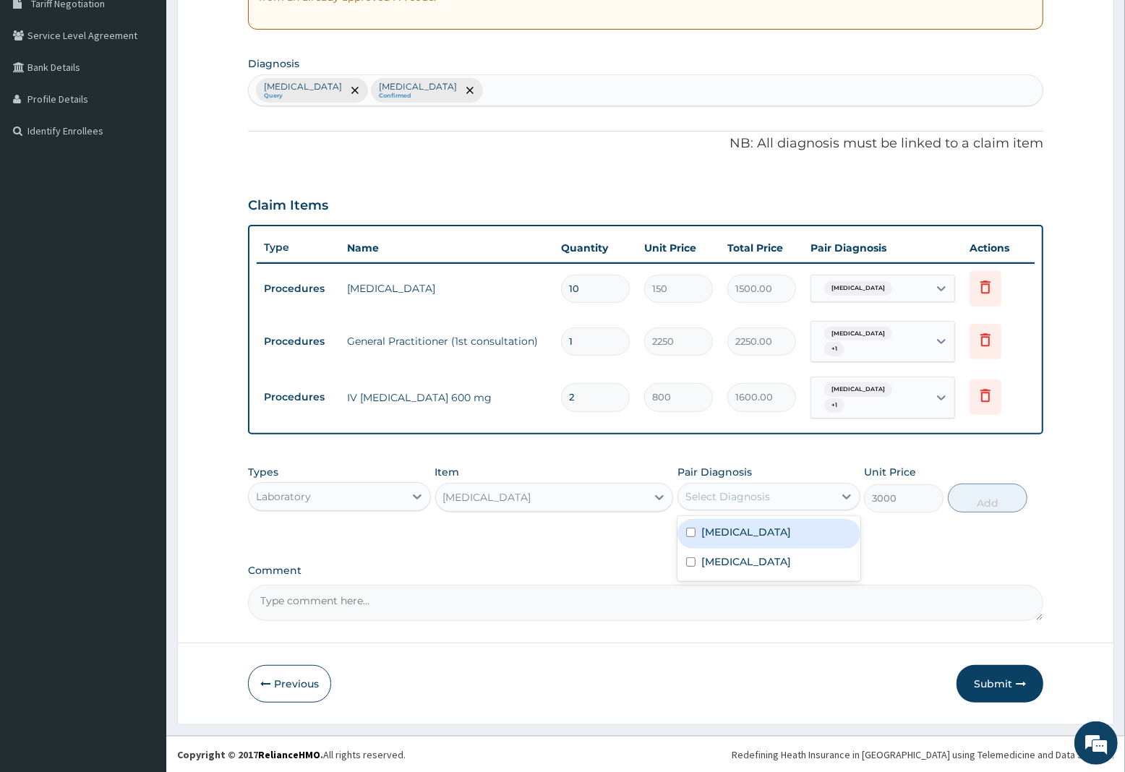
click at [727, 498] on div "Select Diagnosis" at bounding box center [728, 497] width 85 height 14
click at [720, 525] on label "[MEDICAL_DATA]" at bounding box center [746, 532] width 90 height 14
checkbox input "true"
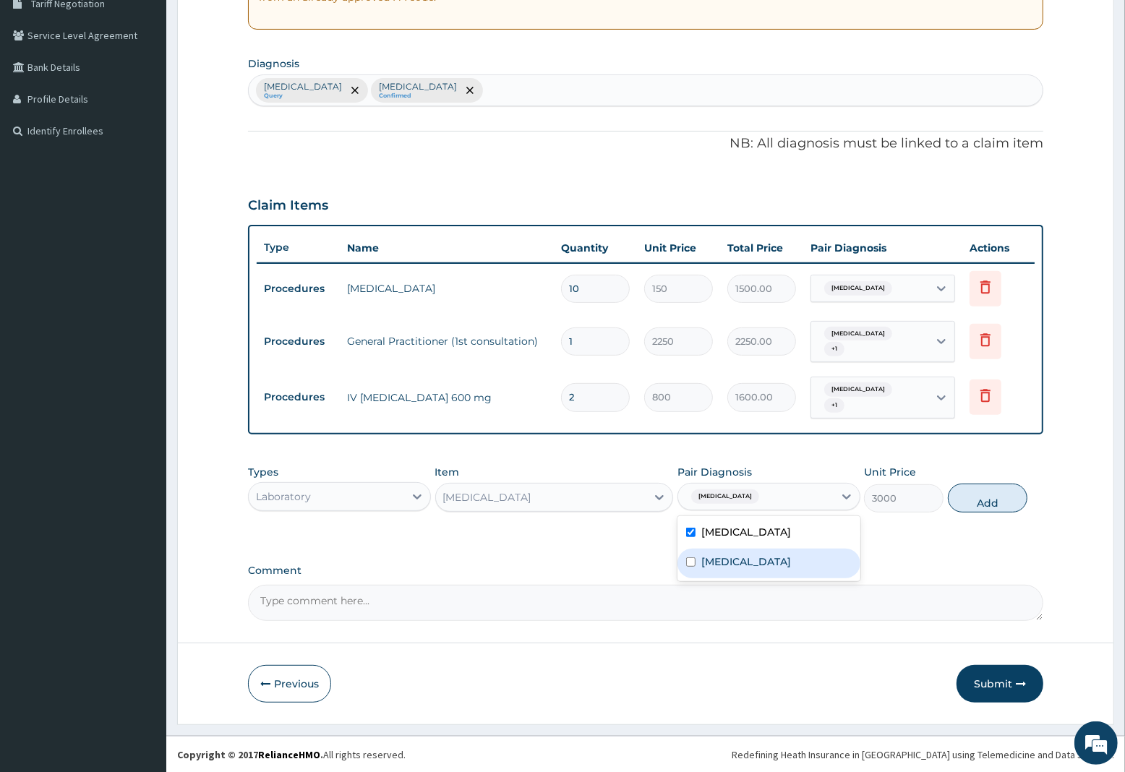
click at [725, 558] on label "[MEDICAL_DATA]" at bounding box center [746, 562] width 90 height 14
checkbox input "true"
click at [965, 492] on button "Add" at bounding box center [988, 498] width 80 height 29
type input "0"
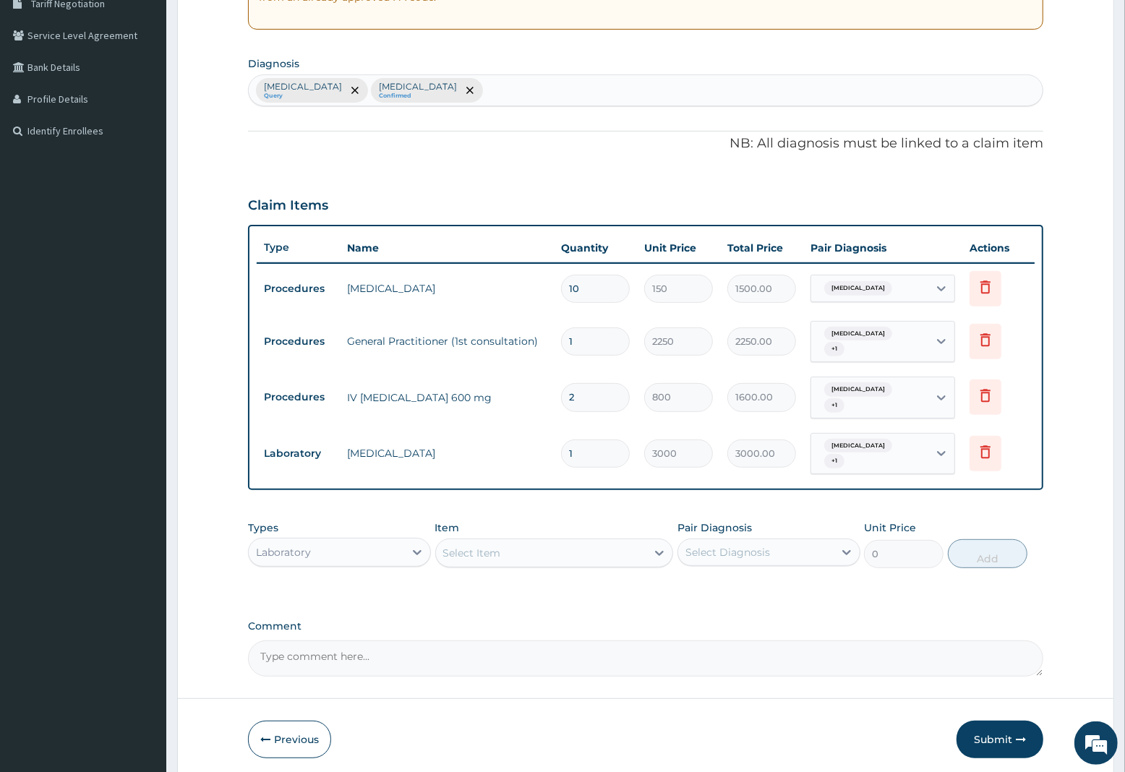
click at [486, 551] on div "Select Item" at bounding box center [472, 553] width 58 height 14
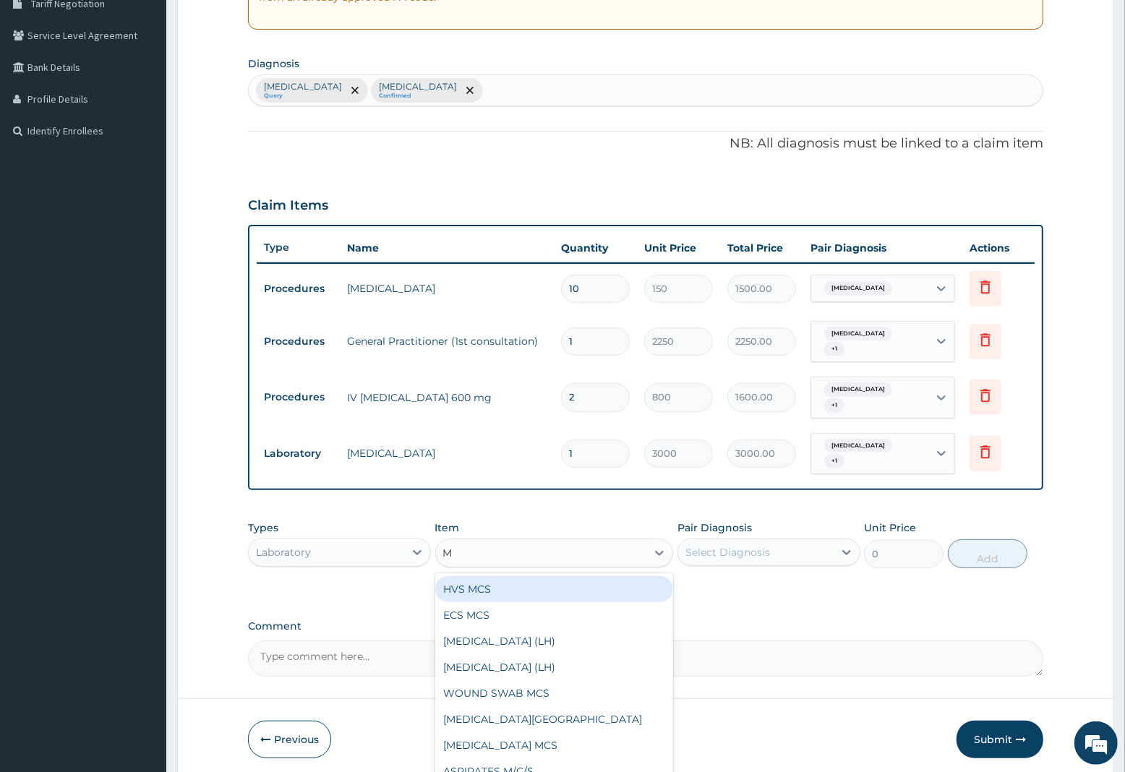
type input "MA"
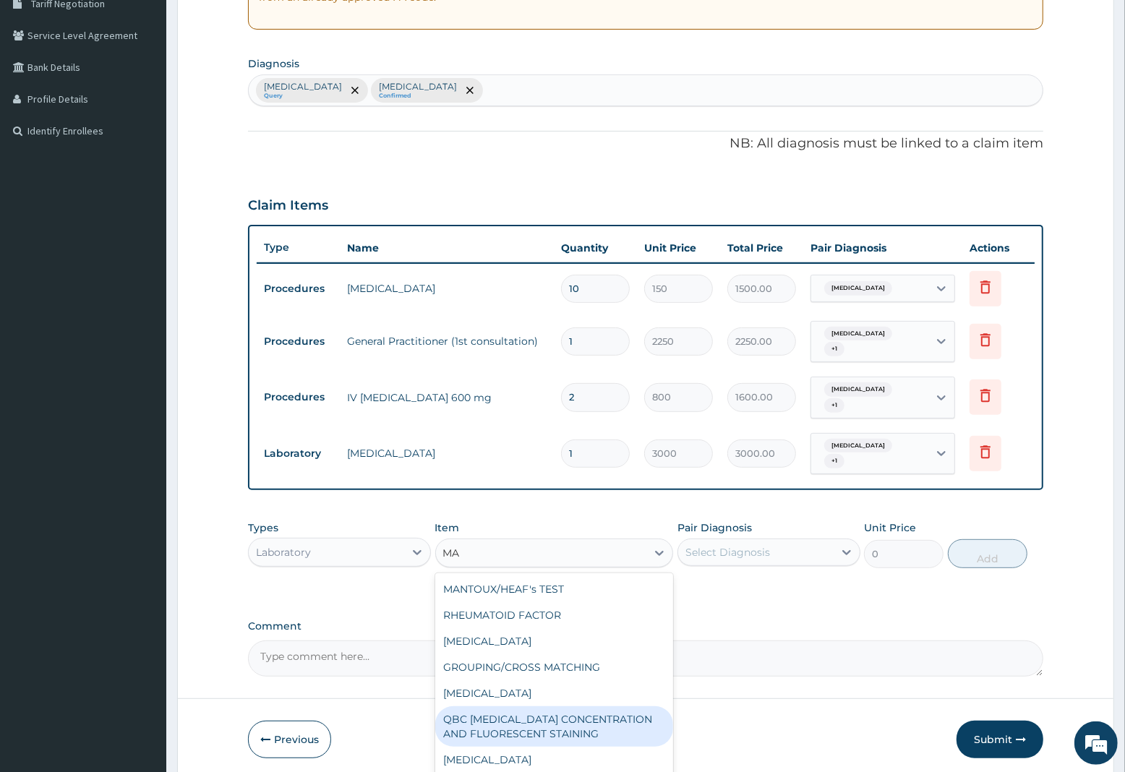
drag, startPoint x: 529, startPoint y: 725, endPoint x: 541, endPoint y: 720, distance: 12.4
click at [537, 720] on div "QBC [MEDICAL_DATA] CONCENTRATION AND FLUORESCENT STAINING" at bounding box center [554, 727] width 239 height 40
type input "1800"
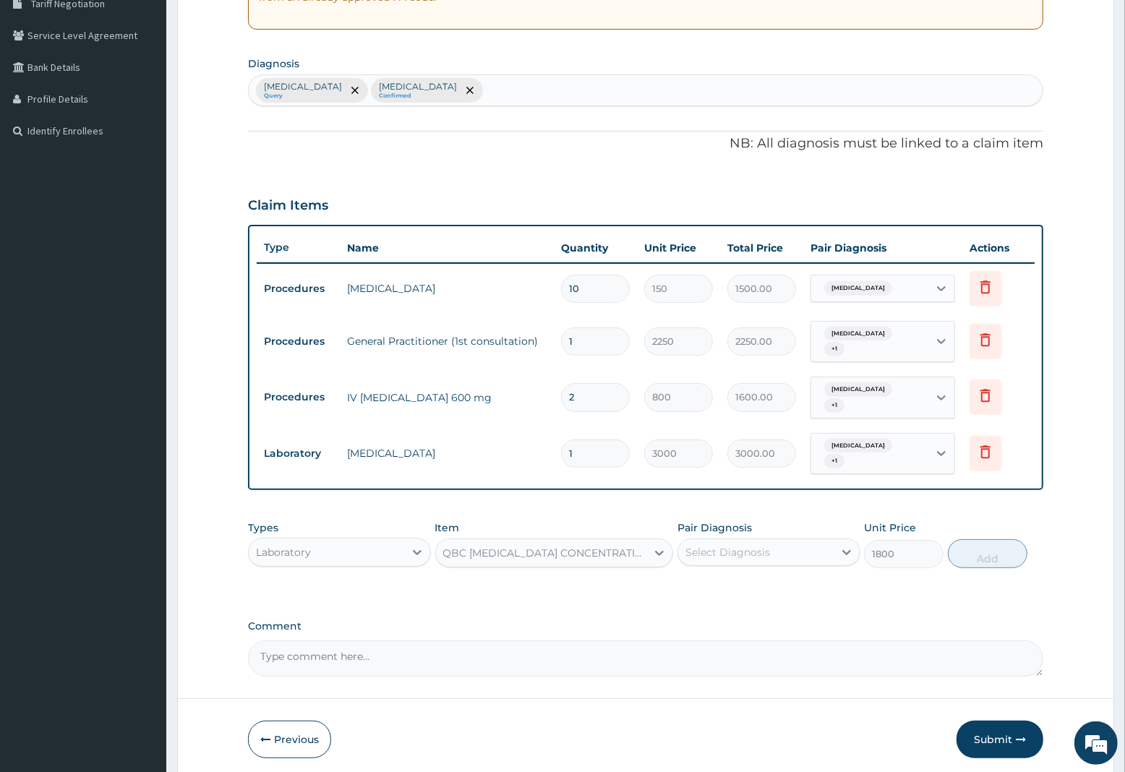
click at [729, 557] on div "Select Diagnosis" at bounding box center [728, 552] width 85 height 14
click at [736, 584] on label "[MEDICAL_DATA]" at bounding box center [746, 588] width 90 height 14
checkbox input "true"
click at [991, 557] on button "Add" at bounding box center [988, 553] width 80 height 29
type input "0"
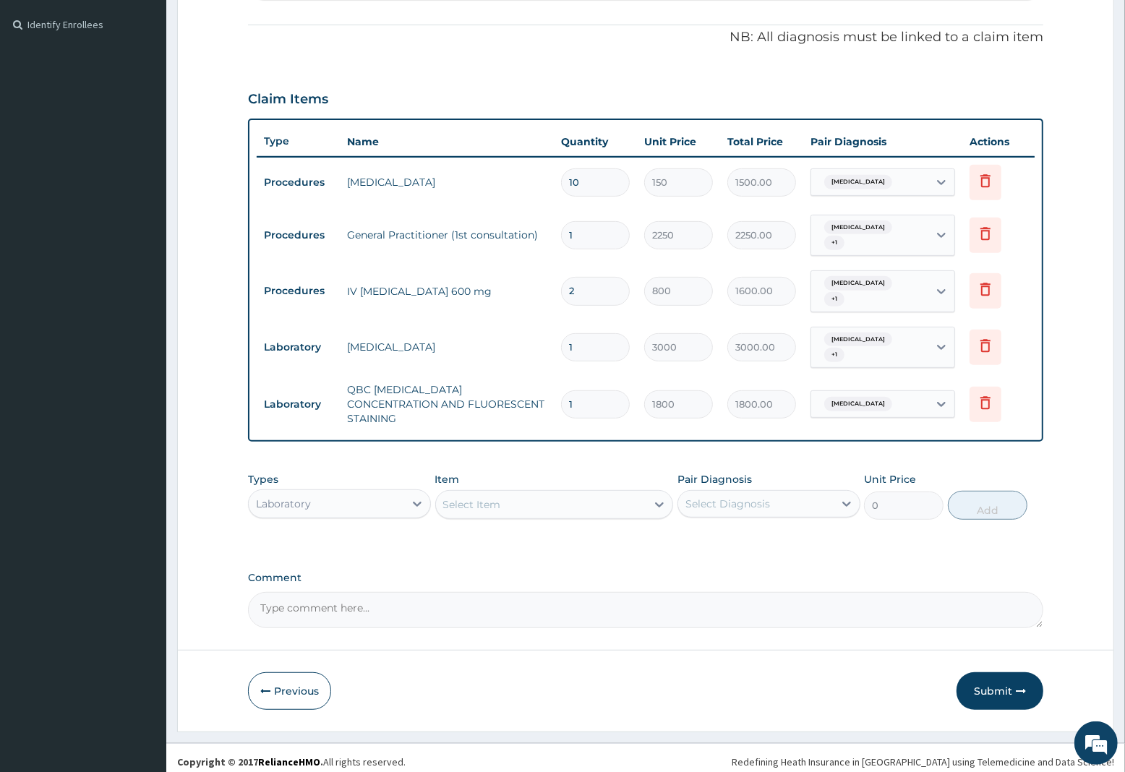
scroll to position [420, 0]
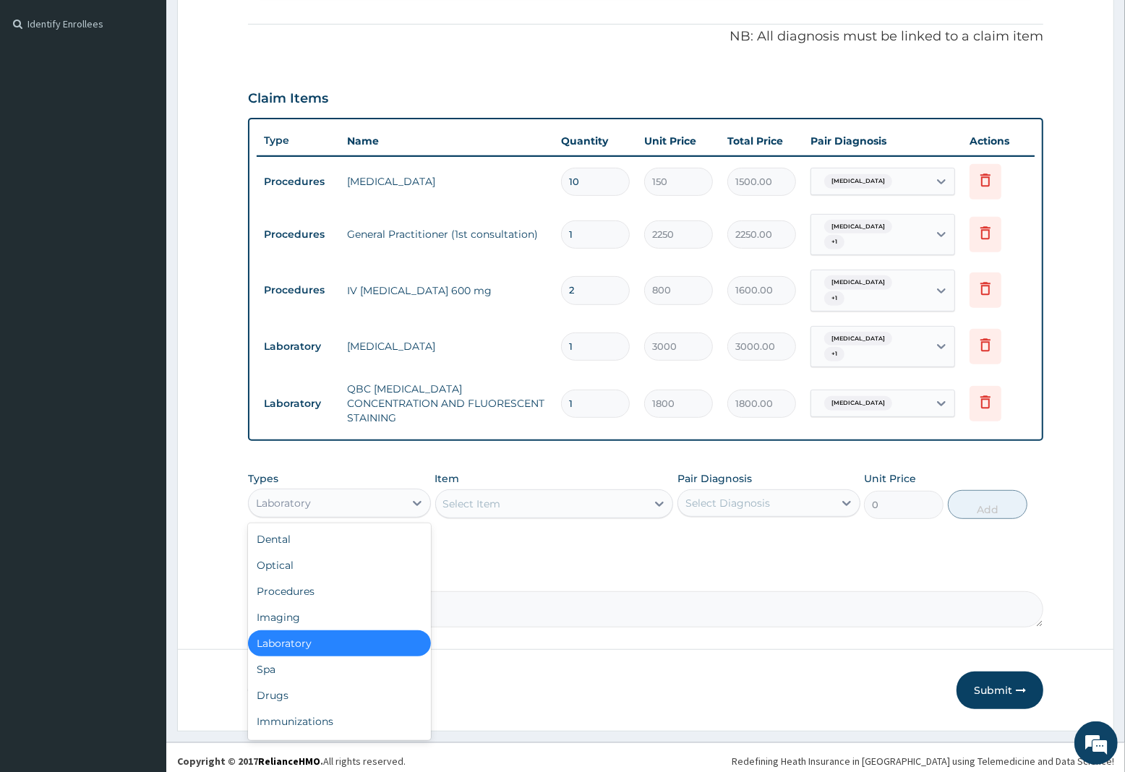
click at [307, 497] on div "Laboratory" at bounding box center [283, 503] width 55 height 14
click at [290, 683] on div "Drugs" at bounding box center [339, 696] width 183 height 26
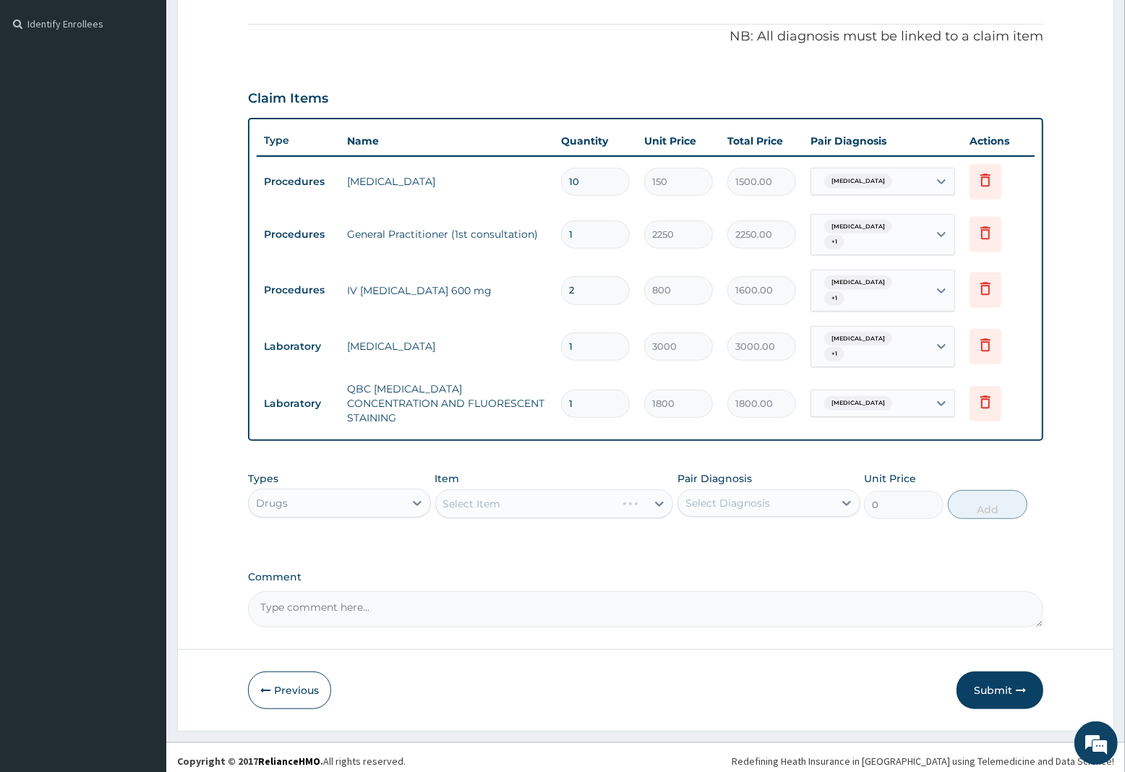
click at [526, 494] on div "Select Item" at bounding box center [554, 504] width 239 height 29
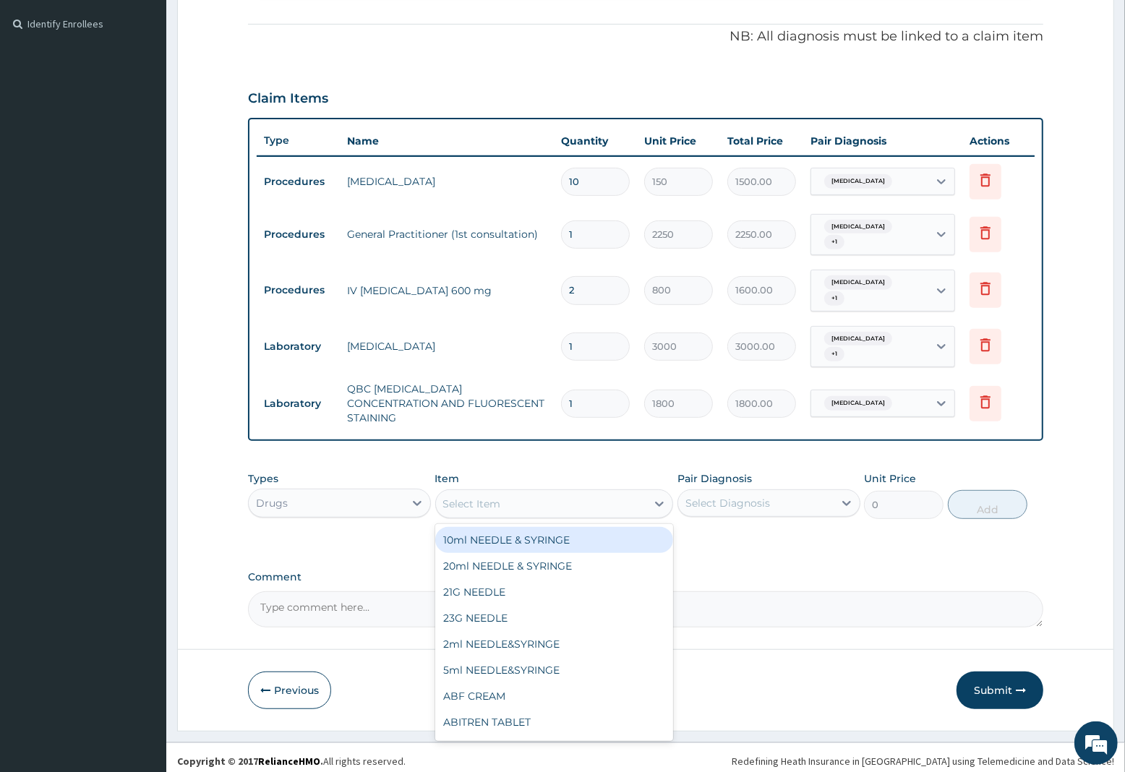
click at [619, 497] on div "Select Item" at bounding box center [541, 503] width 211 height 23
type input "COA"
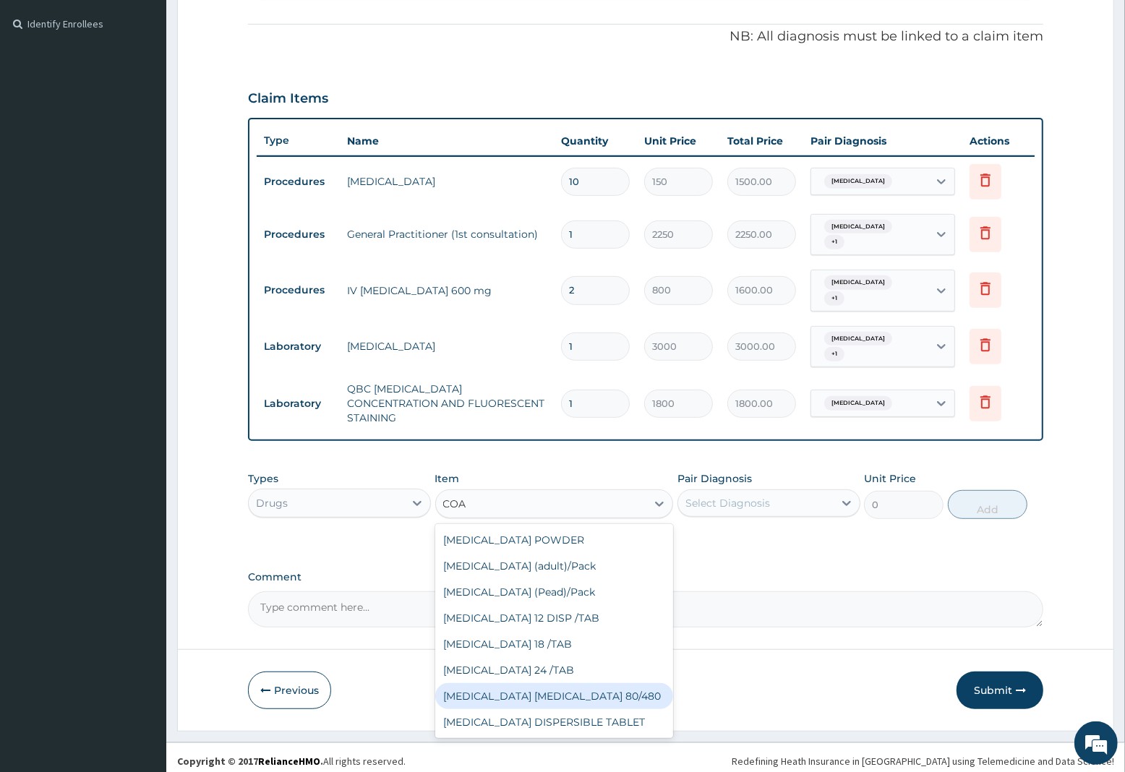
drag, startPoint x: 525, startPoint y: 686, endPoint x: 612, endPoint y: 636, distance: 100.4
click at [526, 686] on div "[MEDICAL_DATA] [MEDICAL_DATA] 80/480" at bounding box center [554, 696] width 239 height 26
type input "1299.38"
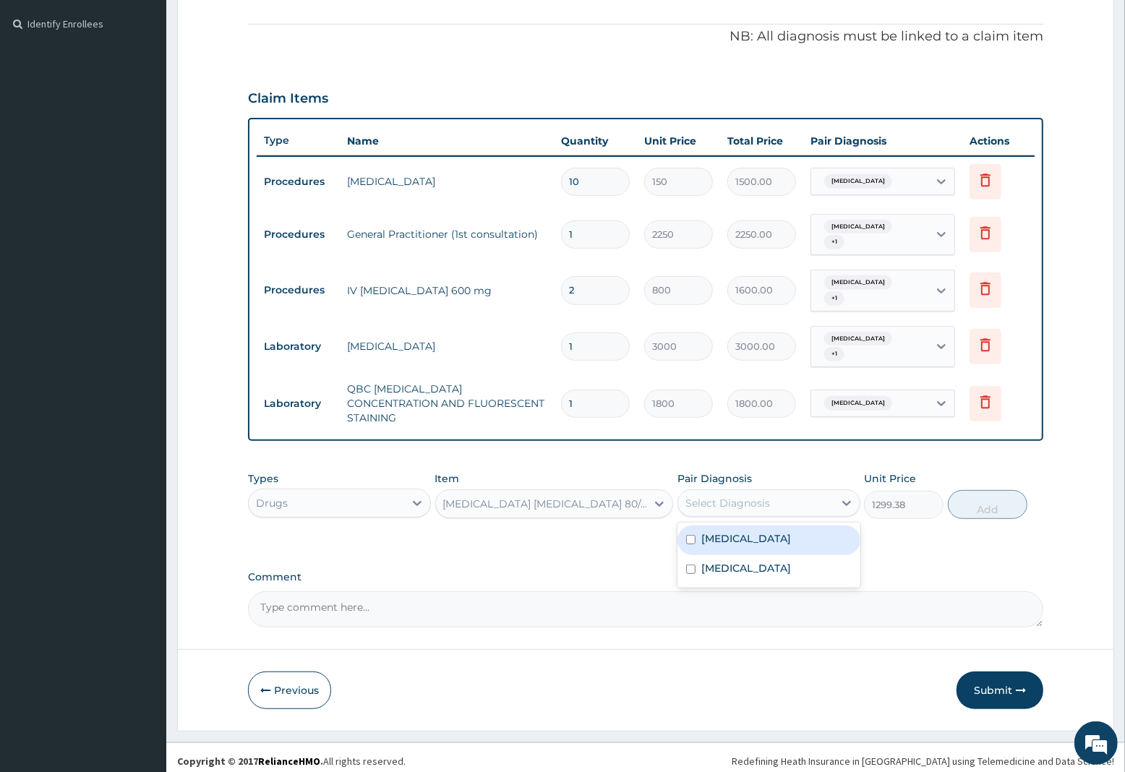
click at [738, 496] on div "Select Diagnosis" at bounding box center [728, 503] width 85 height 14
drag, startPoint x: 742, startPoint y: 530, endPoint x: 833, endPoint y: 518, distance: 91.8
click at [743, 532] on label "[MEDICAL_DATA]" at bounding box center [746, 539] width 90 height 14
checkbox input "true"
click at [975, 500] on button "Add" at bounding box center [988, 504] width 80 height 29
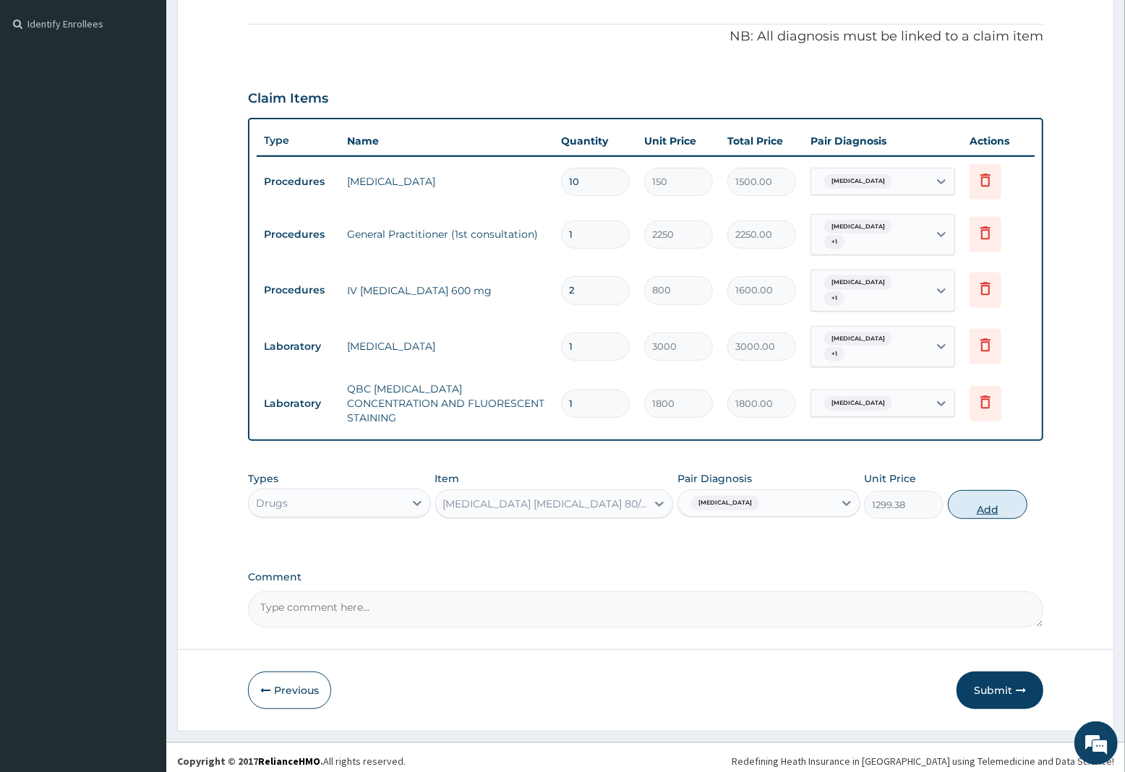
type input "0"
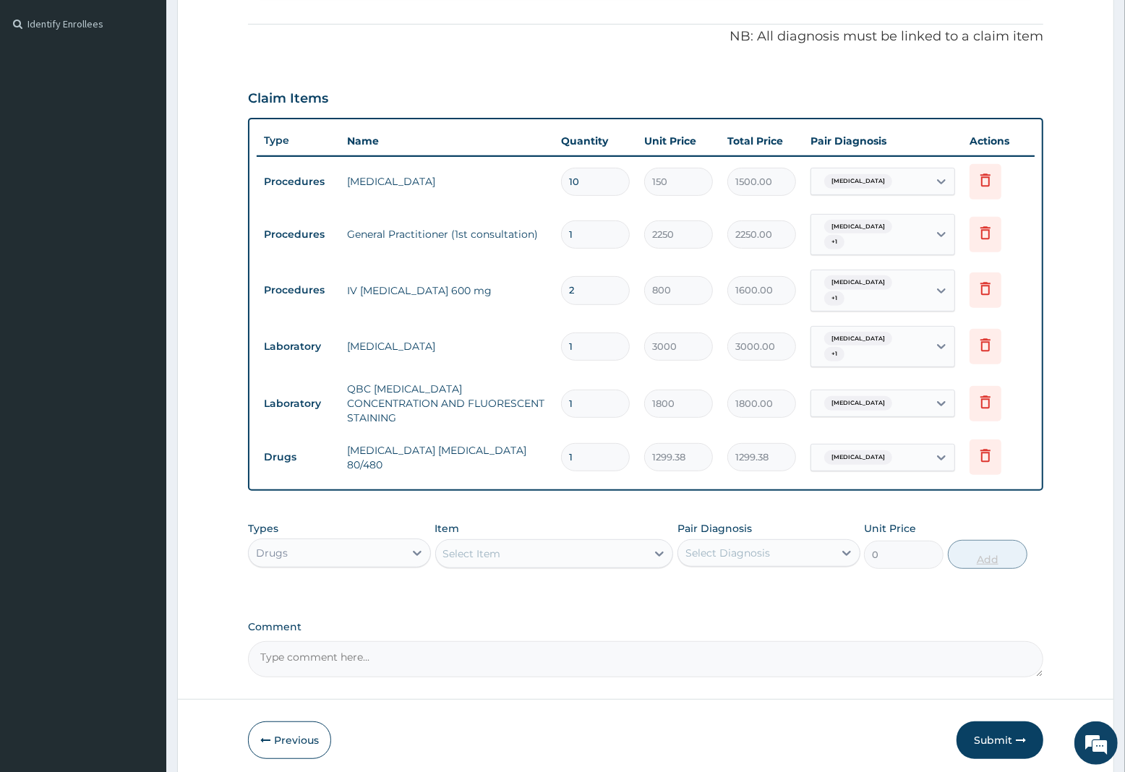
type input "0.00"
type input "6"
type input "7796.28"
type input "6"
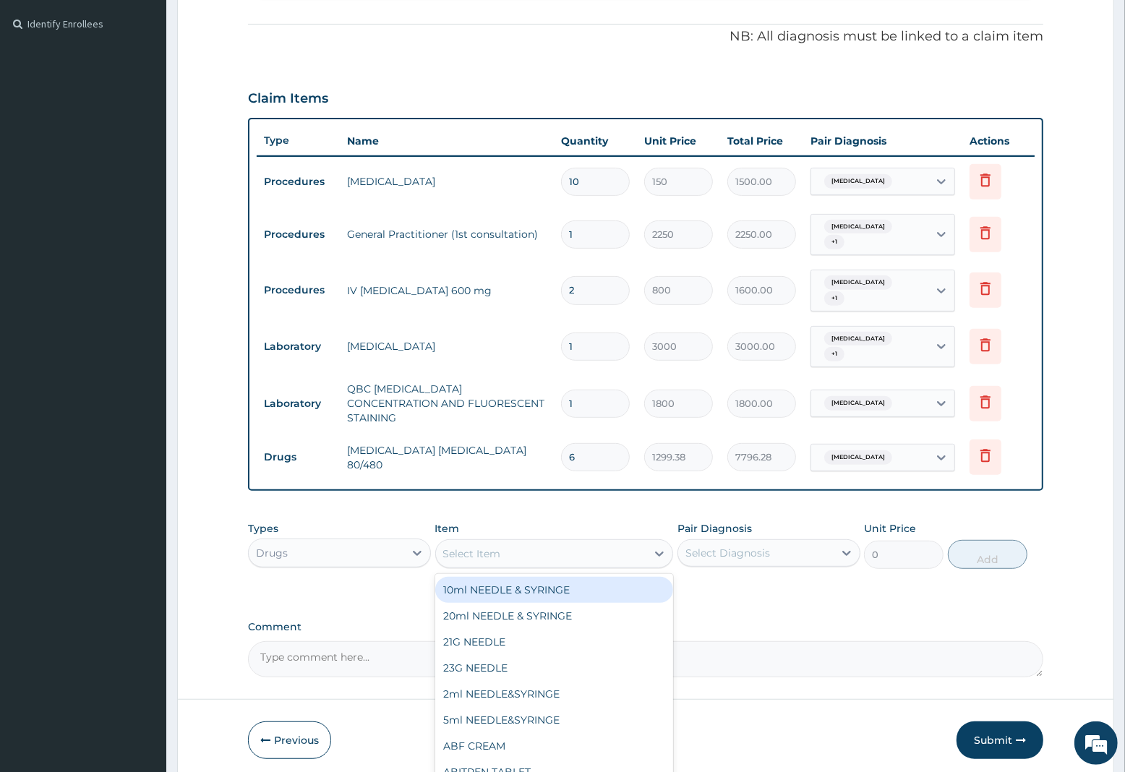
click at [500, 550] on div "Select Item" at bounding box center [541, 553] width 211 height 23
type input "EMA"
click at [508, 584] on div "EMAL INJECTION" at bounding box center [554, 590] width 239 height 26
type input "1063.12"
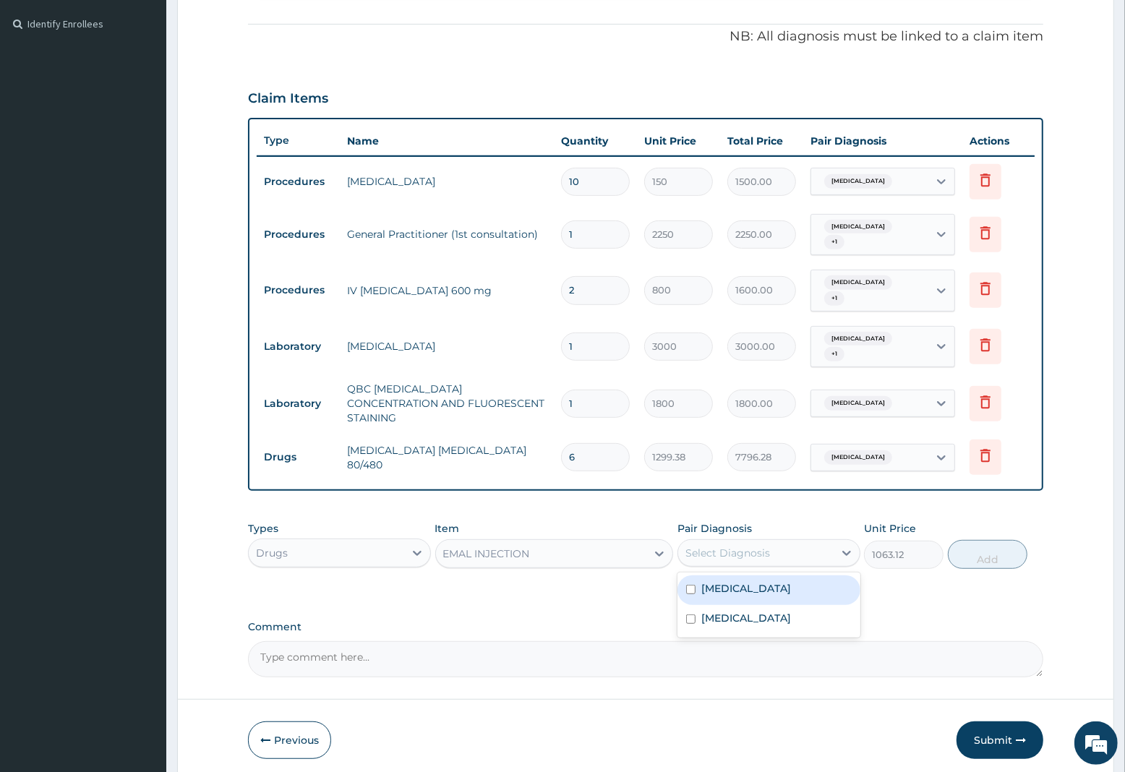
click at [774, 542] on div "Select Diagnosis" at bounding box center [755, 553] width 155 height 23
drag, startPoint x: 741, startPoint y: 579, endPoint x: 772, endPoint y: 579, distance: 31.1
click at [748, 581] on label "[MEDICAL_DATA]" at bounding box center [746, 588] width 90 height 14
checkbox input "true"
click at [976, 547] on button "Add" at bounding box center [988, 554] width 80 height 29
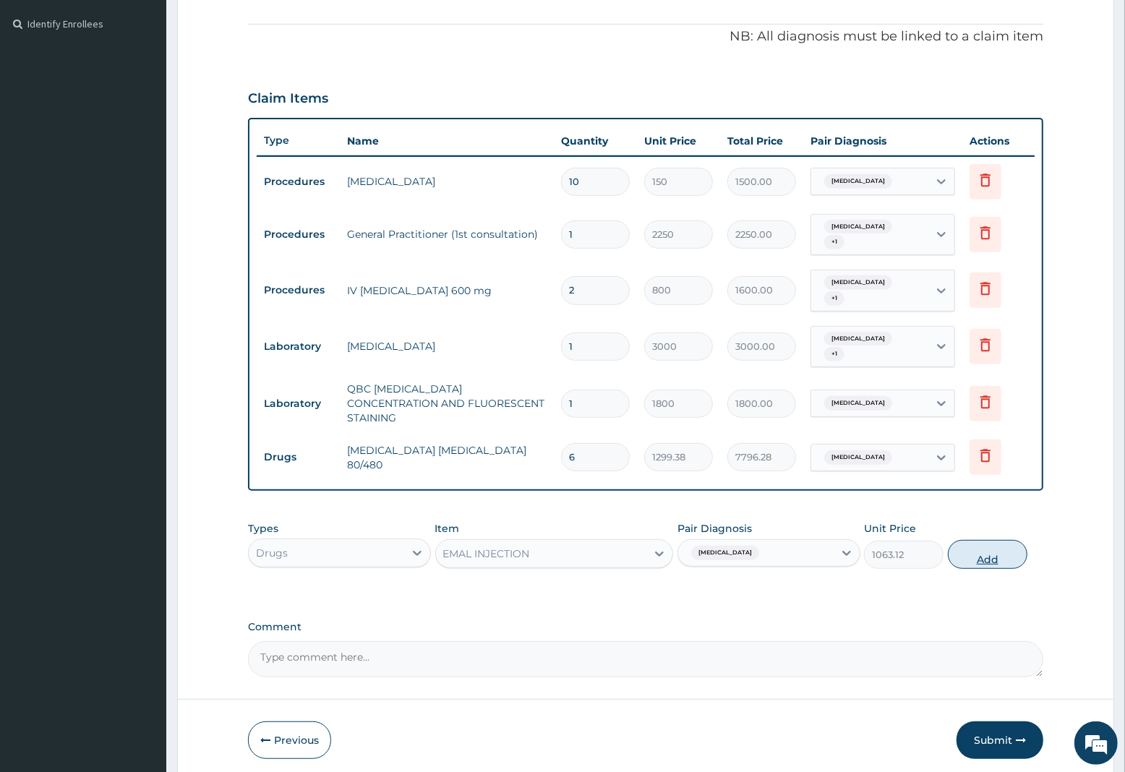
type input "0"
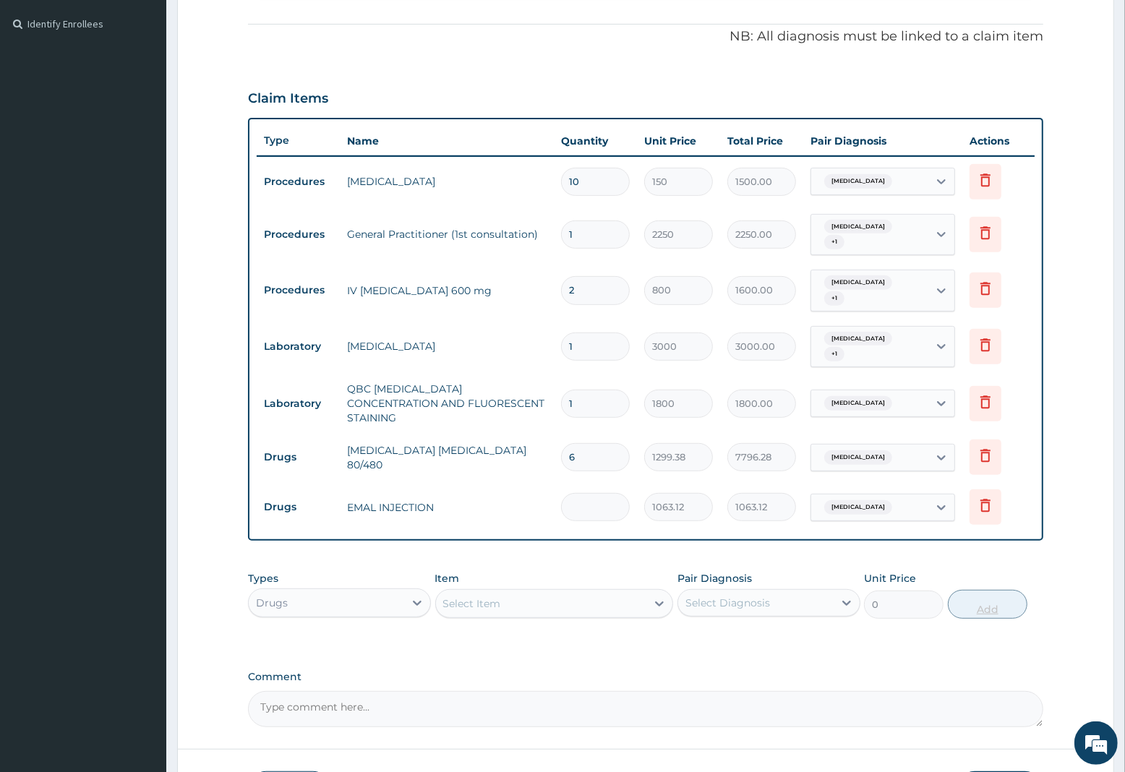
type input "0.00"
type input "3"
type input "3189.36"
type input "3"
click at [474, 599] on div "Select Item" at bounding box center [472, 604] width 58 height 14
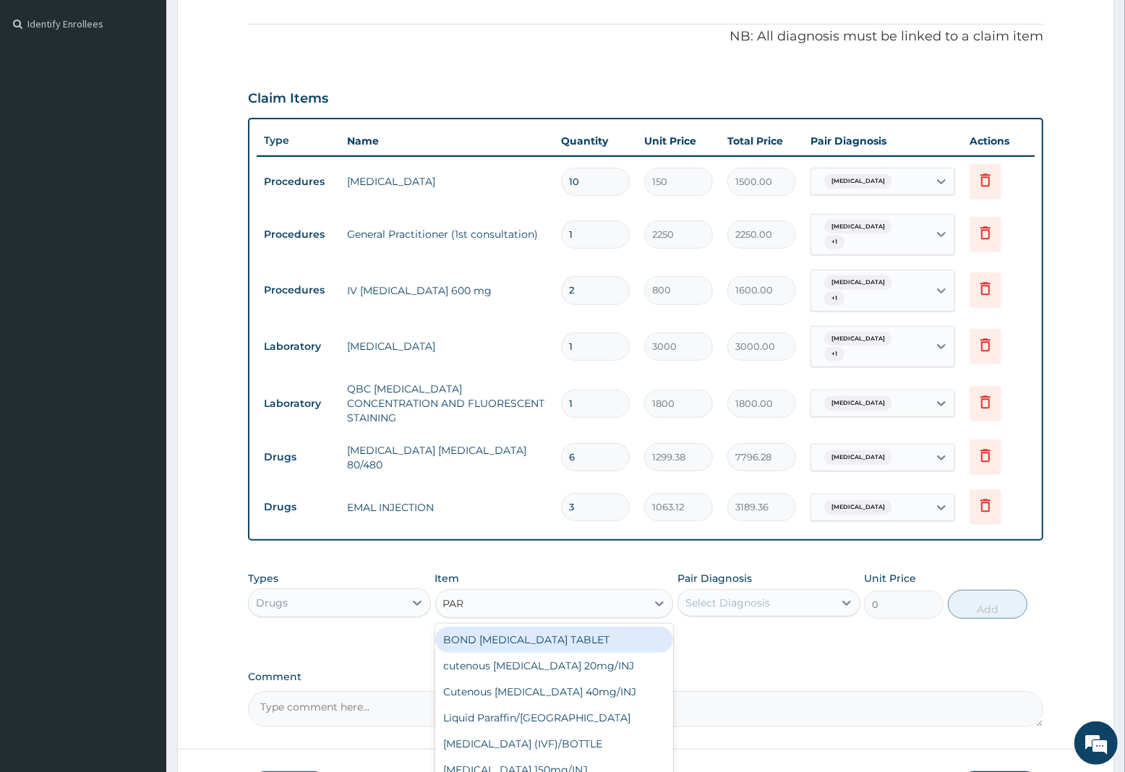
type input "PARA"
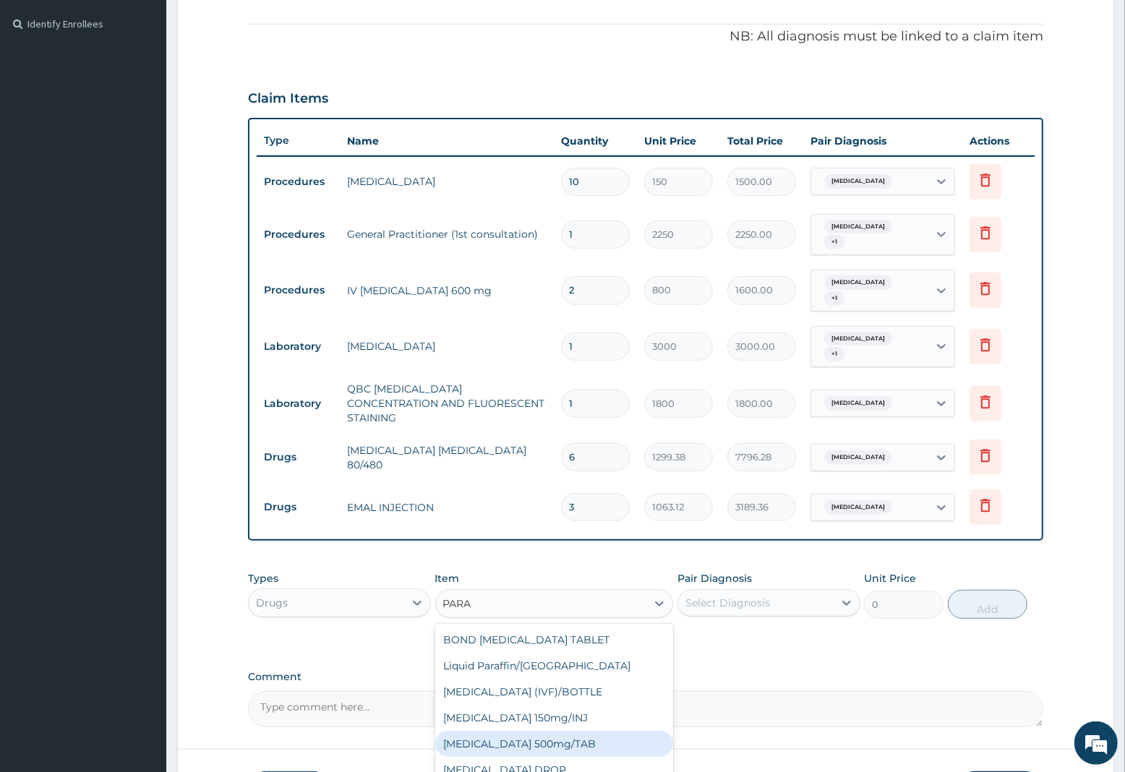
click at [532, 731] on div "[MEDICAL_DATA] 500mg/TAB" at bounding box center [554, 744] width 239 height 26
type input "7.88"
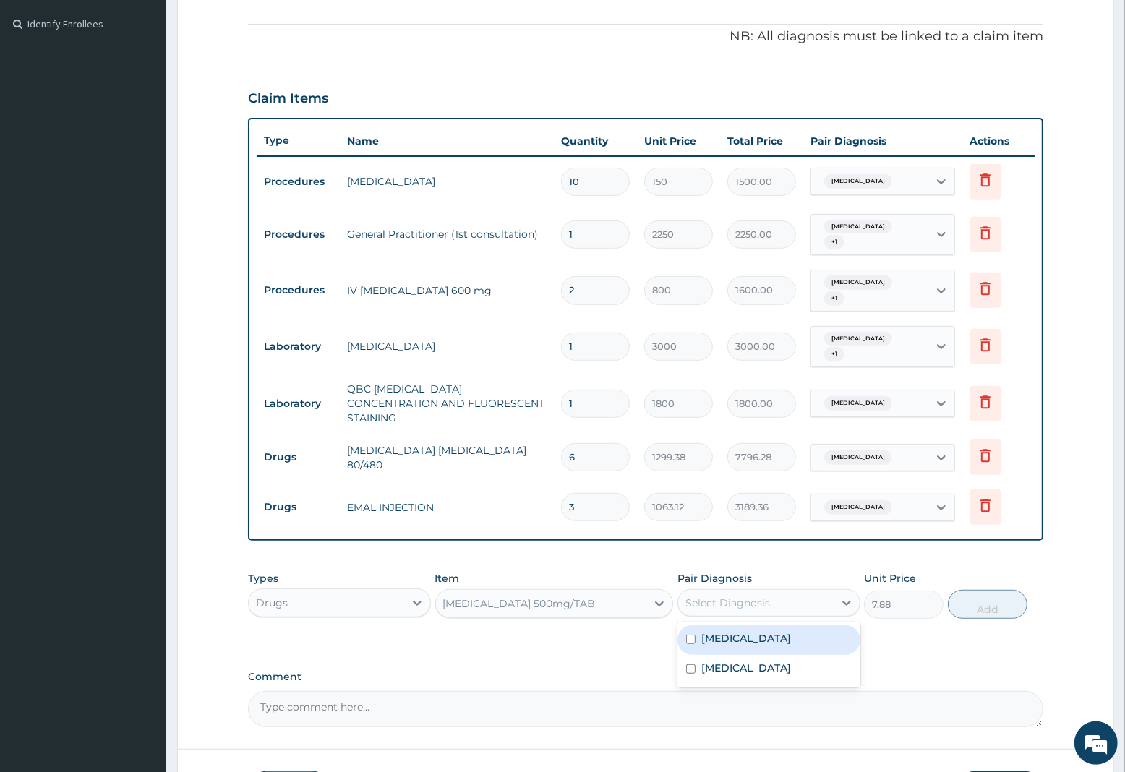
click at [738, 600] on div "Select Diagnosis" at bounding box center [728, 603] width 85 height 14
drag, startPoint x: 739, startPoint y: 630, endPoint x: 740, endPoint y: 640, distance: 10.1
click at [740, 637] on label "[MEDICAL_DATA]" at bounding box center [746, 638] width 90 height 14
checkbox input "true"
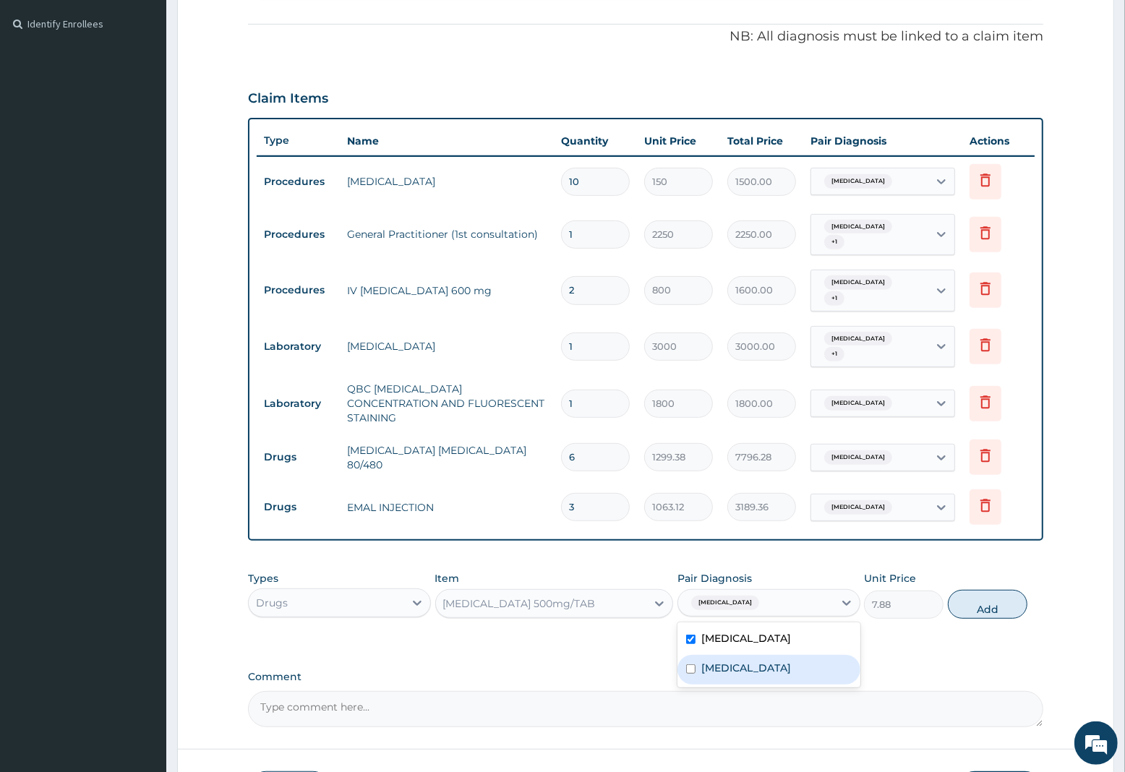
drag, startPoint x: 746, startPoint y: 662, endPoint x: 764, endPoint y: 659, distance: 18.3
click at [751, 663] on label "[MEDICAL_DATA]" at bounding box center [746, 668] width 90 height 14
checkbox input "true"
drag, startPoint x: 973, startPoint y: 594, endPoint x: 959, endPoint y: 597, distance: 14.7
click at [973, 595] on button "Add" at bounding box center [988, 604] width 80 height 29
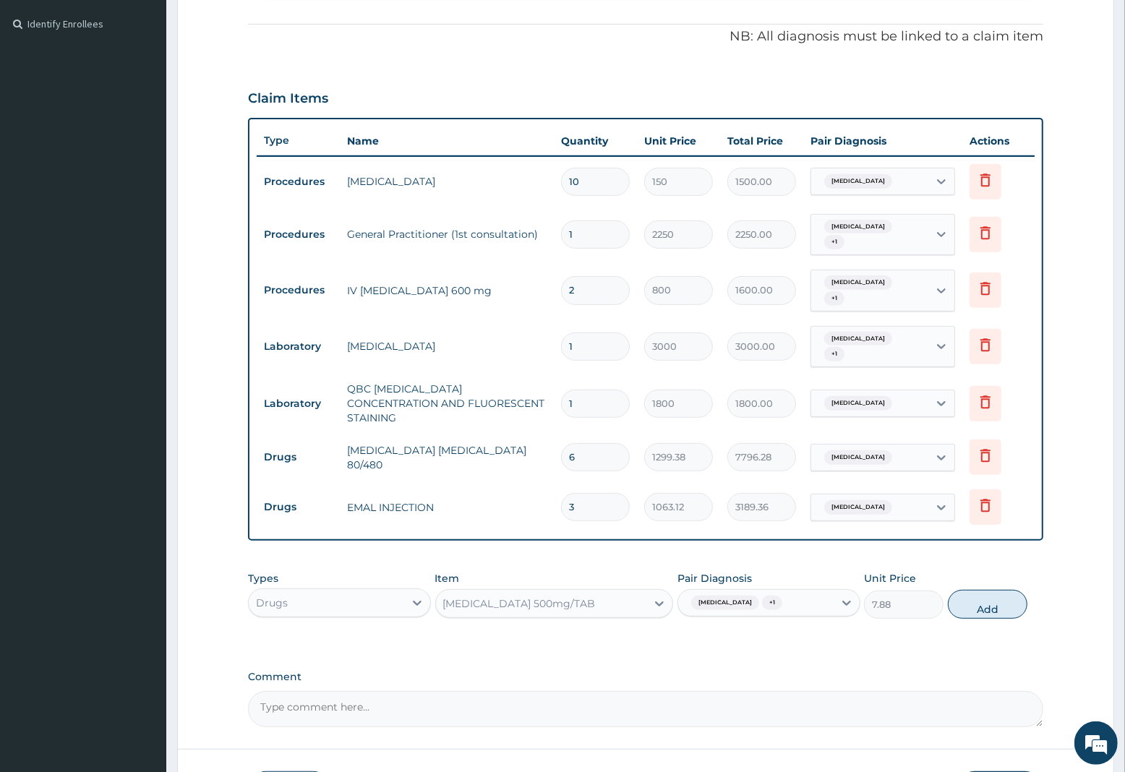
type input "0"
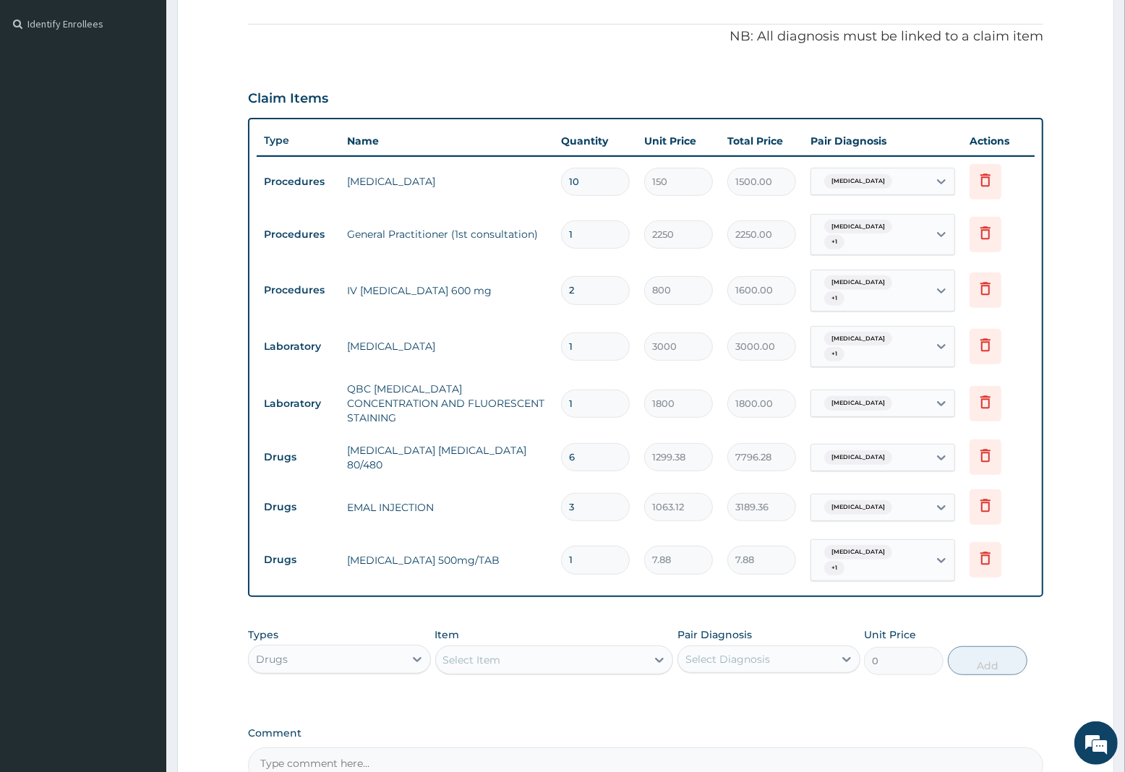
type input "12"
type input "94.56"
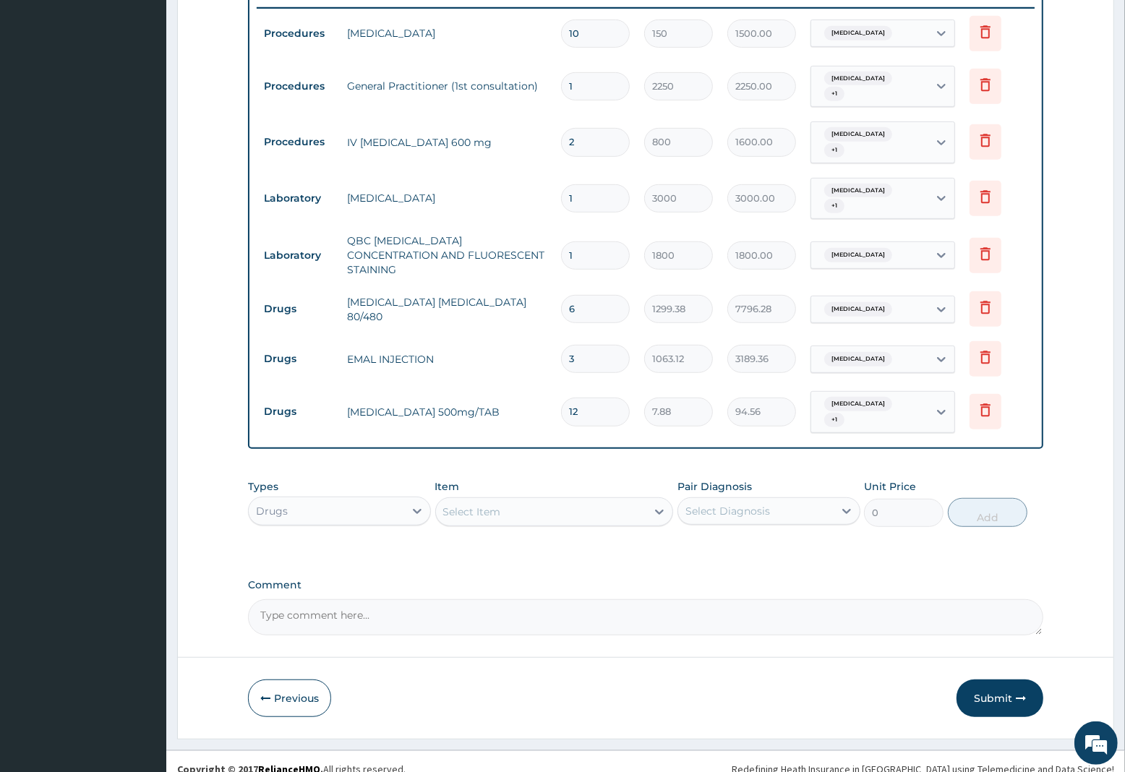
scroll to position [576, 0]
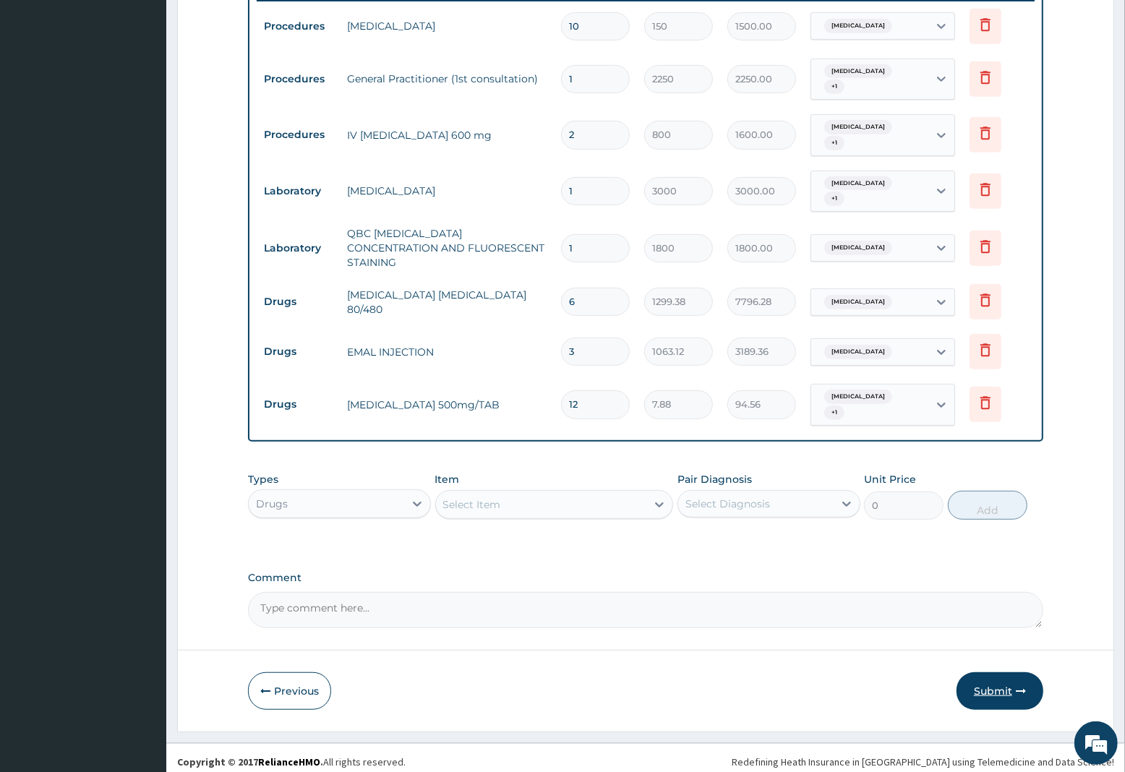
type input "12"
click at [1010, 681] on button "Submit" at bounding box center [1000, 692] width 87 height 38
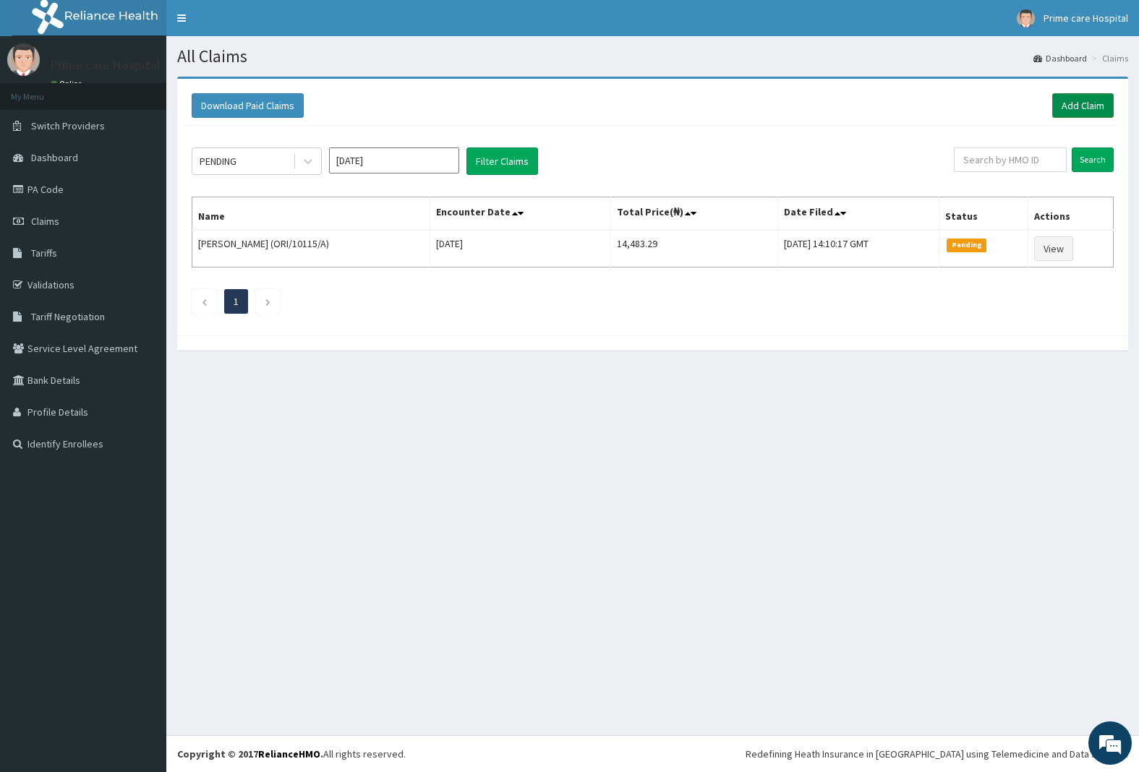
click at [1072, 105] on link "Add Claim" at bounding box center [1082, 105] width 61 height 25
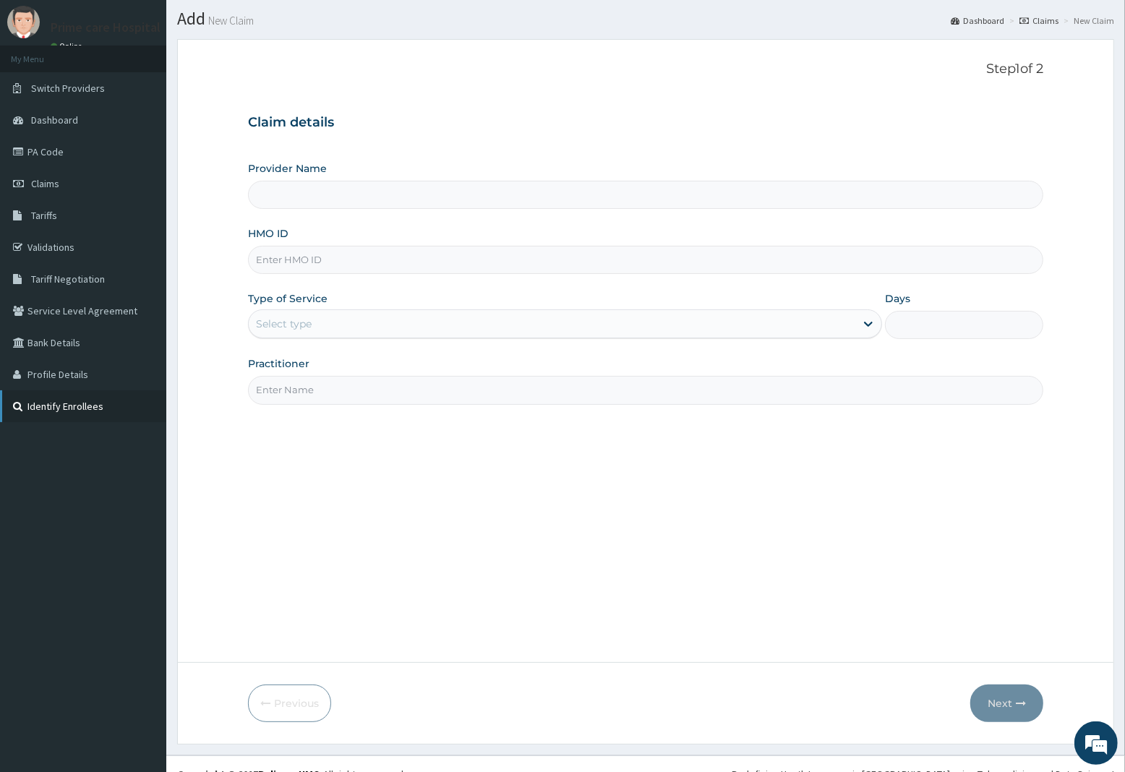
scroll to position [59, 0]
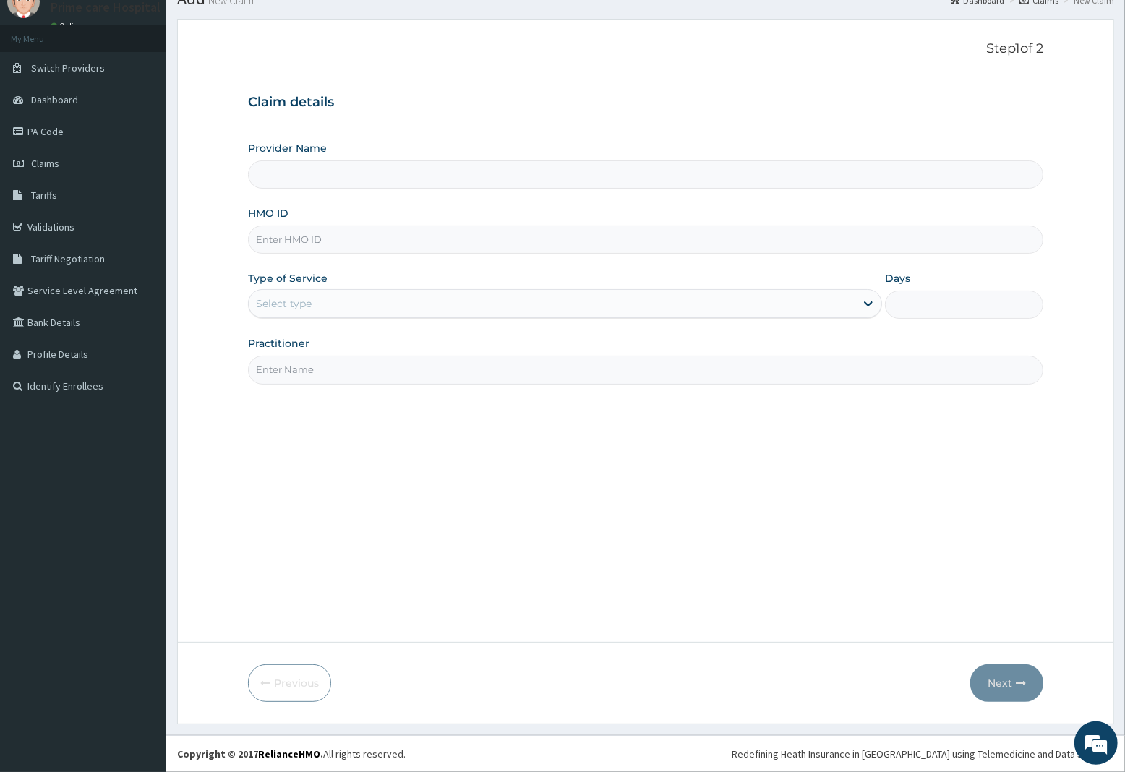
type input "Prime care hospital"
click at [307, 242] on input "HMO ID" at bounding box center [645, 240] width 795 height 28
type input "DWD/10002/A"
click at [333, 311] on div "Select type" at bounding box center [552, 303] width 607 height 23
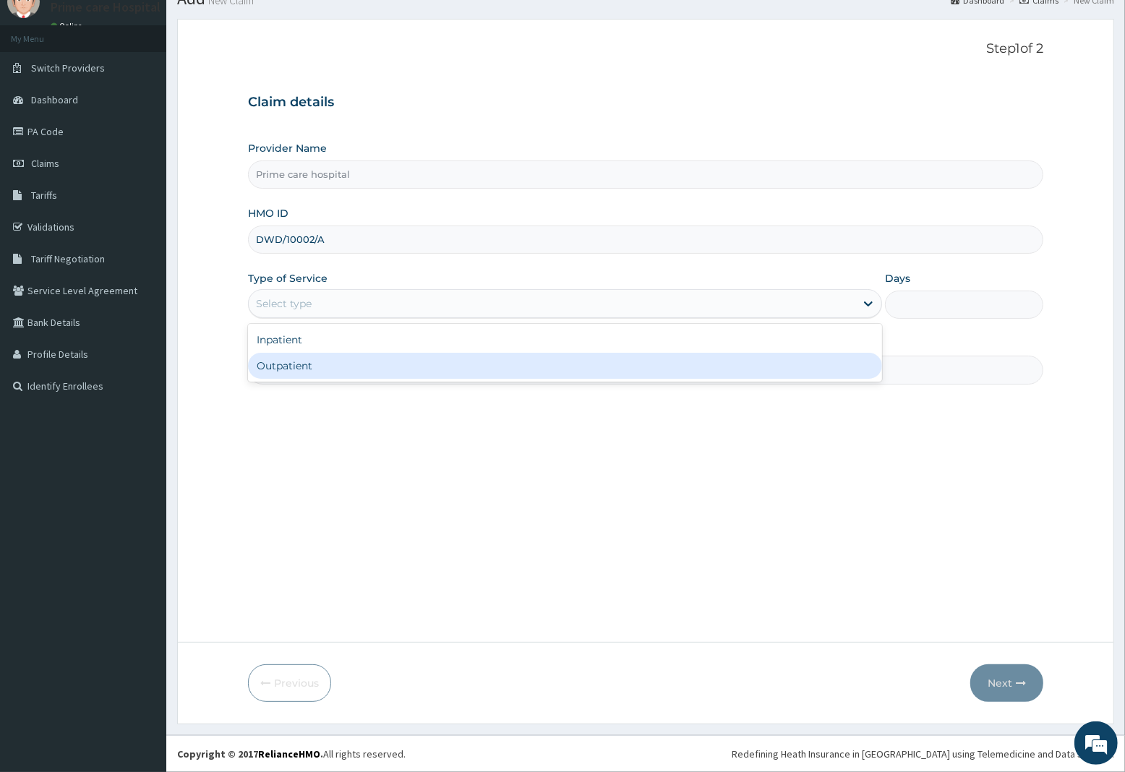
click at [333, 370] on div "Outpatient" at bounding box center [565, 366] width 634 height 26
type input "1"
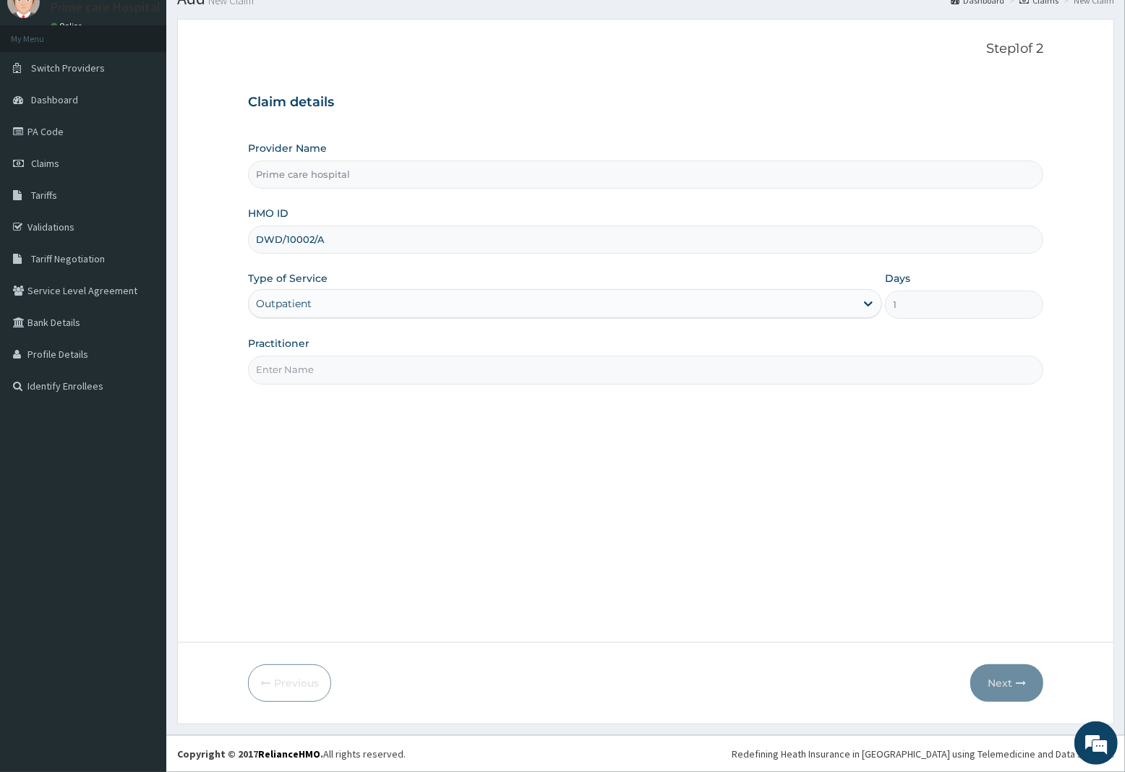
click at [333, 370] on input "Practitioner" at bounding box center [645, 370] width 795 height 28
type input "DR [PERSON_NAME]"
click at [999, 683] on button "Next" at bounding box center [1006, 684] width 73 height 38
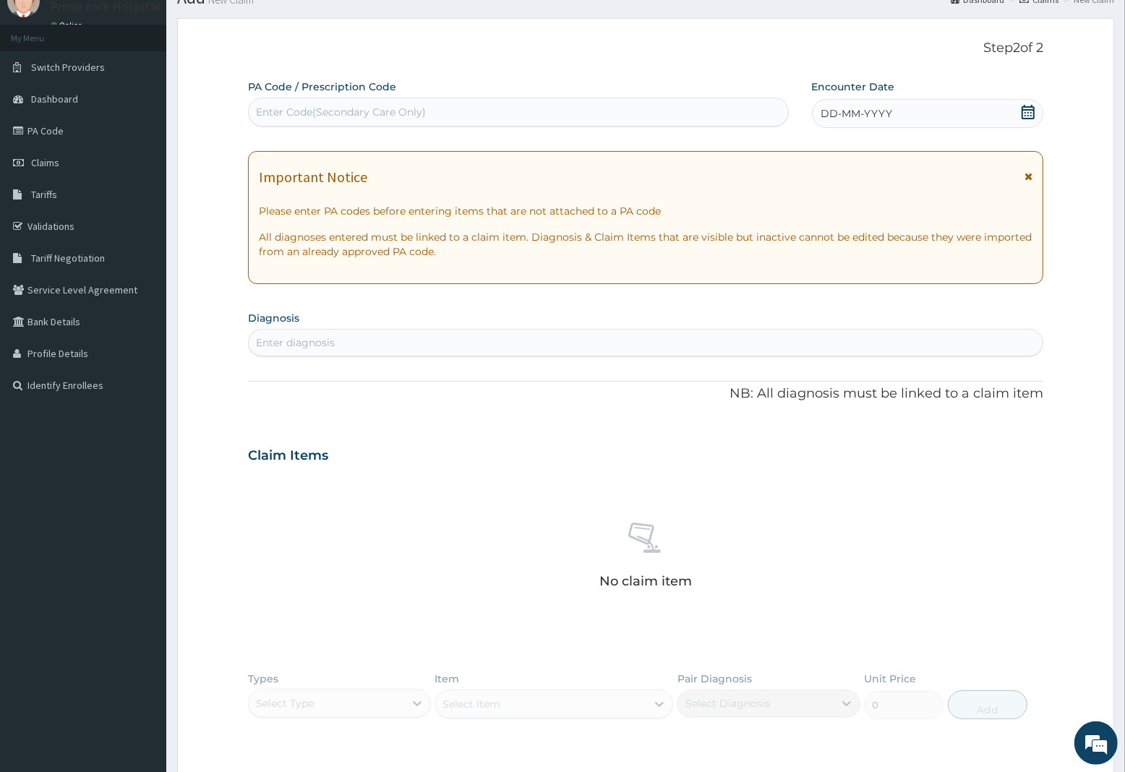
drag, startPoint x: 869, startPoint y: 108, endPoint x: 866, endPoint y: 121, distance: 12.6
click at [869, 114] on span "DD-MM-YYYY" at bounding box center [857, 113] width 72 height 14
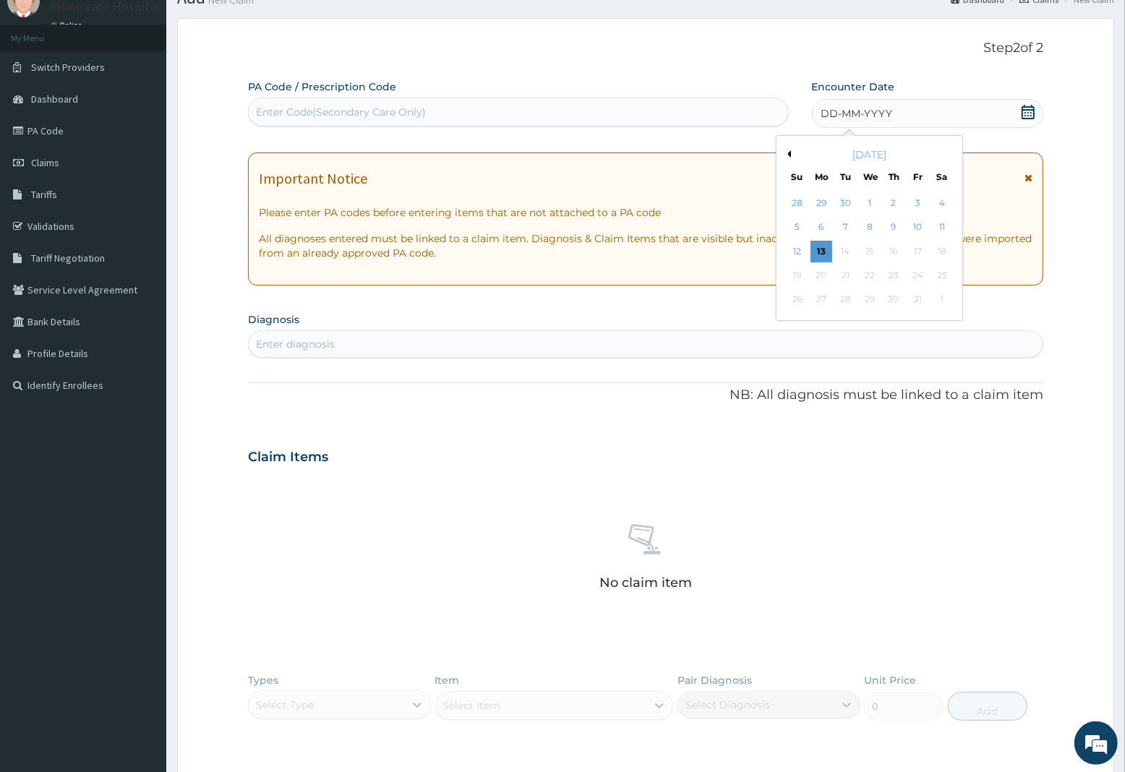
click at [786, 153] on button "Previous Month" at bounding box center [787, 153] width 7 height 7
click at [819, 295] on div "29" at bounding box center [822, 300] width 22 height 22
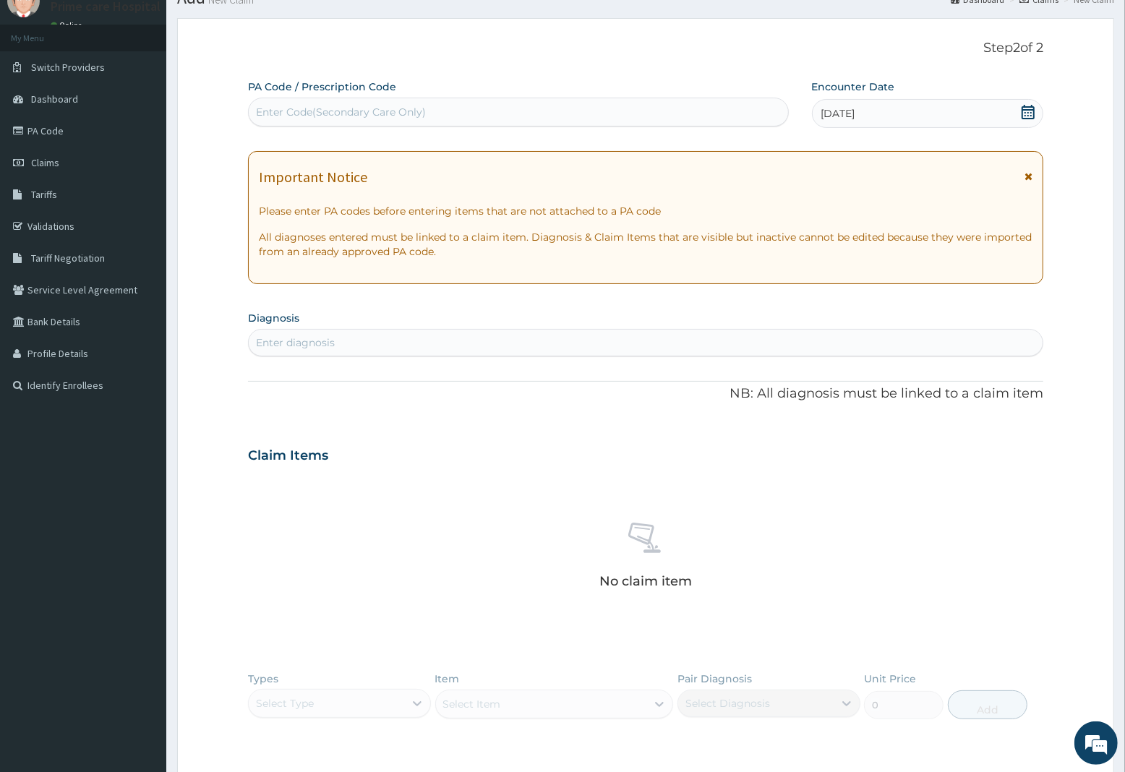
click at [338, 343] on div "Enter diagnosis" at bounding box center [646, 342] width 794 height 23
type input "[MEDICAL_DATA]"
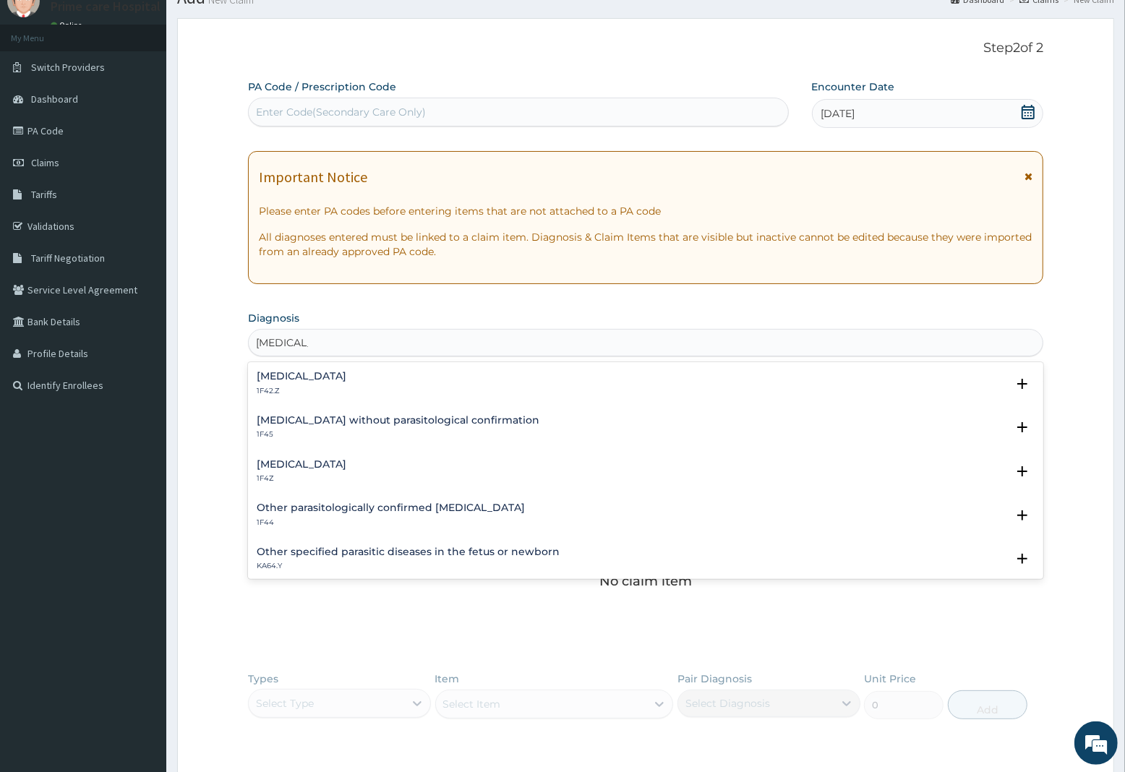
click at [313, 468] on h4 "[MEDICAL_DATA]" at bounding box center [302, 464] width 90 height 11
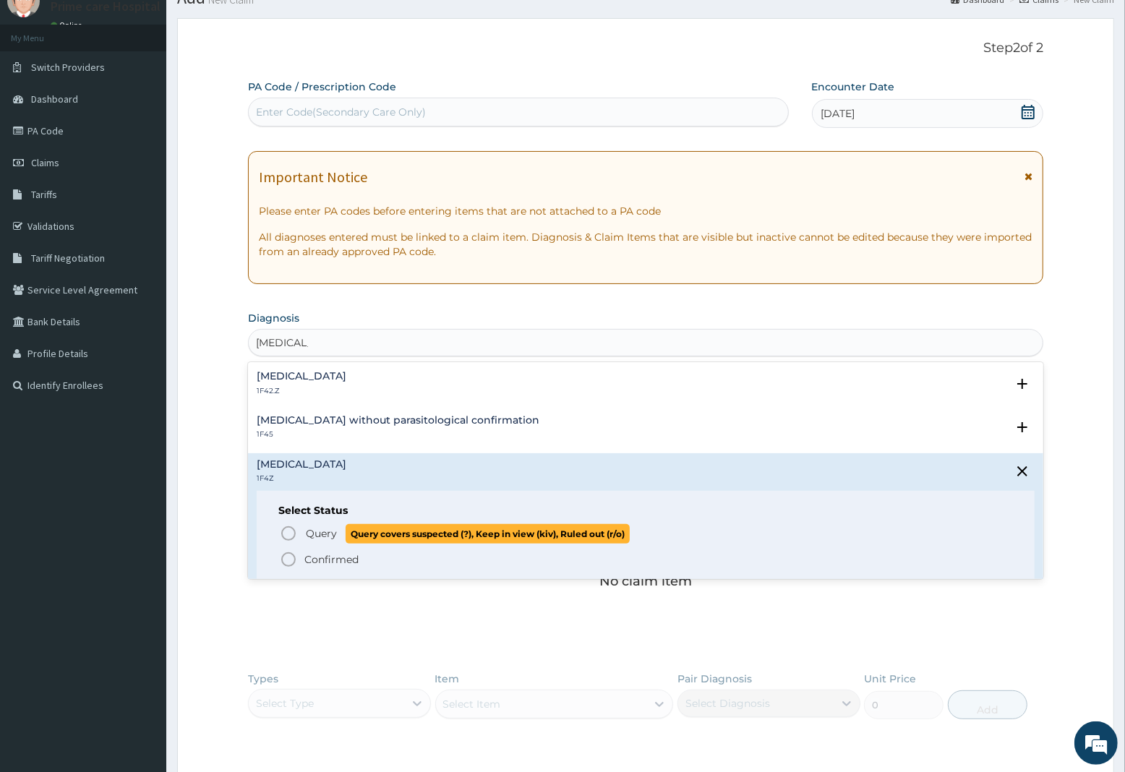
click at [299, 532] on span "Query Query covers suspected (?), Keep in view (kiv), Ruled out (r/o)" at bounding box center [646, 534] width 733 height 20
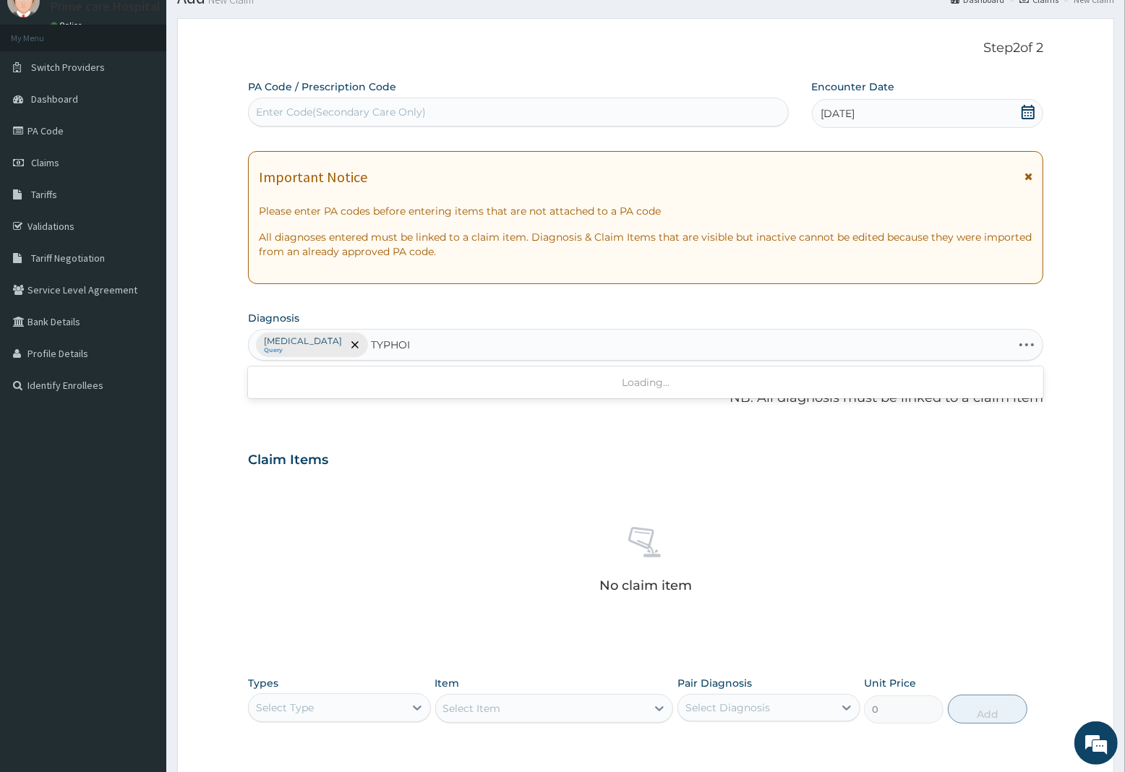
type input "[MEDICAL_DATA]"
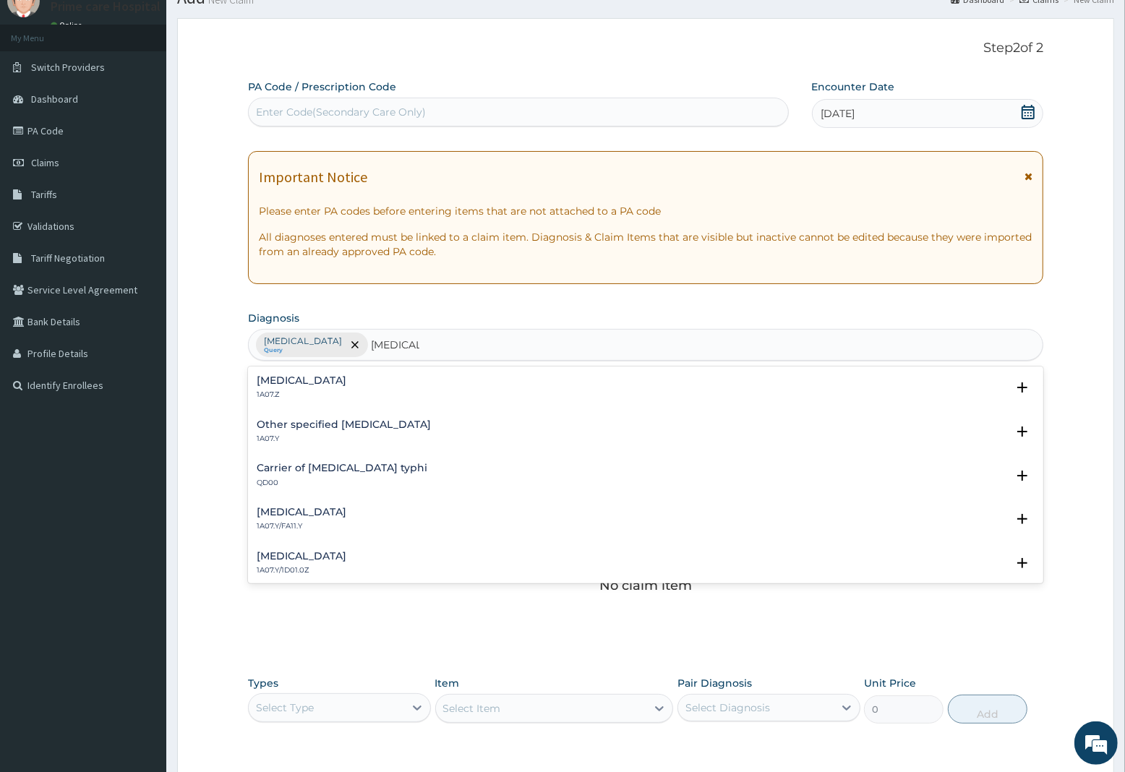
click at [278, 384] on h4 "[MEDICAL_DATA]" at bounding box center [302, 380] width 90 height 11
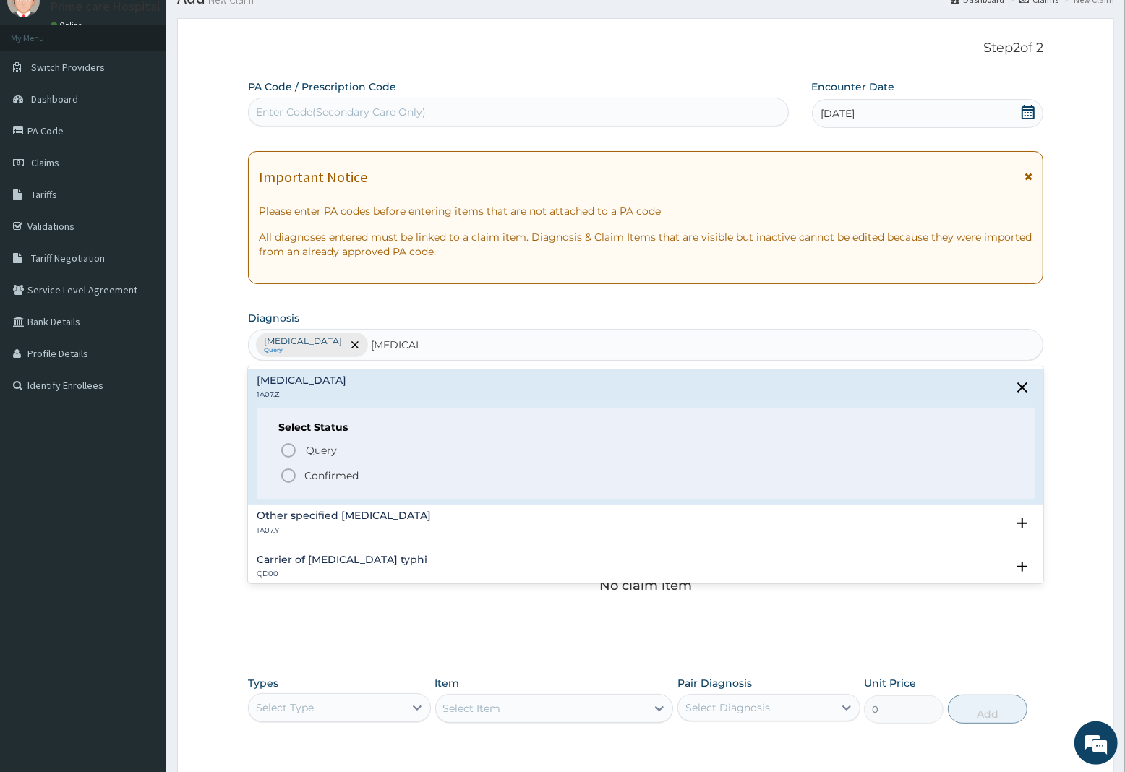
click at [320, 471] on p "Confirmed" at bounding box center [331, 476] width 54 height 14
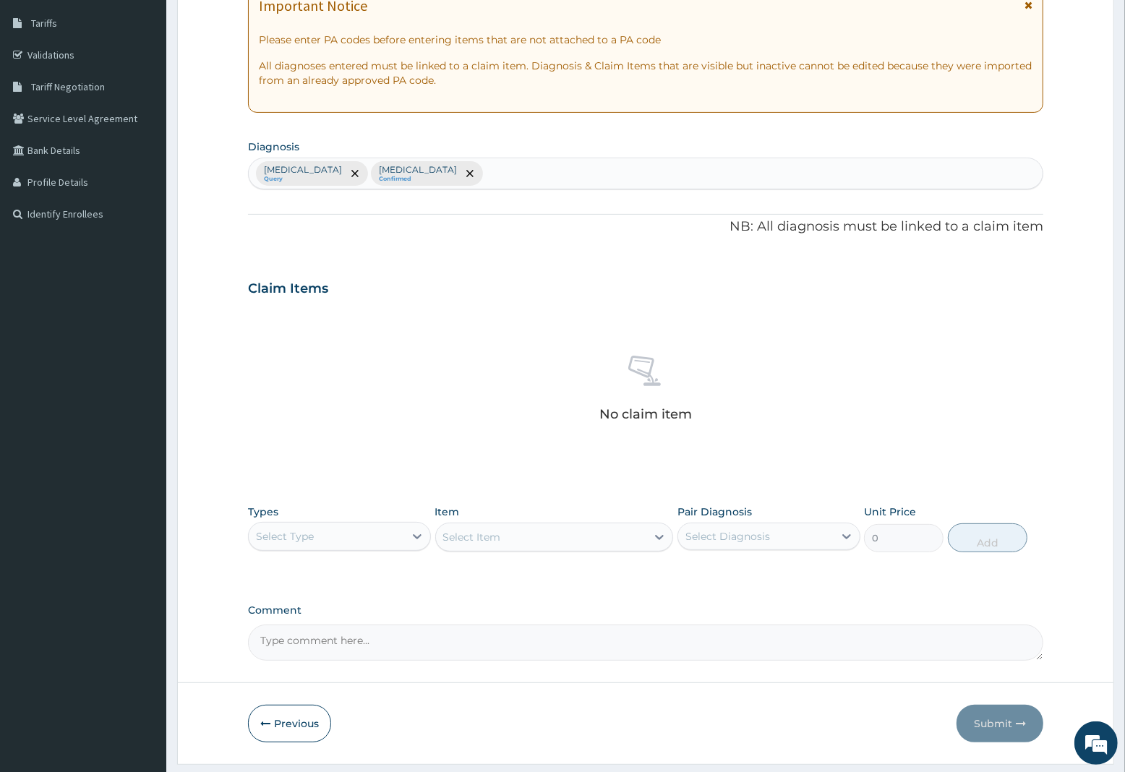
scroll to position [271, 0]
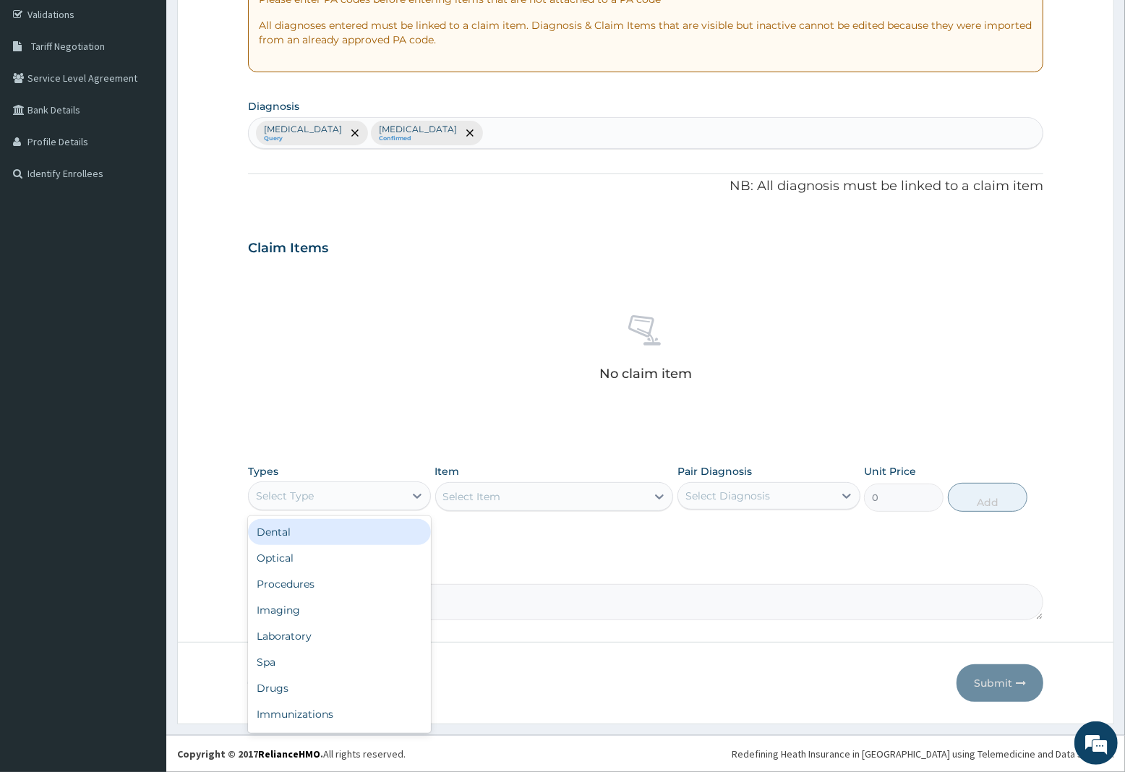
click at [269, 497] on div "Select Type" at bounding box center [285, 496] width 58 height 14
click at [294, 584] on div "Procedures" at bounding box center [339, 584] width 183 height 26
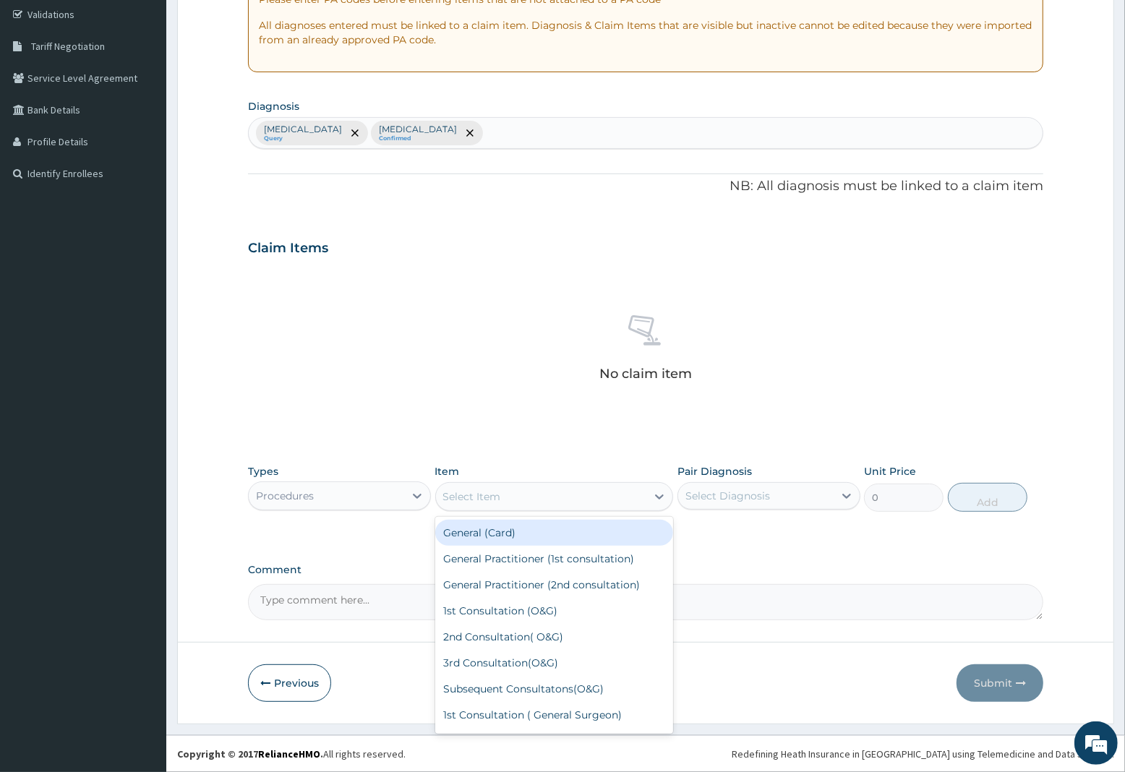
click at [503, 493] on div "Select Item" at bounding box center [541, 496] width 211 height 23
drag, startPoint x: 506, startPoint y: 555, endPoint x: 622, endPoint y: 526, distance: 119.3
click at [516, 554] on div "General Practitioner (1st consultation)" at bounding box center [554, 559] width 239 height 26
type input "2250"
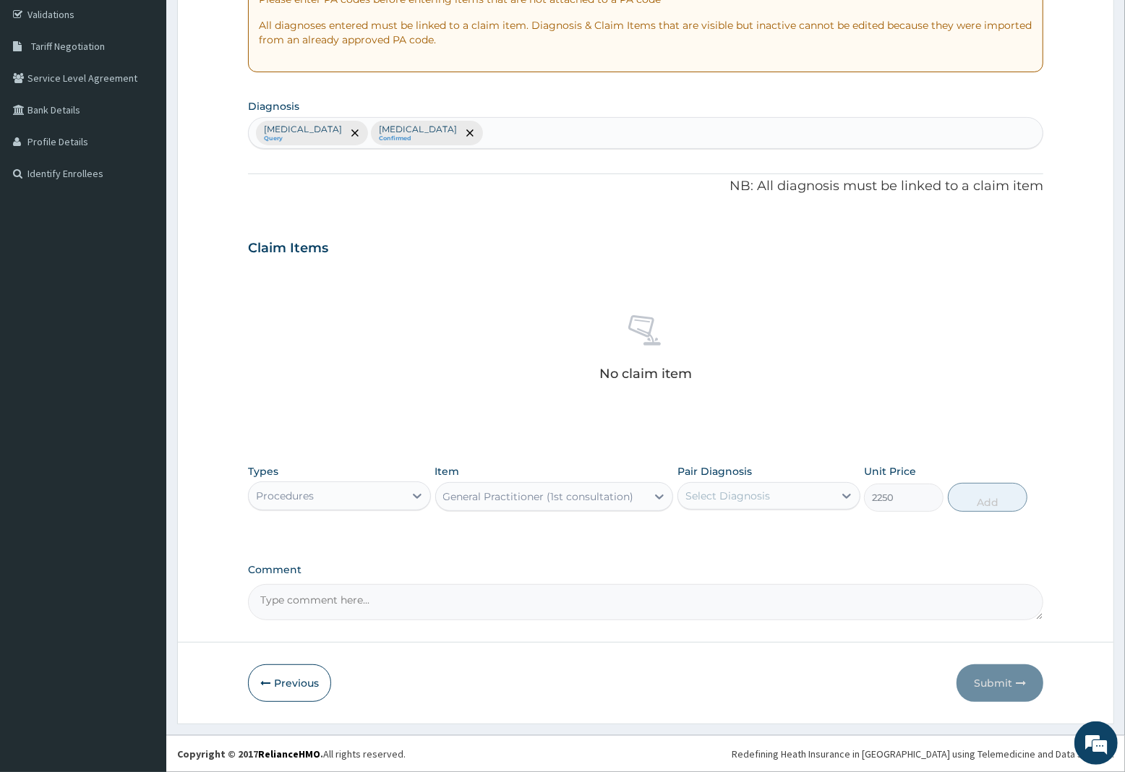
click at [701, 499] on div "Select Diagnosis" at bounding box center [728, 496] width 85 height 14
drag, startPoint x: 731, startPoint y: 542, endPoint x: 730, endPoint y: 555, distance: 12.3
click at [732, 550] on div "[MEDICAL_DATA] [MEDICAL_DATA]" at bounding box center [769, 548] width 183 height 65
click at [731, 558] on label "[MEDICAL_DATA]" at bounding box center [746, 561] width 90 height 14
checkbox input "true"
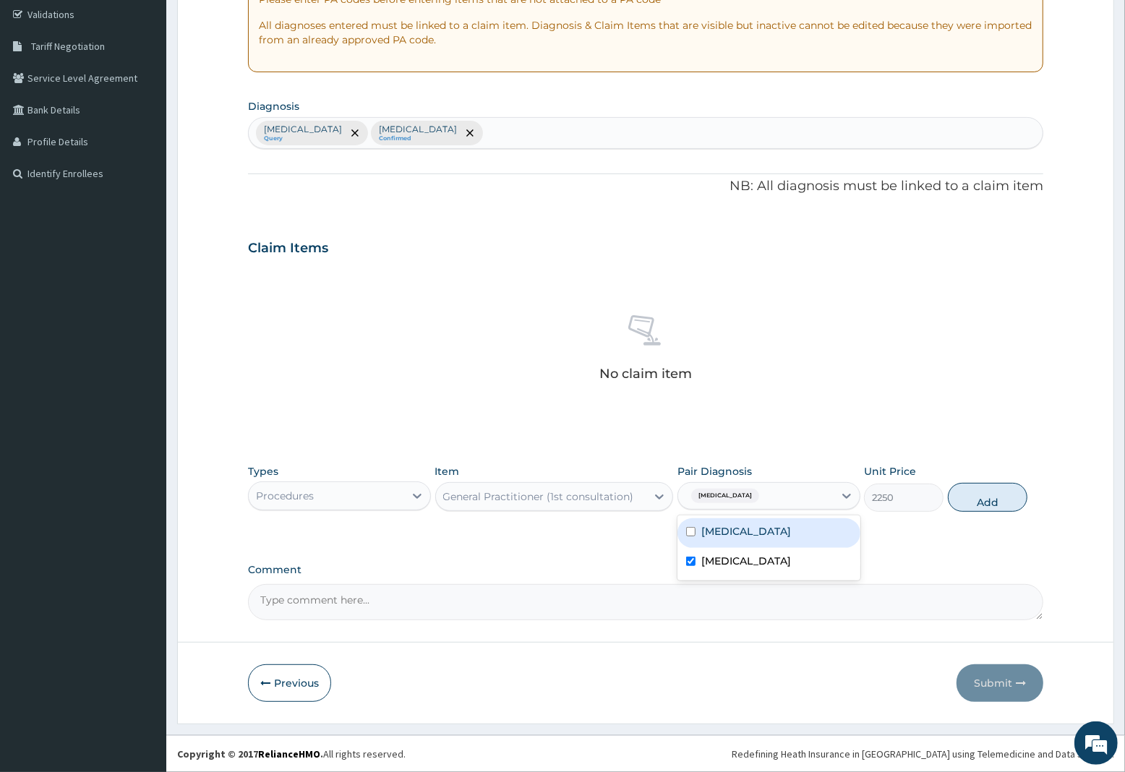
drag, startPoint x: 742, startPoint y: 529, endPoint x: 778, endPoint y: 523, distance: 36.7
click at [746, 529] on label "[MEDICAL_DATA]" at bounding box center [746, 531] width 90 height 14
checkbox input "true"
click at [988, 504] on button "Add" at bounding box center [988, 497] width 80 height 29
type input "0"
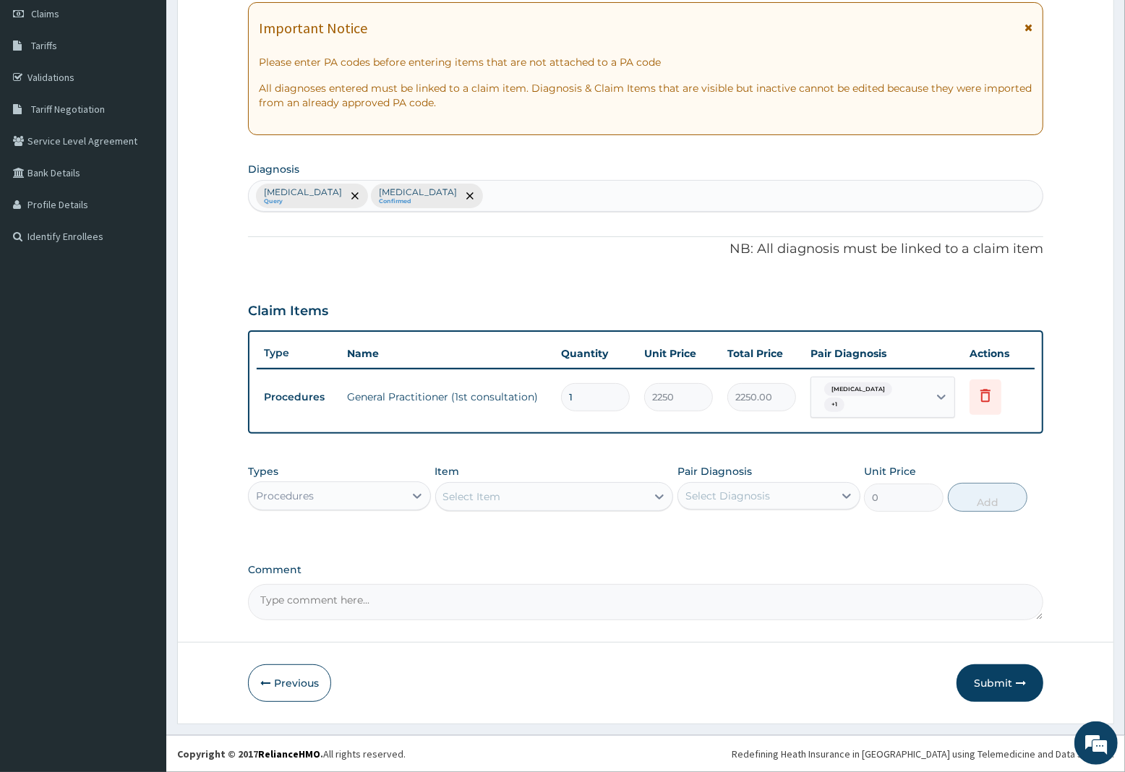
scroll to position [207, 0]
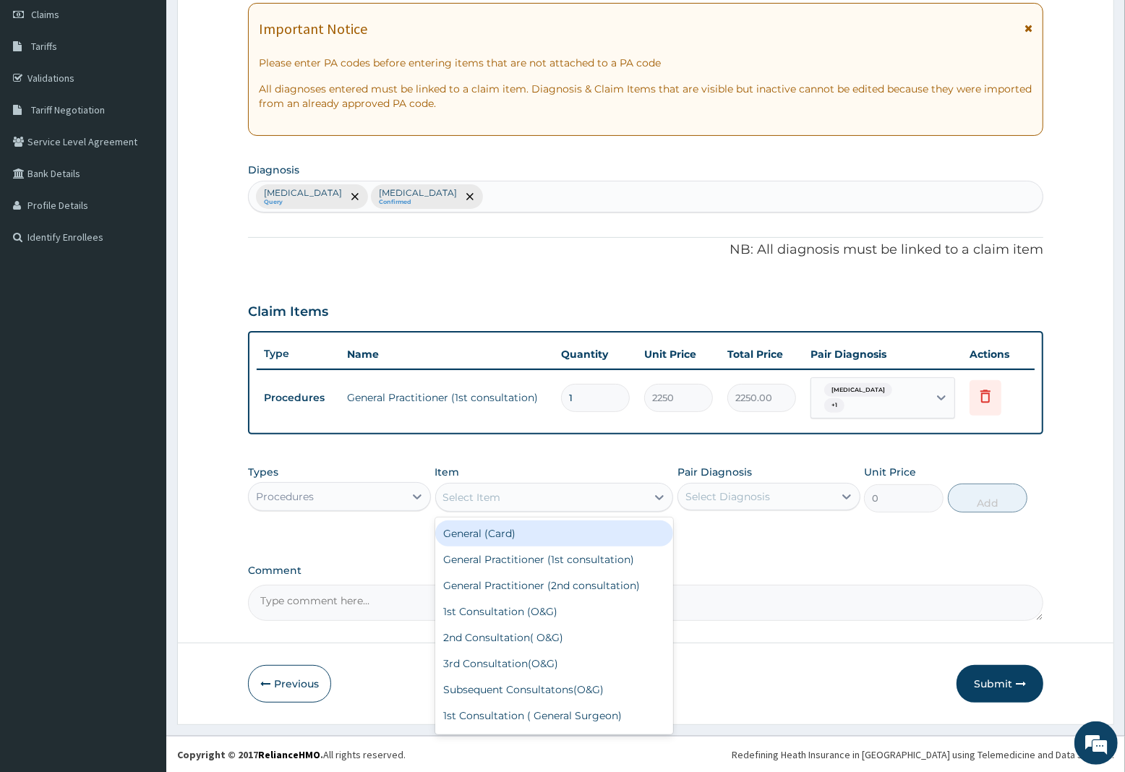
click at [479, 497] on div "Select Item" at bounding box center [472, 497] width 58 height 14
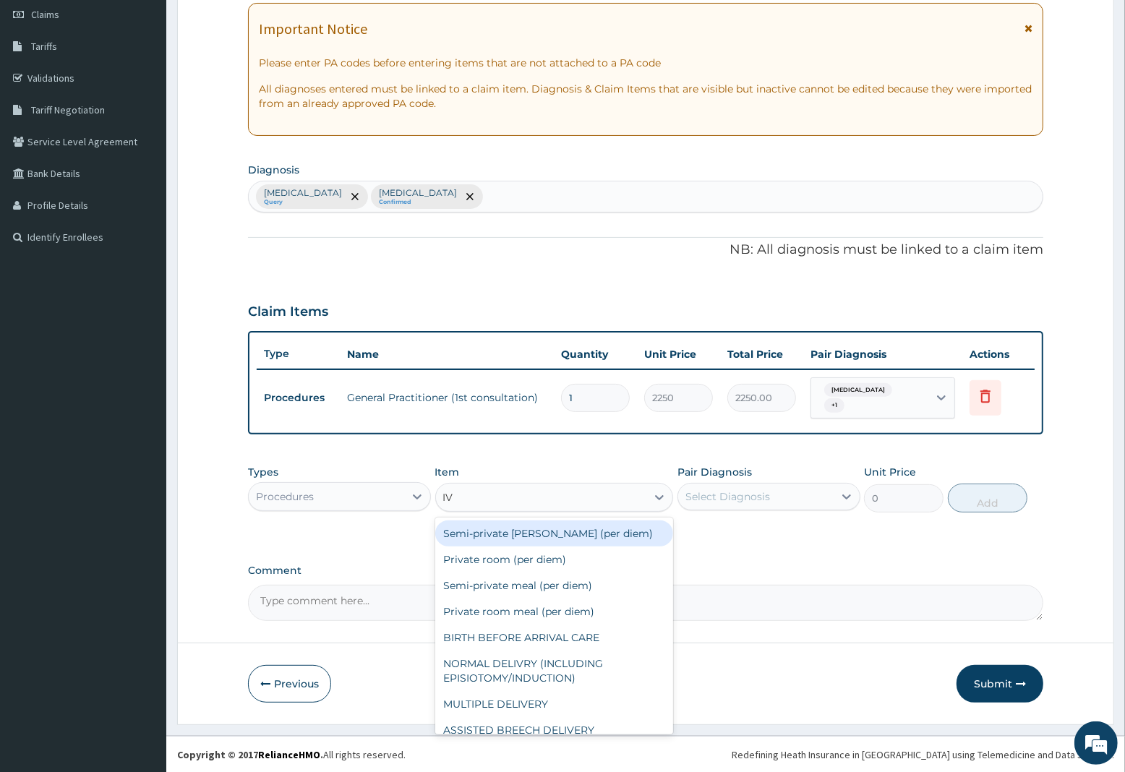
type input "IV P"
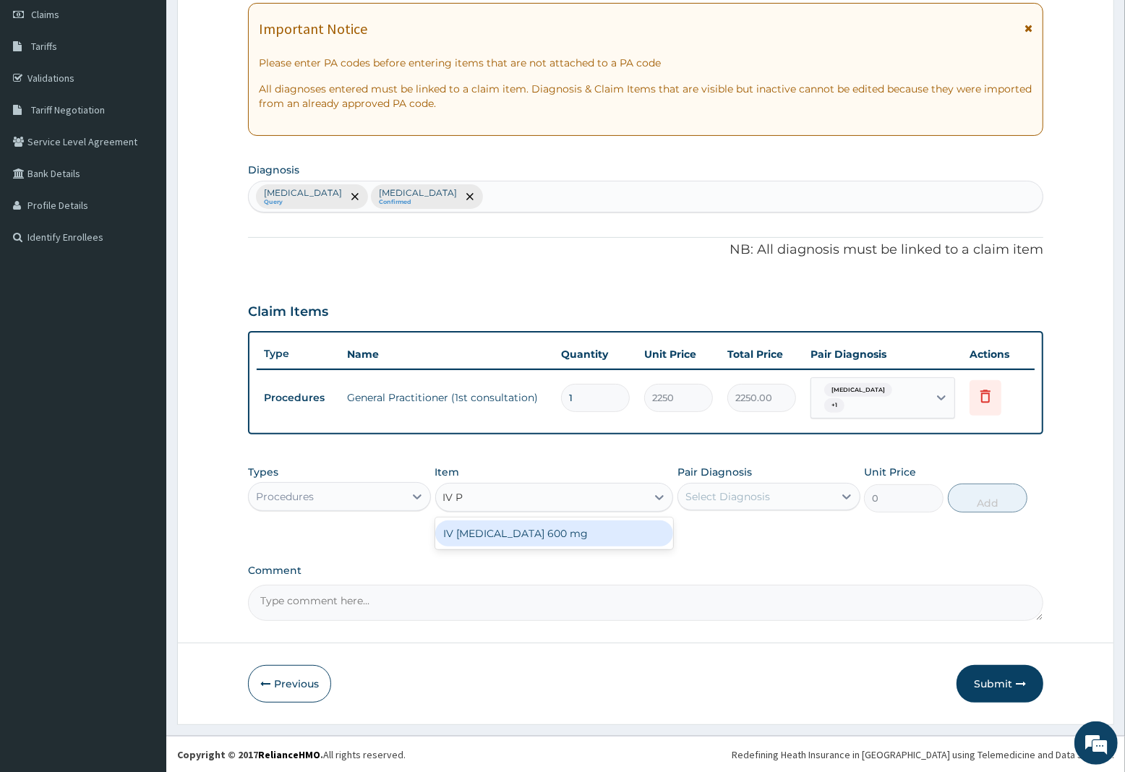
click at [508, 529] on div "IV [MEDICAL_DATA] 600 mg" at bounding box center [554, 534] width 239 height 26
type input "800"
click at [740, 495] on div "Select Diagnosis" at bounding box center [728, 497] width 85 height 14
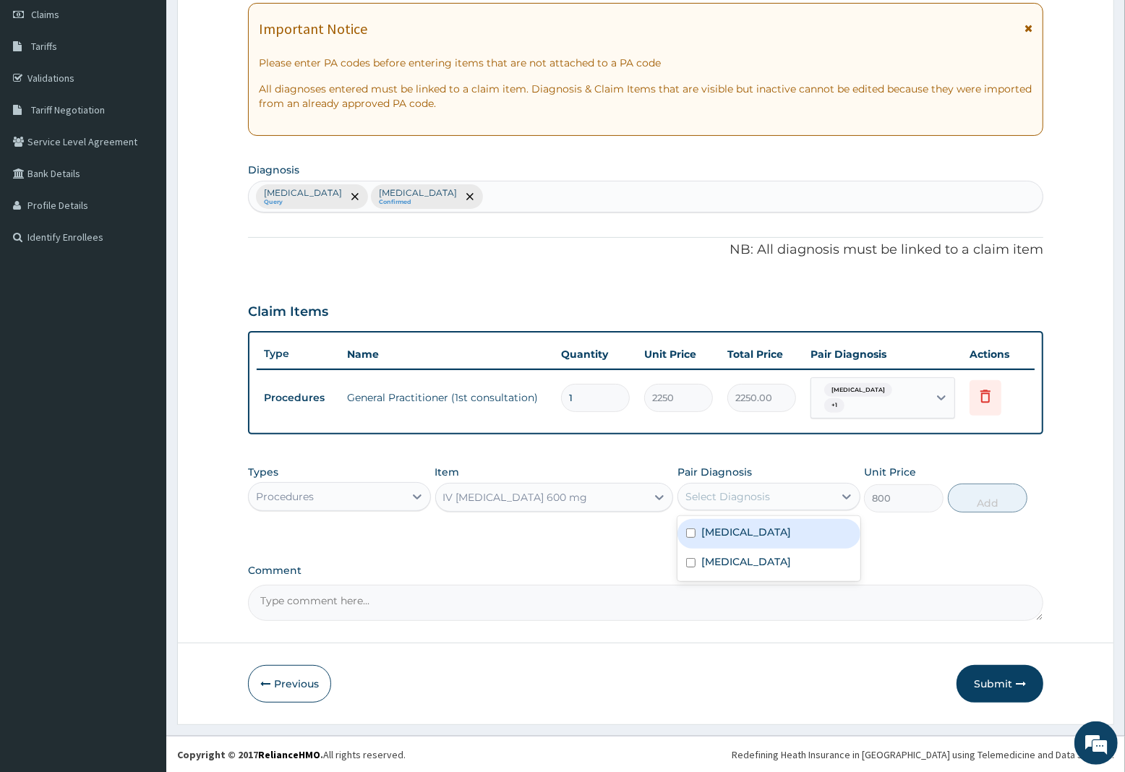
click at [729, 542] on div "[MEDICAL_DATA]" at bounding box center [769, 534] width 183 height 30
checkbox input "true"
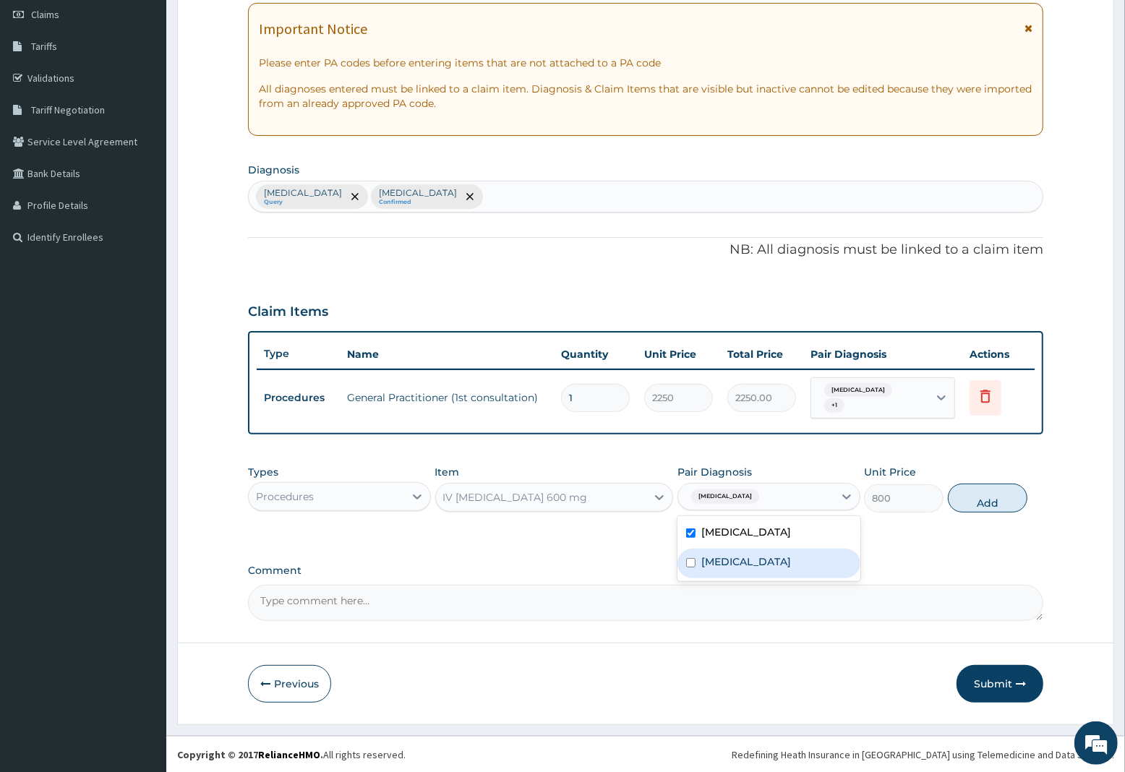
click at [746, 568] on label "[MEDICAL_DATA]" at bounding box center [746, 562] width 90 height 14
checkbox input "true"
click at [985, 505] on button "Add" at bounding box center [988, 498] width 80 height 29
type input "0"
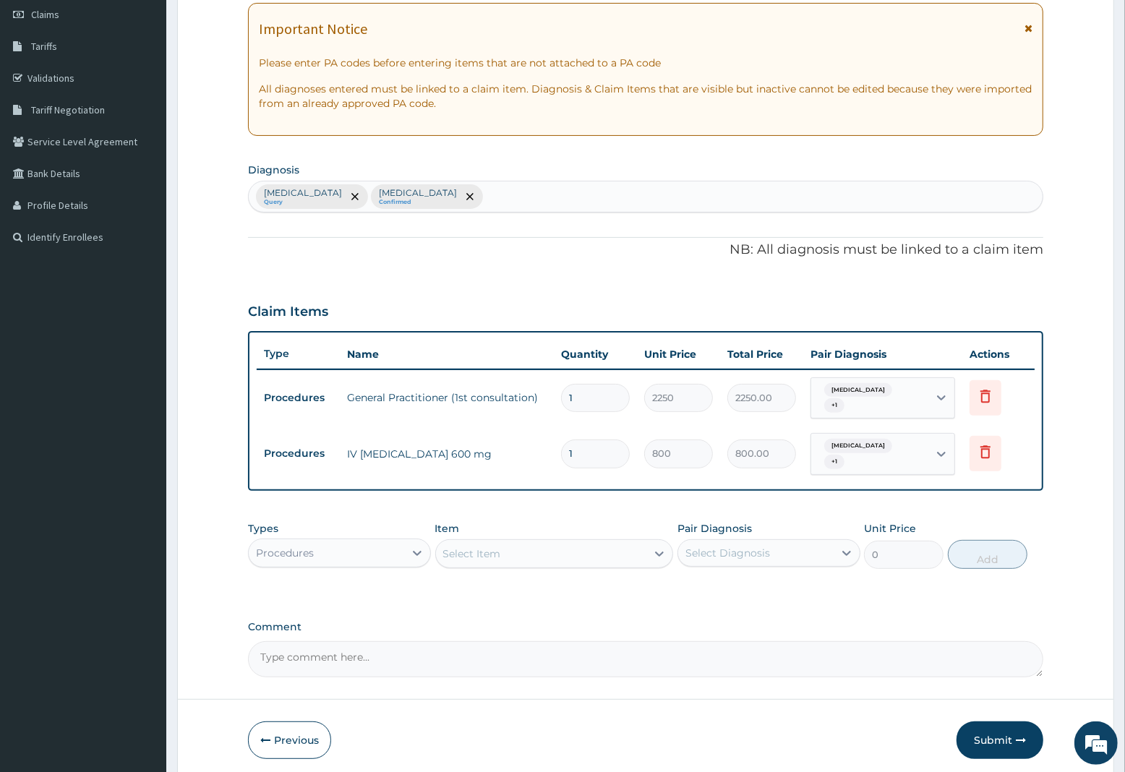
type input "0.00"
type input "2"
type input "1600.00"
type input "2"
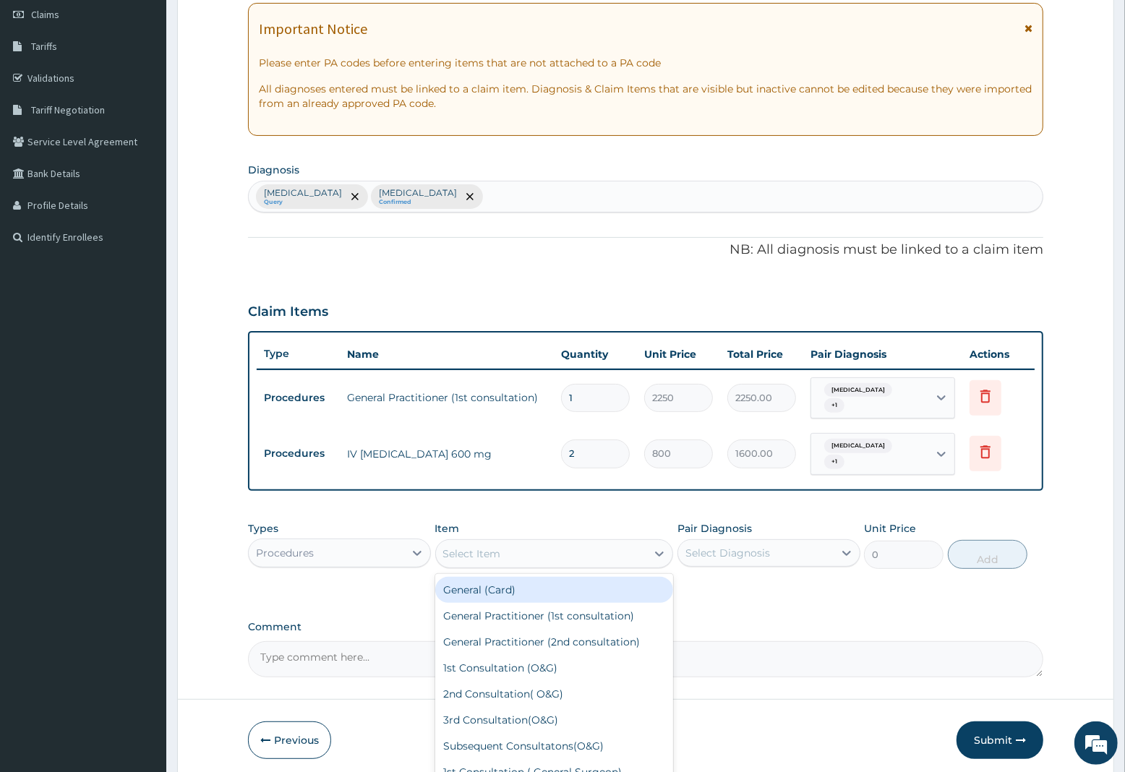
click at [510, 546] on div "Select Item" at bounding box center [541, 553] width 211 height 23
type input "CIP"
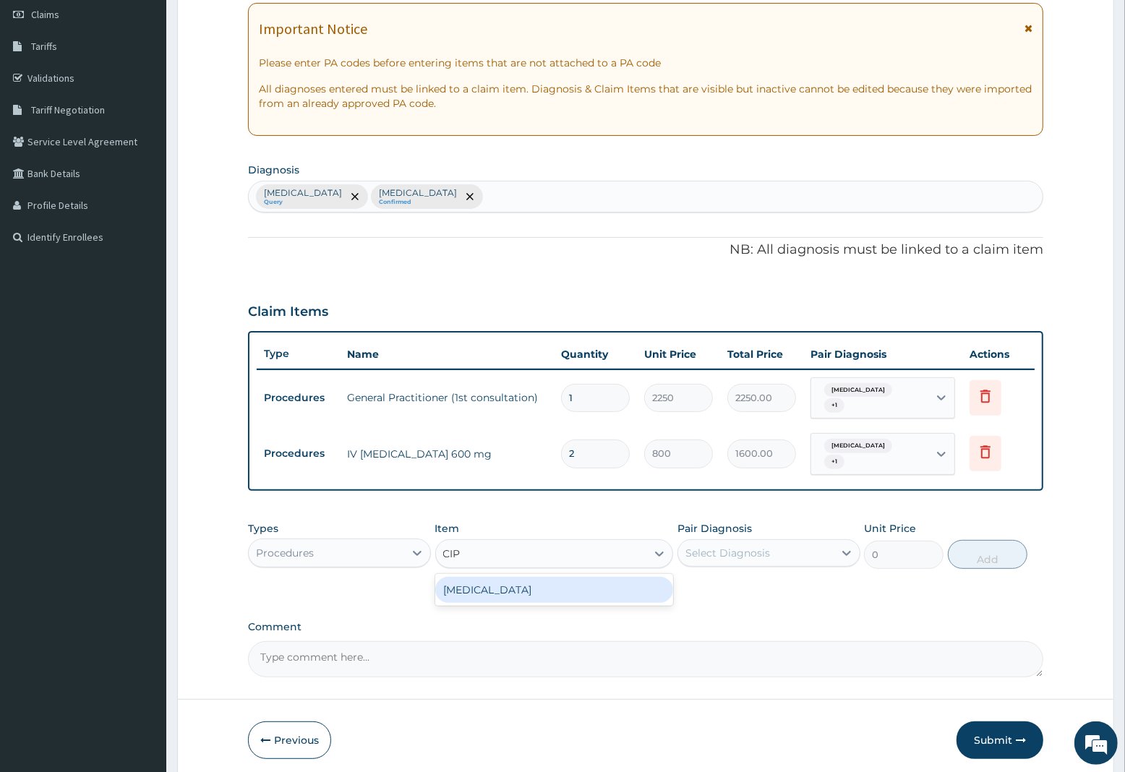
click at [500, 597] on div "[MEDICAL_DATA]" at bounding box center [554, 590] width 239 height 26
type input "150"
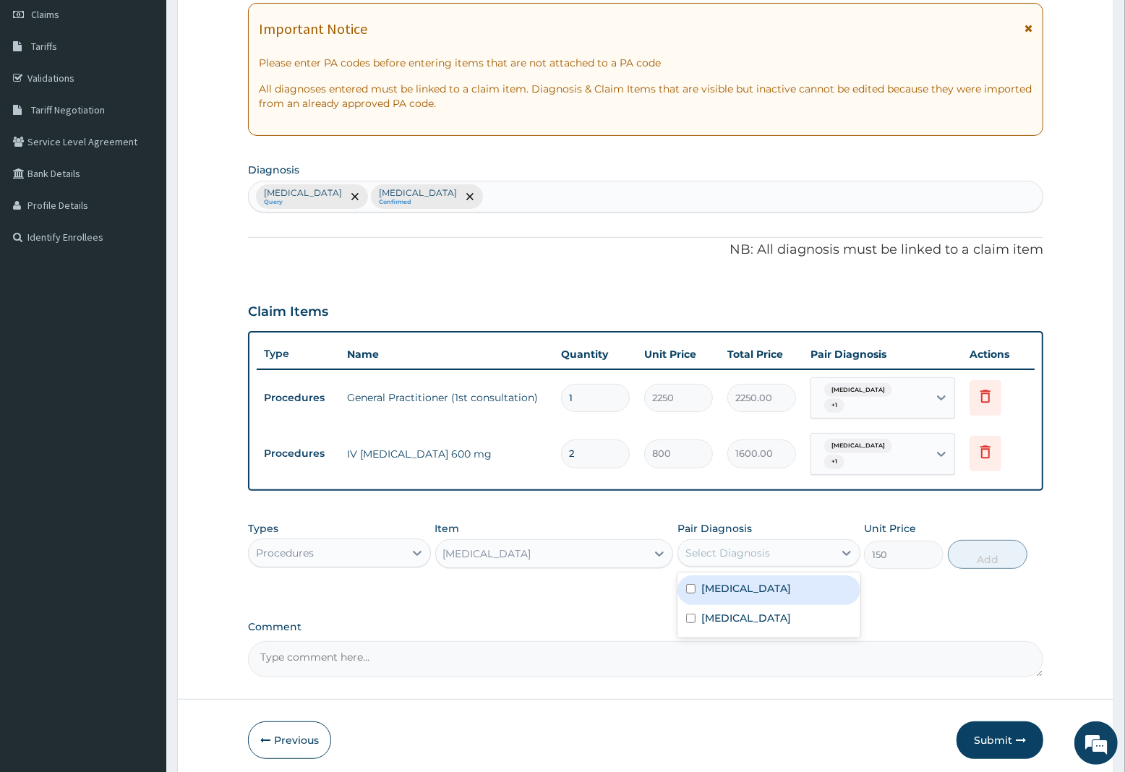
click at [733, 547] on div "Select Diagnosis" at bounding box center [728, 553] width 85 height 14
drag, startPoint x: 747, startPoint y: 615, endPoint x: 844, endPoint y: 587, distance: 100.9
click at [754, 615] on label "[MEDICAL_DATA]" at bounding box center [746, 618] width 90 height 14
checkbox input "true"
click at [968, 558] on button "Add" at bounding box center [988, 554] width 80 height 29
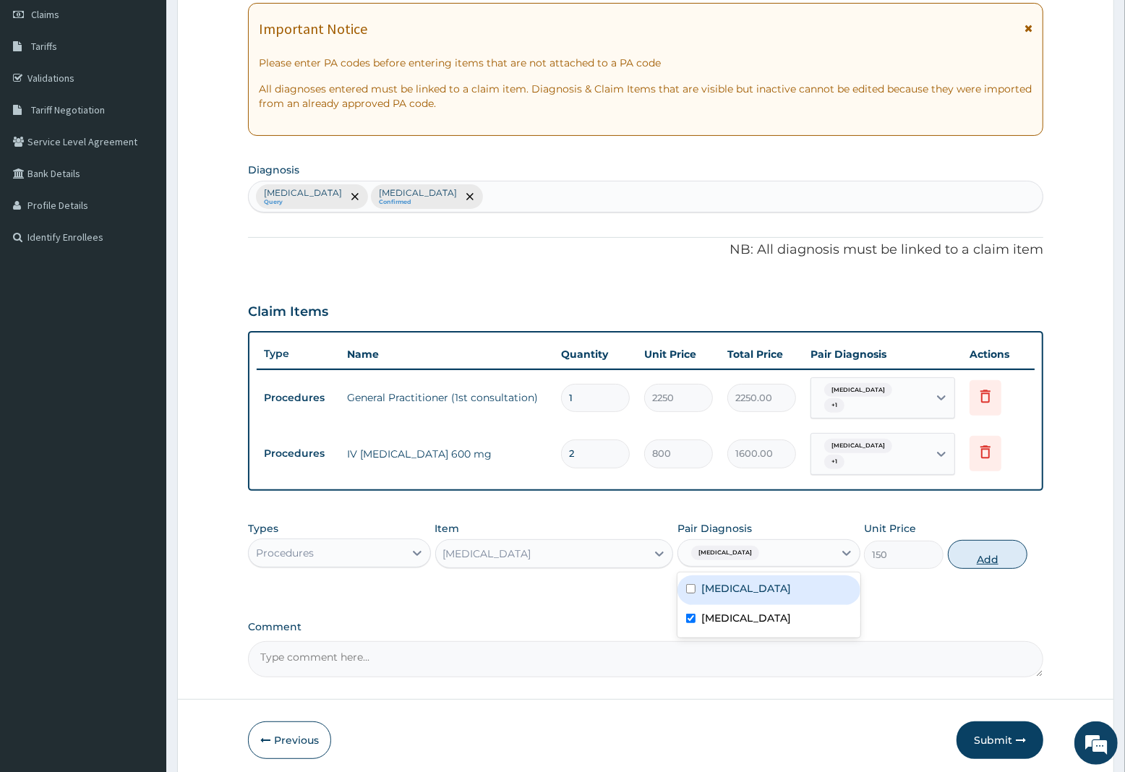
type input "0"
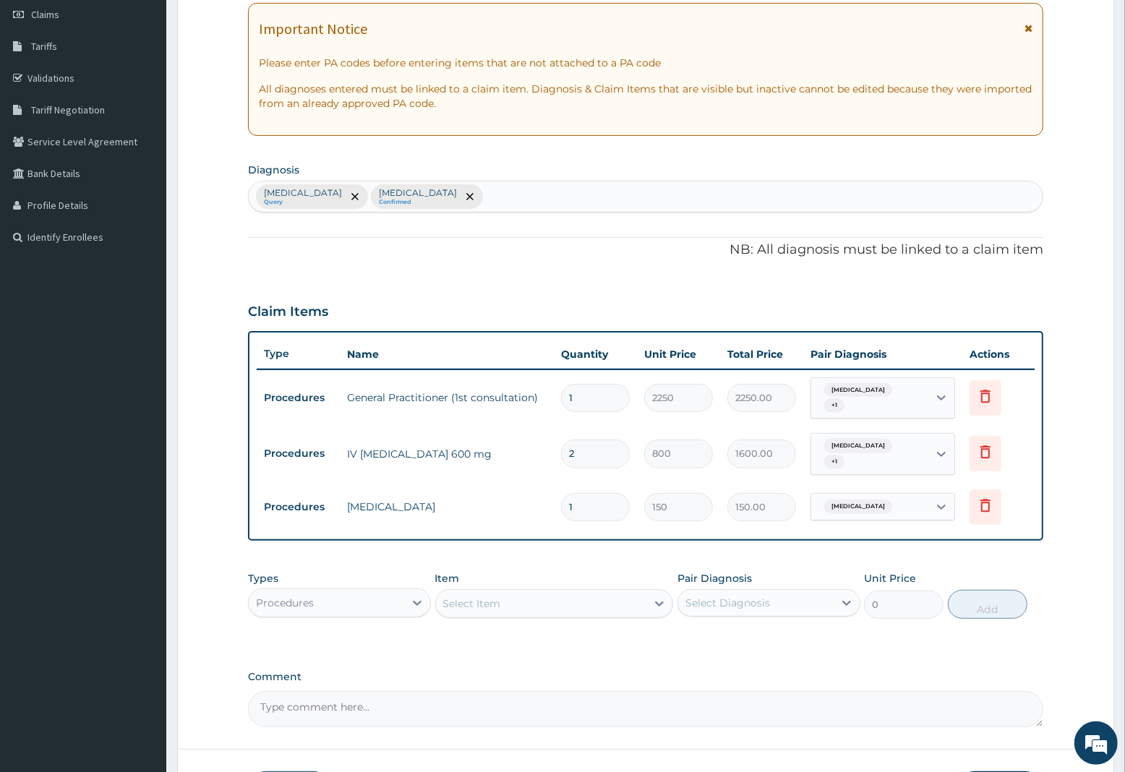
type input "10"
type input "1500.00"
type input "10"
click at [291, 605] on div "Procedures" at bounding box center [285, 603] width 58 height 14
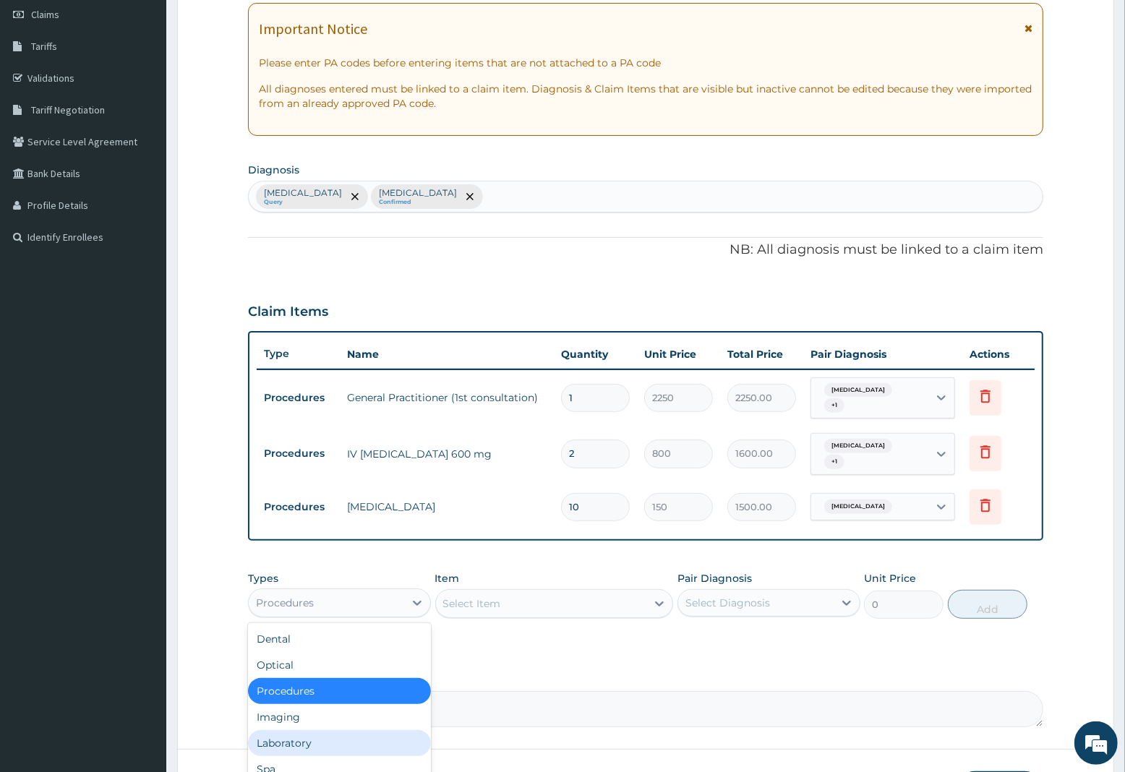
click at [309, 742] on div "Laboratory" at bounding box center [339, 743] width 183 height 26
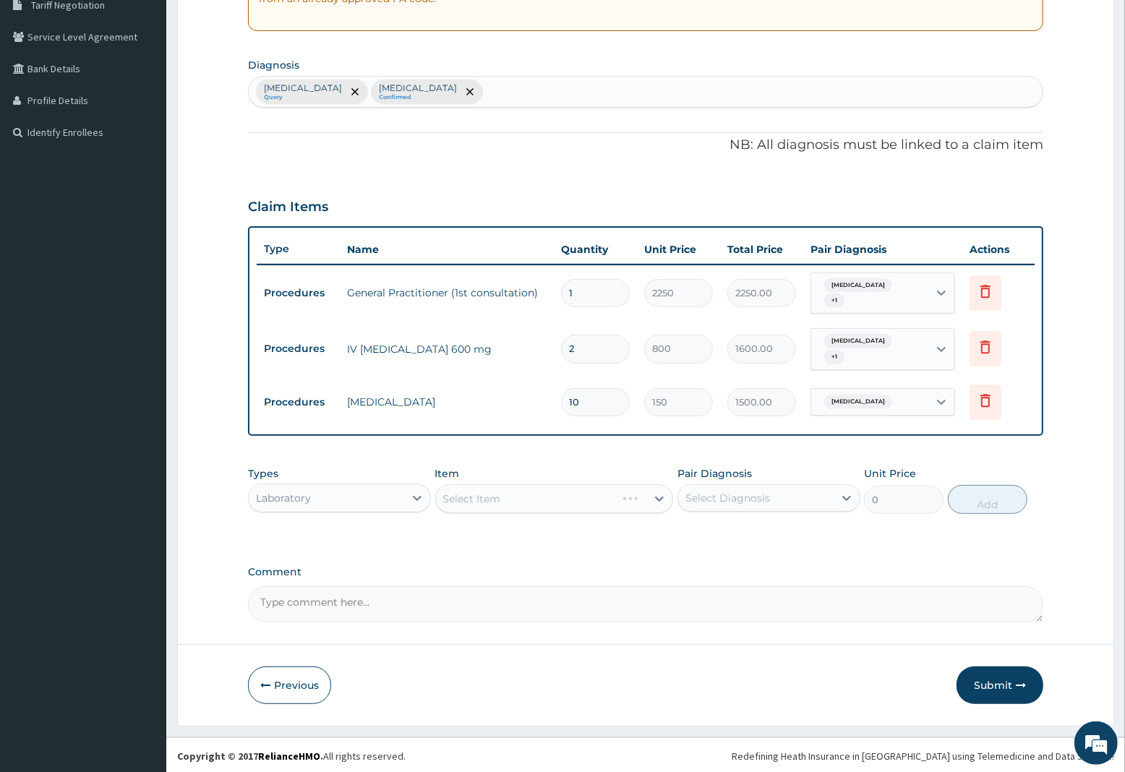
scroll to position [313, 0]
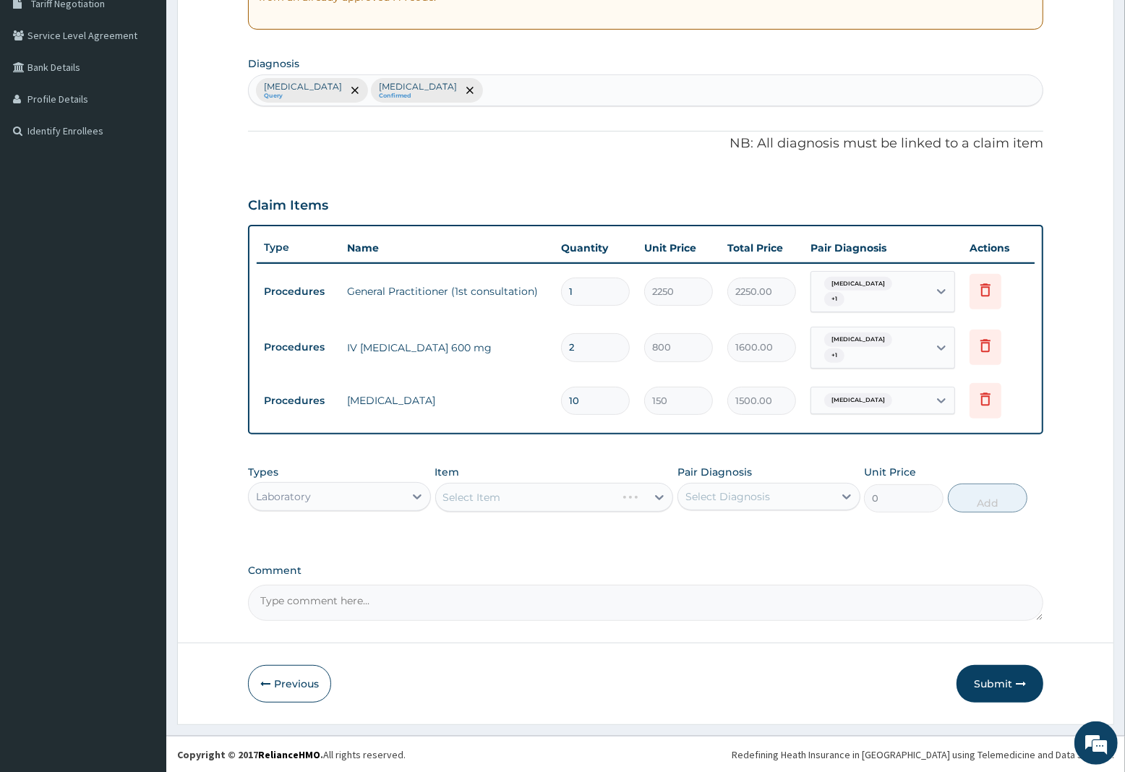
click at [516, 496] on div "Select Item" at bounding box center [554, 497] width 239 height 29
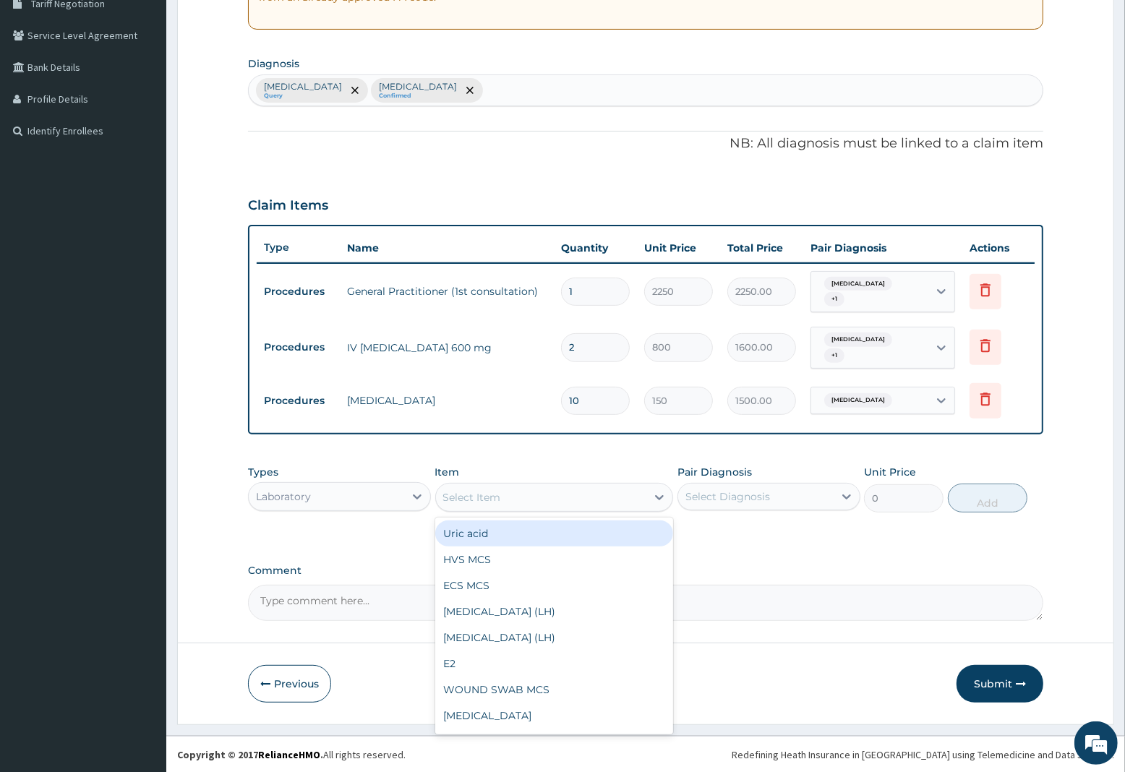
click at [602, 498] on div "Select Item" at bounding box center [541, 497] width 211 height 23
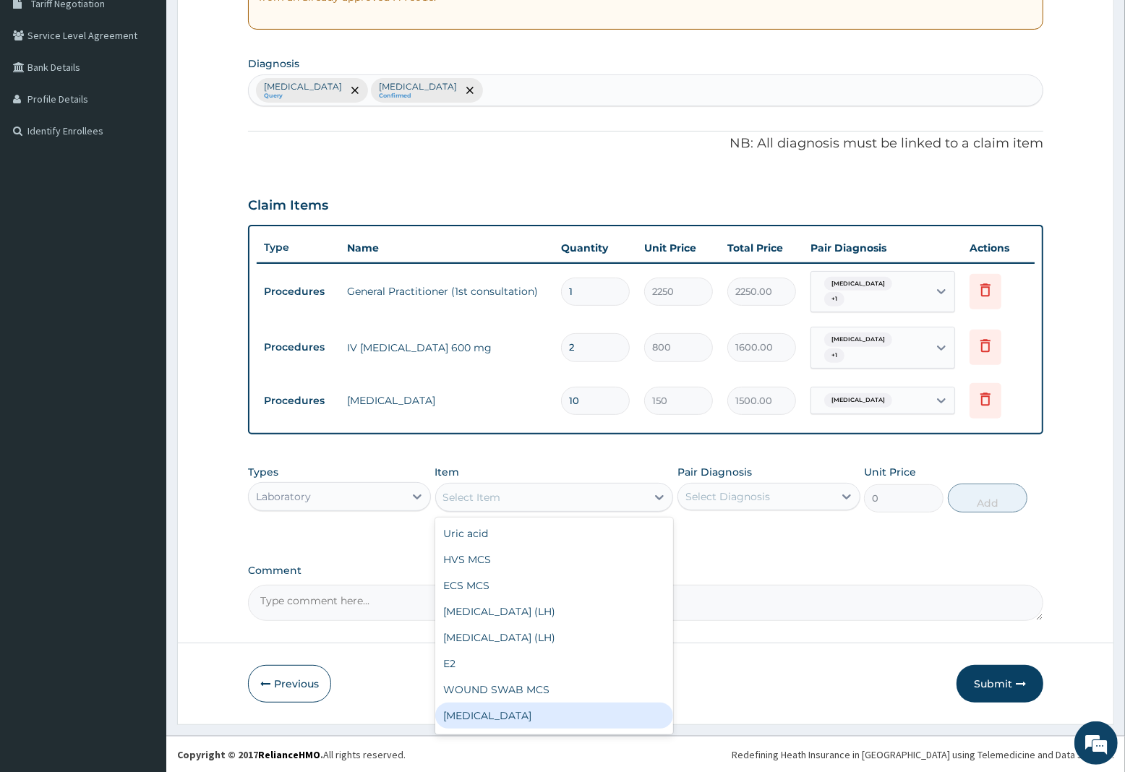
drag, startPoint x: 459, startPoint y: 710, endPoint x: 533, endPoint y: 651, distance: 94.6
click at [474, 695] on div "Uric acid HVS MCS ECS MCS [MEDICAL_DATA] (LH) [MEDICAL_DATA] (LH) E2 WOUND SWAB…" at bounding box center [554, 626] width 239 height 217
drag, startPoint x: 501, startPoint y: 714, endPoint x: 511, endPoint y: 700, distance: 17.2
click at [503, 713] on div "[MEDICAL_DATA]" at bounding box center [554, 716] width 239 height 26
type input "3000"
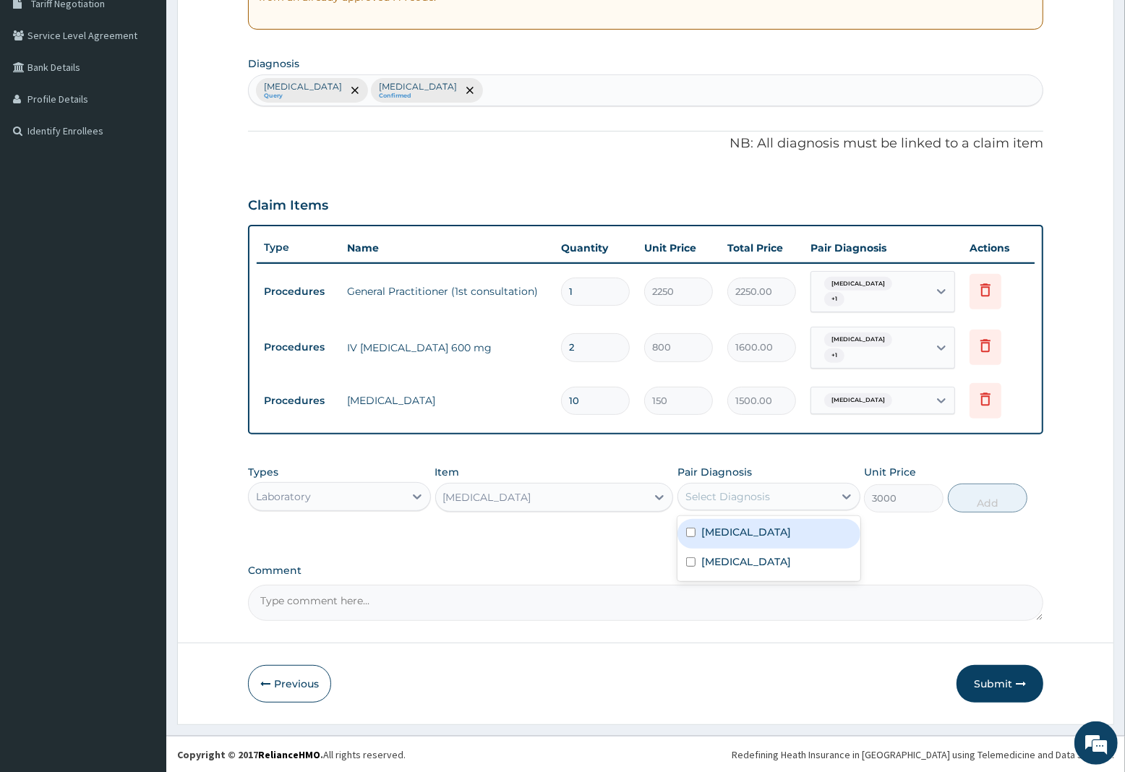
drag, startPoint x: 757, startPoint y: 483, endPoint x: 757, endPoint y: 501, distance: 18.1
click at [759, 490] on div "Select Diagnosis" at bounding box center [755, 496] width 155 height 23
click at [746, 533] on label "[MEDICAL_DATA]" at bounding box center [746, 532] width 90 height 14
checkbox input "true"
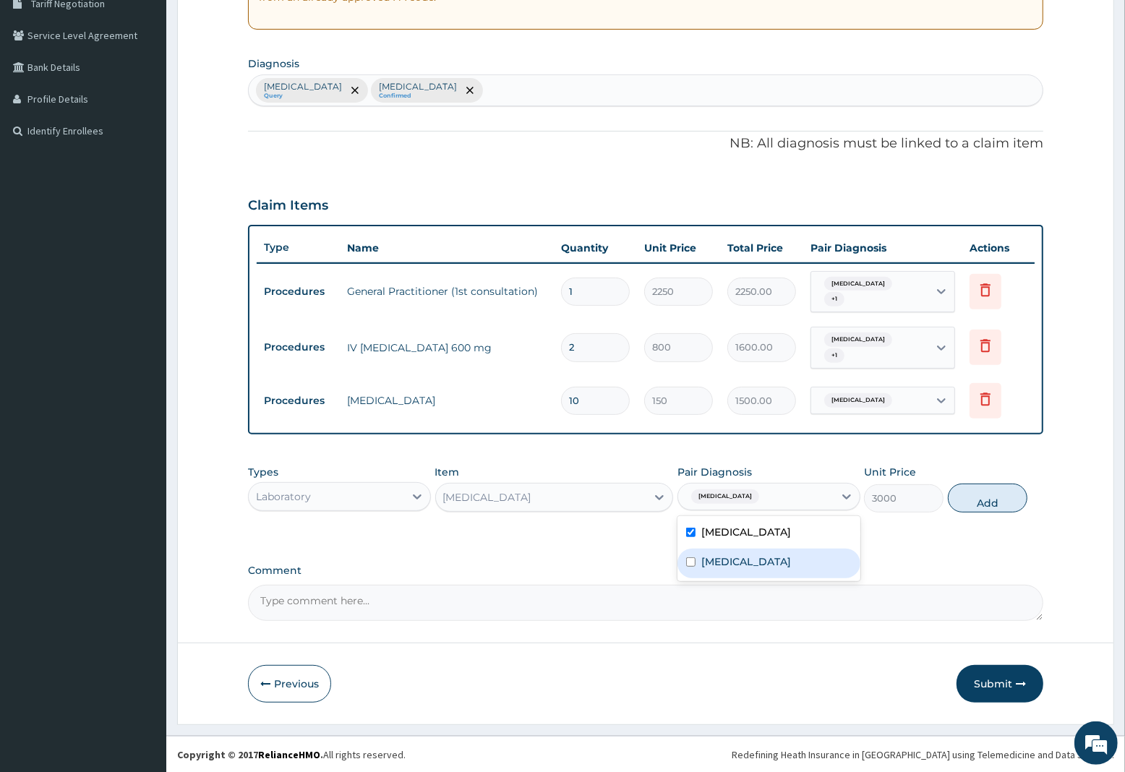
click at [743, 555] on label "[MEDICAL_DATA]" at bounding box center [746, 562] width 90 height 14
checkbox input "true"
click at [967, 497] on button "Add" at bounding box center [988, 498] width 80 height 29
type input "0"
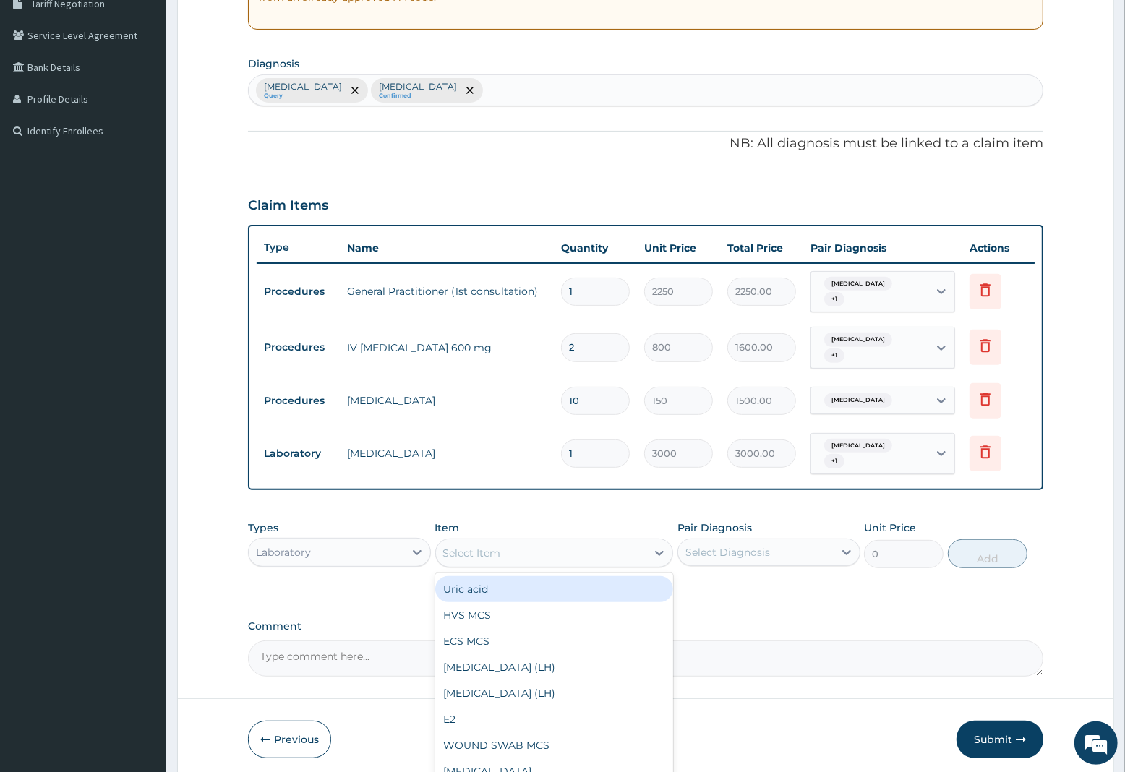
click at [468, 552] on div "Select Item" at bounding box center [472, 553] width 58 height 14
type input "MA"
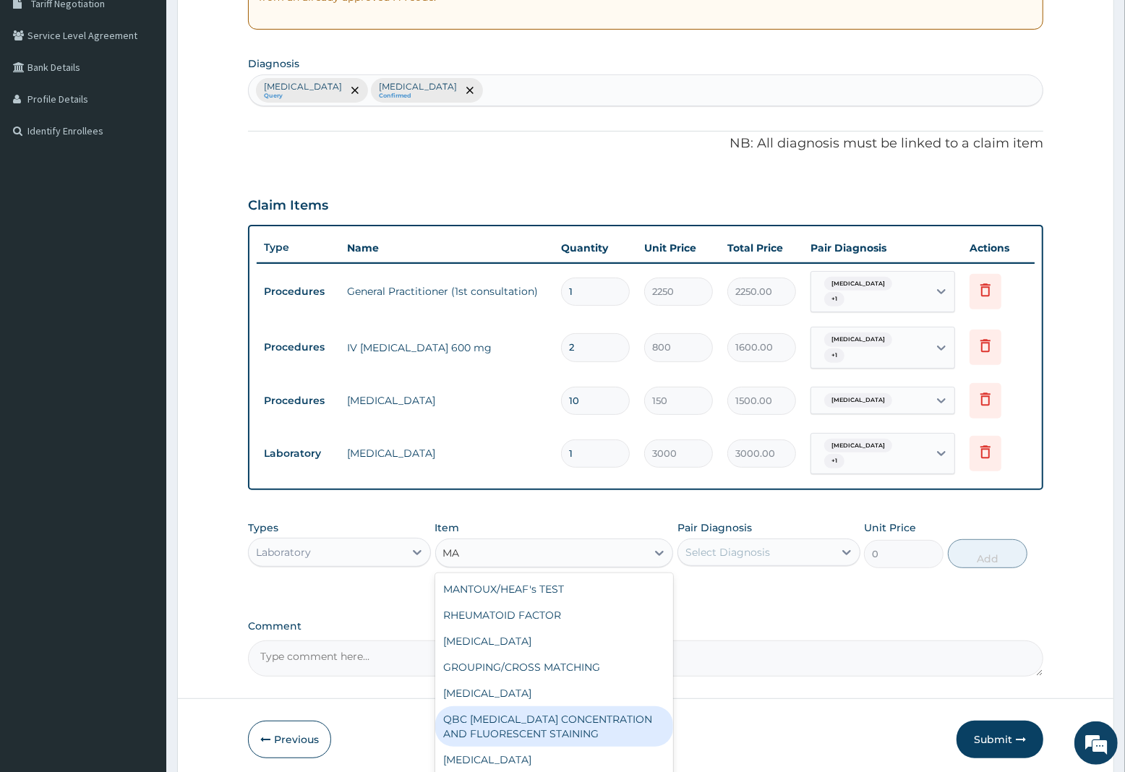
click at [539, 725] on div "QBC [MEDICAL_DATA] CONCENTRATION AND FLUORESCENT STAINING" at bounding box center [554, 727] width 239 height 40
type input "1800"
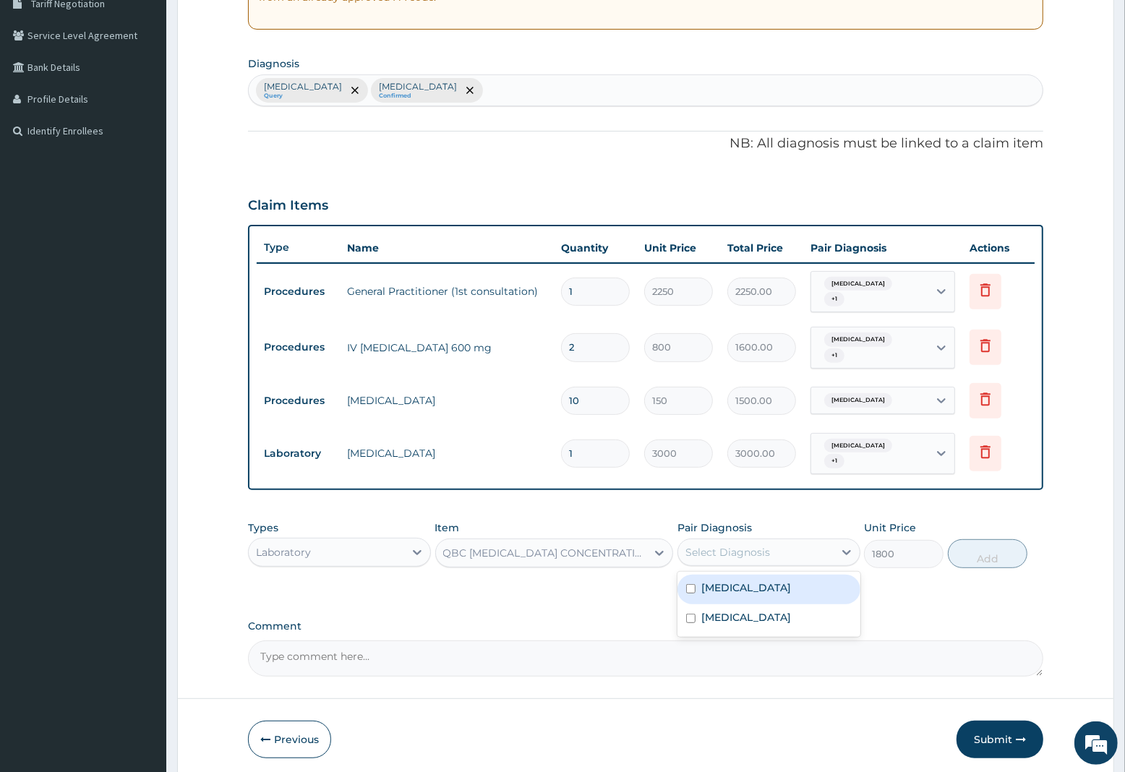
click at [718, 548] on div "Select Diagnosis" at bounding box center [728, 552] width 85 height 14
drag, startPoint x: 723, startPoint y: 593, endPoint x: 852, endPoint y: 562, distance: 132.4
click at [725, 592] on label "[MEDICAL_DATA]" at bounding box center [746, 588] width 90 height 14
checkbox input "true"
click at [980, 551] on button "Add" at bounding box center [988, 553] width 80 height 29
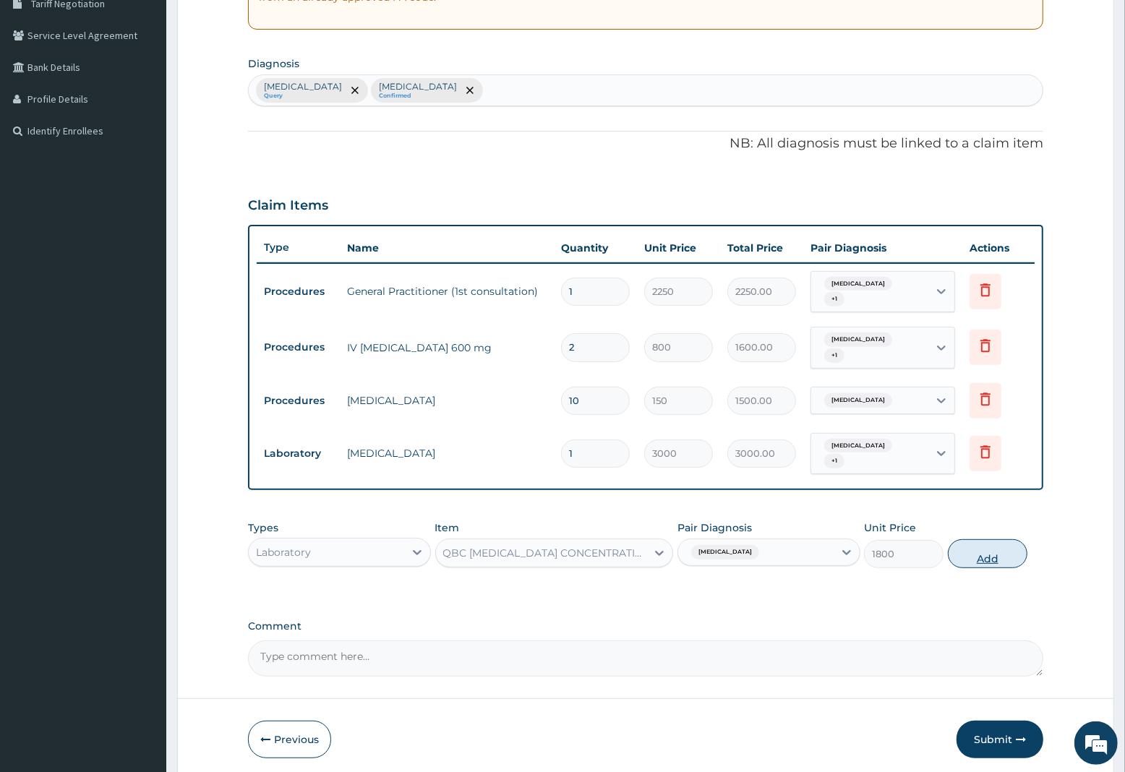
type input "0"
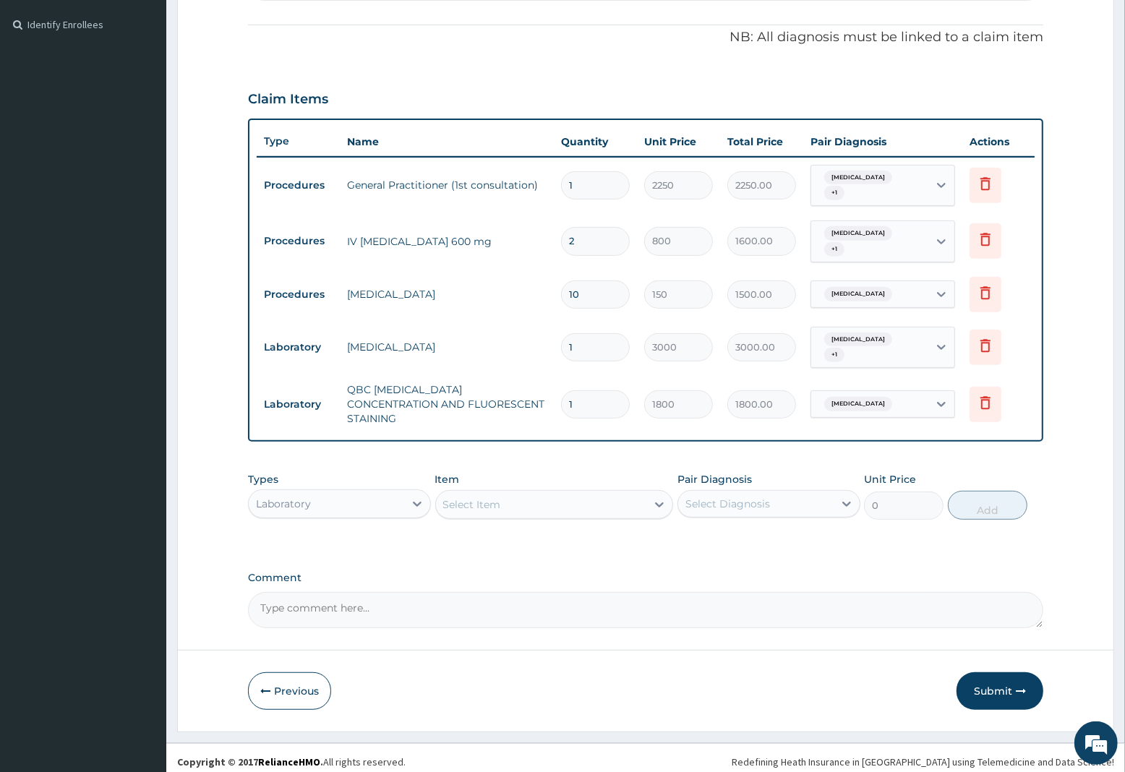
scroll to position [420, 0]
click at [280, 496] on div "Laboratory" at bounding box center [283, 503] width 55 height 14
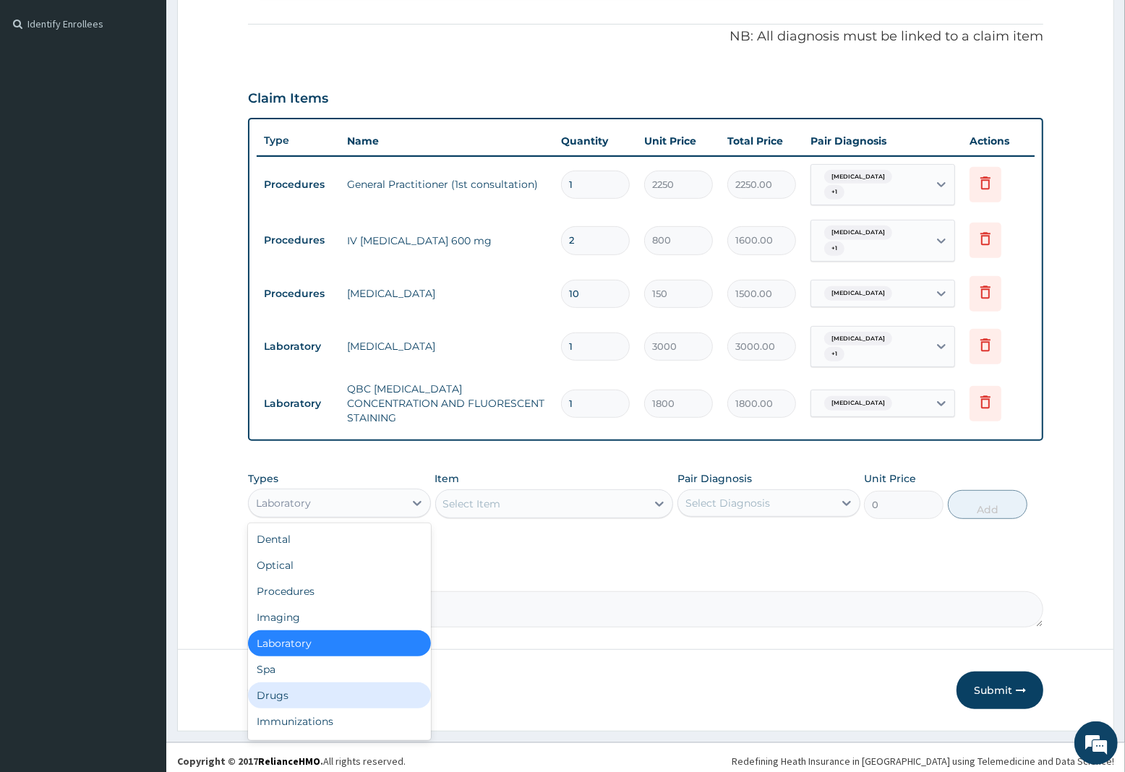
click at [289, 687] on div "Drugs" at bounding box center [339, 696] width 183 height 26
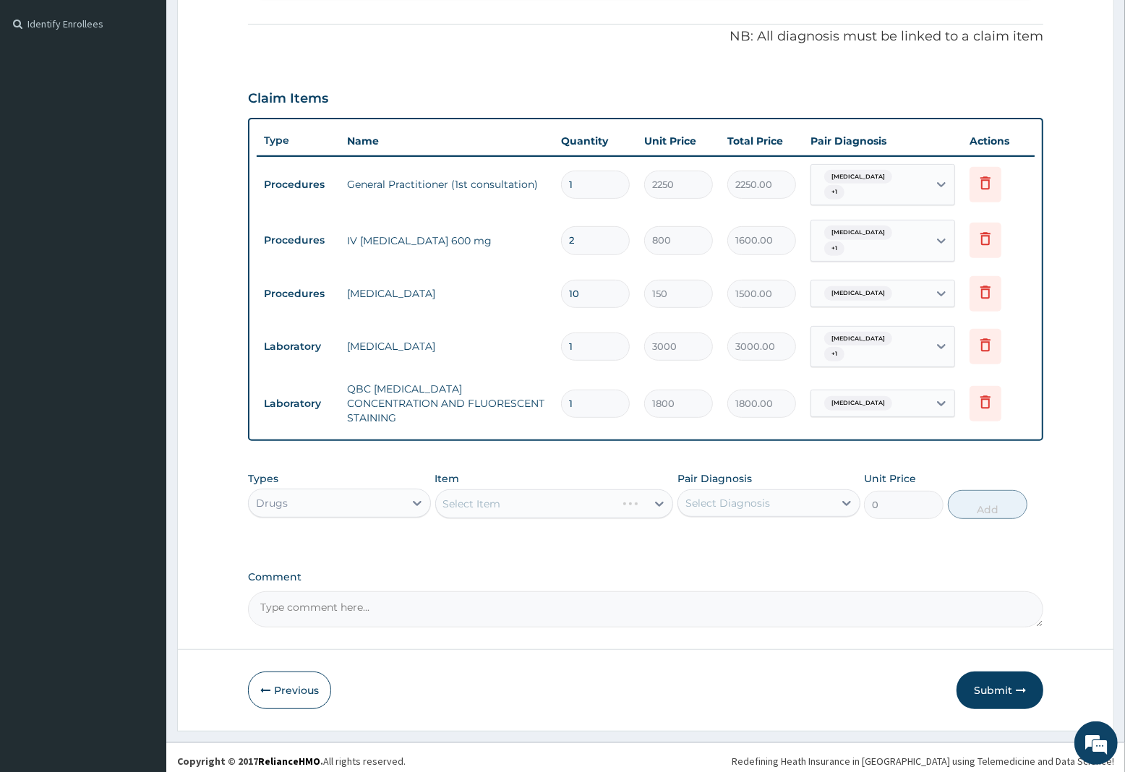
click at [525, 493] on div "Select Item" at bounding box center [554, 504] width 239 height 29
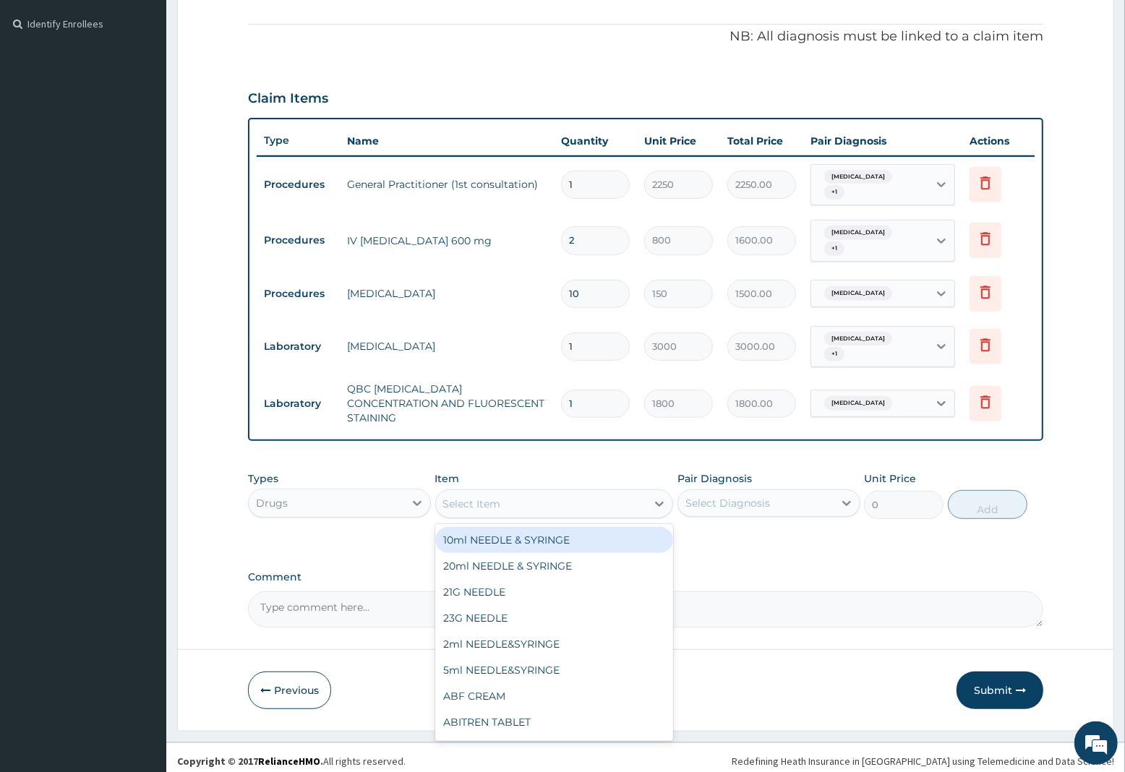
click at [612, 499] on div "Select Item" at bounding box center [541, 503] width 211 height 23
type input "COA"
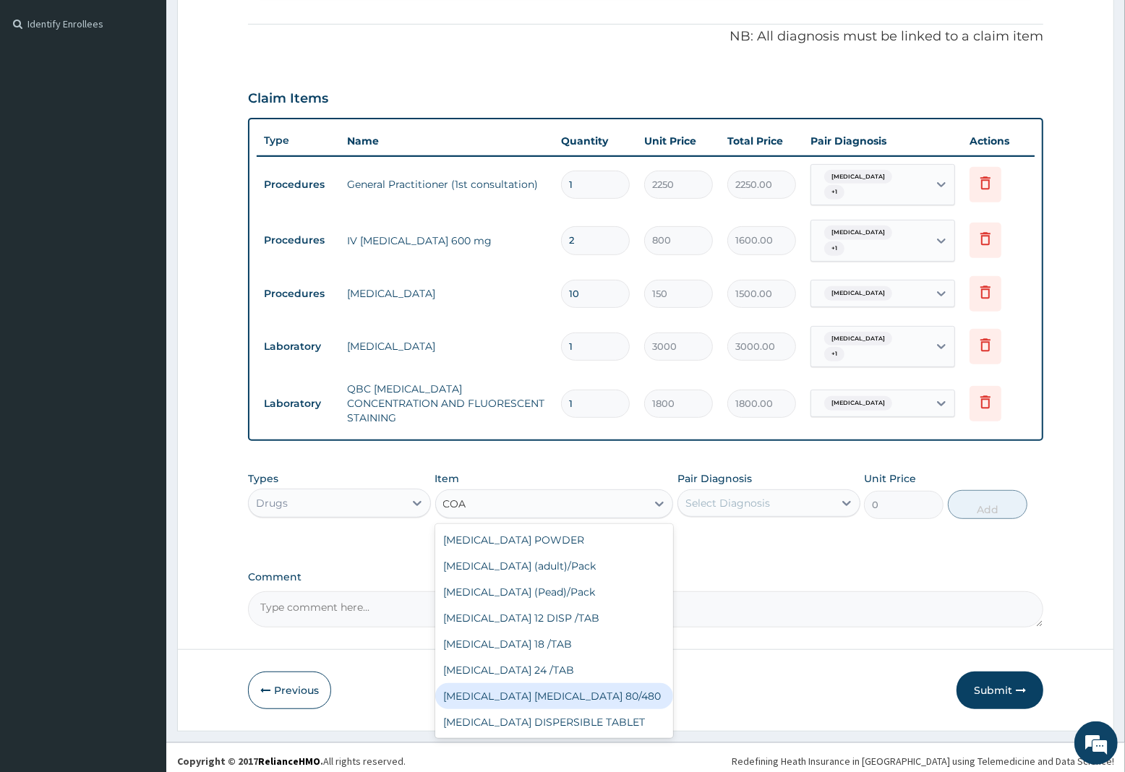
click at [519, 688] on div "[MEDICAL_DATA] [MEDICAL_DATA] 80/480" at bounding box center [554, 696] width 239 height 26
type input "1299.38"
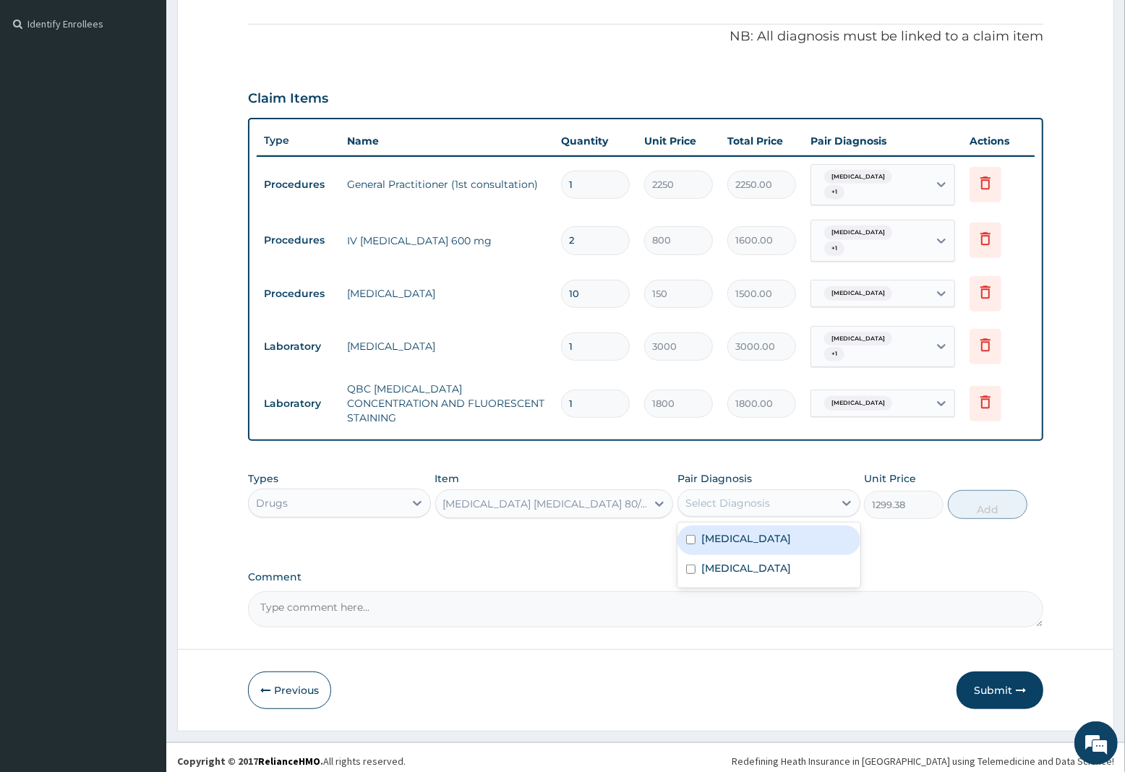
click at [767, 496] on div "Select Diagnosis" at bounding box center [728, 503] width 85 height 14
drag, startPoint x: 750, startPoint y: 537, endPoint x: 807, endPoint y: 518, distance: 60.4
click at [754, 539] on div "[MEDICAL_DATA]" at bounding box center [769, 541] width 183 height 30
checkbox input "true"
click at [967, 497] on button "Add" at bounding box center [988, 504] width 80 height 29
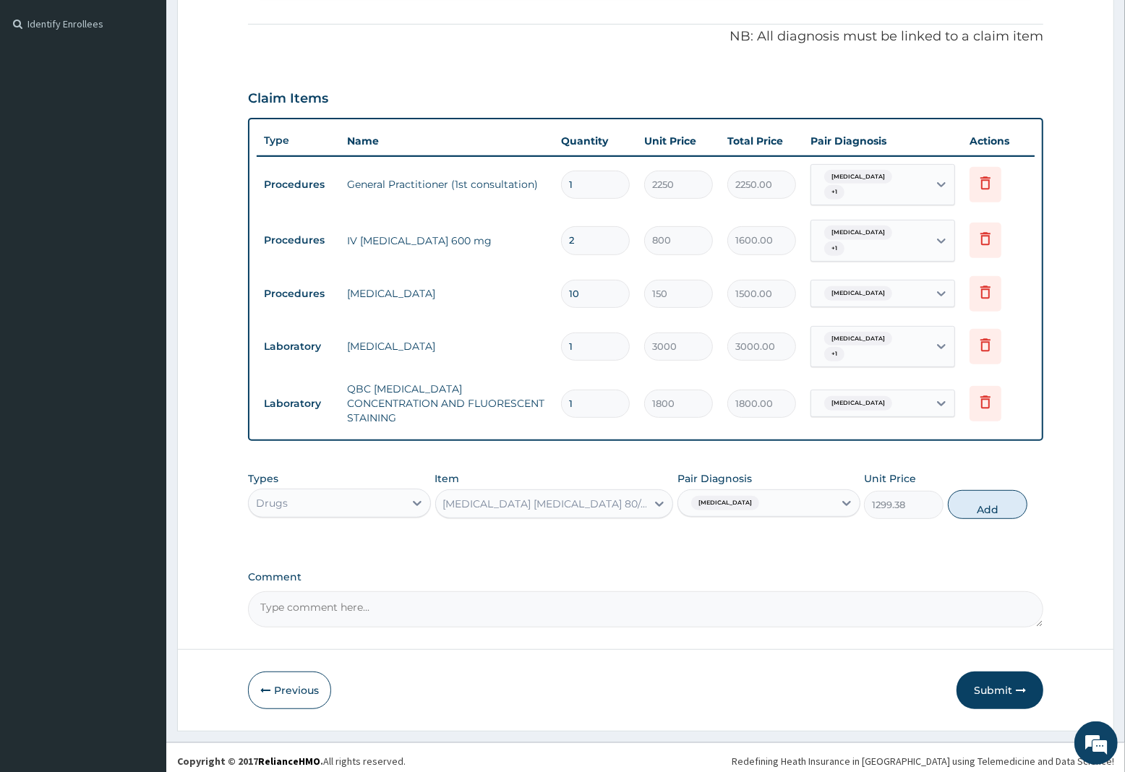
type input "0"
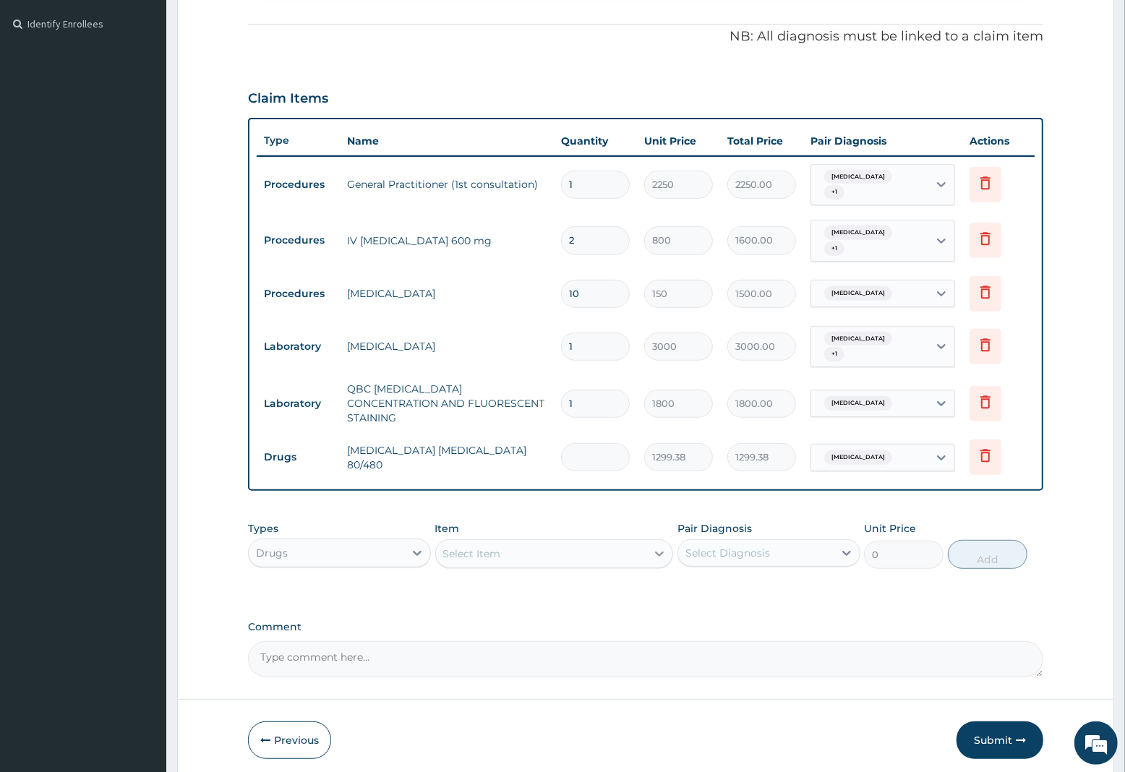
type input "0.00"
type input "6"
type input "7796.28"
type input "6"
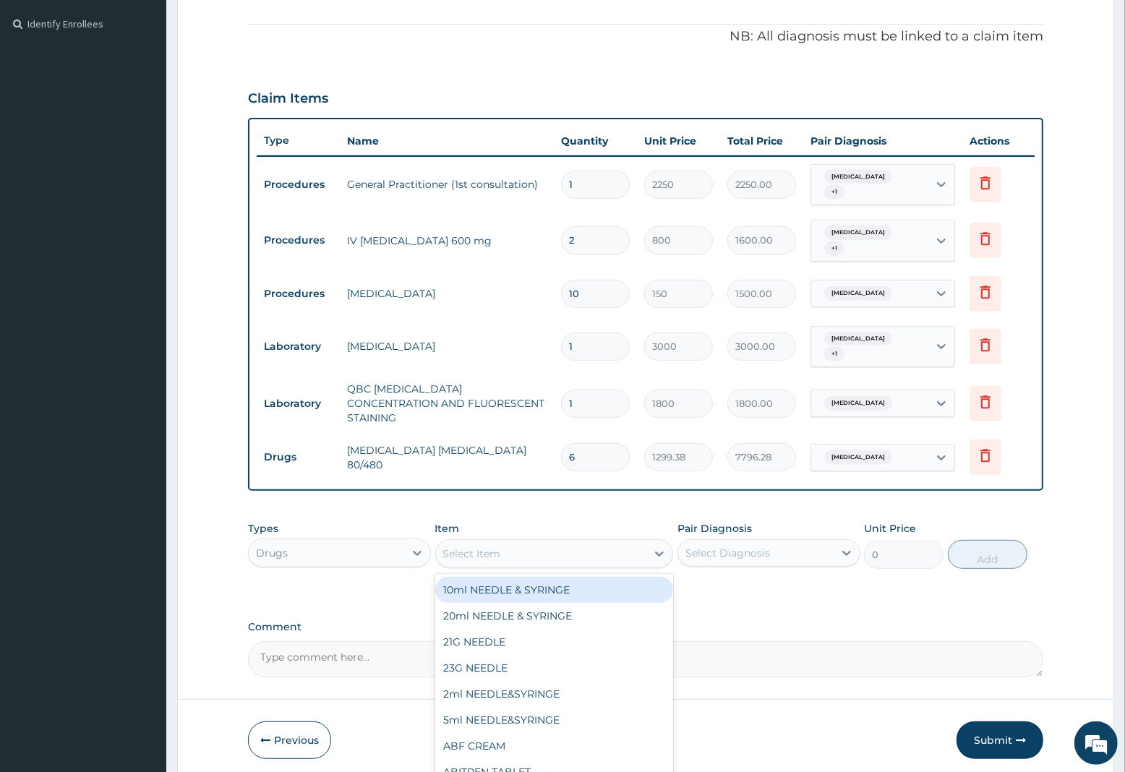
click at [459, 548] on div "Select Item" at bounding box center [472, 554] width 58 height 14
type input "EMA"
click at [468, 581] on div "EMAL INJECTION" at bounding box center [554, 590] width 239 height 26
type input "1063.12"
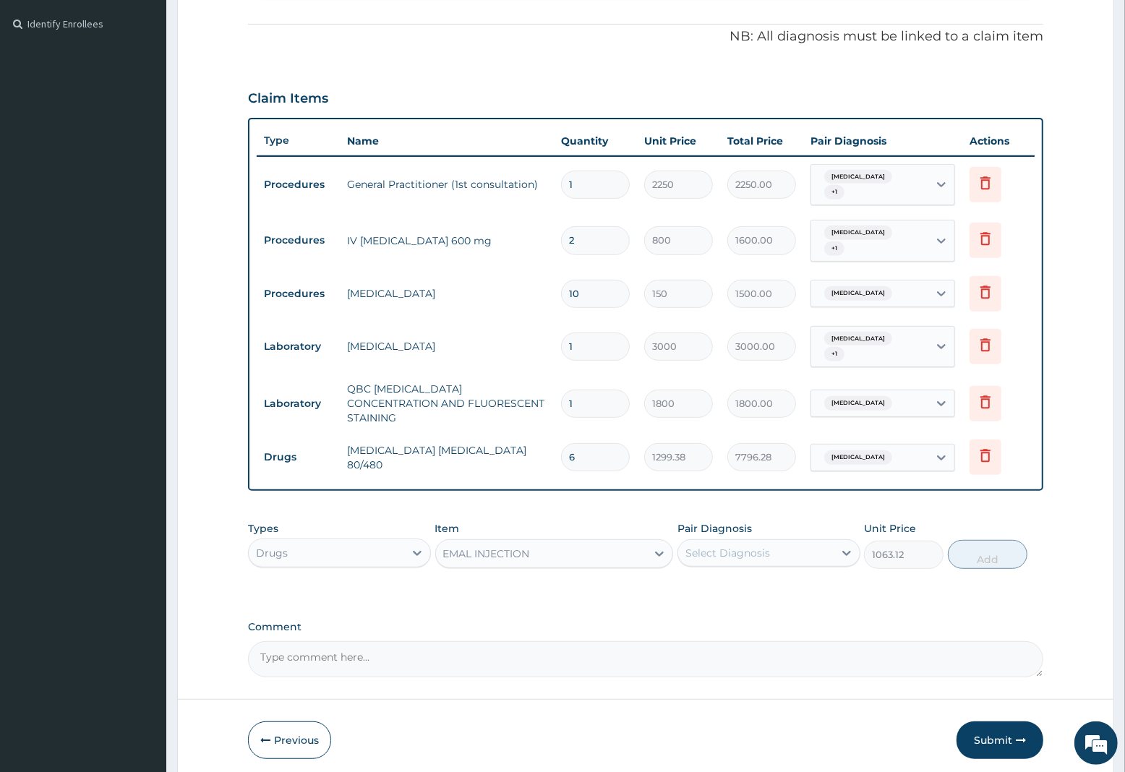
click at [717, 547] on div "Select Diagnosis" at bounding box center [728, 553] width 85 height 14
drag, startPoint x: 761, startPoint y: 576, endPoint x: 778, endPoint y: 573, distance: 16.8
click at [769, 581] on label "[MEDICAL_DATA]" at bounding box center [746, 588] width 90 height 14
checkbox input "true"
click at [989, 548] on button "Add" at bounding box center [988, 554] width 80 height 29
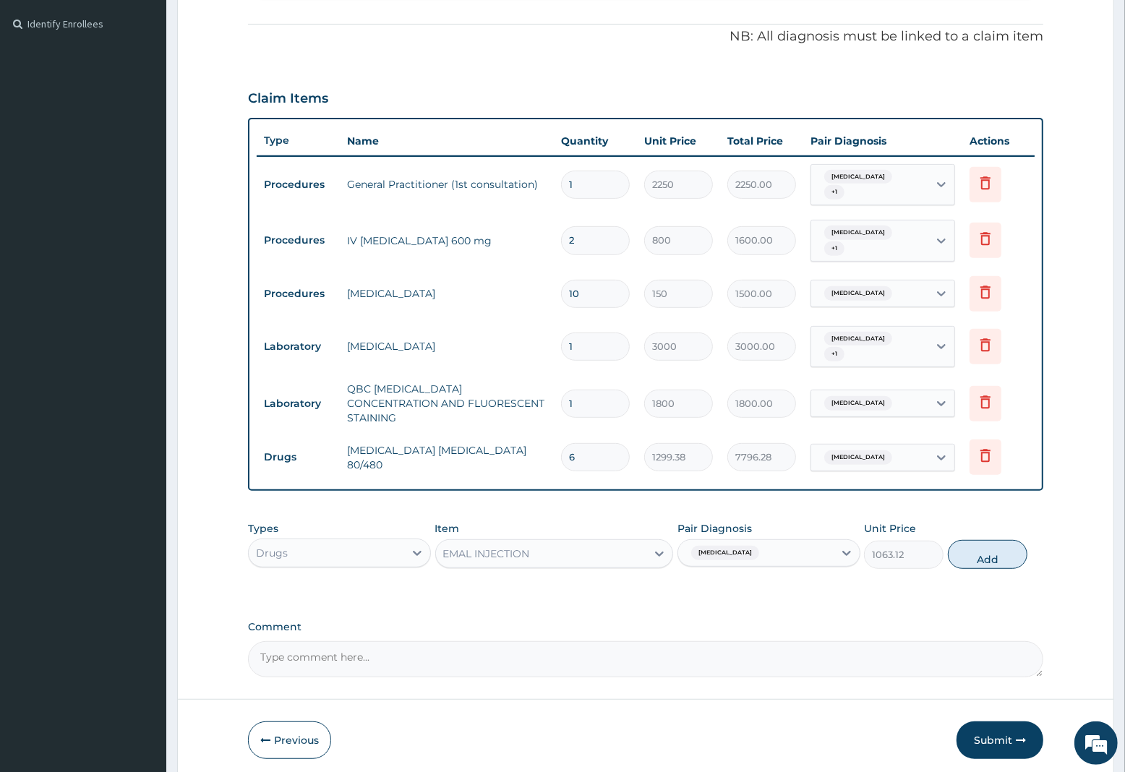
type input "0"
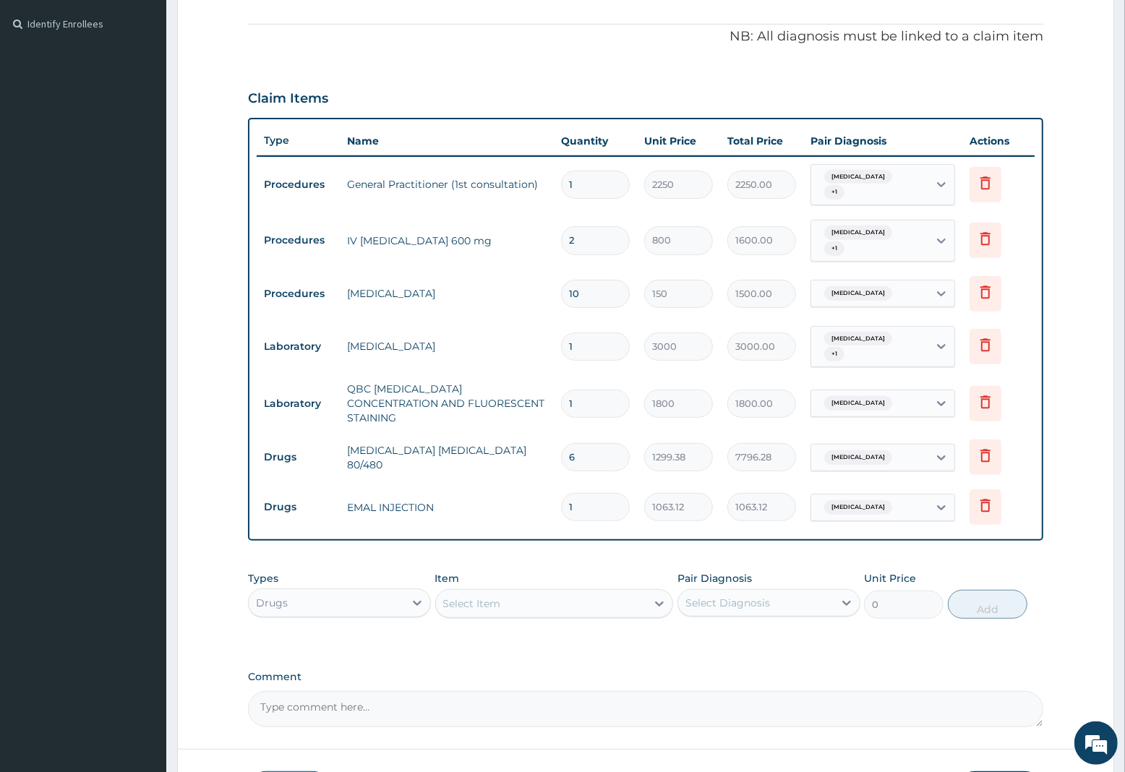
type input "0.00"
type input "3"
type input "3189.36"
type input "3"
click at [485, 592] on div "Select Item" at bounding box center [541, 603] width 211 height 23
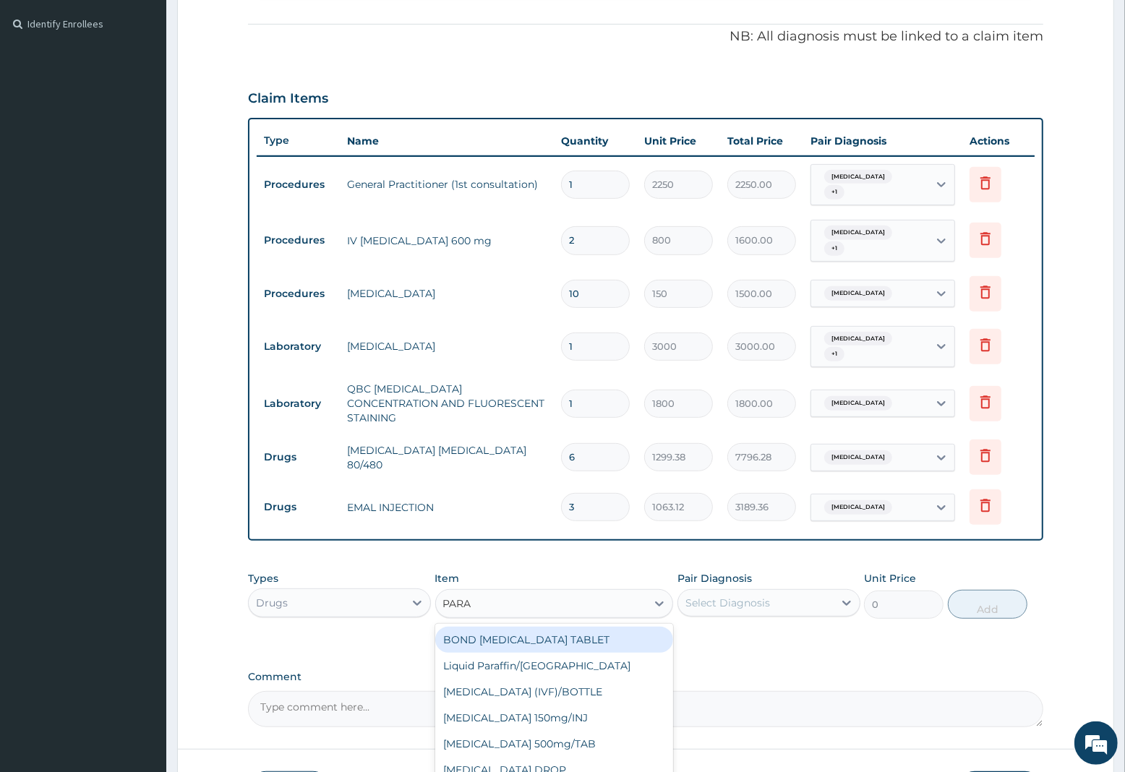
type input "PARAC"
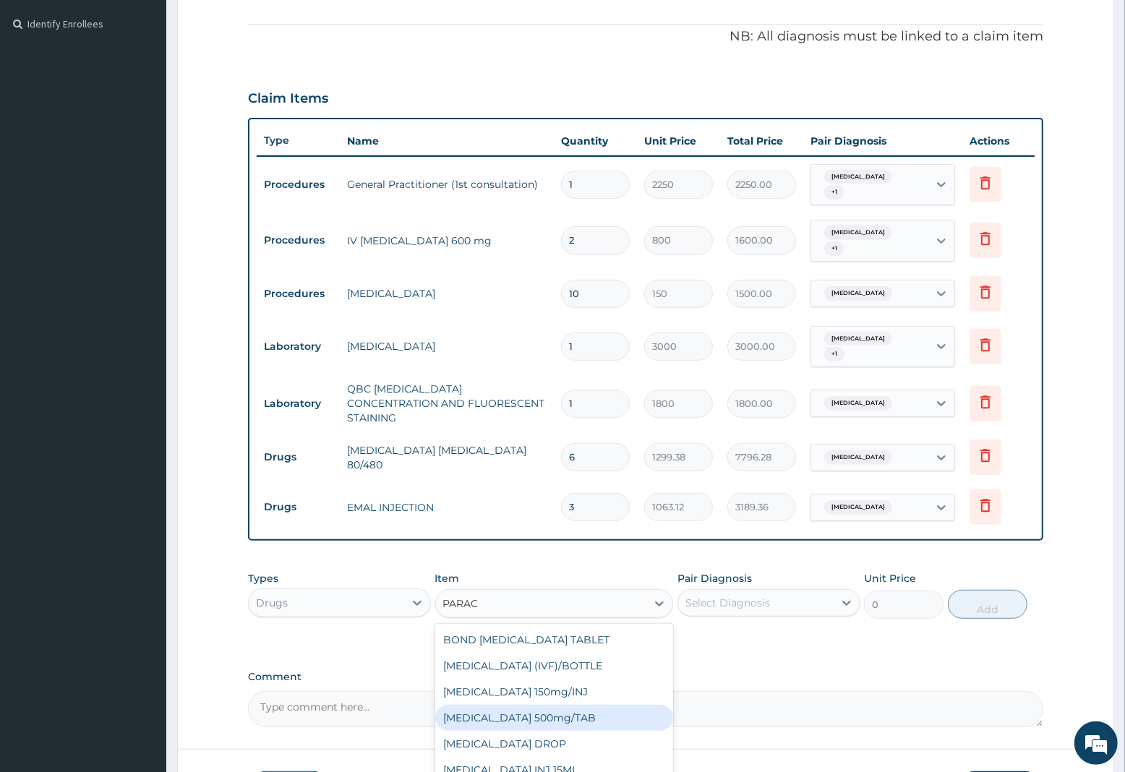
drag, startPoint x: 541, startPoint y: 711, endPoint x: 560, endPoint y: 699, distance: 23.1
click at [544, 710] on div "PARACETAMOL 500mg/TAB" at bounding box center [554, 718] width 239 height 26
type input "7.88"
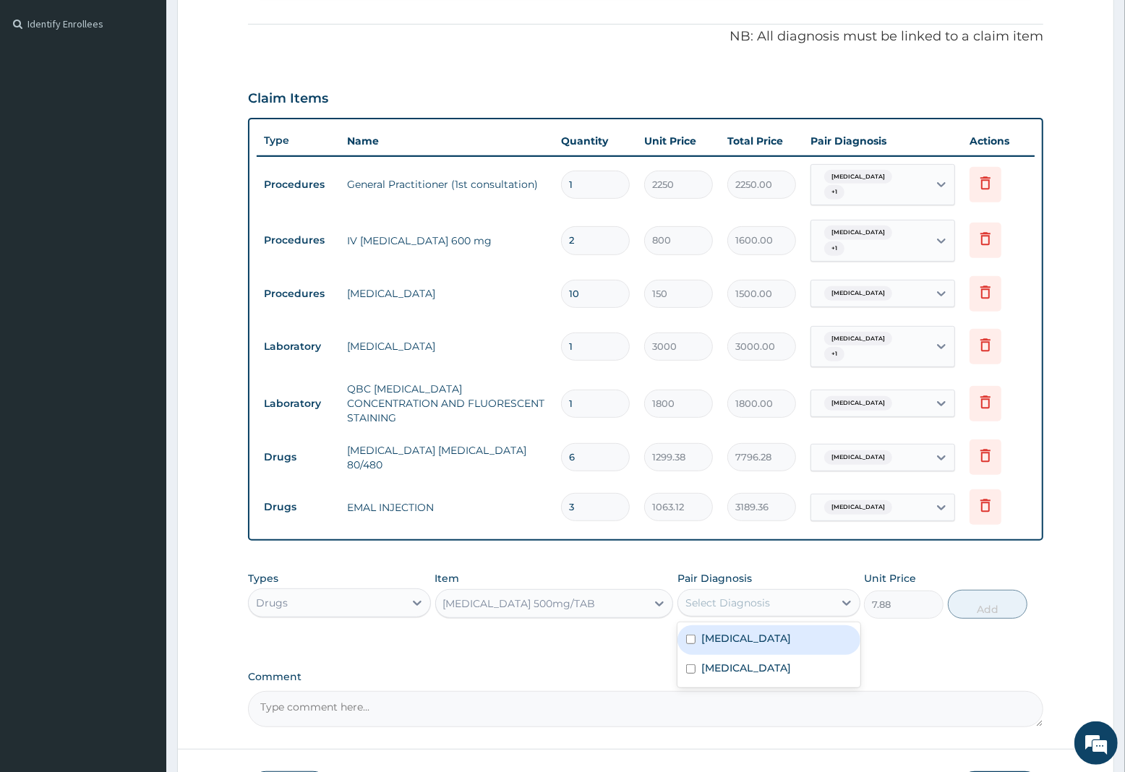
click at [764, 597] on div "Select Diagnosis" at bounding box center [728, 603] width 85 height 14
click at [751, 641] on div "Malaria, unspecified" at bounding box center [769, 641] width 183 height 30
checkbox input "true"
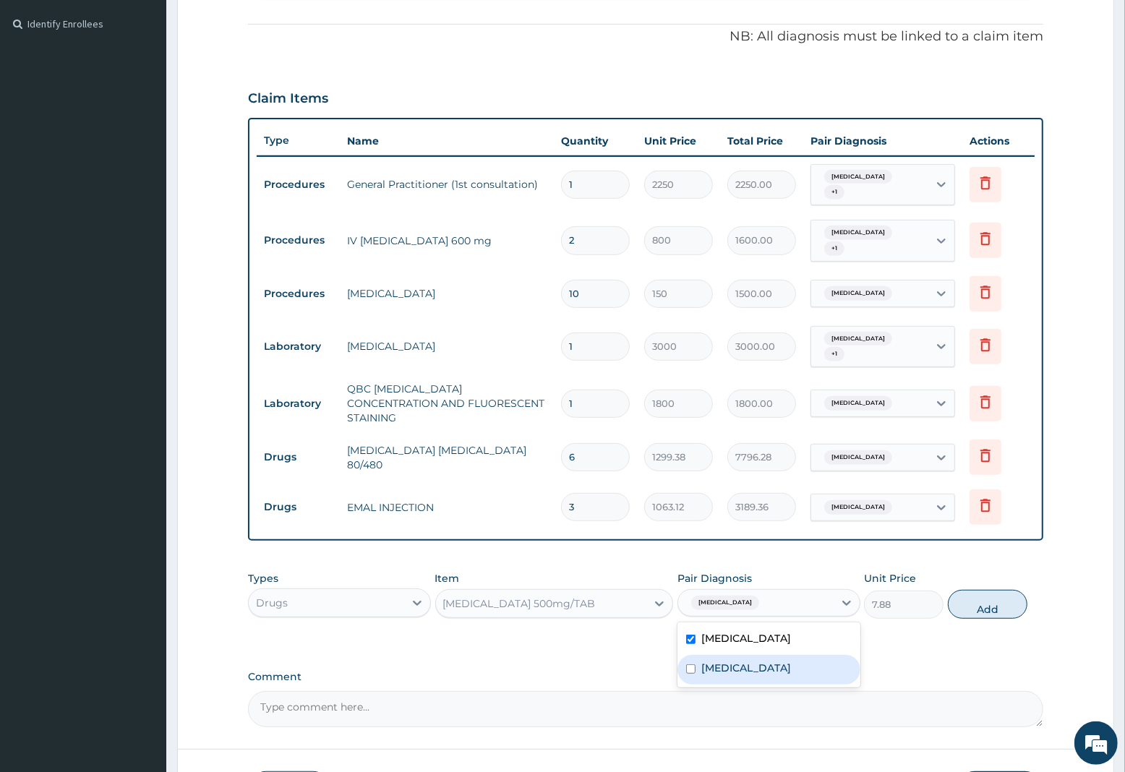
drag, startPoint x: 758, startPoint y: 662, endPoint x: 952, endPoint y: 622, distance: 198.7
click at [767, 662] on label "Typhoid fever, unspecified" at bounding box center [746, 668] width 90 height 14
checkbox input "true"
click at [995, 597] on button "Add" at bounding box center [988, 604] width 80 height 29
type input "0"
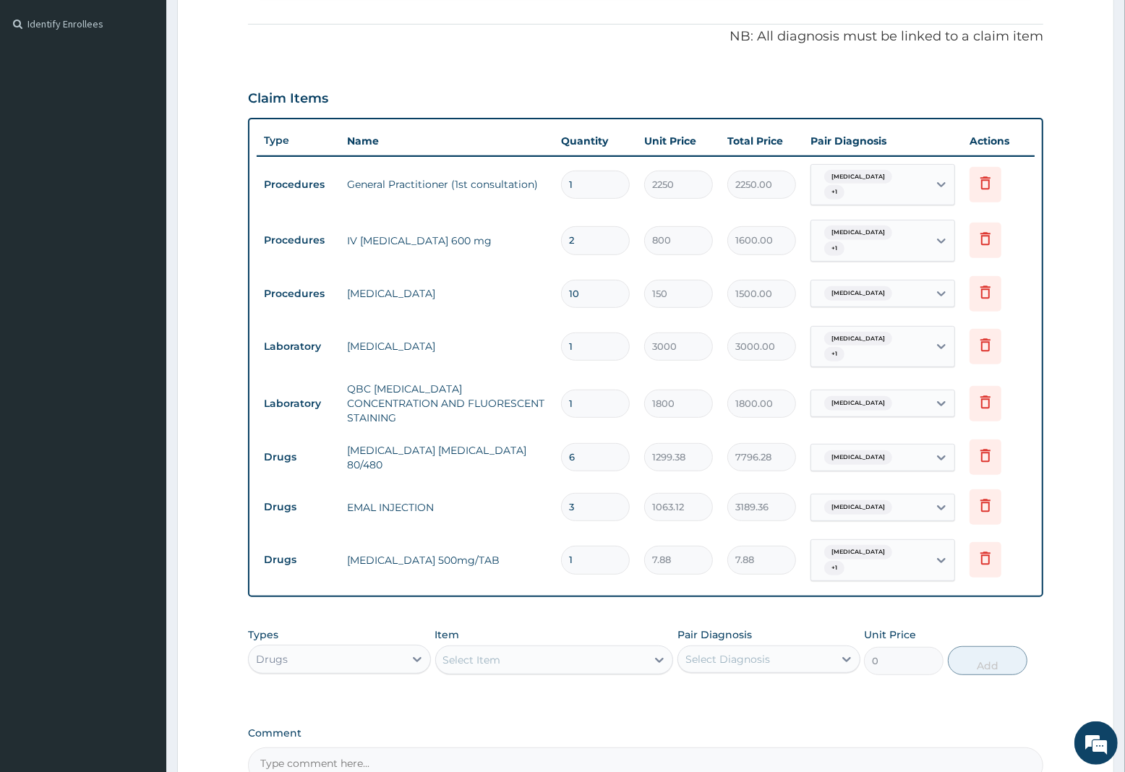
type input "12"
type input "94.56"
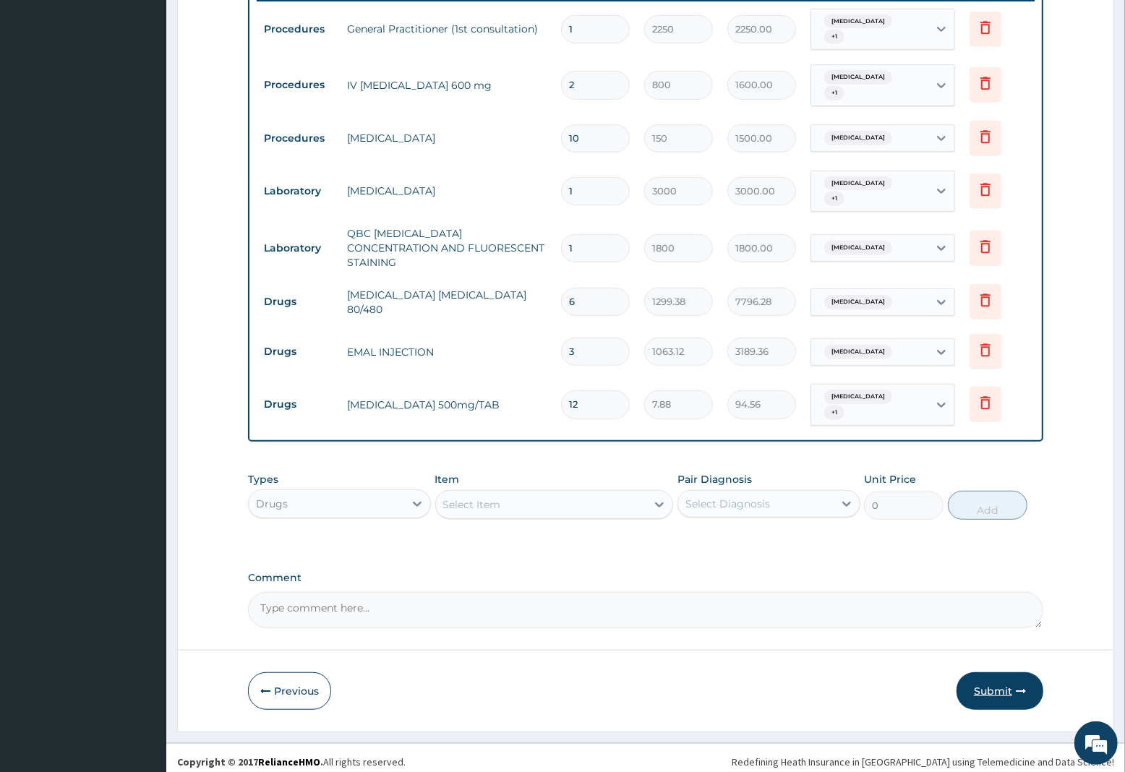
type input "12"
click at [996, 680] on button "Submit" at bounding box center [1000, 692] width 87 height 38
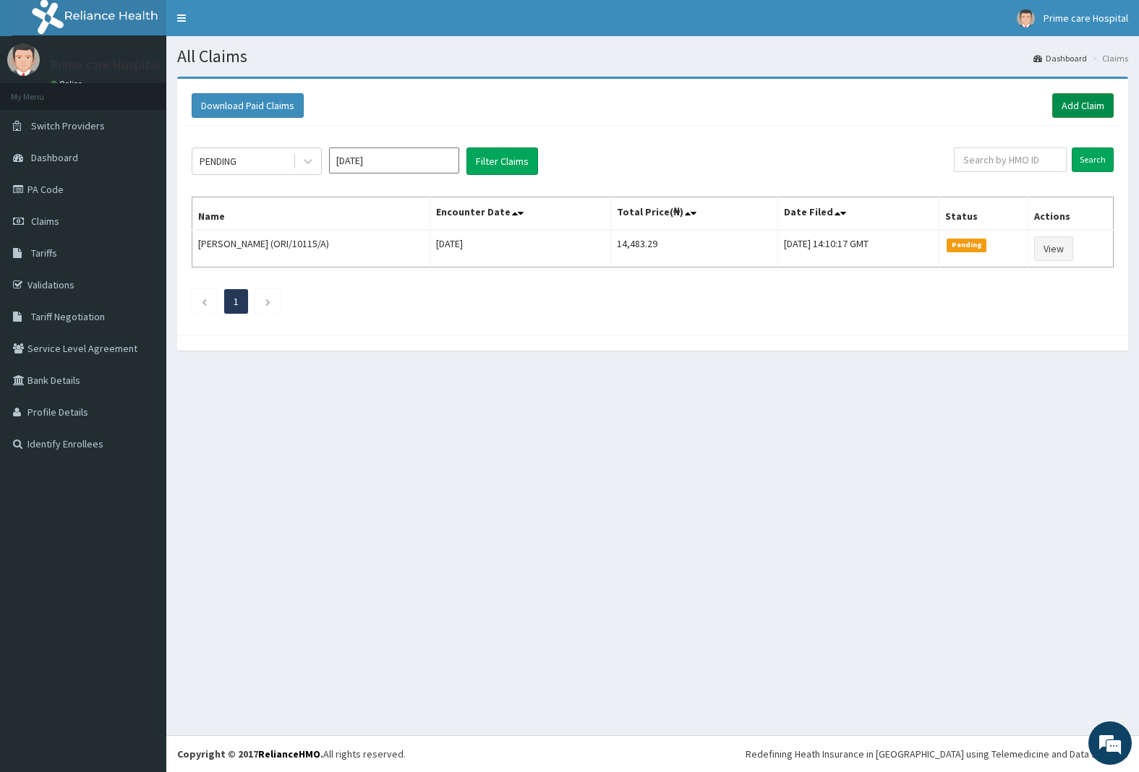
click at [1089, 103] on link "Add Claim" at bounding box center [1082, 105] width 61 height 25
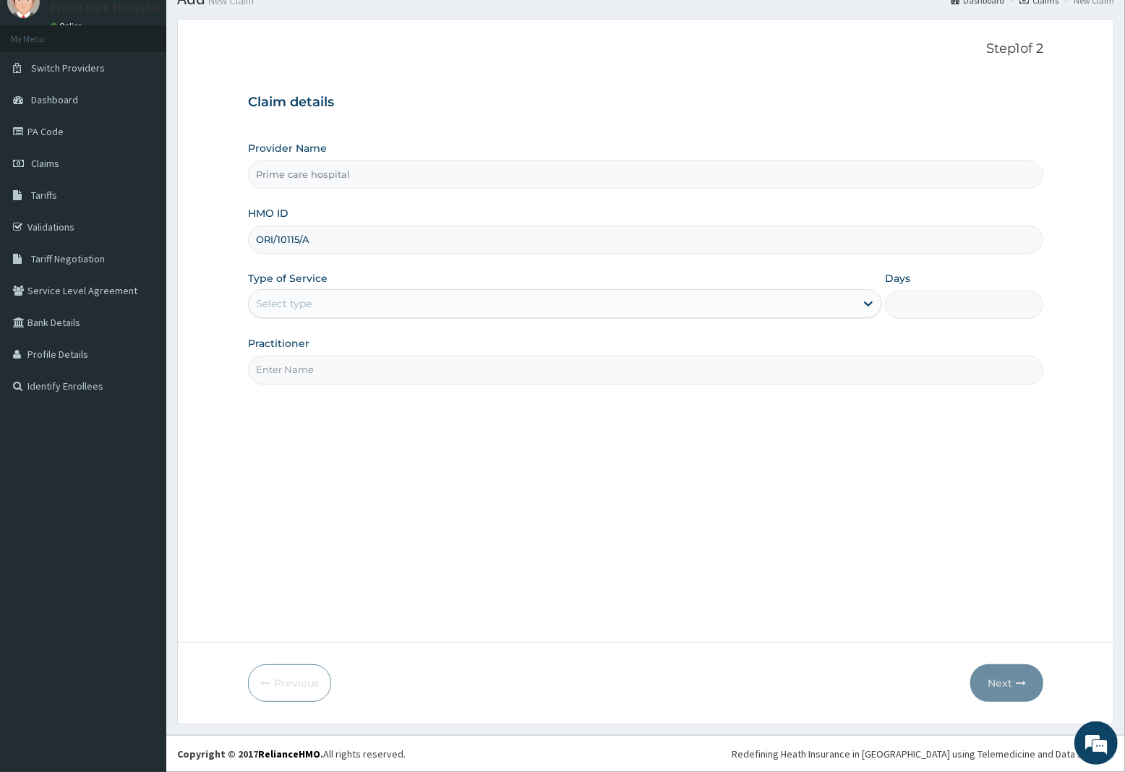
type input "ORI/10115/A"
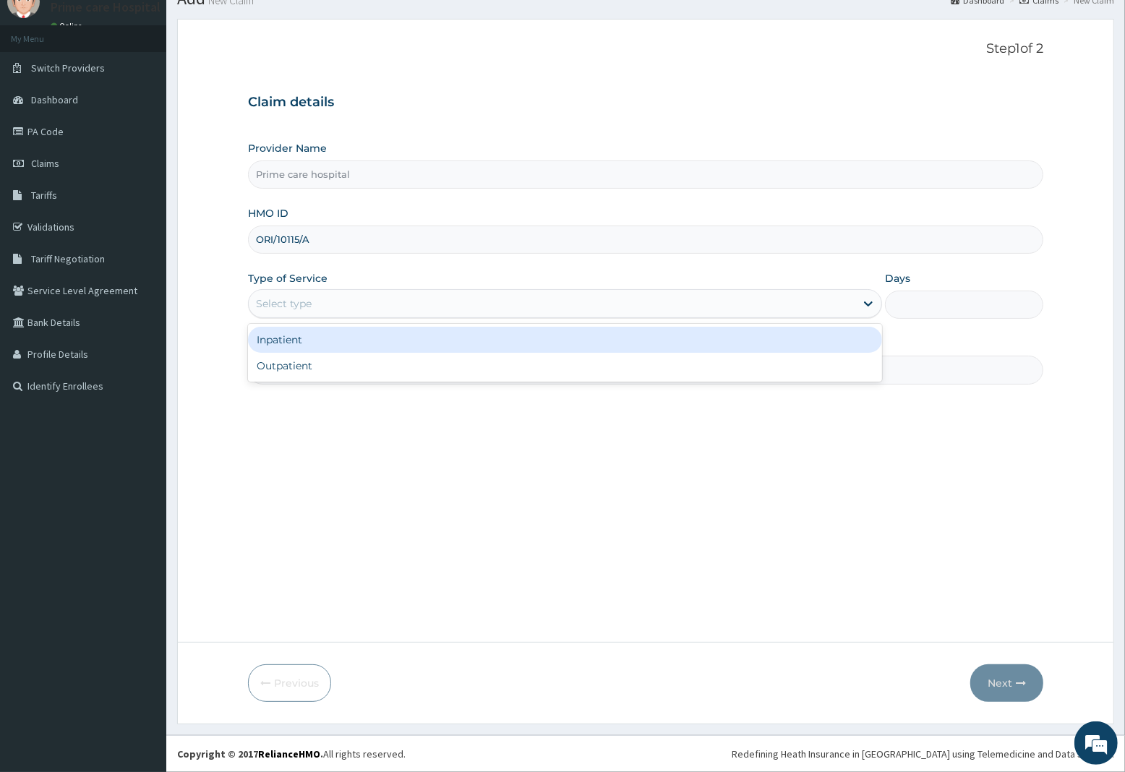
click at [324, 301] on div "Select type" at bounding box center [552, 303] width 607 height 23
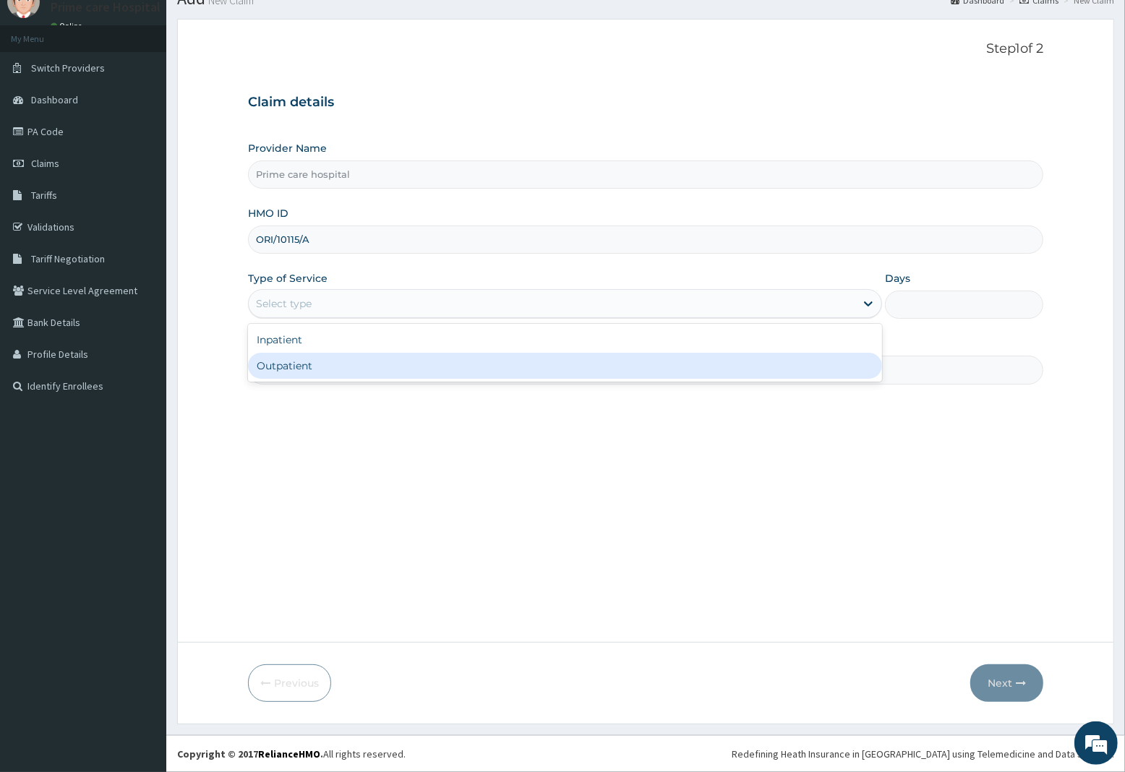
click at [288, 363] on div "Outpatient" at bounding box center [565, 366] width 634 height 26
type input "1"
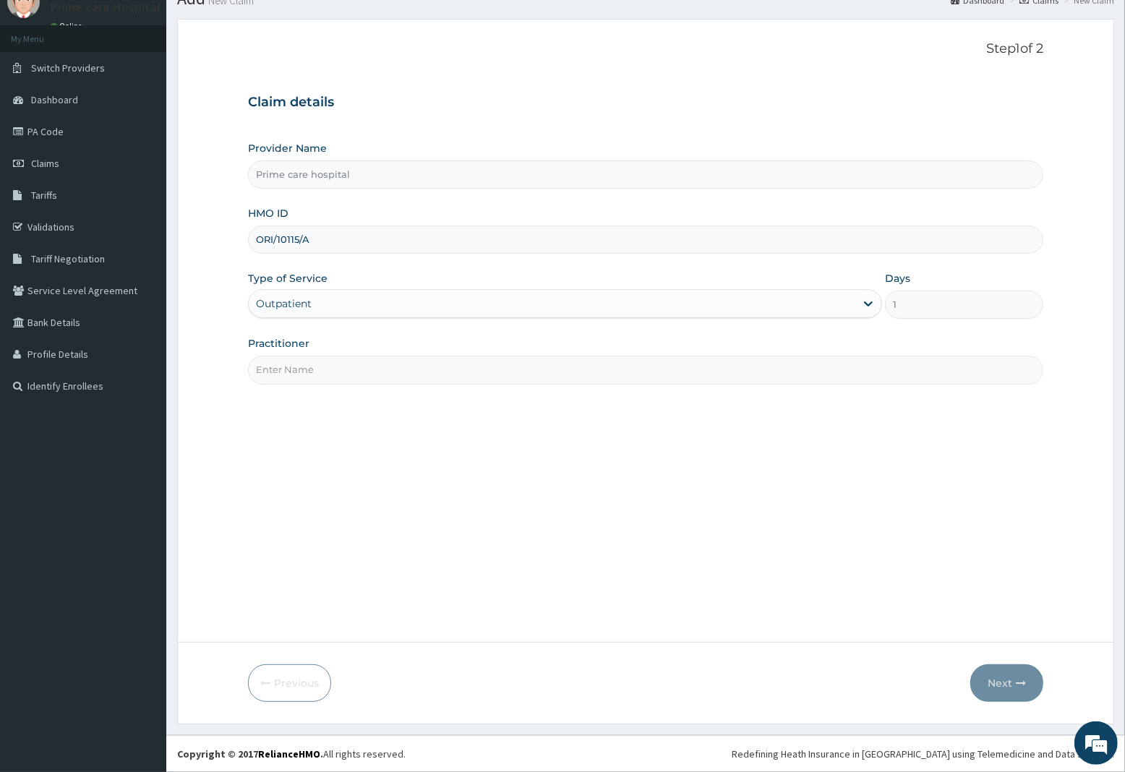
click at [288, 363] on input "Practitioner" at bounding box center [645, 370] width 795 height 28
type input "DR ALEX"
click at [1005, 680] on button "Next" at bounding box center [1006, 684] width 73 height 38
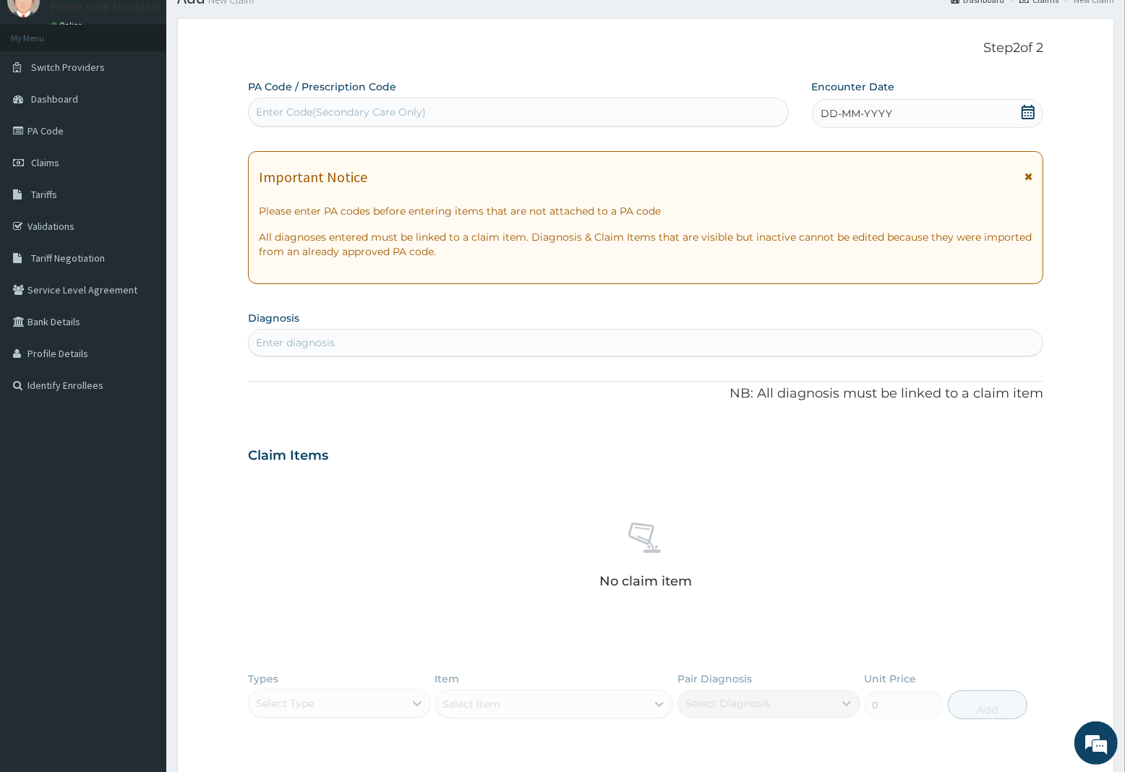
click at [428, 110] on div "Enter Code(Secondary Care Only)" at bounding box center [518, 112] width 539 height 23
type input "PA/D84341"
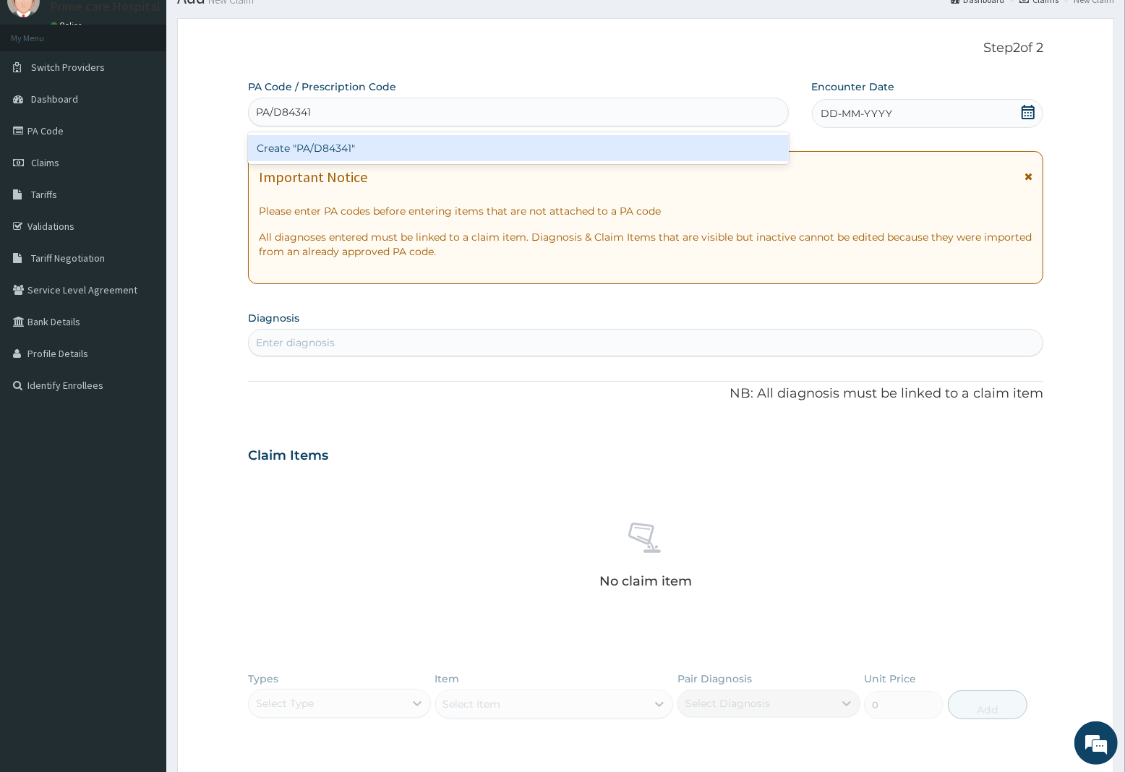
click at [381, 143] on div "Create "PA/D84341"" at bounding box center [518, 148] width 541 height 26
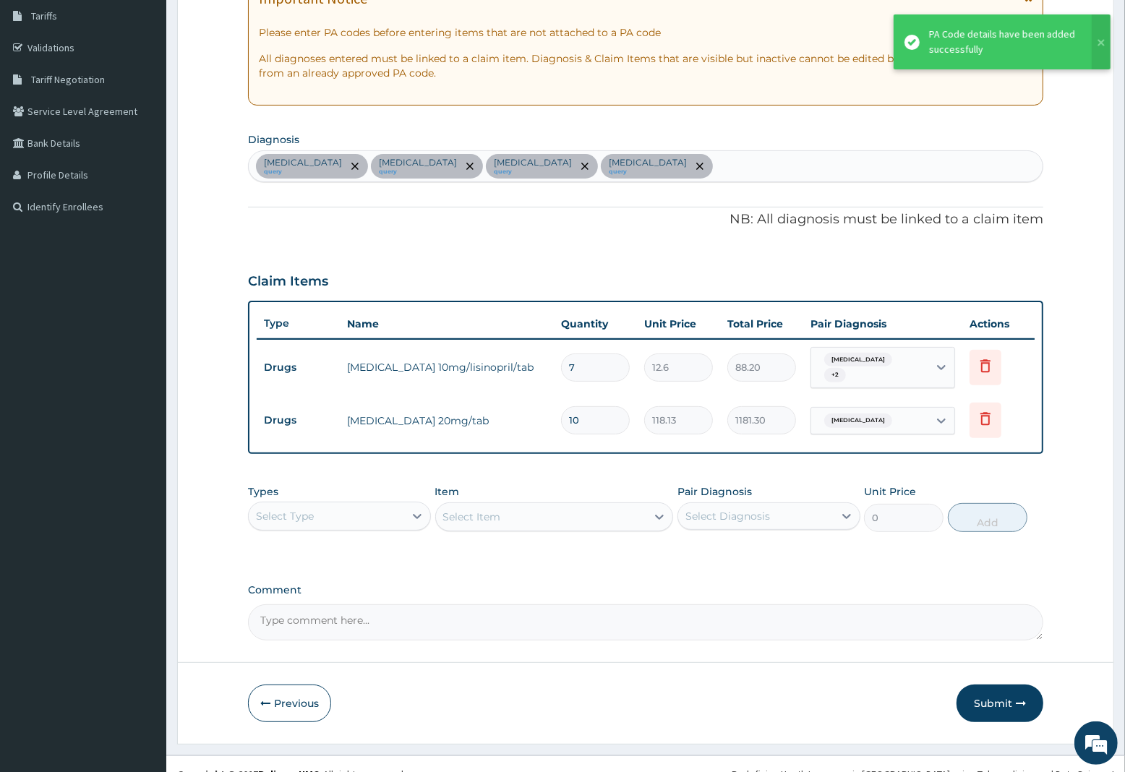
scroll to position [250, 0]
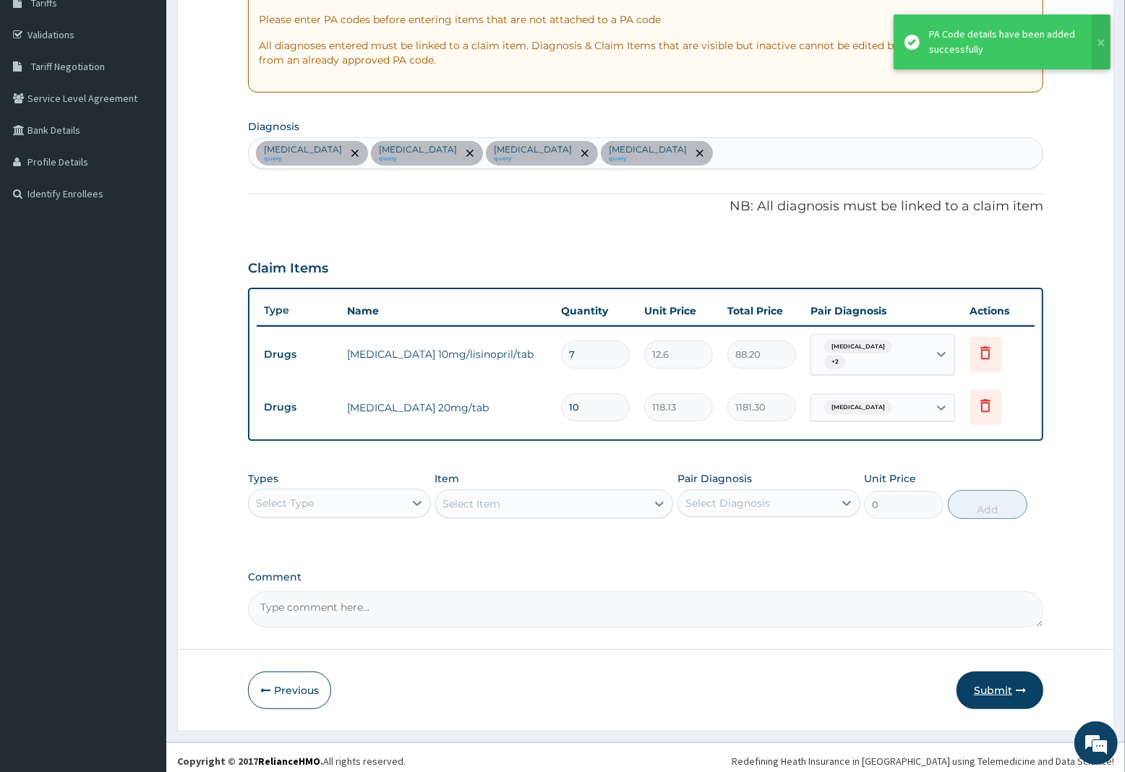
click at [1000, 677] on button "Submit" at bounding box center [1000, 691] width 87 height 38
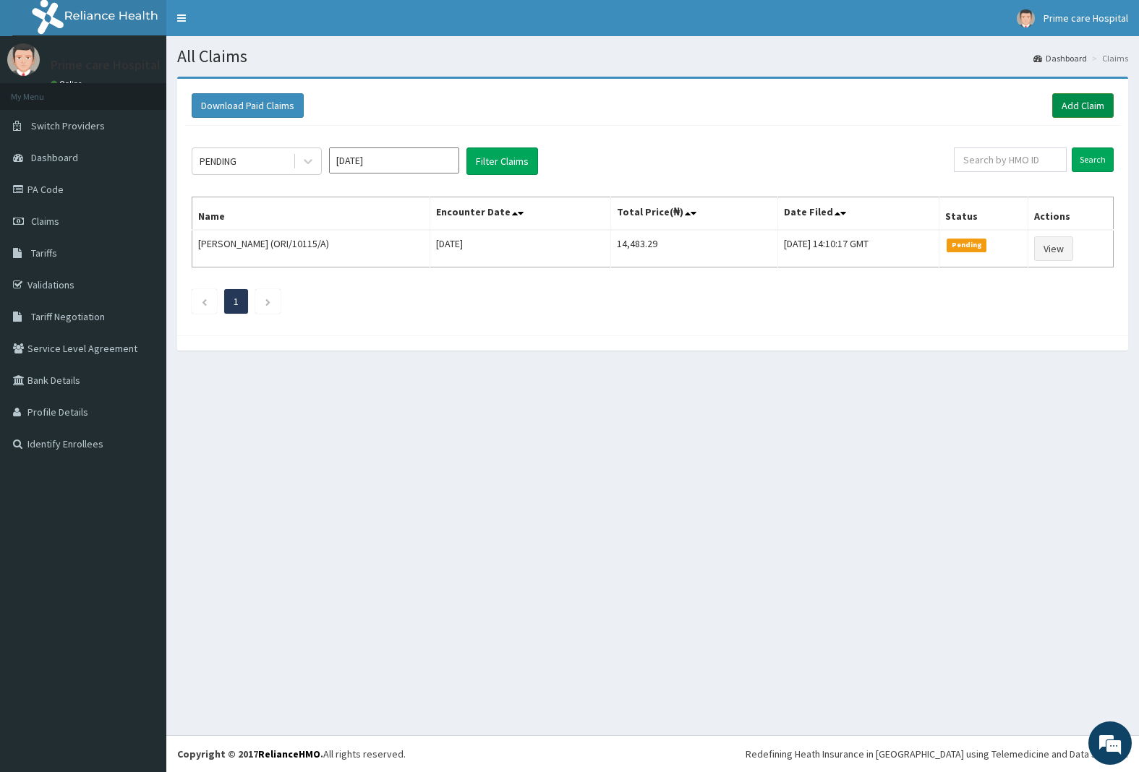
click at [1069, 105] on link "Add Claim" at bounding box center [1082, 105] width 61 height 25
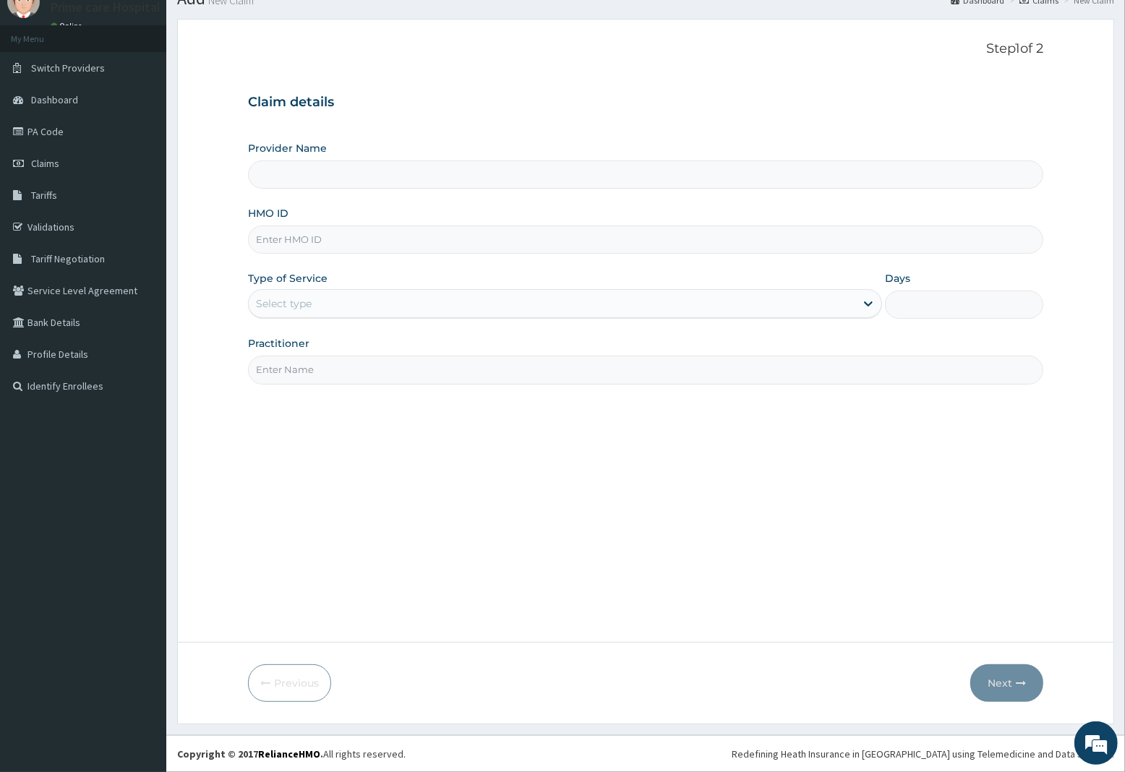
type input "Prime care hospital"
type input "LGL/10054/A"
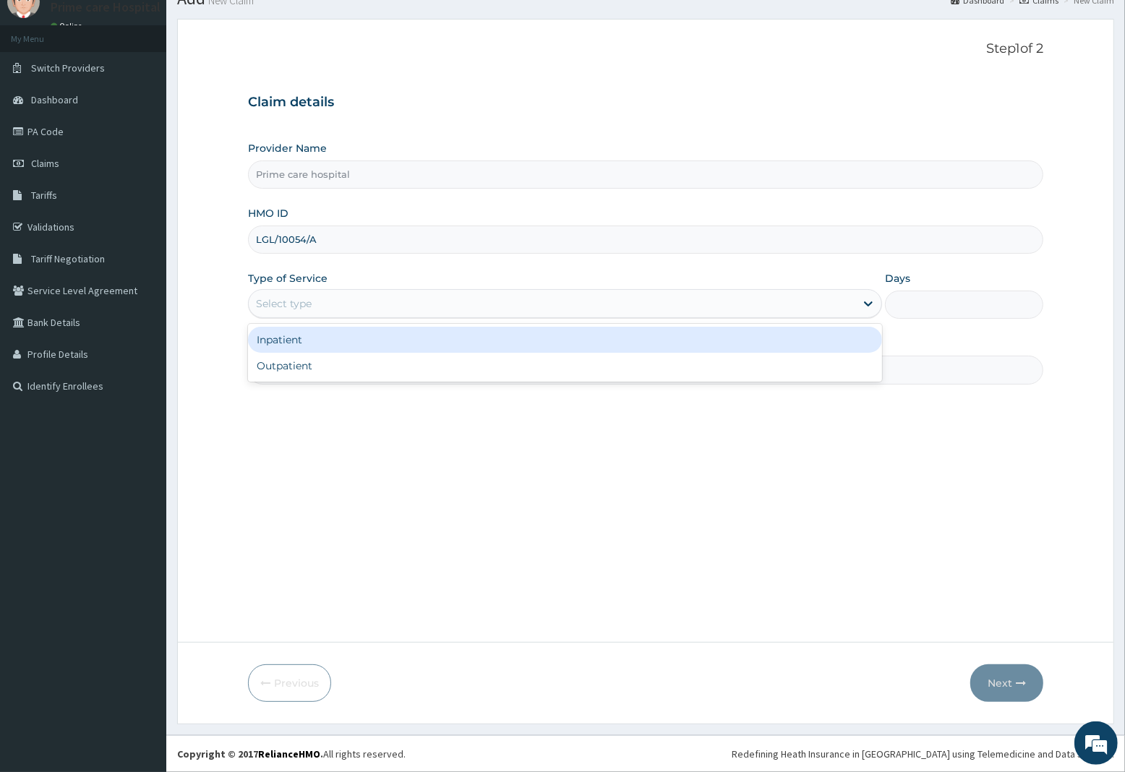
click at [319, 306] on div "Select type" at bounding box center [552, 303] width 607 height 23
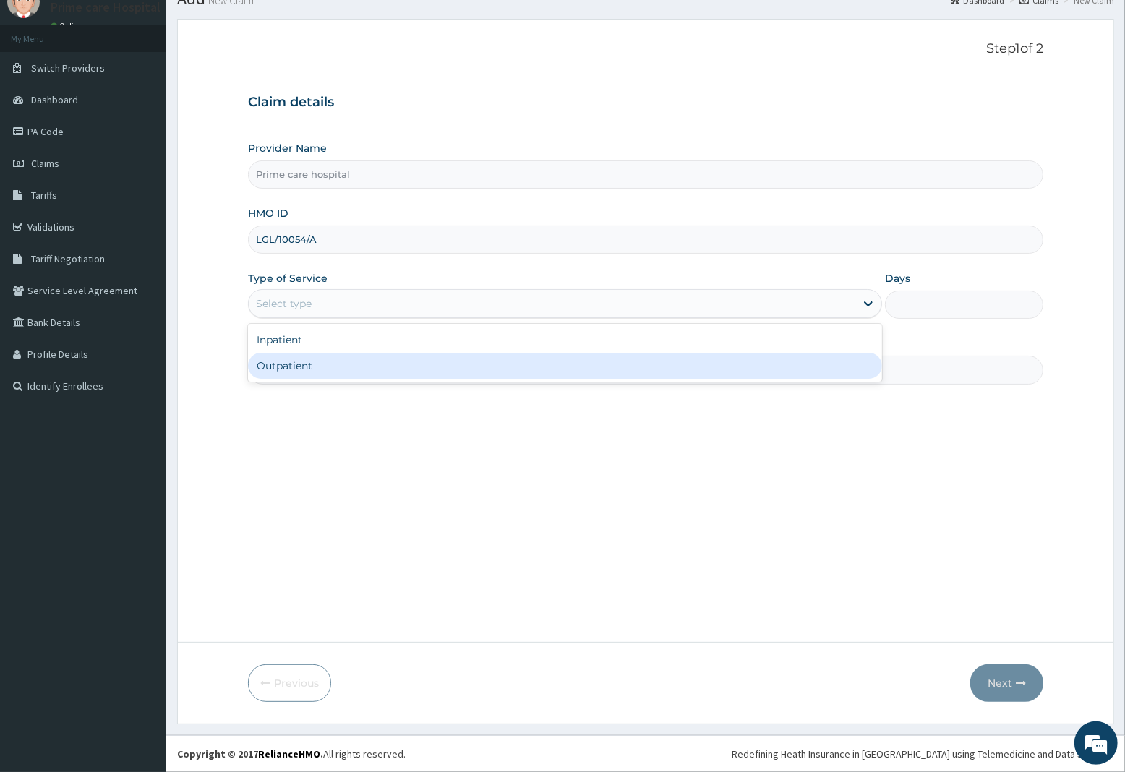
click at [312, 369] on div "Outpatient" at bounding box center [565, 366] width 634 height 26
type input "1"
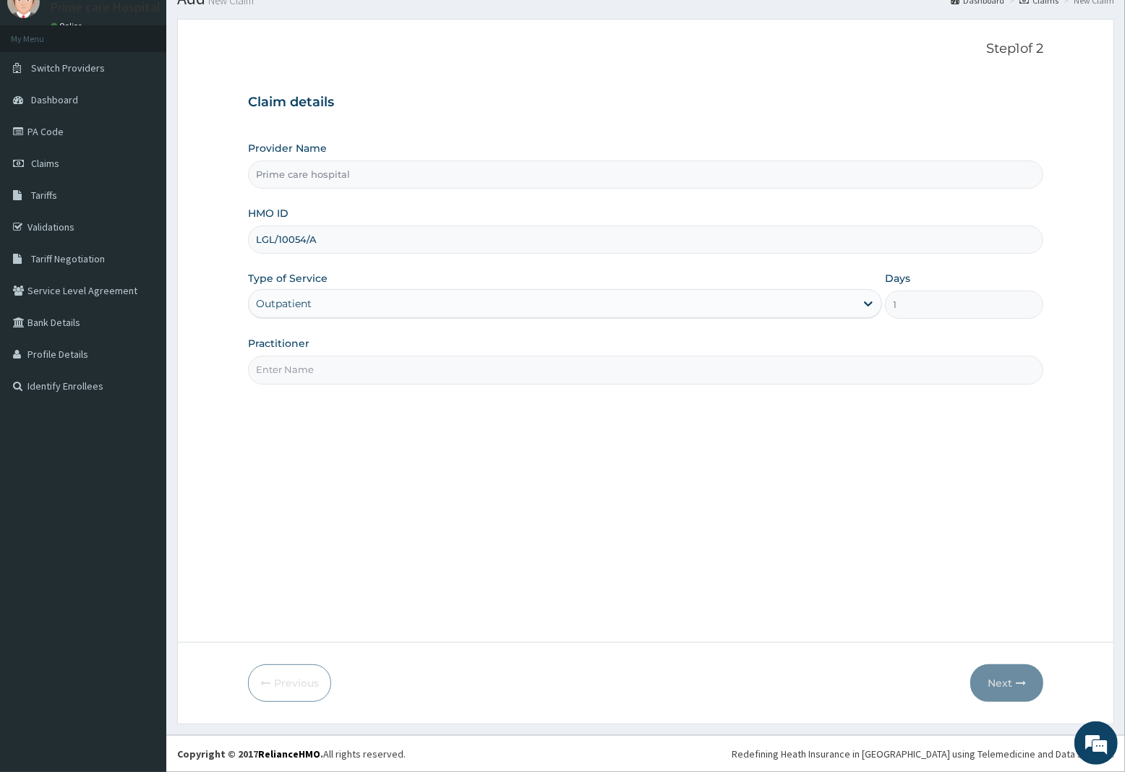
click at [312, 370] on input "Practitioner" at bounding box center [645, 370] width 795 height 28
type input "DR ALEX"
click at [989, 680] on button "Next" at bounding box center [1006, 684] width 73 height 38
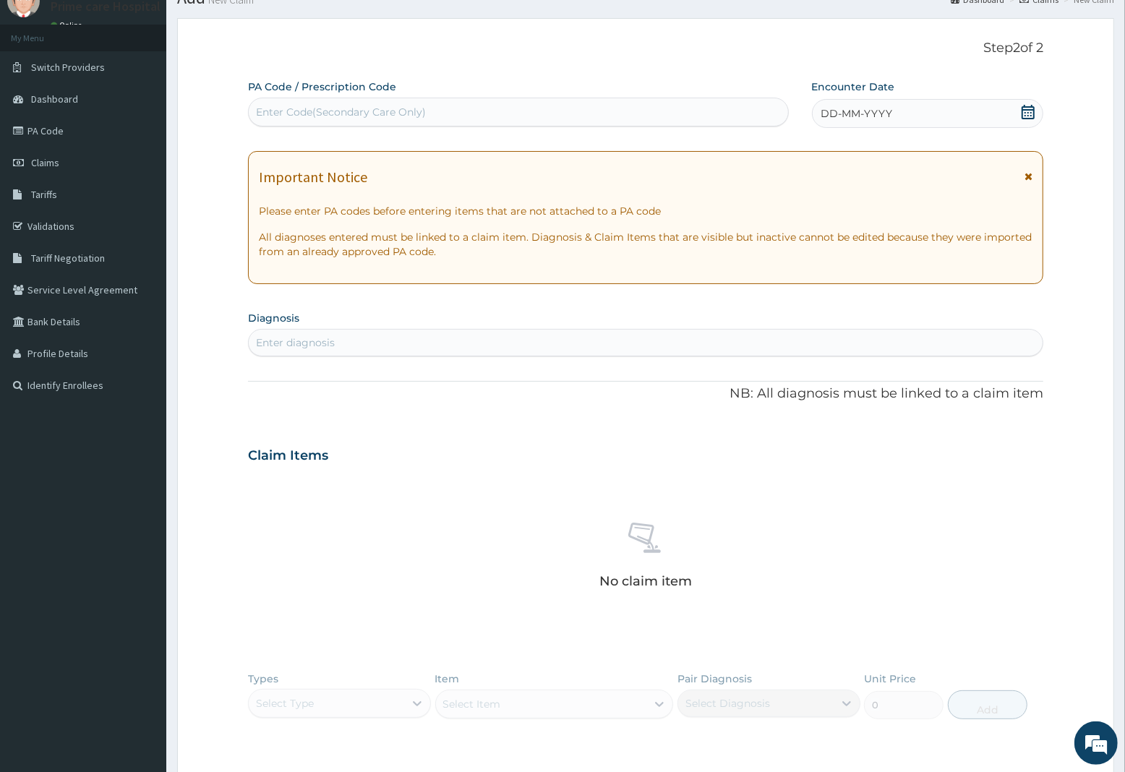
click at [451, 105] on div "Enter Code(Secondary Care Only)" at bounding box center [518, 112] width 539 height 23
type input "PA/575DF0"
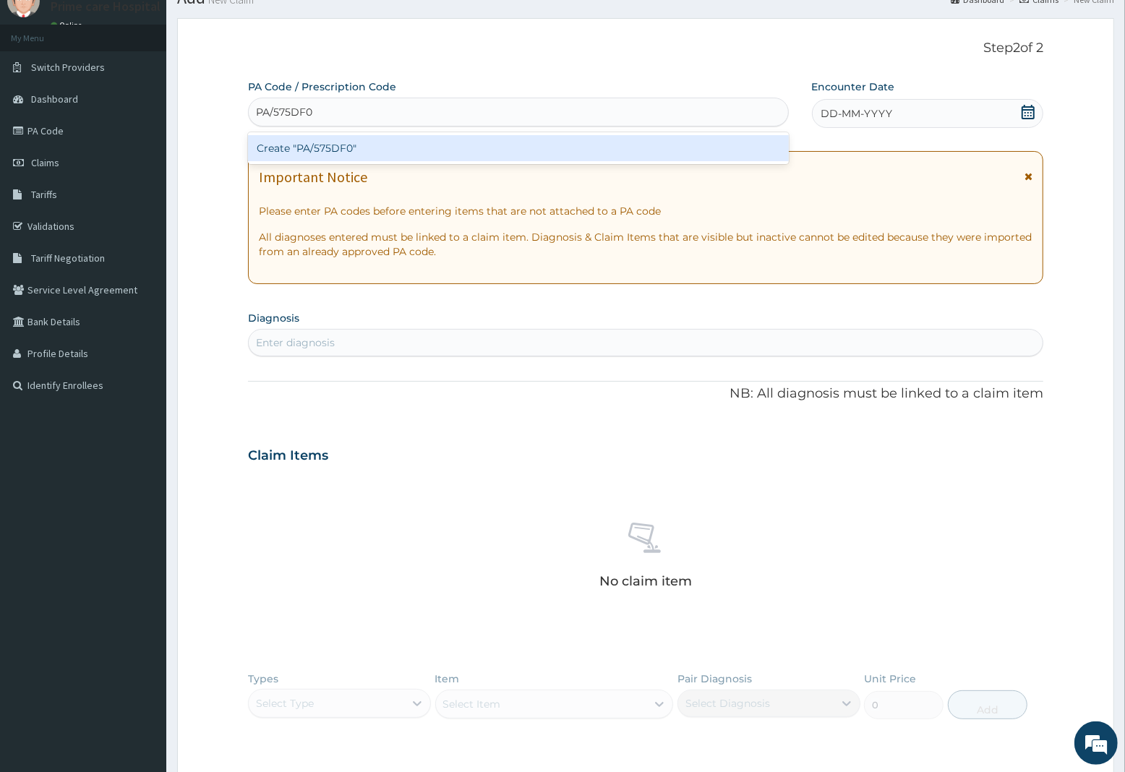
click at [438, 141] on div "Create "PA/575DF0"" at bounding box center [518, 148] width 541 height 26
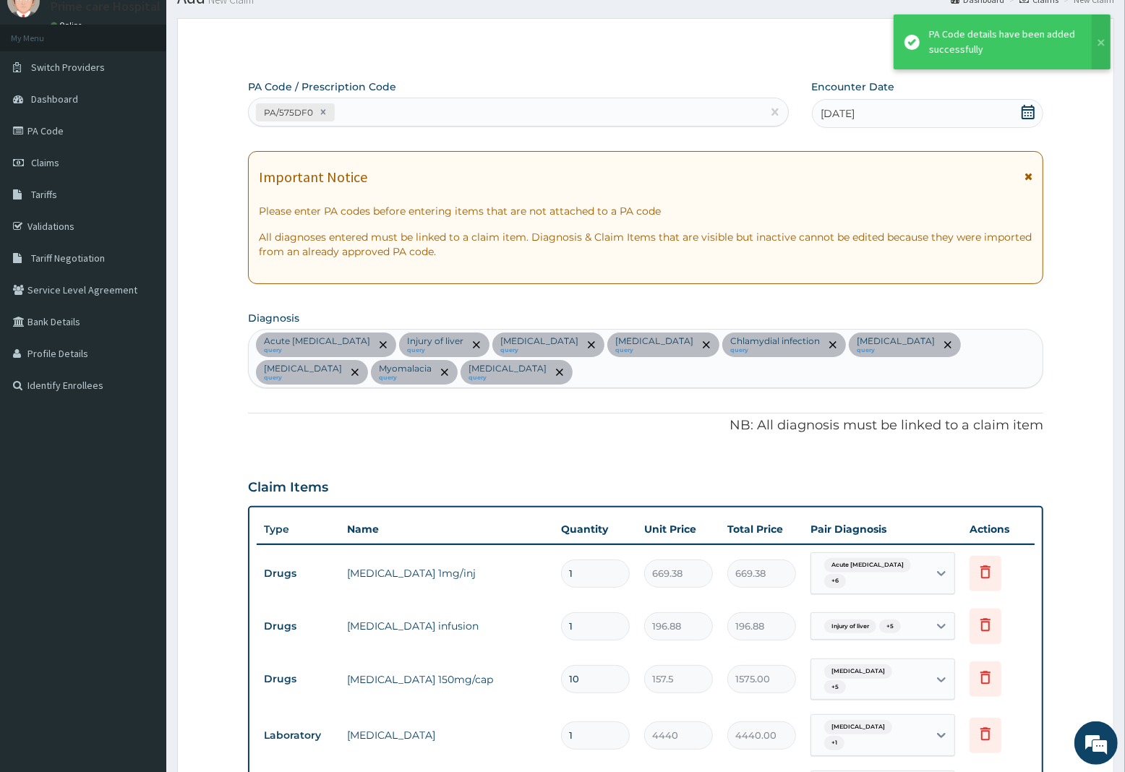
scroll to position [884, 0]
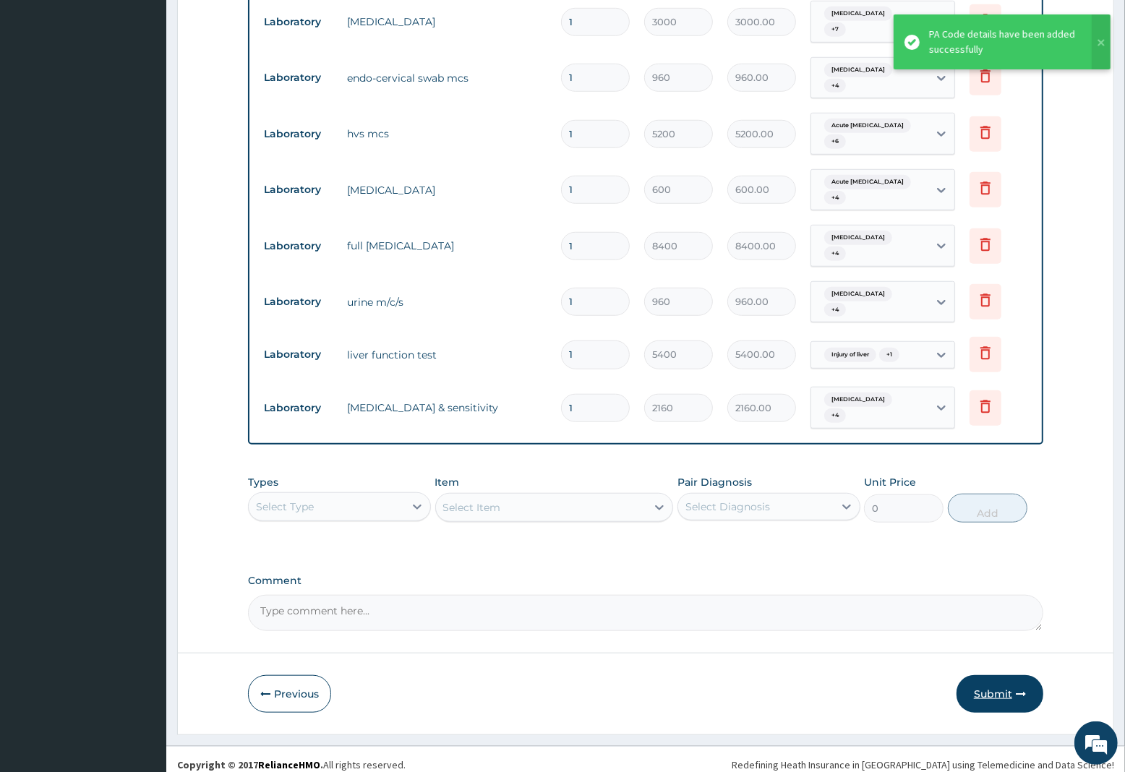
click at [987, 688] on button "Submit" at bounding box center [1000, 694] width 87 height 38
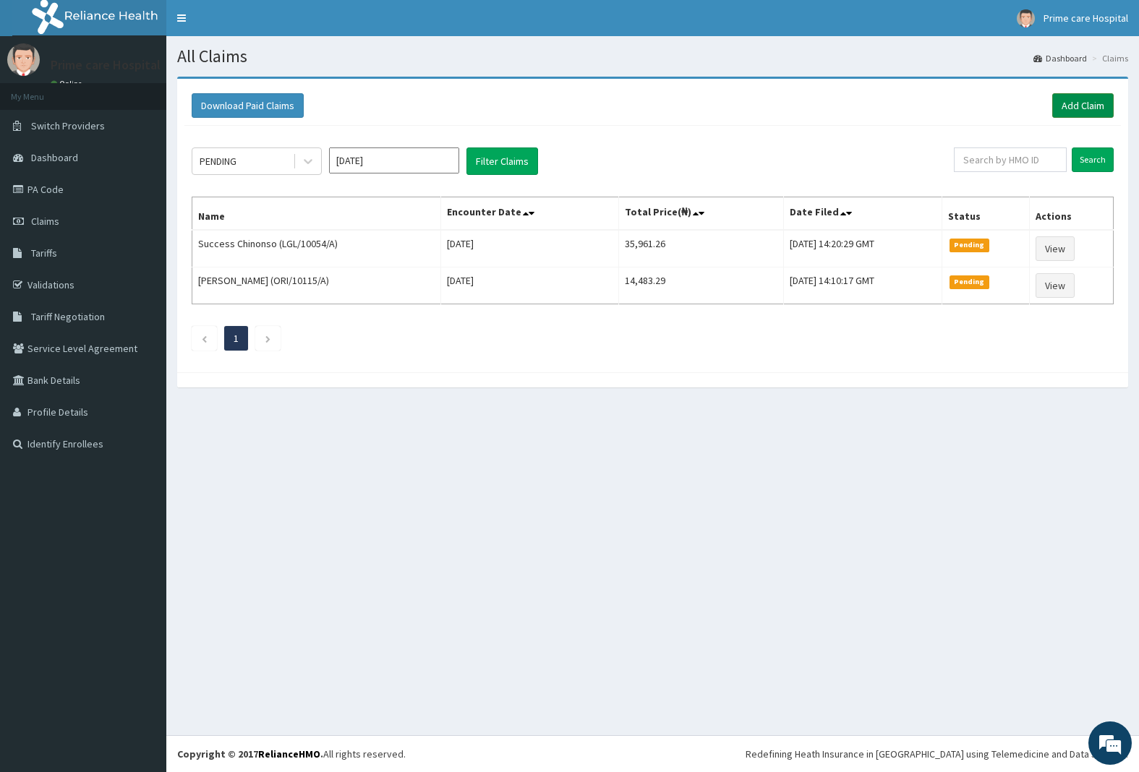
click at [1083, 103] on link "Add Claim" at bounding box center [1082, 105] width 61 height 25
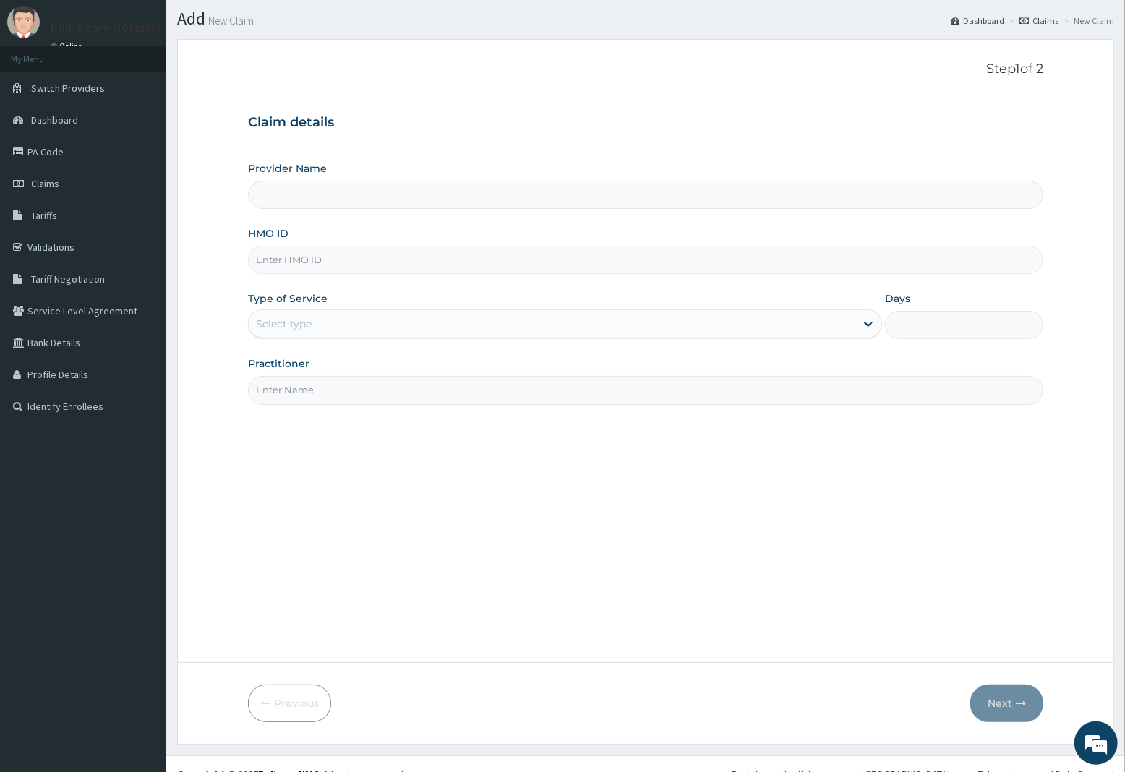
scroll to position [59, 0]
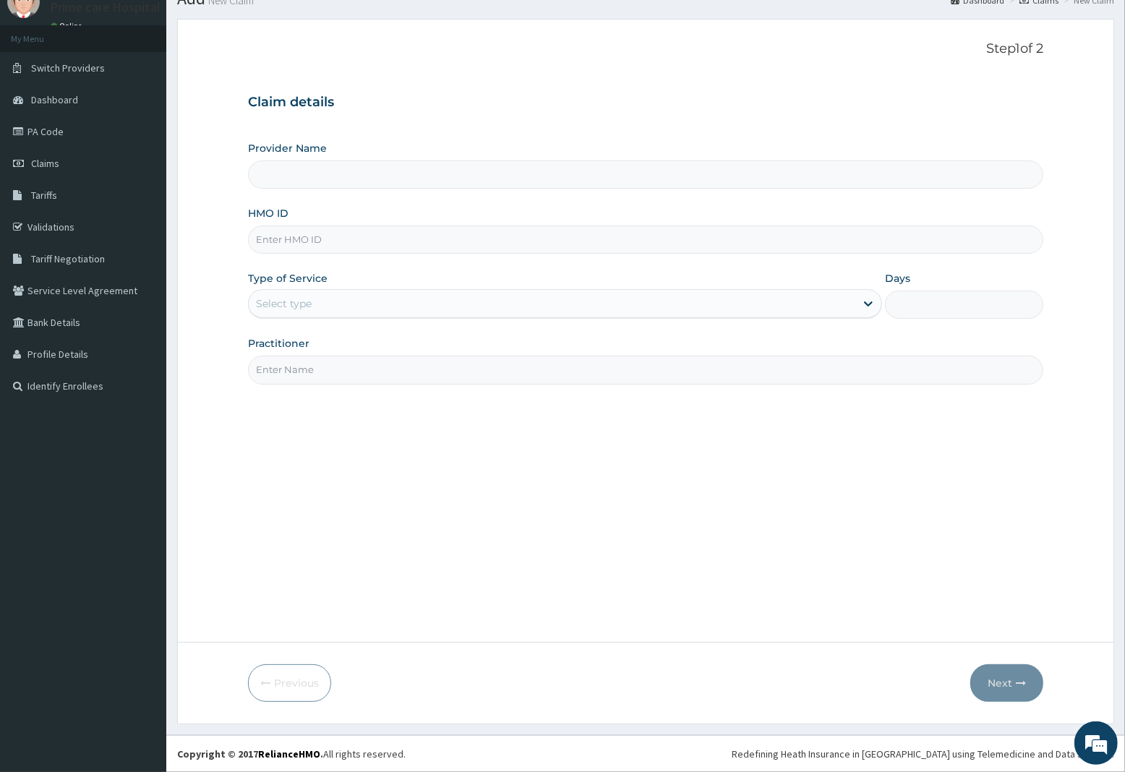
click at [336, 240] on input "HMO ID" at bounding box center [645, 240] width 795 height 28
type input "Prime care hospital"
type input "QAD/10385/A"
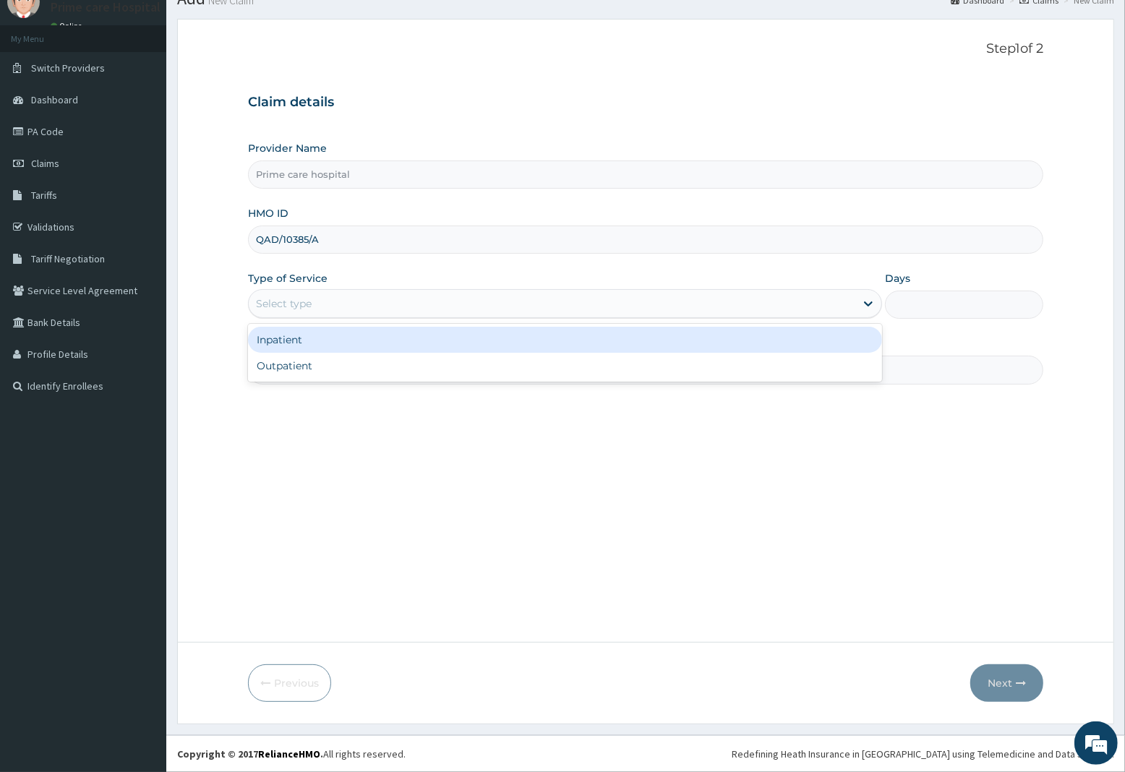
drag, startPoint x: 344, startPoint y: 298, endPoint x: 344, endPoint y: 323, distance: 25.3
click at [344, 299] on div "Select type" at bounding box center [552, 303] width 607 height 23
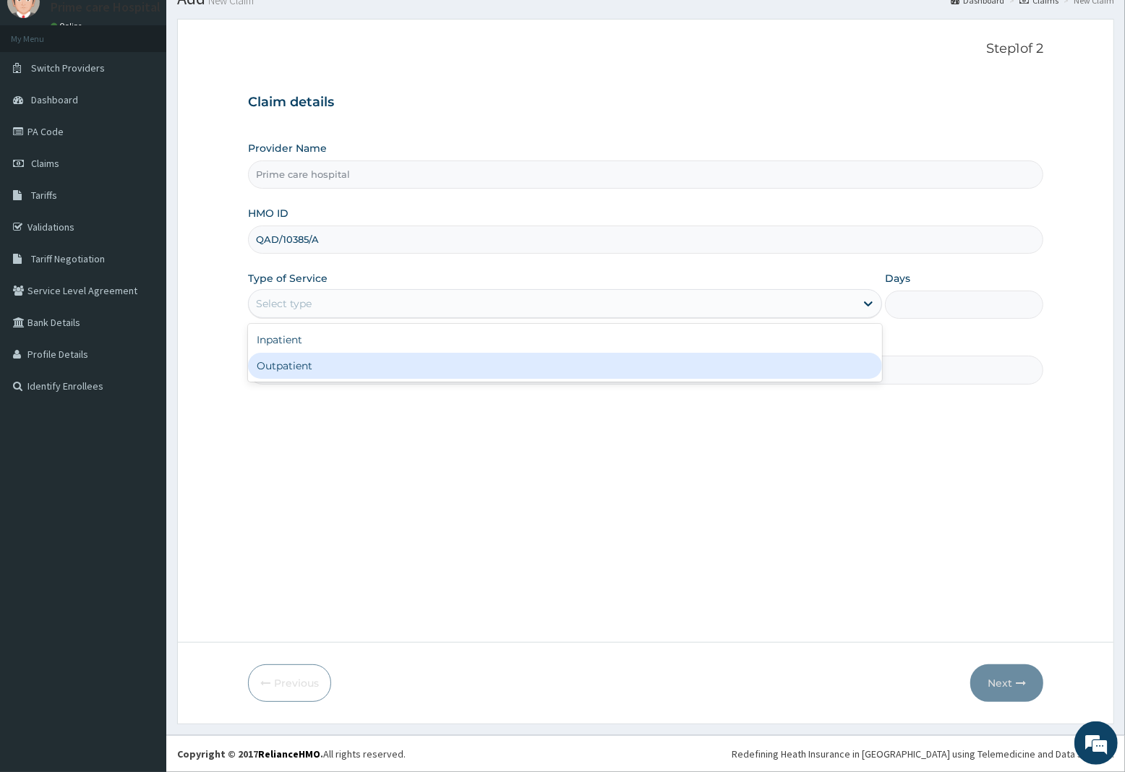
click at [330, 367] on div "Outpatient" at bounding box center [565, 366] width 634 height 26
type input "1"
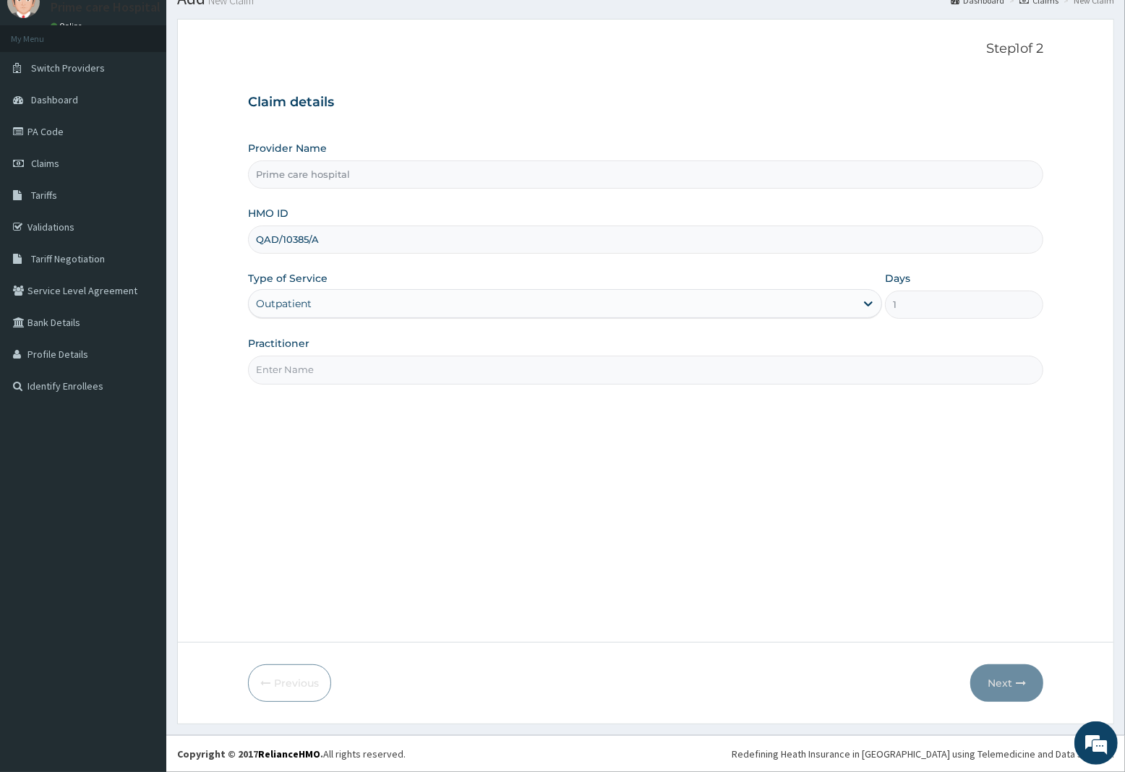
click at [330, 367] on input "Practitioner" at bounding box center [645, 370] width 795 height 28
type input "DR [PERSON_NAME]"
click at [1002, 681] on button "Next" at bounding box center [1006, 684] width 73 height 38
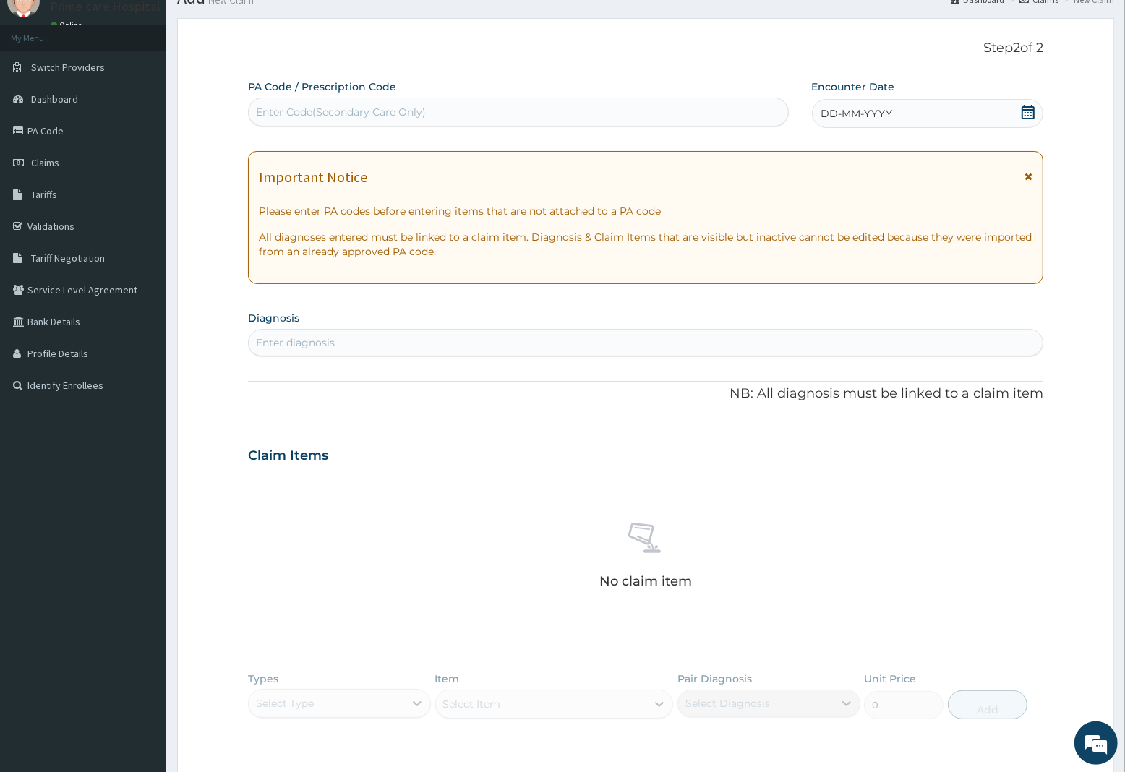
click at [373, 101] on div "Enter Code(Secondary Care Only)" at bounding box center [518, 112] width 539 height 23
type input "PA/DB4A7B"
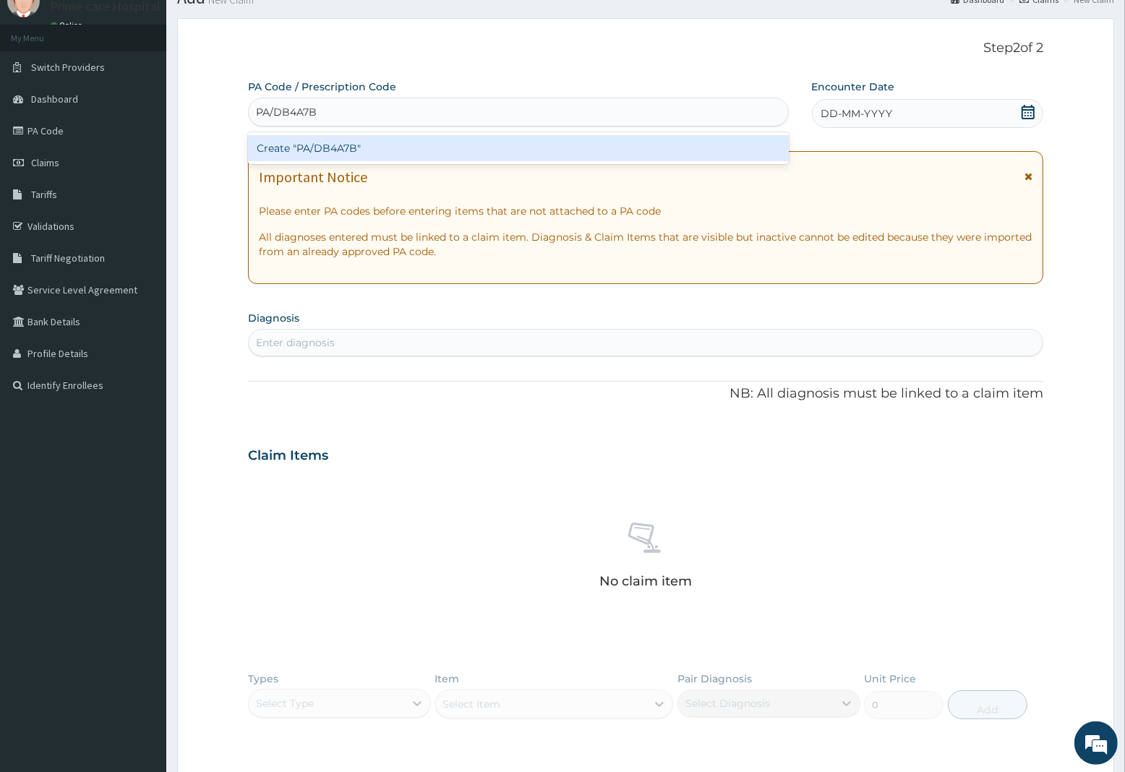
click at [396, 142] on div "Create "PA/DB4A7B"" at bounding box center [518, 148] width 541 height 26
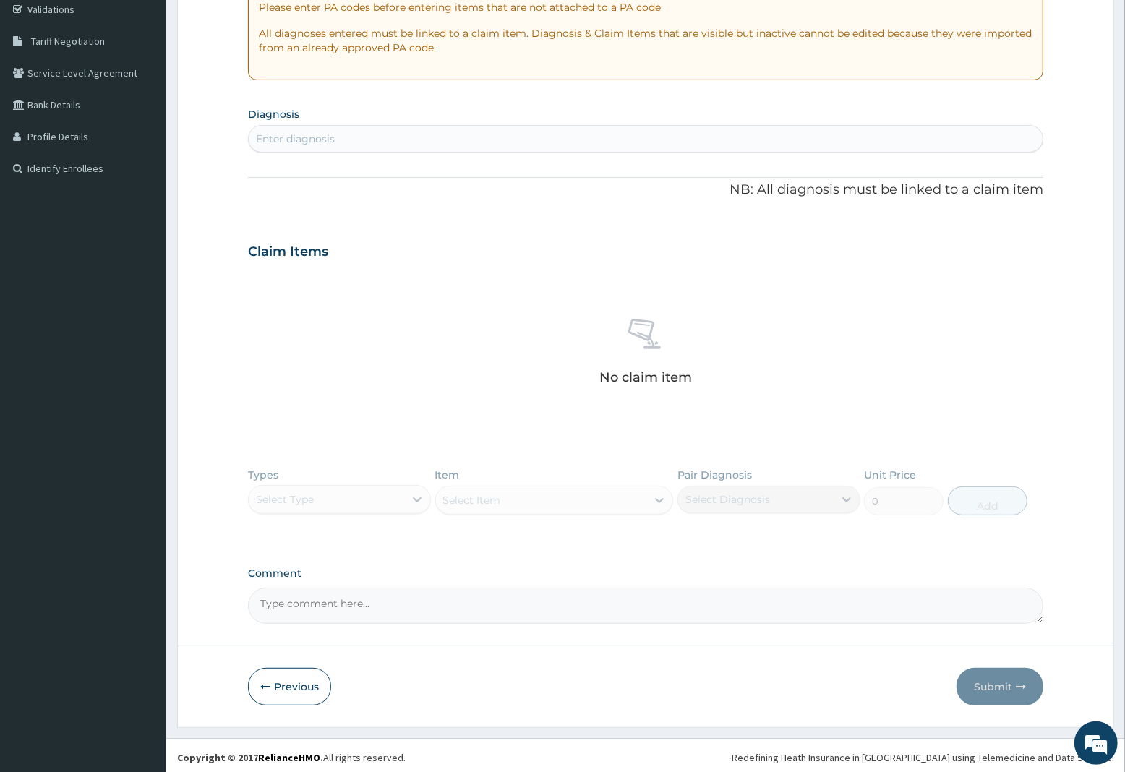
scroll to position [280, 0]
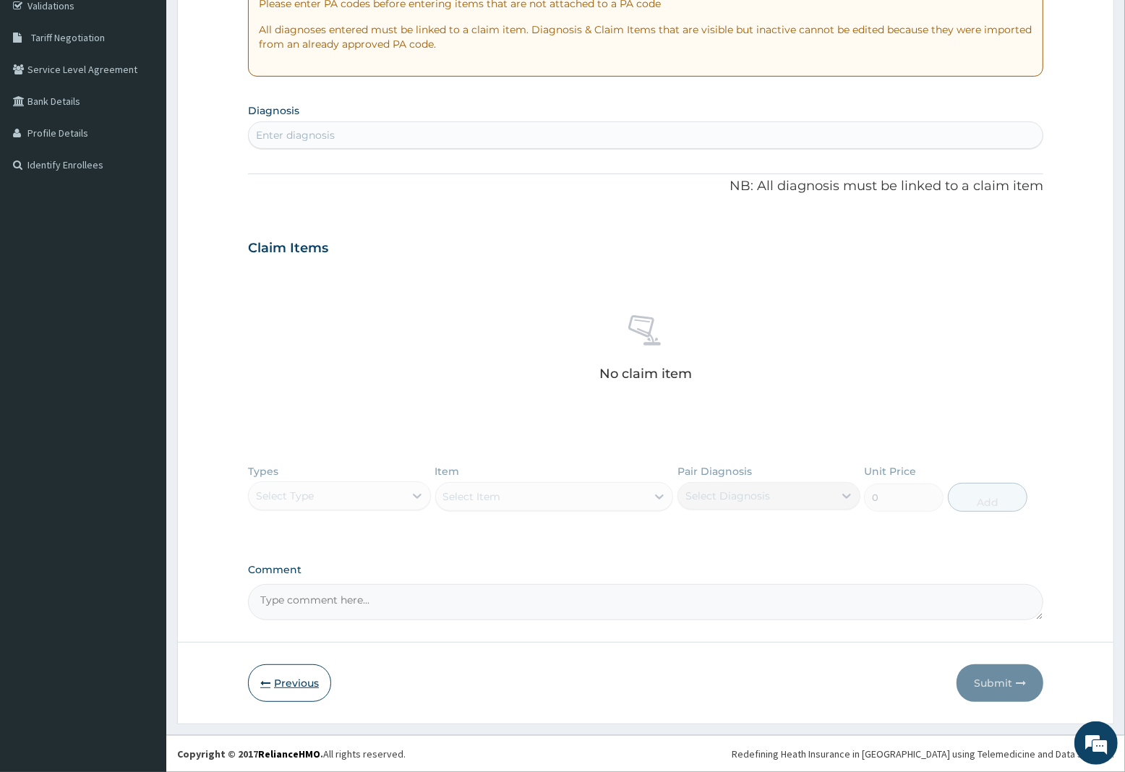
click at [298, 683] on button "Previous" at bounding box center [289, 684] width 83 height 38
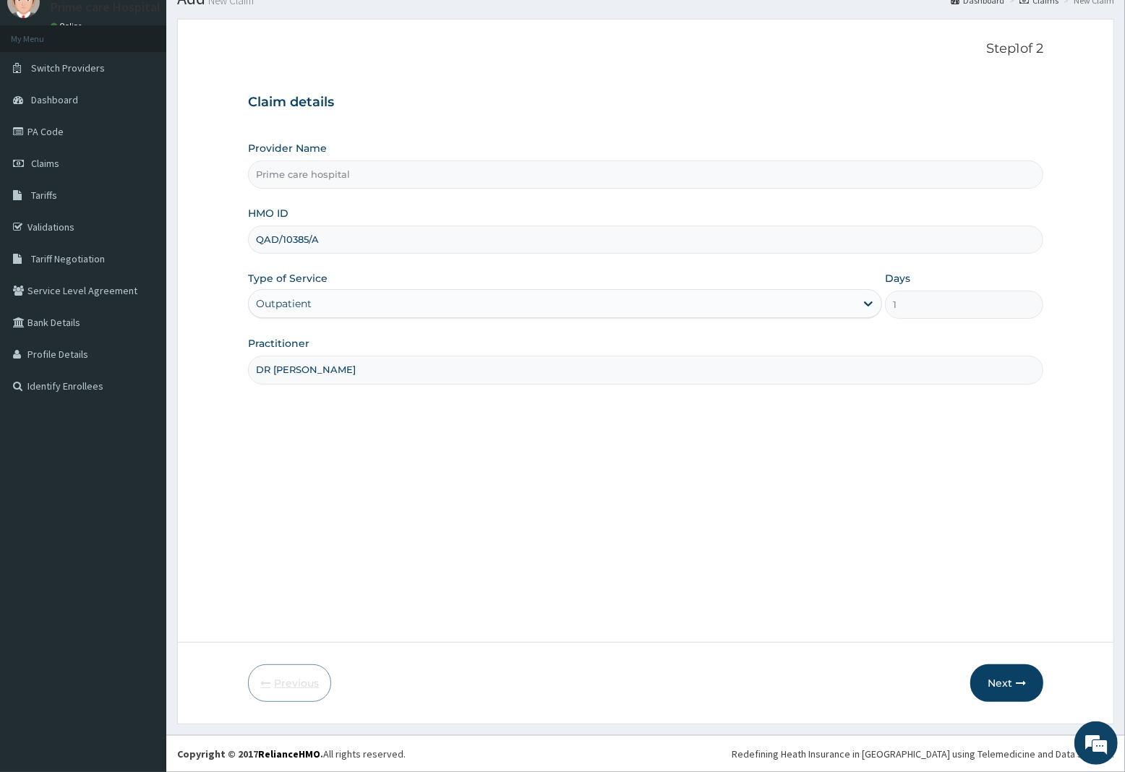
scroll to position [59, 0]
click at [1022, 688] on icon "button" at bounding box center [1021, 683] width 10 height 10
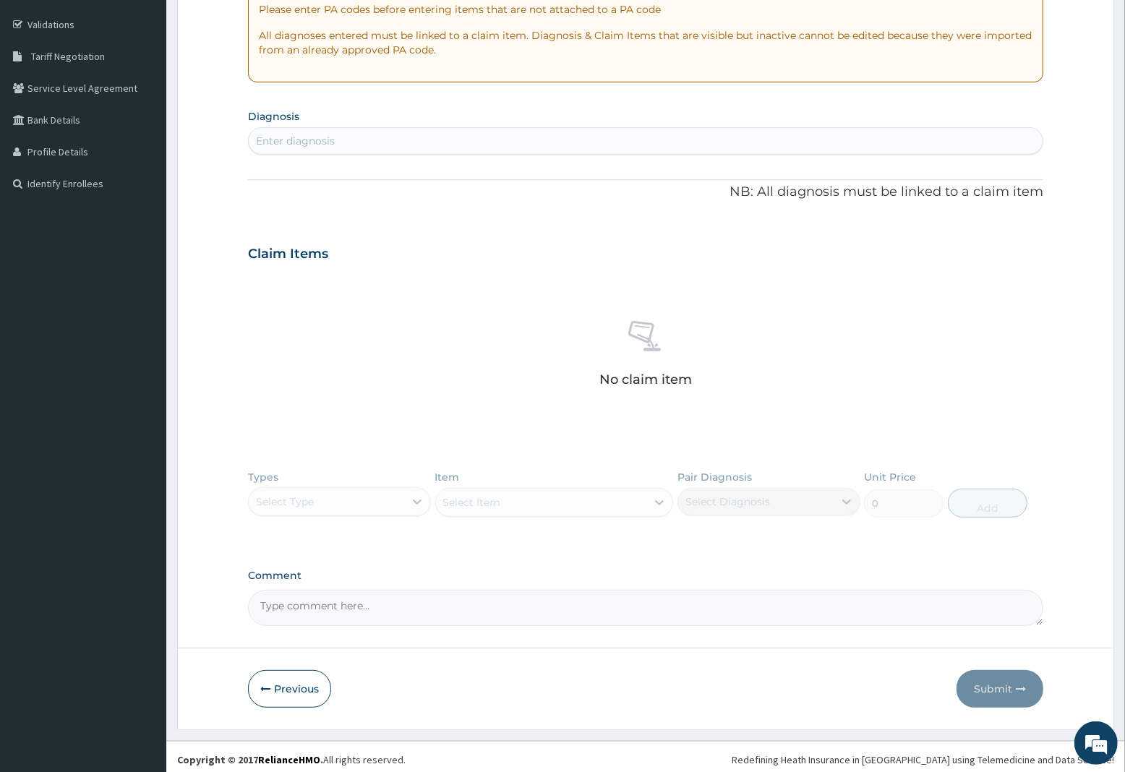
scroll to position [266, 0]
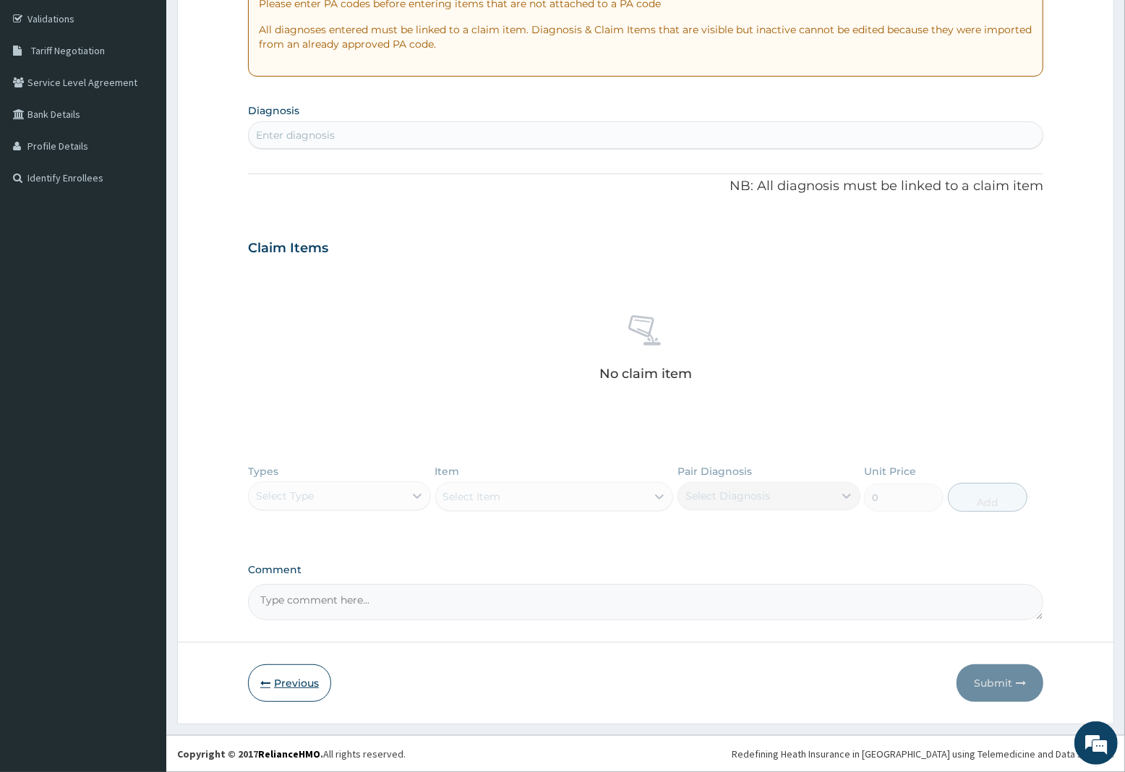
click at [298, 692] on button "Previous" at bounding box center [289, 684] width 83 height 38
